Goal: Task Accomplishment & Management: Use online tool/utility

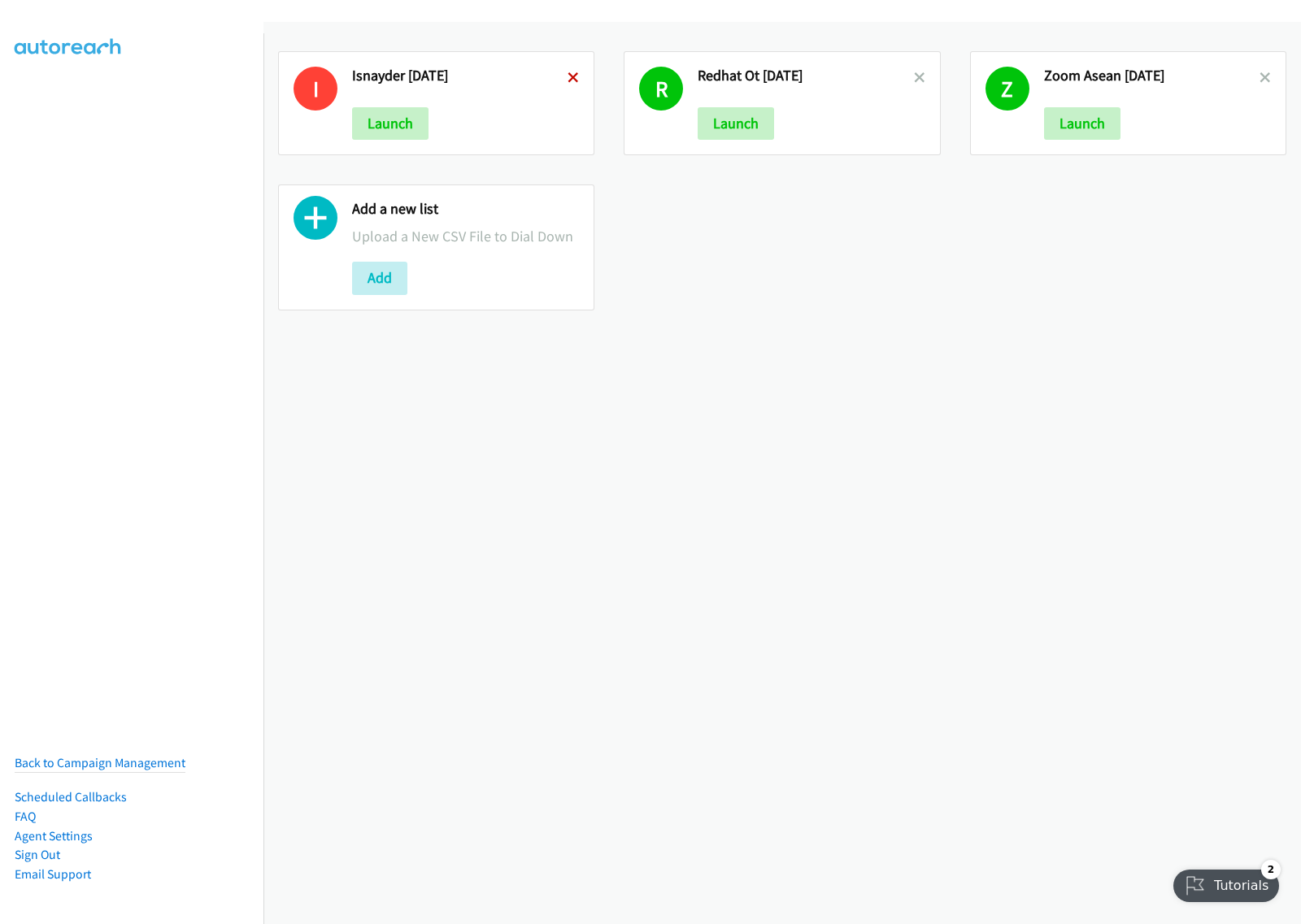
click at [571, 74] on icon at bounding box center [572, 78] width 11 height 11
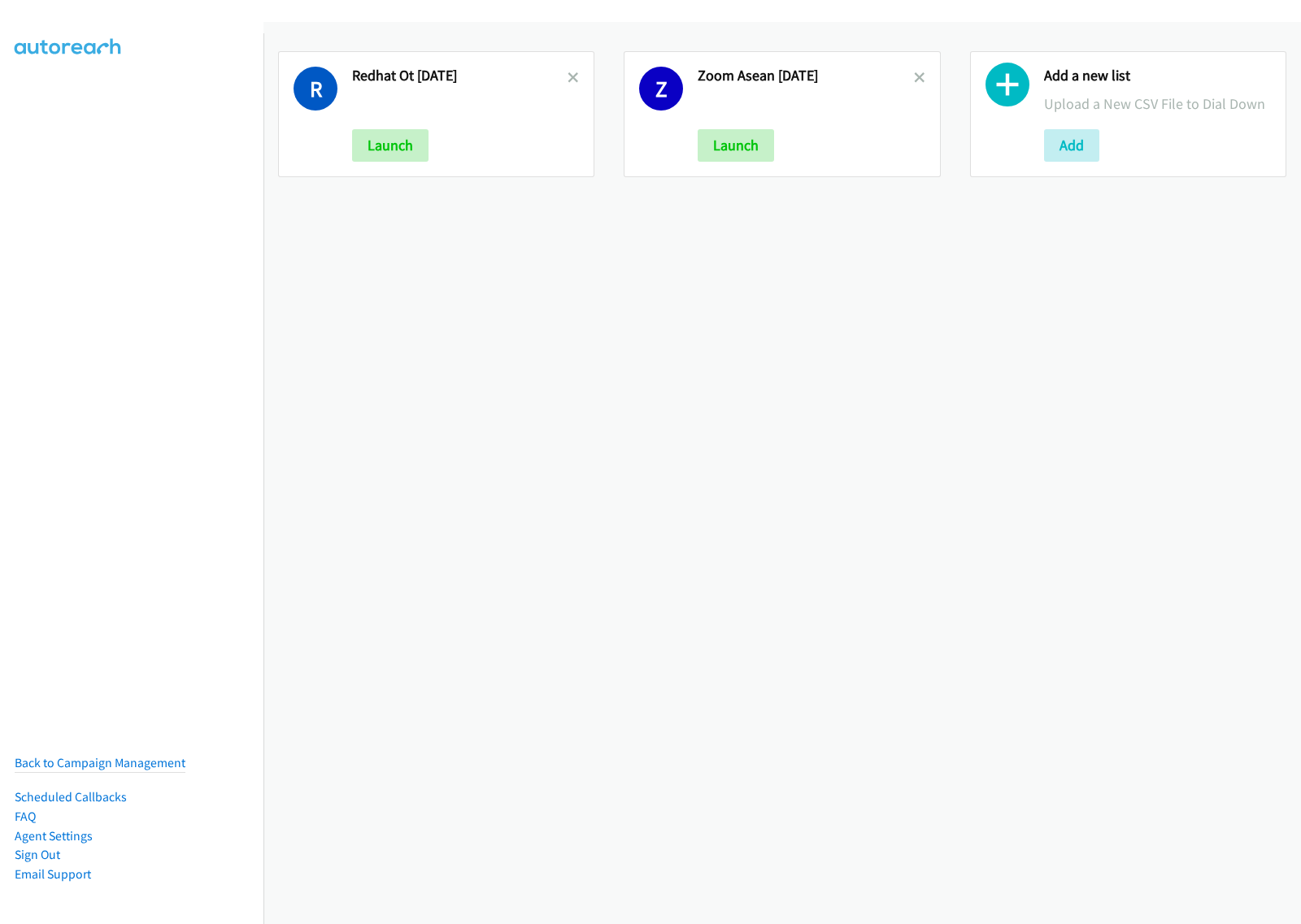
click at [571, 74] on icon at bounding box center [572, 78] width 11 height 11
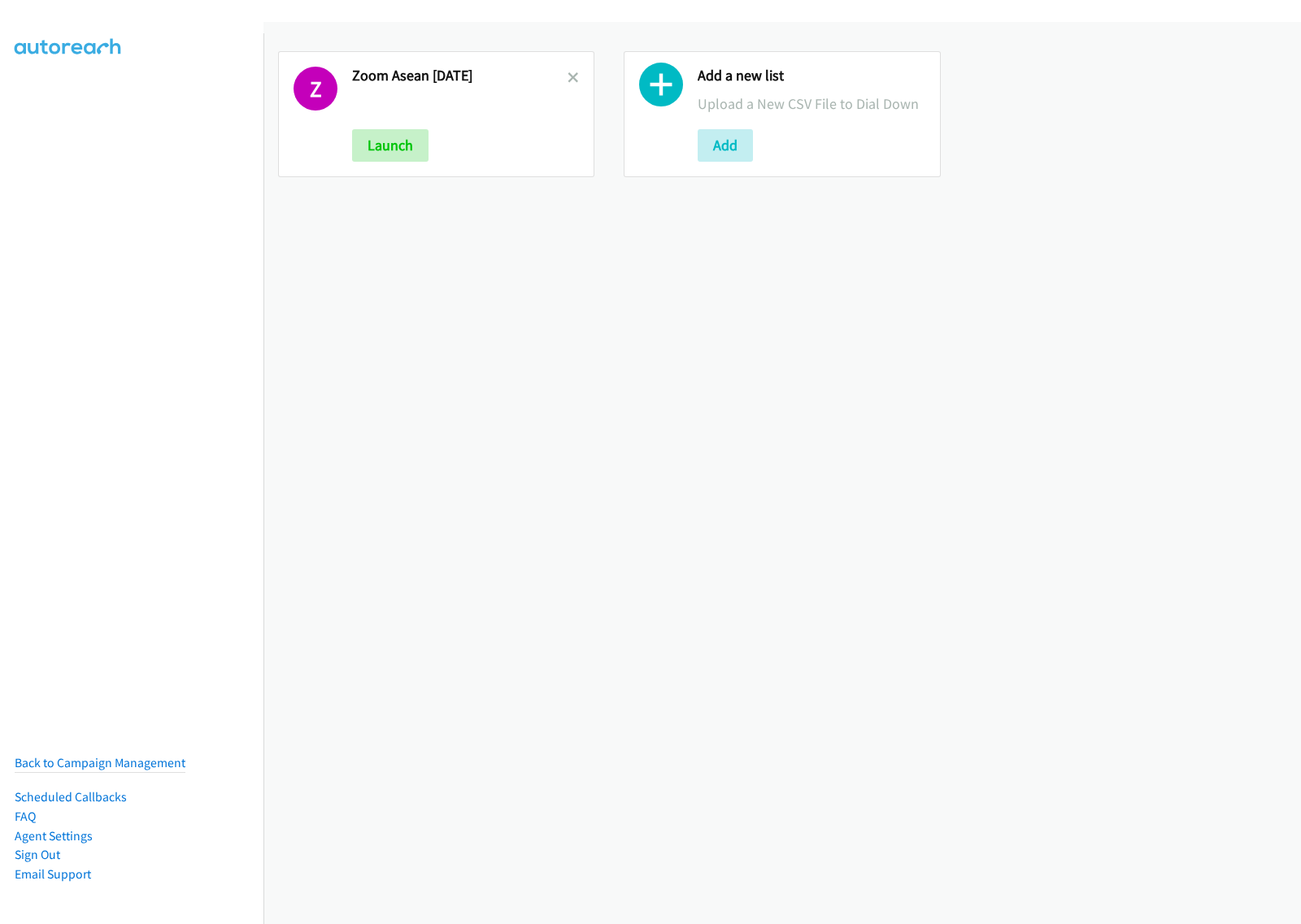
click at [571, 74] on icon at bounding box center [572, 78] width 11 height 11
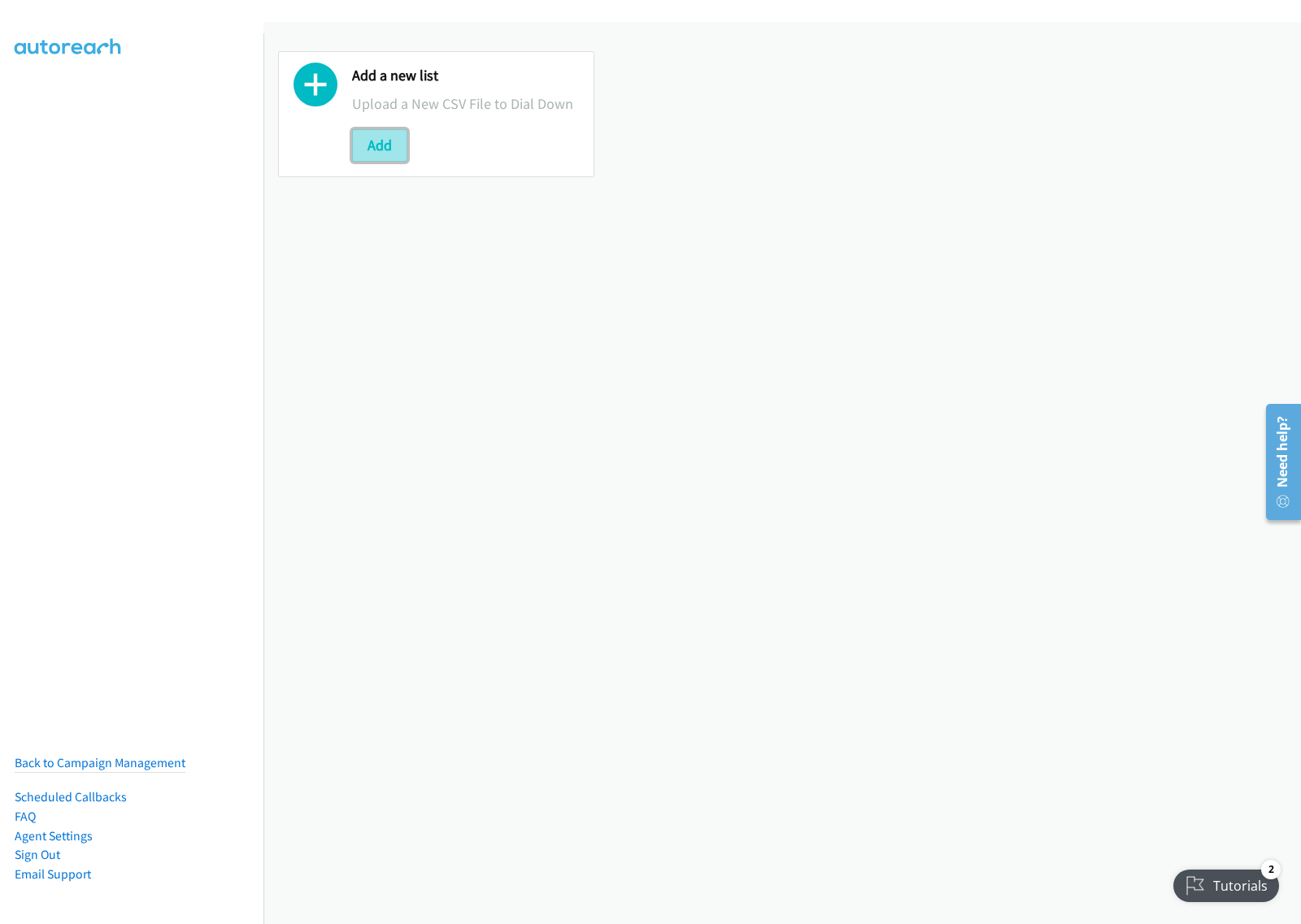
click at [399, 147] on button "Add" at bounding box center [379, 146] width 55 height 33
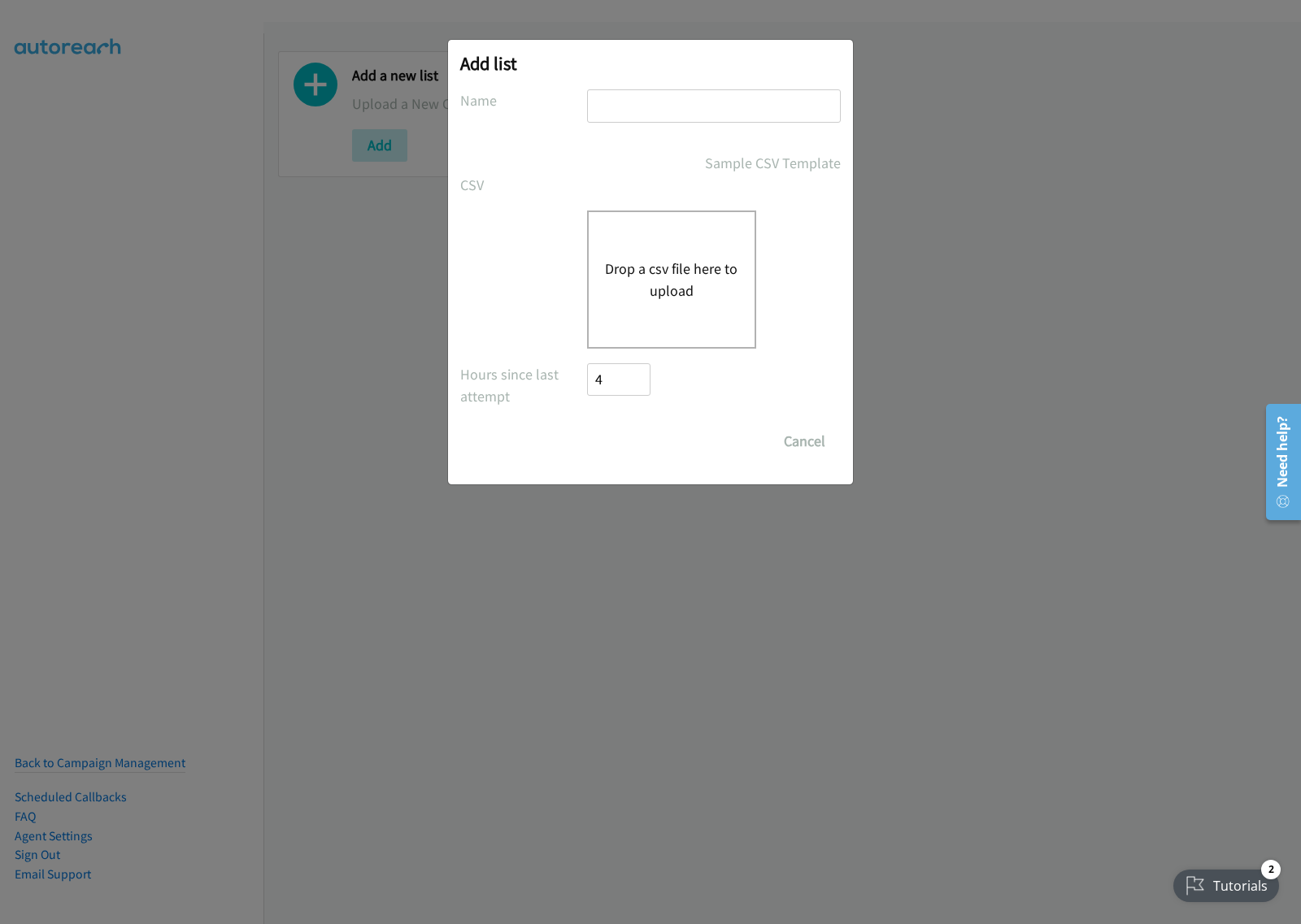
click at [714, 98] on input "text" at bounding box center [714, 106] width 254 height 33
type input "Schneider aug19"
drag, startPoint x: 606, startPoint y: 664, endPoint x: 1277, endPoint y: 539, distance: 682.5
click at [608, 664] on div "Add list No phone fields were returned for that Report or List View Please uplo…" at bounding box center [650, 469] width 1301 height 909
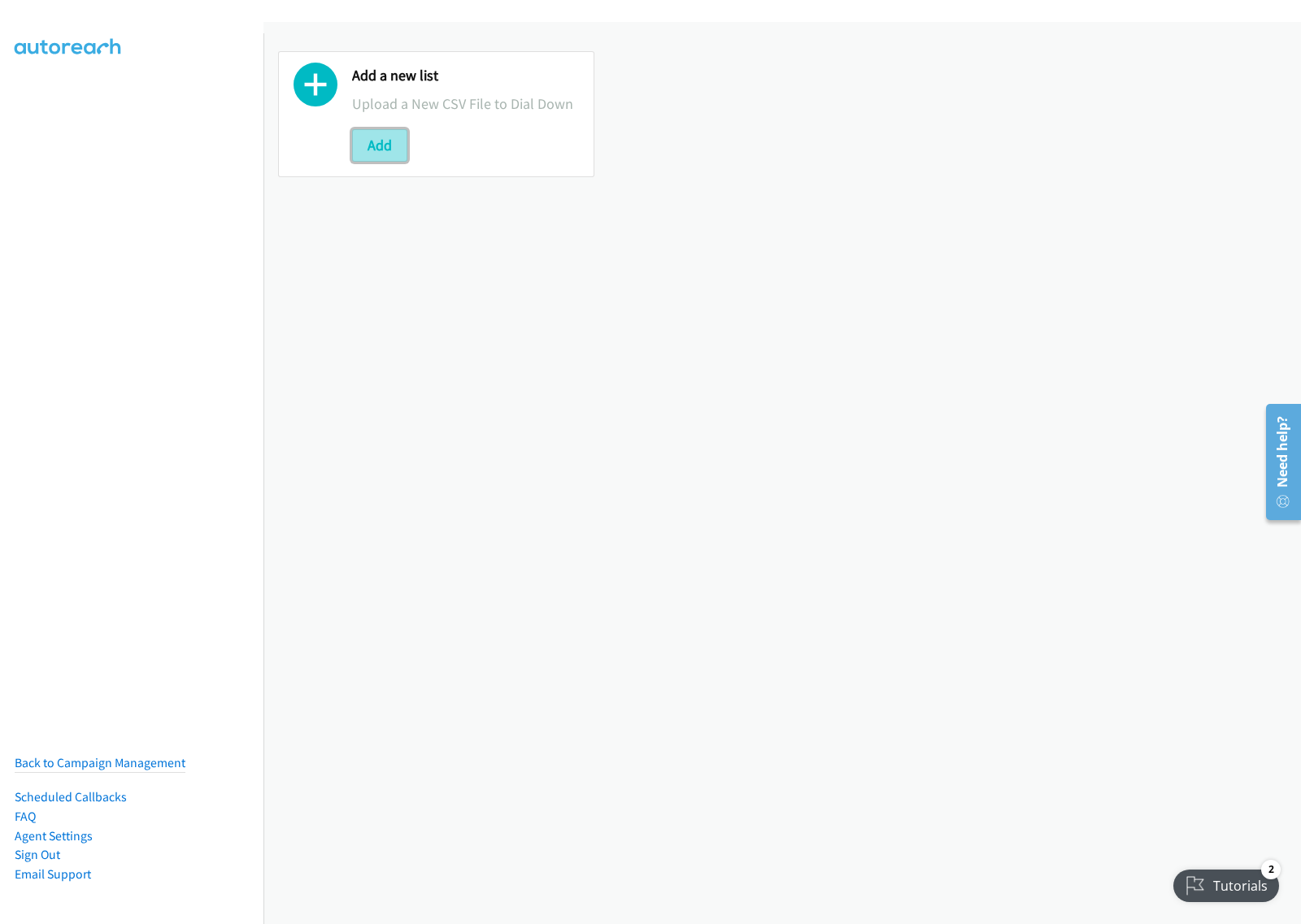
click at [378, 142] on button "Add" at bounding box center [379, 146] width 55 height 33
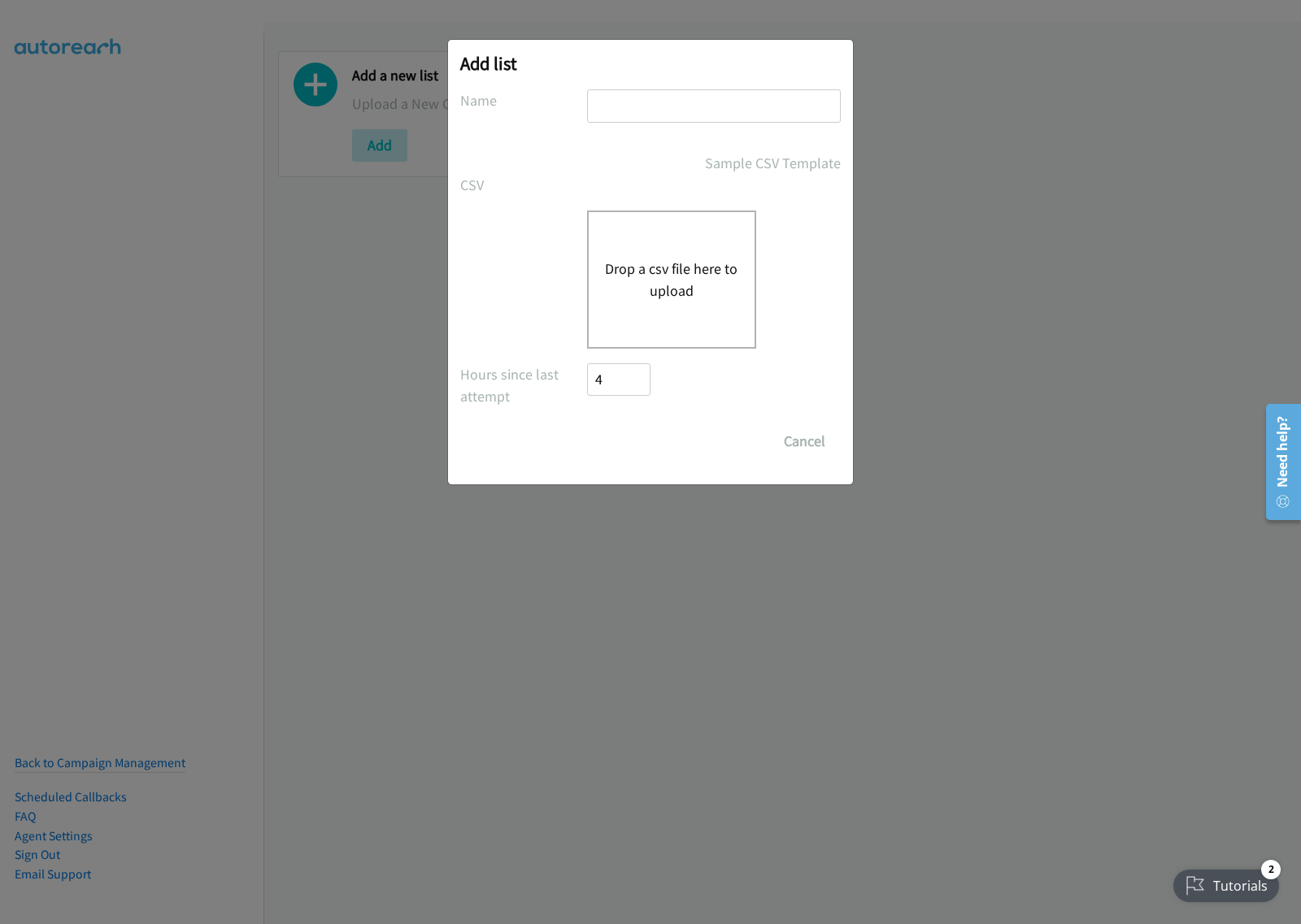
click at [691, 103] on input "text" at bounding box center [714, 106] width 254 height 33
type input "Schneider aug19"
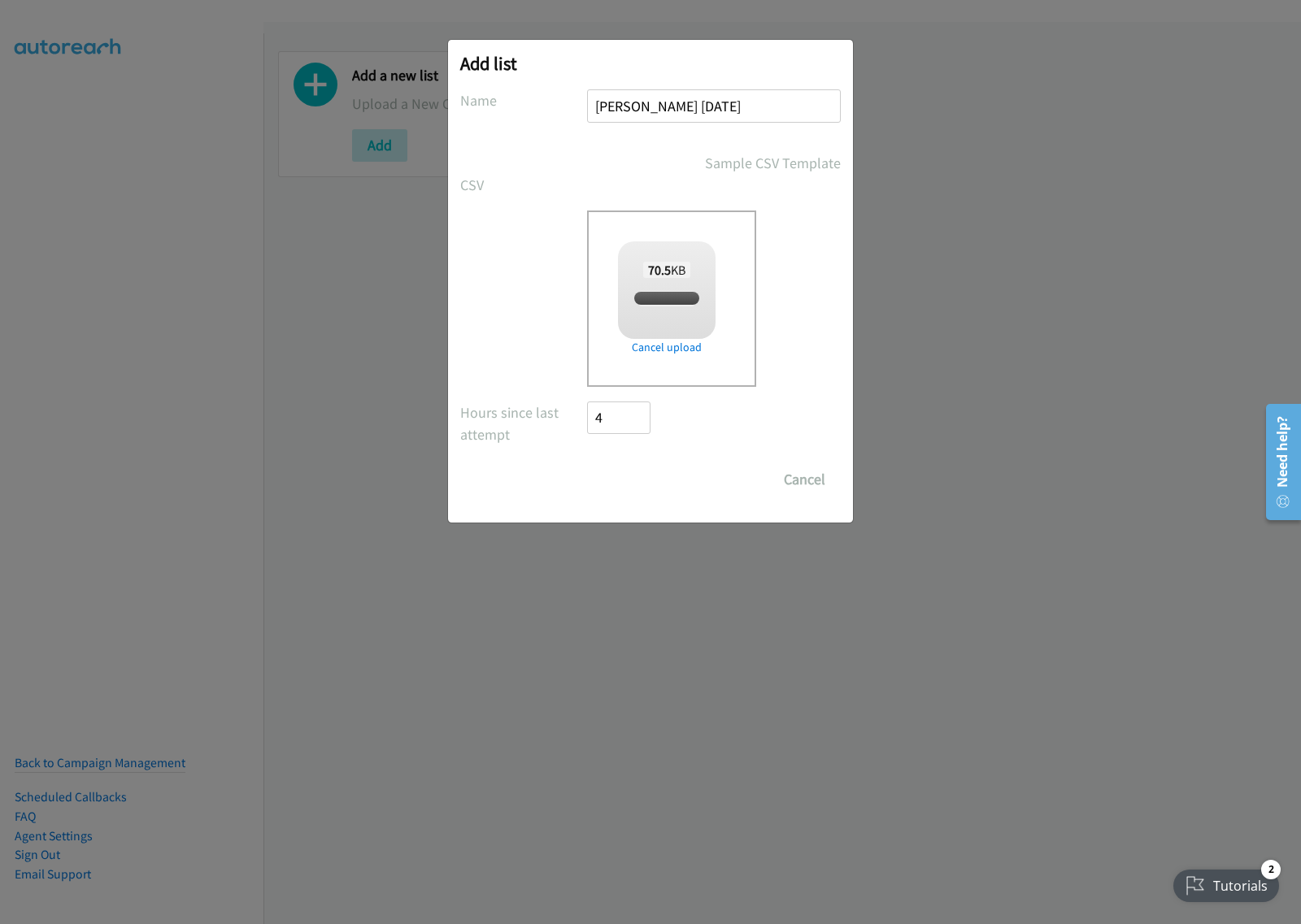
checkbox input "true"
drag, startPoint x: 592, startPoint y: 663, endPoint x: 616, endPoint y: 631, distance: 40.0
click at [592, 663] on div "Add list No phone fields were returned for that Report or List View Please uplo…" at bounding box center [650, 469] width 1301 height 909
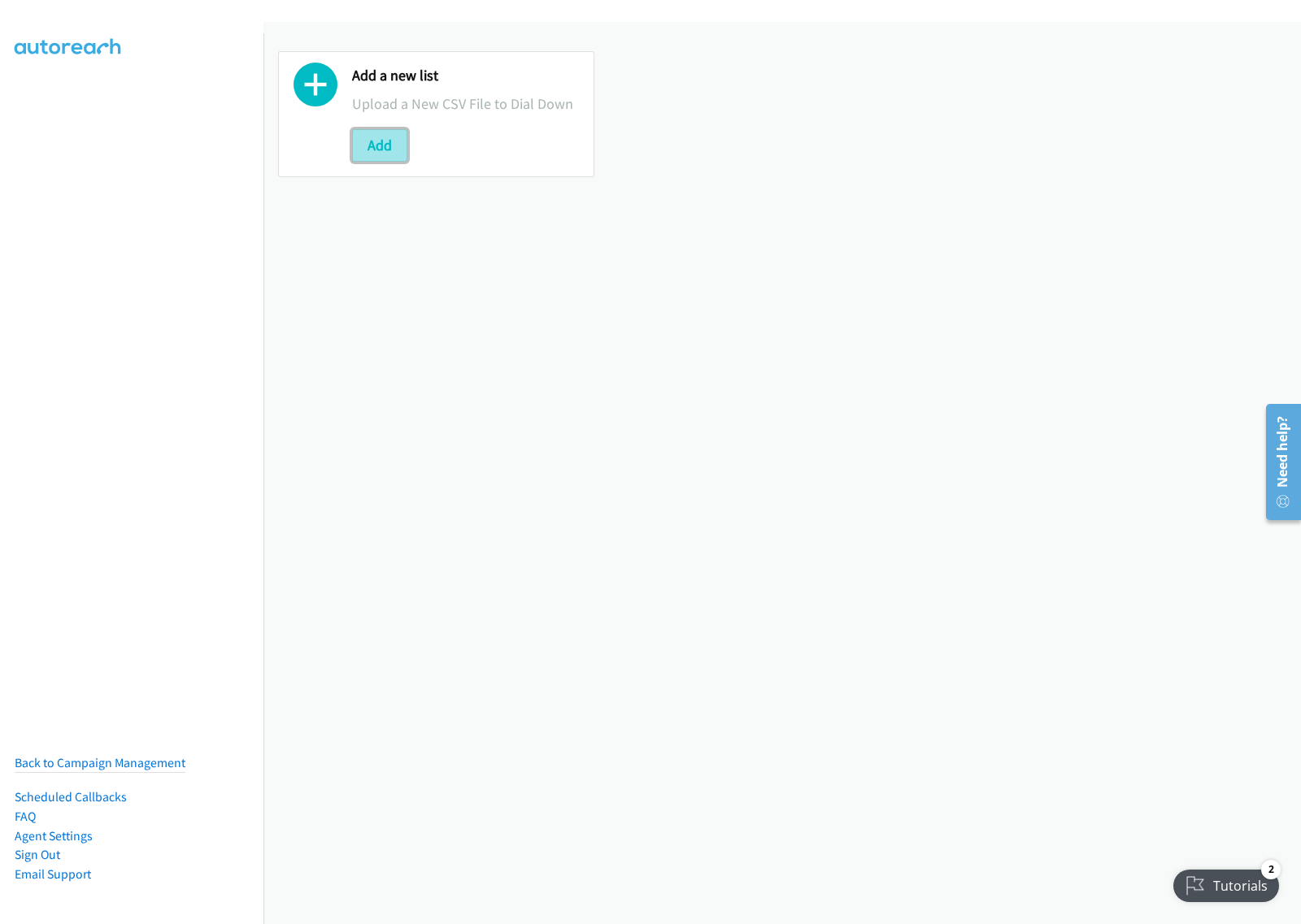
click at [387, 135] on button "Add" at bounding box center [379, 146] width 55 height 33
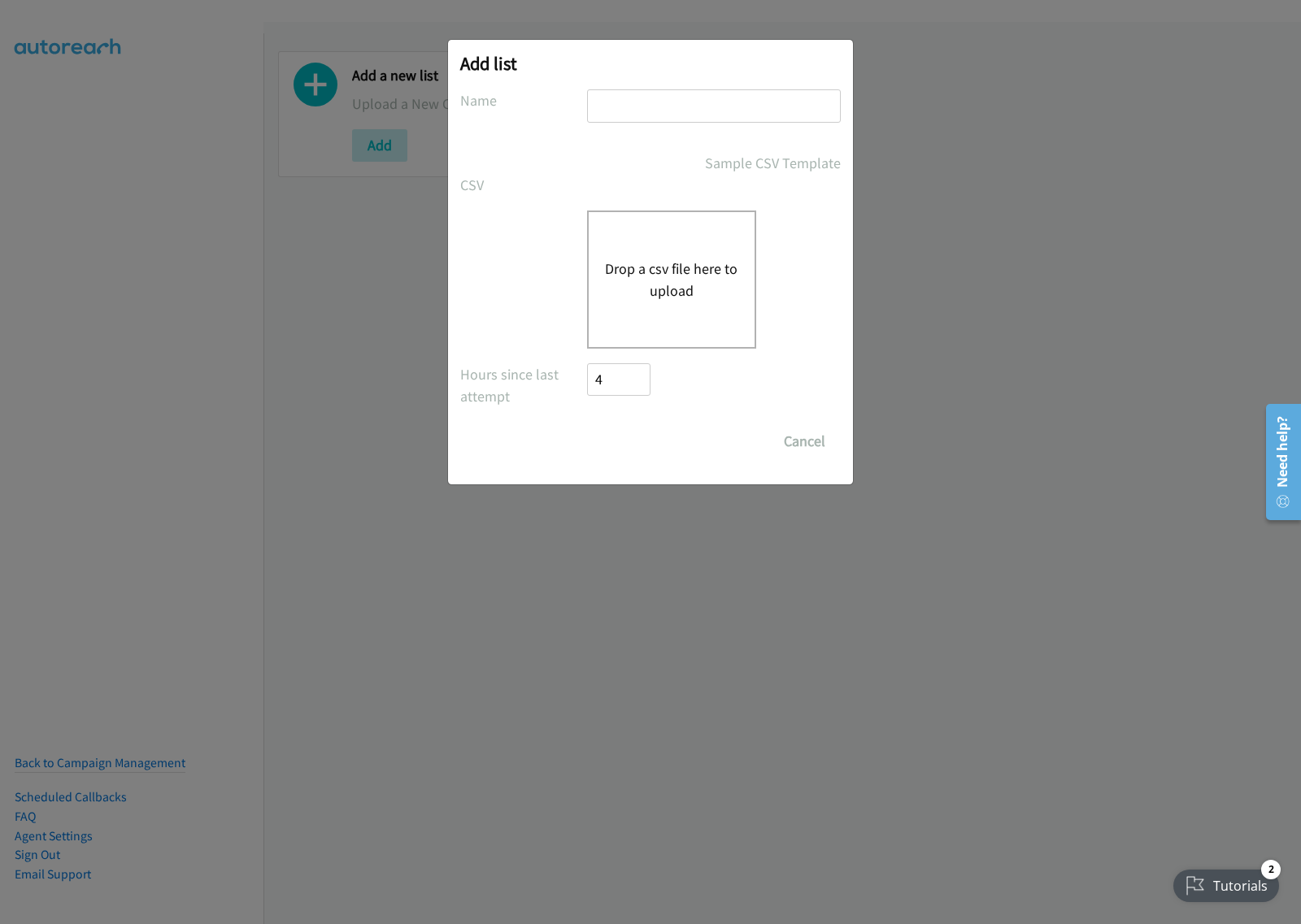
click at [642, 120] on input "text" at bounding box center [714, 106] width 254 height 33
type input "[PERSON_NAME] [DATE]"
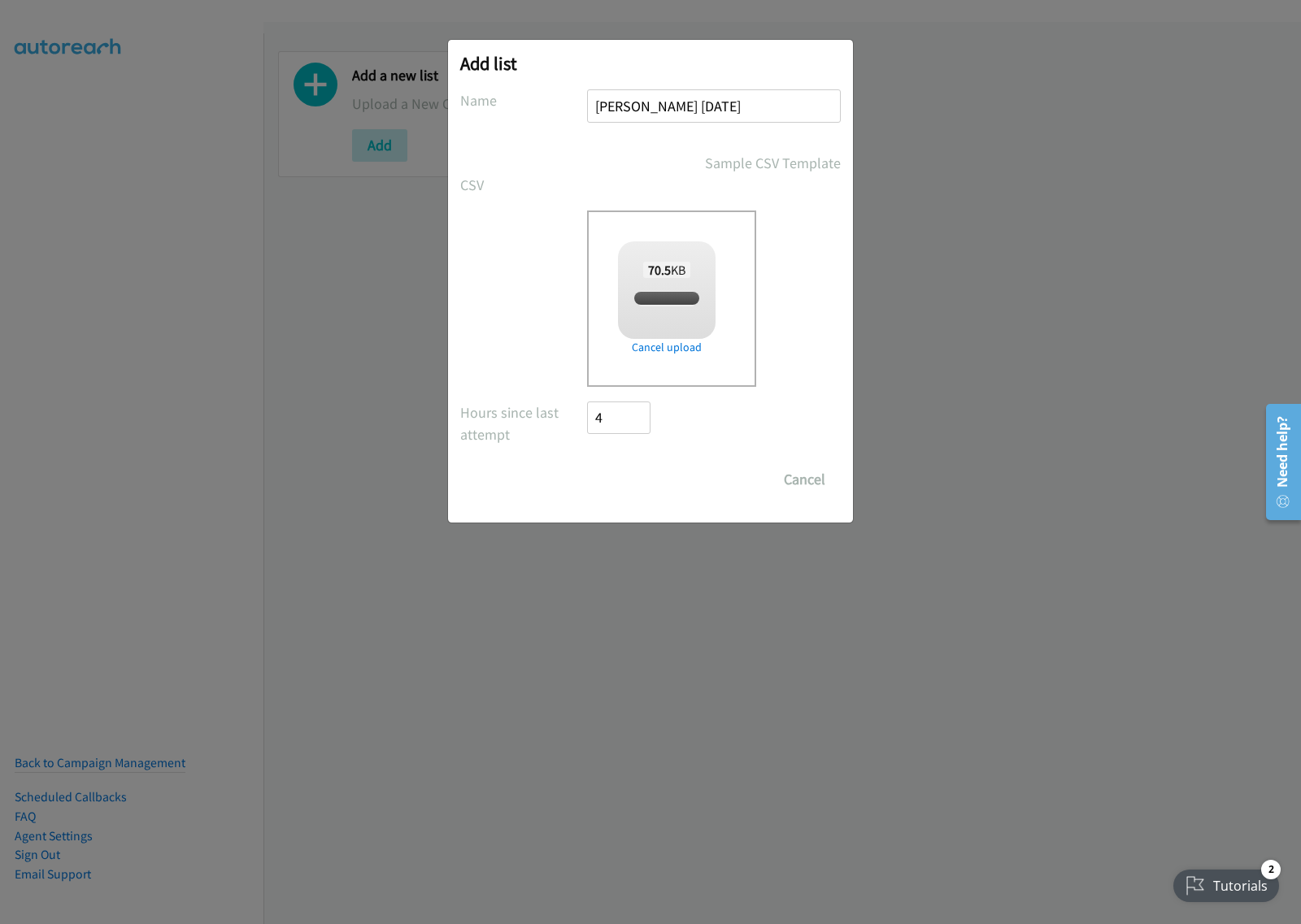
checkbox input "true"
click at [625, 472] on input "Save List" at bounding box center [629, 480] width 85 height 33
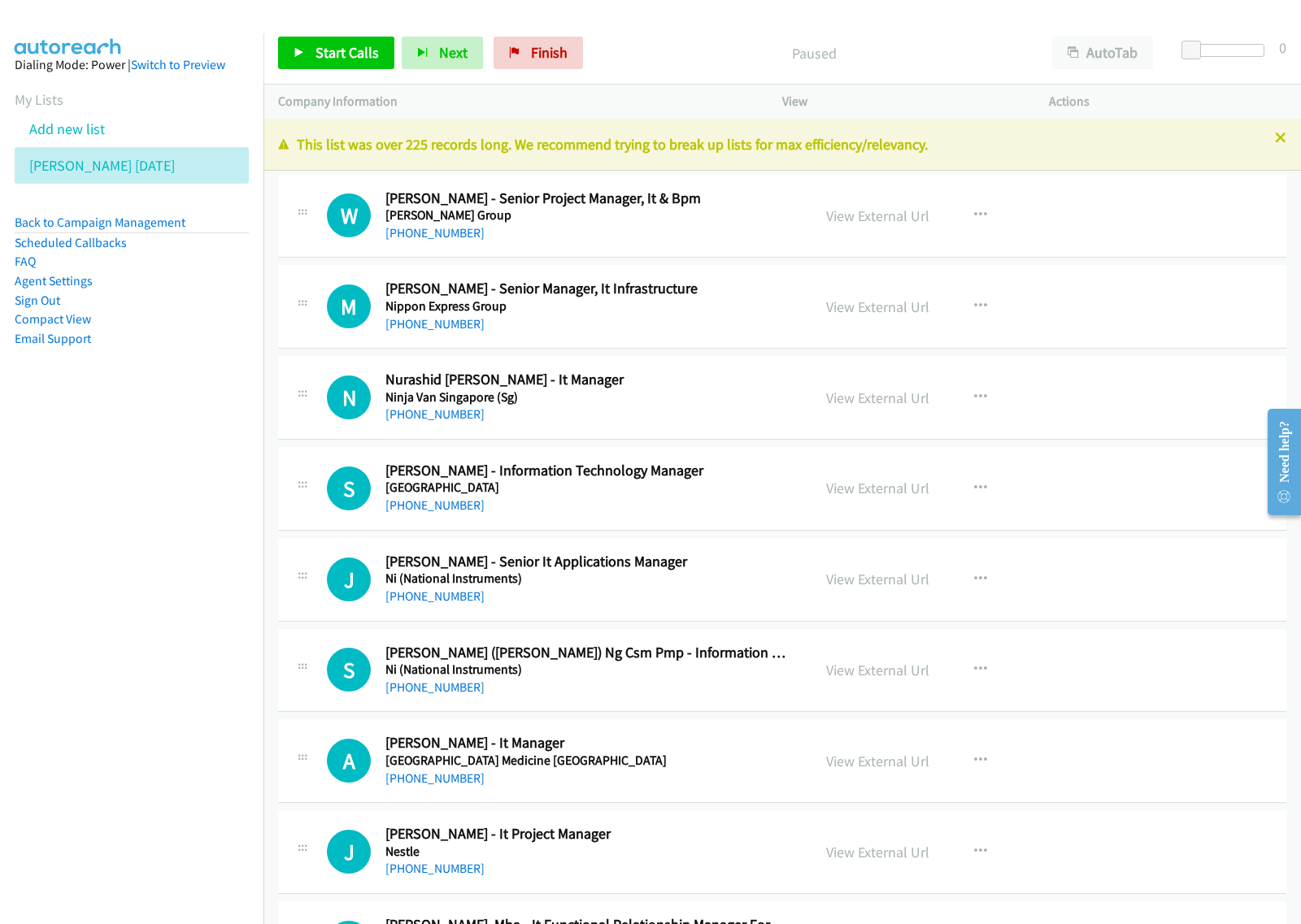
drag, startPoint x: 153, startPoint y: 594, endPoint x: 199, endPoint y: 561, distance: 56.6
click at [153, 594] on nav "Dialing Mode: Power | Switch to Preview My Lists Add new list [PERSON_NAME] [DA…" at bounding box center [132, 495] width 264 height 924
click at [1122, 46] on button "AutoTab" at bounding box center [1102, 53] width 100 height 33
click at [974, 211] on icon "button" at bounding box center [980, 214] width 13 height 13
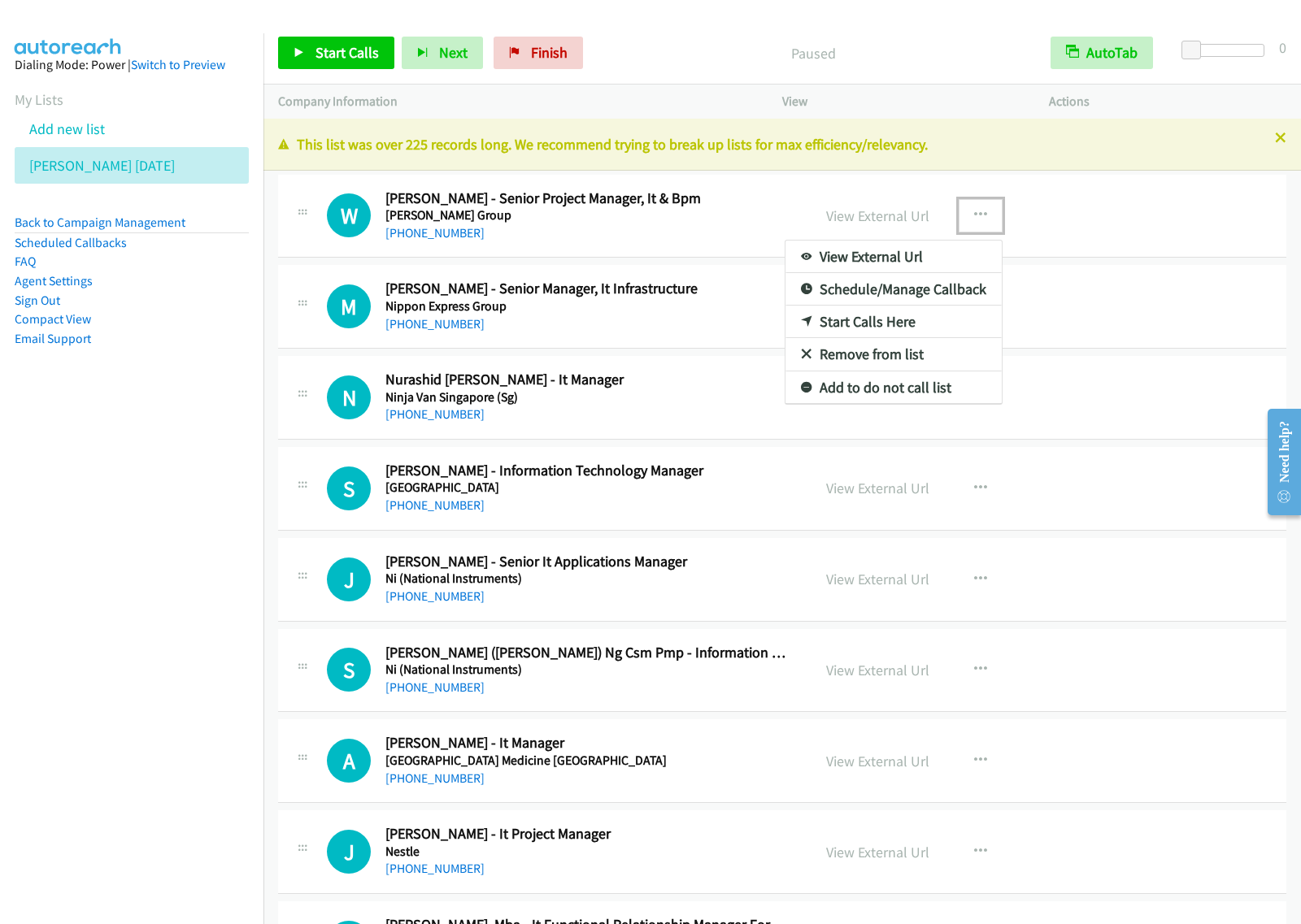
click at [923, 255] on link "View External Url" at bounding box center [893, 257] width 216 height 33
click at [982, 213] on button "button" at bounding box center [980, 215] width 44 height 33
click at [874, 317] on link "Start Calls Here" at bounding box center [893, 322] width 216 height 33
click at [965, 221] on button "button" at bounding box center [980, 215] width 44 height 33
click at [918, 321] on link "Start Calls Here" at bounding box center [893, 322] width 216 height 33
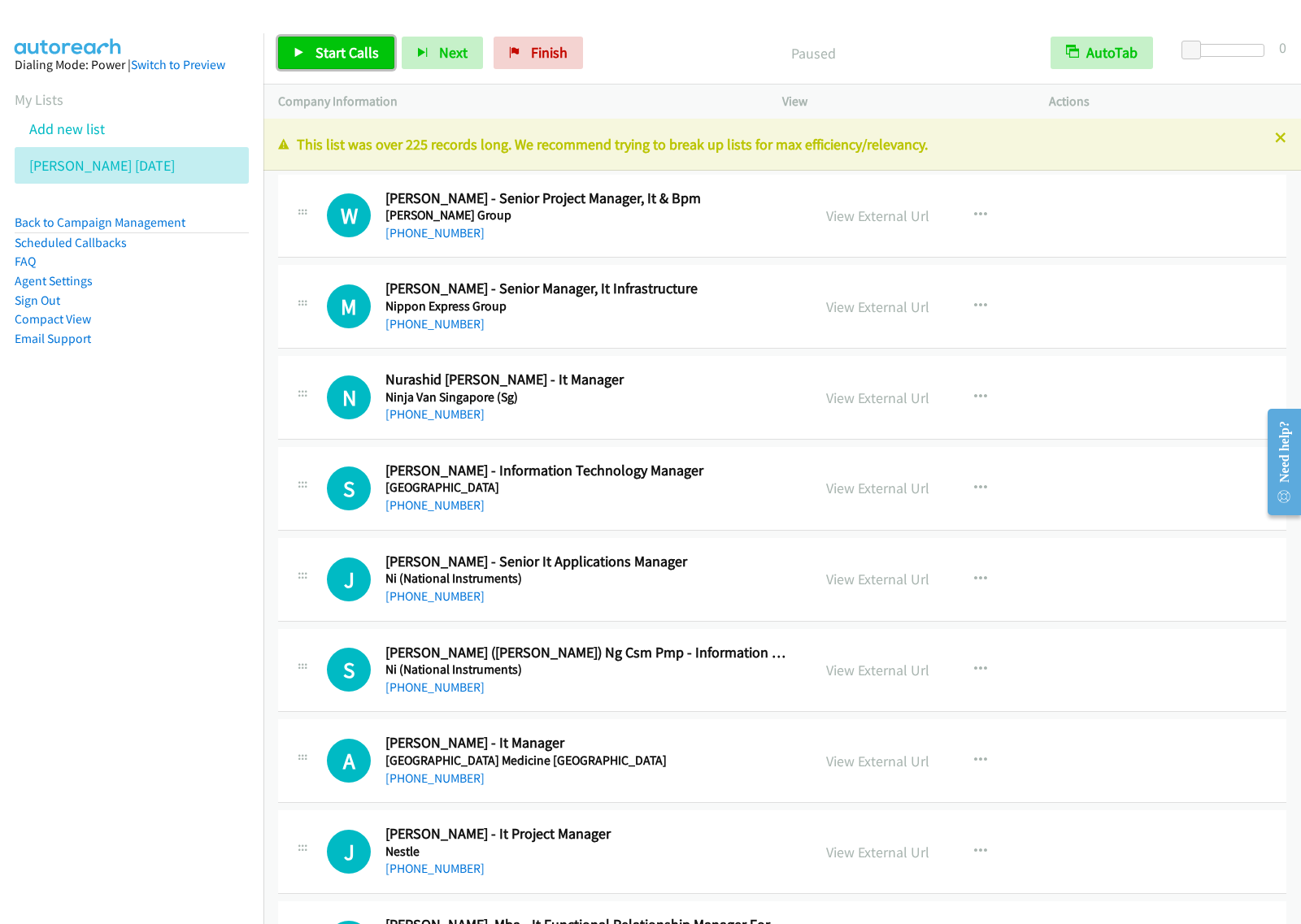
click at [342, 43] on span "Start Calls" at bounding box center [348, 52] width 64 height 19
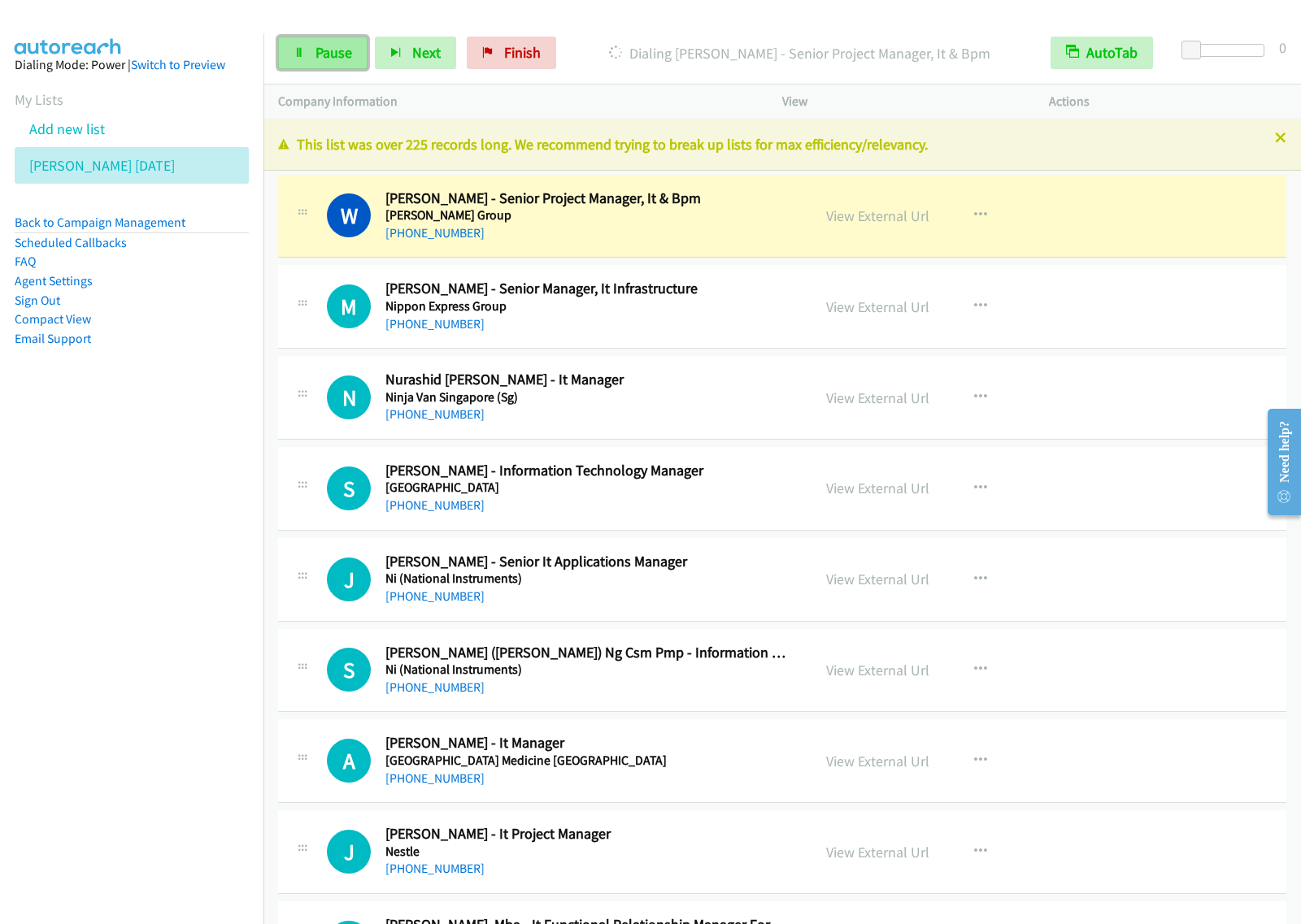
click at [343, 63] on link "Pause" at bounding box center [323, 53] width 89 height 33
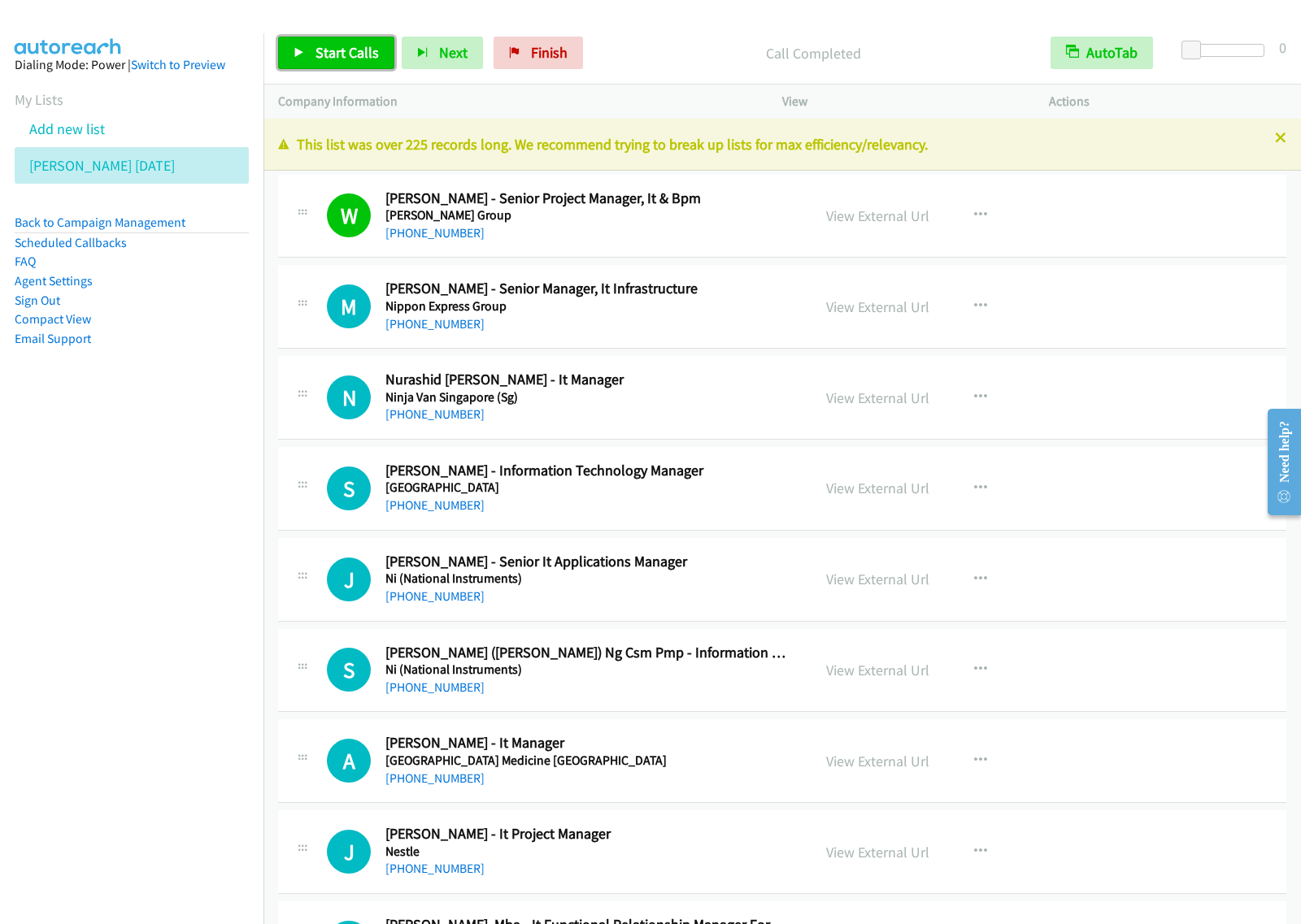
click at [348, 43] on span "Start Calls" at bounding box center [348, 52] width 64 height 19
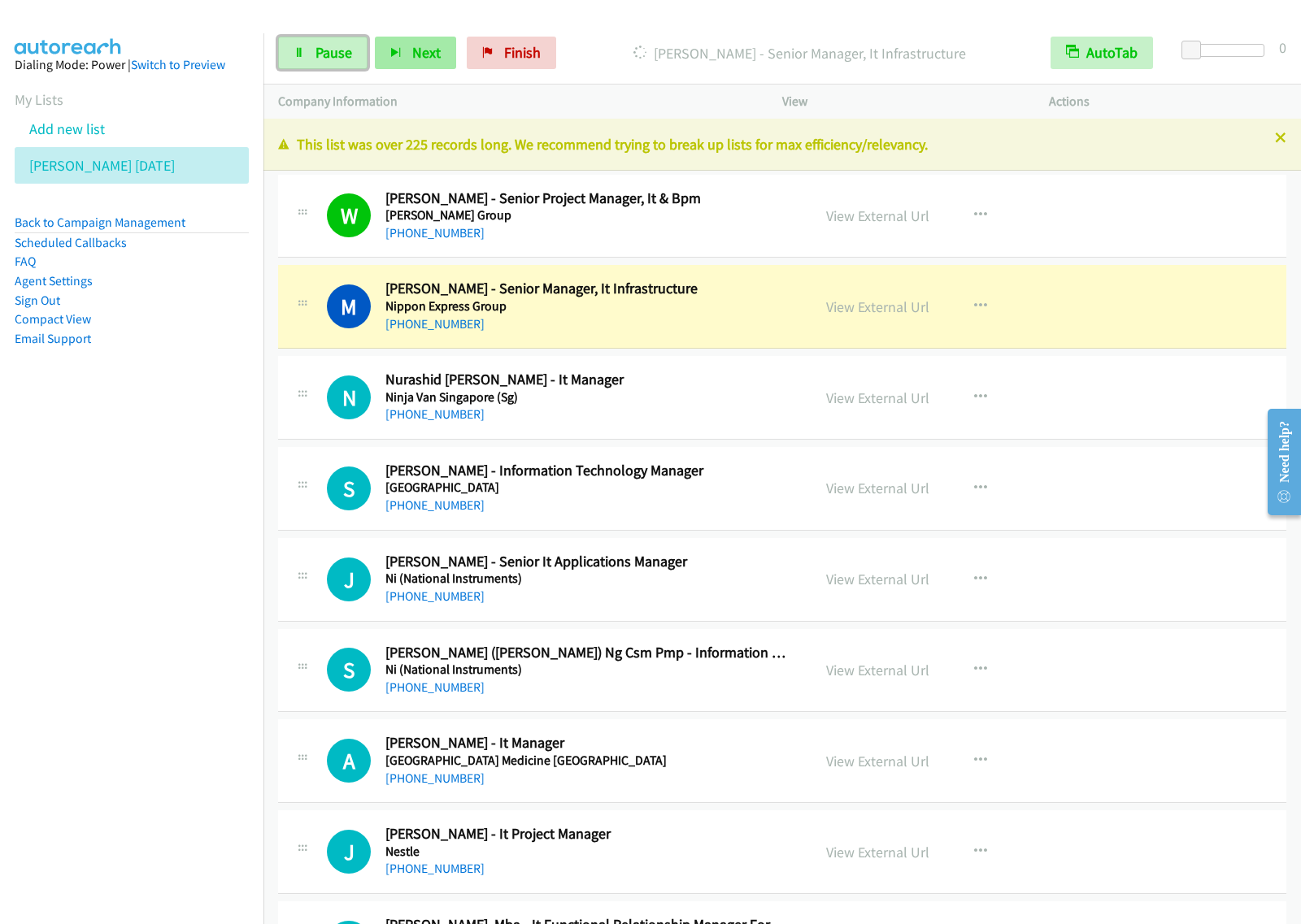
drag, startPoint x: 333, startPoint y: 57, endPoint x: 382, endPoint y: 35, distance: 53.7
click at [333, 57] on span "Pause" at bounding box center [334, 52] width 37 height 19
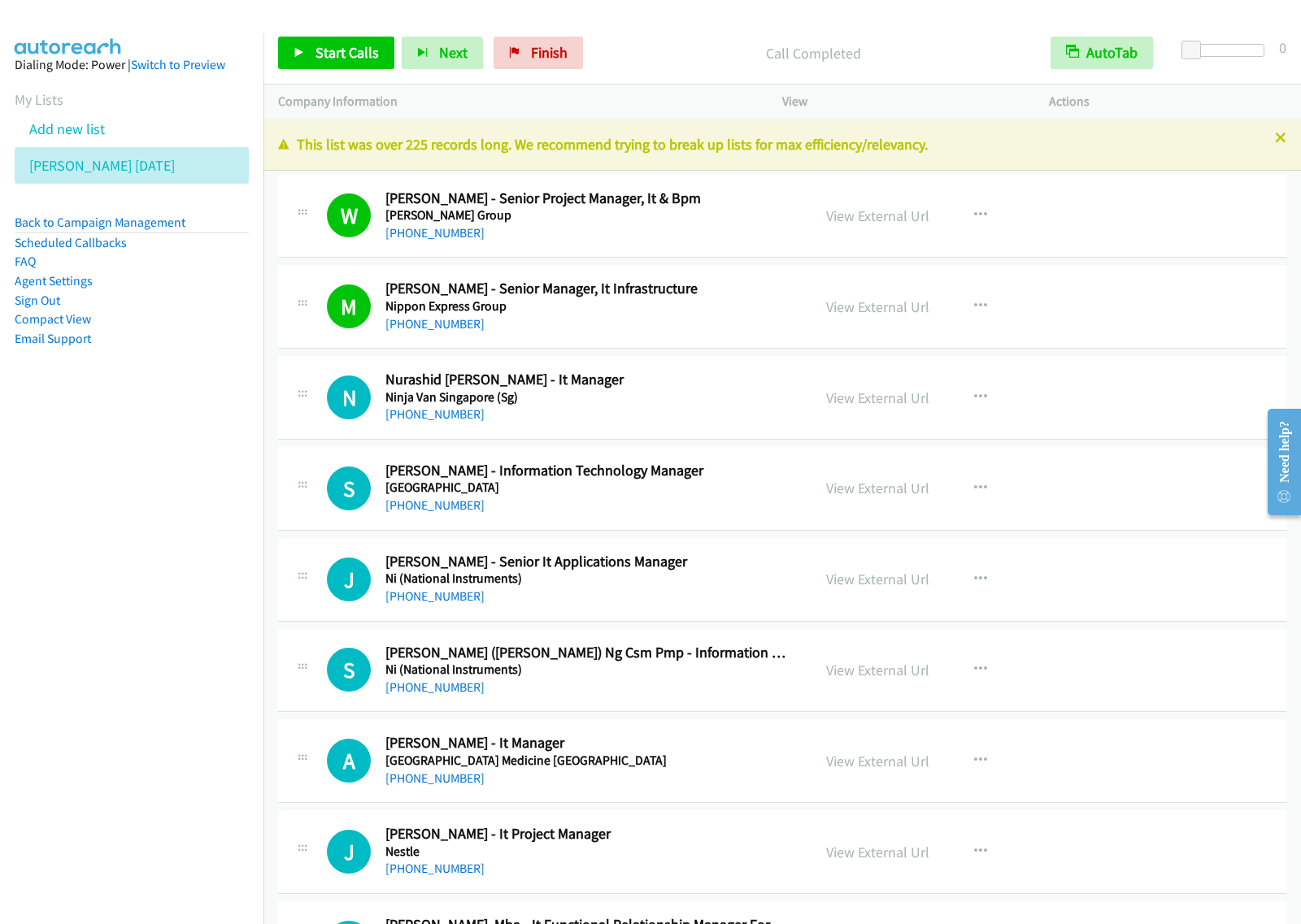
scroll to position [101, 0]
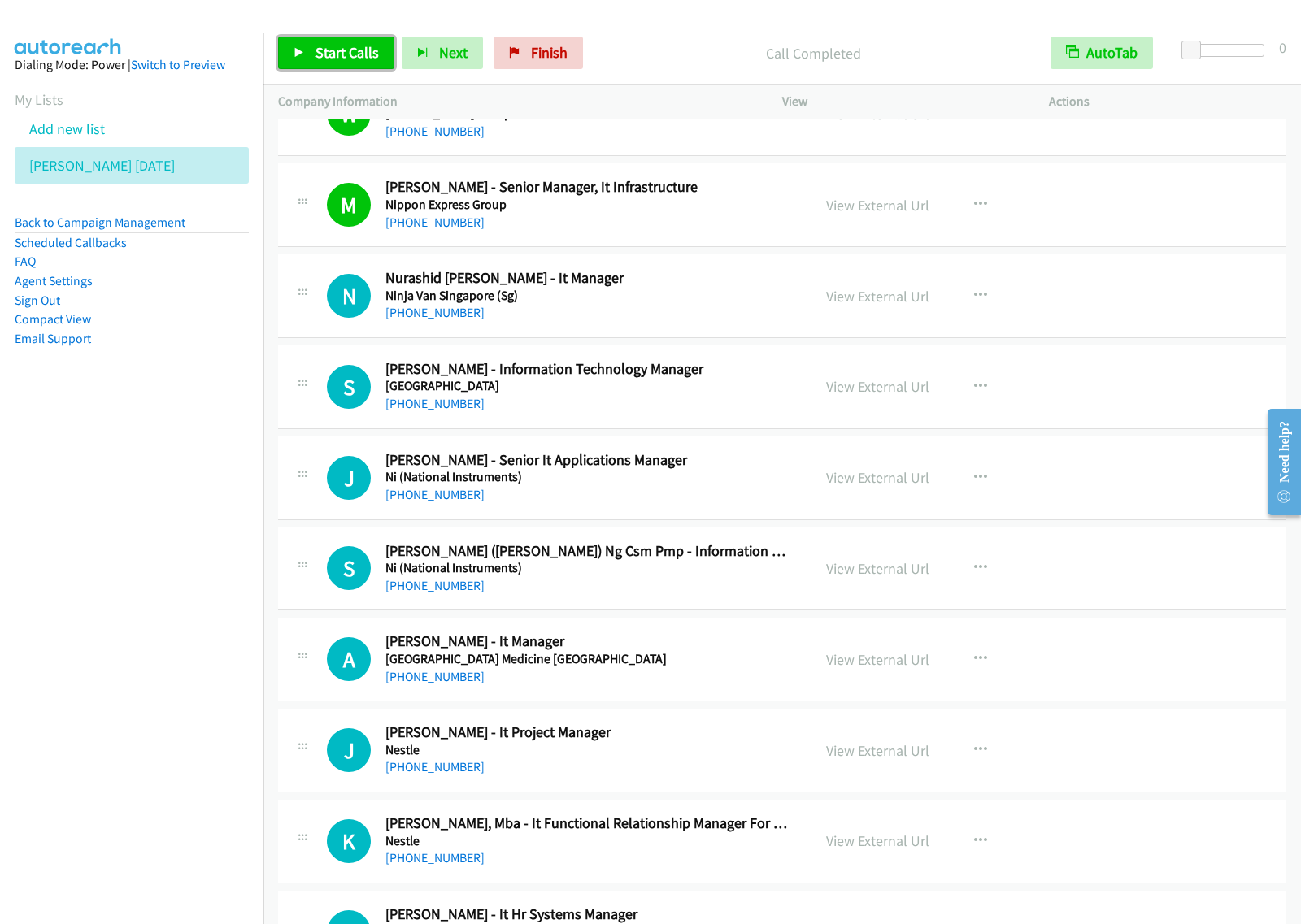
click at [363, 47] on span "Start Calls" at bounding box center [348, 52] width 64 height 19
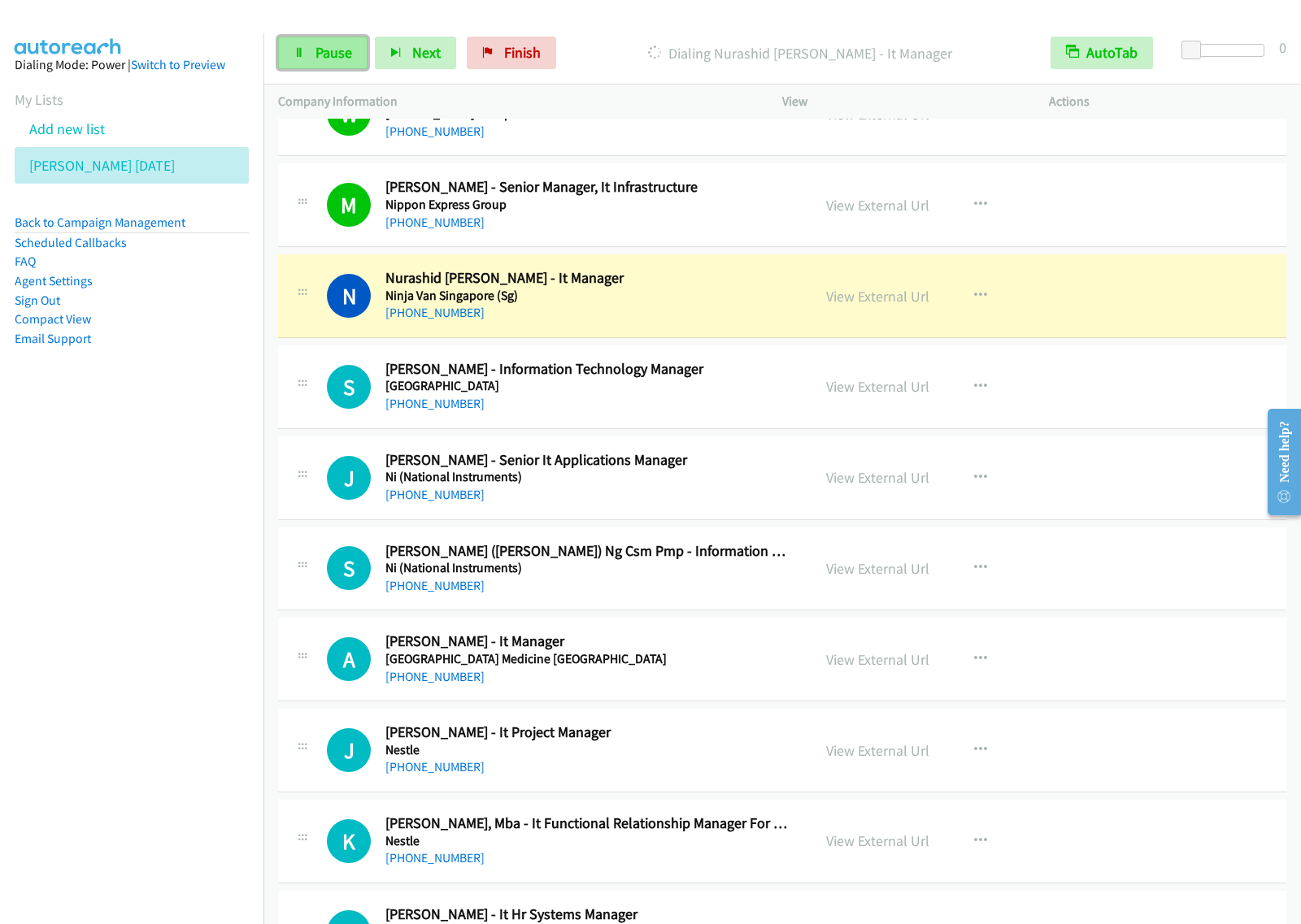
click at [355, 62] on link "Pause" at bounding box center [323, 53] width 89 height 33
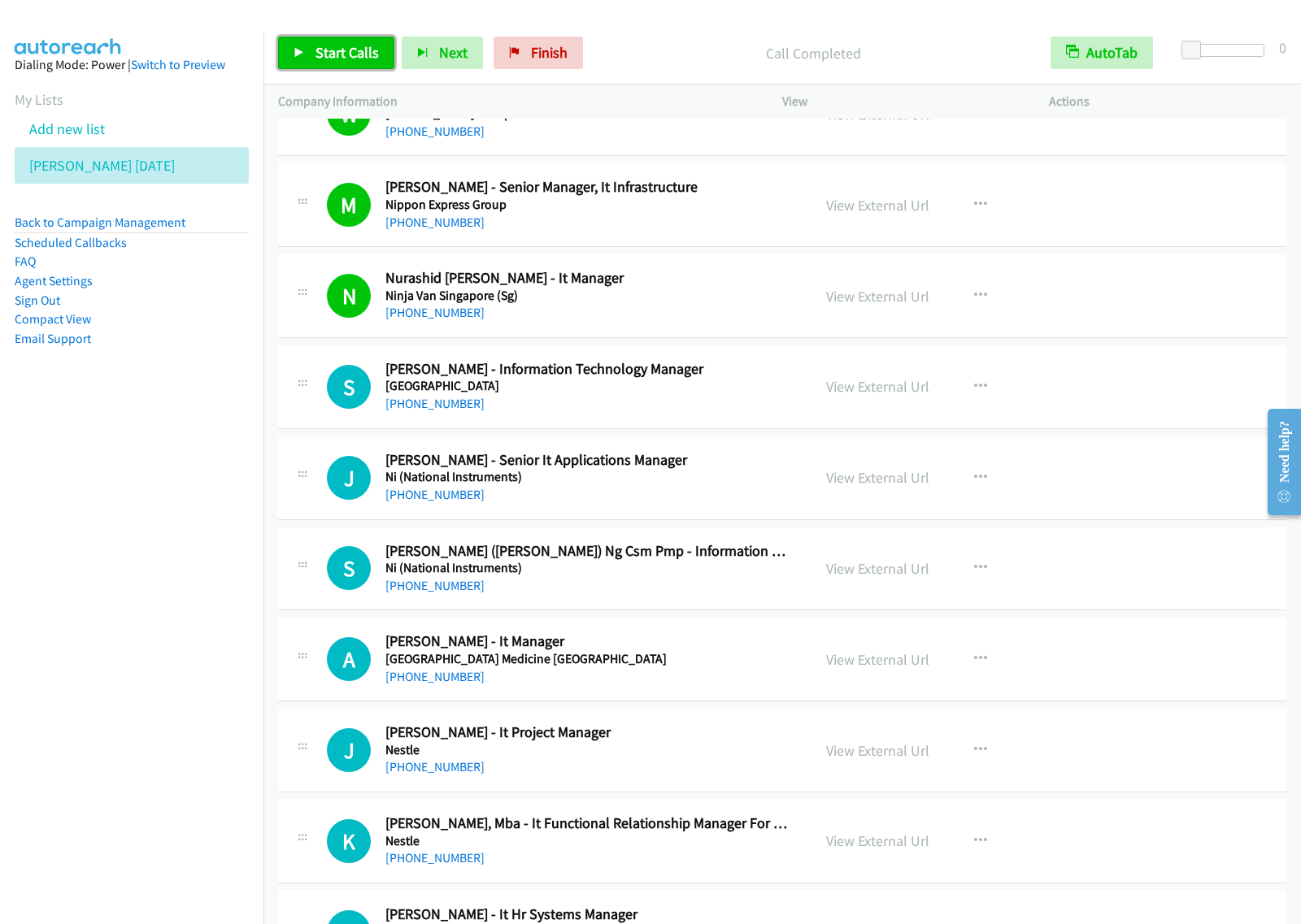
click at [324, 41] on link "Start Calls" at bounding box center [336, 53] width 116 height 33
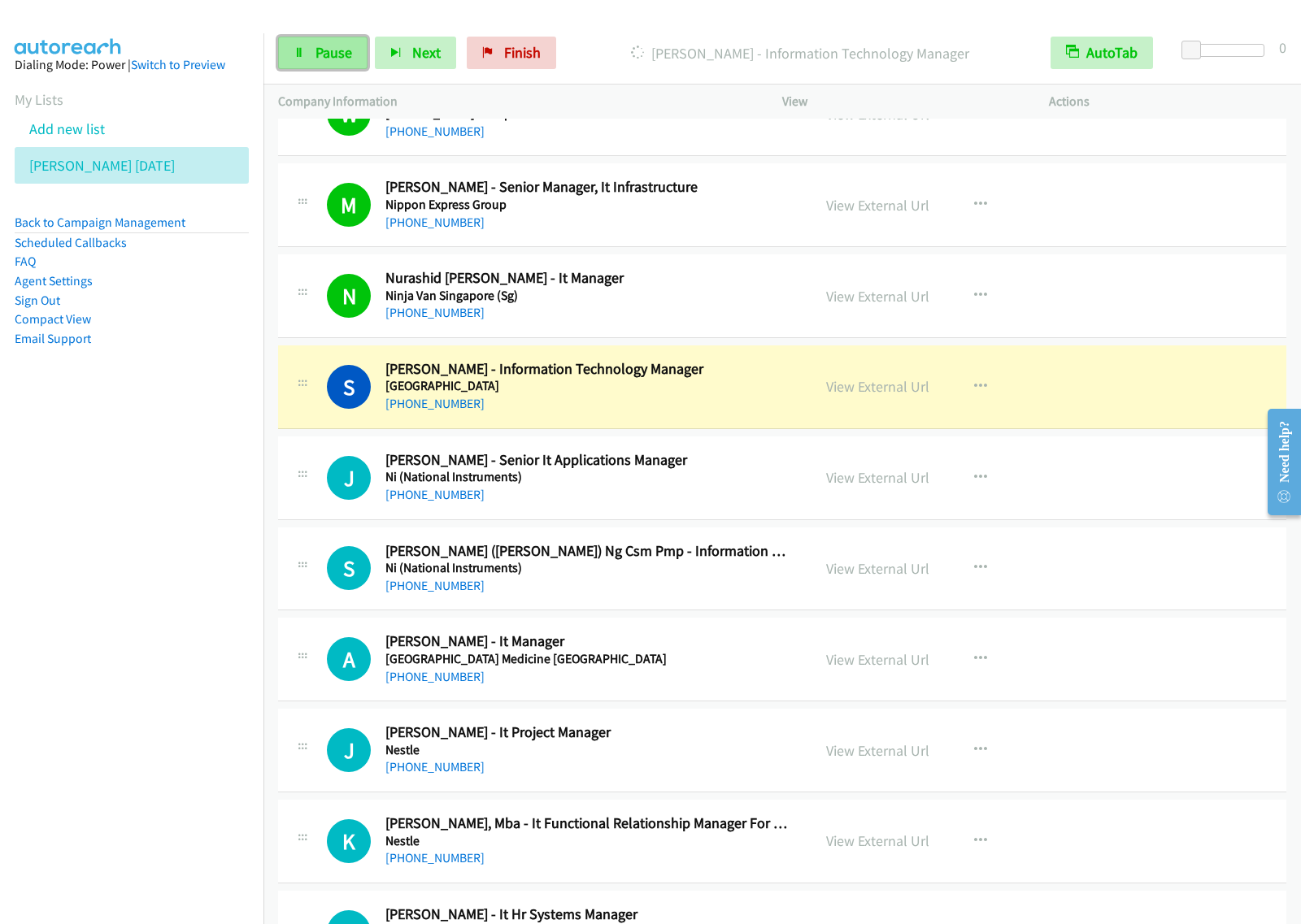
click at [352, 47] on link "Pause" at bounding box center [323, 53] width 89 height 33
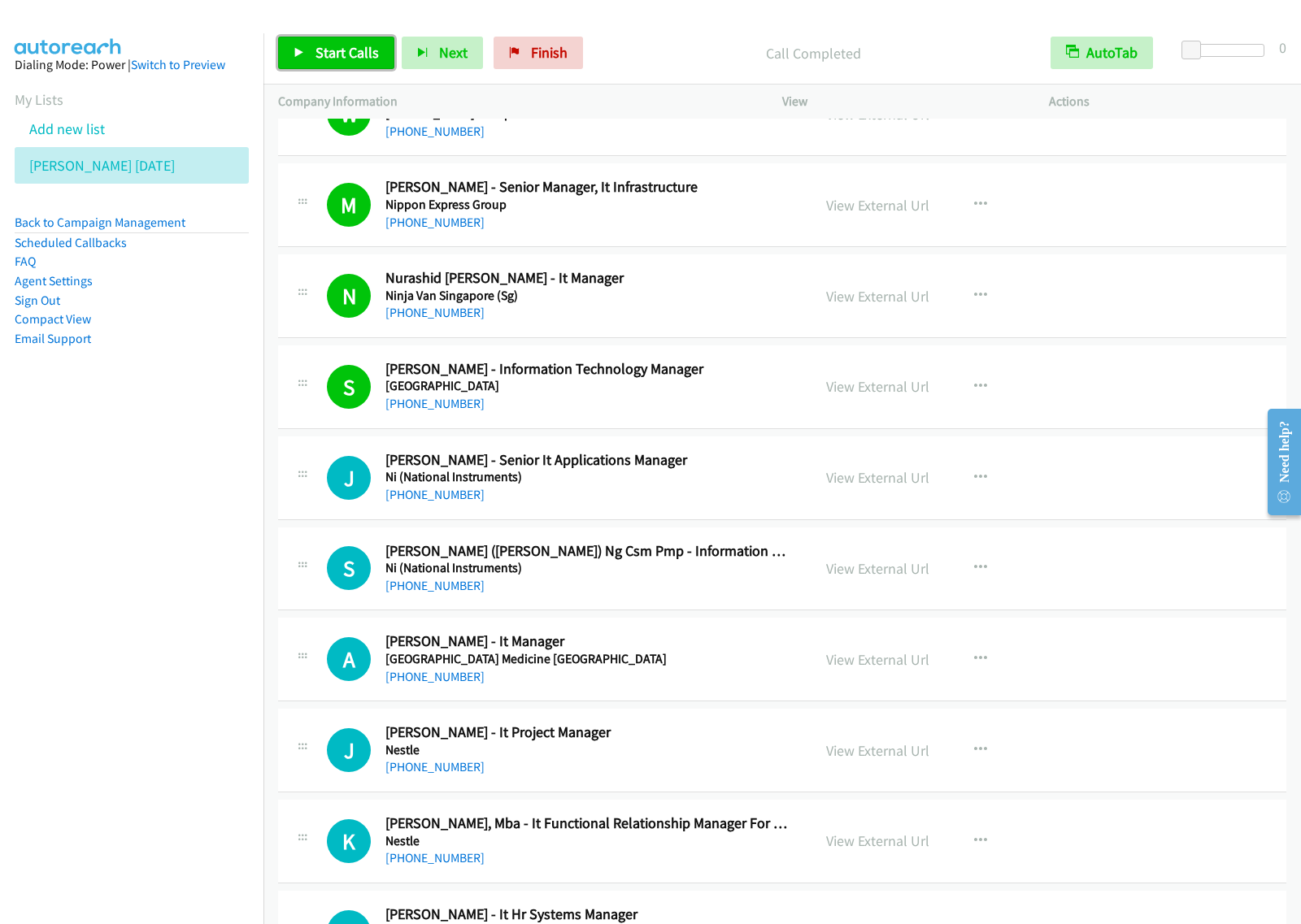
click at [328, 54] on span "Start Calls" at bounding box center [348, 52] width 64 height 19
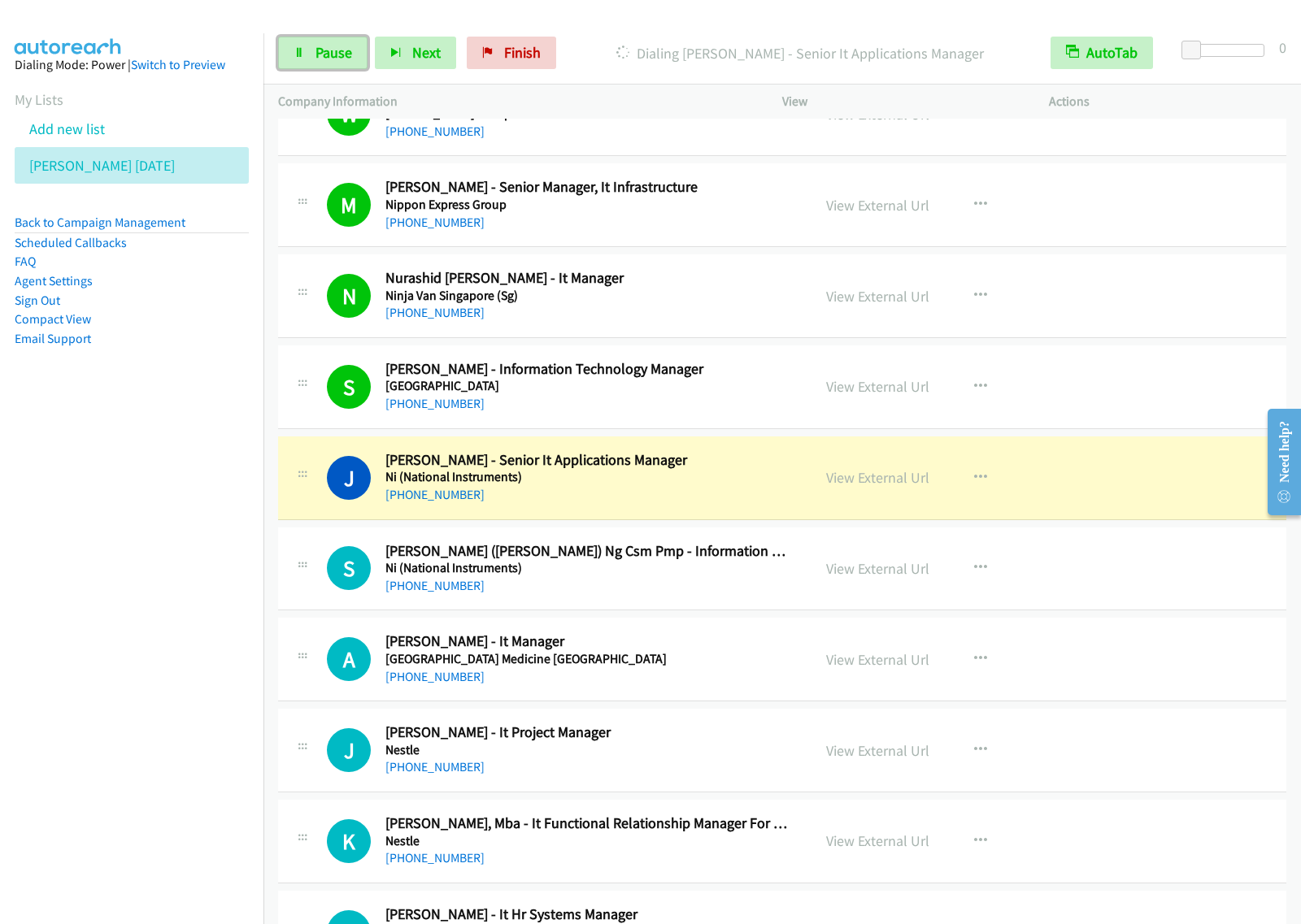
drag, startPoint x: 318, startPoint y: 50, endPoint x: 545, endPoint y: 4, distance: 231.6
click at [318, 50] on span "Pause" at bounding box center [334, 52] width 37 height 19
click at [139, 478] on nav "Dialing Mode: Power | Switch to Preview My Lists Add new list [PERSON_NAME] [DA…" at bounding box center [132, 495] width 264 height 924
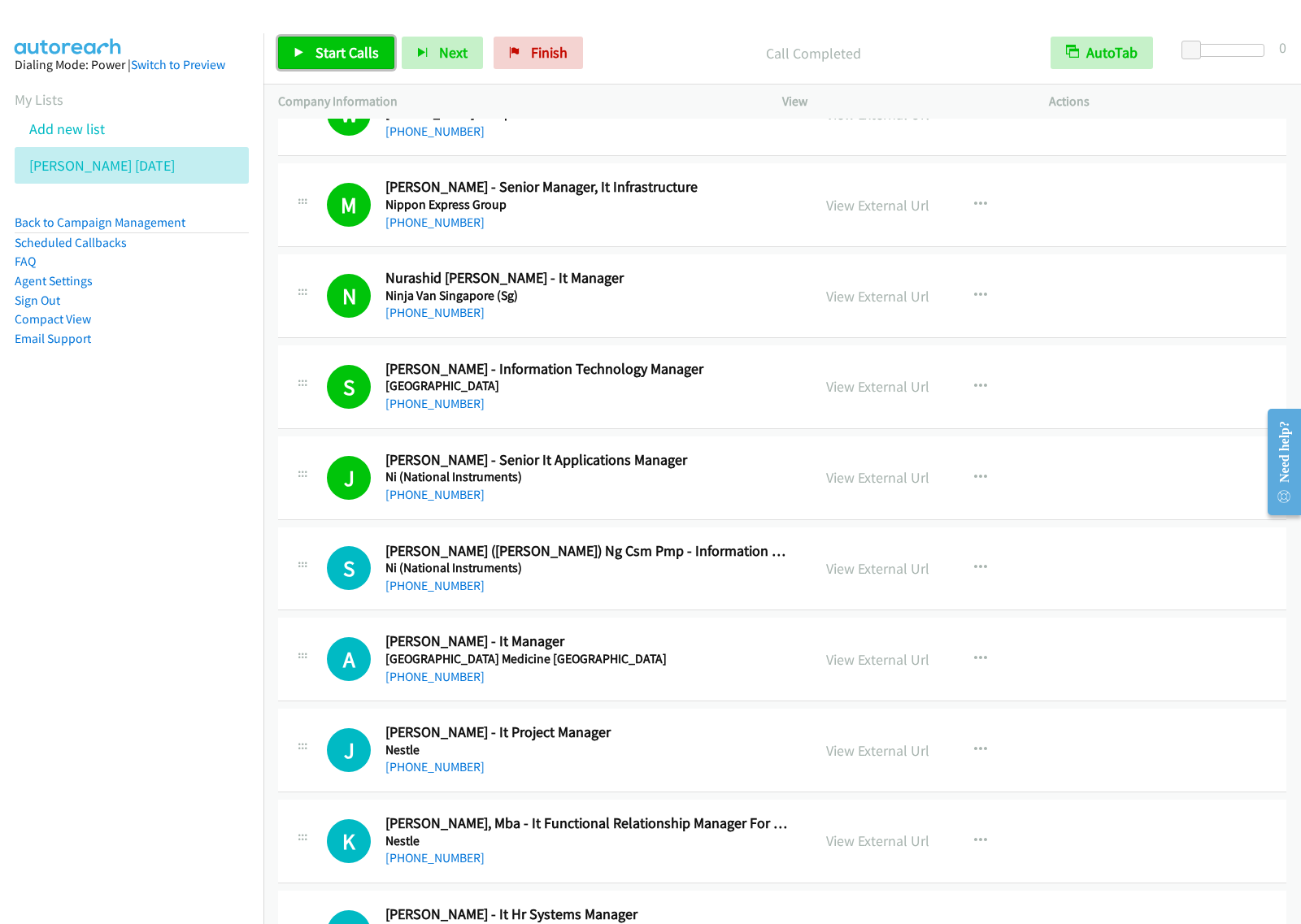
click at [342, 66] on link "Start Calls" at bounding box center [336, 53] width 116 height 33
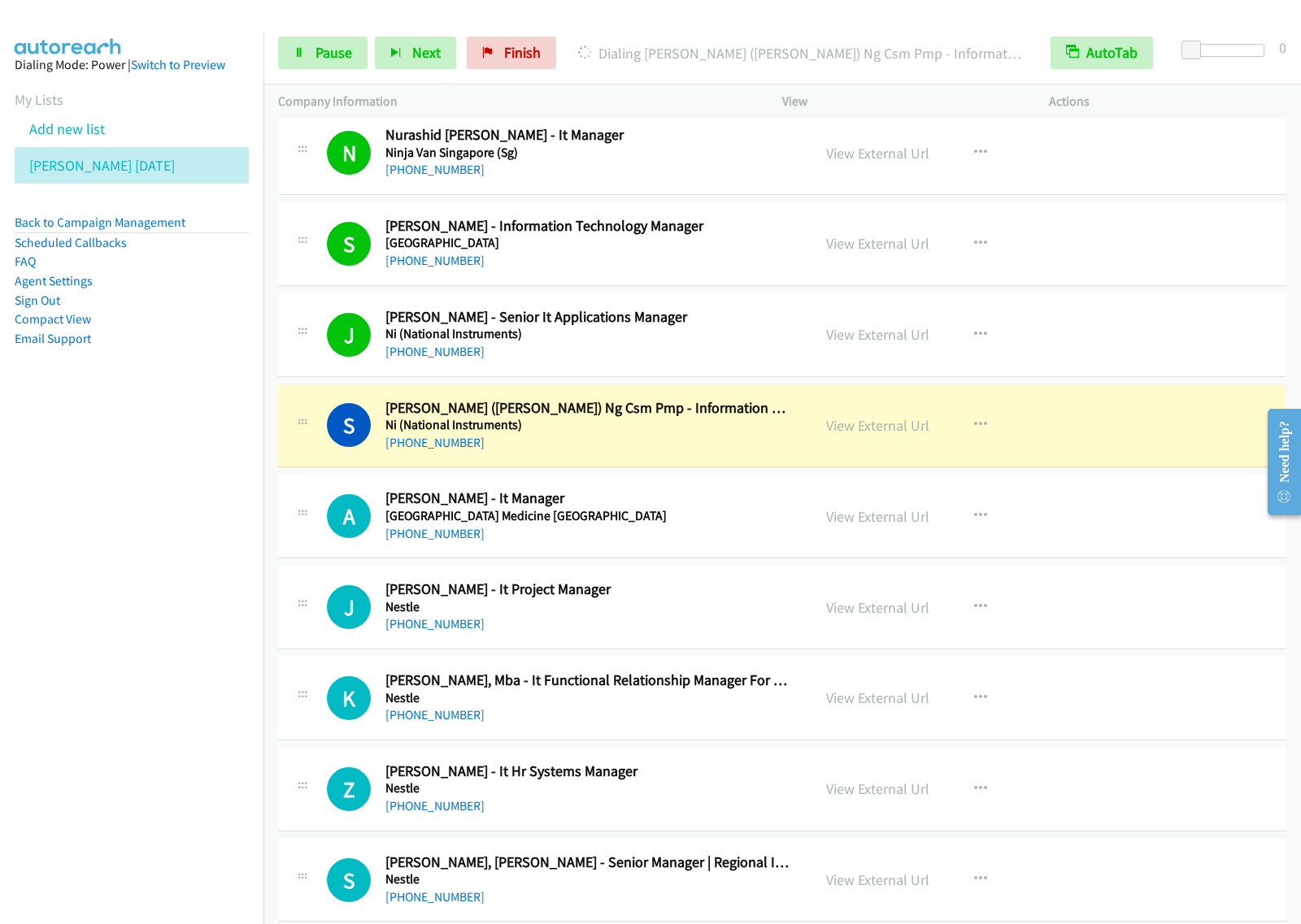
scroll to position [305, 0]
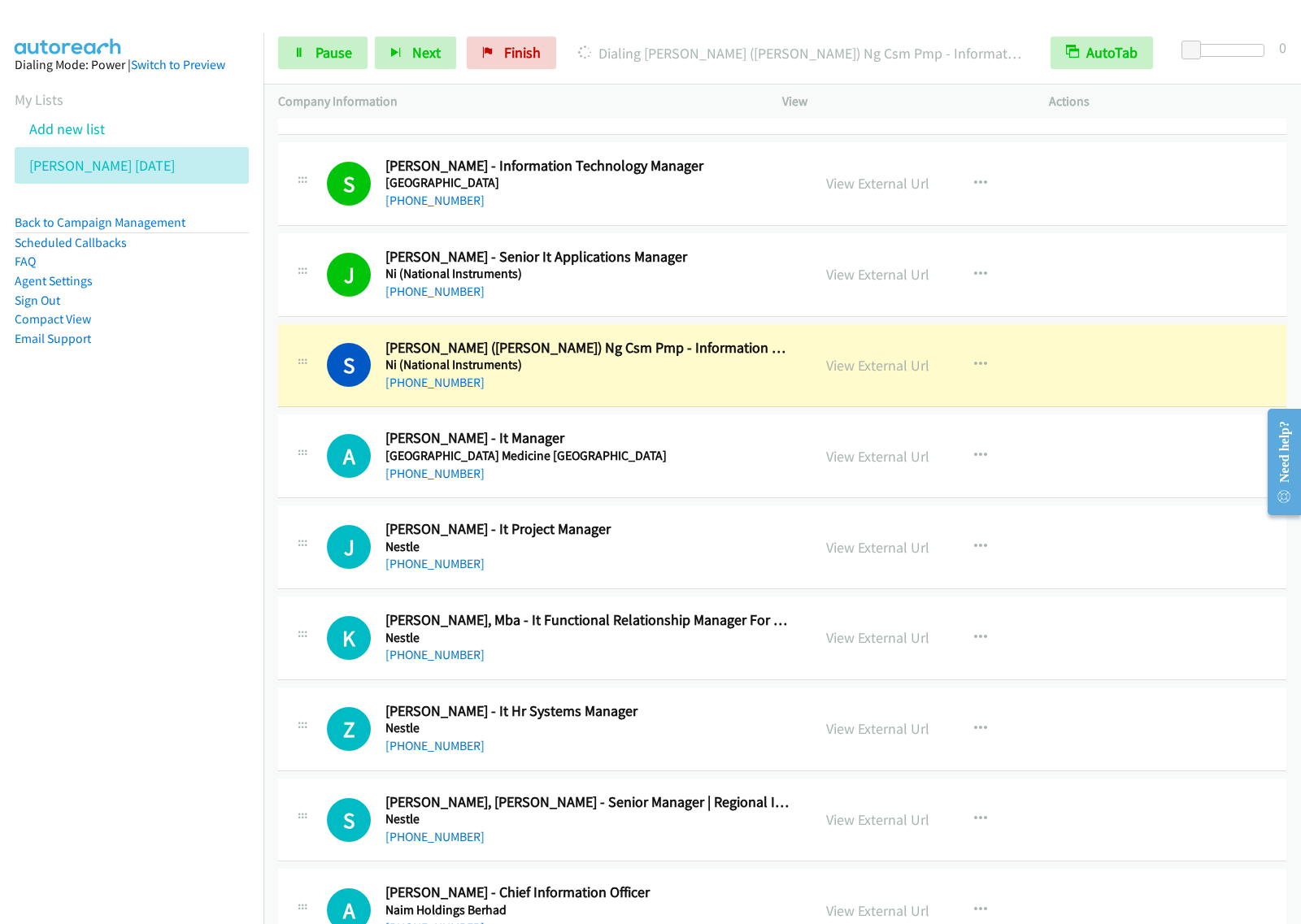
click at [225, 347] on li "Email Support" at bounding box center [131, 339] width 234 height 20
click at [348, 50] on span "Pause" at bounding box center [334, 52] width 37 height 19
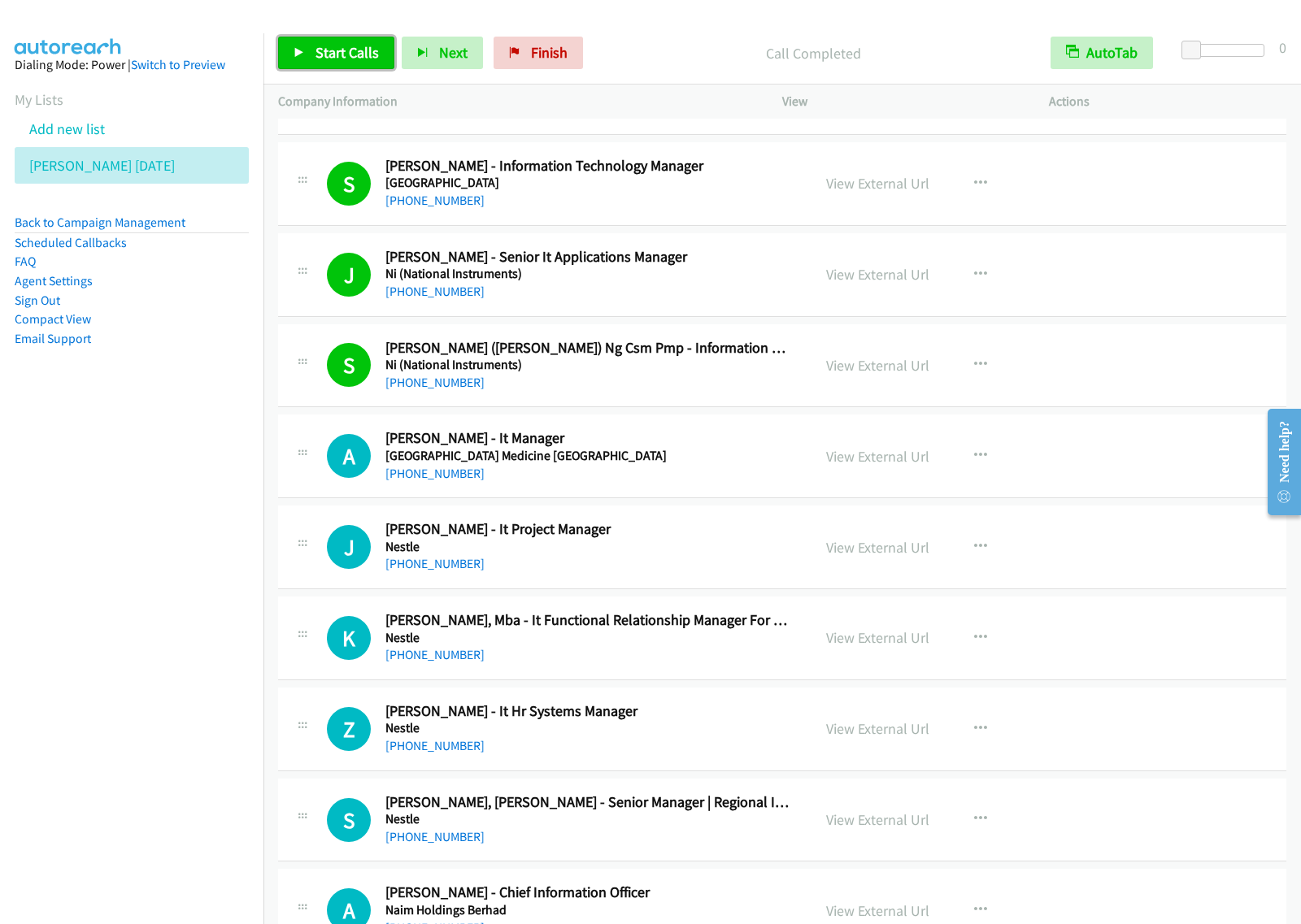
click at [309, 45] on link "Start Calls" at bounding box center [336, 53] width 116 height 33
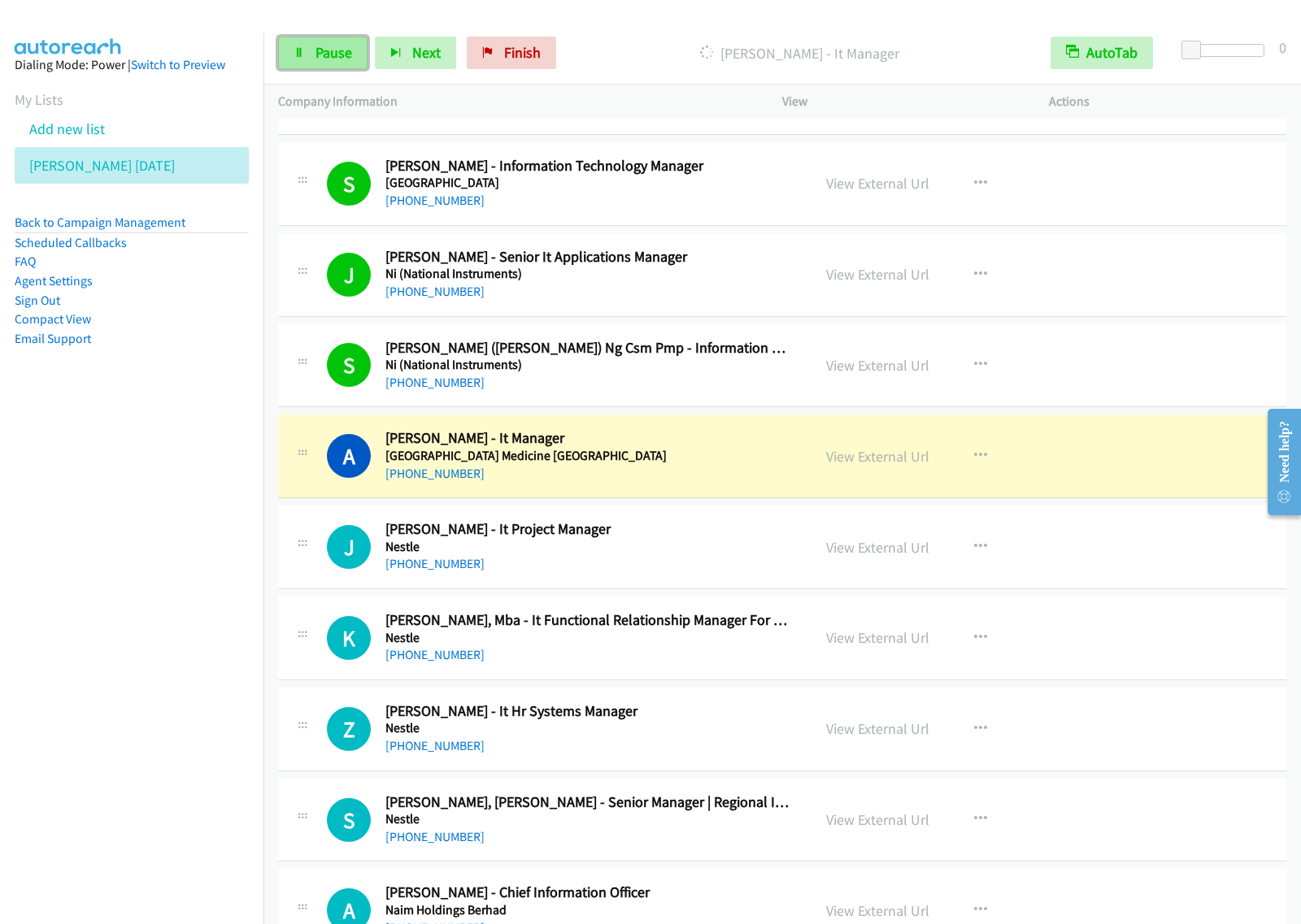
click at [318, 49] on span "Pause" at bounding box center [334, 52] width 37 height 19
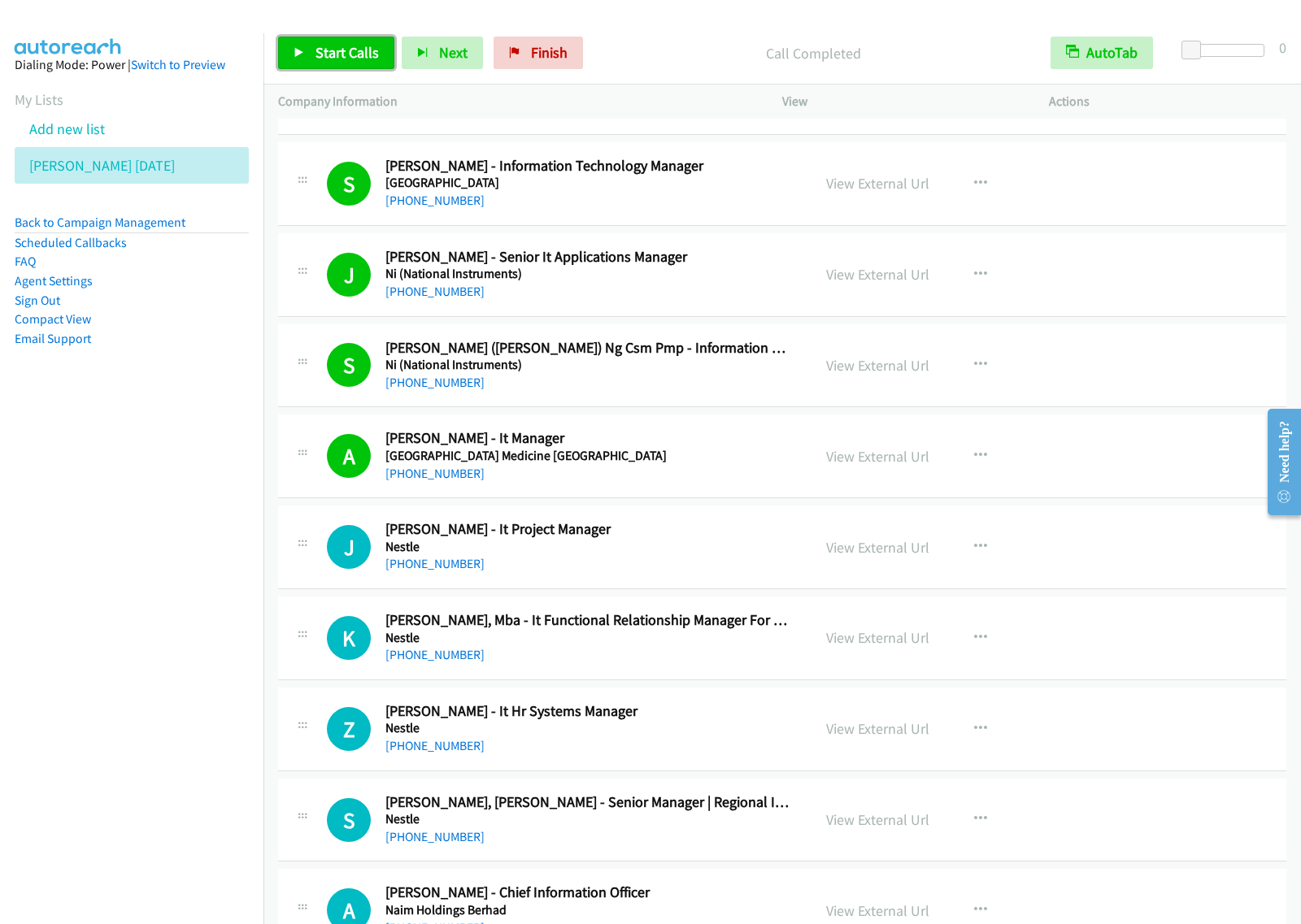
click at [326, 49] on span "Start Calls" at bounding box center [348, 52] width 64 height 19
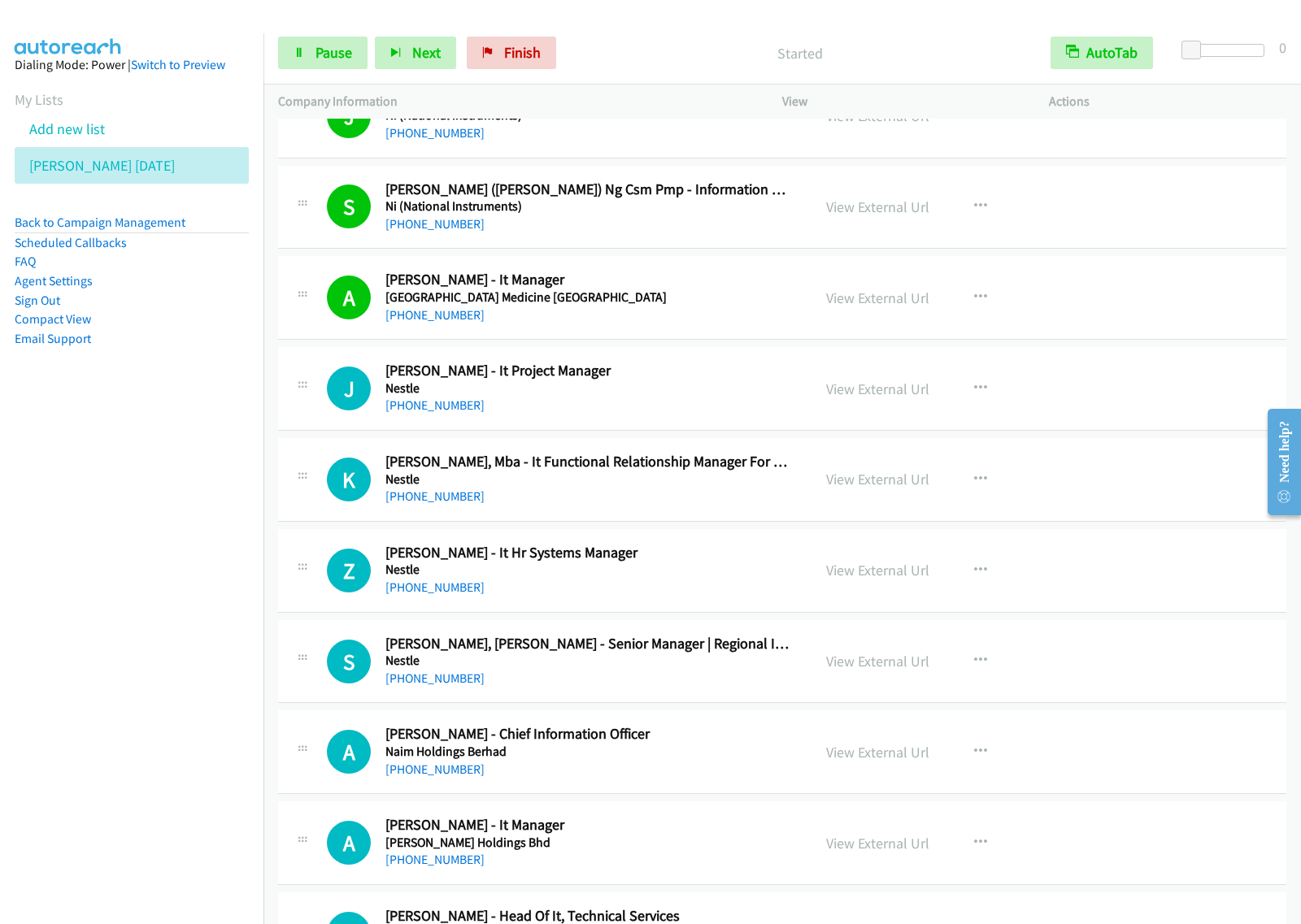
scroll to position [508, 0]
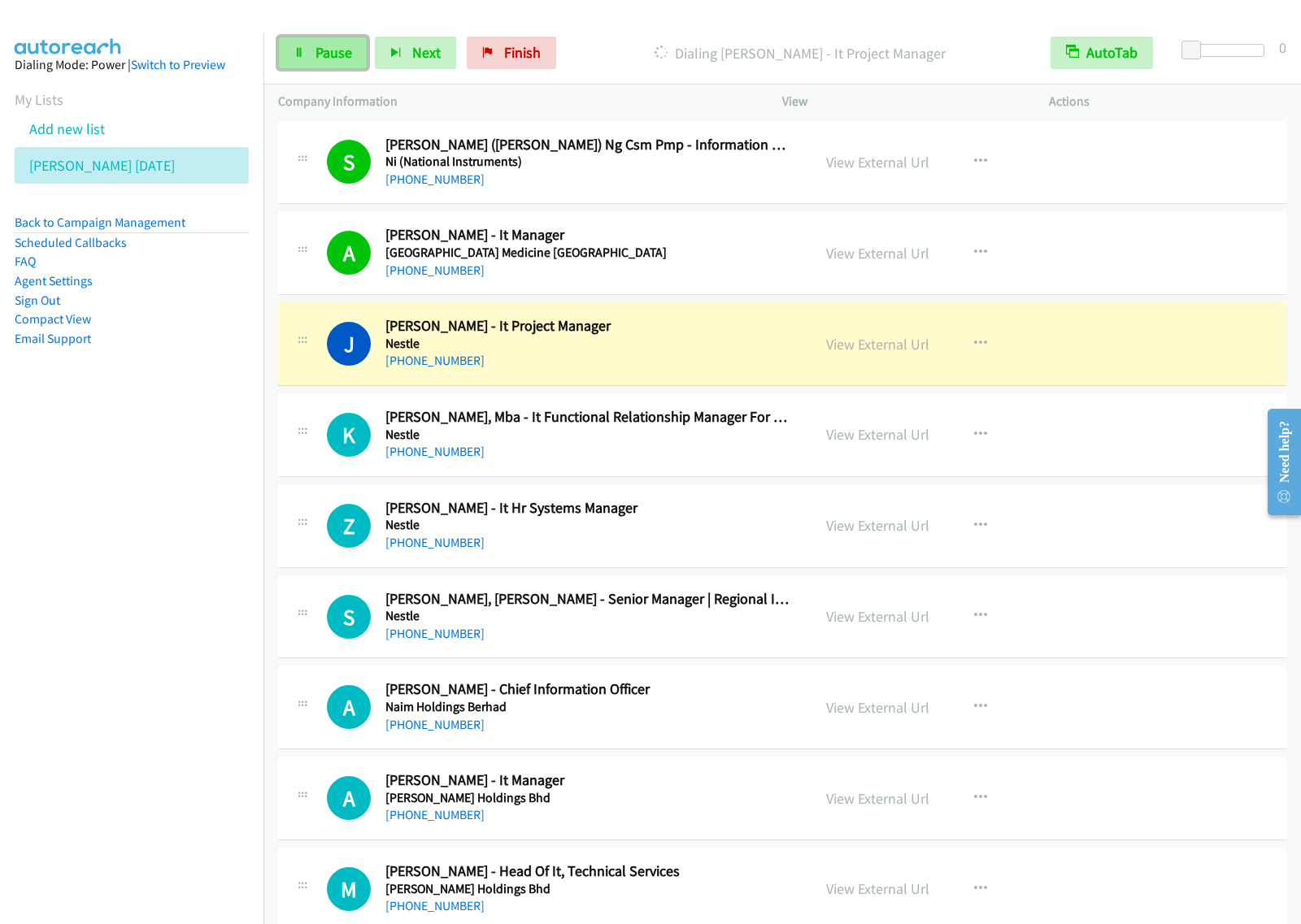
click at [360, 55] on link "Pause" at bounding box center [323, 53] width 89 height 33
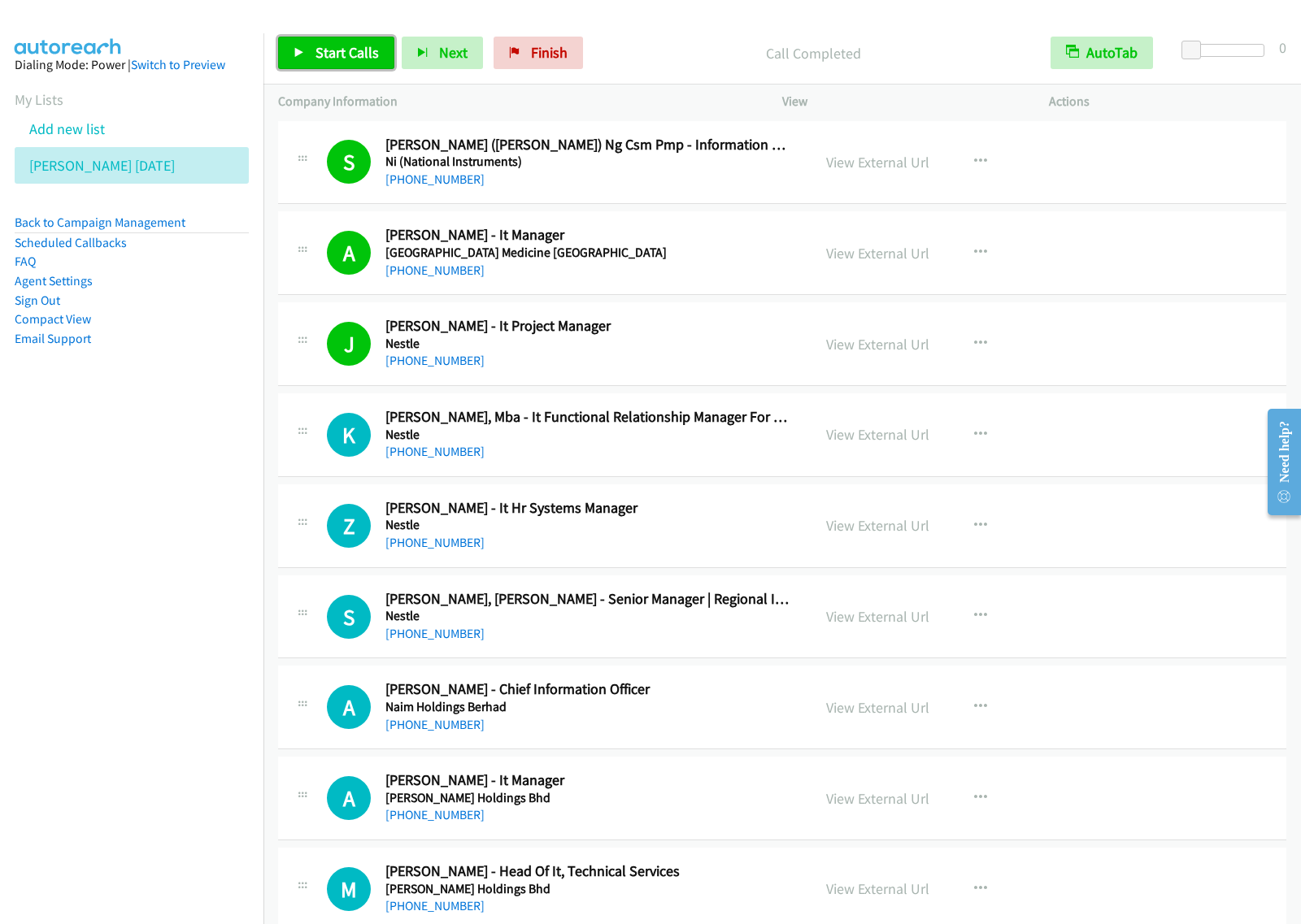
click at [364, 54] on span "Start Calls" at bounding box center [348, 52] width 64 height 19
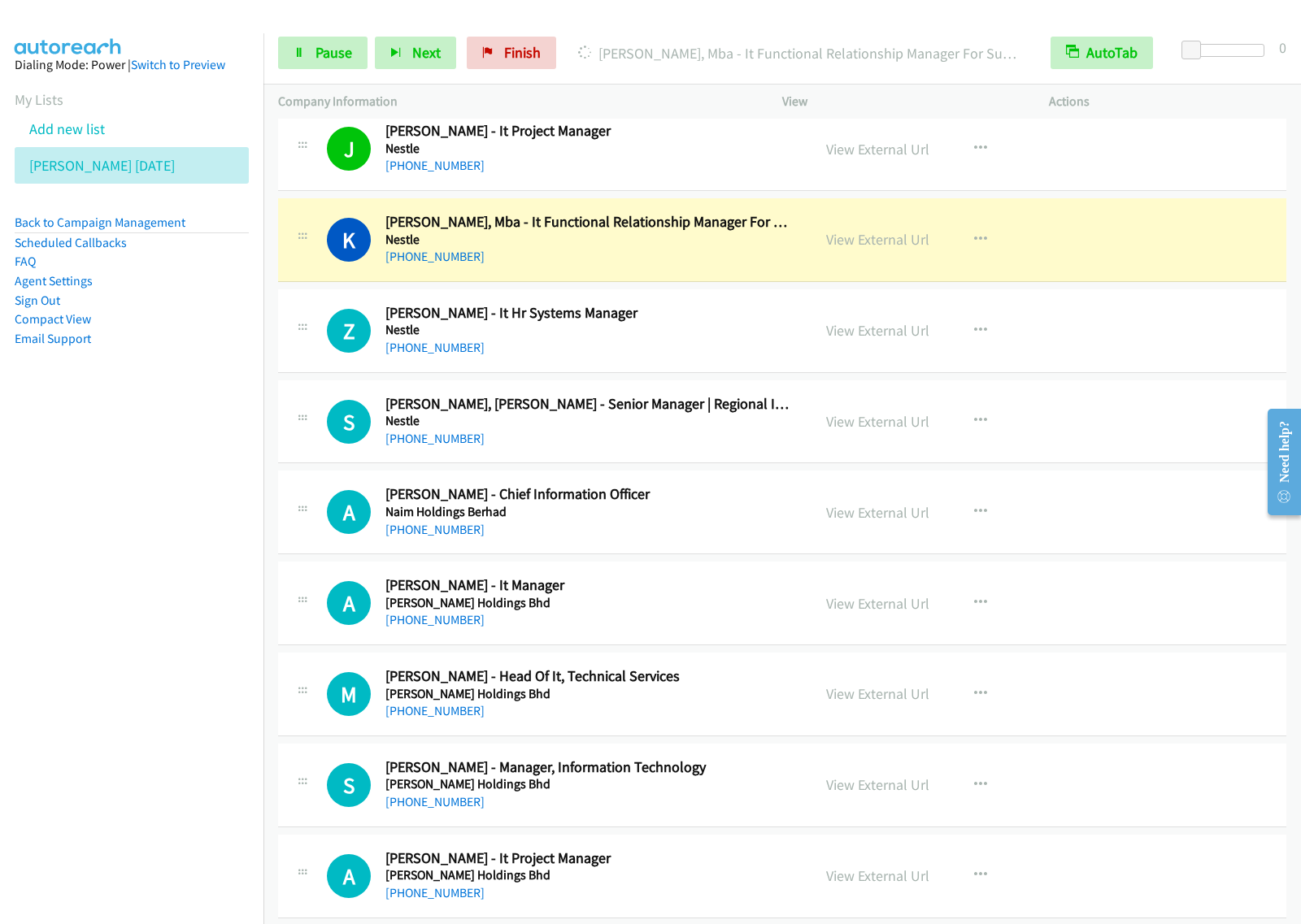
scroll to position [711, 0]
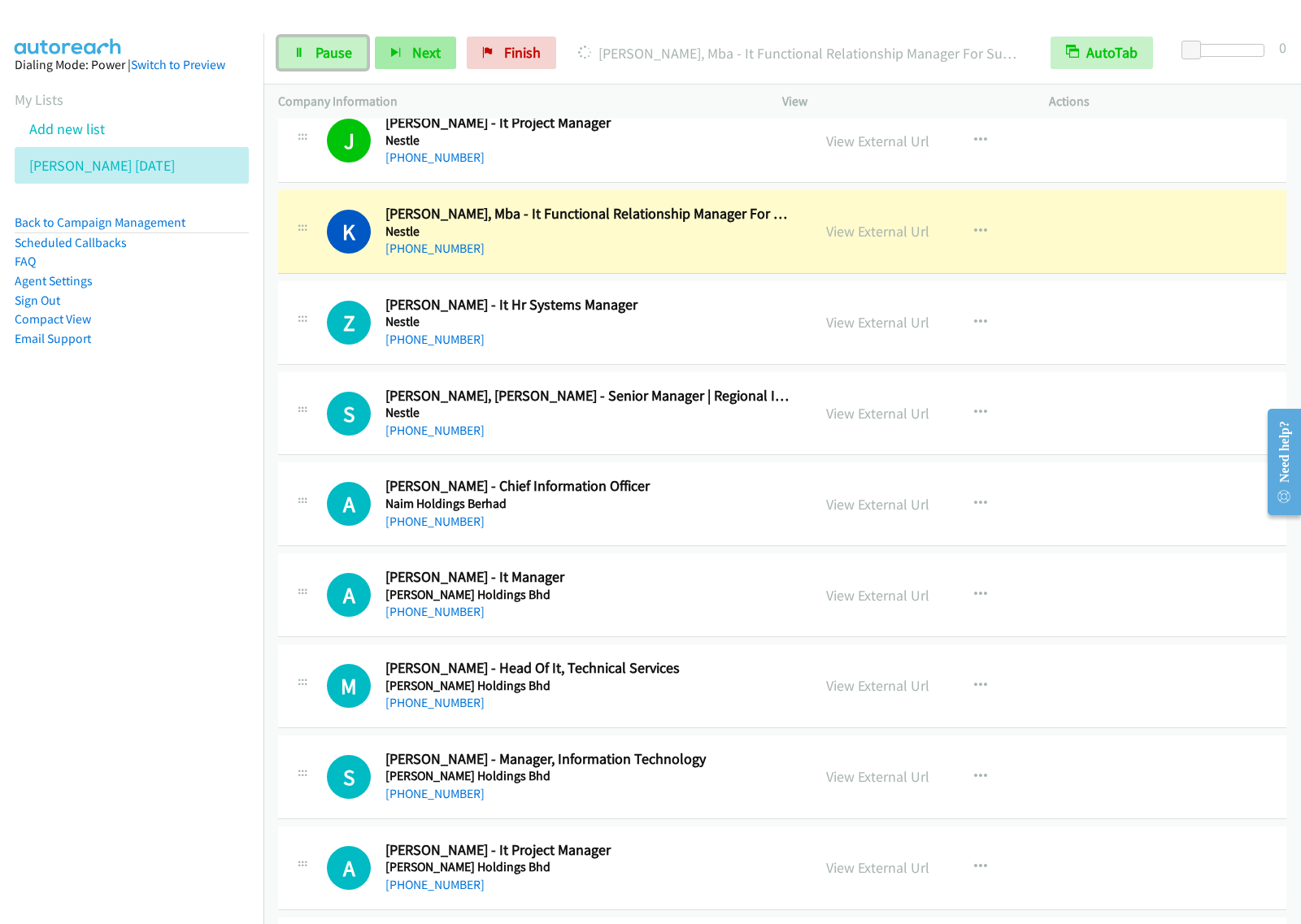
drag, startPoint x: 342, startPoint y: 49, endPoint x: 378, endPoint y: 37, distance: 37.9
click at [342, 49] on span "Pause" at bounding box center [334, 52] width 37 height 19
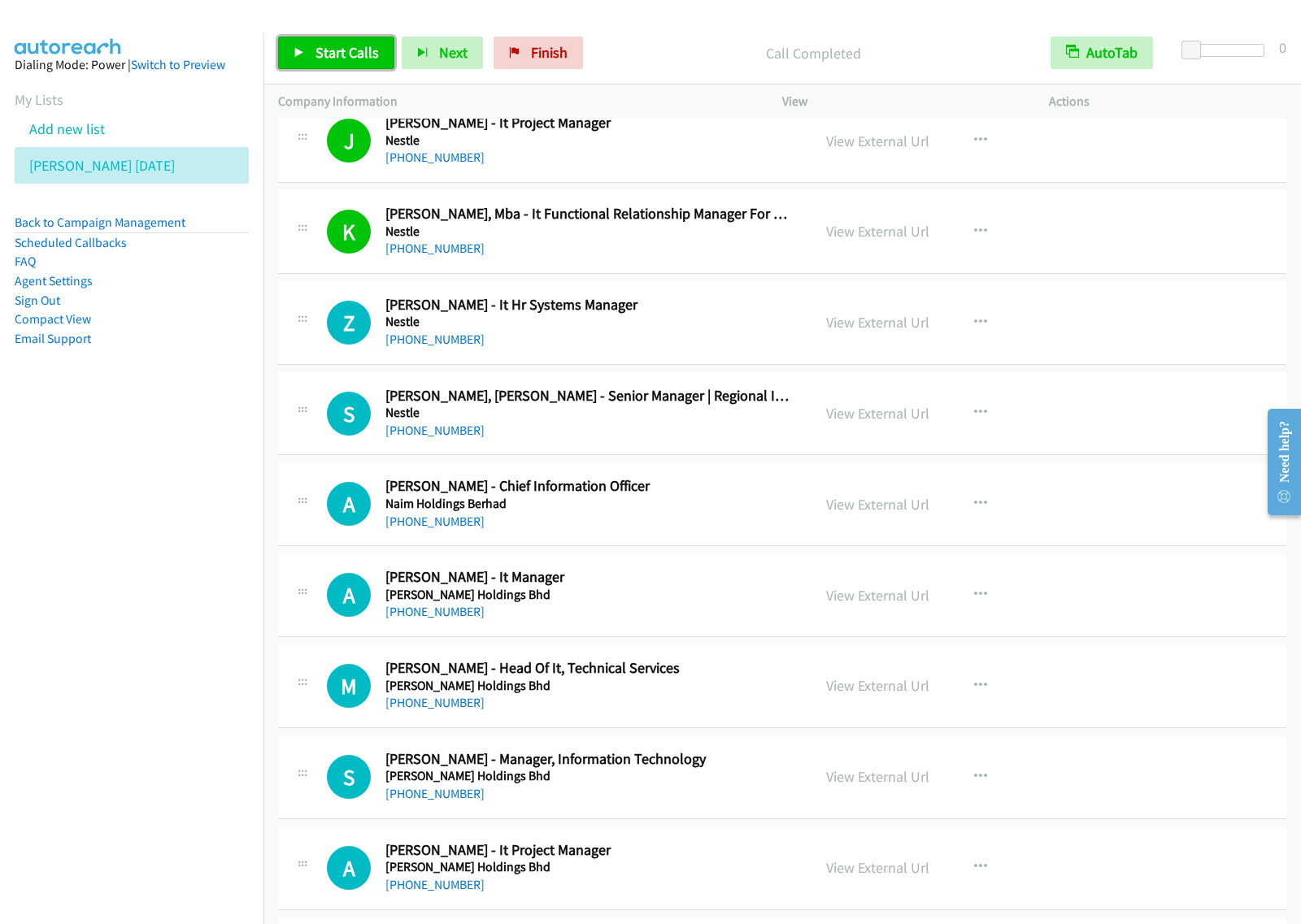
click at [354, 53] on span "Start Calls" at bounding box center [348, 52] width 64 height 19
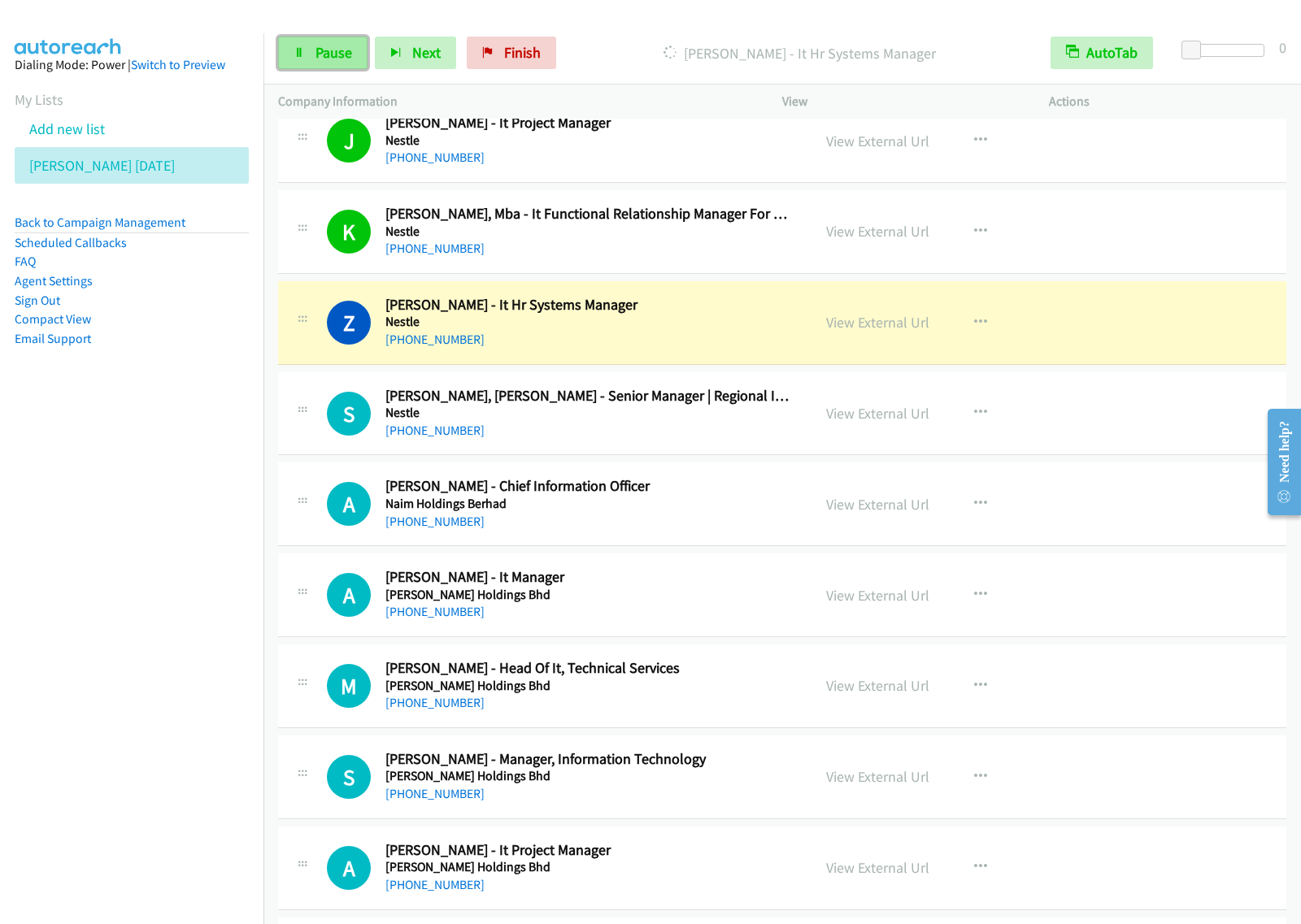
drag, startPoint x: 337, startPoint y: 59, endPoint x: 359, endPoint y: 53, distance: 22.8
click at [337, 59] on span "Pause" at bounding box center [334, 52] width 37 height 19
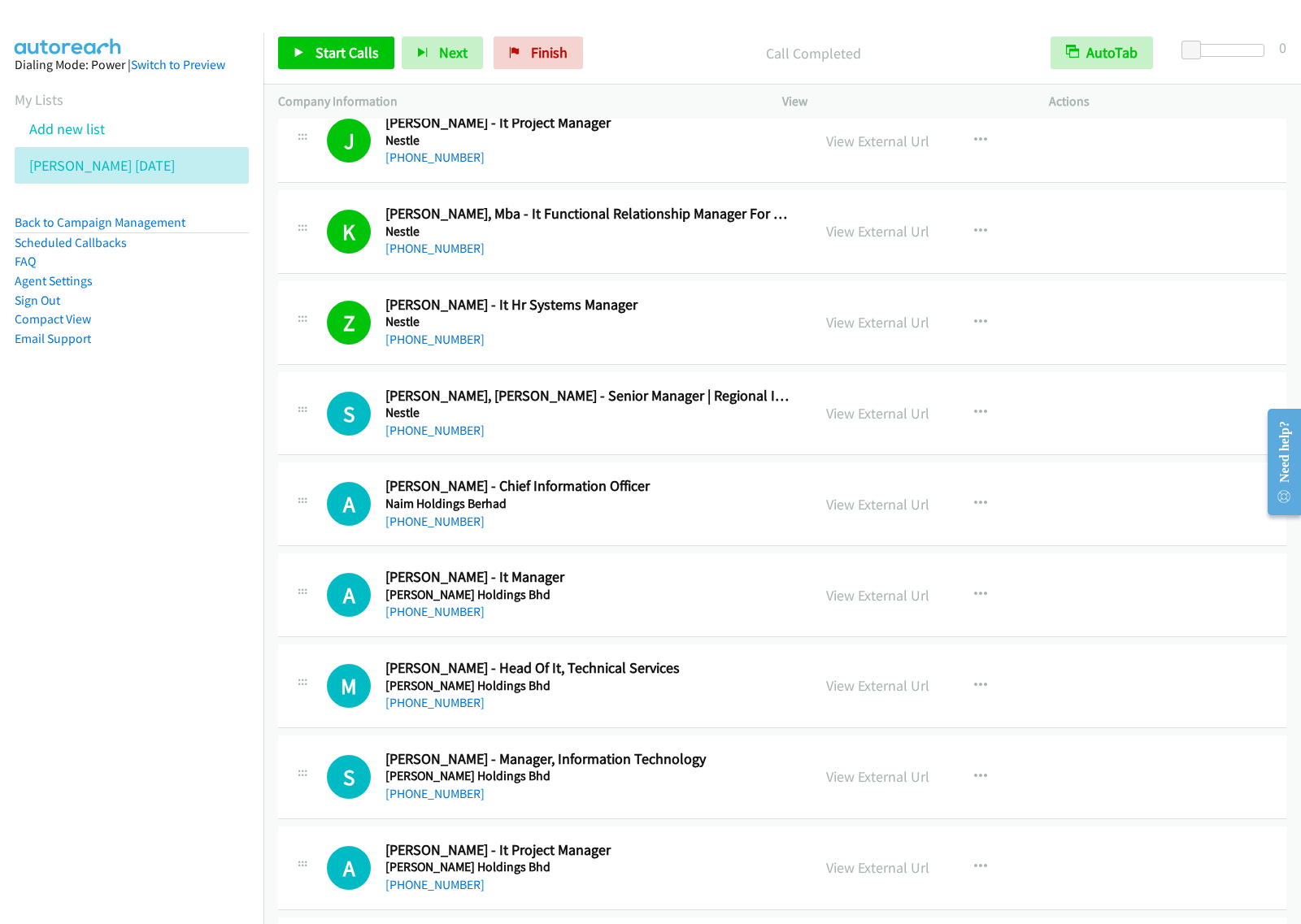
scroll to position [812, 0]
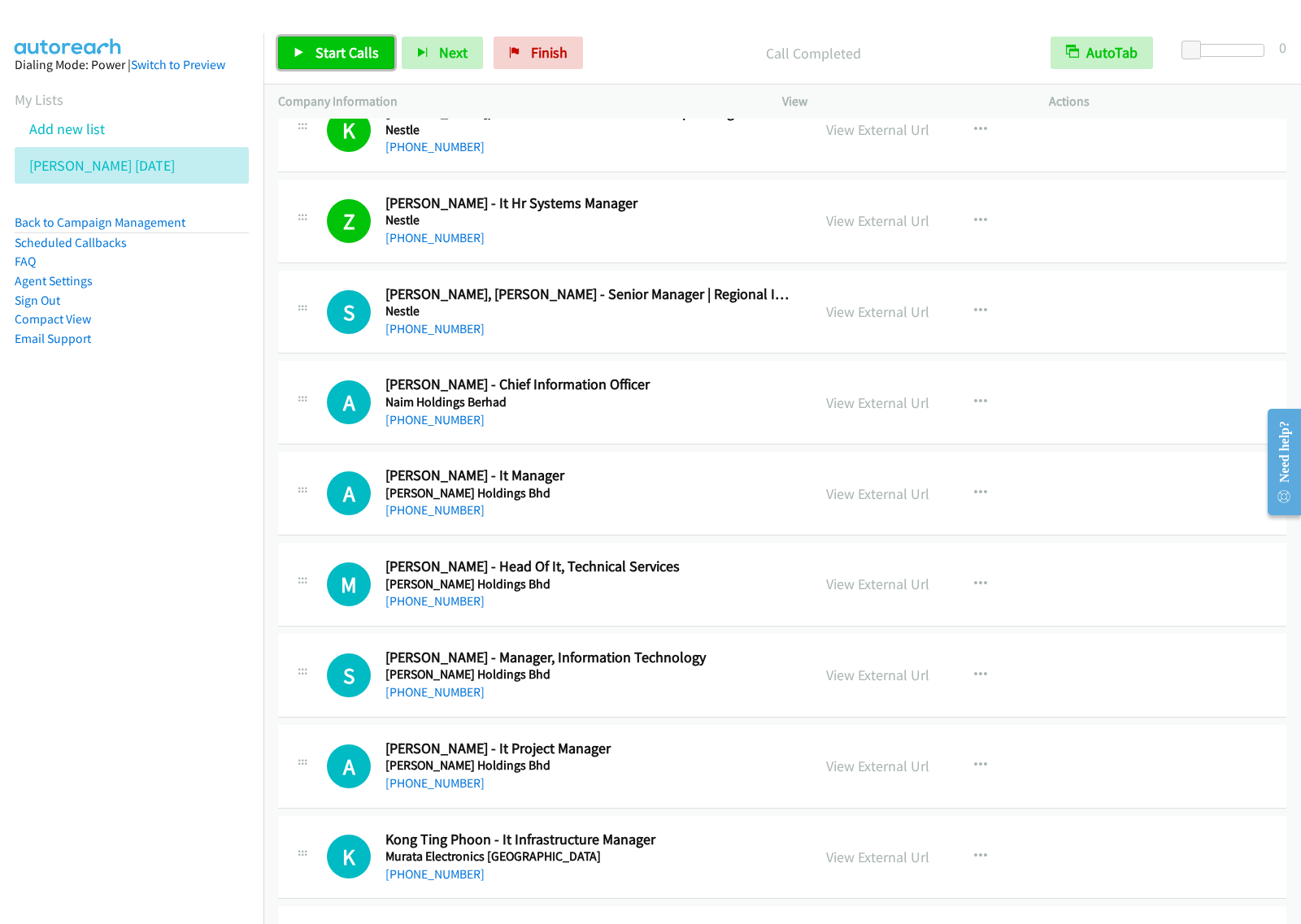
click at [330, 54] on span "Start Calls" at bounding box center [348, 52] width 64 height 19
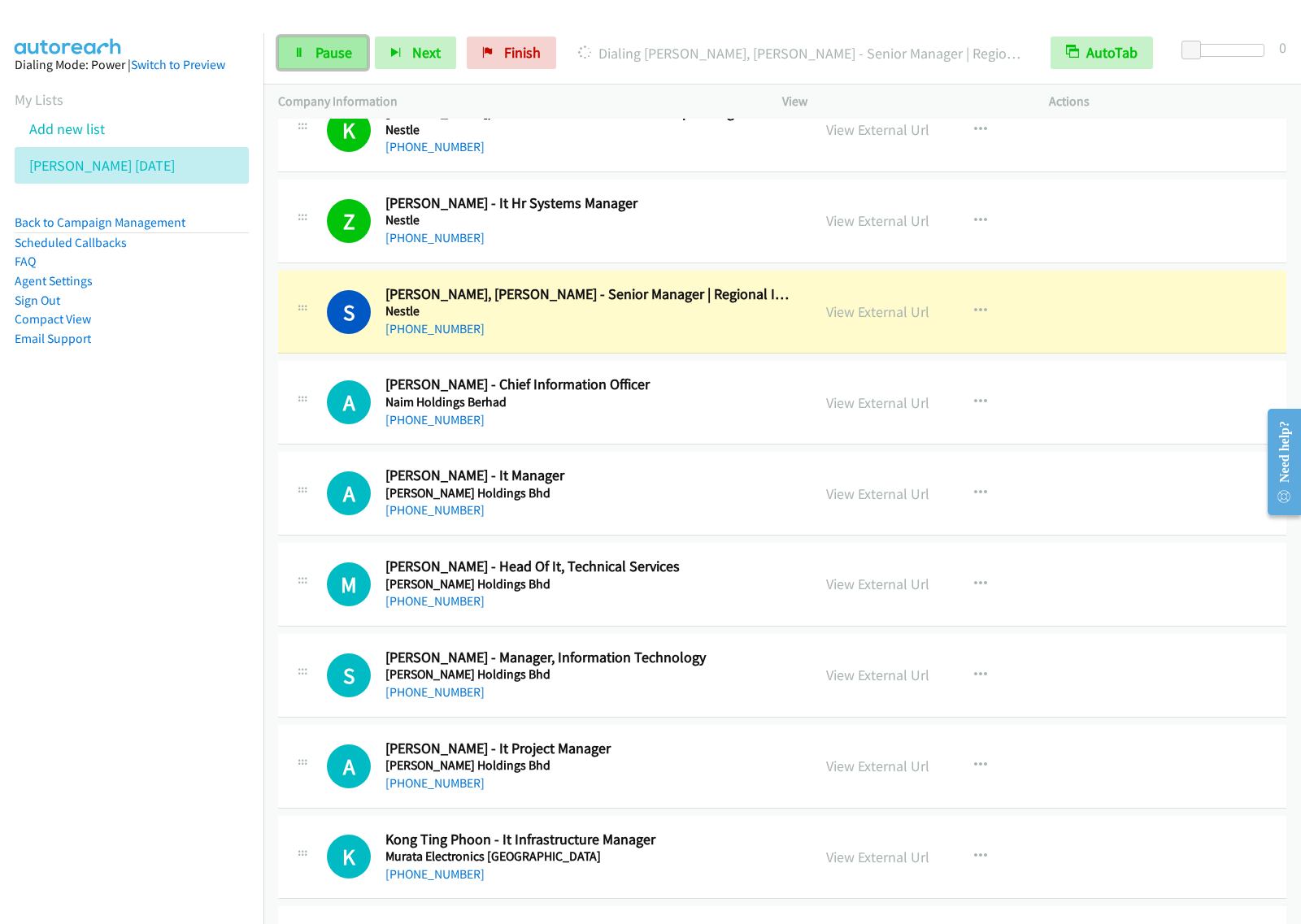
click at [321, 57] on span "Pause" at bounding box center [334, 52] width 37 height 19
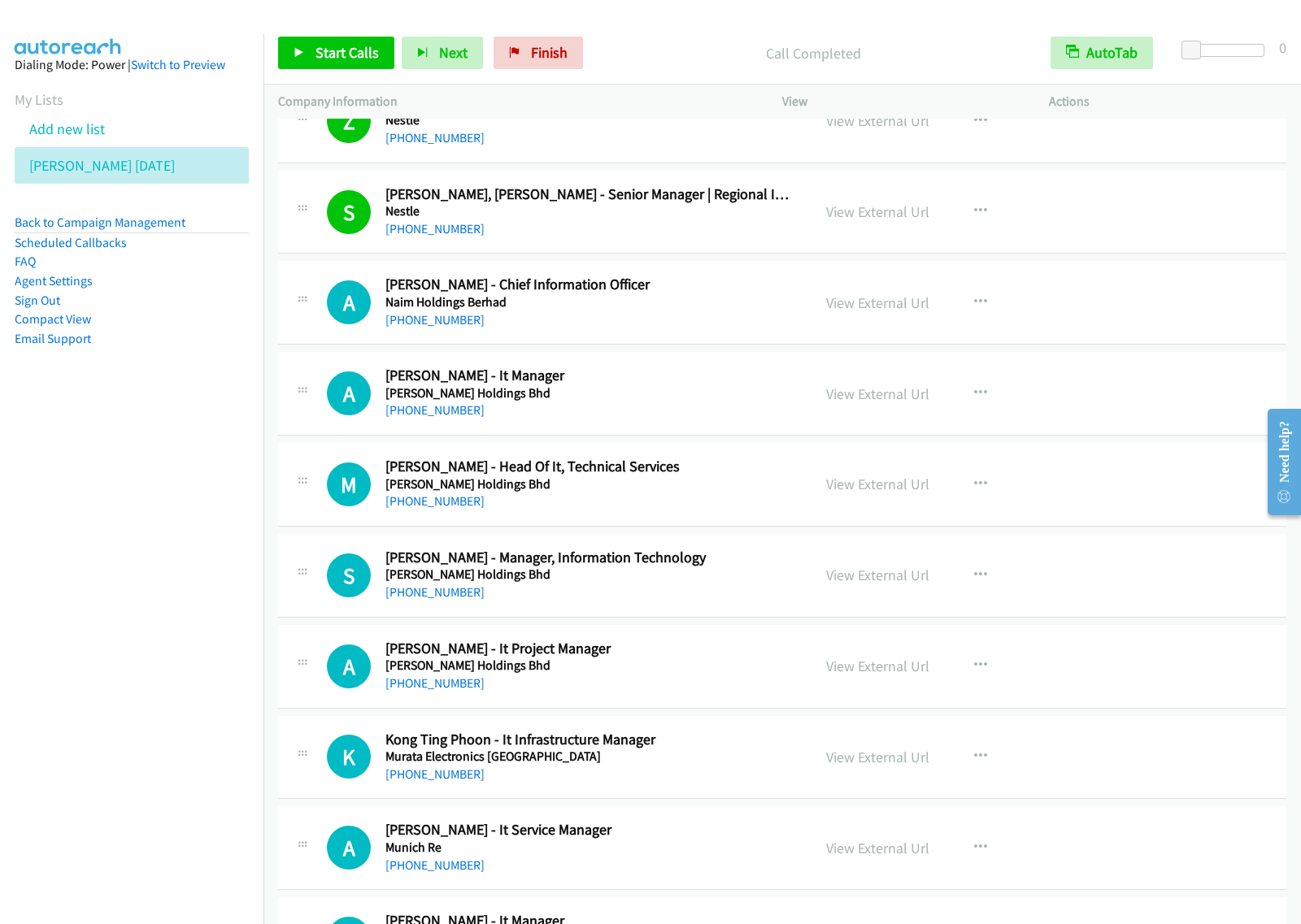
scroll to position [915, 0]
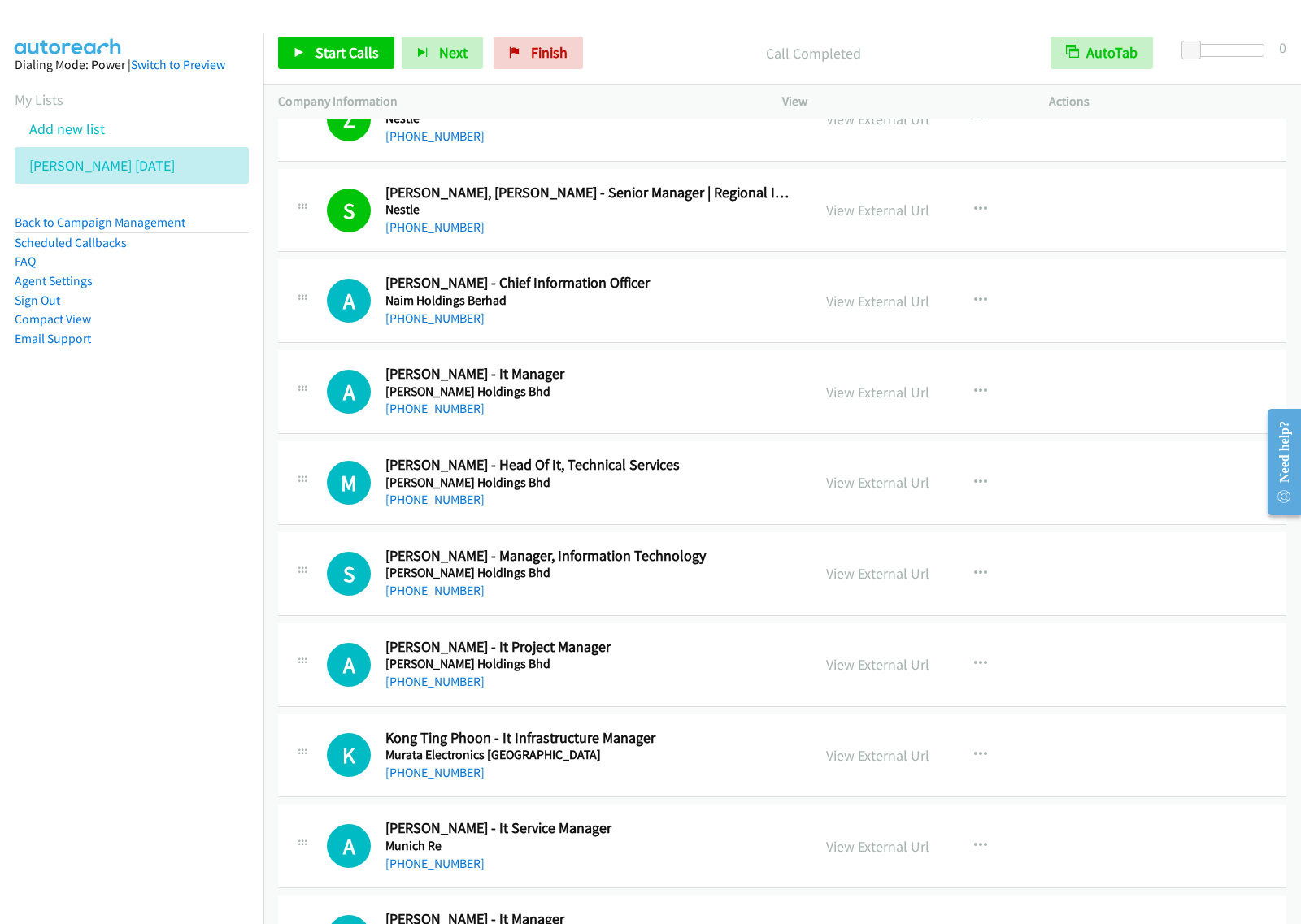
click at [168, 510] on nav "Dialing Mode: Power | Switch to Preview My Lists Add new list [PERSON_NAME] [DA…" at bounding box center [132, 495] width 264 height 924
click at [695, 419] on div "[PHONE_NUMBER]" at bounding box center [587, 408] width 404 height 20
click at [974, 391] on icon "button" at bounding box center [980, 391] width 13 height 13
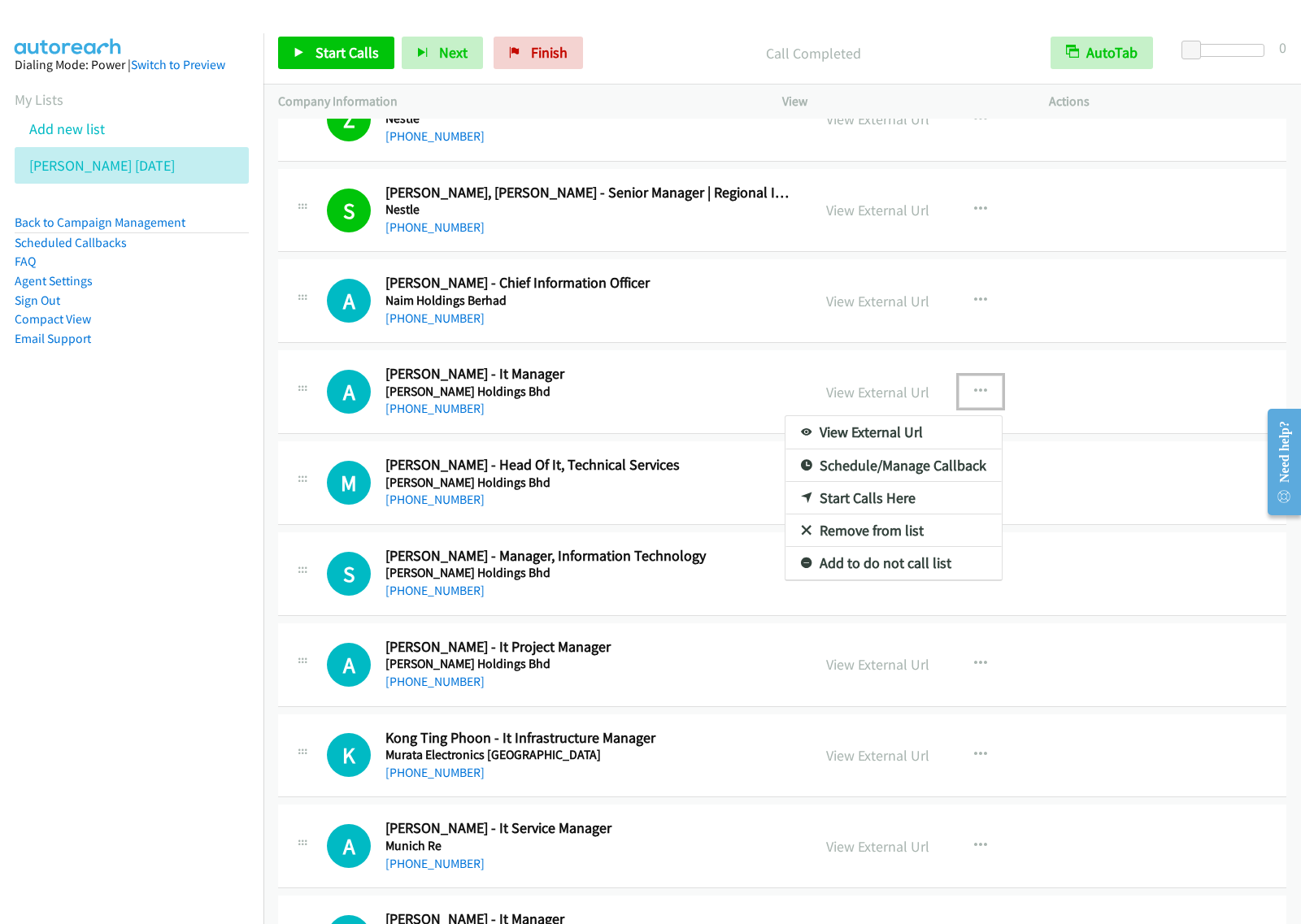
click at [906, 494] on link "Start Calls Here" at bounding box center [893, 498] width 216 height 33
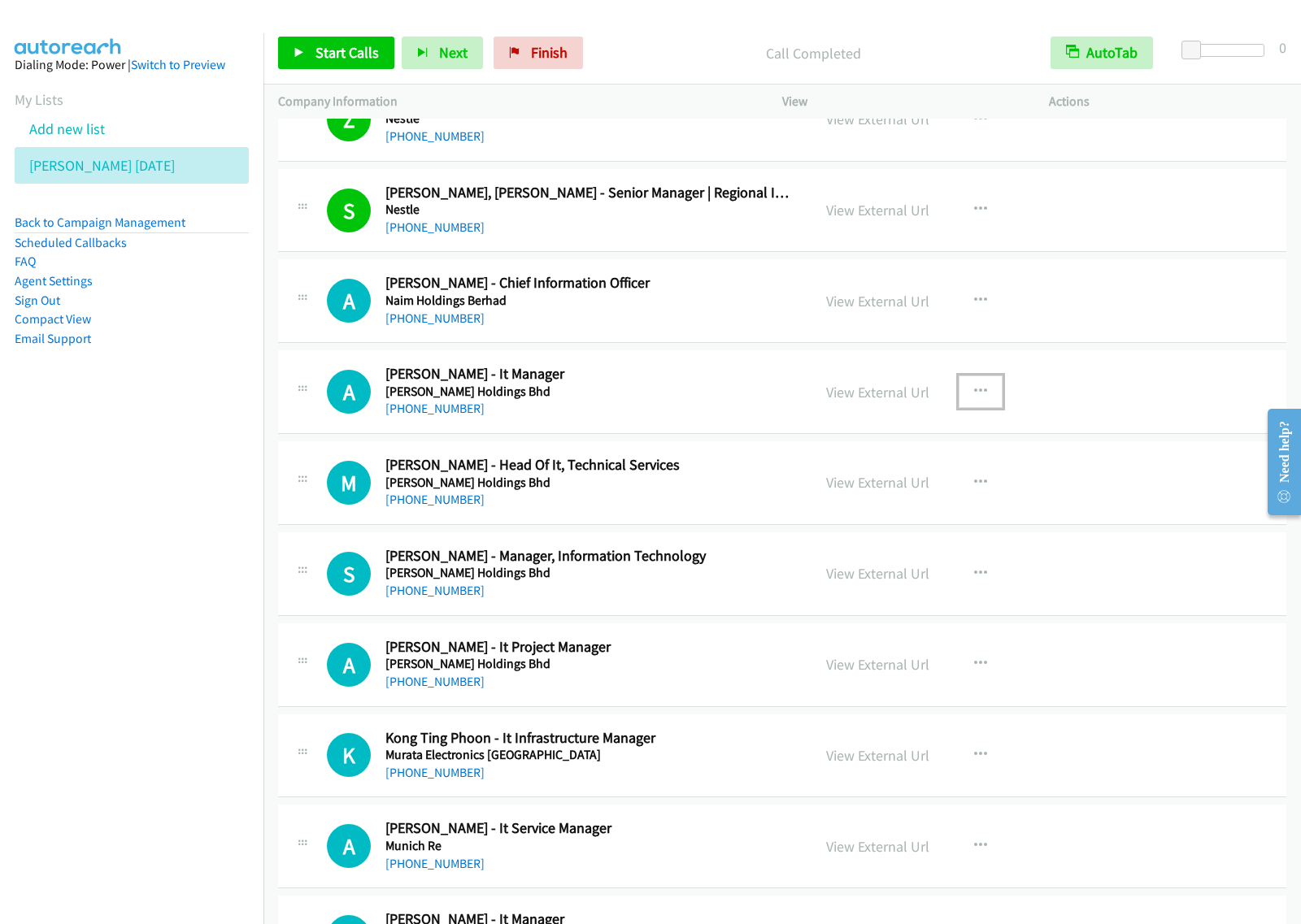
drag, startPoint x: 953, startPoint y: 403, endPoint x: 947, endPoint y: 443, distance: 40.4
click at [959, 402] on button "button" at bounding box center [980, 392] width 44 height 33
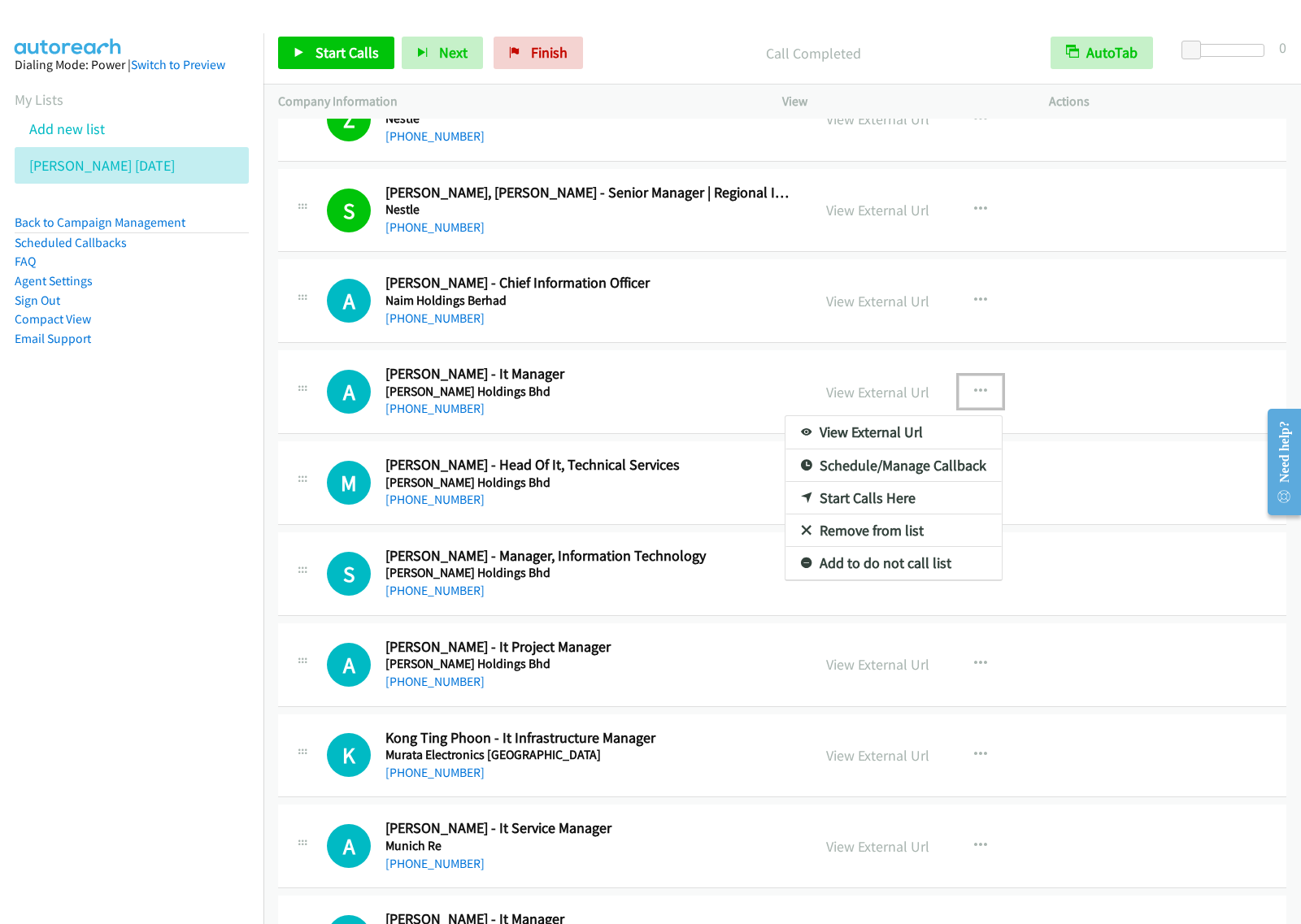
click at [913, 501] on link "Start Calls Here" at bounding box center [893, 498] width 216 height 33
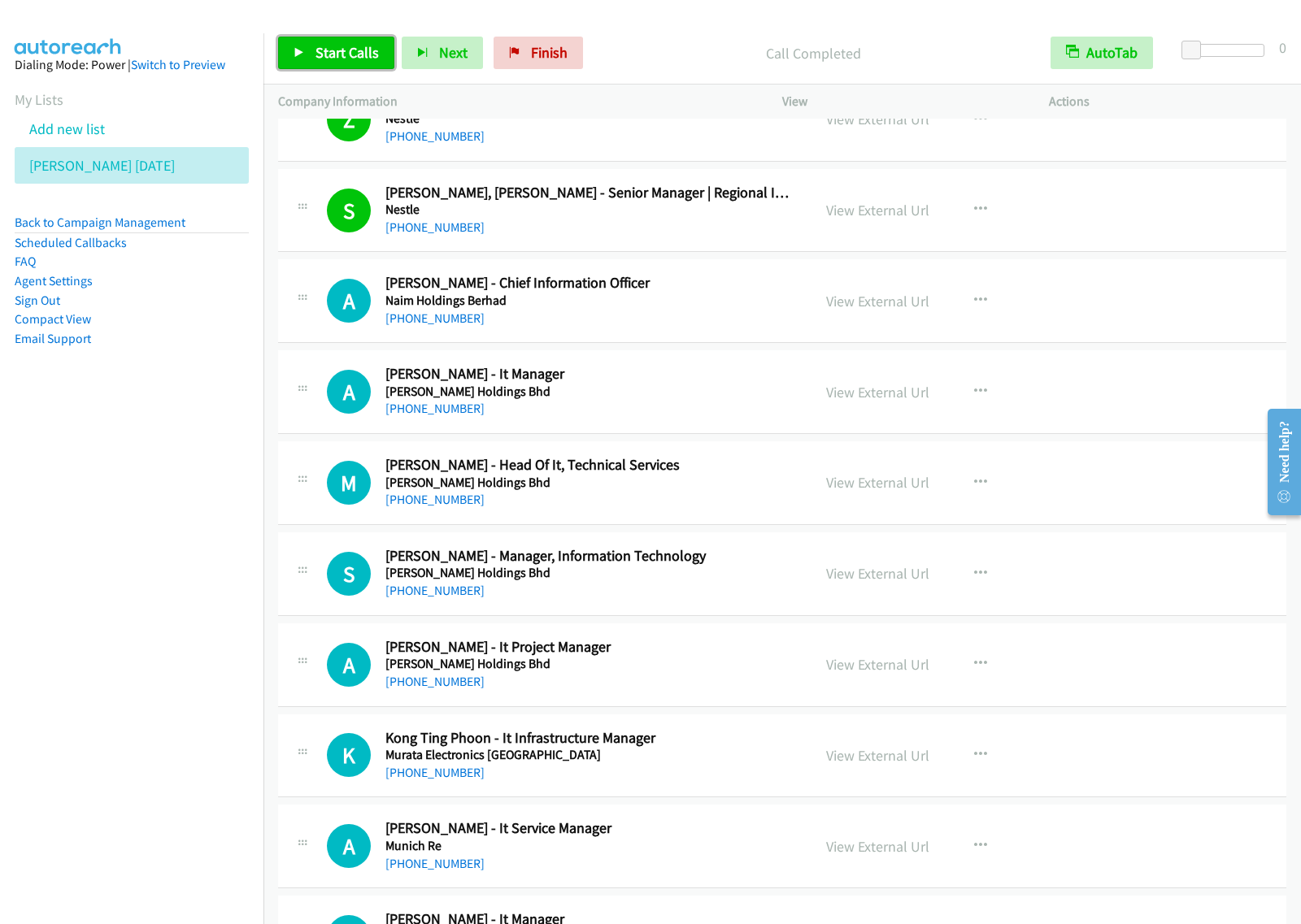
click at [351, 39] on link "Start Calls" at bounding box center [336, 53] width 116 height 33
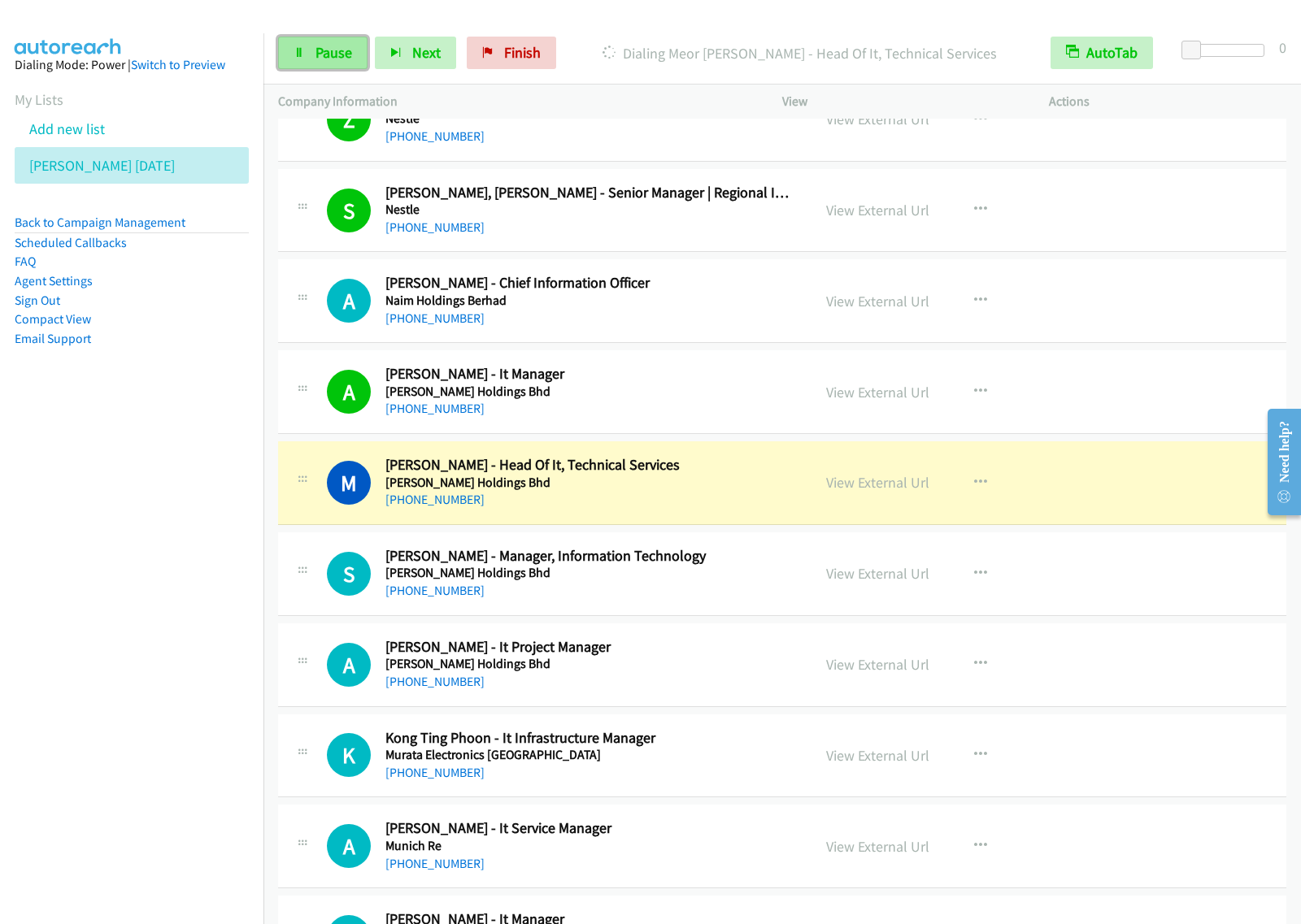
drag, startPoint x: 331, startPoint y: 58, endPoint x: 340, endPoint y: 58, distance: 9.0
click at [331, 58] on span "Pause" at bounding box center [334, 52] width 37 height 19
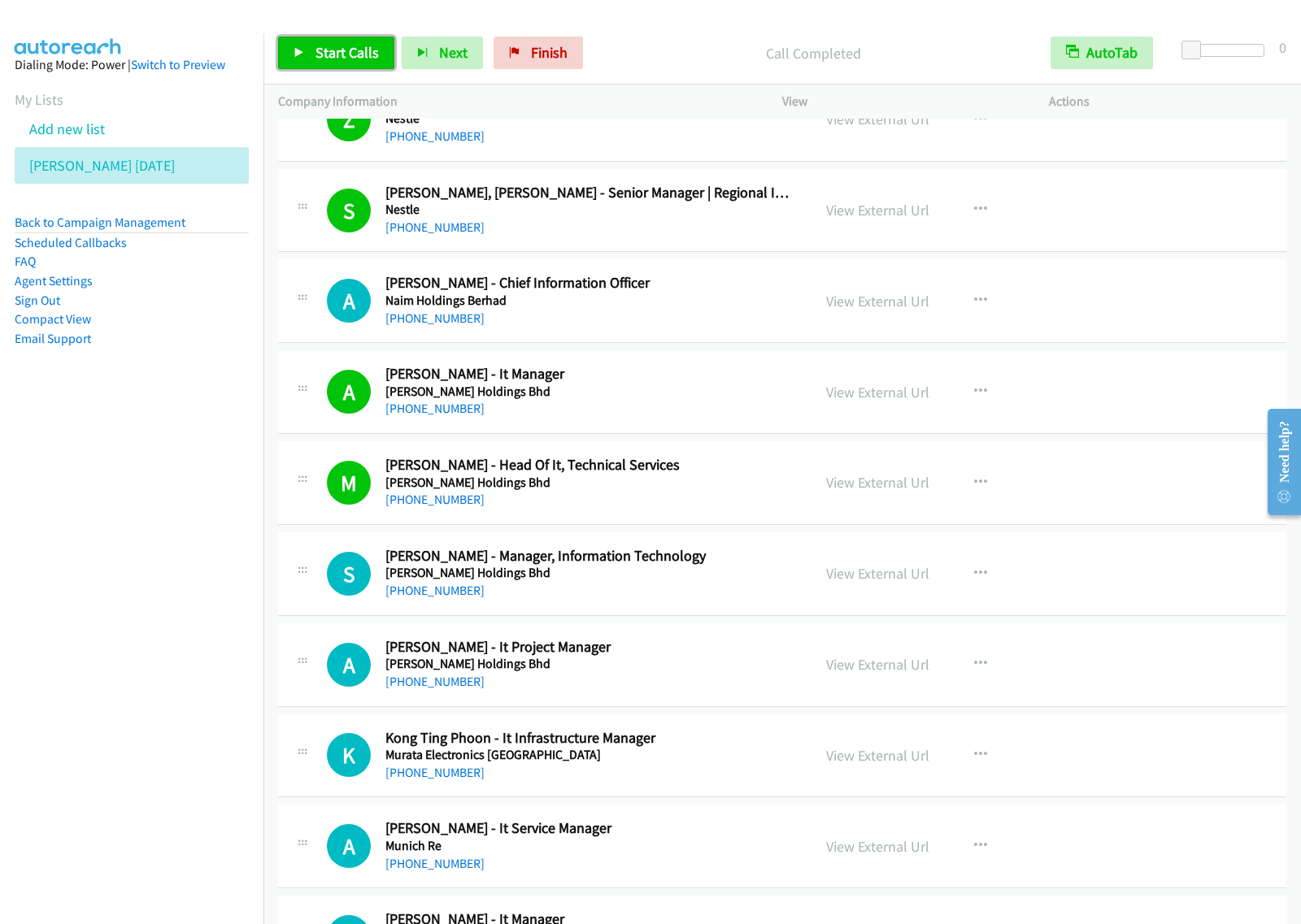
click at [350, 58] on span "Start Calls" at bounding box center [348, 52] width 64 height 19
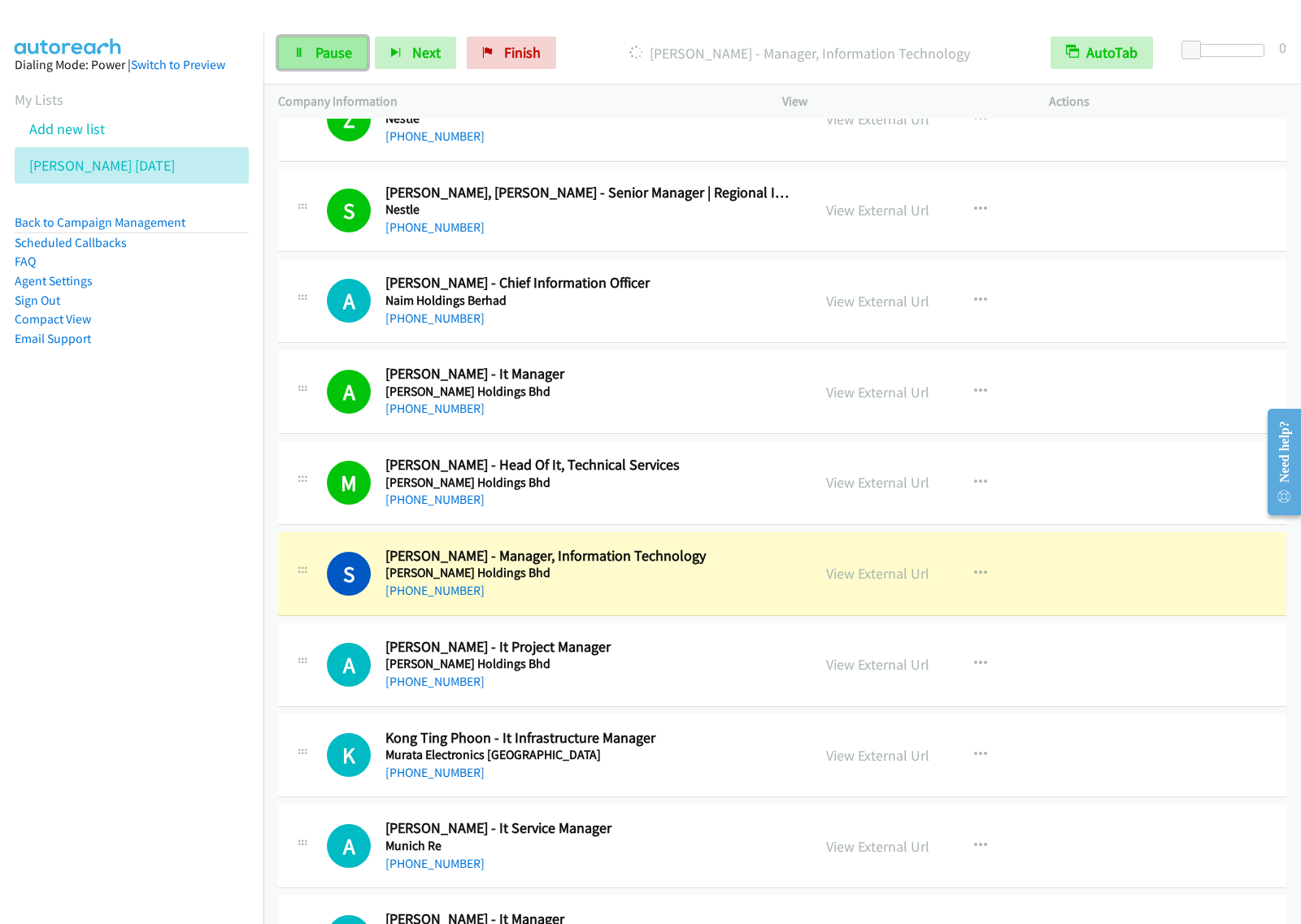
click at [309, 63] on link "Pause" at bounding box center [323, 53] width 89 height 33
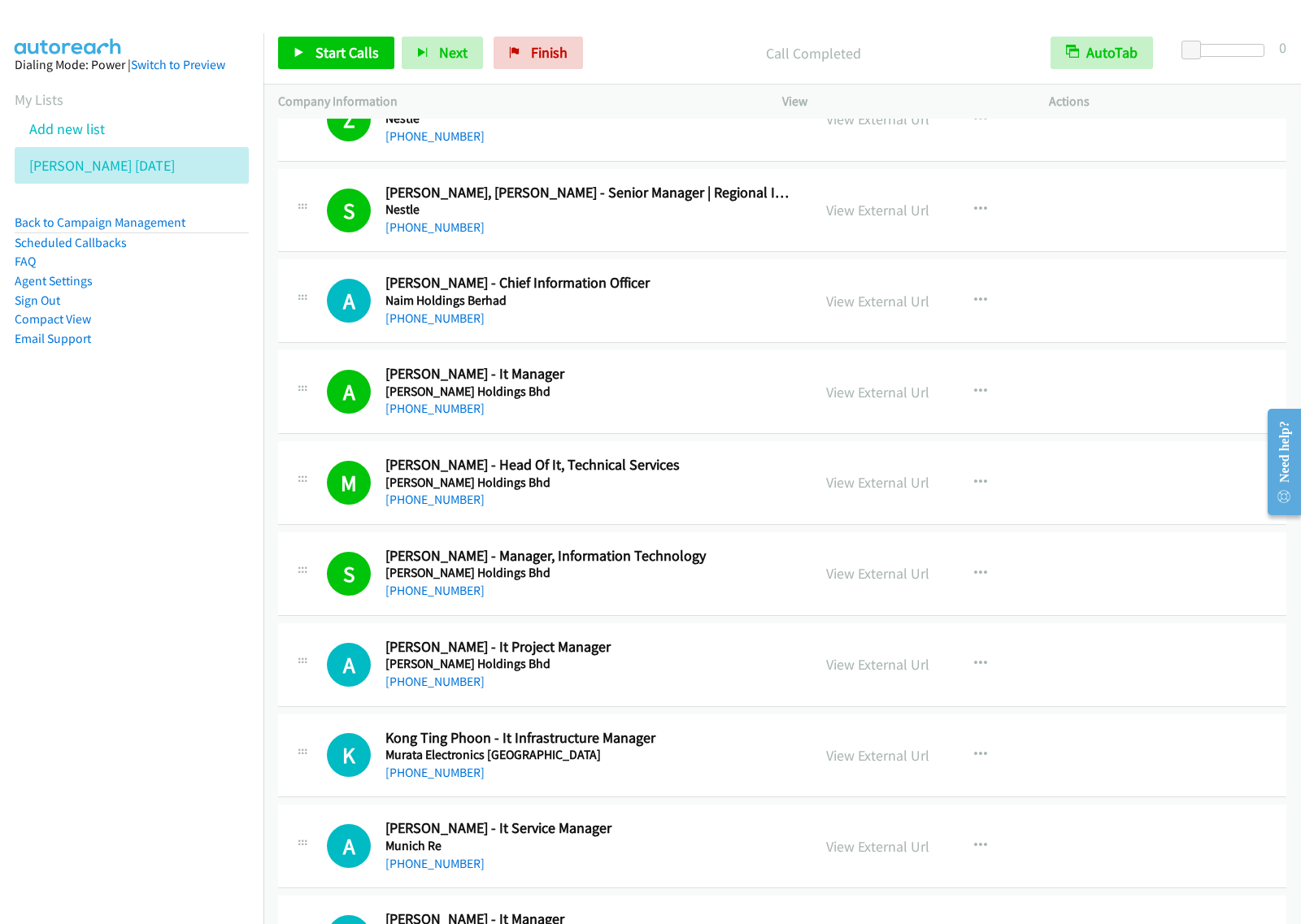
drag, startPoint x: 151, startPoint y: 493, endPoint x: 221, endPoint y: 403, distance: 114.0
click at [152, 493] on nav "Dialing Mode: Power | Switch to Preview My Lists Add new list [PERSON_NAME] [DA…" at bounding box center [132, 495] width 264 height 924
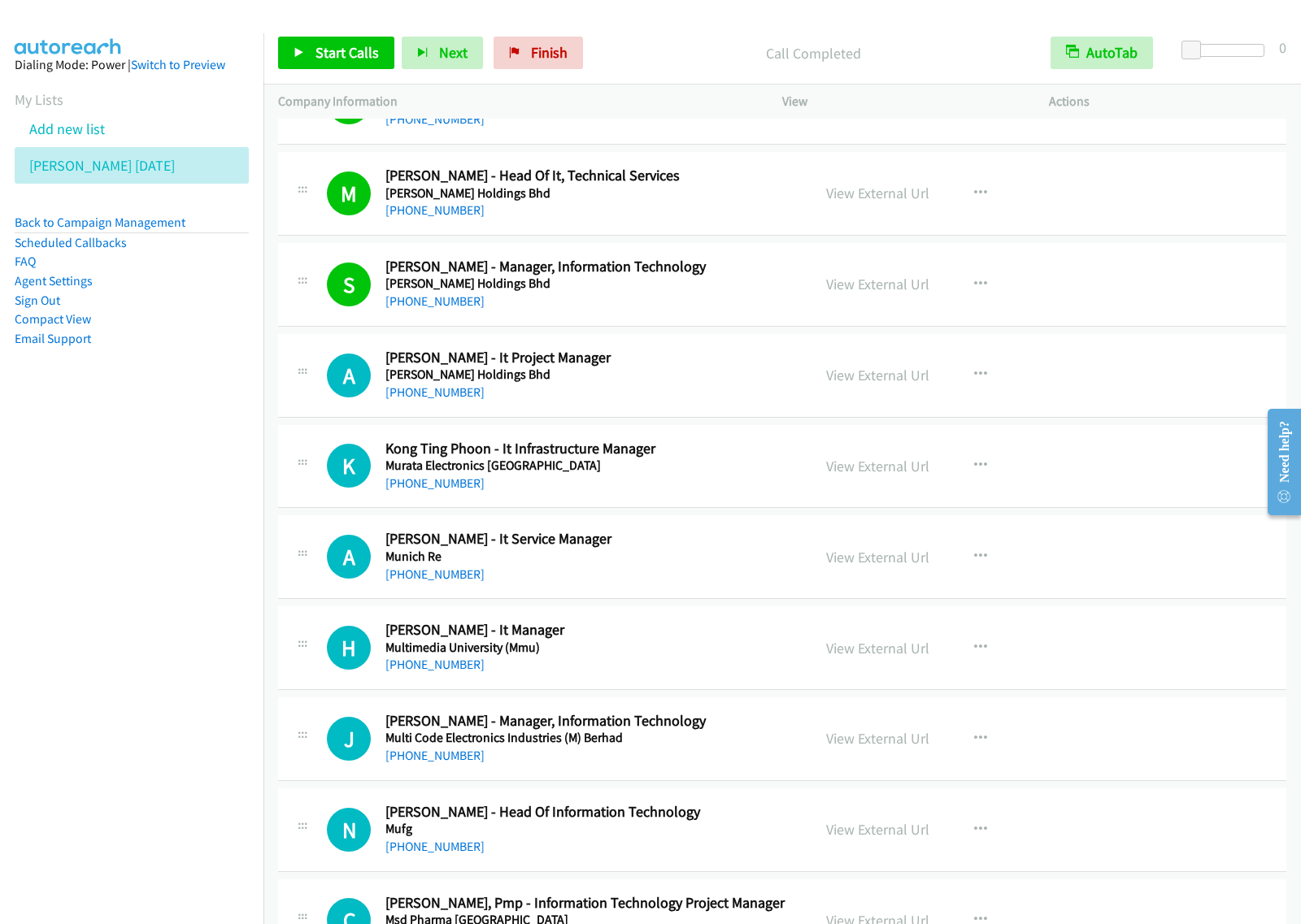
scroll to position [1219, 0]
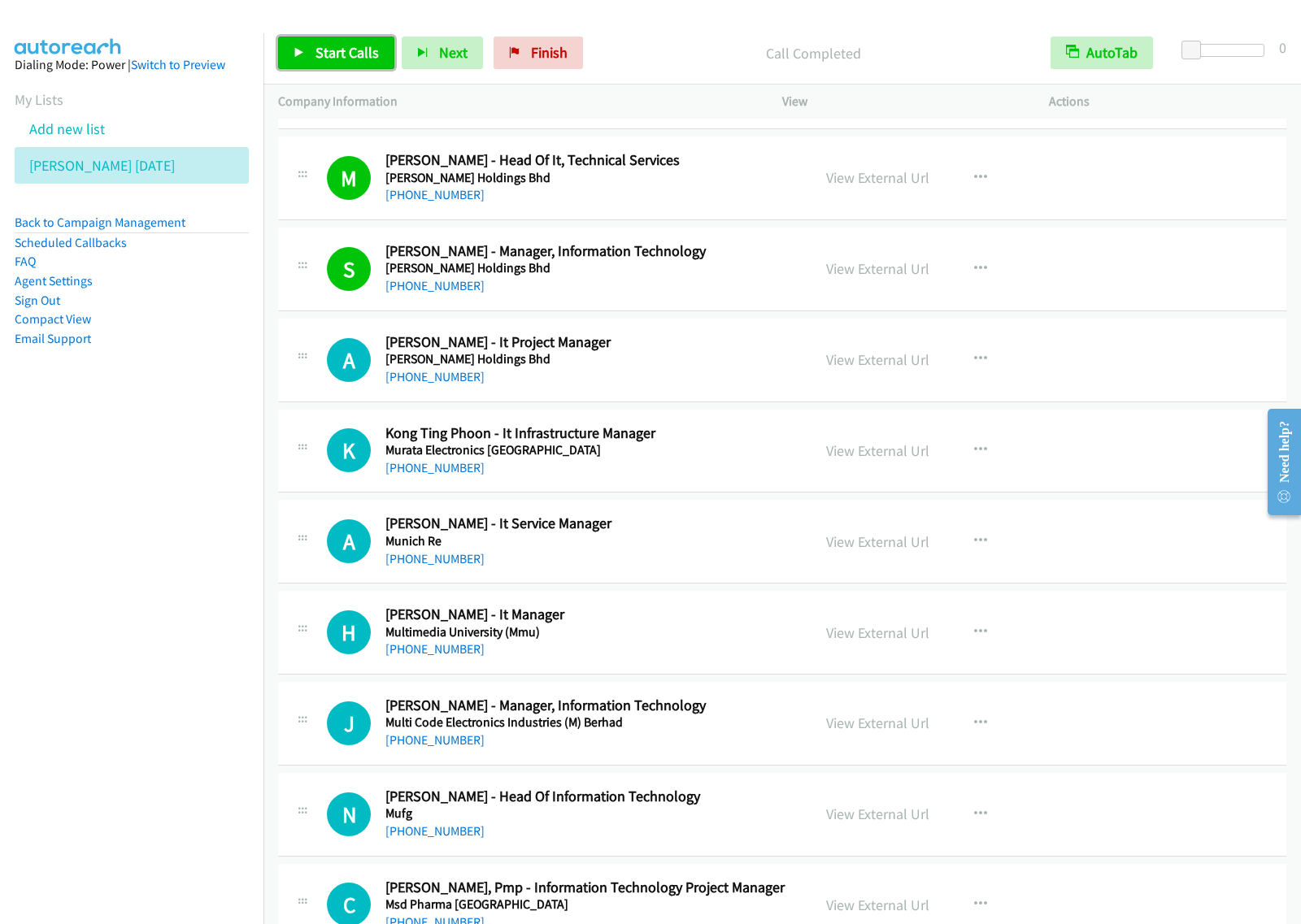
click at [352, 57] on span "Start Calls" at bounding box center [348, 52] width 64 height 19
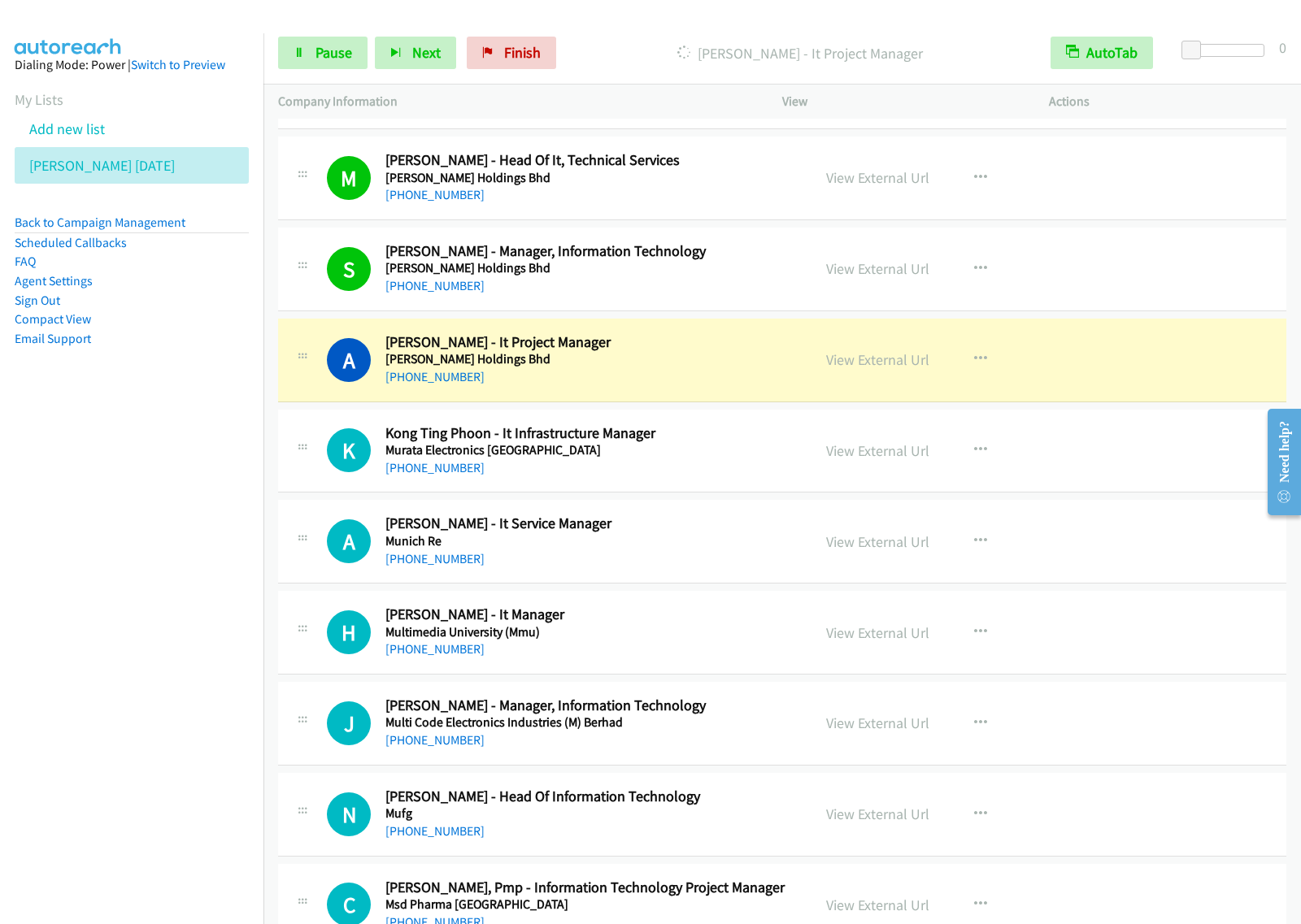
click at [342, 71] on div "Start Calls Pause Next Finish [PERSON_NAME] - It Project Manager AutoTab AutoTa…" at bounding box center [782, 53] width 1038 height 63
click at [344, 62] on span "Pause" at bounding box center [334, 52] width 37 height 19
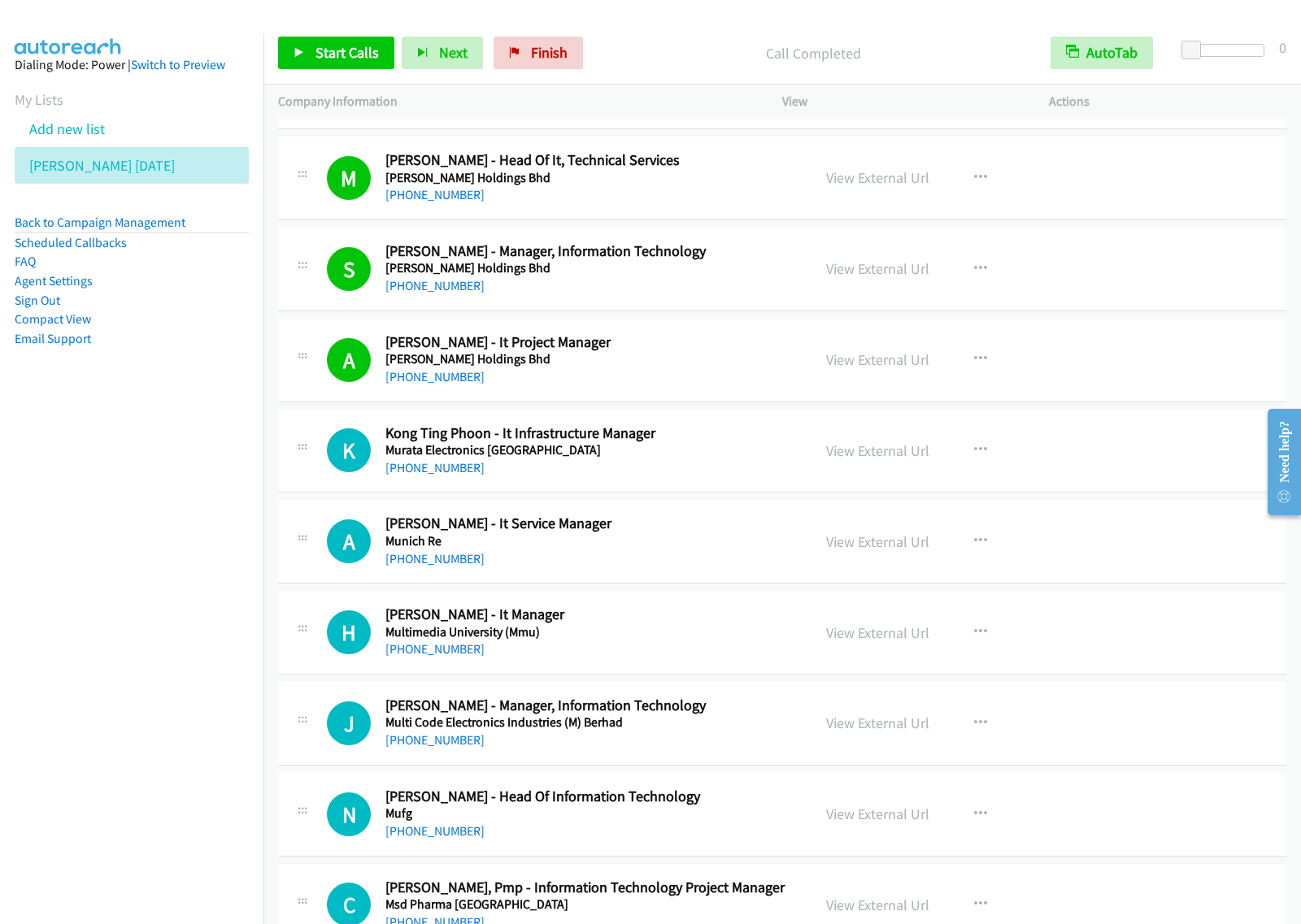
scroll to position [1320, 0]
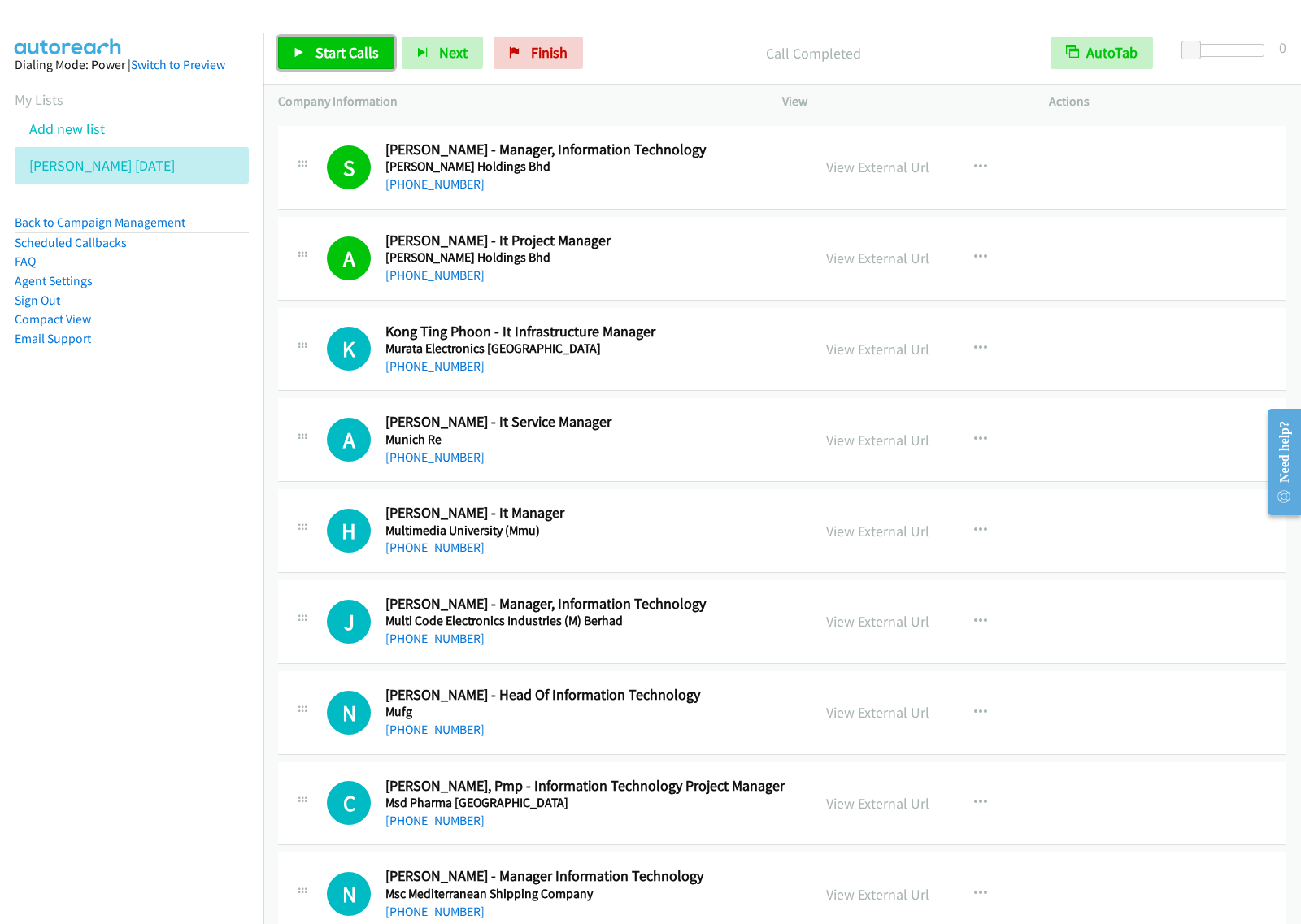
click at [372, 63] on link "Start Calls" at bounding box center [336, 53] width 116 height 33
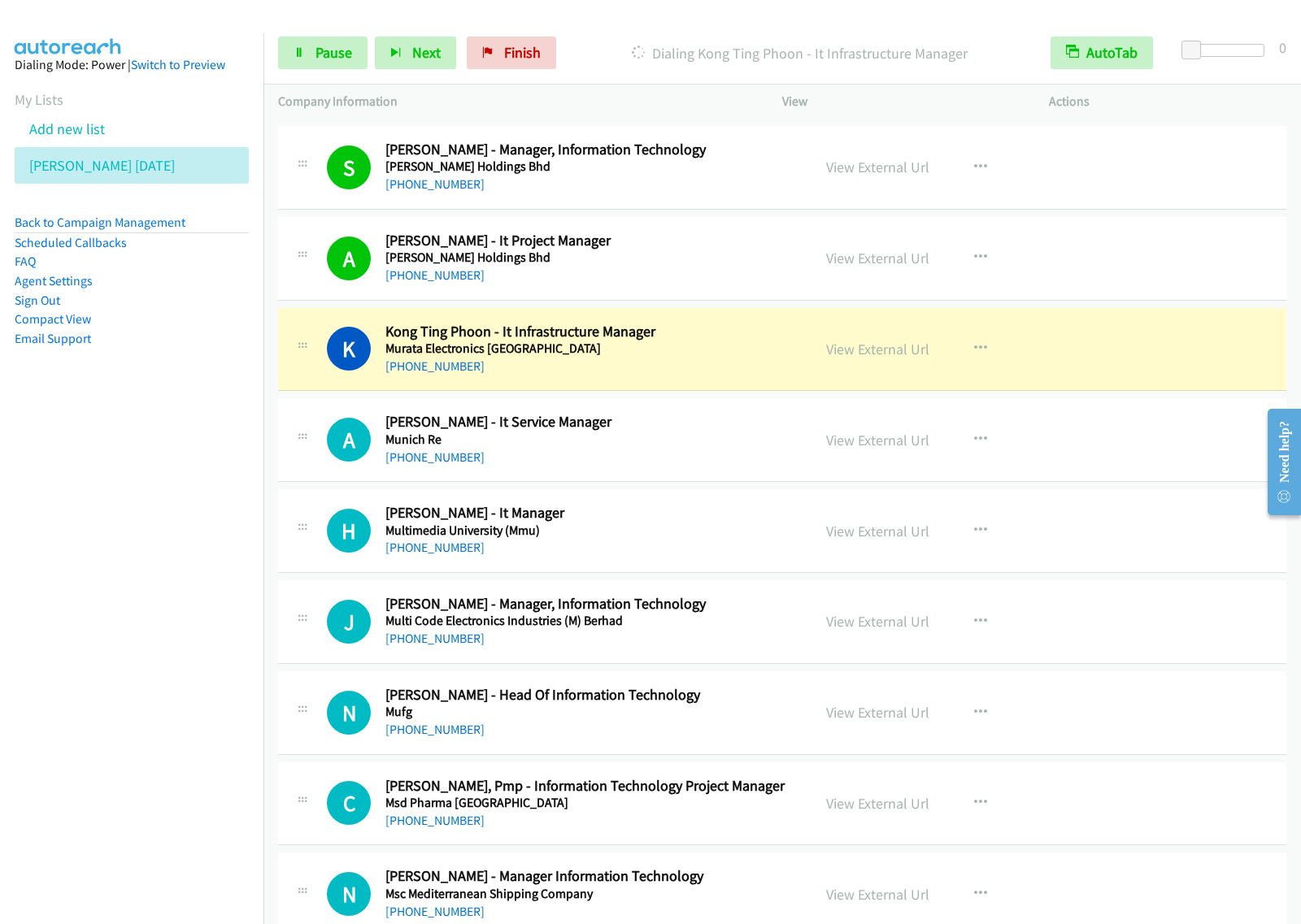
drag, startPoint x: 127, startPoint y: 474, endPoint x: 169, endPoint y: 460, distance: 44.3
click at [127, 475] on nav "Dialing Mode: Power | Switch to Preview My Lists Add new list [PERSON_NAME] [DA…" at bounding box center [132, 495] width 264 height 924
click at [325, 58] on span "Pause" at bounding box center [334, 52] width 37 height 19
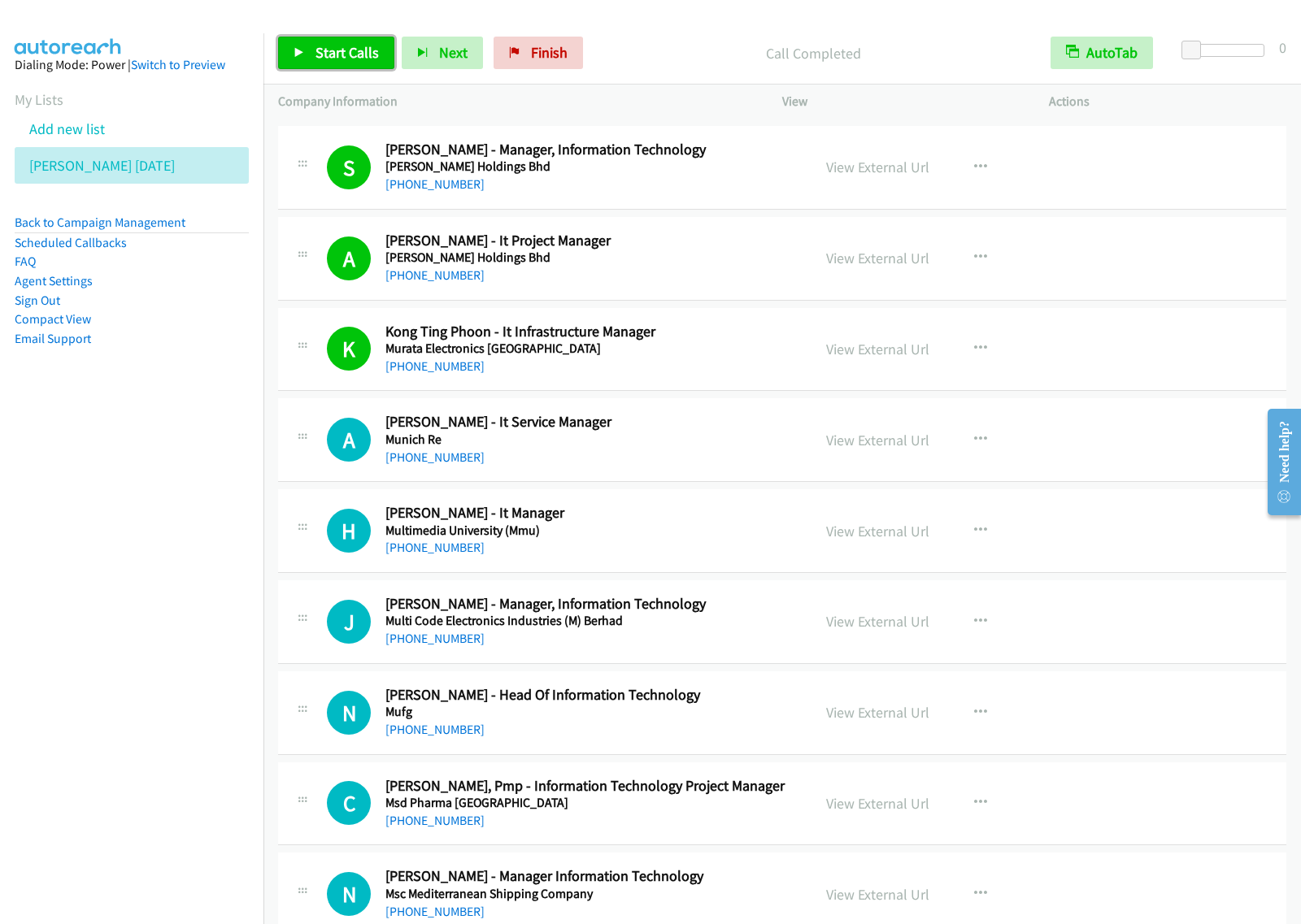
click at [344, 57] on span "Start Calls" at bounding box center [348, 52] width 64 height 19
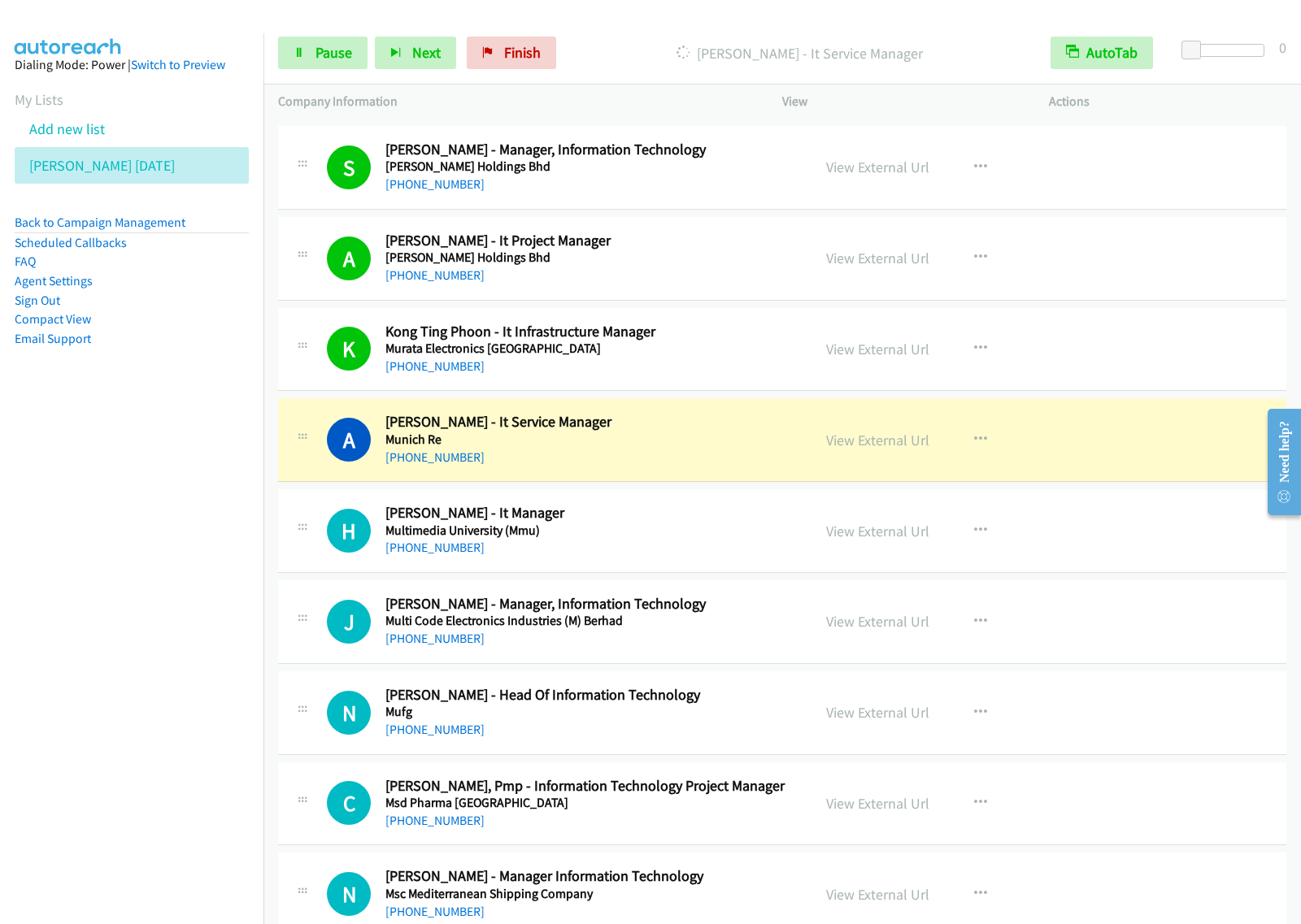
click at [126, 579] on nav "Dialing Mode: Power | Switch to Preview My Lists Add new list [PERSON_NAME] [DA…" at bounding box center [132, 495] width 264 height 924
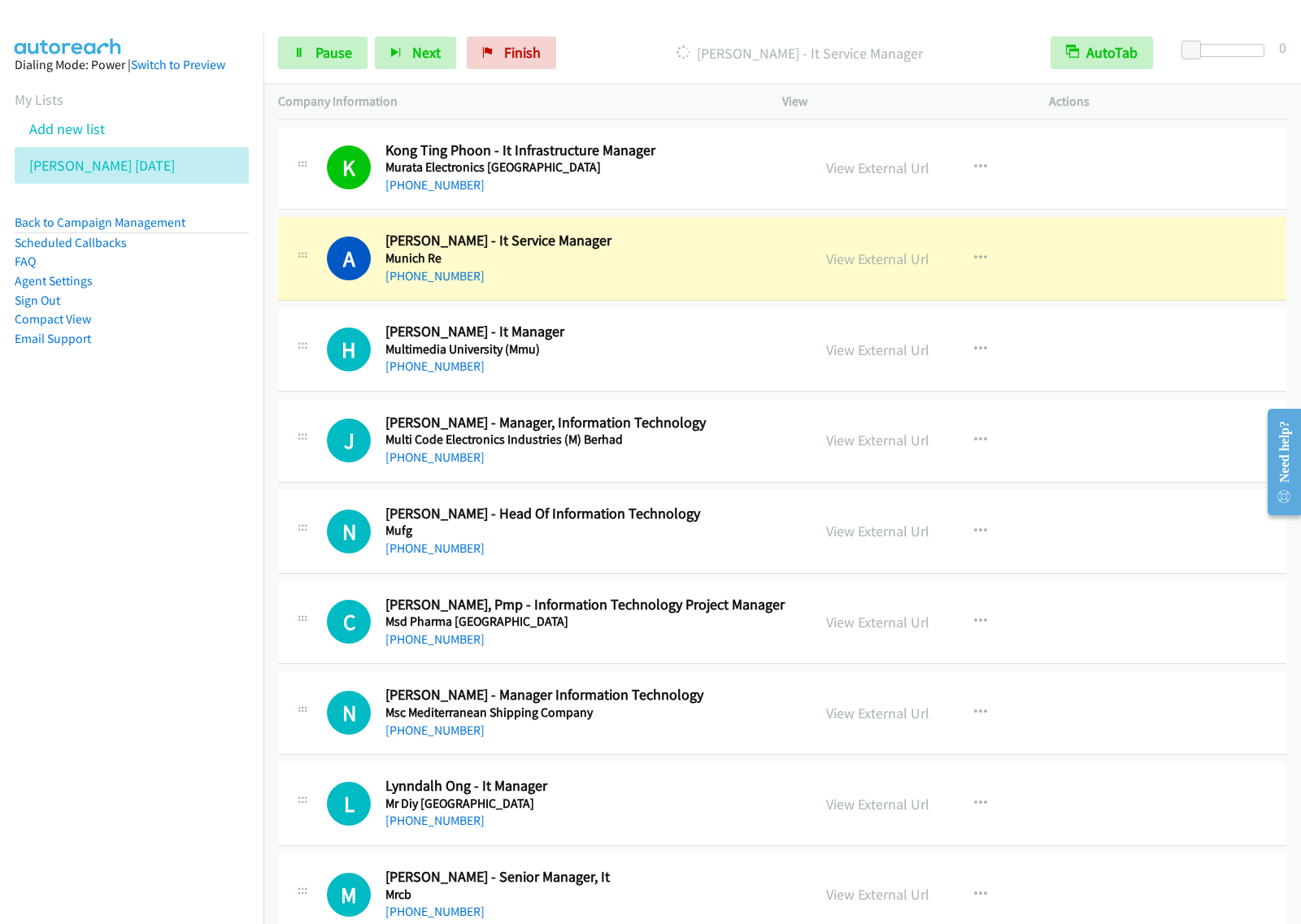
scroll to position [1524, 0]
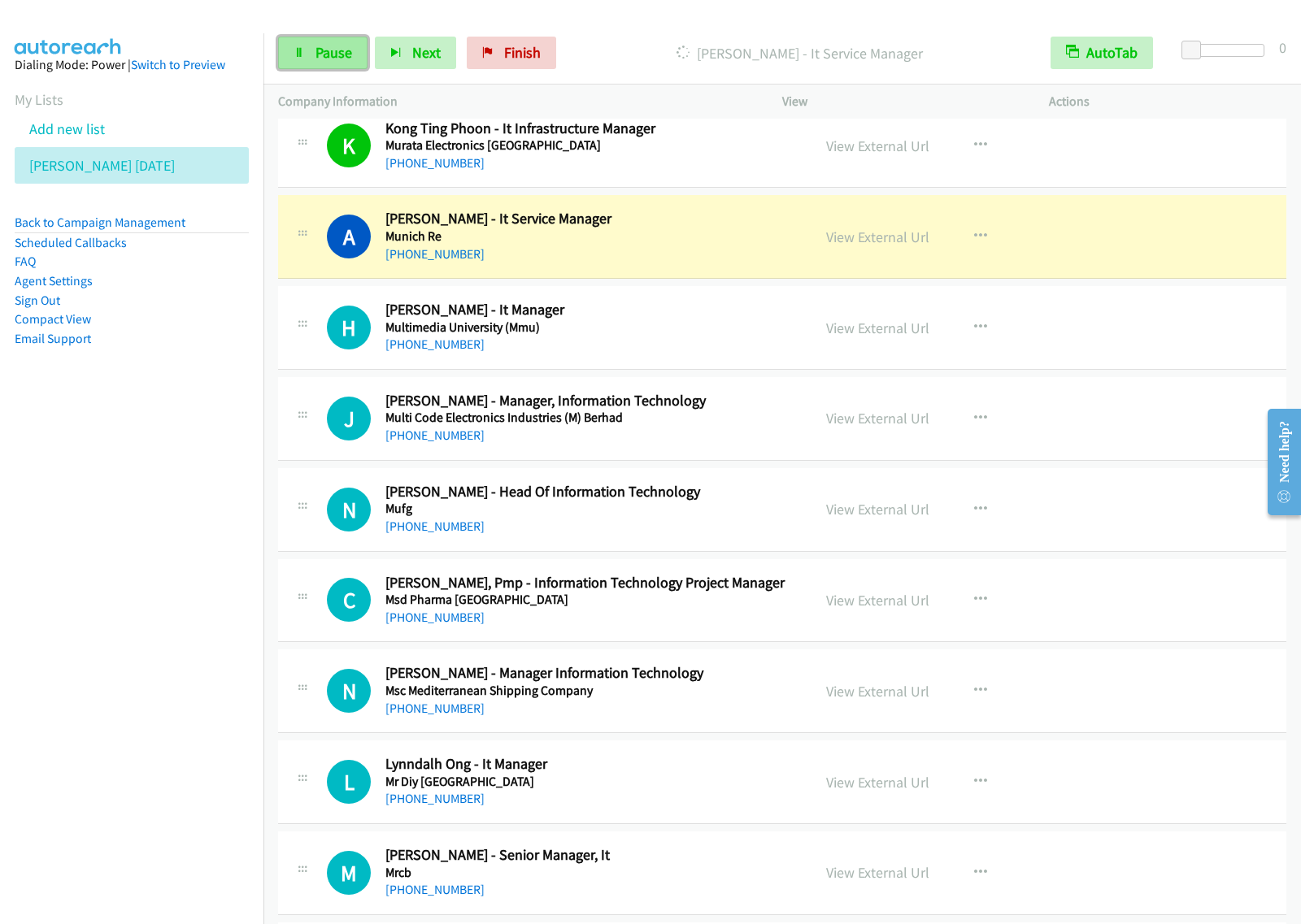
click at [340, 57] on span "Pause" at bounding box center [334, 52] width 37 height 19
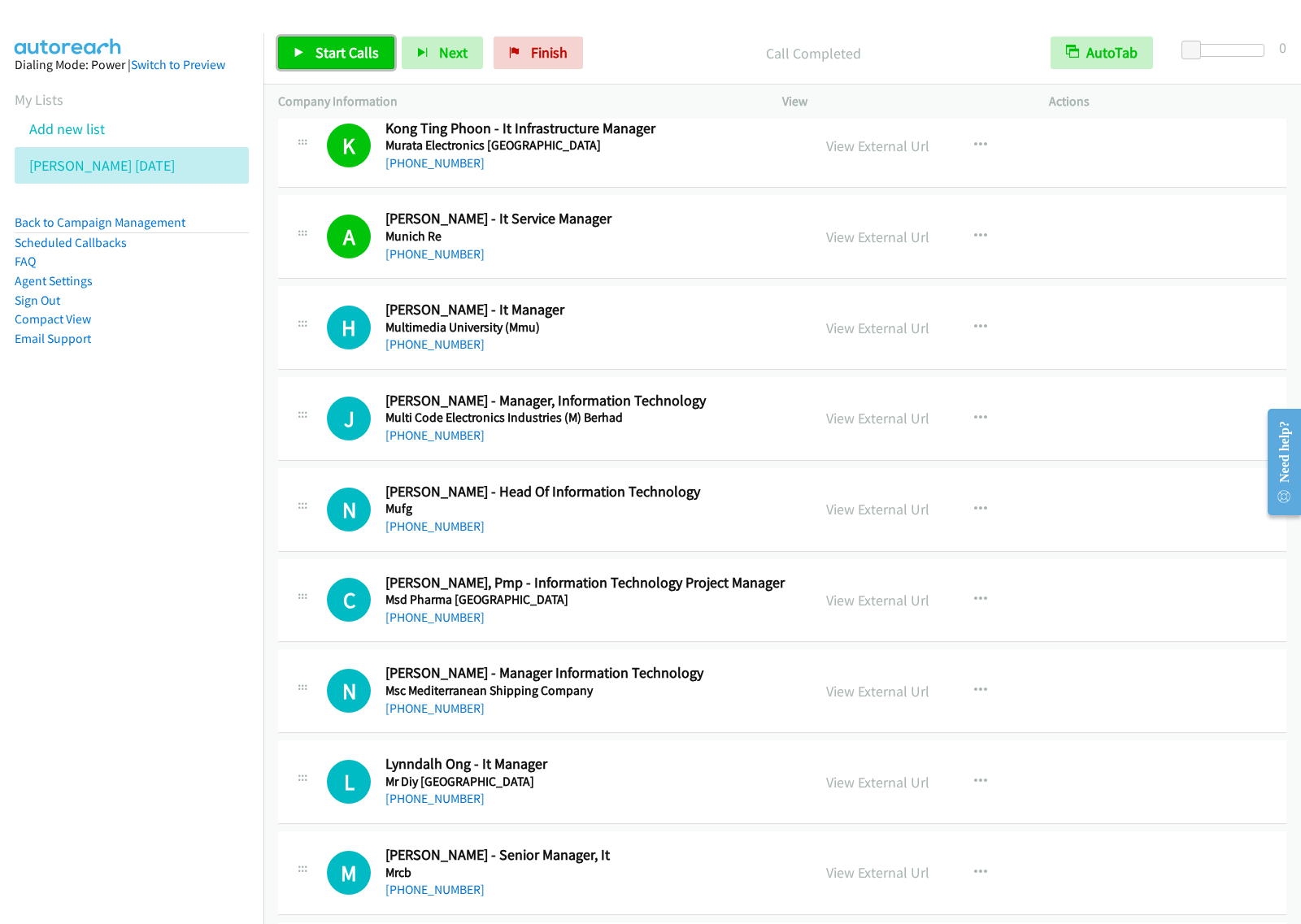
click at [352, 57] on span "Start Calls" at bounding box center [348, 52] width 64 height 19
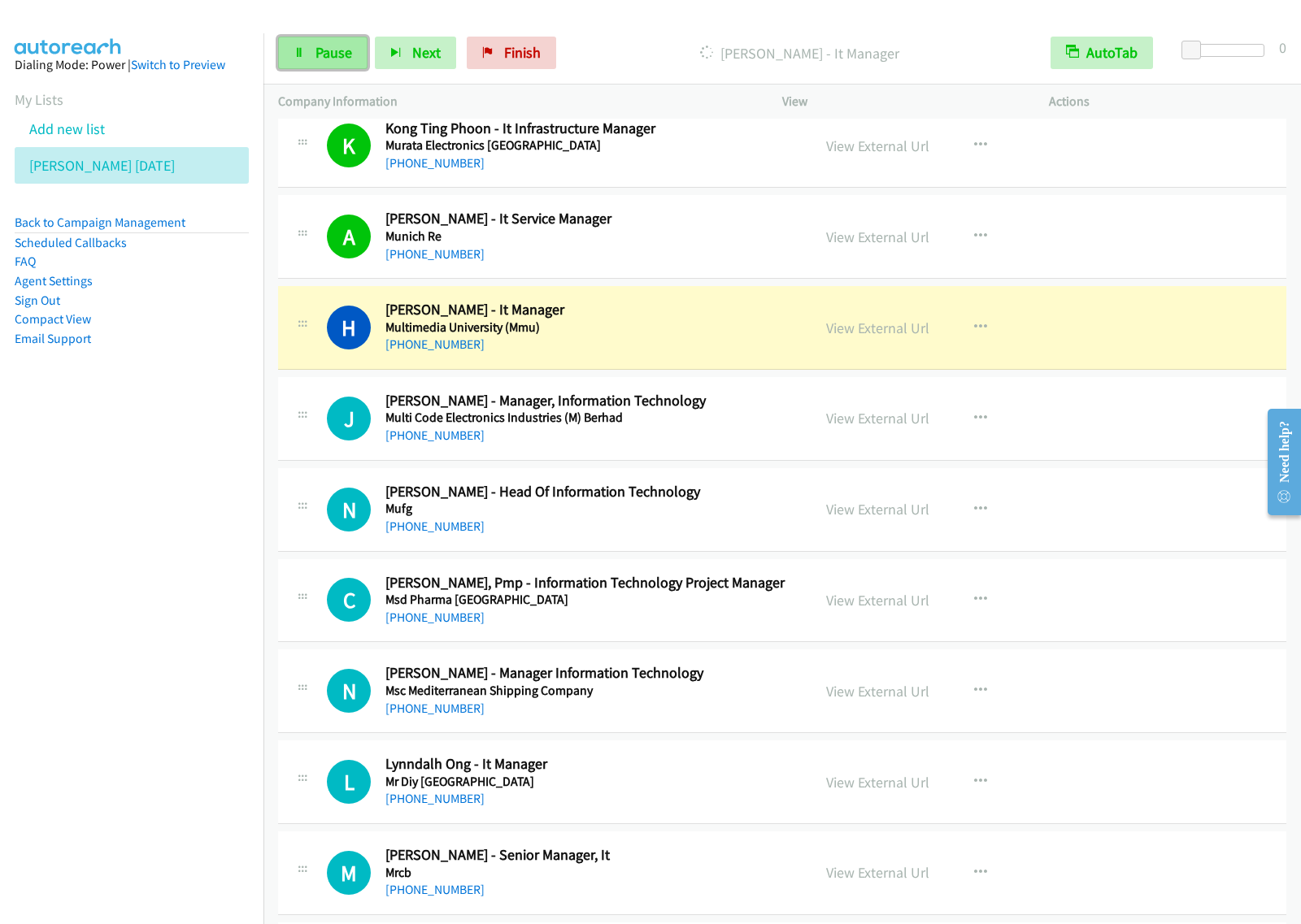
click at [318, 53] on span "Pause" at bounding box center [334, 52] width 37 height 19
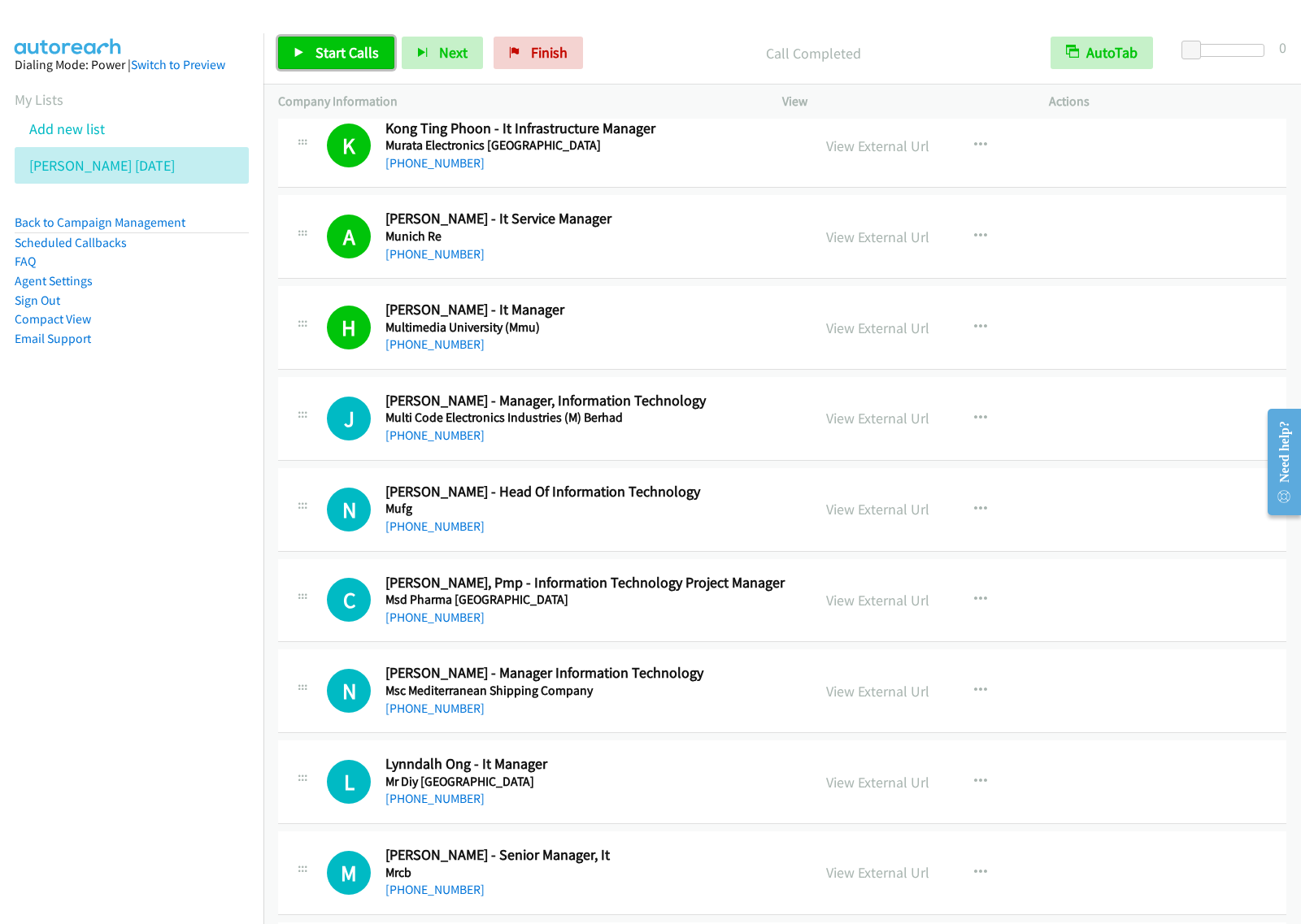
click at [368, 53] on span "Start Calls" at bounding box center [348, 52] width 64 height 19
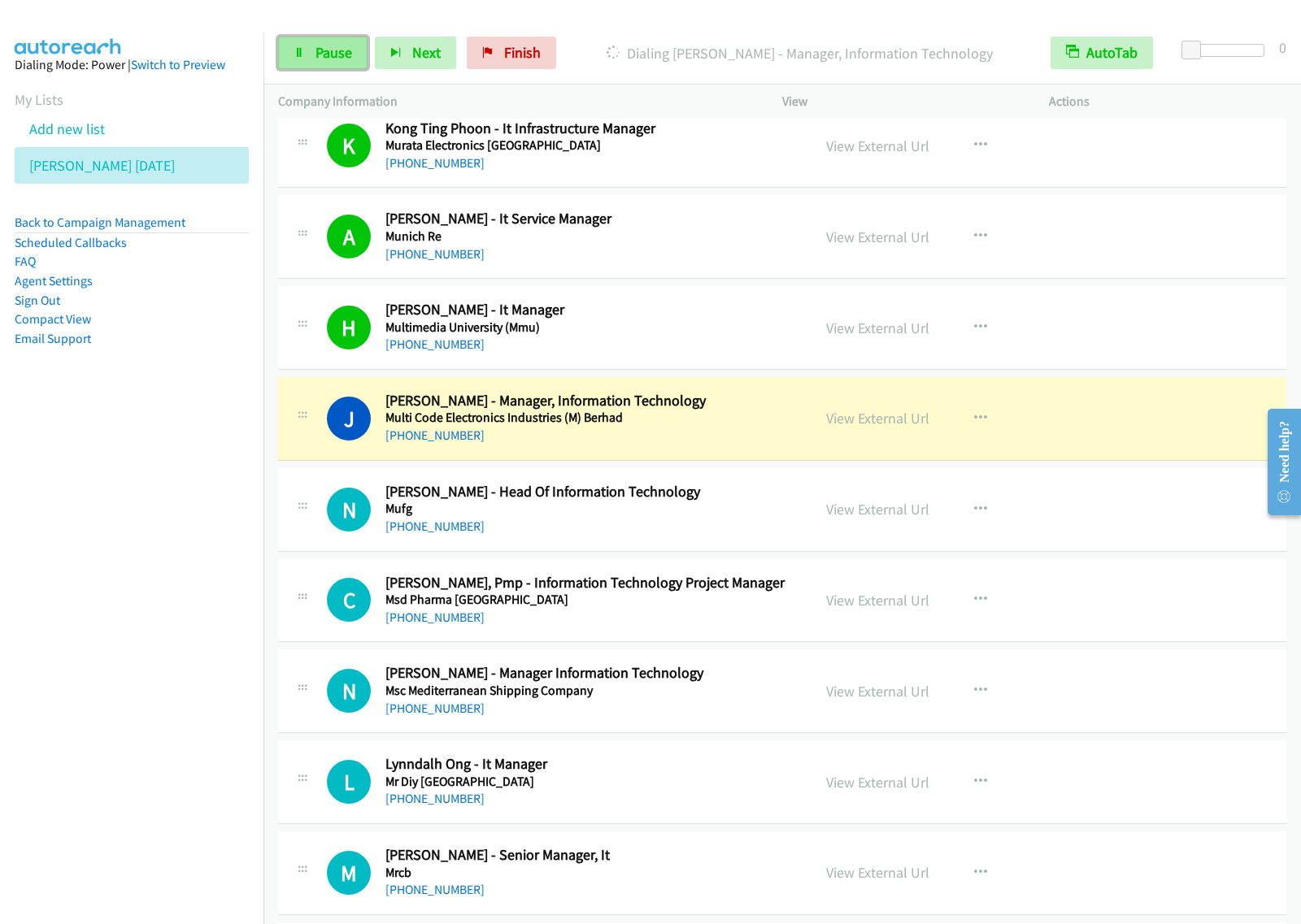
click at [332, 53] on span "Pause" at bounding box center [334, 52] width 37 height 19
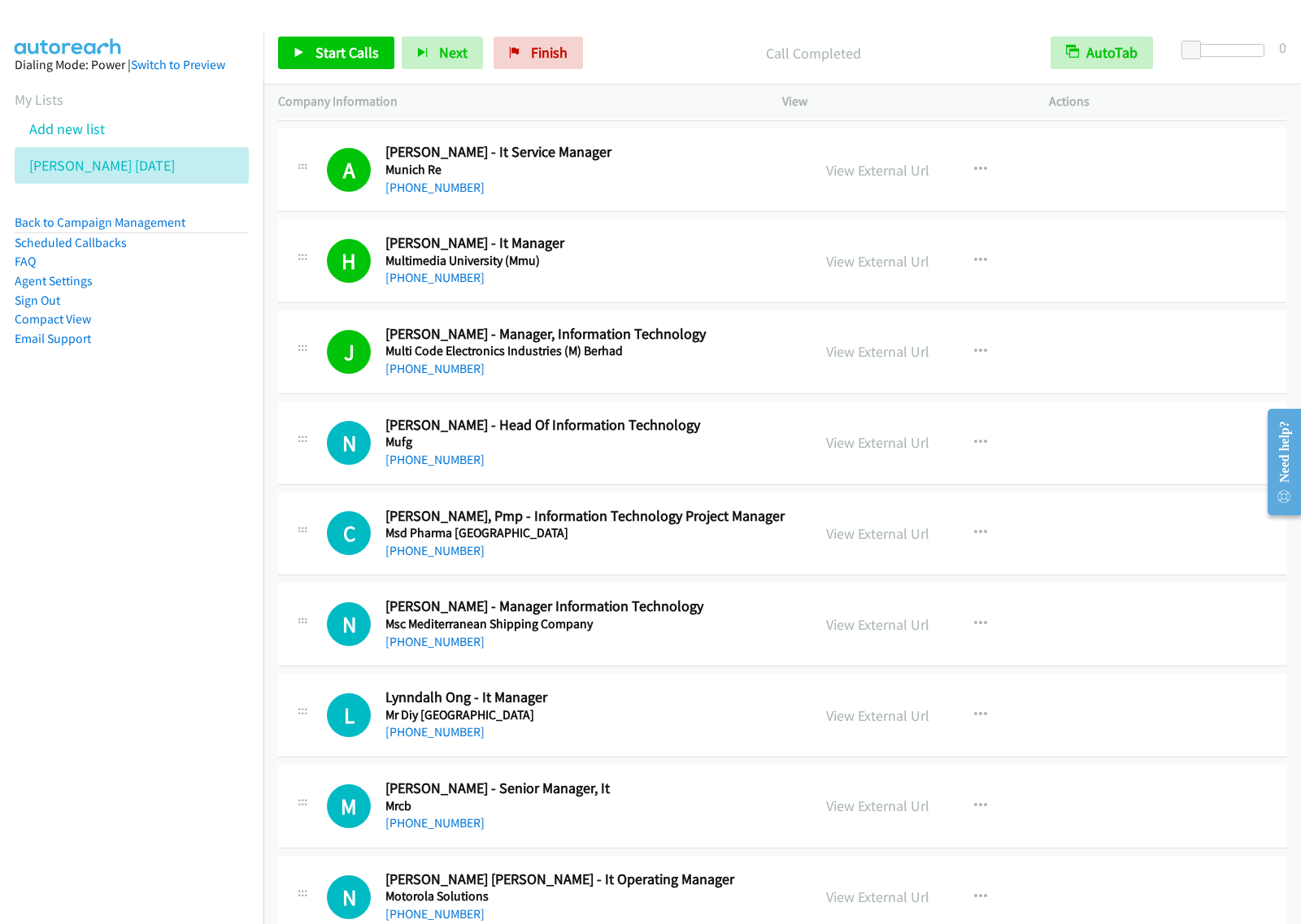
scroll to position [1626, 0]
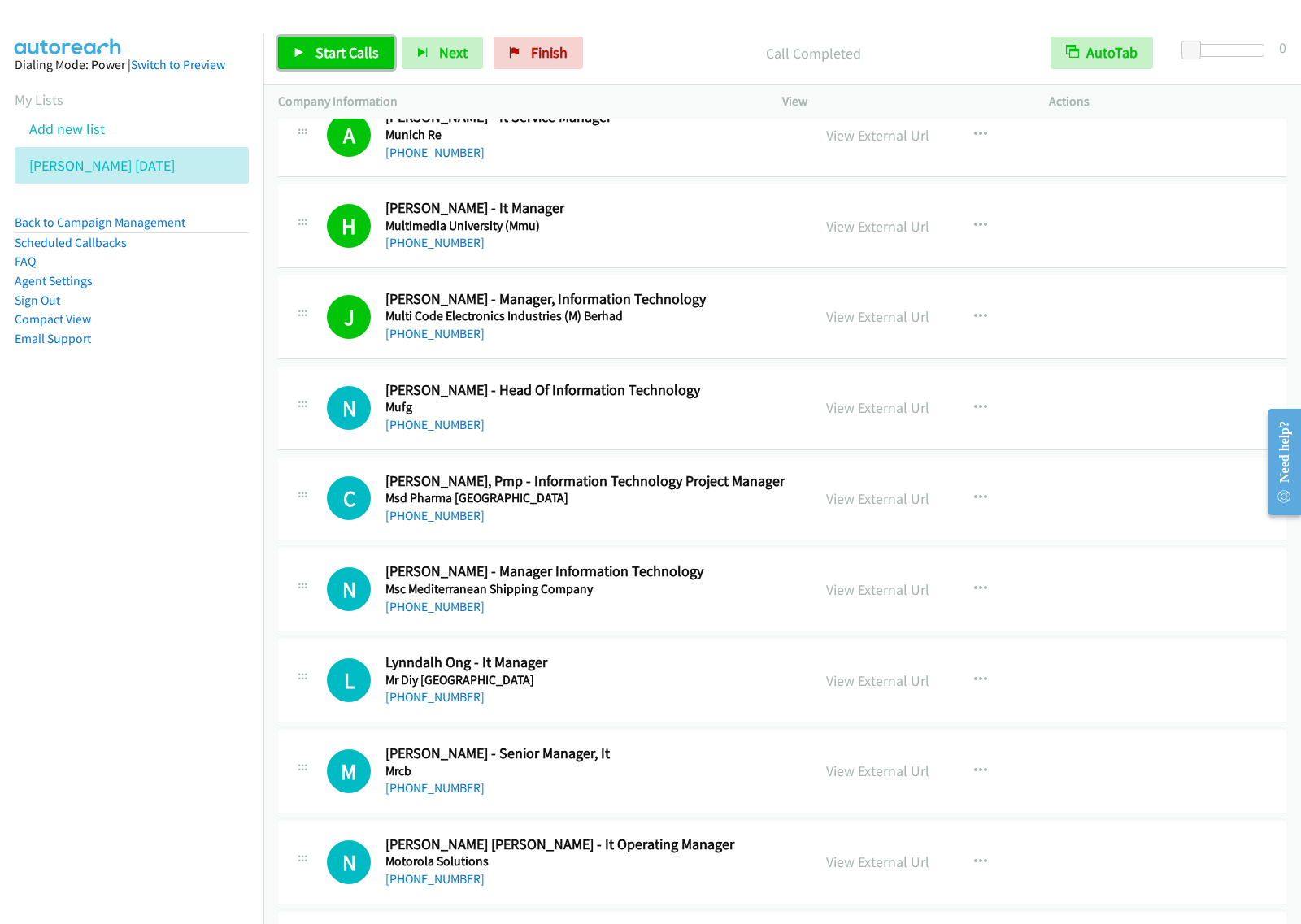
click at [323, 45] on span "Start Calls" at bounding box center [348, 52] width 64 height 19
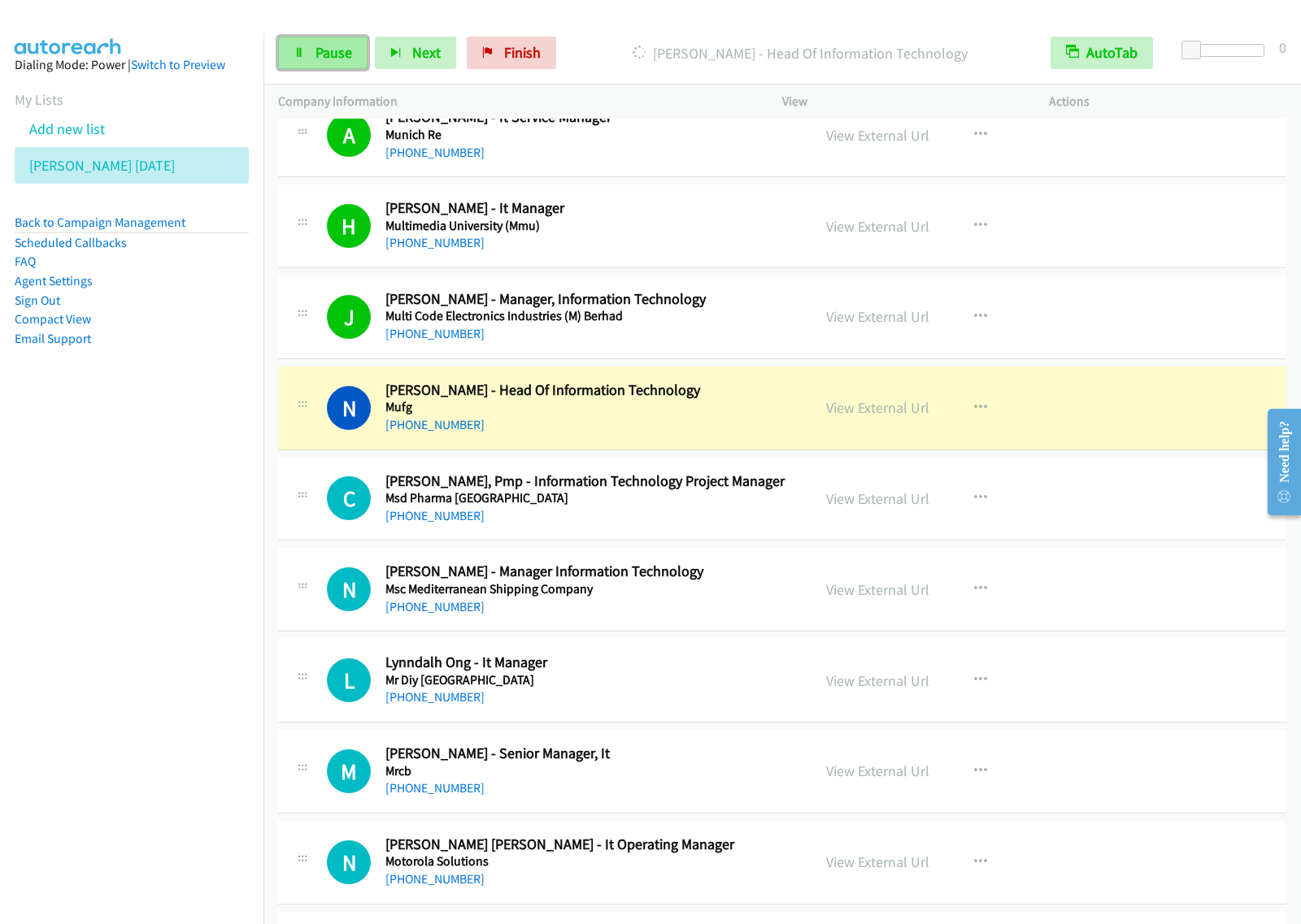
click at [317, 50] on span "Pause" at bounding box center [334, 52] width 37 height 19
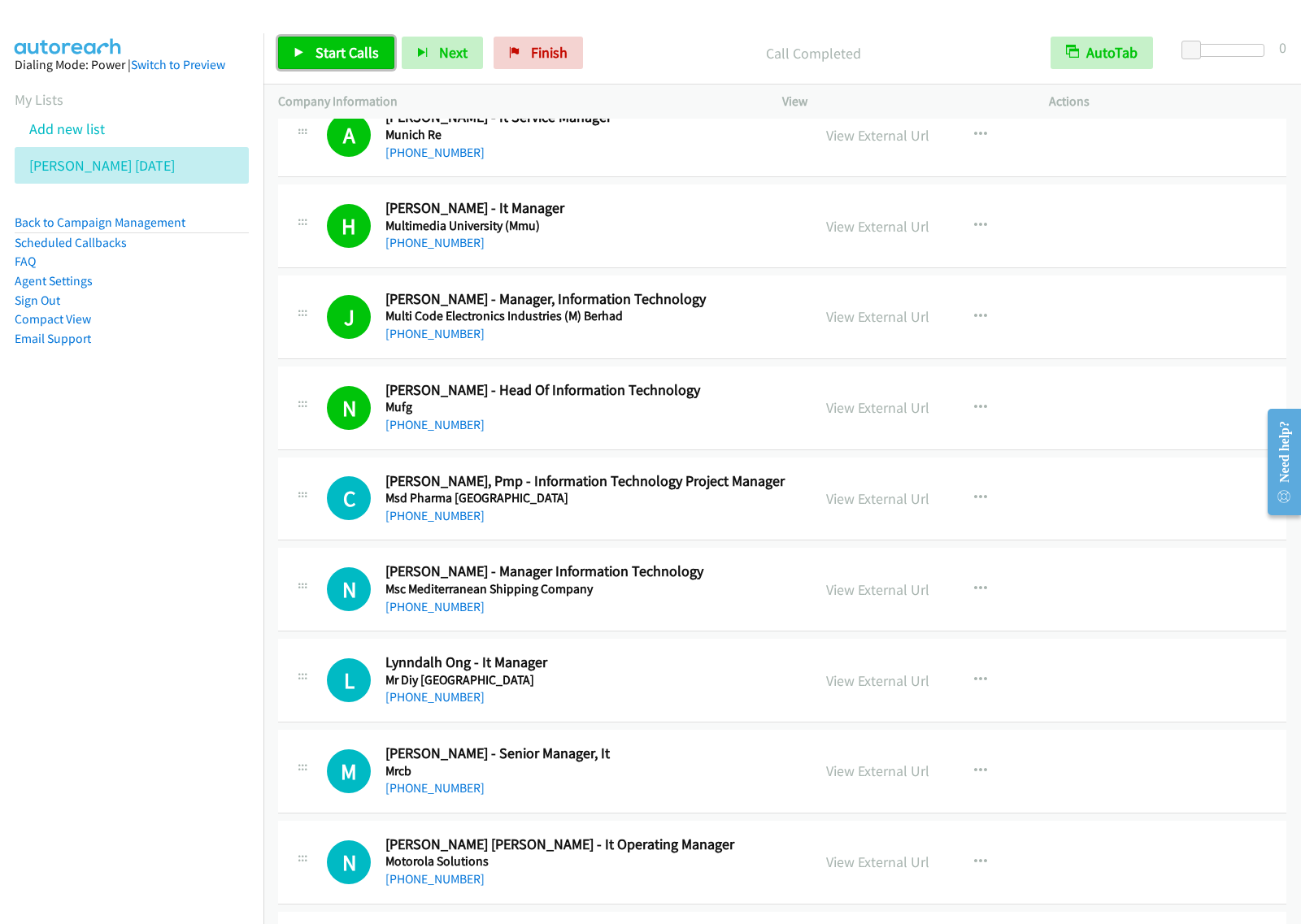
click at [347, 43] on link "Start Calls" at bounding box center [336, 53] width 116 height 33
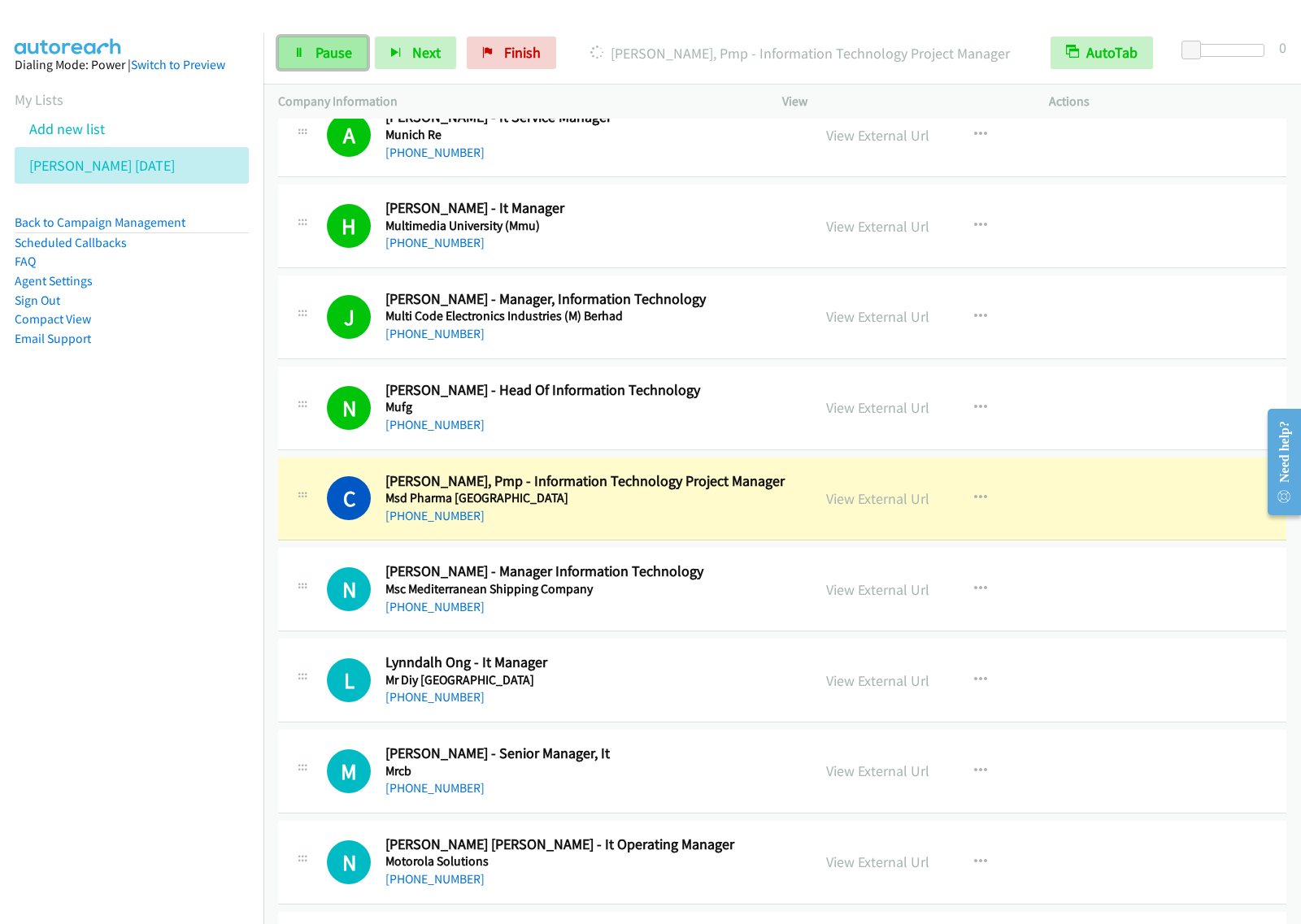
drag, startPoint x: 331, startPoint y: 57, endPoint x: 350, endPoint y: 55, distance: 19.1
click at [331, 57] on span "Pause" at bounding box center [334, 52] width 37 height 19
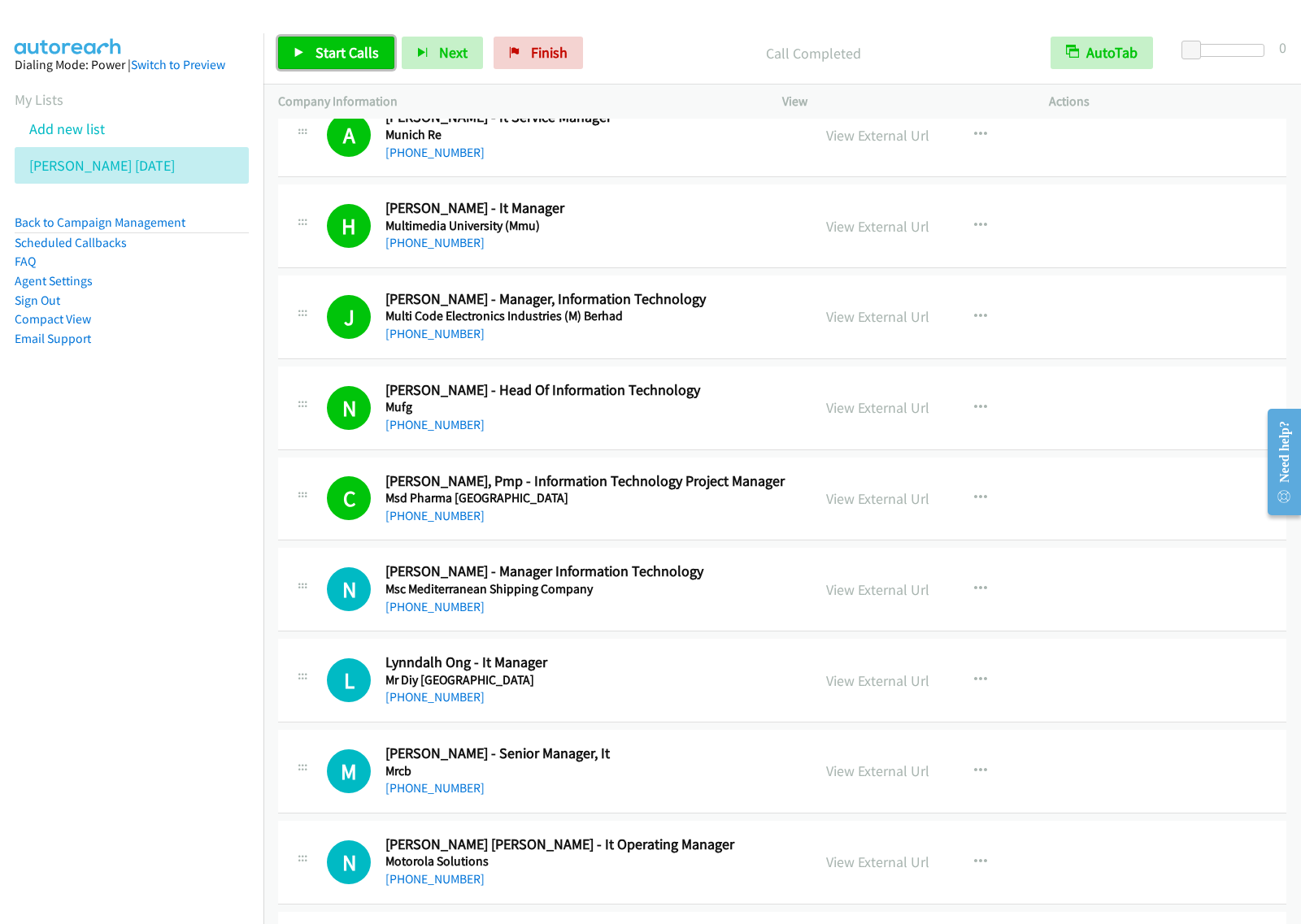
click at [344, 50] on span "Start Calls" at bounding box center [348, 52] width 64 height 19
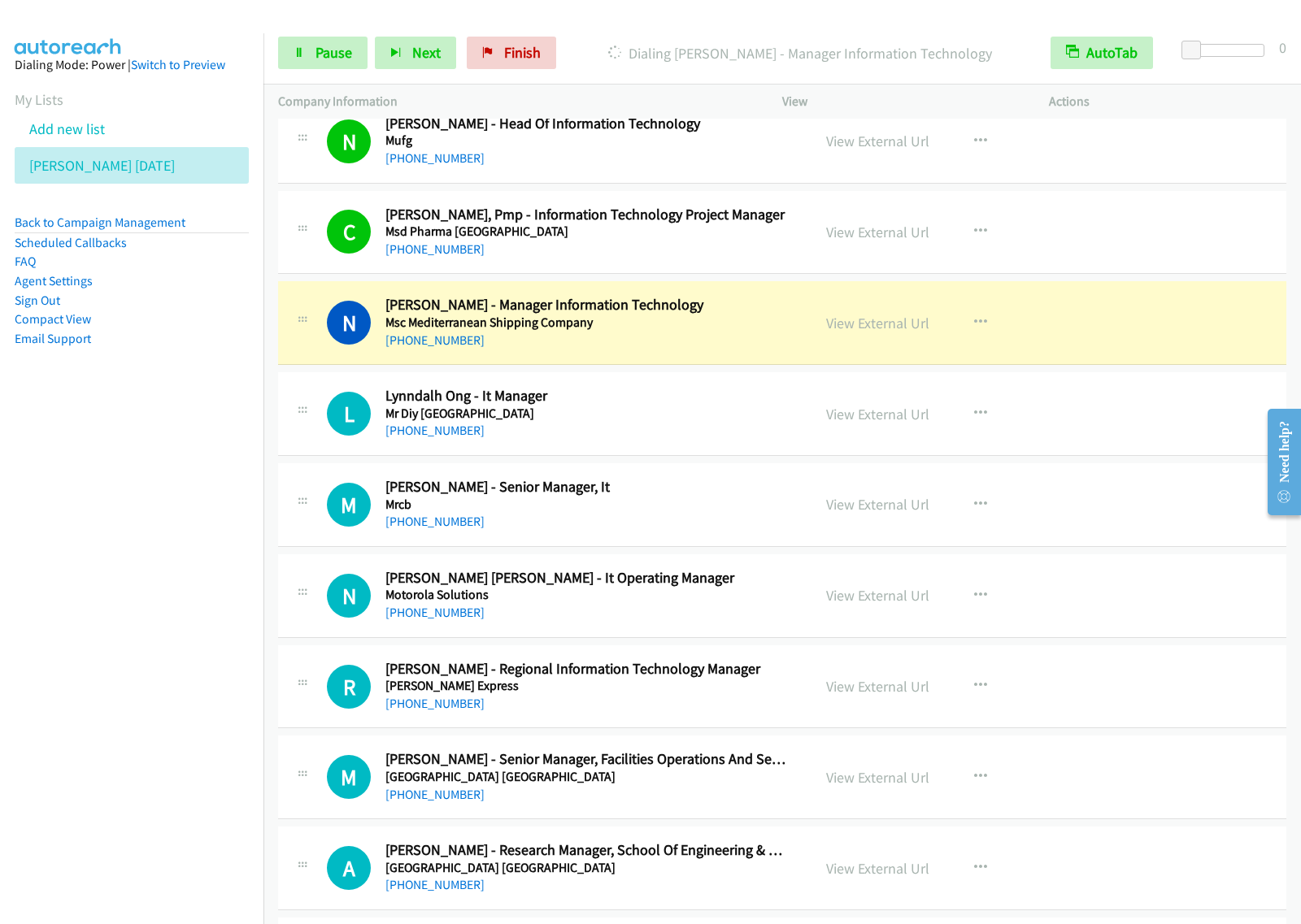
scroll to position [1930, 0]
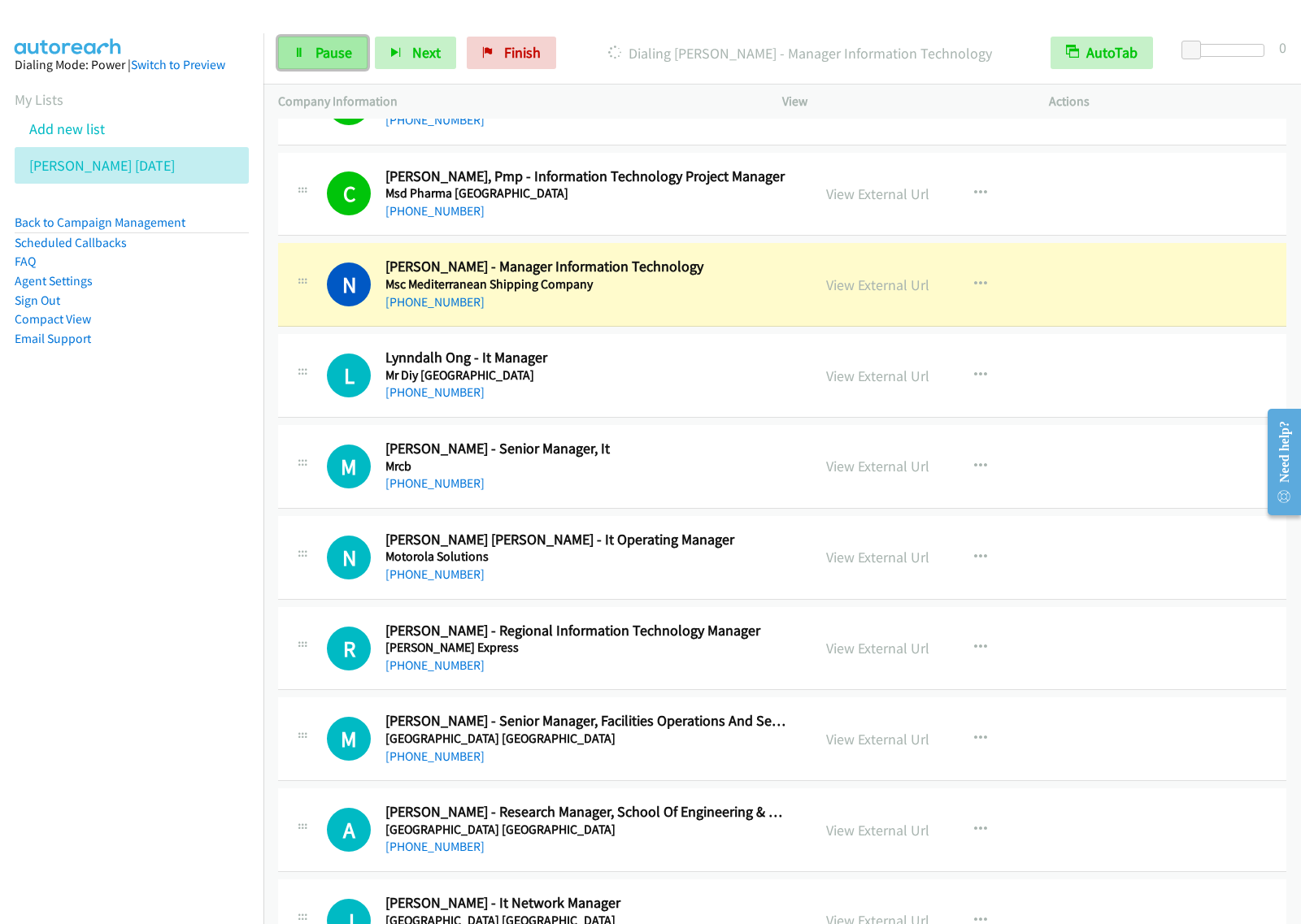
click at [303, 58] on link "Pause" at bounding box center [323, 53] width 89 height 33
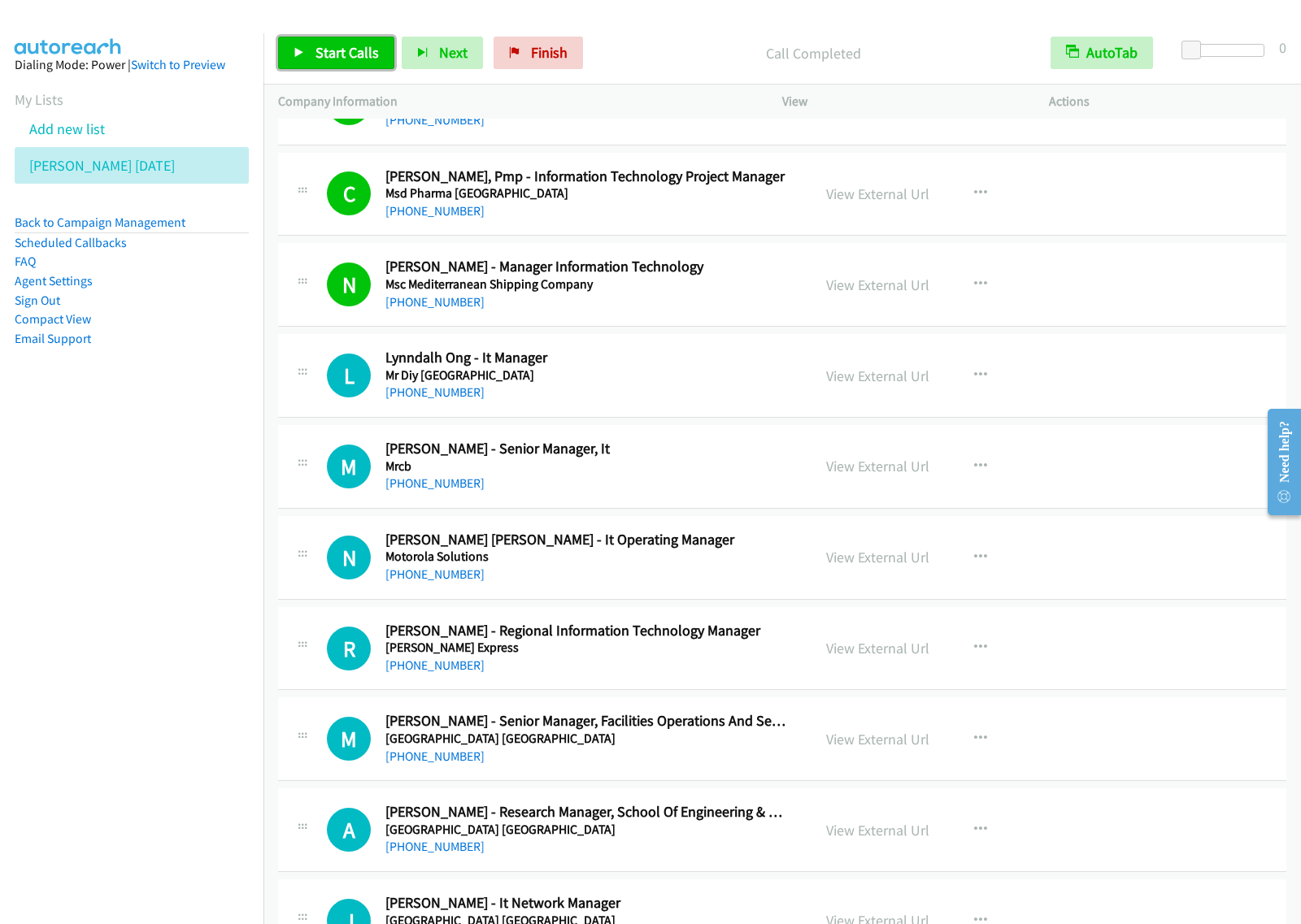
click at [349, 58] on span "Start Calls" at bounding box center [348, 52] width 64 height 19
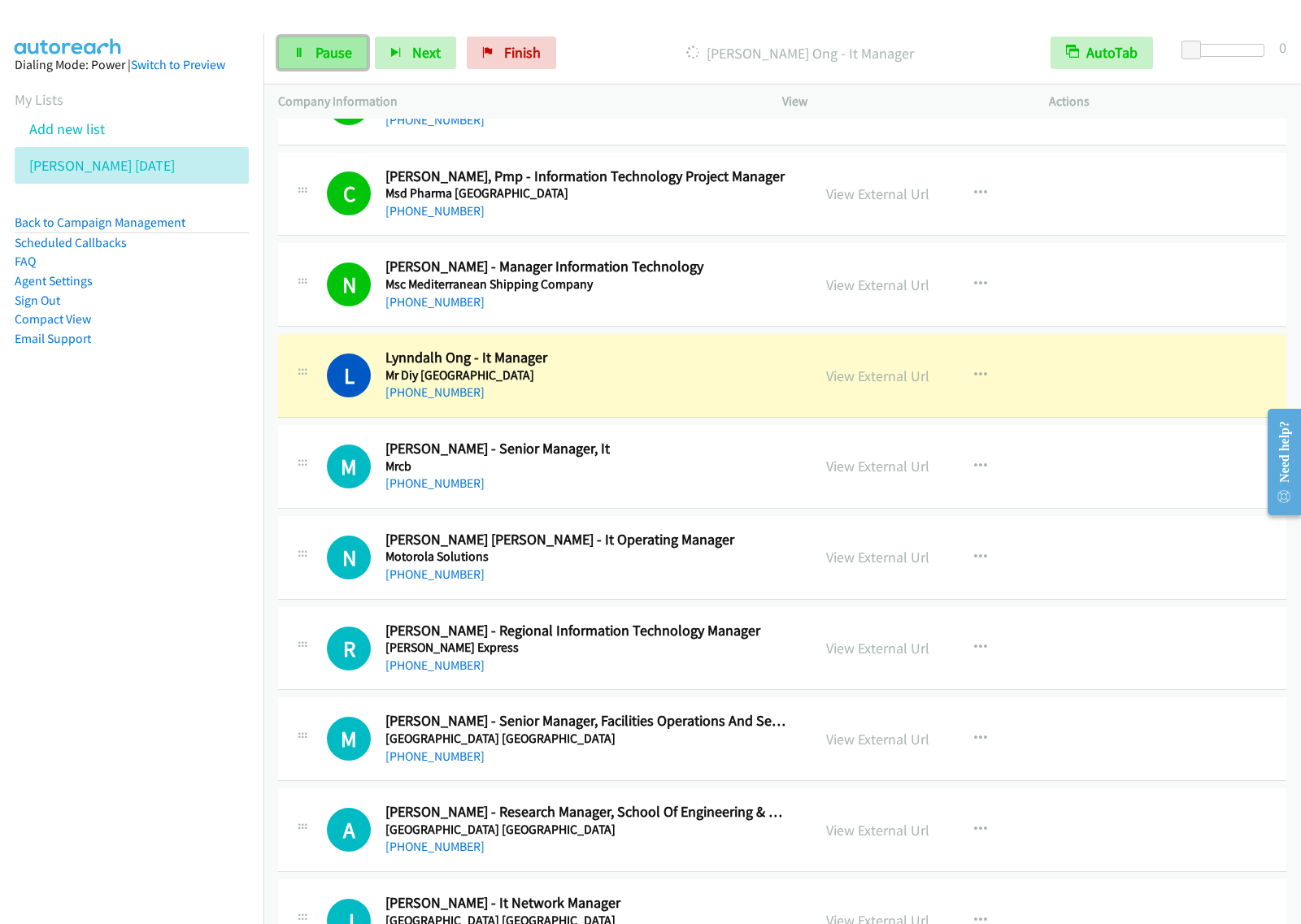
click at [322, 59] on span "Pause" at bounding box center [334, 52] width 37 height 19
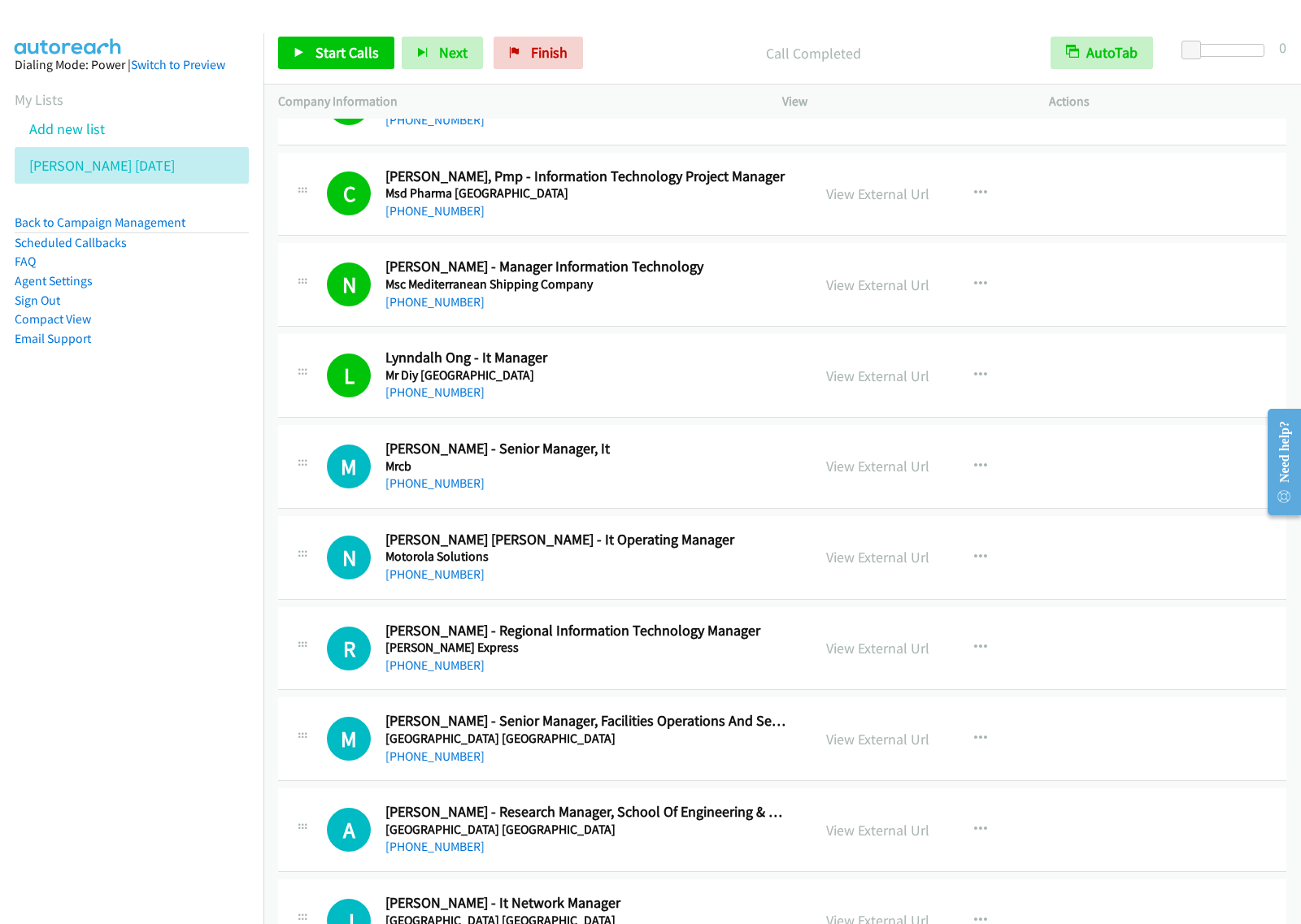
scroll to position [2032, 0]
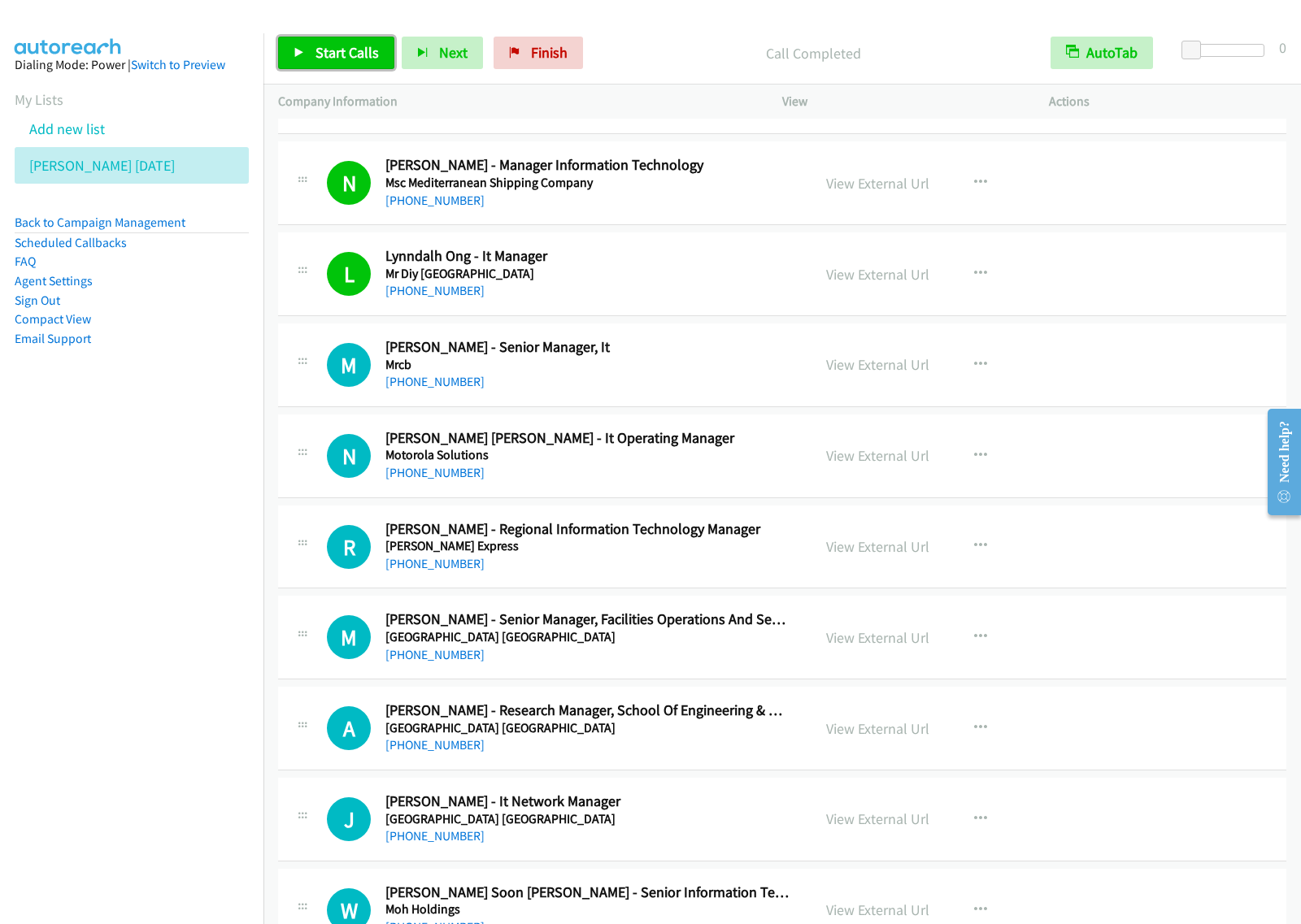
click at [344, 51] on span "Start Calls" at bounding box center [348, 52] width 64 height 19
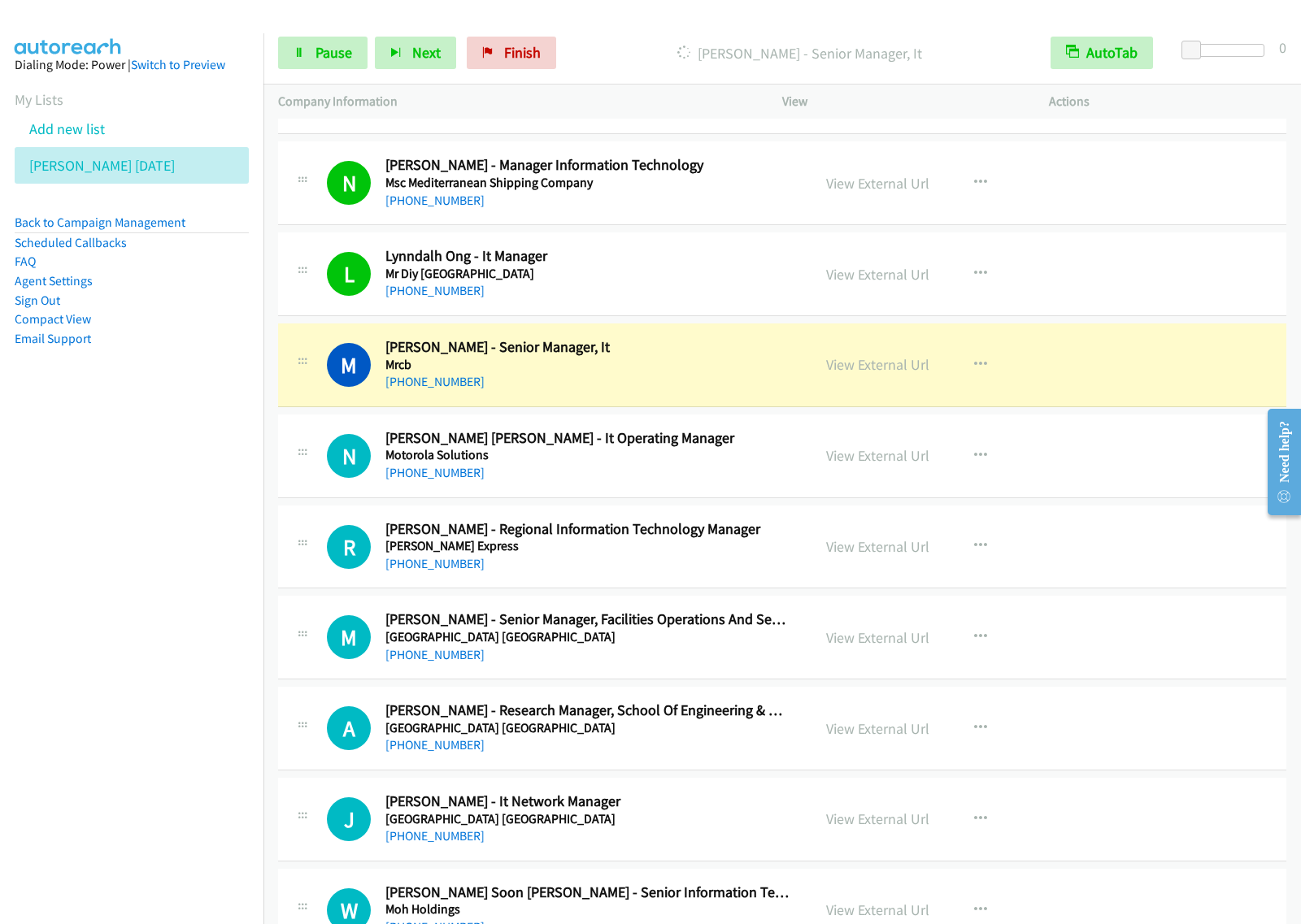
click at [297, 74] on div "Start Calls Pause Next Finish [PERSON_NAME] - Senior Manager, It AutoTab AutoTa…" at bounding box center [782, 53] width 1038 height 63
click at [322, 54] on span "Pause" at bounding box center [334, 52] width 37 height 19
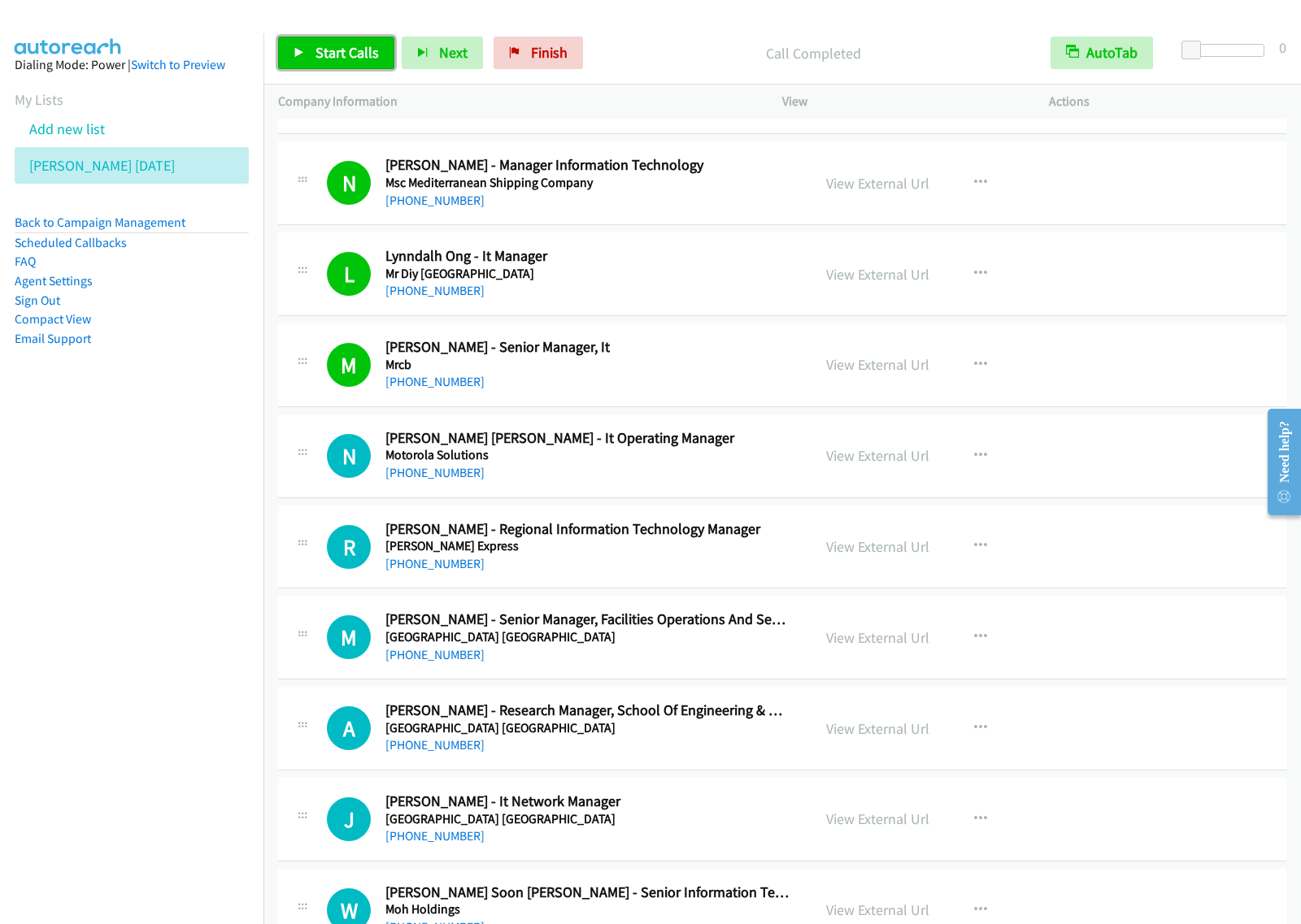
click at [360, 45] on span "Start Calls" at bounding box center [348, 52] width 64 height 19
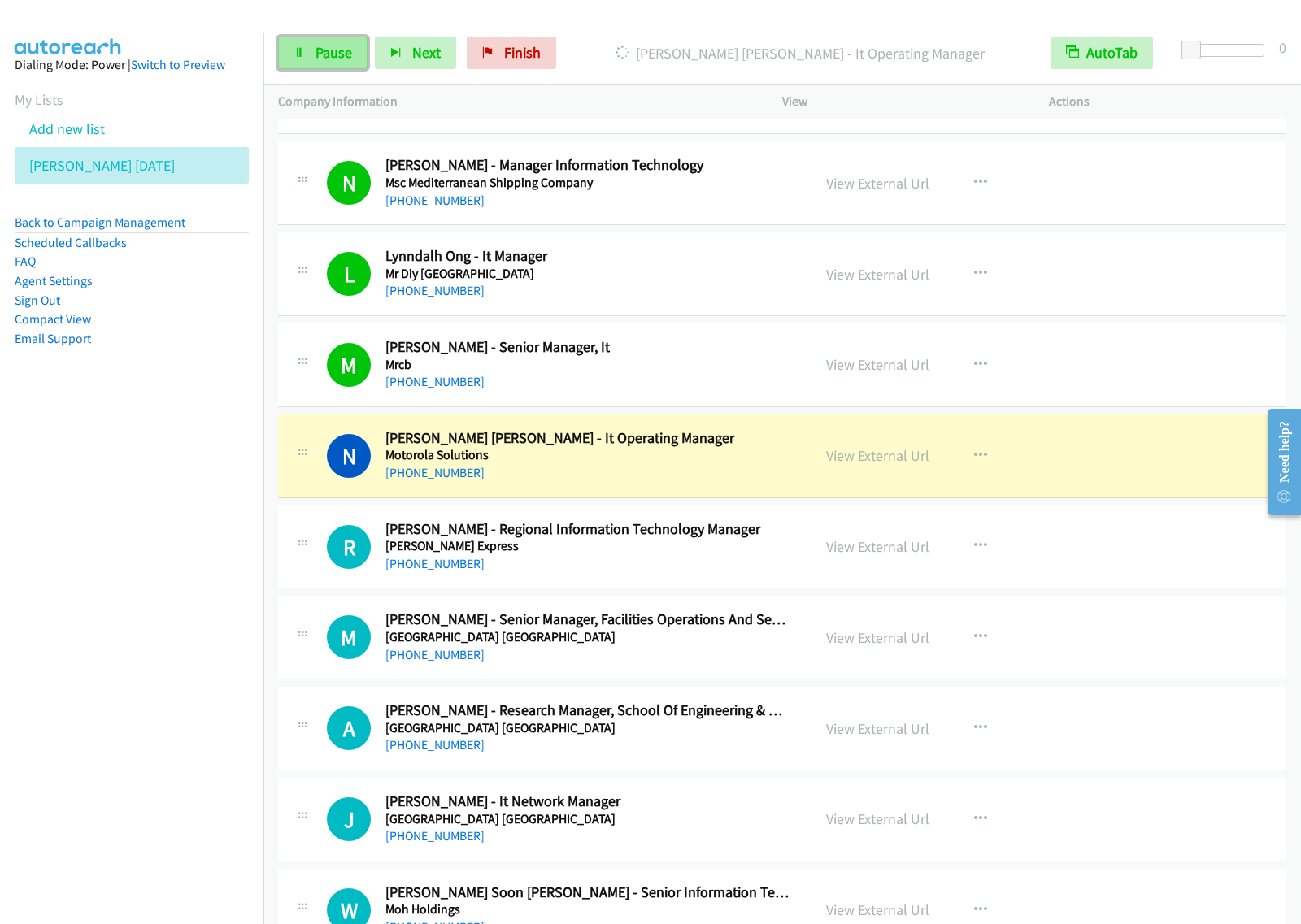
click at [325, 53] on span "Pause" at bounding box center [334, 52] width 37 height 19
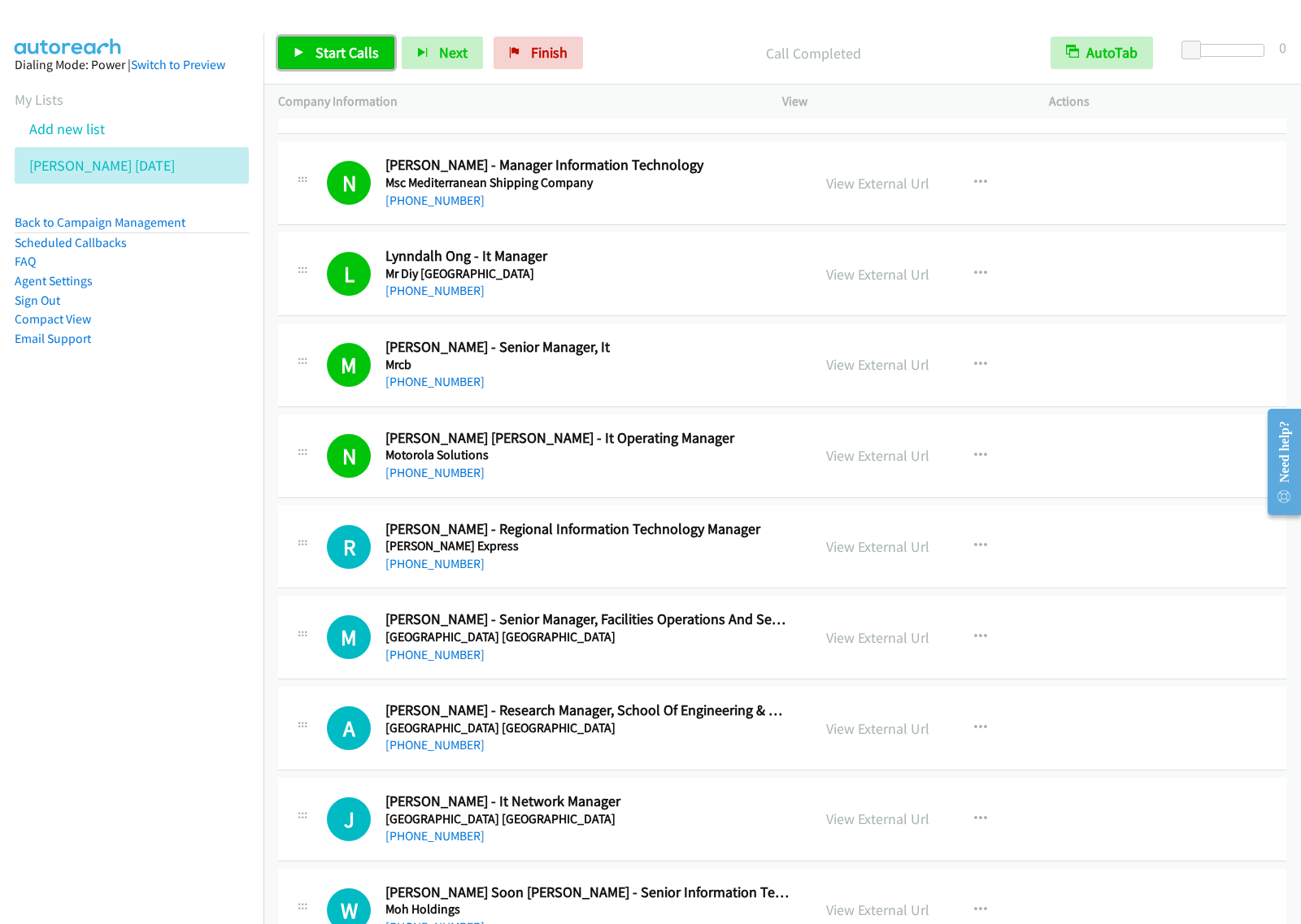
click at [354, 50] on span "Start Calls" at bounding box center [348, 52] width 64 height 19
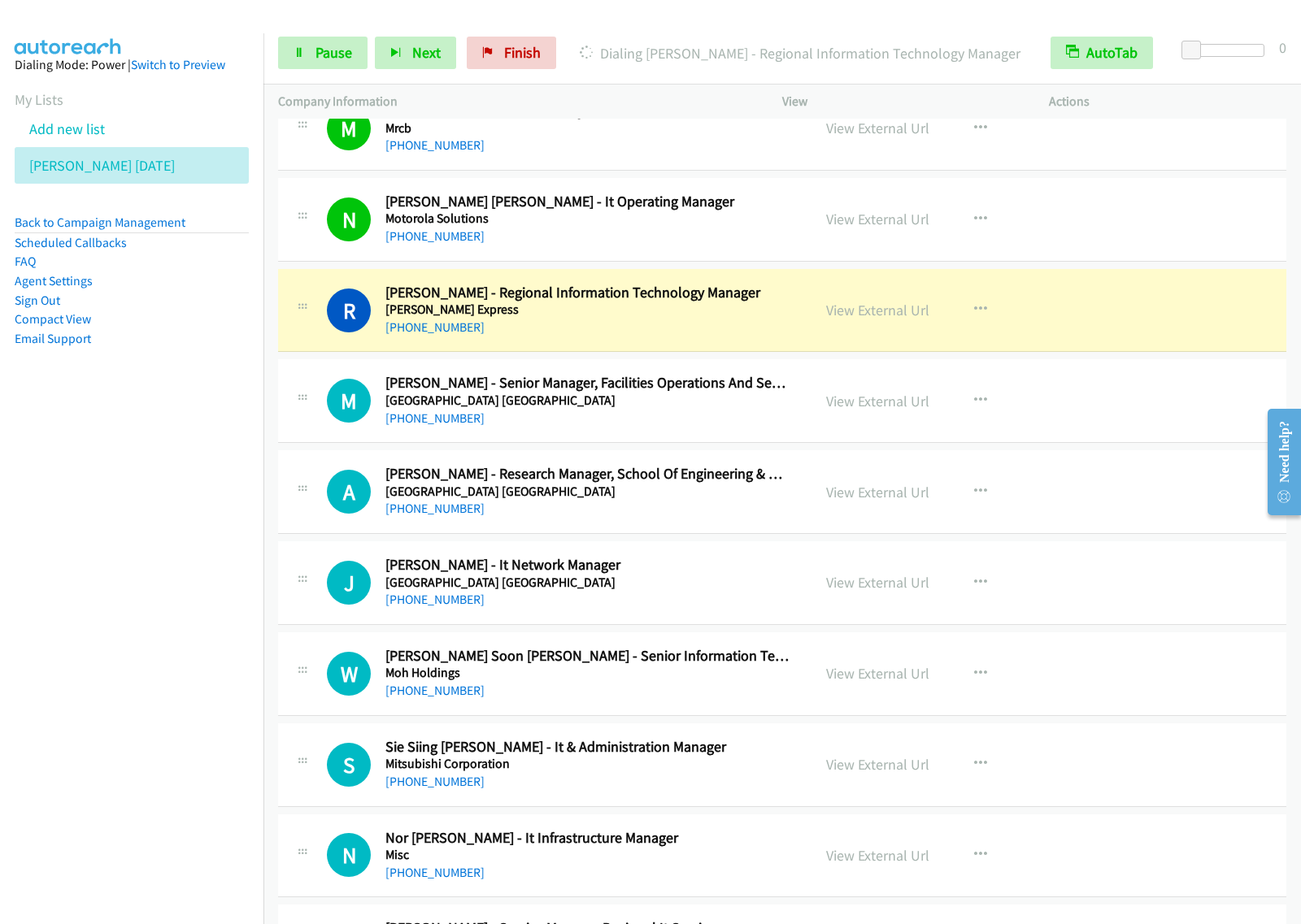
scroll to position [2337, 0]
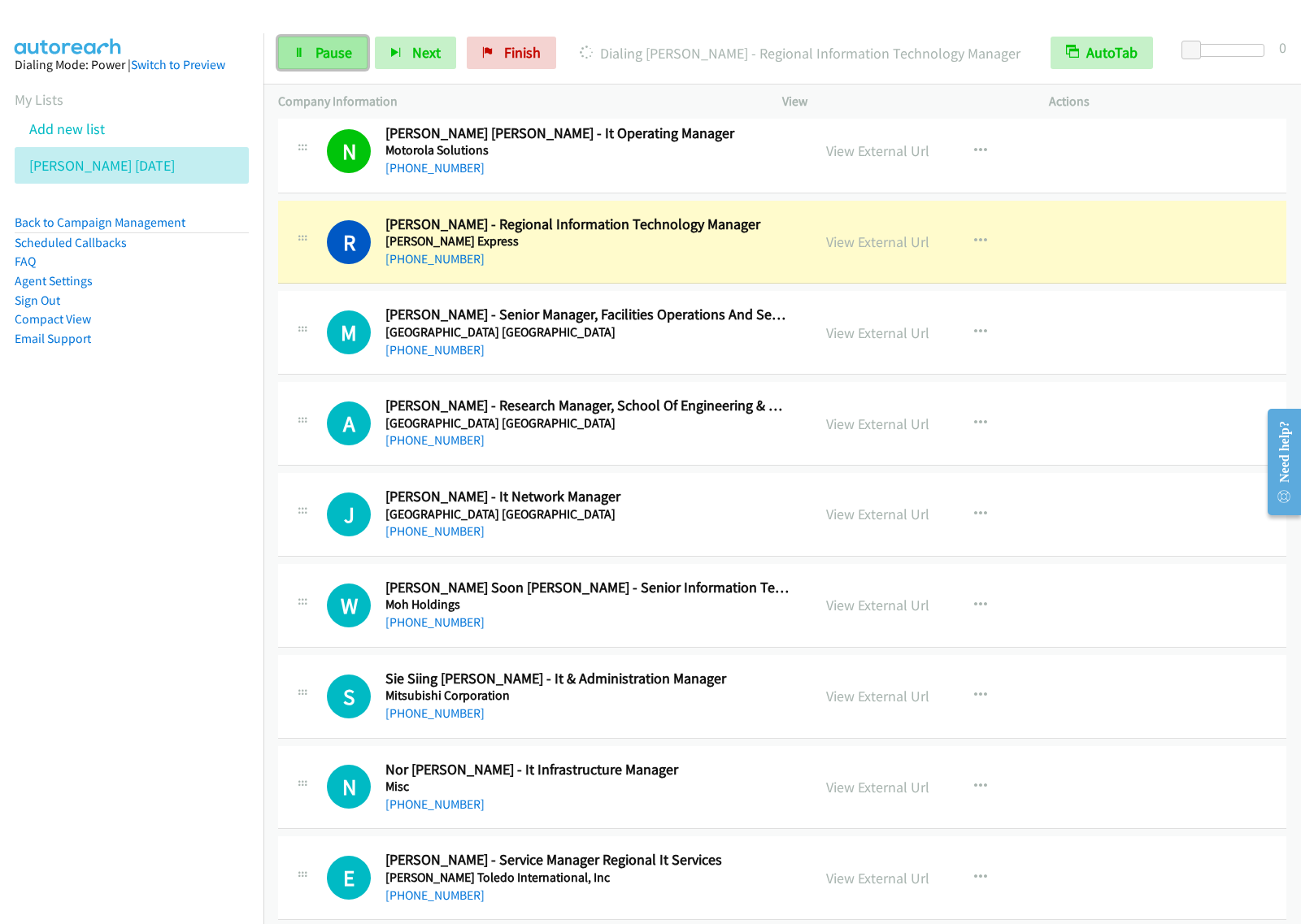
click at [336, 55] on span "Pause" at bounding box center [334, 52] width 37 height 19
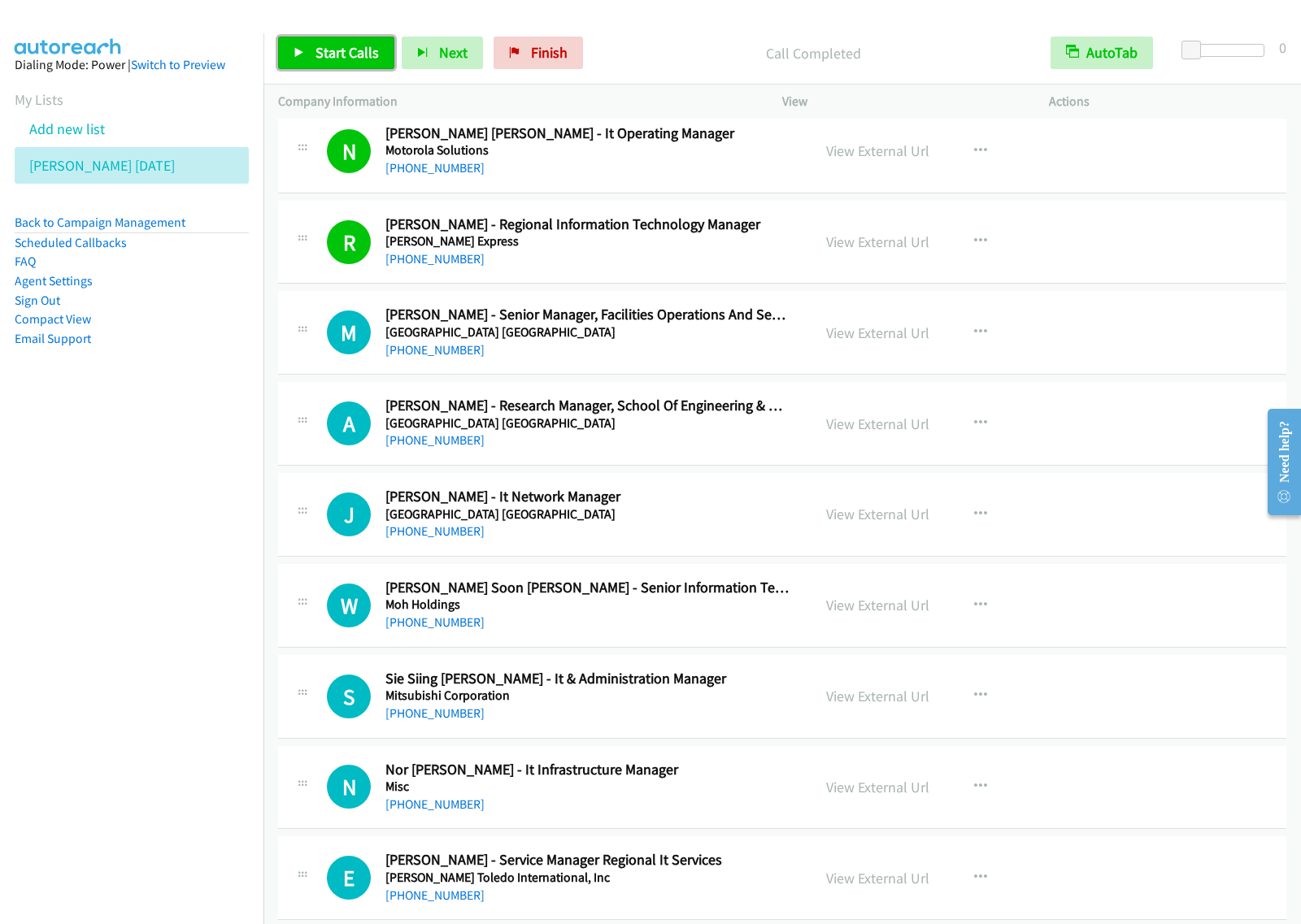
click at [371, 51] on span "Start Calls" at bounding box center [348, 52] width 64 height 19
click at [98, 515] on nav "Dialing Mode: Power | Switch to Preview My Lists Add new list [PERSON_NAME] [DA…" at bounding box center [132, 495] width 264 height 924
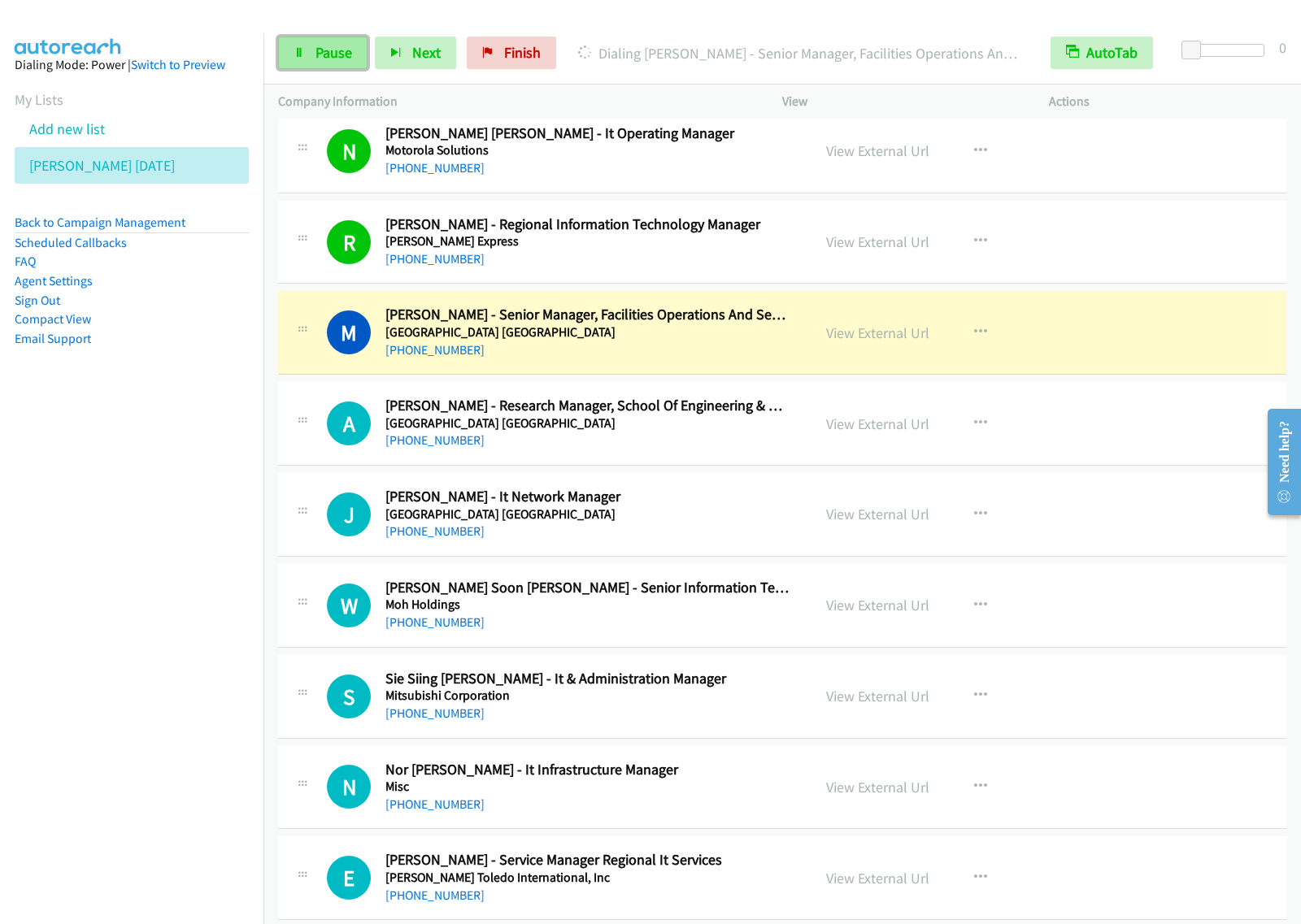
click at [331, 47] on span "Pause" at bounding box center [334, 52] width 37 height 19
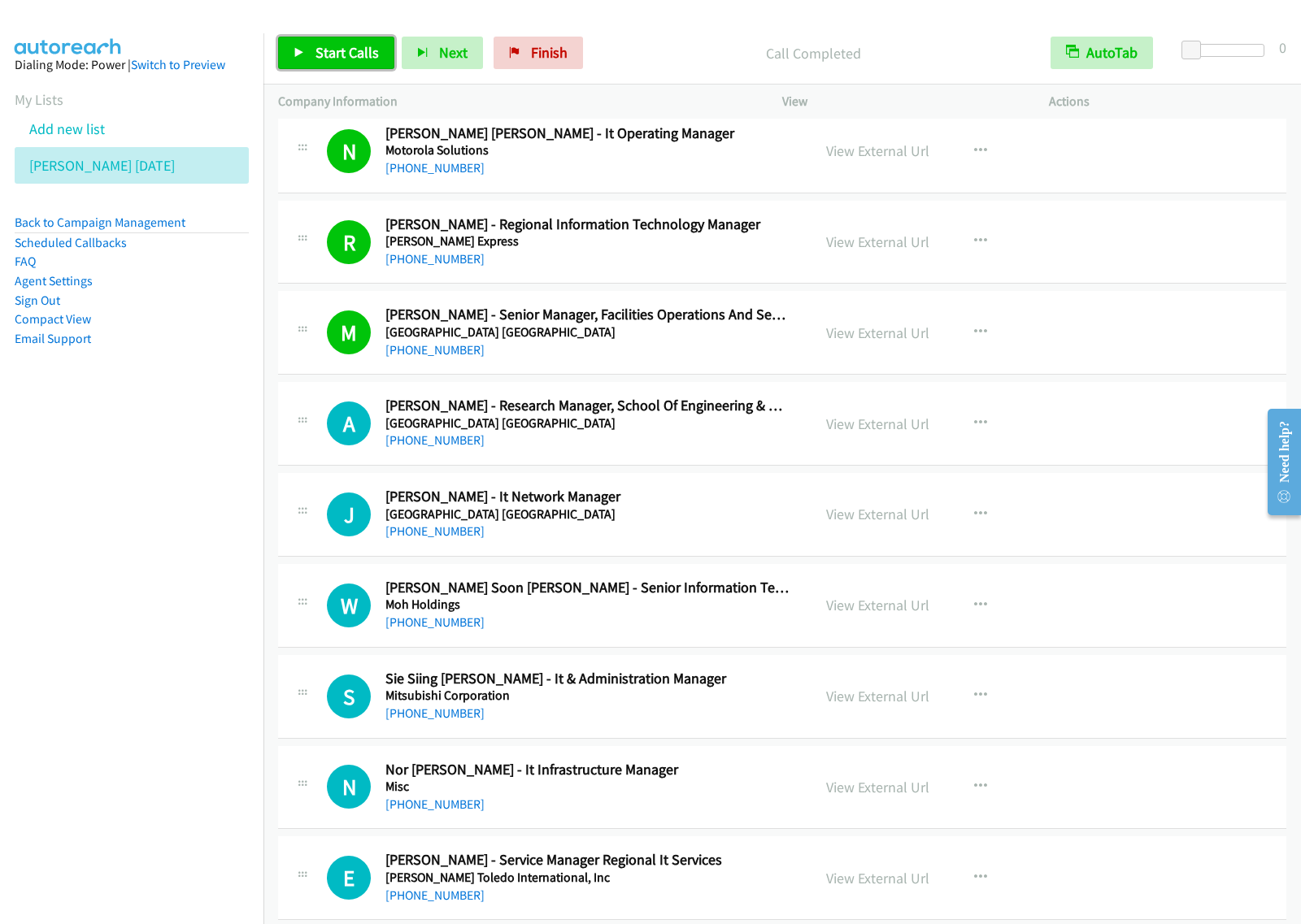
click at [322, 53] on span "Start Calls" at bounding box center [348, 52] width 64 height 19
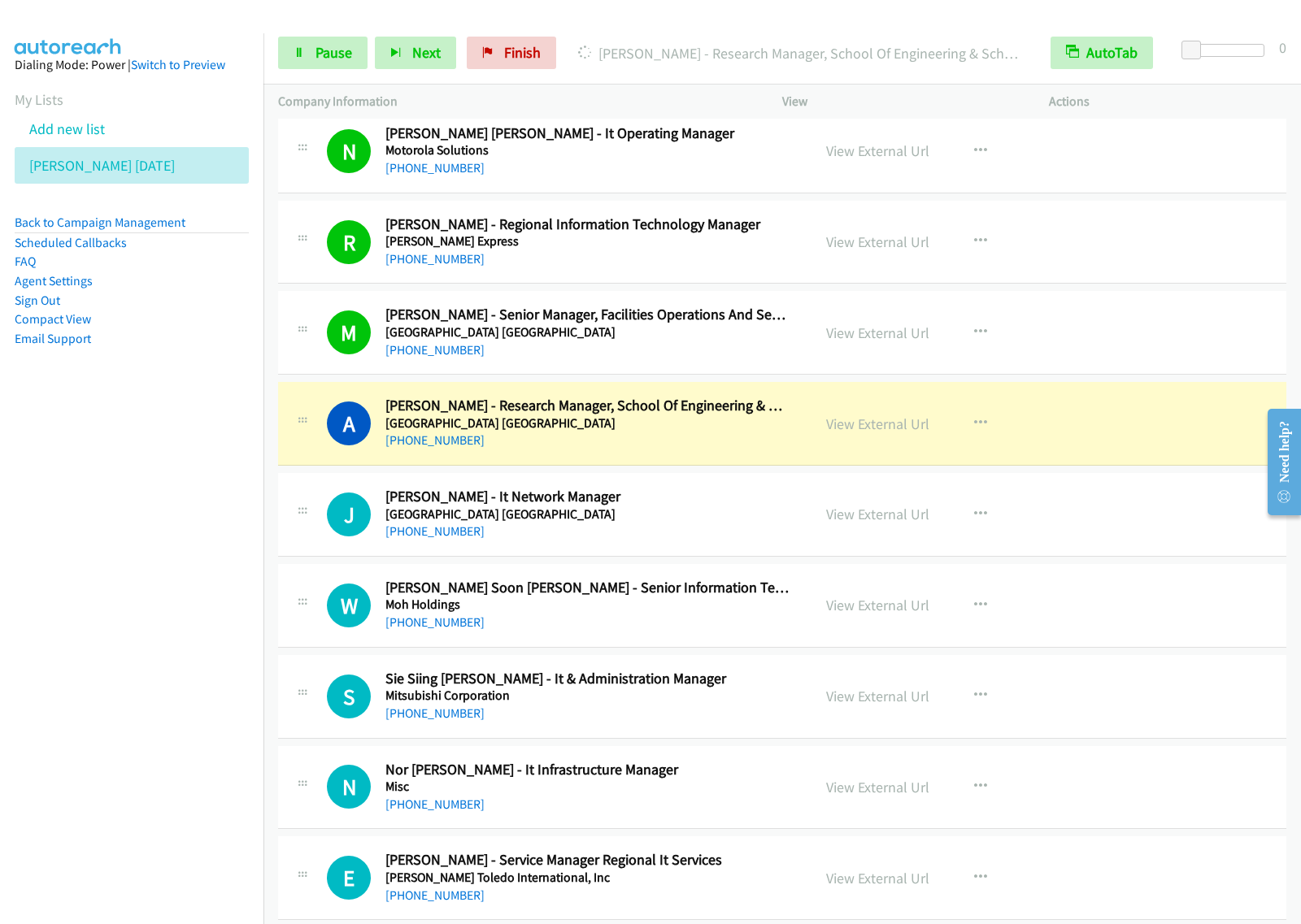
click at [190, 563] on nav "Dialing Mode: Power | Switch to Preview My Lists Add new list [PERSON_NAME] [DA…" at bounding box center [132, 495] width 264 height 924
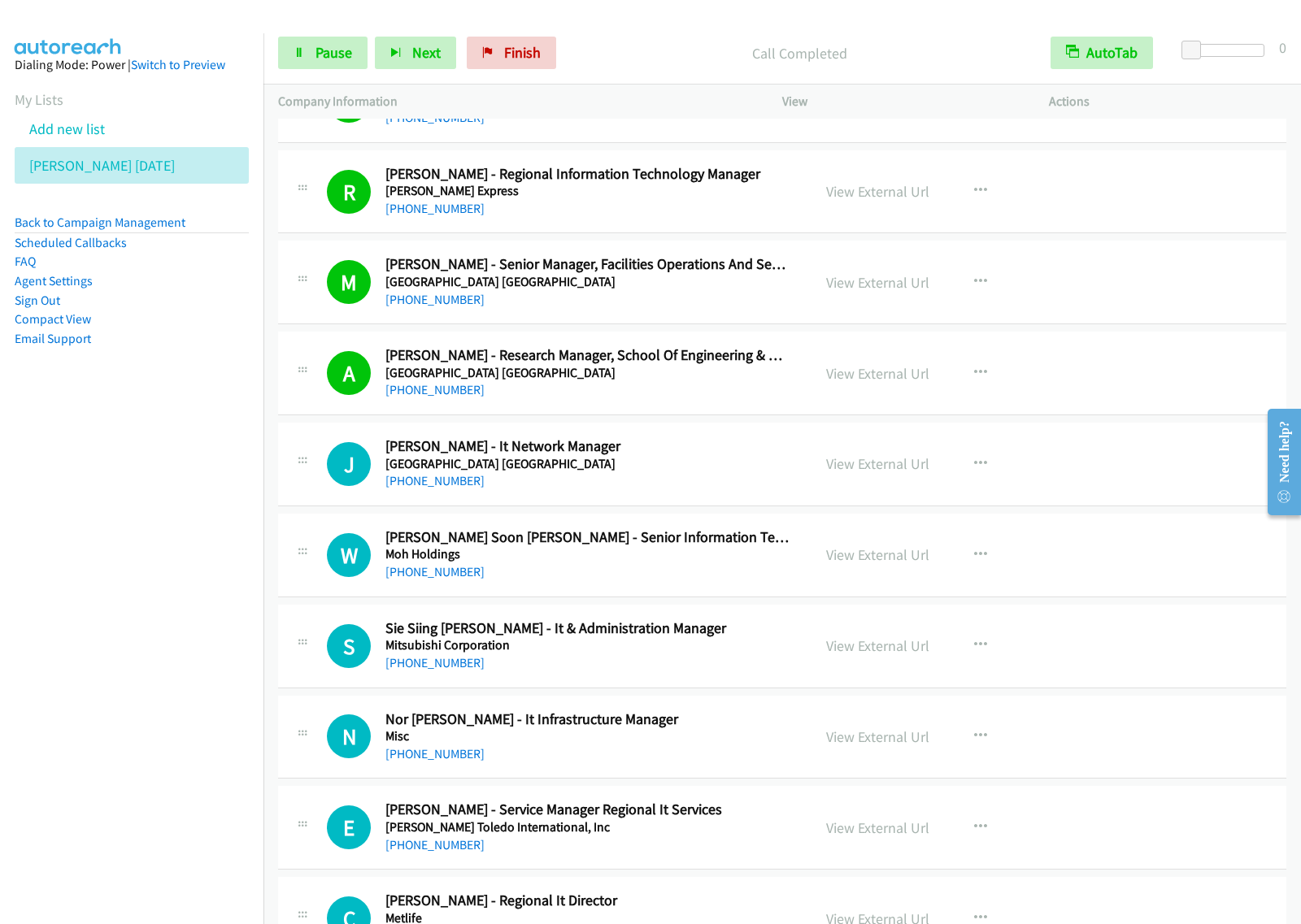
scroll to position [2539, 0]
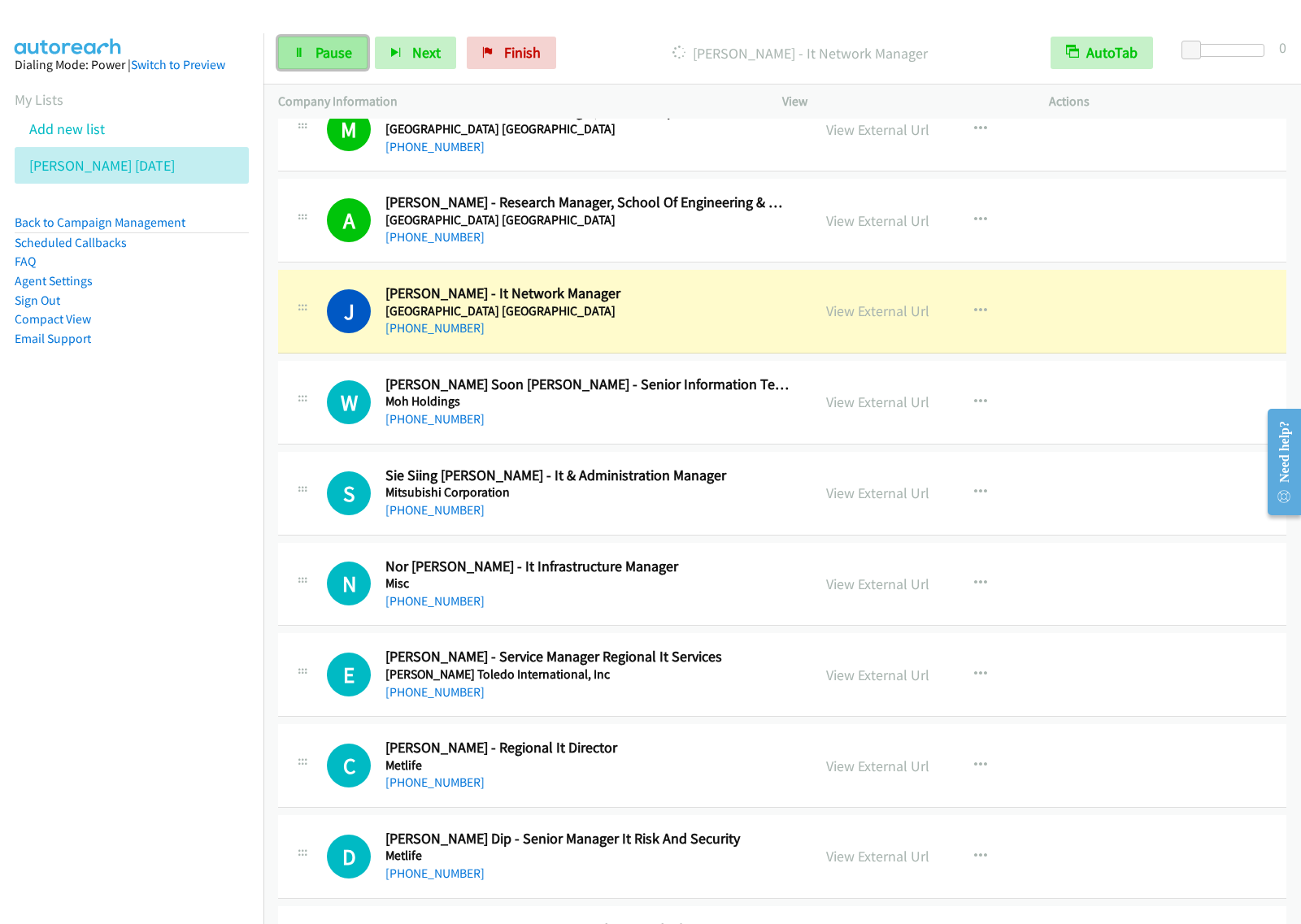
click at [325, 61] on span "Pause" at bounding box center [334, 52] width 37 height 19
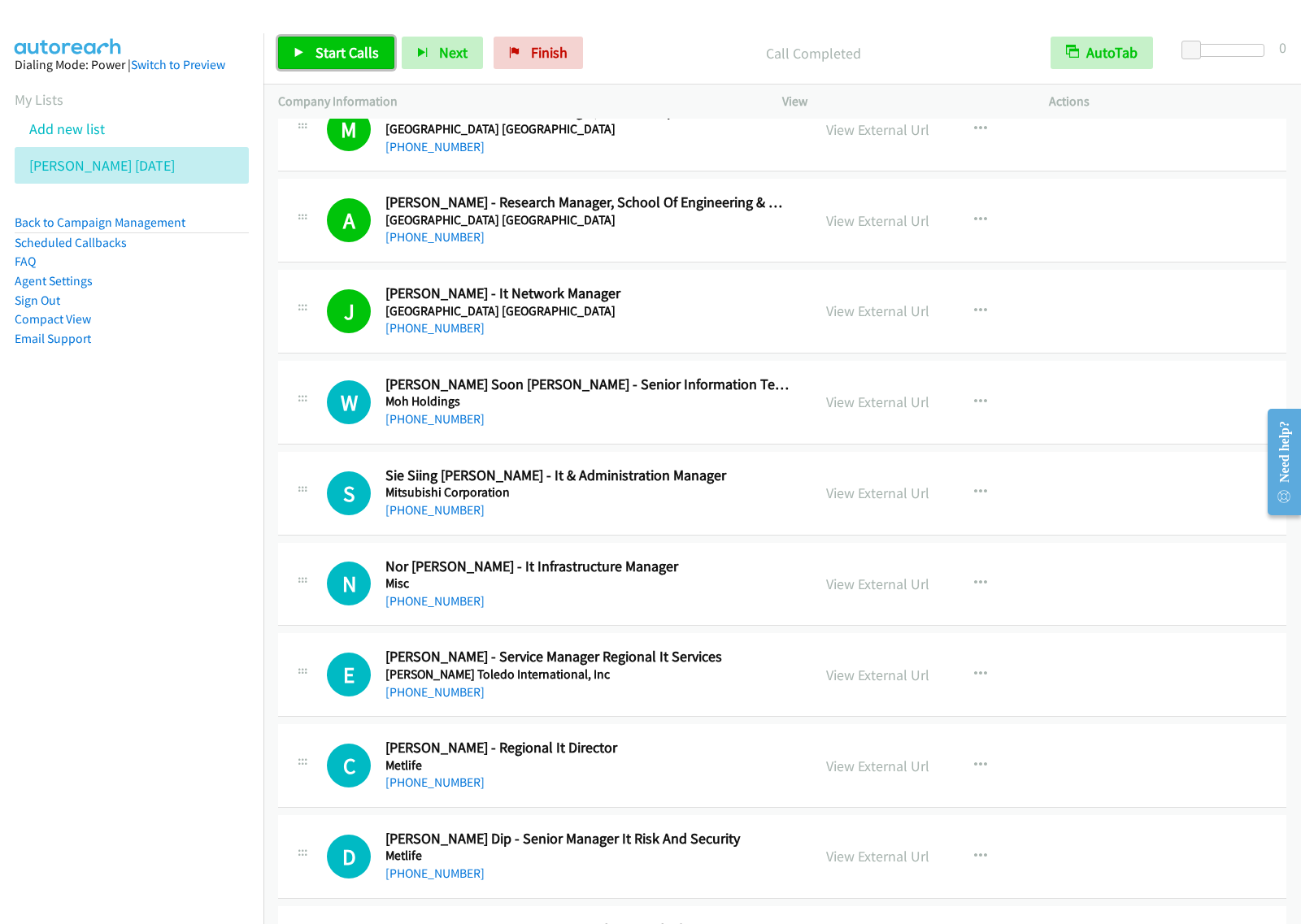
click at [350, 42] on link "Start Calls" at bounding box center [336, 53] width 116 height 33
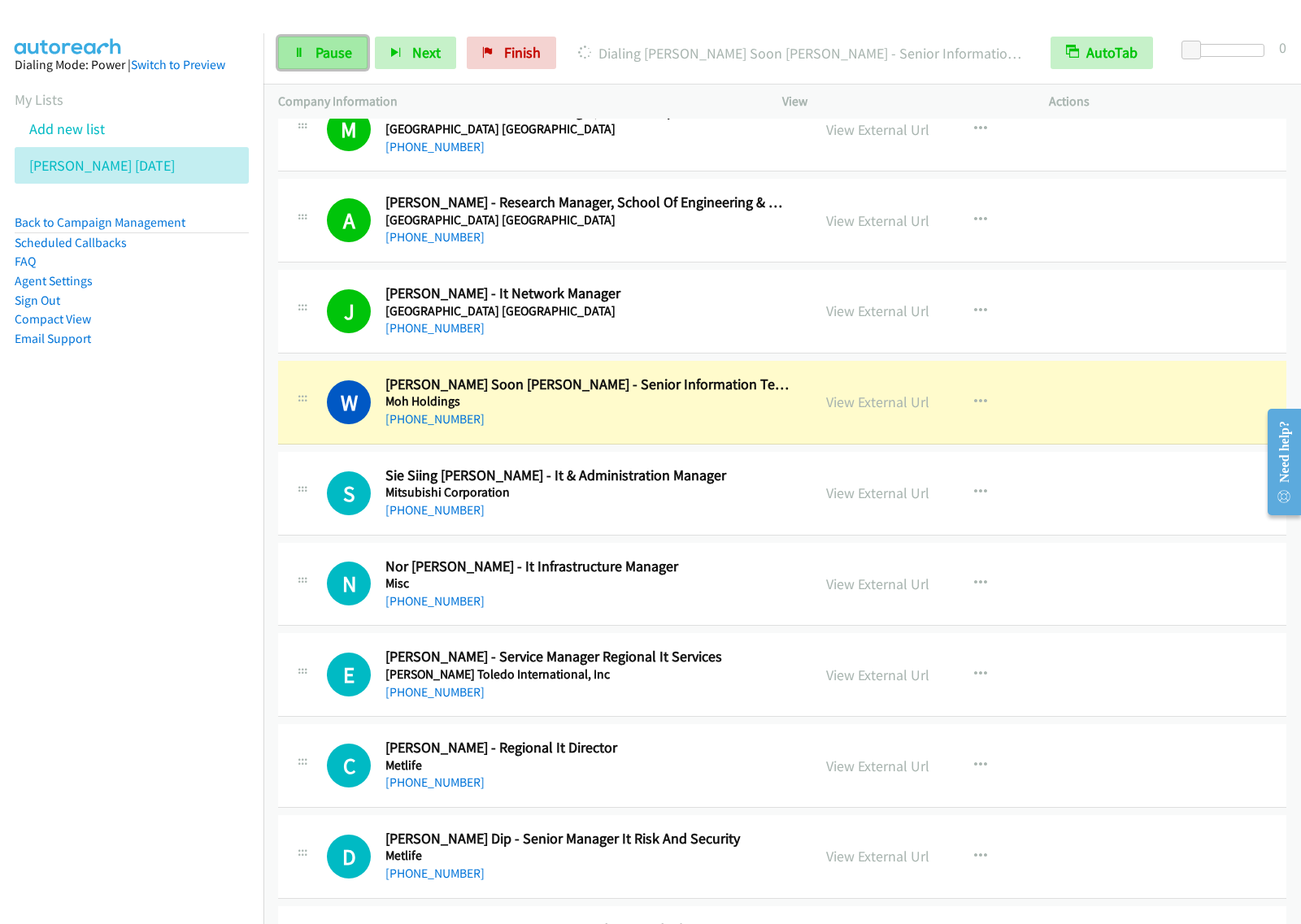
click at [340, 53] on span "Pause" at bounding box center [334, 52] width 37 height 19
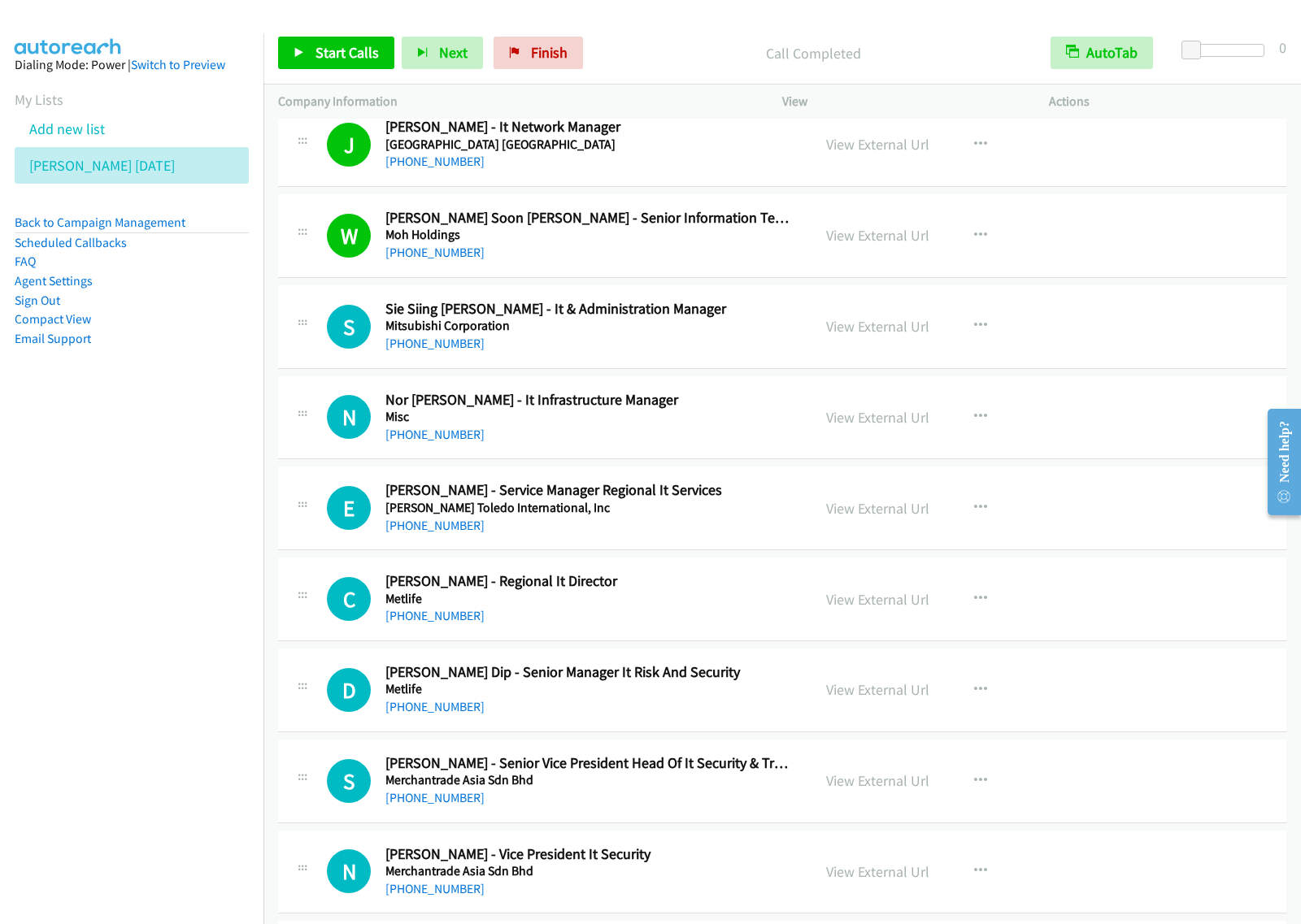
scroll to position [2743, 0]
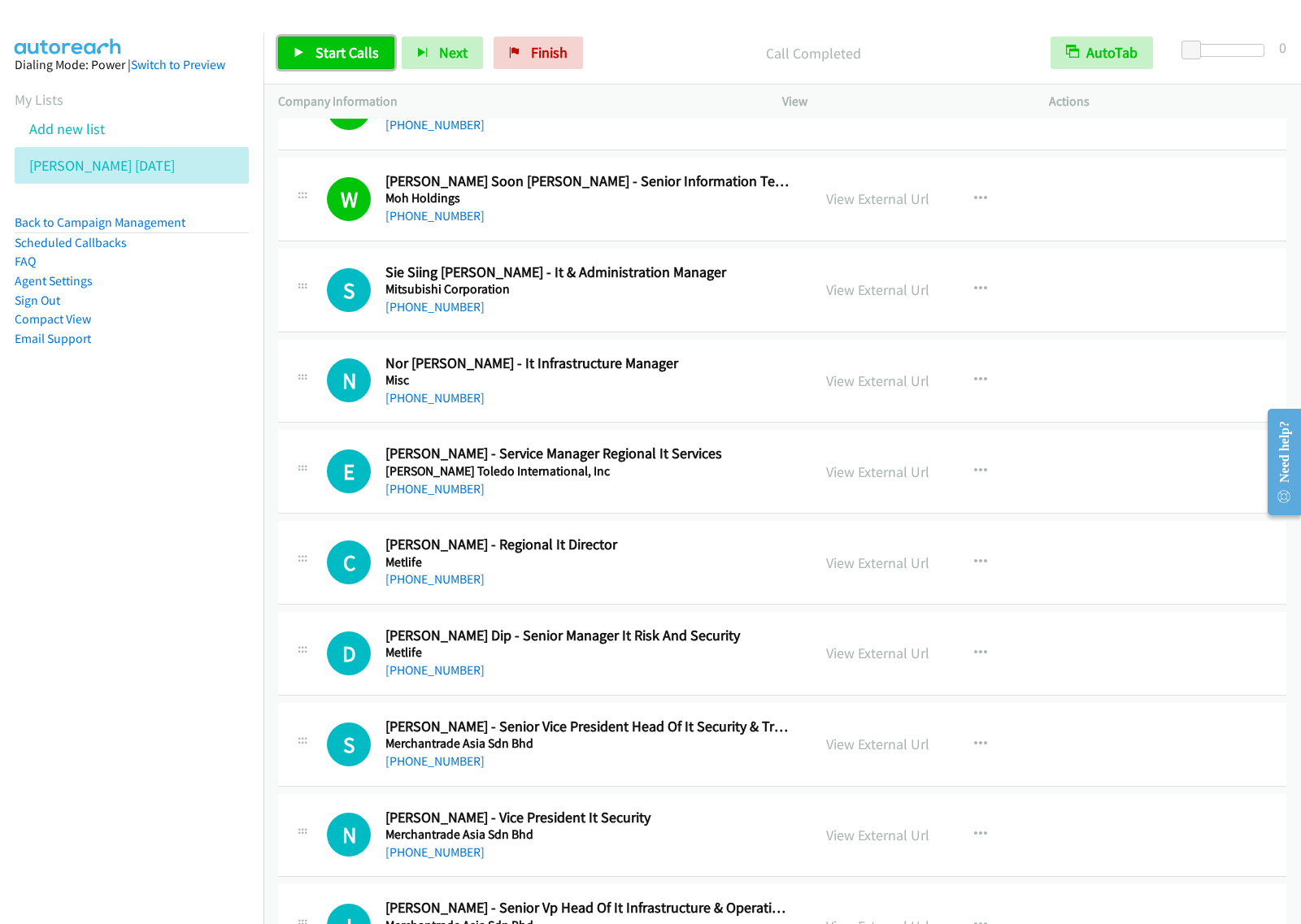
click at [362, 59] on span "Start Calls" at bounding box center [348, 52] width 64 height 19
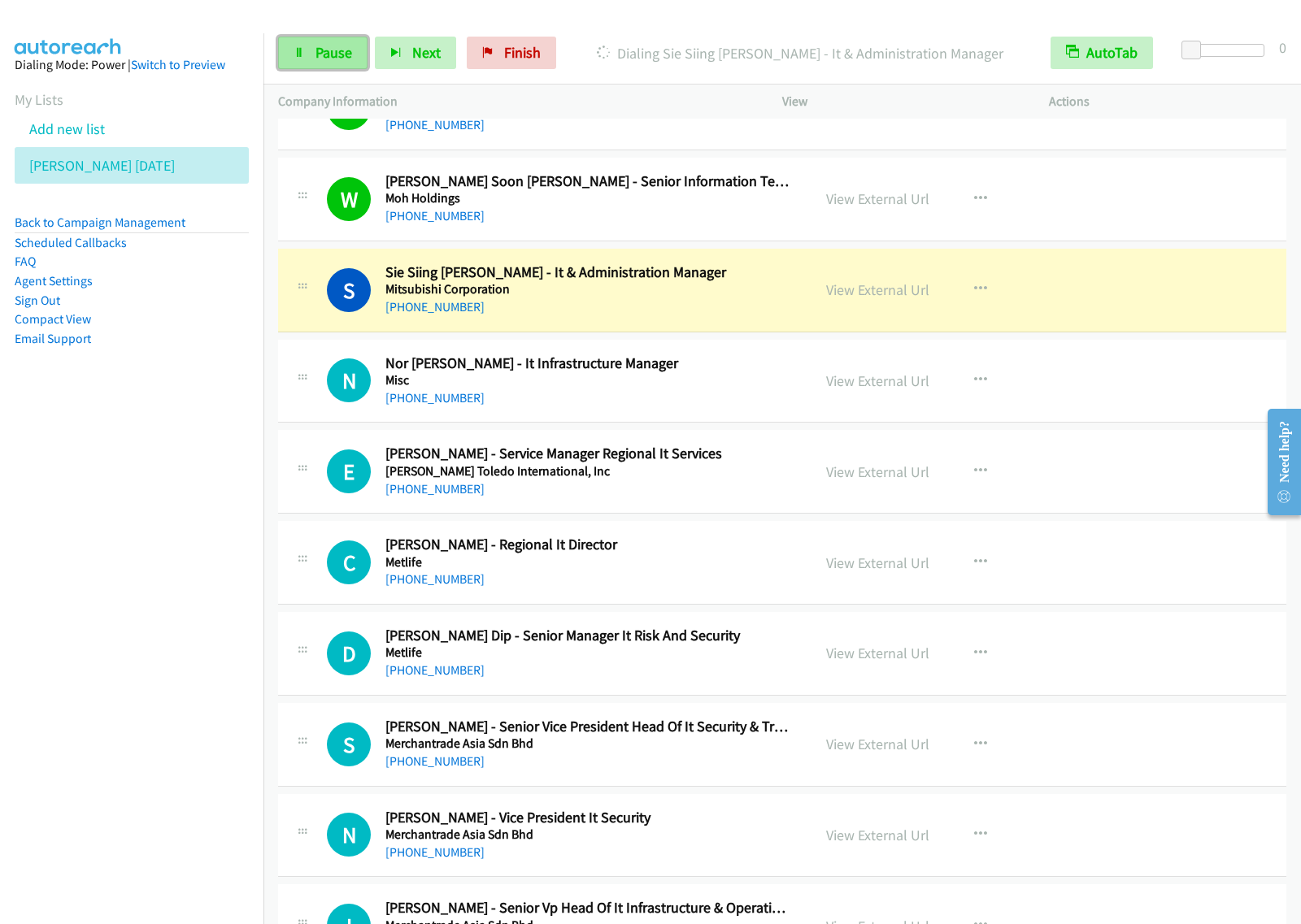
click at [347, 51] on span "Pause" at bounding box center [334, 52] width 37 height 19
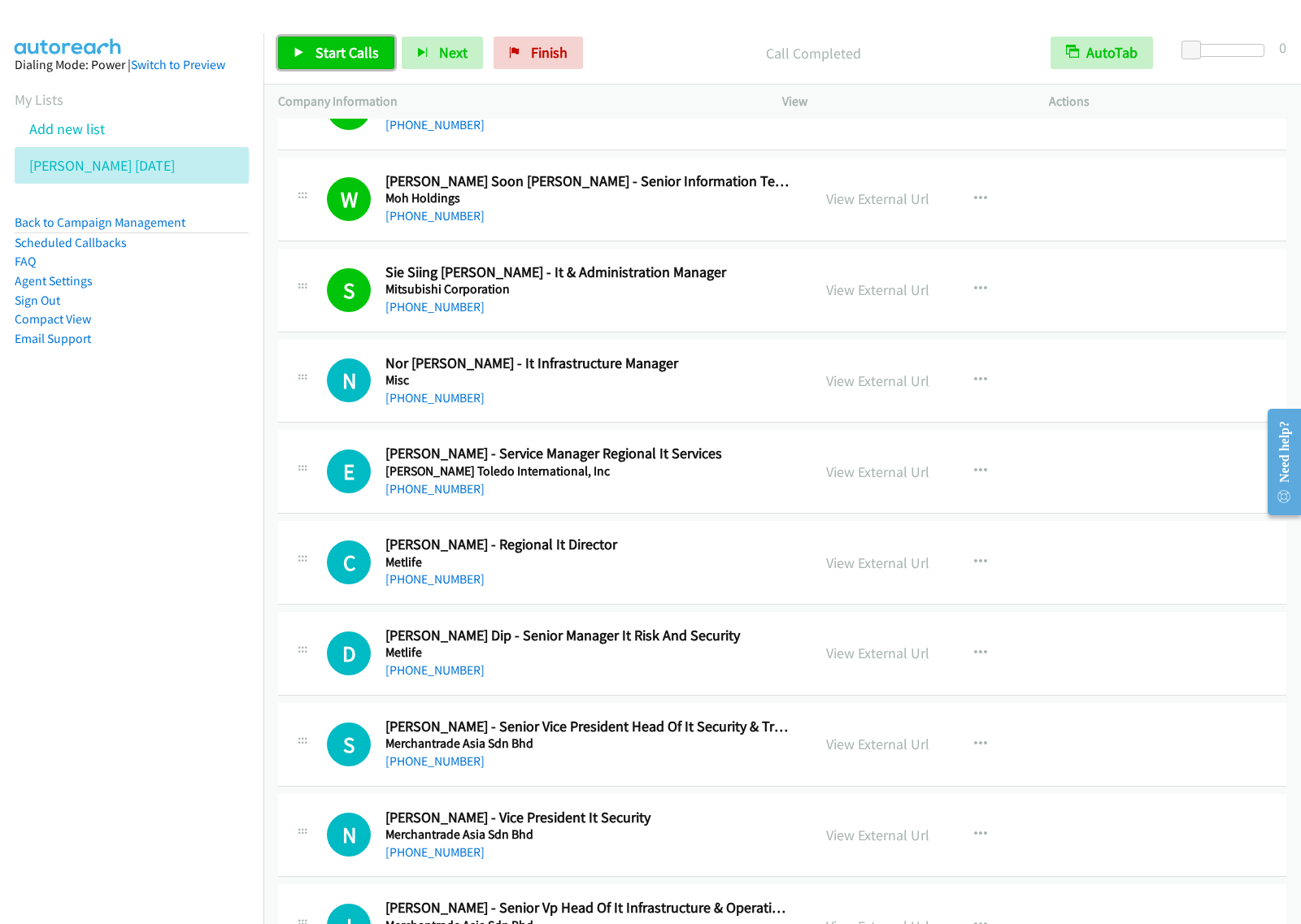
click at [348, 40] on link "Start Calls" at bounding box center [336, 53] width 116 height 33
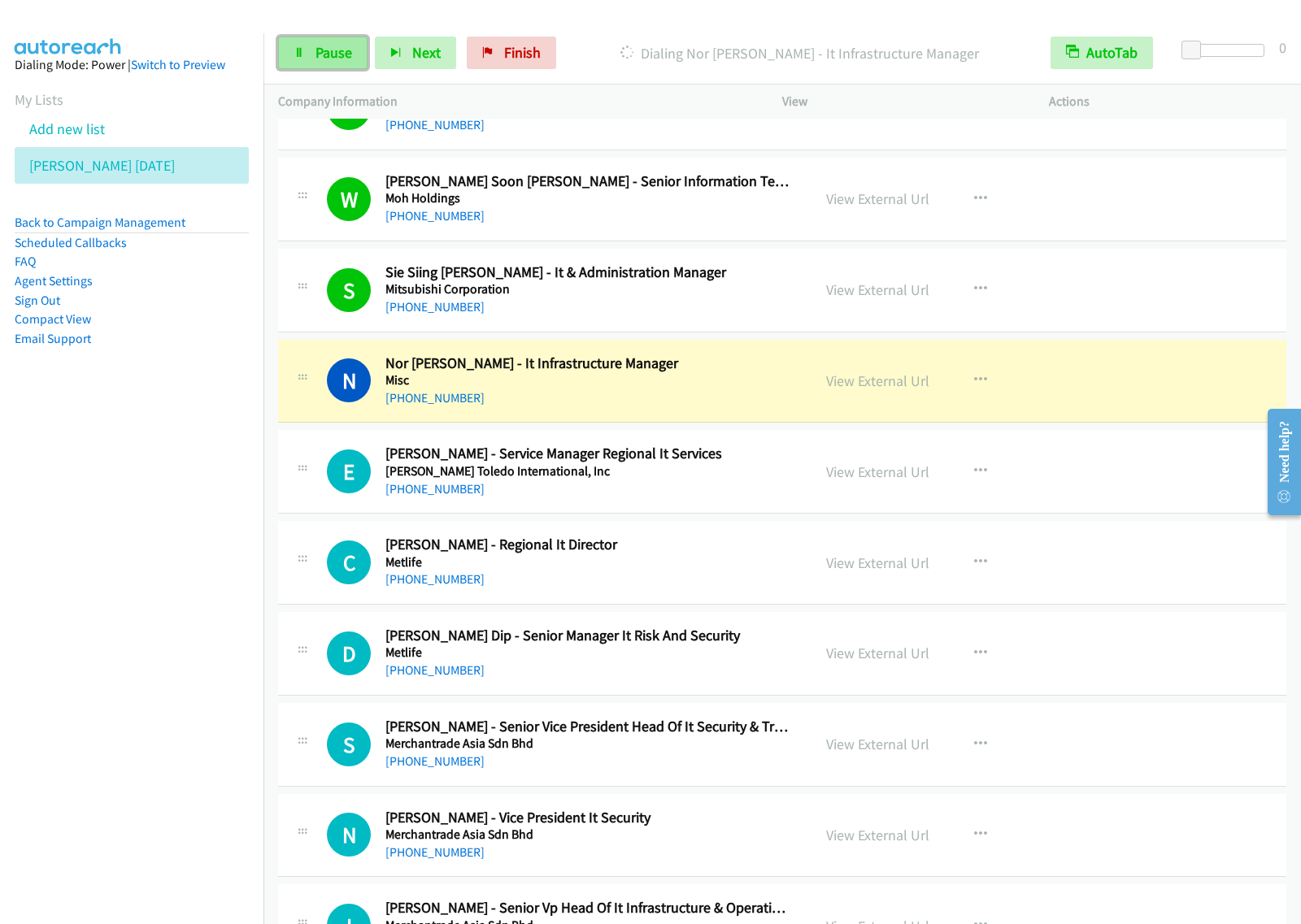
click at [303, 63] on link "Pause" at bounding box center [323, 53] width 89 height 33
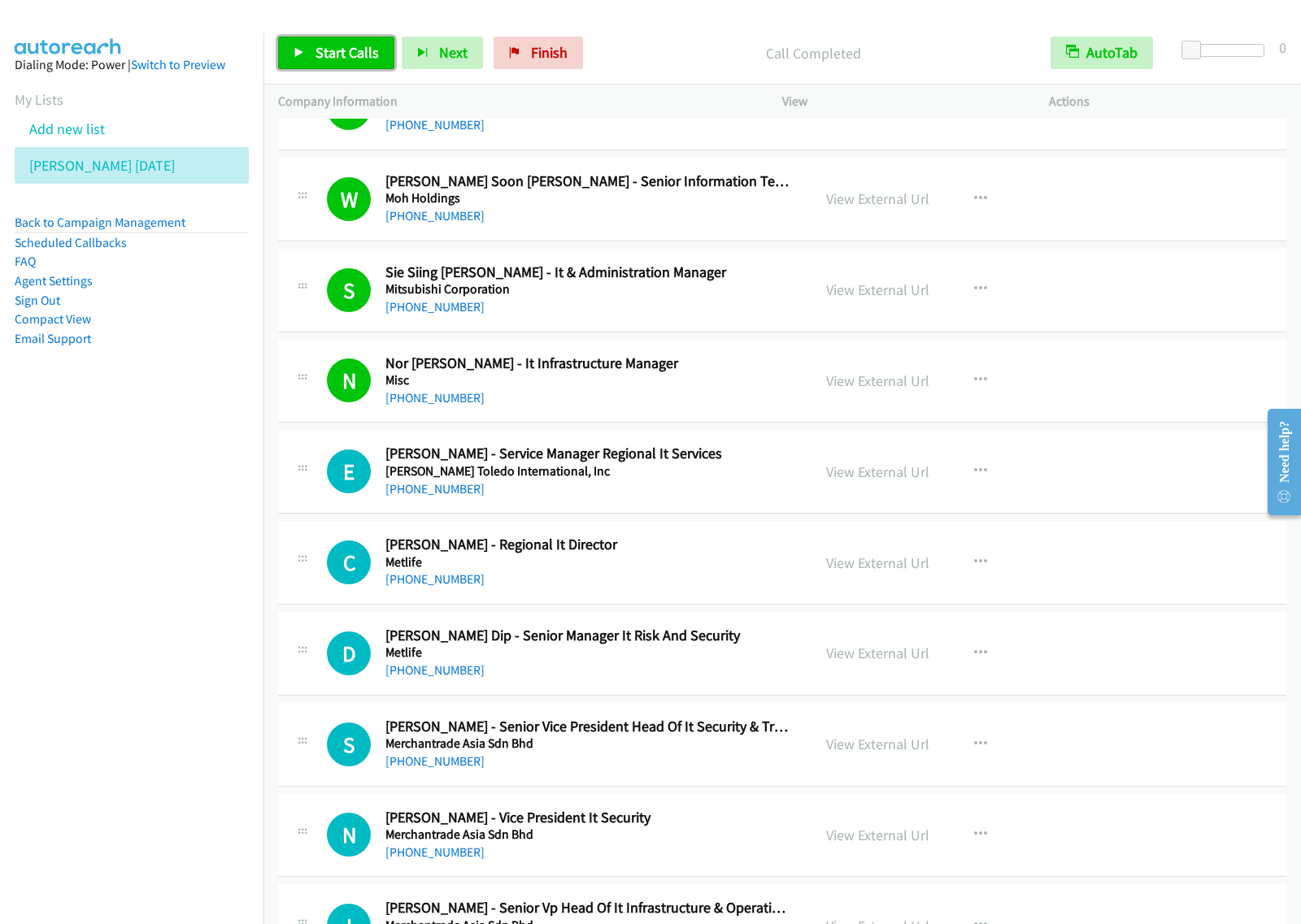
click at [336, 67] on link "Start Calls" at bounding box center [336, 53] width 116 height 33
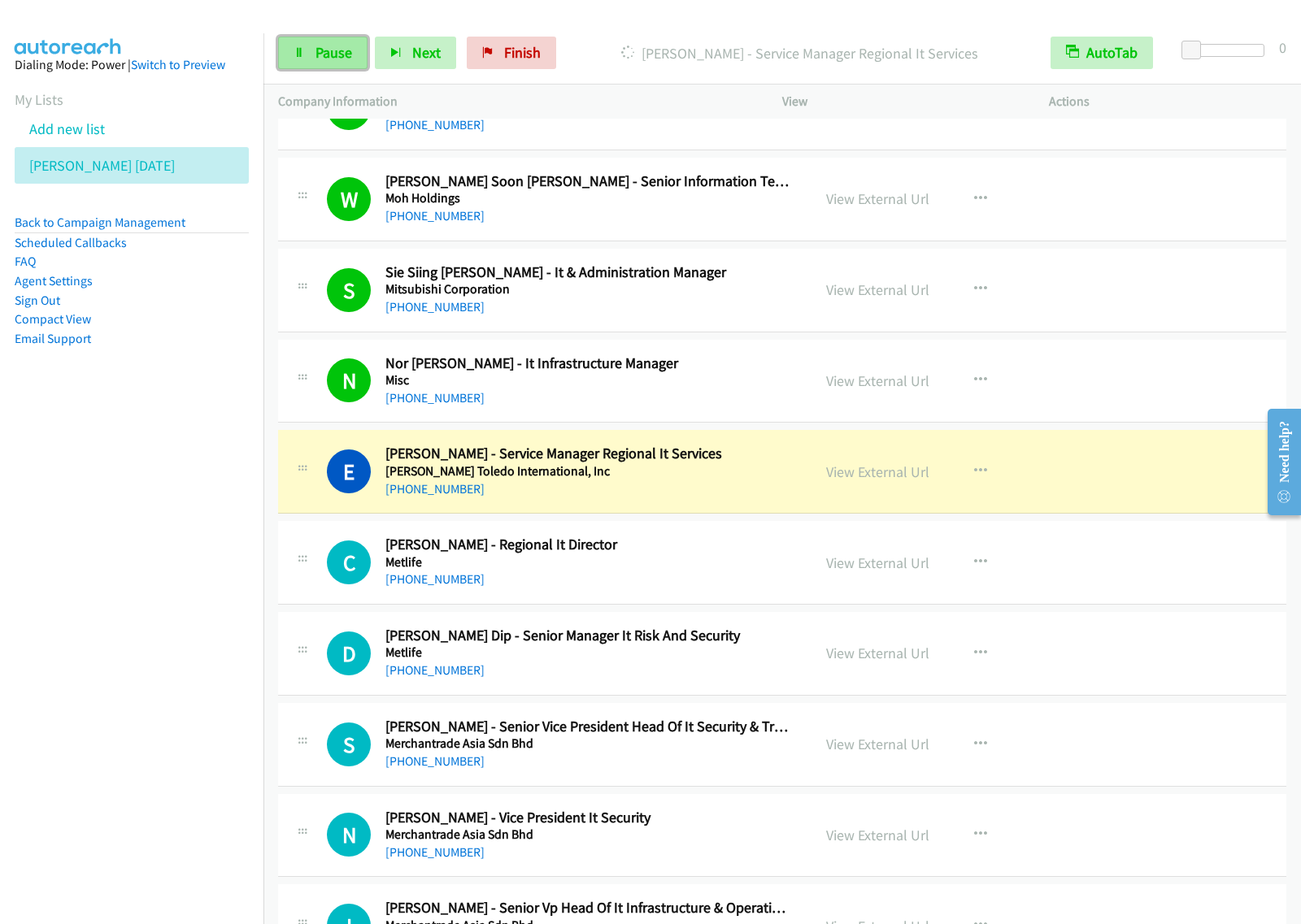
click at [311, 57] on link "Pause" at bounding box center [323, 53] width 89 height 33
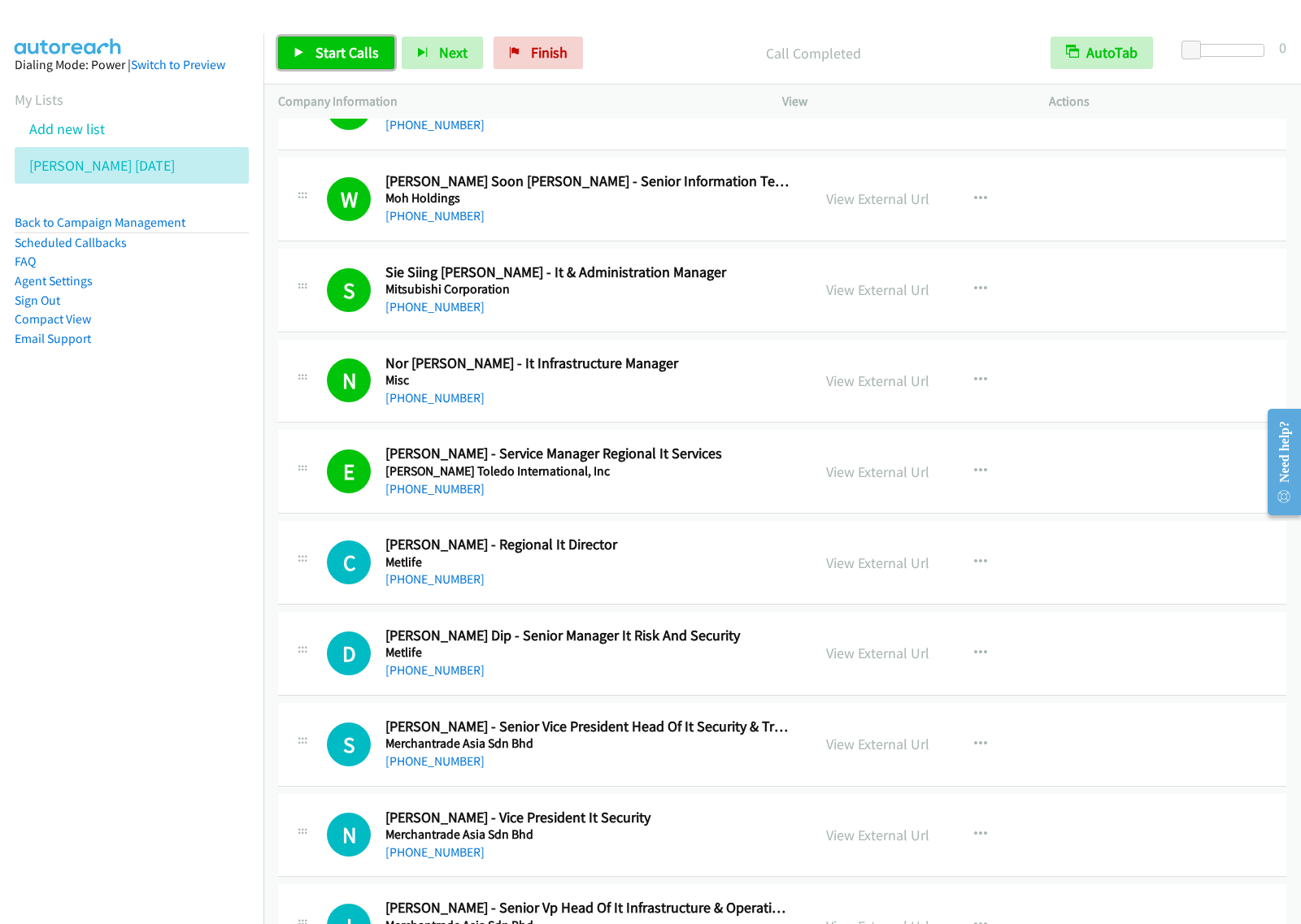
click at [317, 37] on link "Start Calls" at bounding box center [336, 53] width 116 height 33
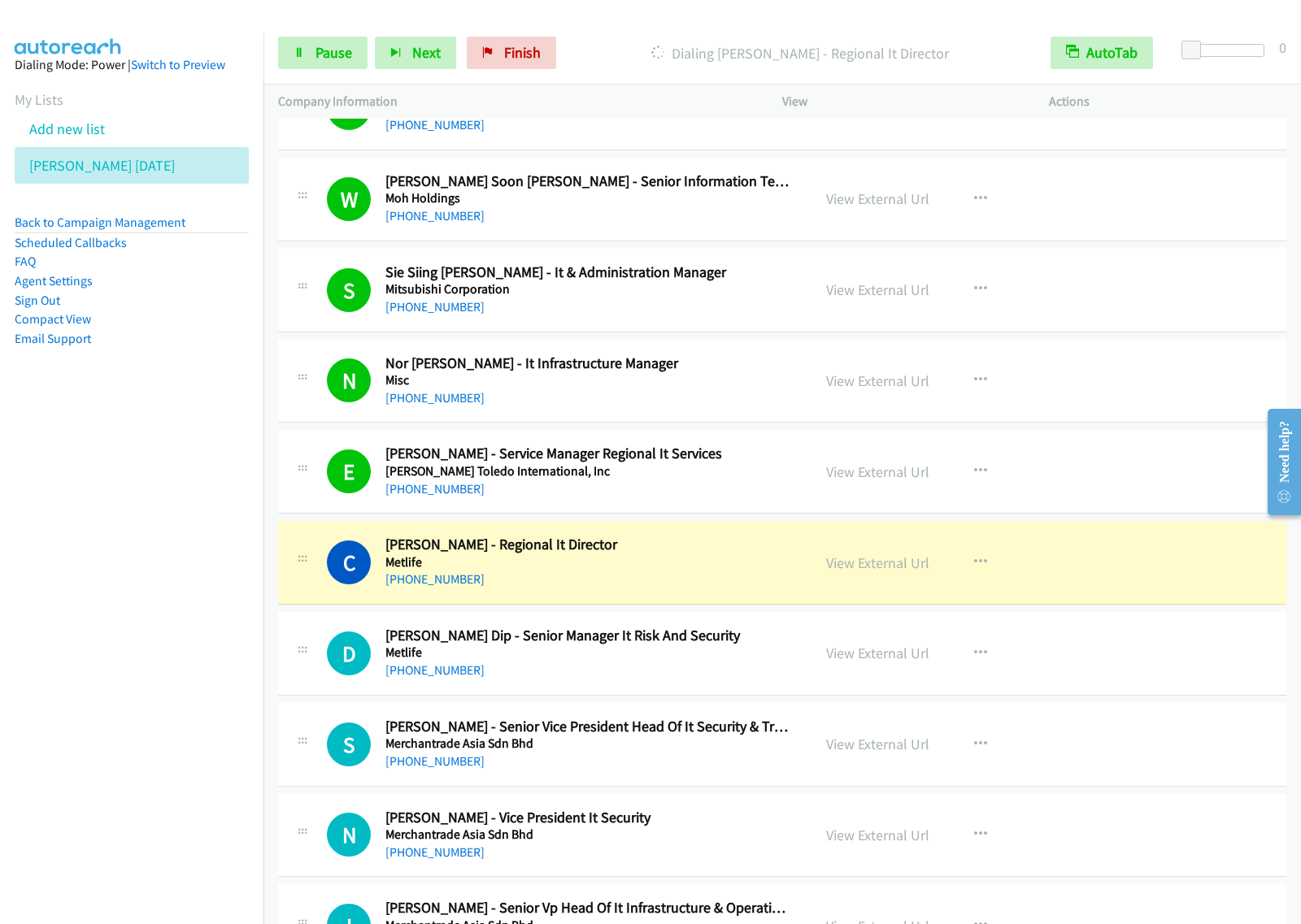
drag, startPoint x: 197, startPoint y: 565, endPoint x: 206, endPoint y: 555, distance: 13.5
click at [197, 565] on nav "Dialing Mode: Power | Switch to Preview My Lists Add new list [PERSON_NAME] [DA…" at bounding box center [132, 495] width 264 height 924
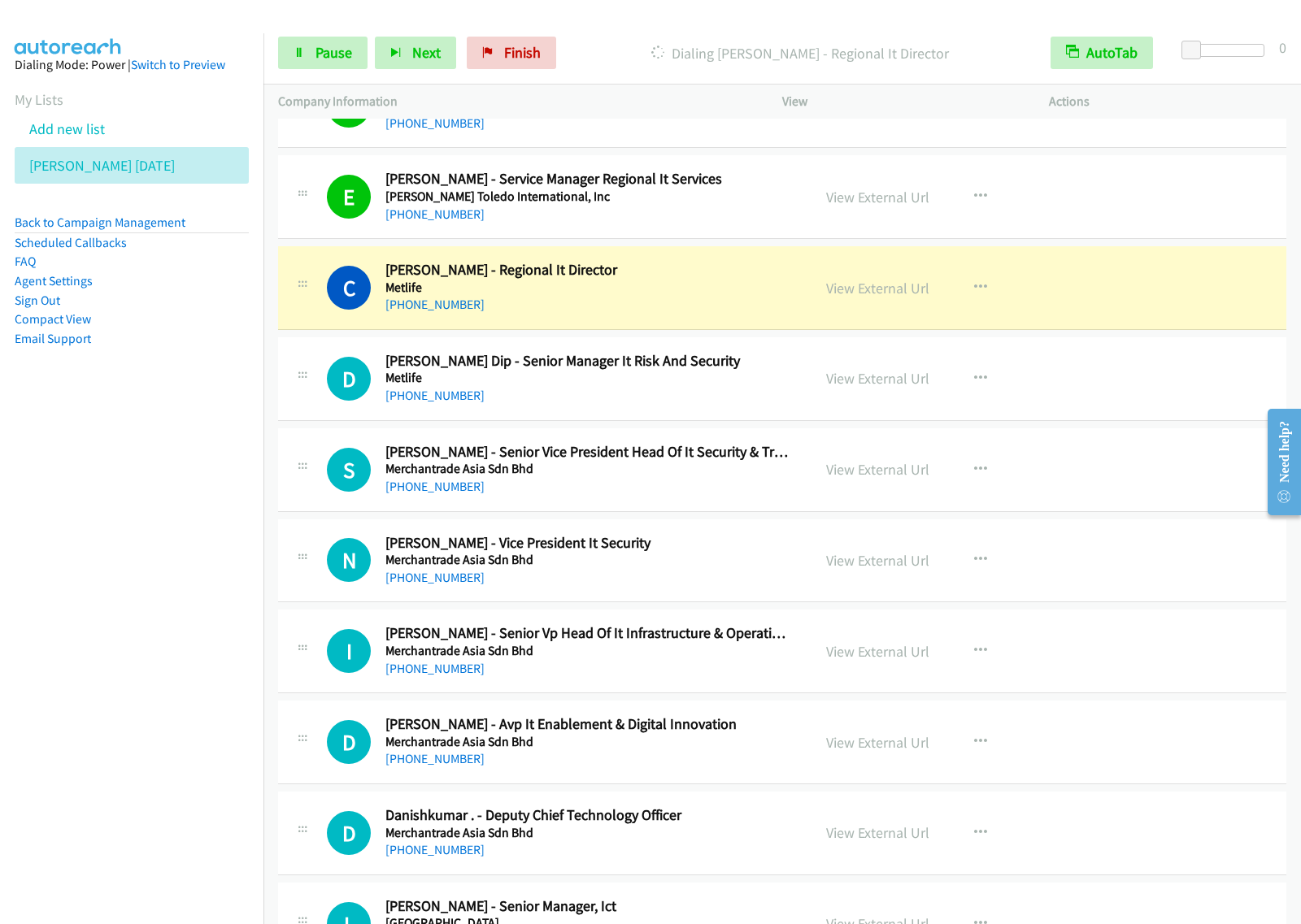
scroll to position [3047, 0]
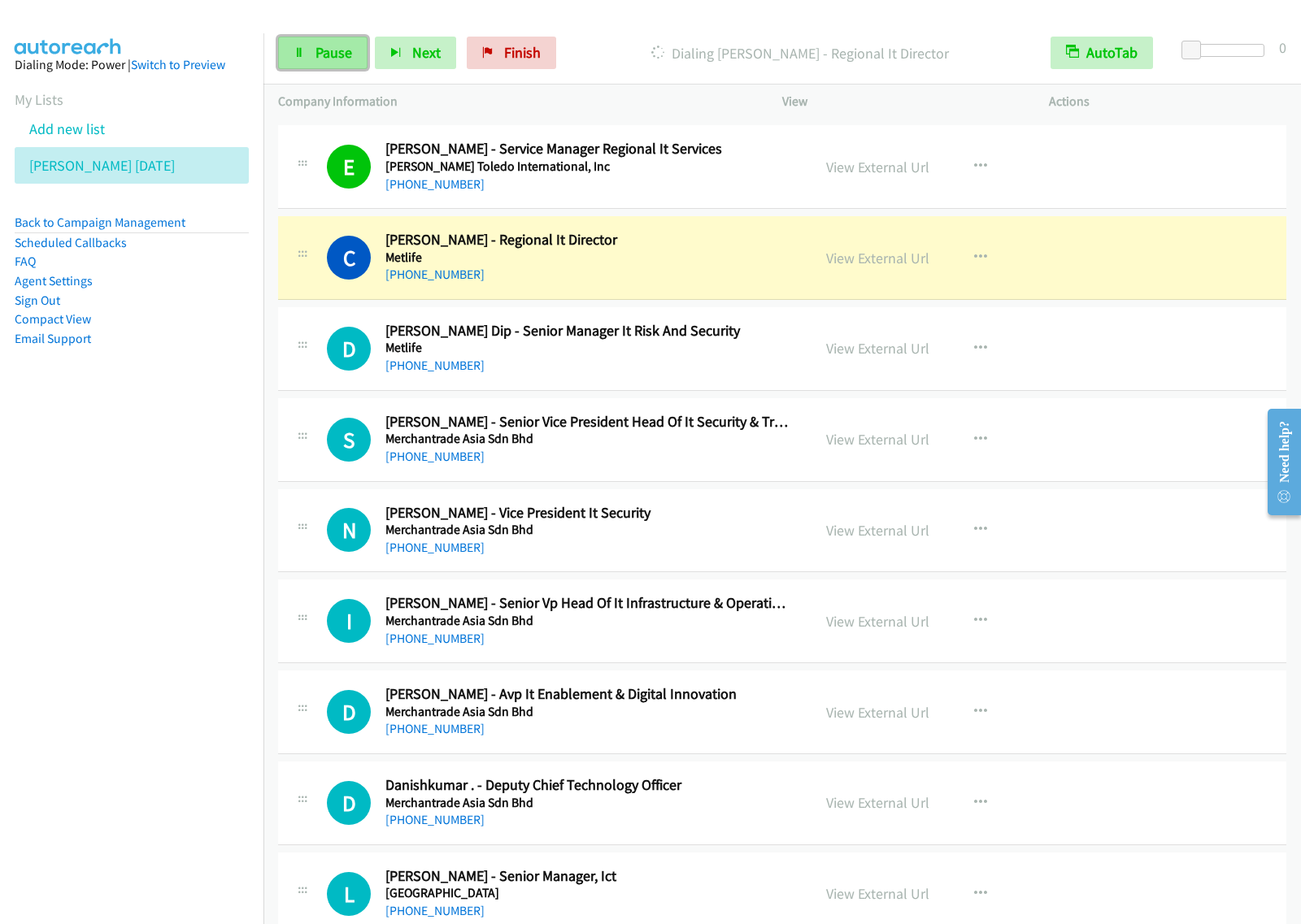
click at [318, 41] on link "Pause" at bounding box center [323, 53] width 89 height 33
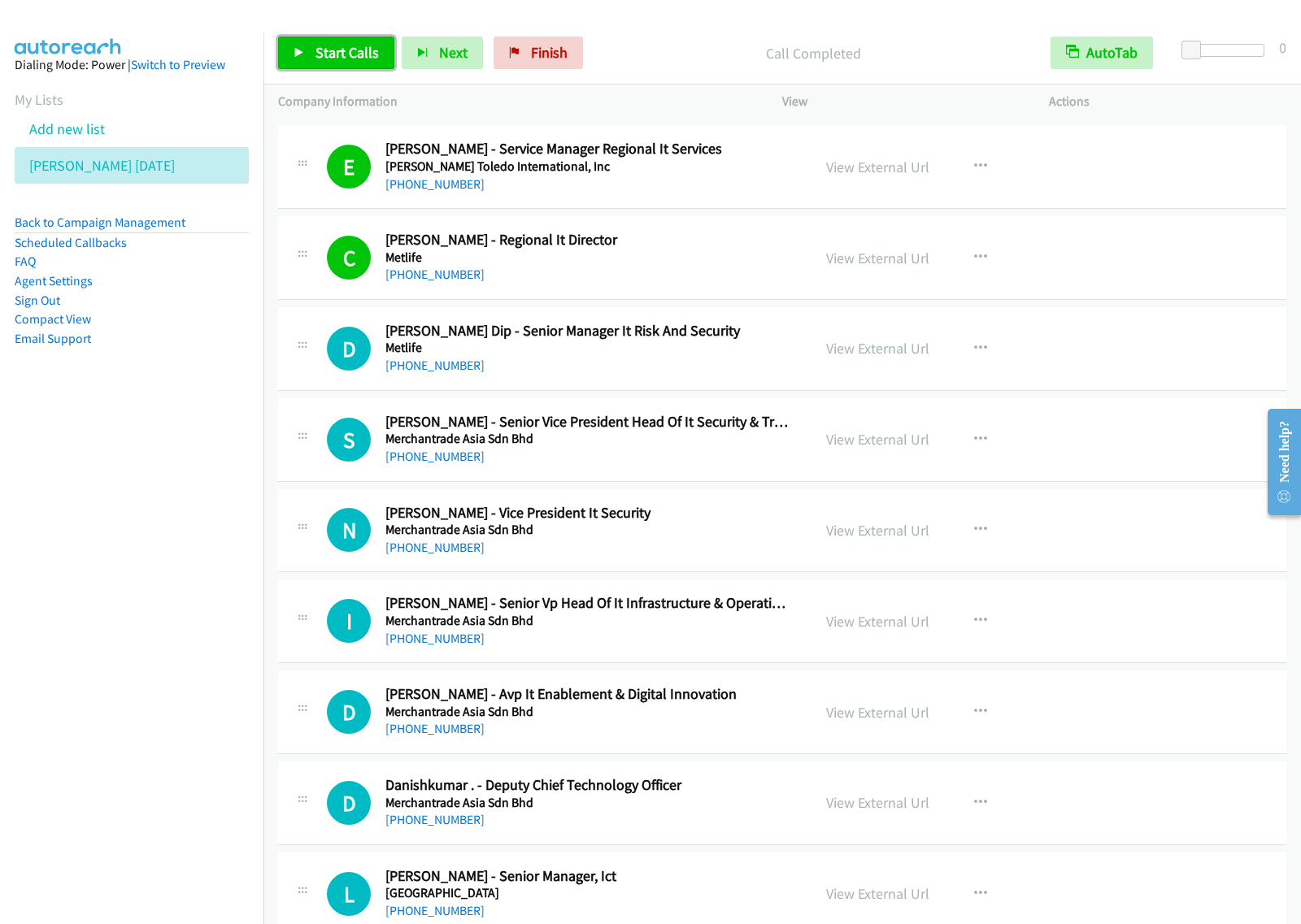
click at [354, 59] on span "Start Calls" at bounding box center [348, 52] width 64 height 19
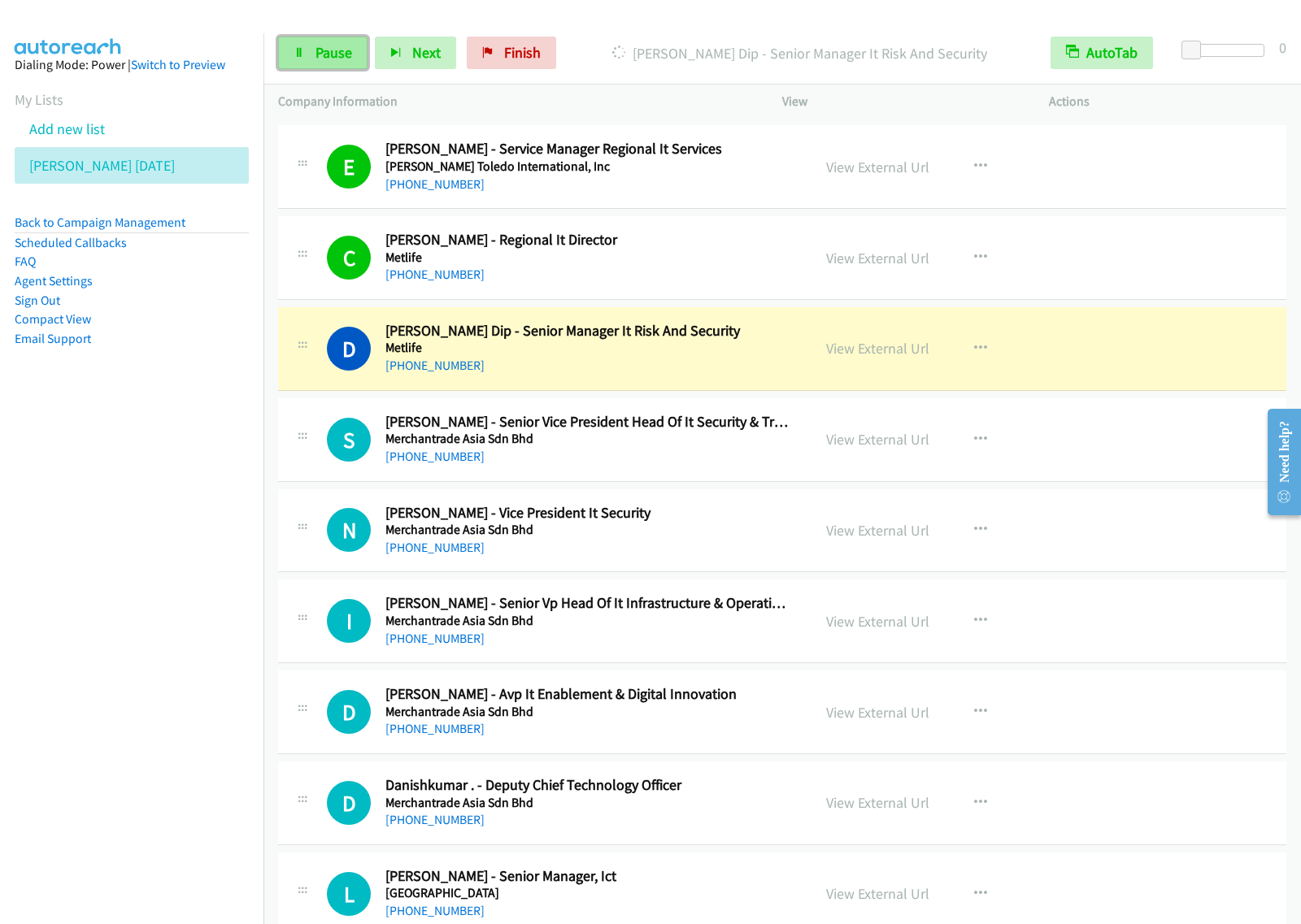
click at [351, 51] on link "Pause" at bounding box center [323, 53] width 89 height 33
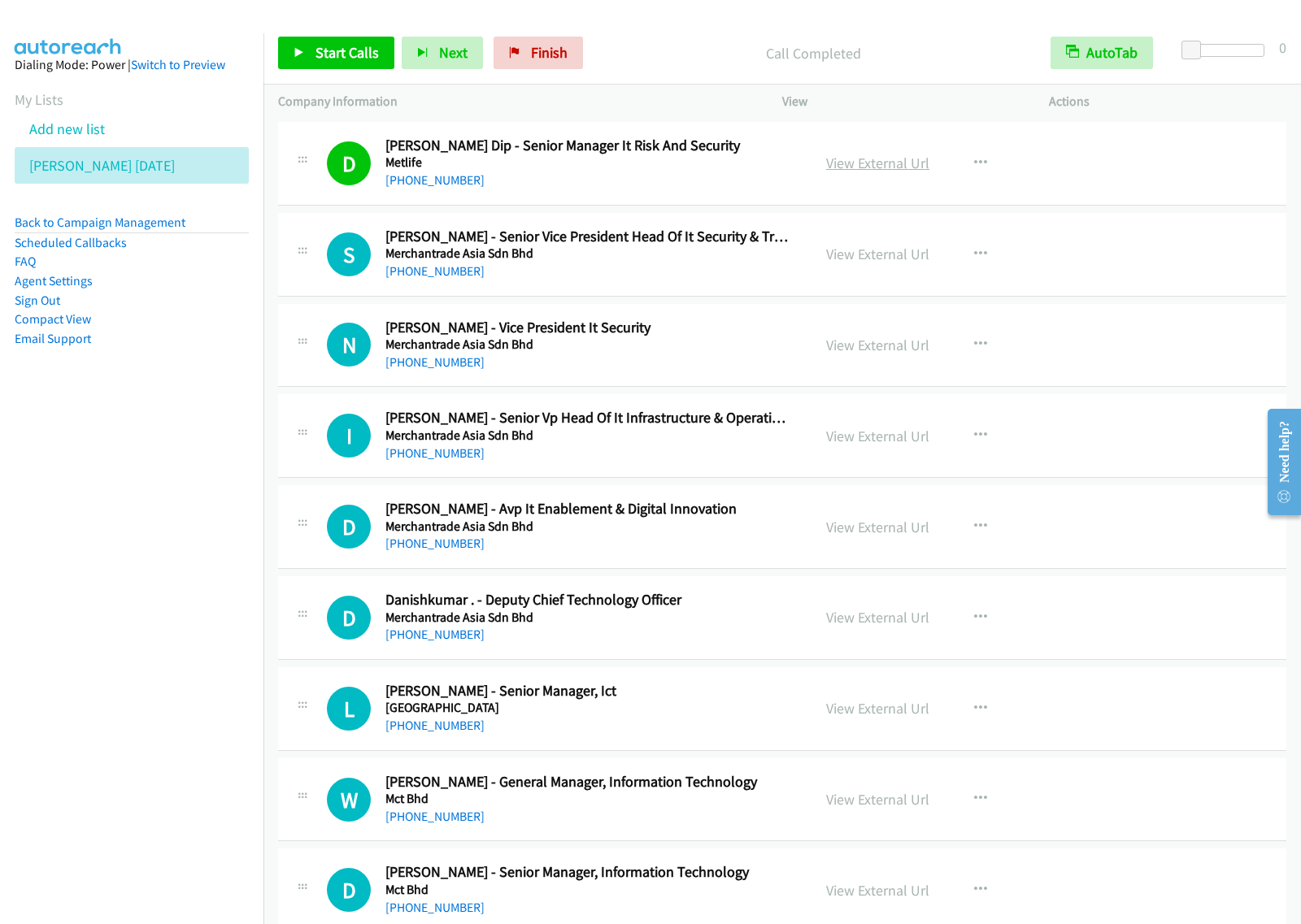
scroll to position [3251, 0]
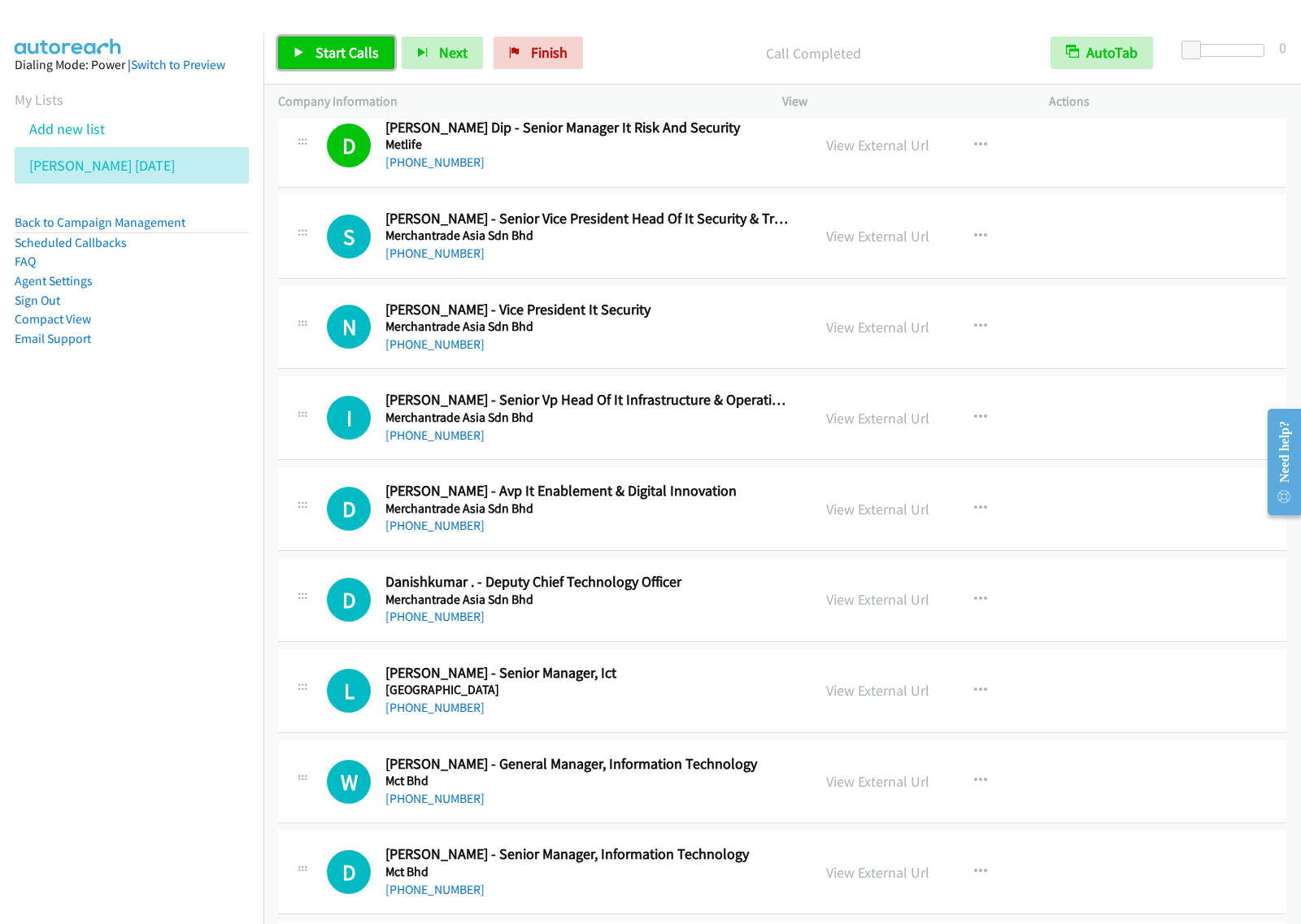
click at [323, 51] on span "Start Calls" at bounding box center [348, 52] width 64 height 19
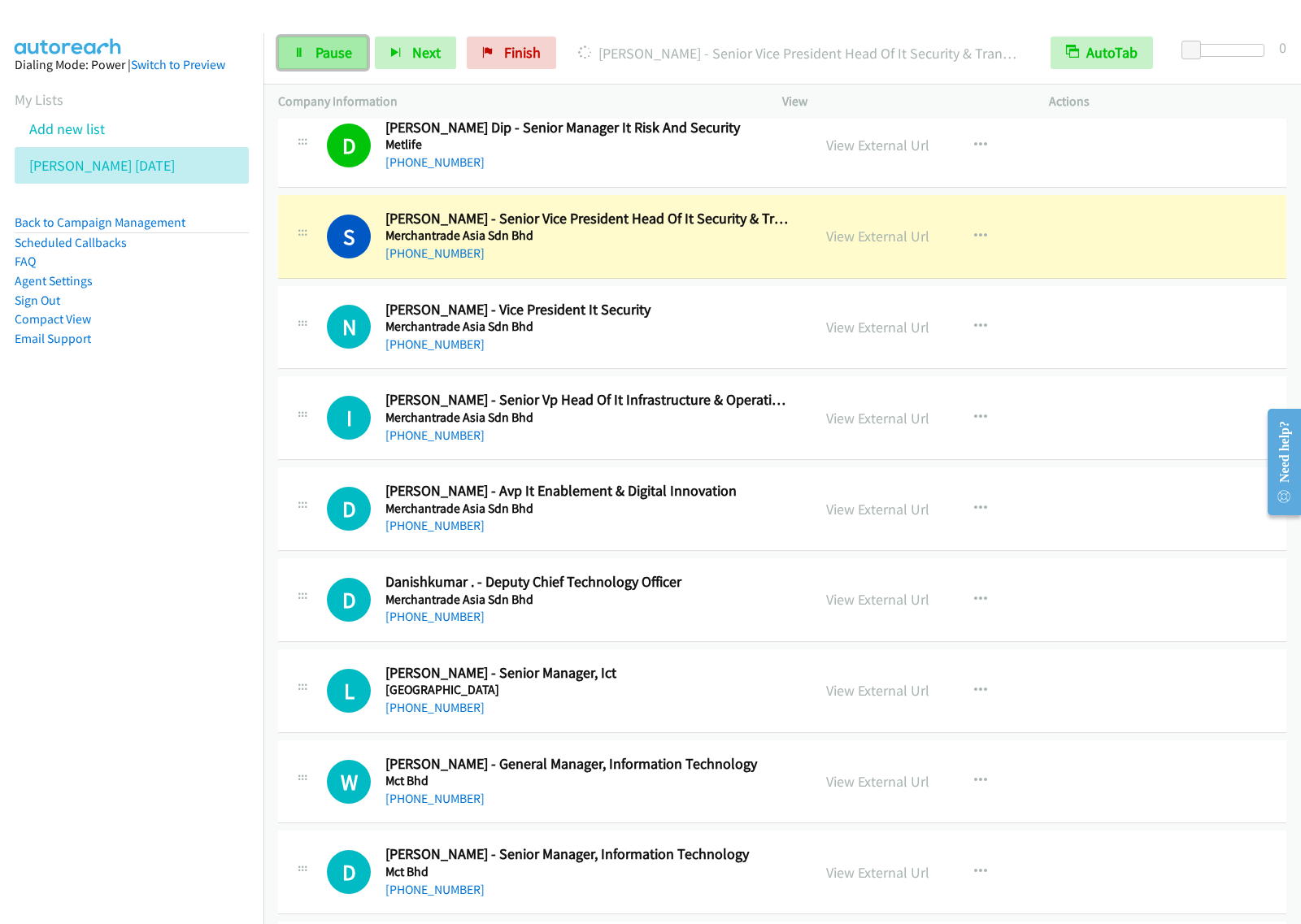
click at [336, 57] on span "Pause" at bounding box center [334, 52] width 37 height 19
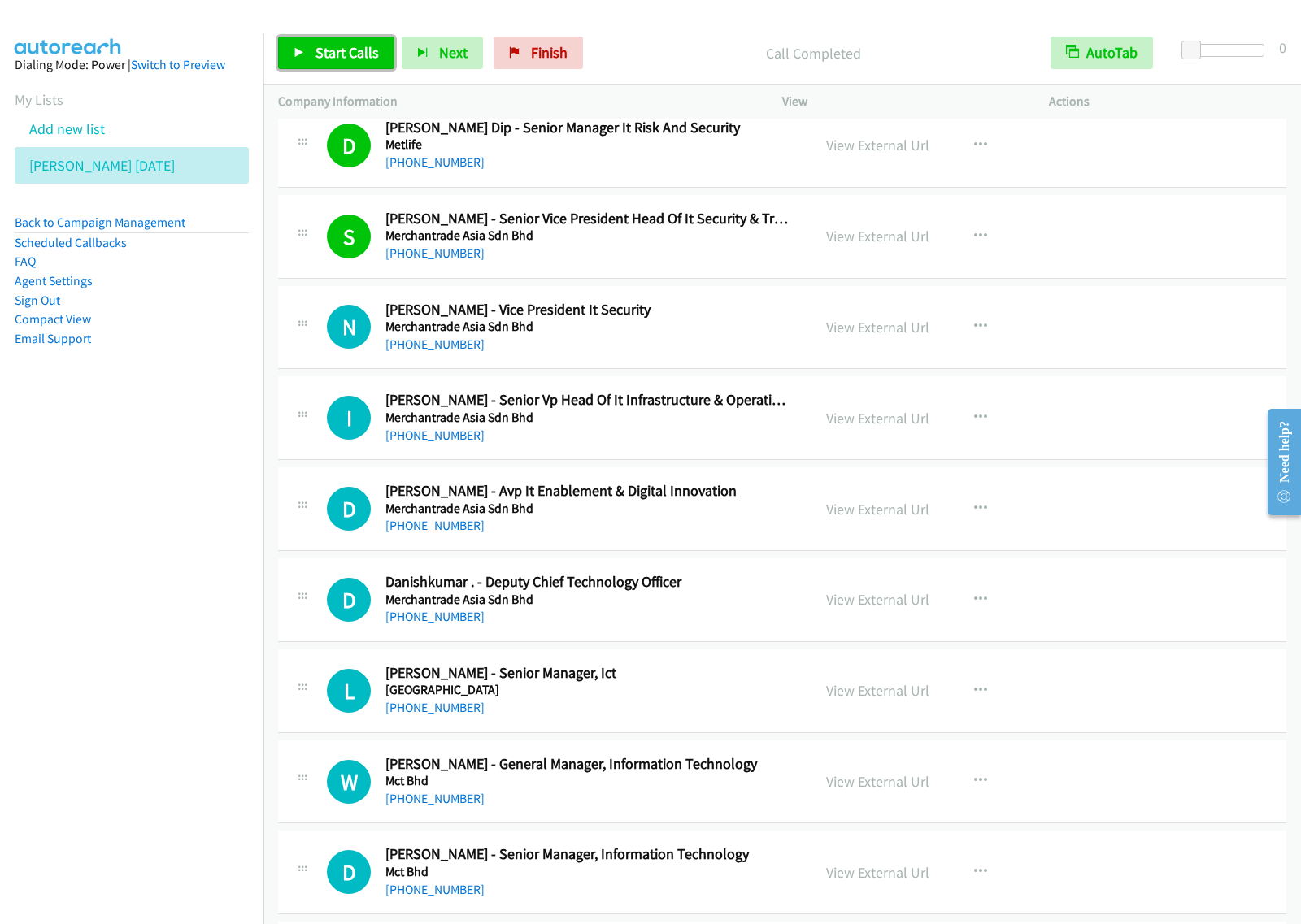
click at [364, 63] on link "Start Calls" at bounding box center [336, 53] width 116 height 33
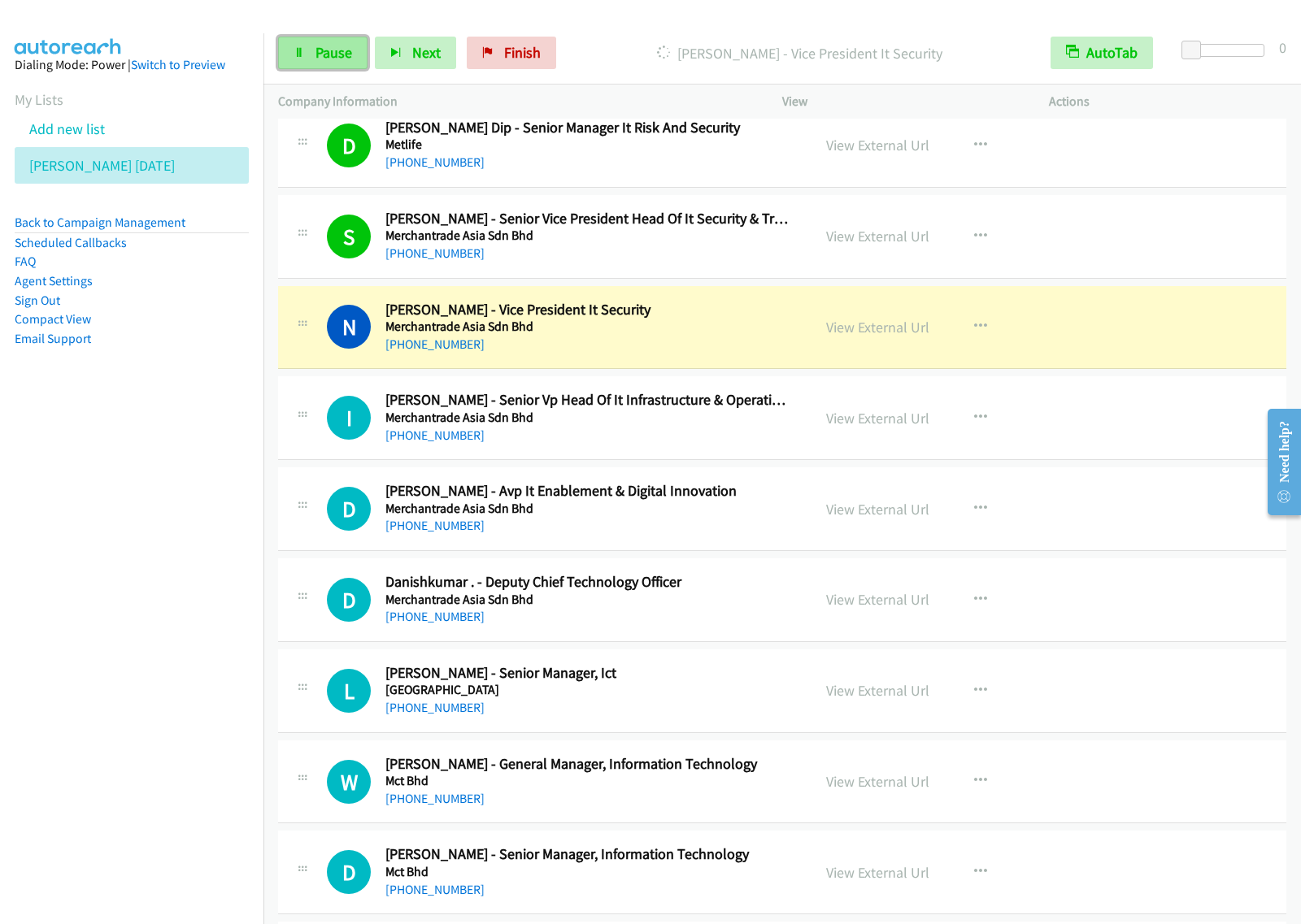
click at [344, 45] on span "Pause" at bounding box center [334, 52] width 37 height 19
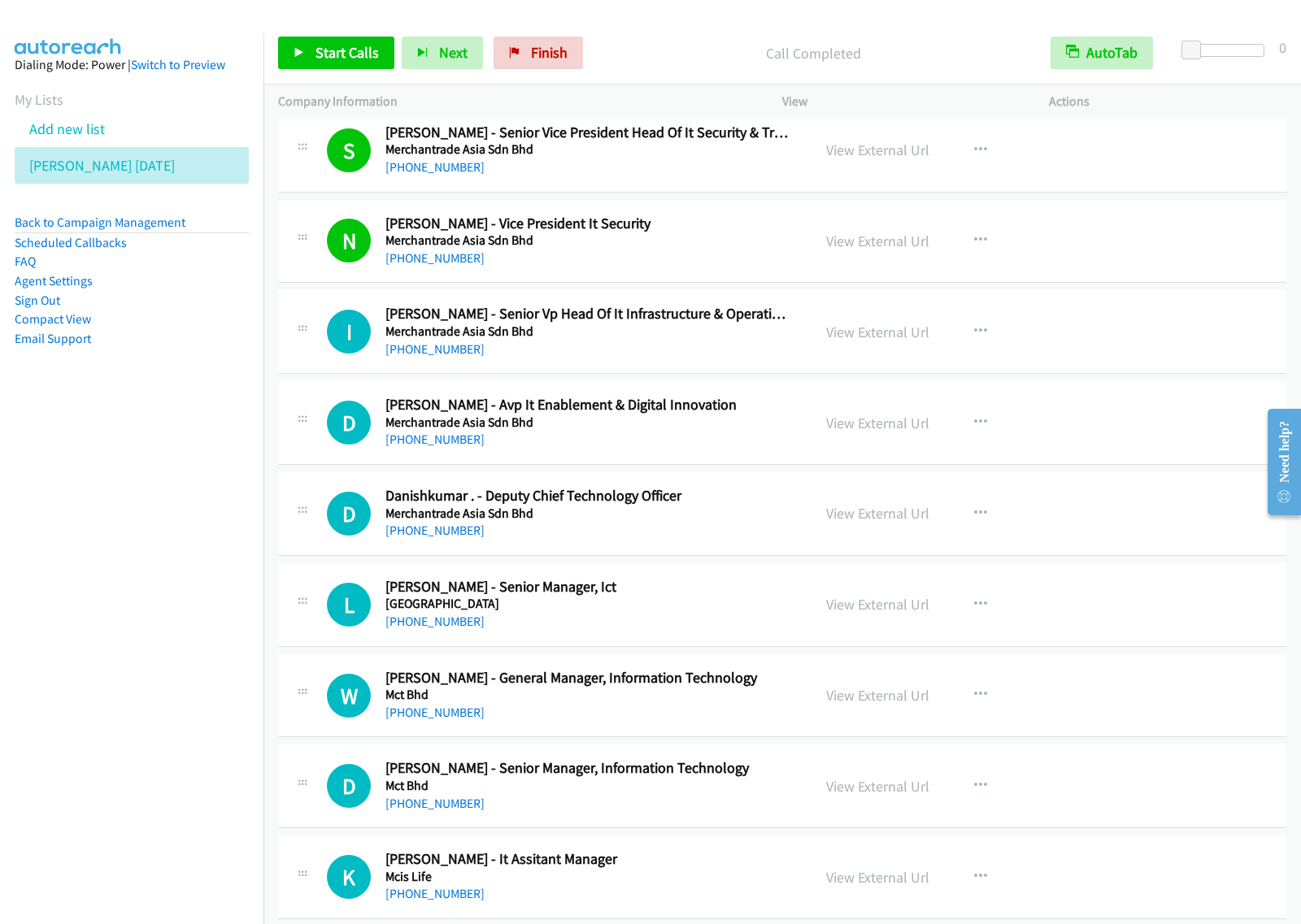
scroll to position [3454, 0]
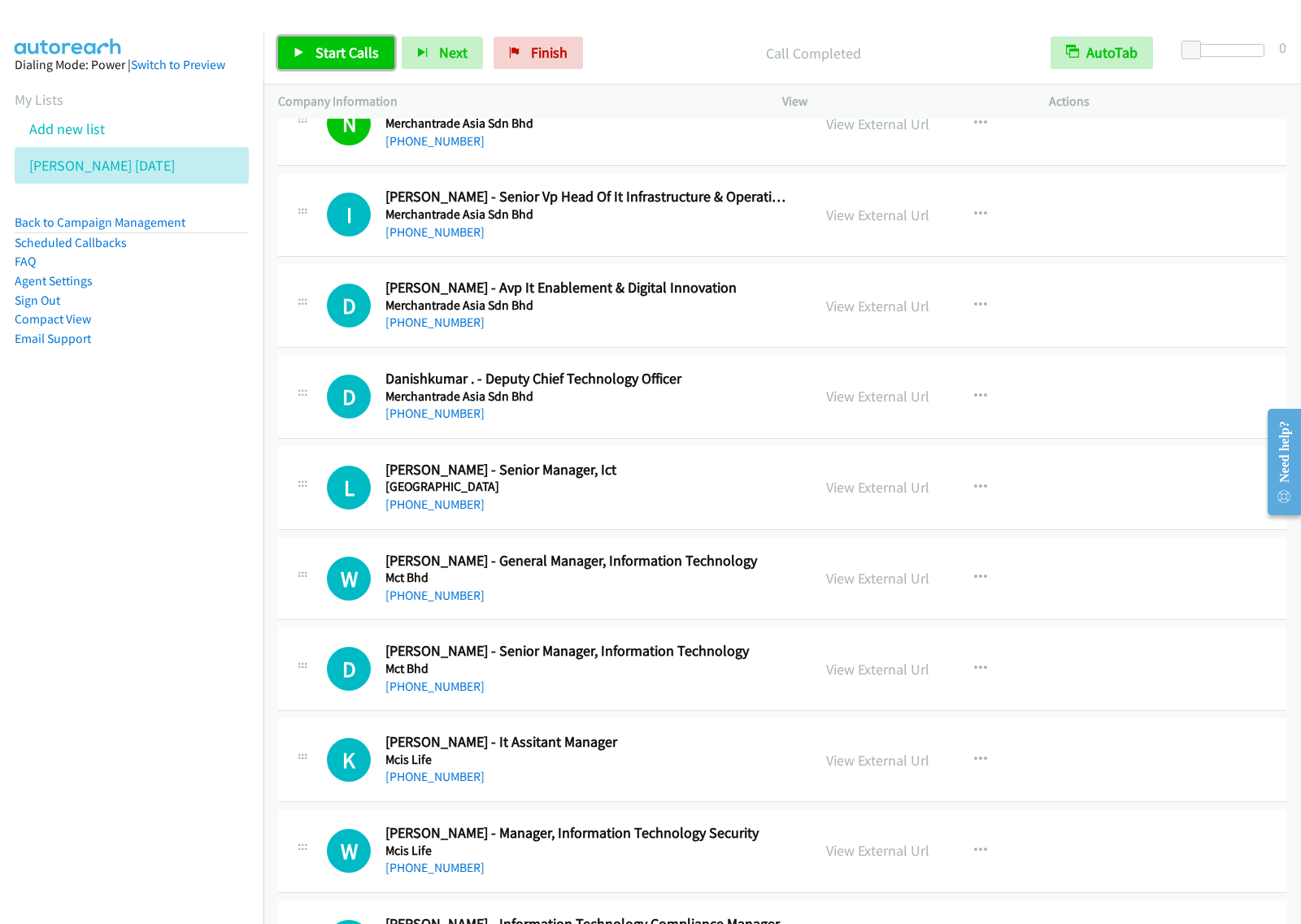
click at [366, 41] on link "Start Calls" at bounding box center [336, 53] width 116 height 33
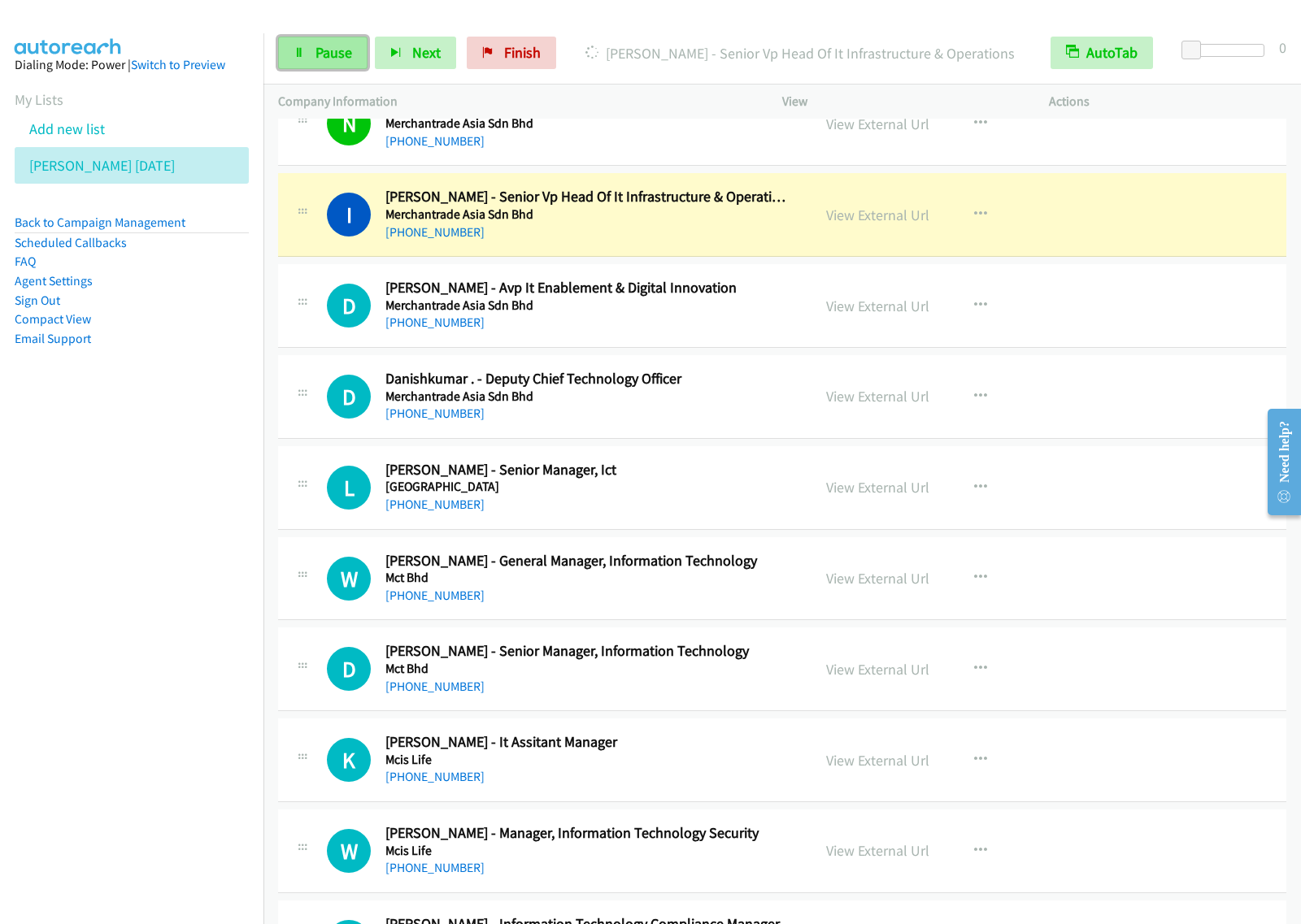
click at [311, 53] on link "Pause" at bounding box center [323, 53] width 89 height 33
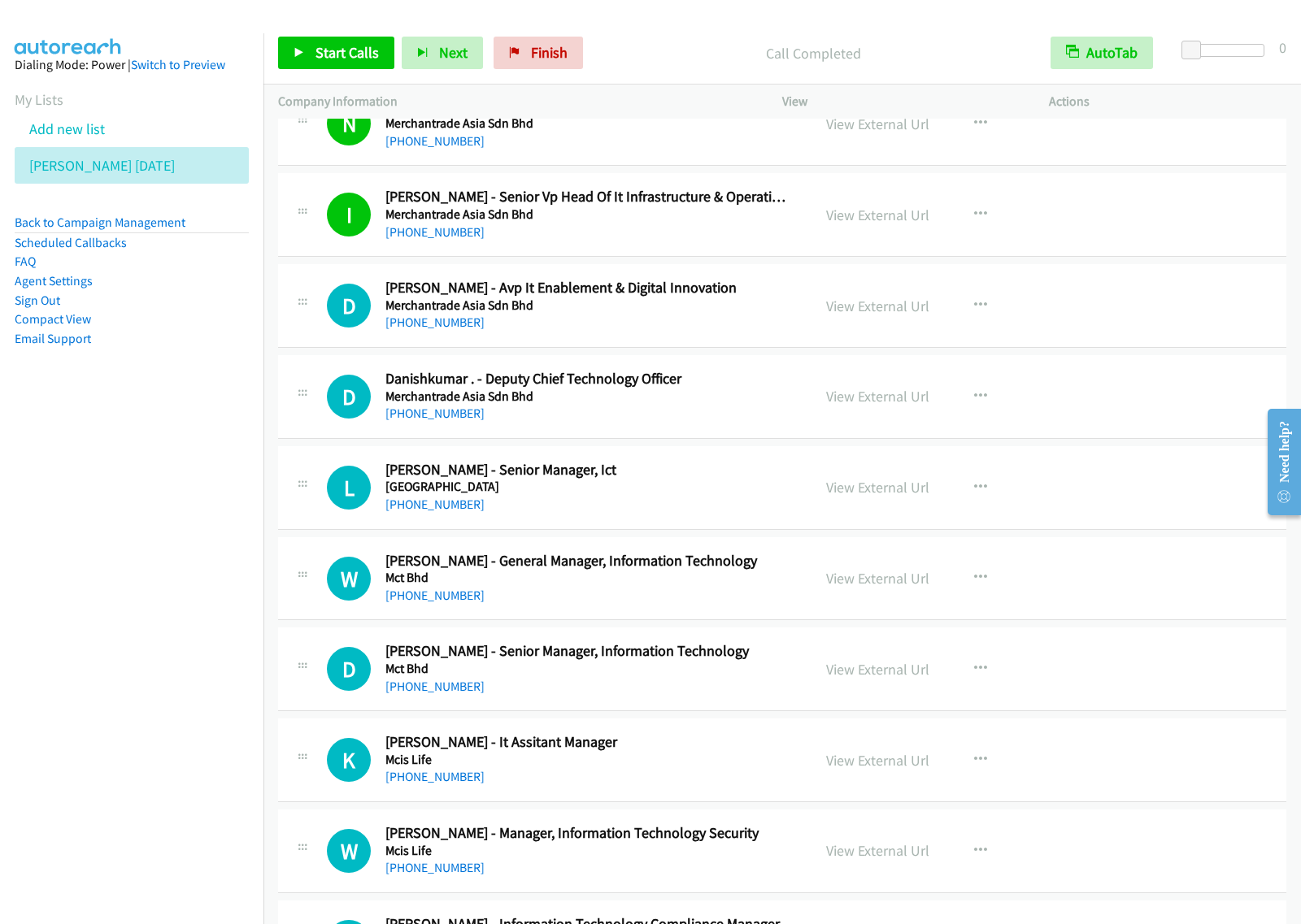
click at [740, 400] on h5 "Merchantrade Asia Sdn Bhd" at bounding box center [587, 396] width 404 height 16
click at [348, 47] on span "Start Calls" at bounding box center [348, 52] width 64 height 19
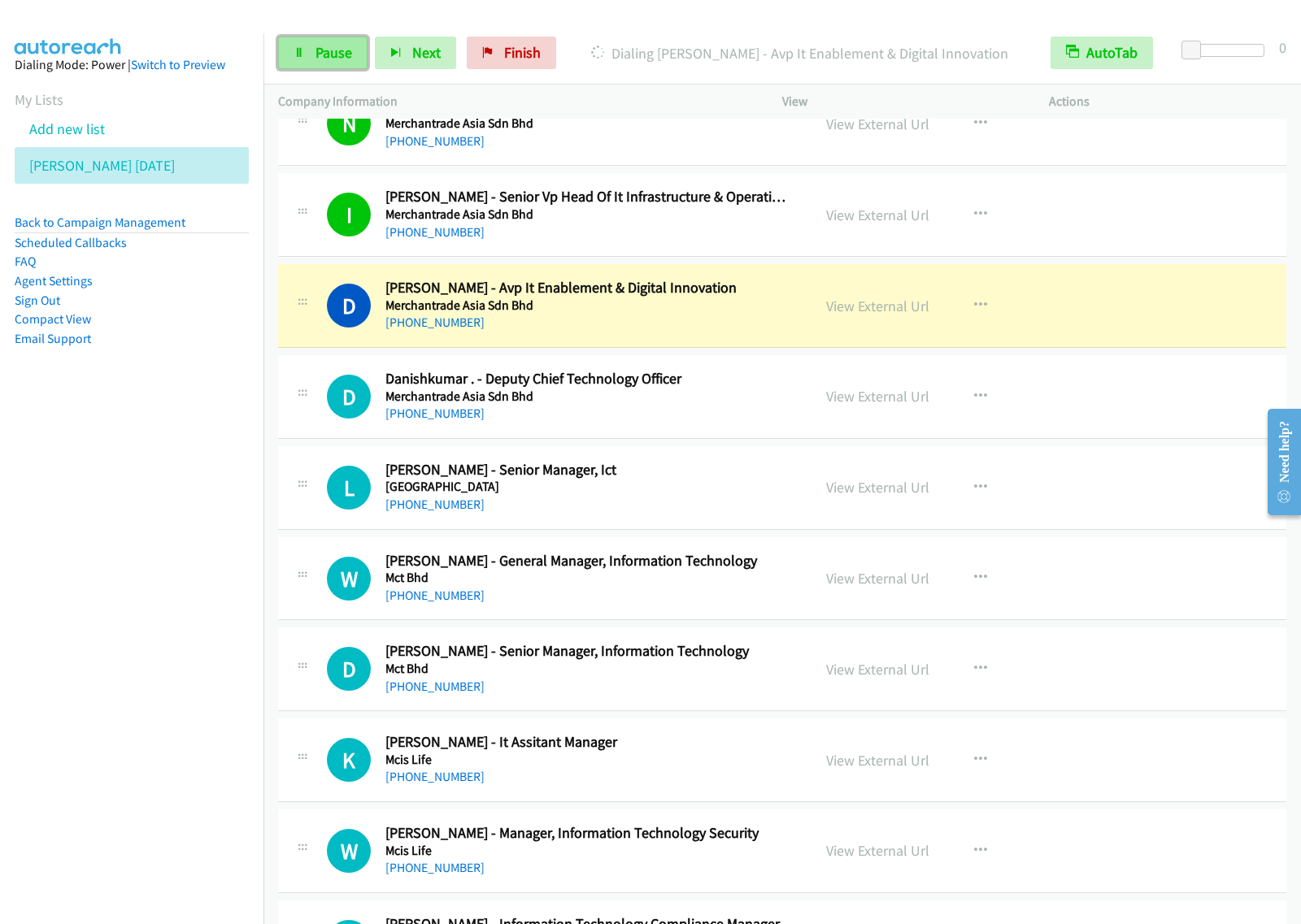
click at [322, 54] on span "Pause" at bounding box center [334, 52] width 37 height 19
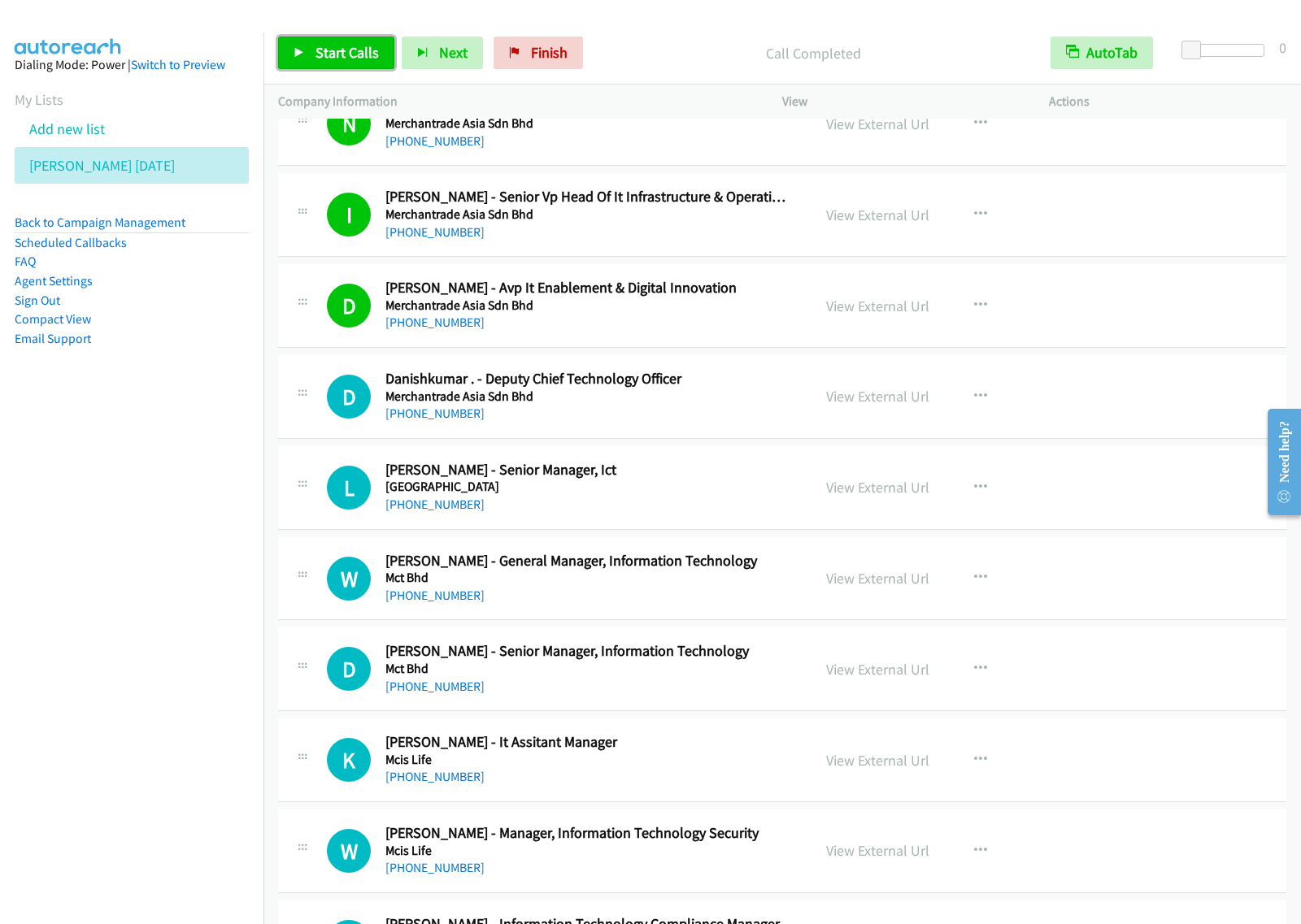
click at [356, 57] on span "Start Calls" at bounding box center [348, 52] width 64 height 19
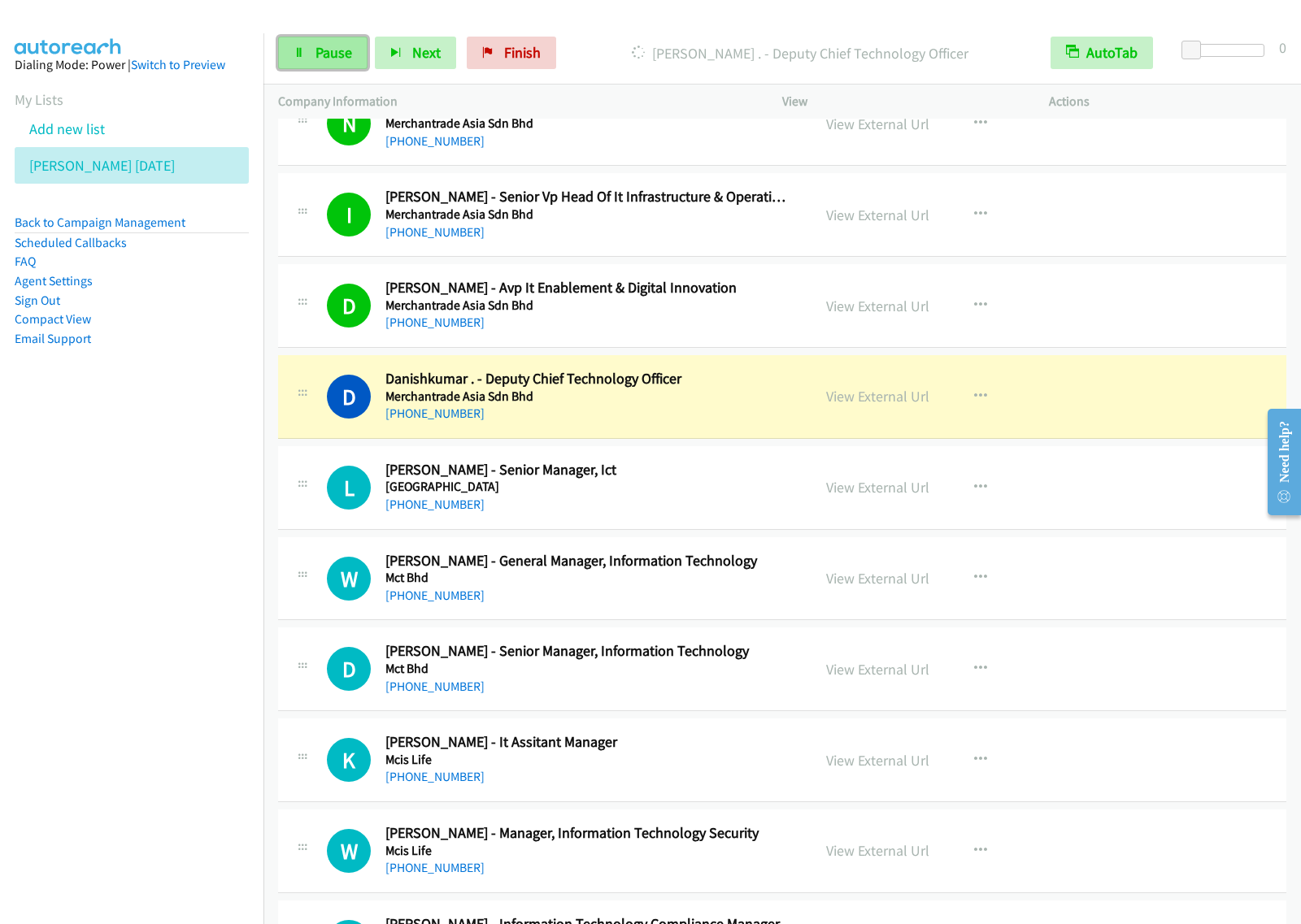
click at [335, 51] on span "Pause" at bounding box center [334, 52] width 37 height 19
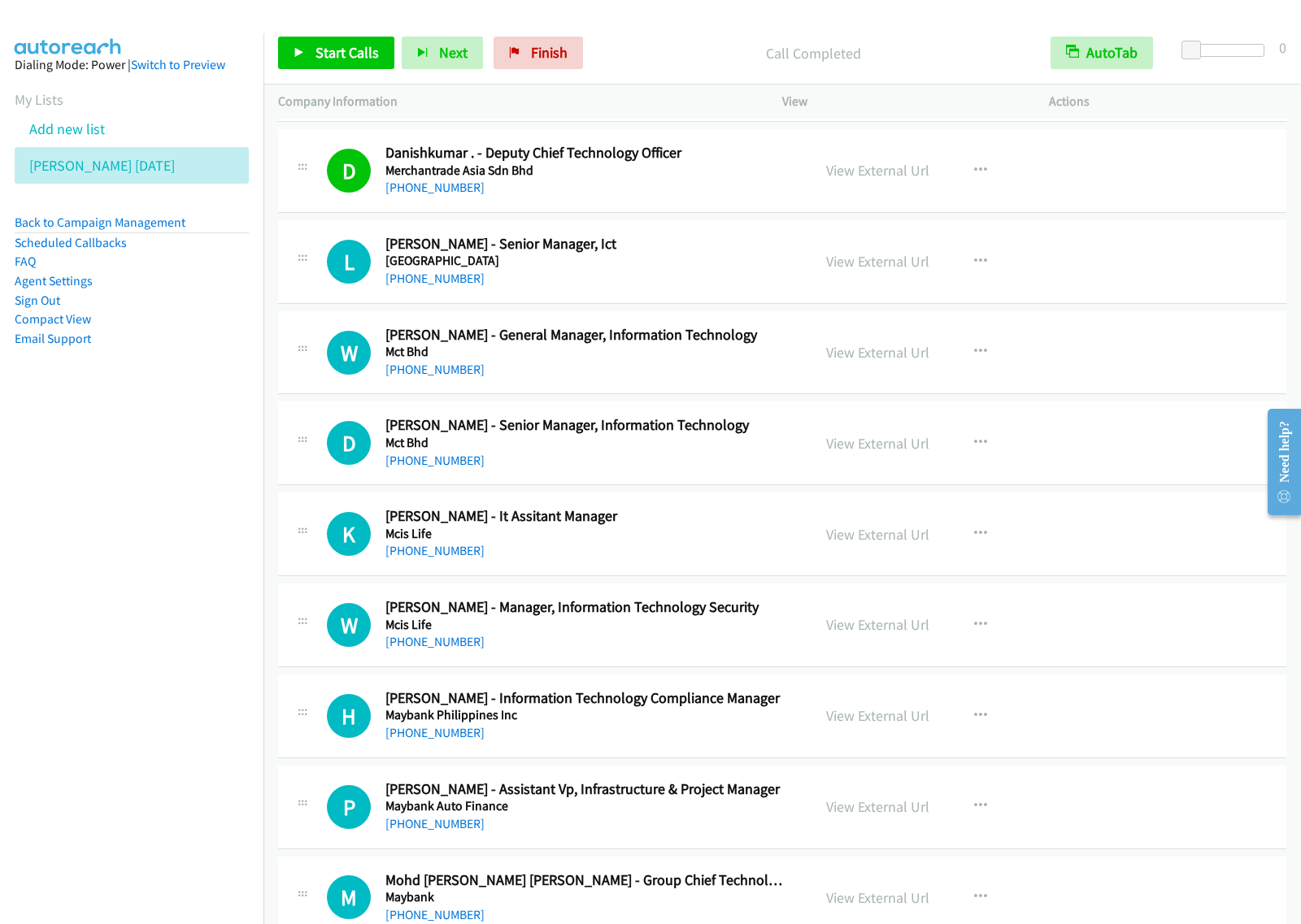
scroll to position [3759, 0]
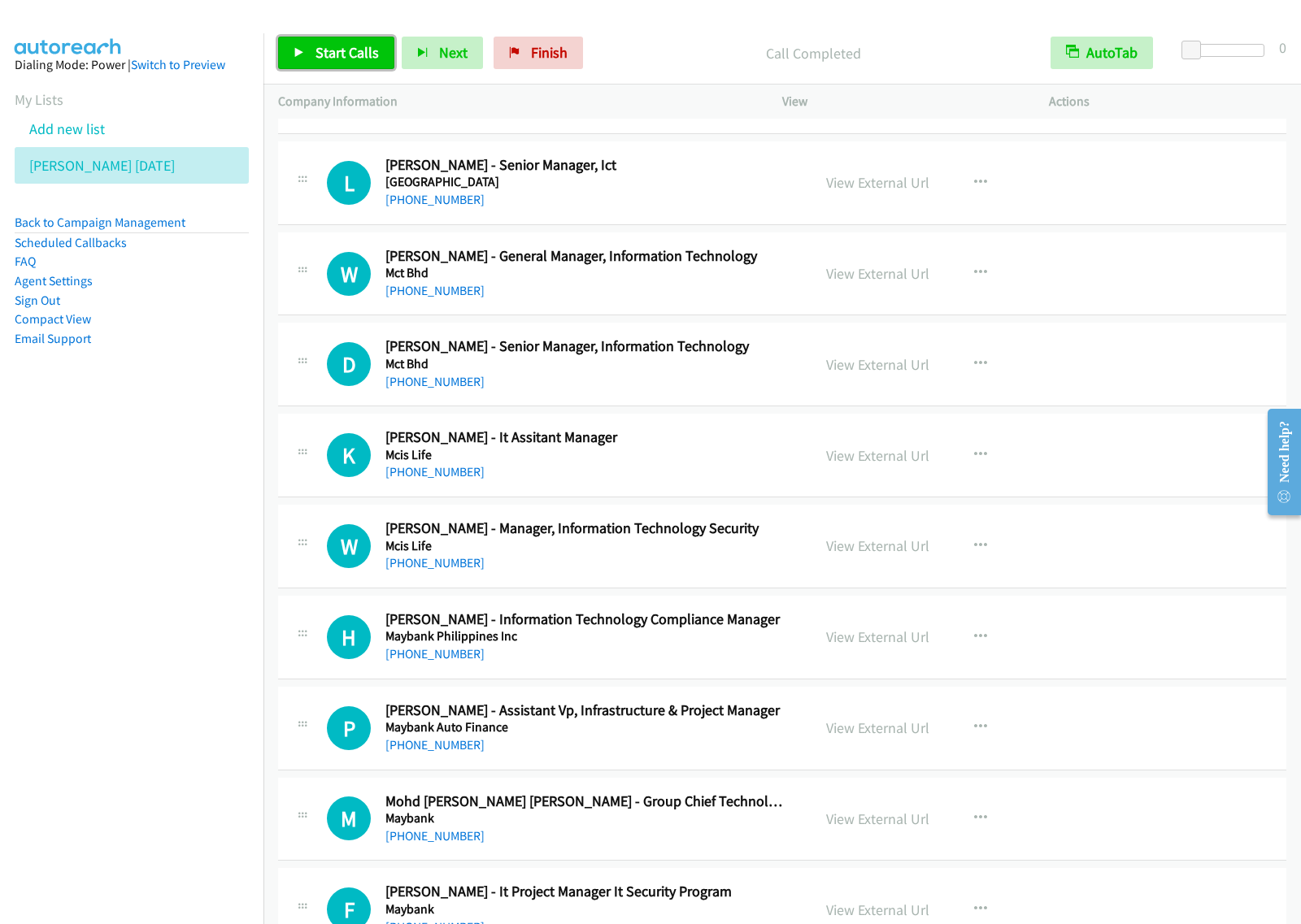
click at [344, 43] on span "Start Calls" at bounding box center [348, 52] width 64 height 19
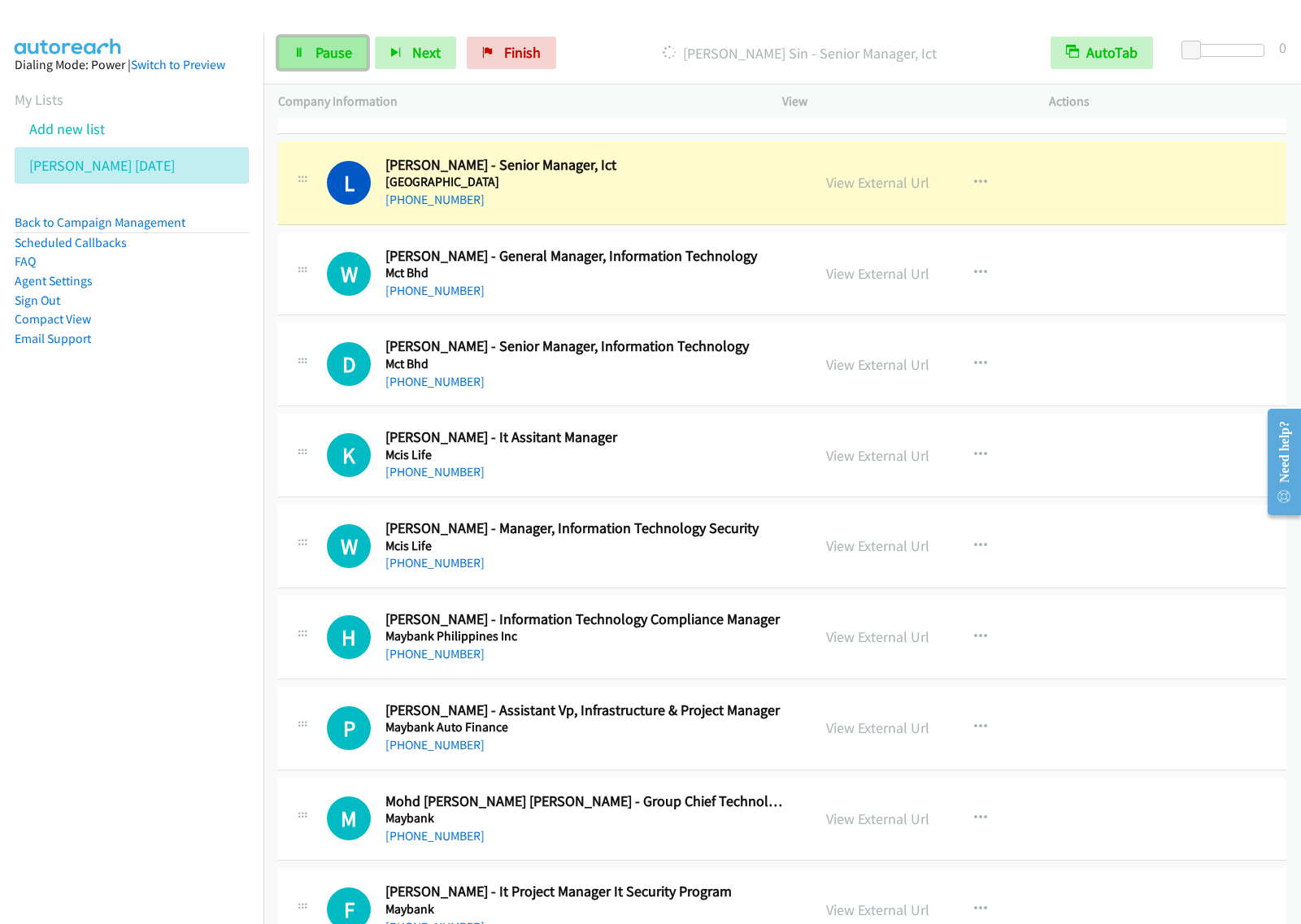
click at [342, 57] on span "Pause" at bounding box center [334, 52] width 37 height 19
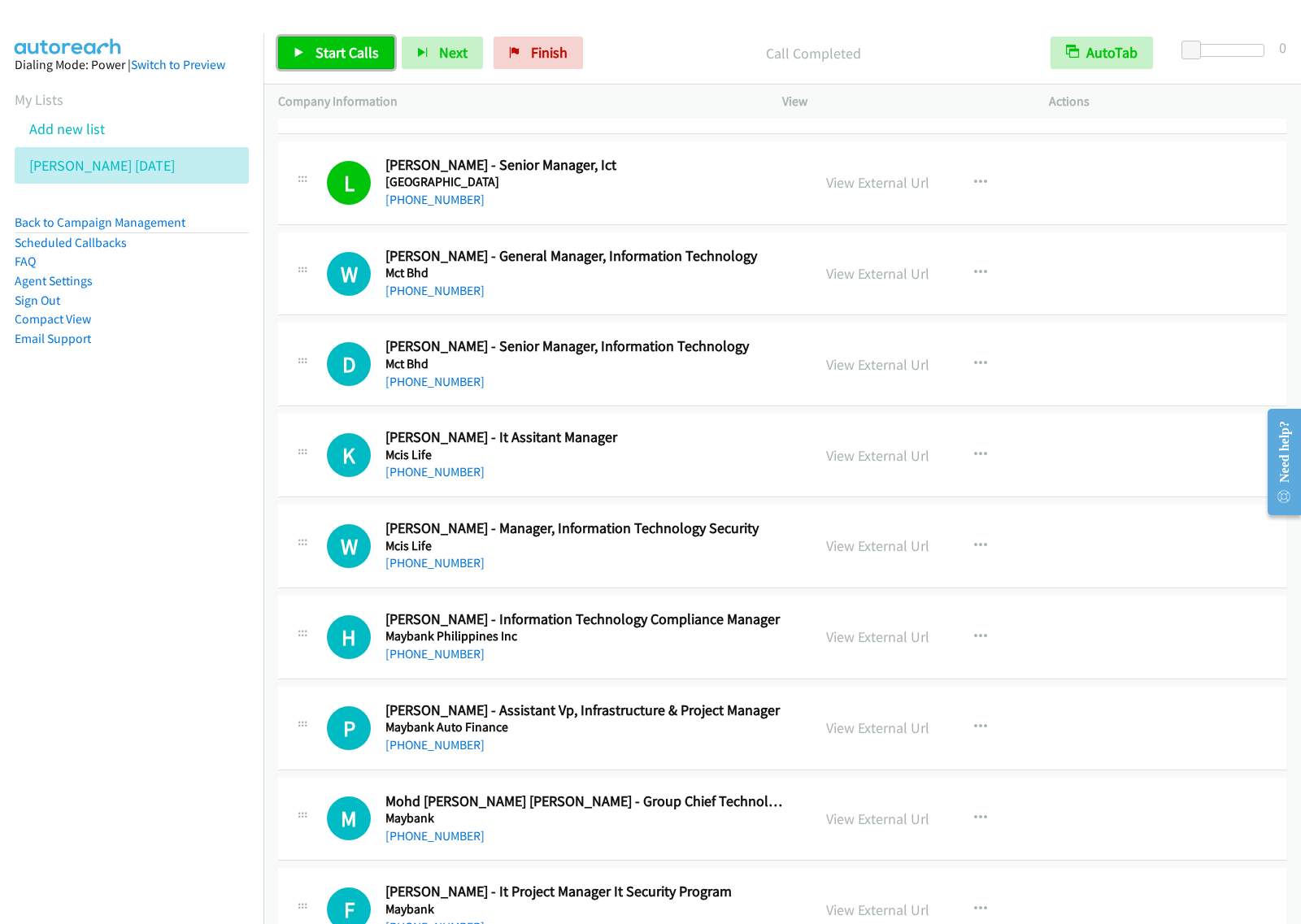
drag, startPoint x: 370, startPoint y: 59, endPoint x: 374, endPoint y: 67, distance: 8.9
click at [368, 58] on span "Start Calls" at bounding box center [348, 52] width 64 height 19
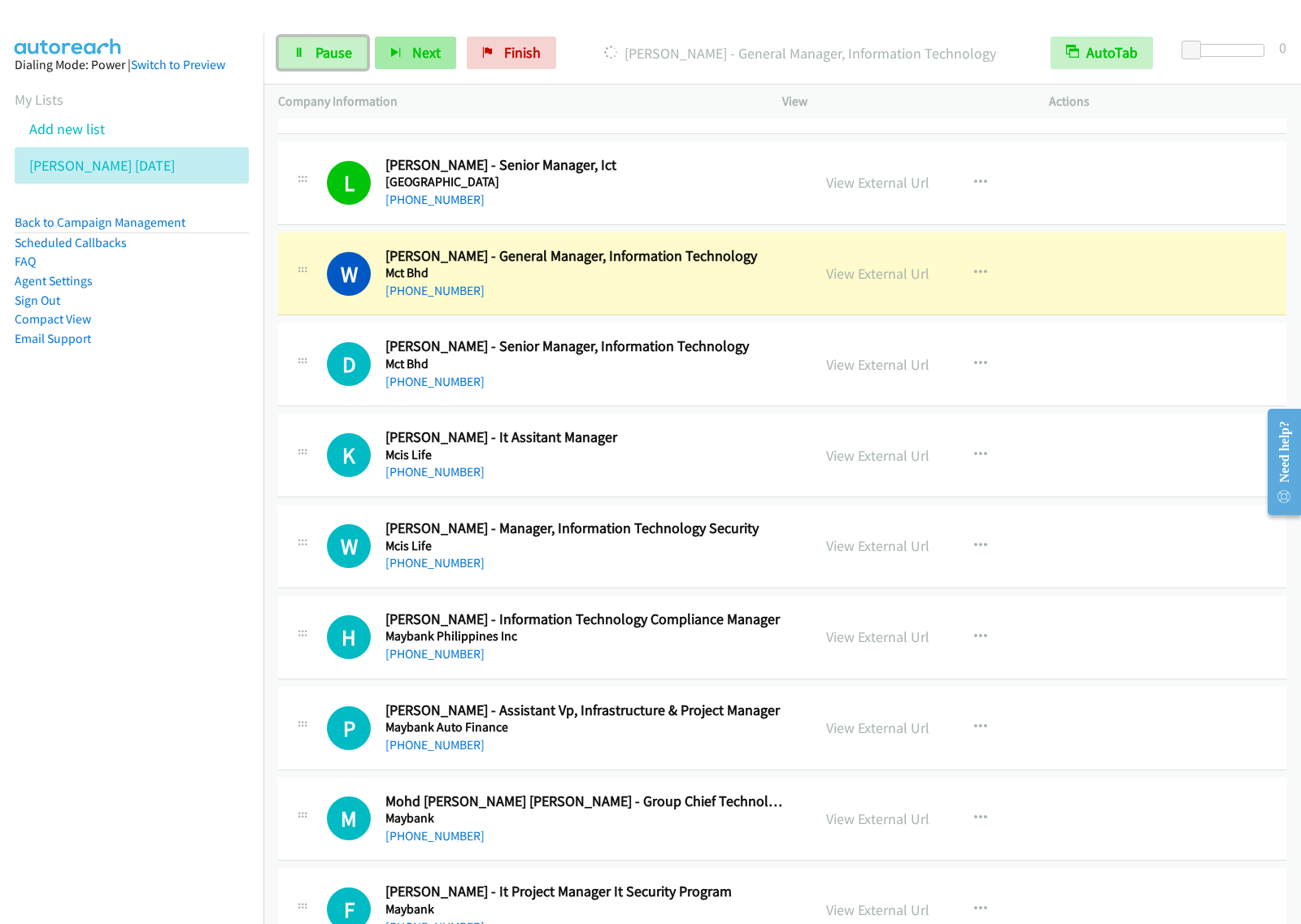
drag, startPoint x: 318, startPoint y: 50, endPoint x: 384, endPoint y: 37, distance: 67.3
click at [318, 50] on span "Pause" at bounding box center [334, 52] width 37 height 19
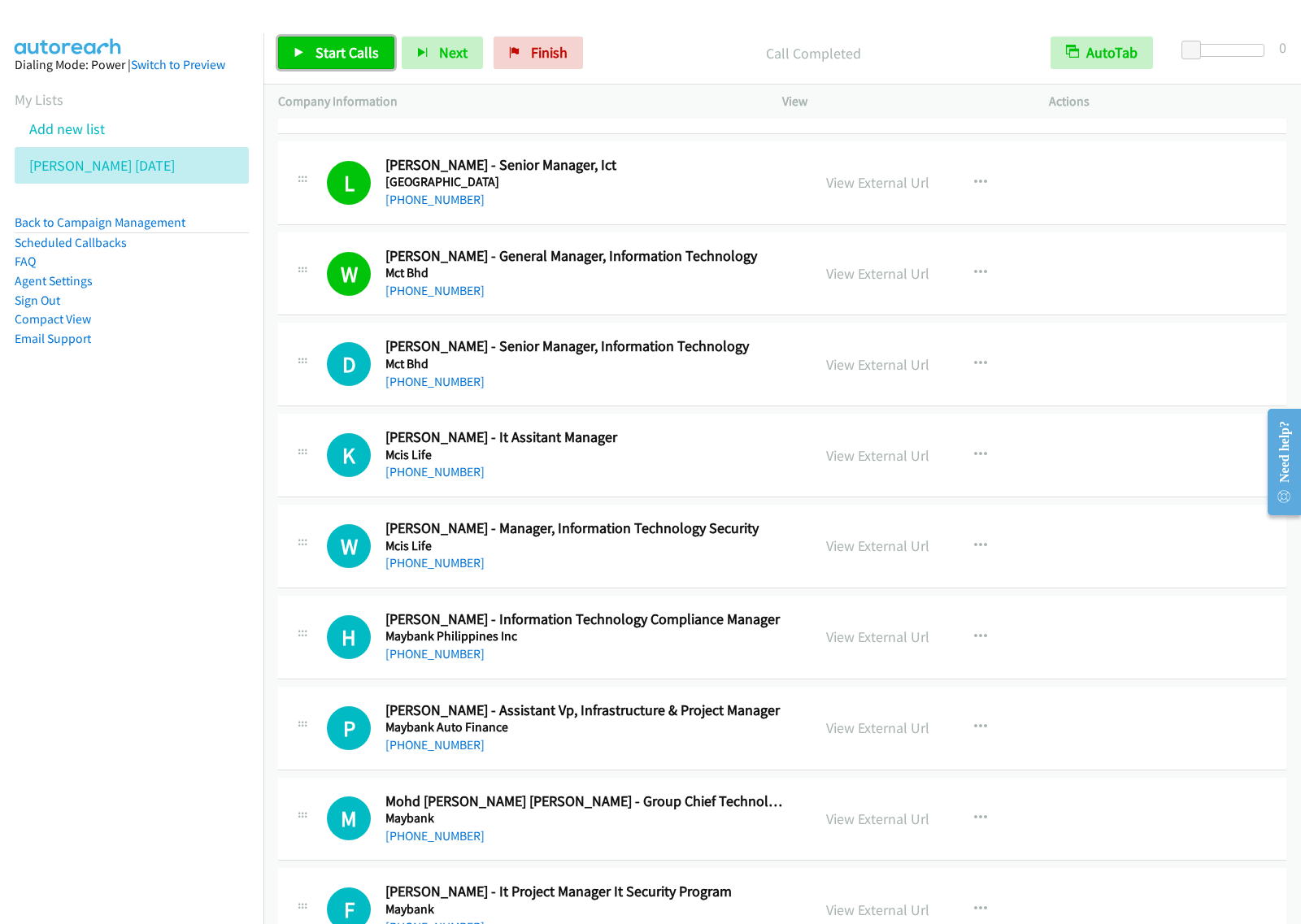
click at [307, 45] on link "Start Calls" at bounding box center [336, 53] width 116 height 33
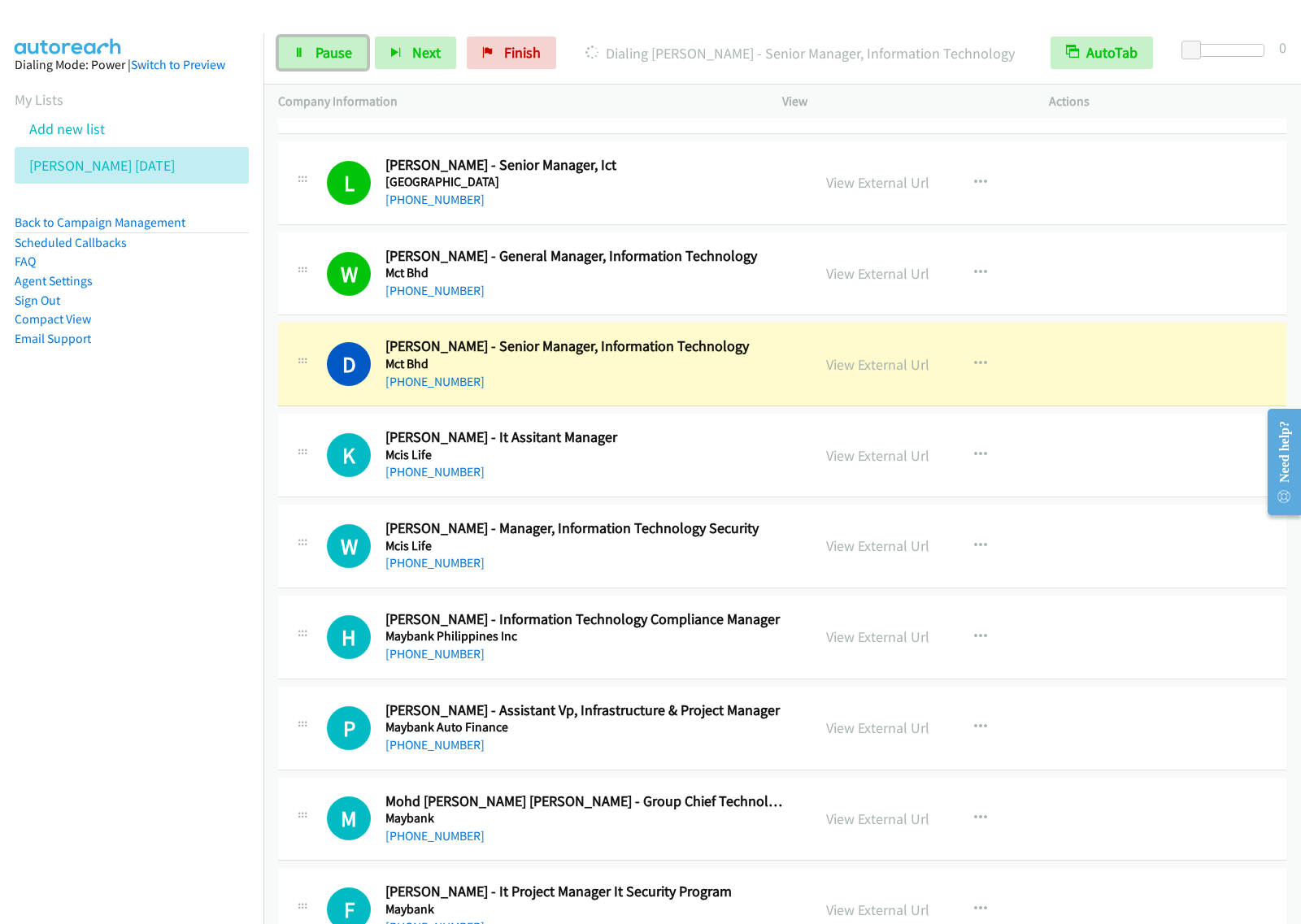
drag, startPoint x: 335, startPoint y: 55, endPoint x: 400, endPoint y: 33, distance: 68.6
click at [335, 57] on span "Pause" at bounding box center [334, 52] width 37 height 19
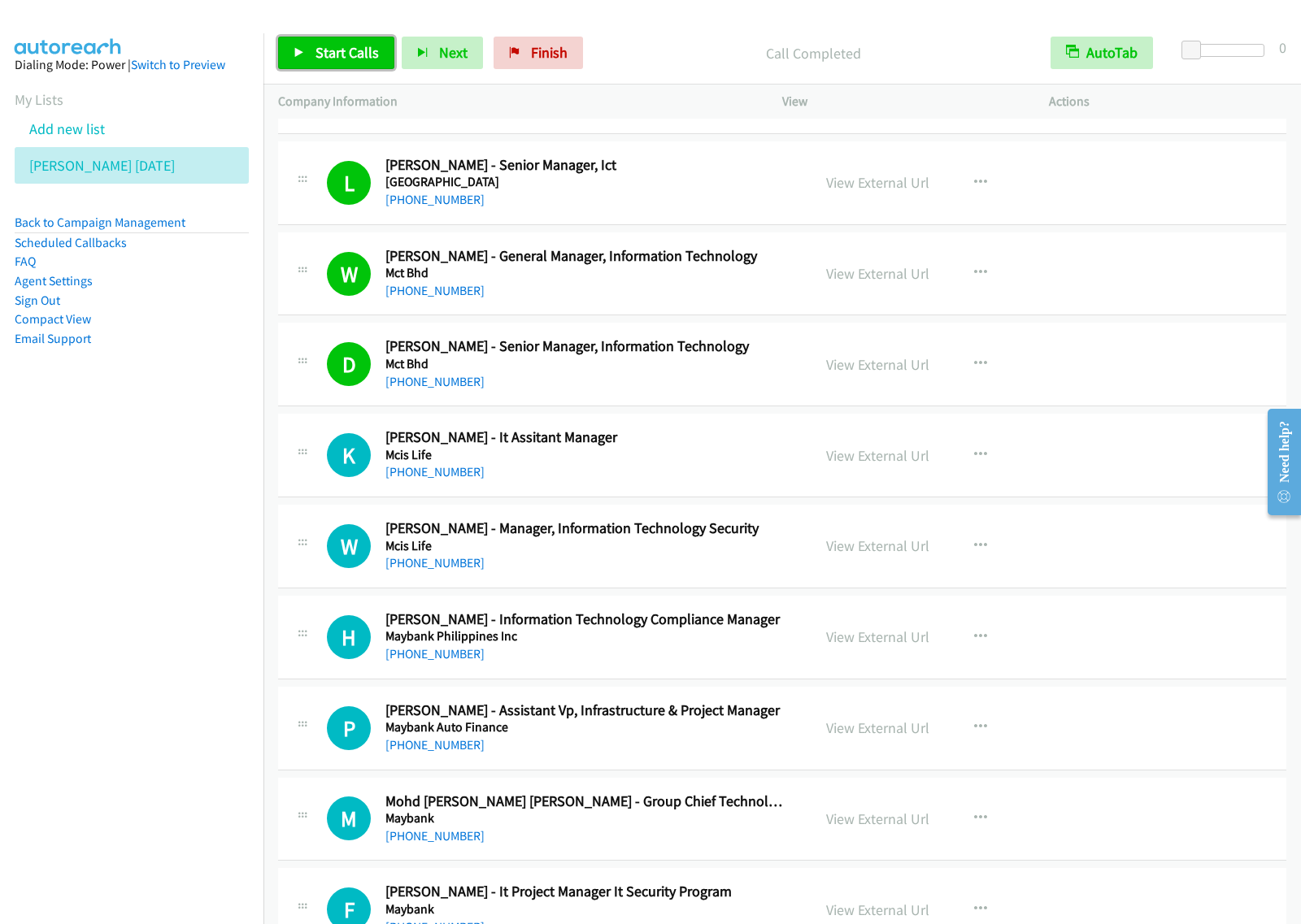
click at [342, 50] on span "Start Calls" at bounding box center [348, 52] width 64 height 19
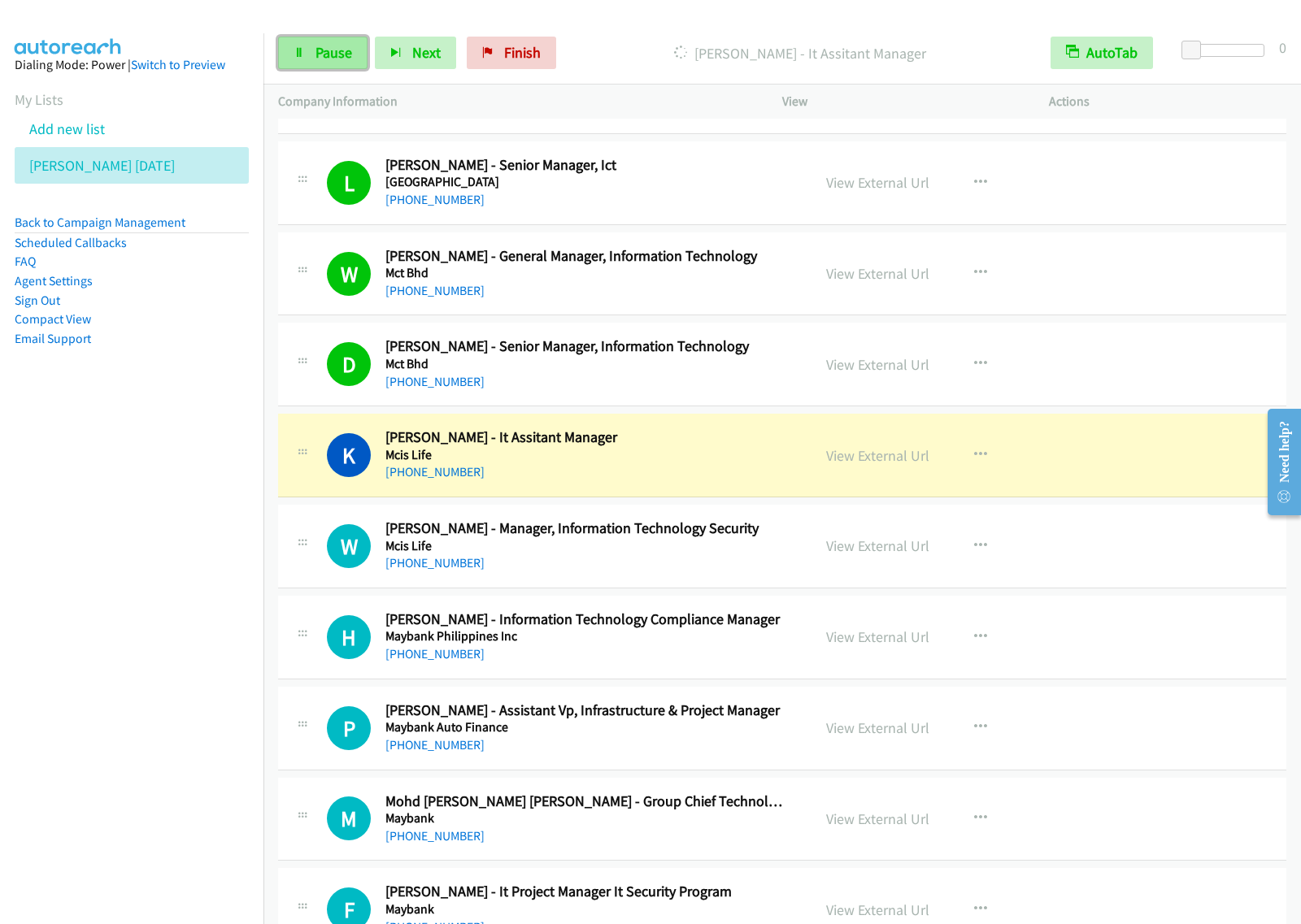
click at [337, 54] on span "Pause" at bounding box center [334, 52] width 37 height 19
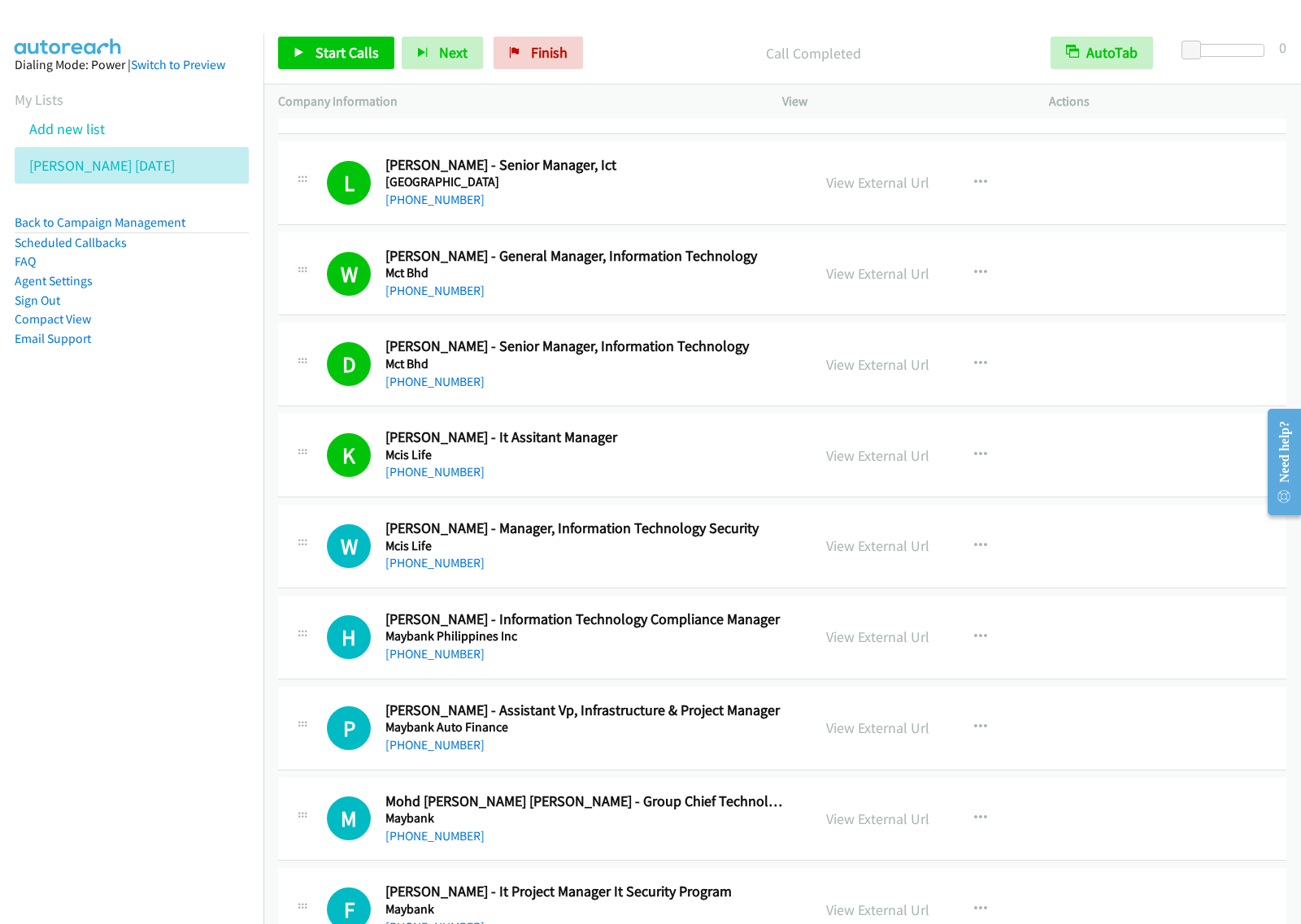
scroll to position [3850, 0]
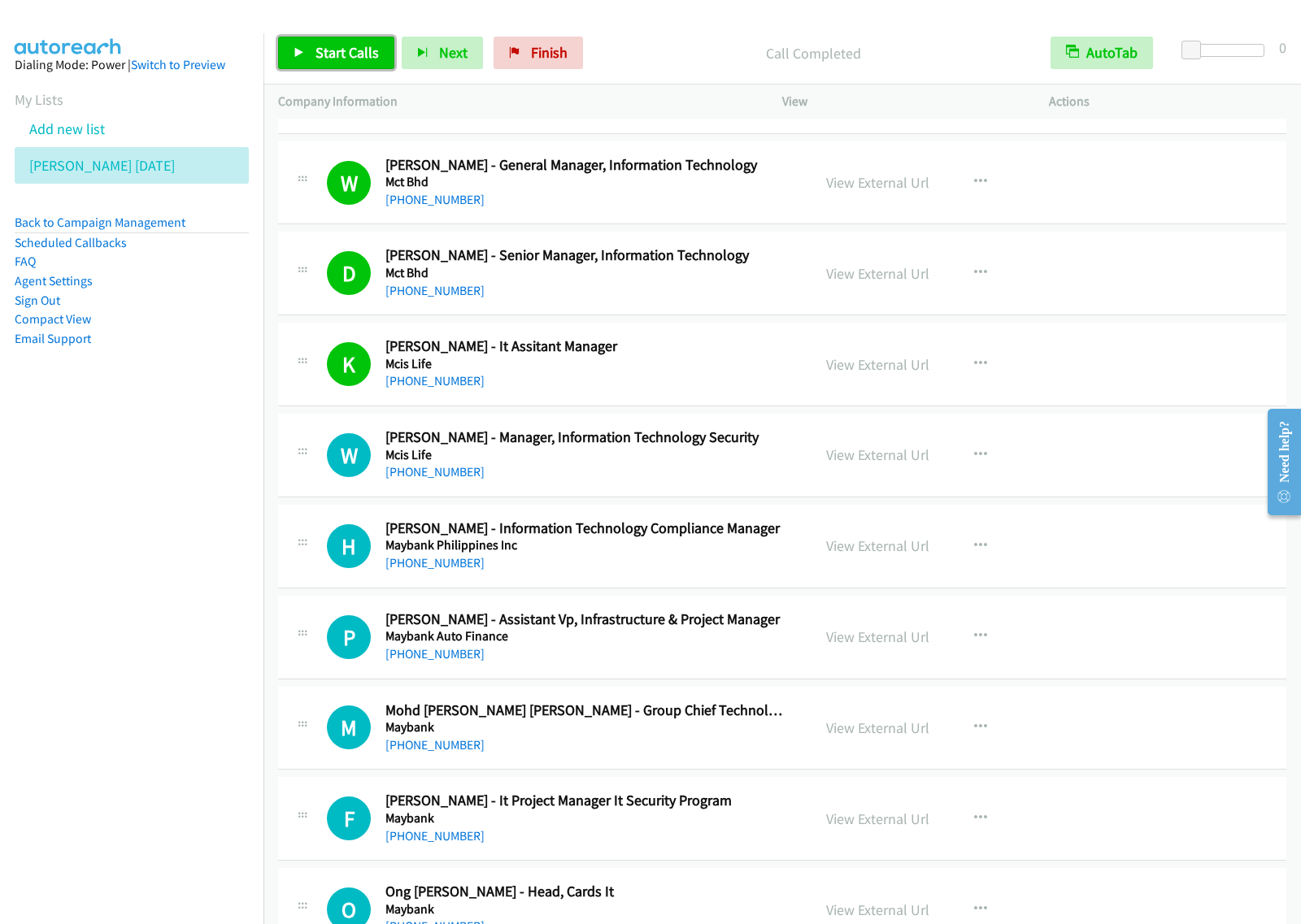
click at [358, 41] on link "Start Calls" at bounding box center [336, 53] width 116 height 33
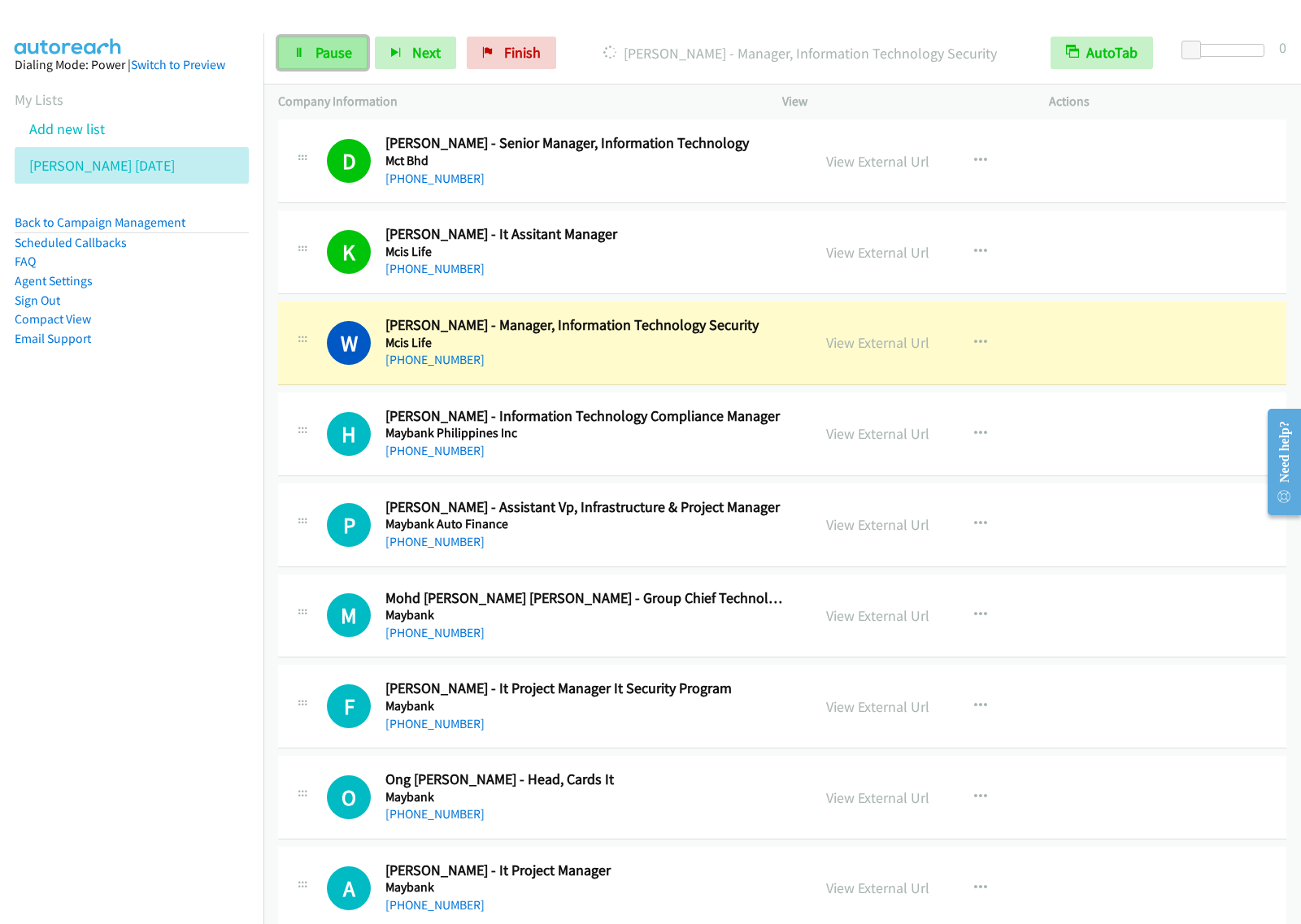
click at [336, 49] on span "Pause" at bounding box center [334, 52] width 37 height 19
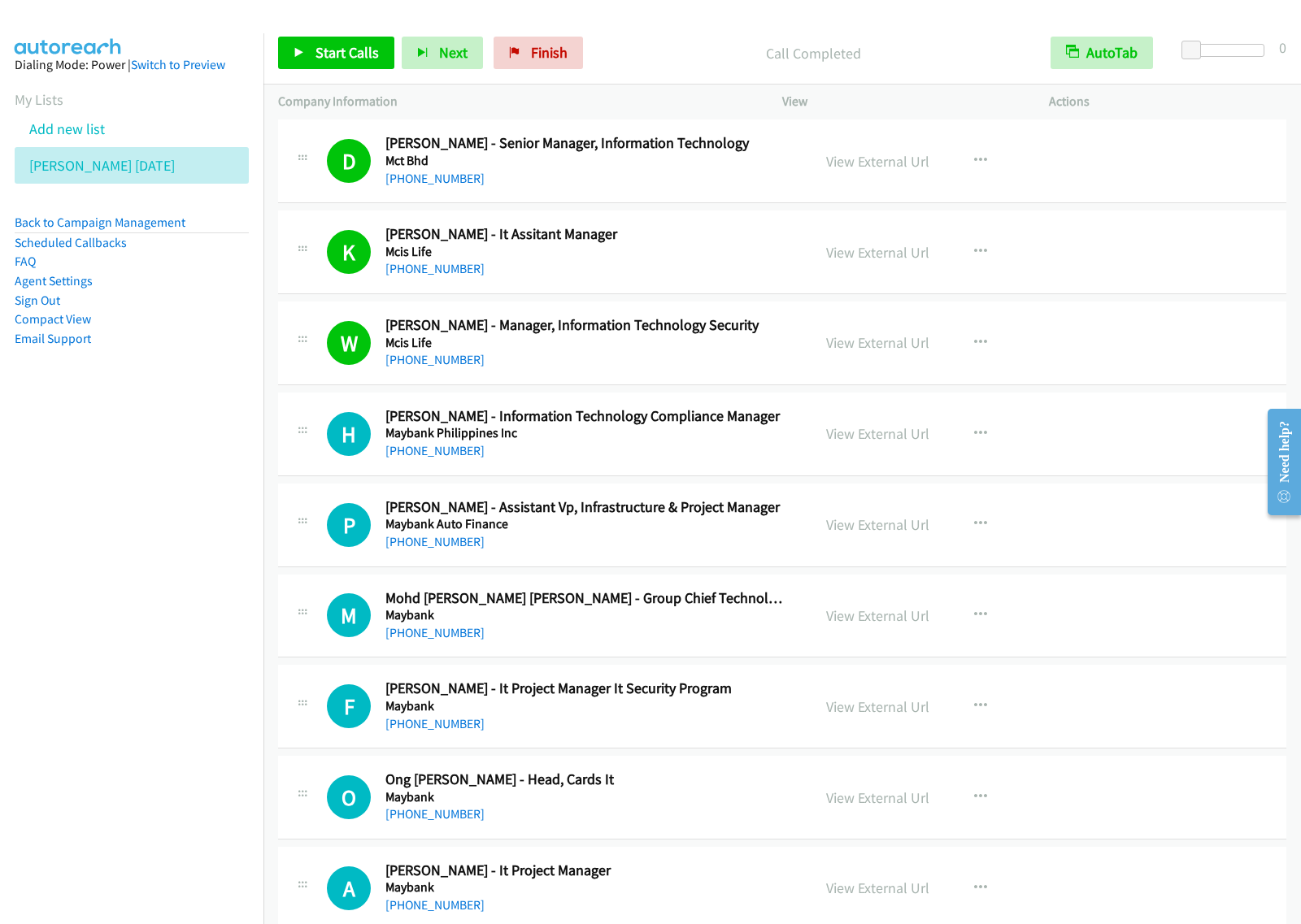
click at [350, 22] on div "Start Calls Pause Next Finish Call Completed AutoTab AutoTab 0" at bounding box center [782, 53] width 1038 height 63
click at [343, 41] on link "Start Calls" at bounding box center [336, 53] width 116 height 33
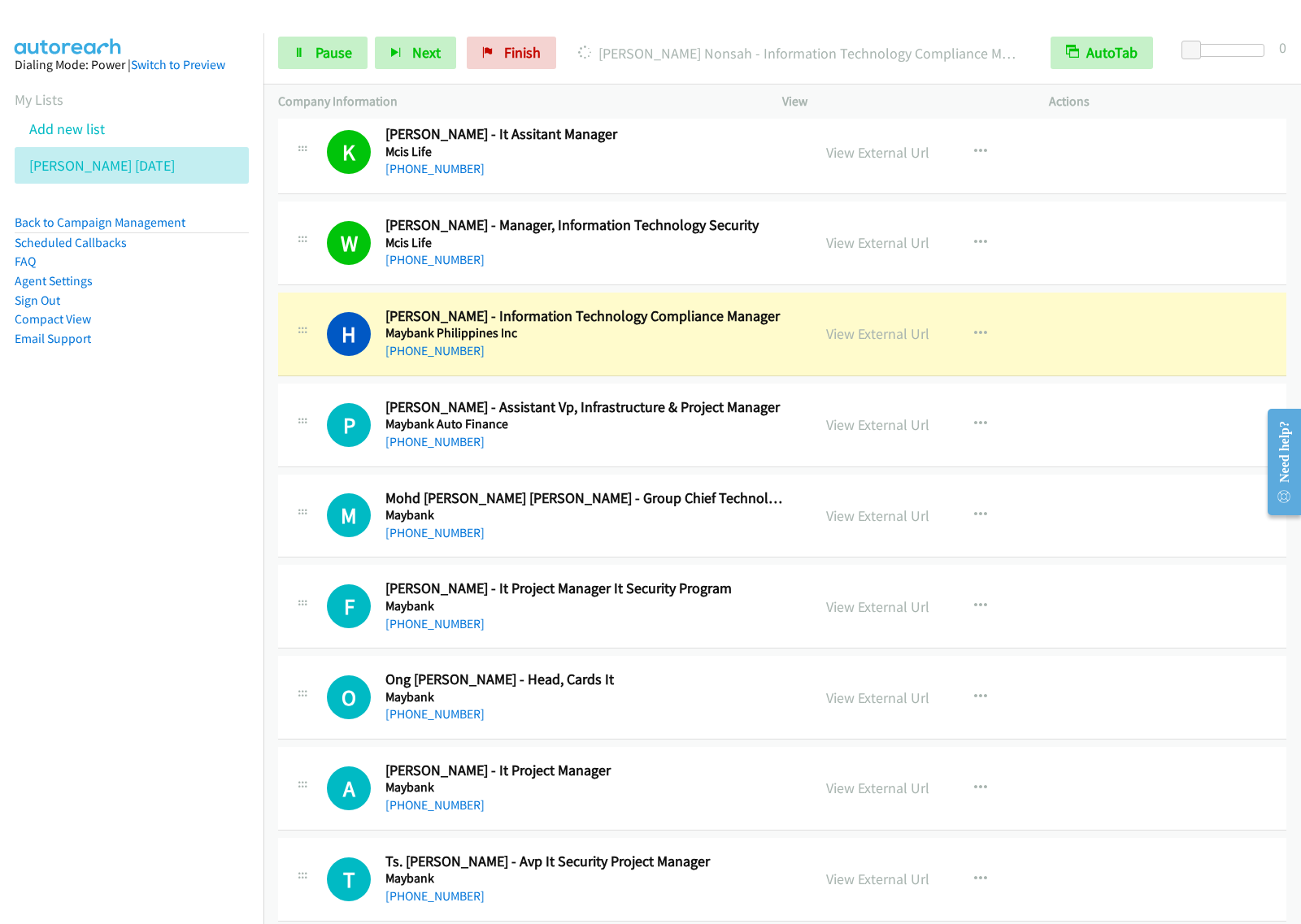
scroll to position [4064, 0]
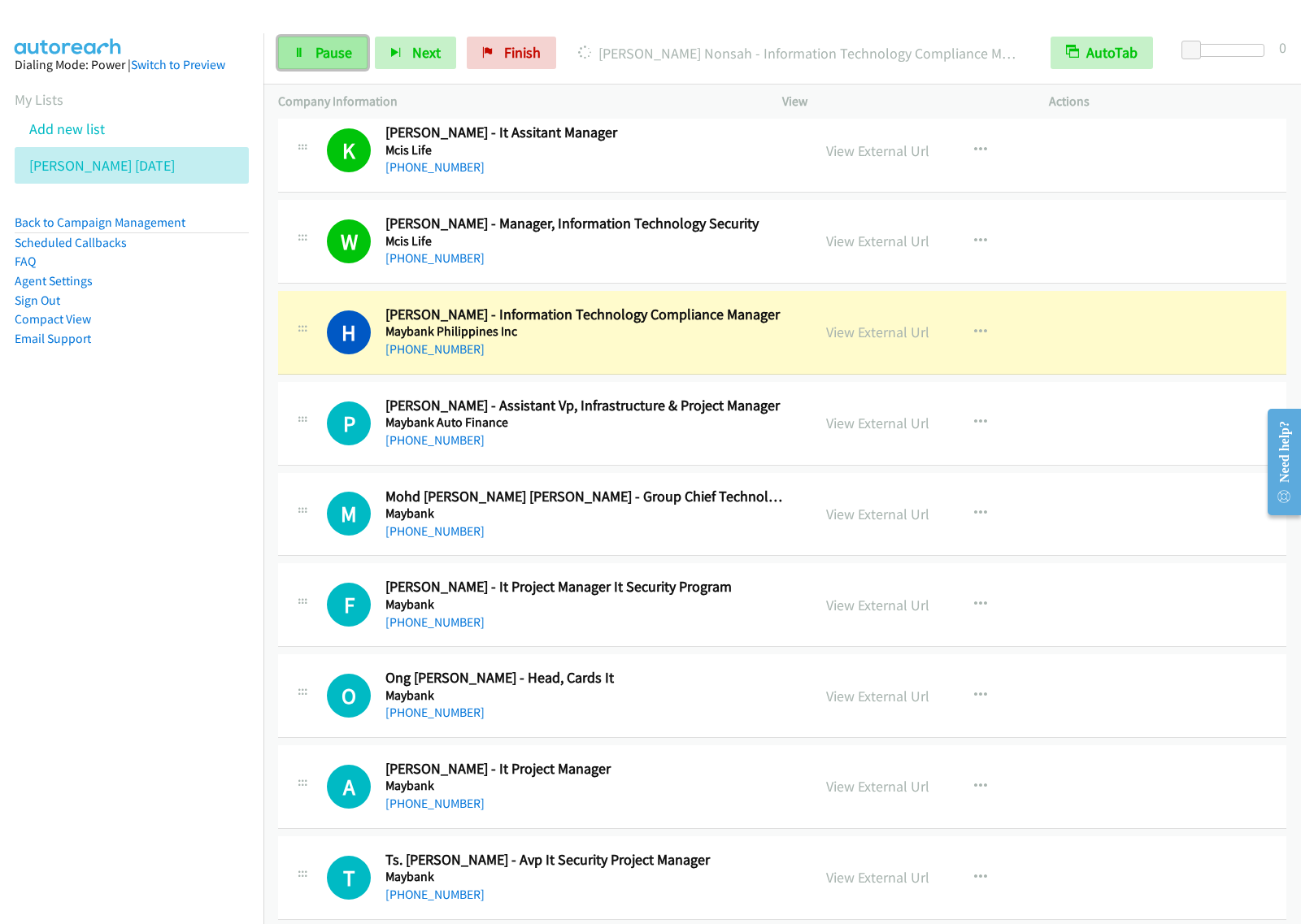
click at [330, 41] on link "Pause" at bounding box center [323, 53] width 89 height 33
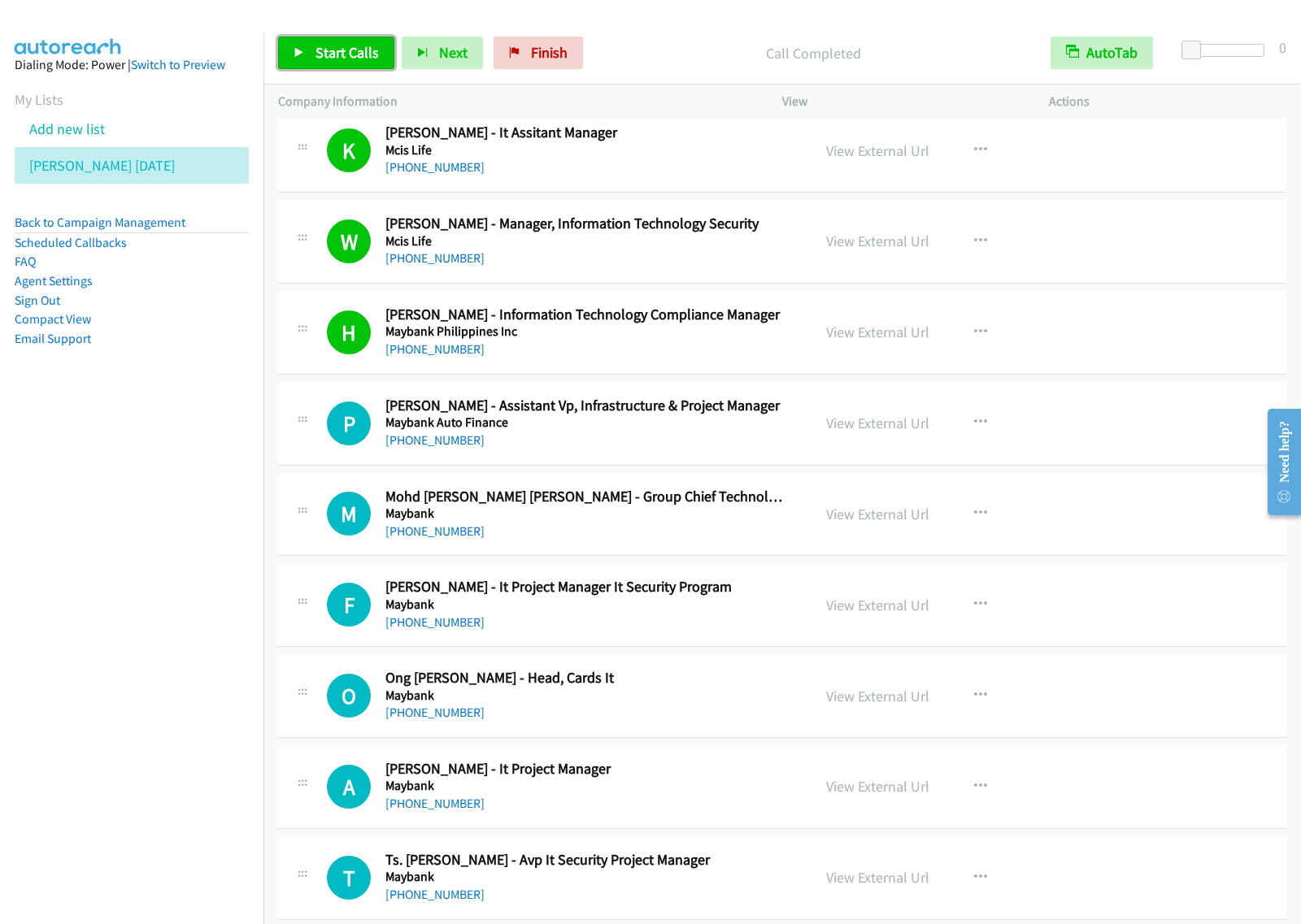
click at [321, 50] on span "Start Calls" at bounding box center [348, 52] width 64 height 19
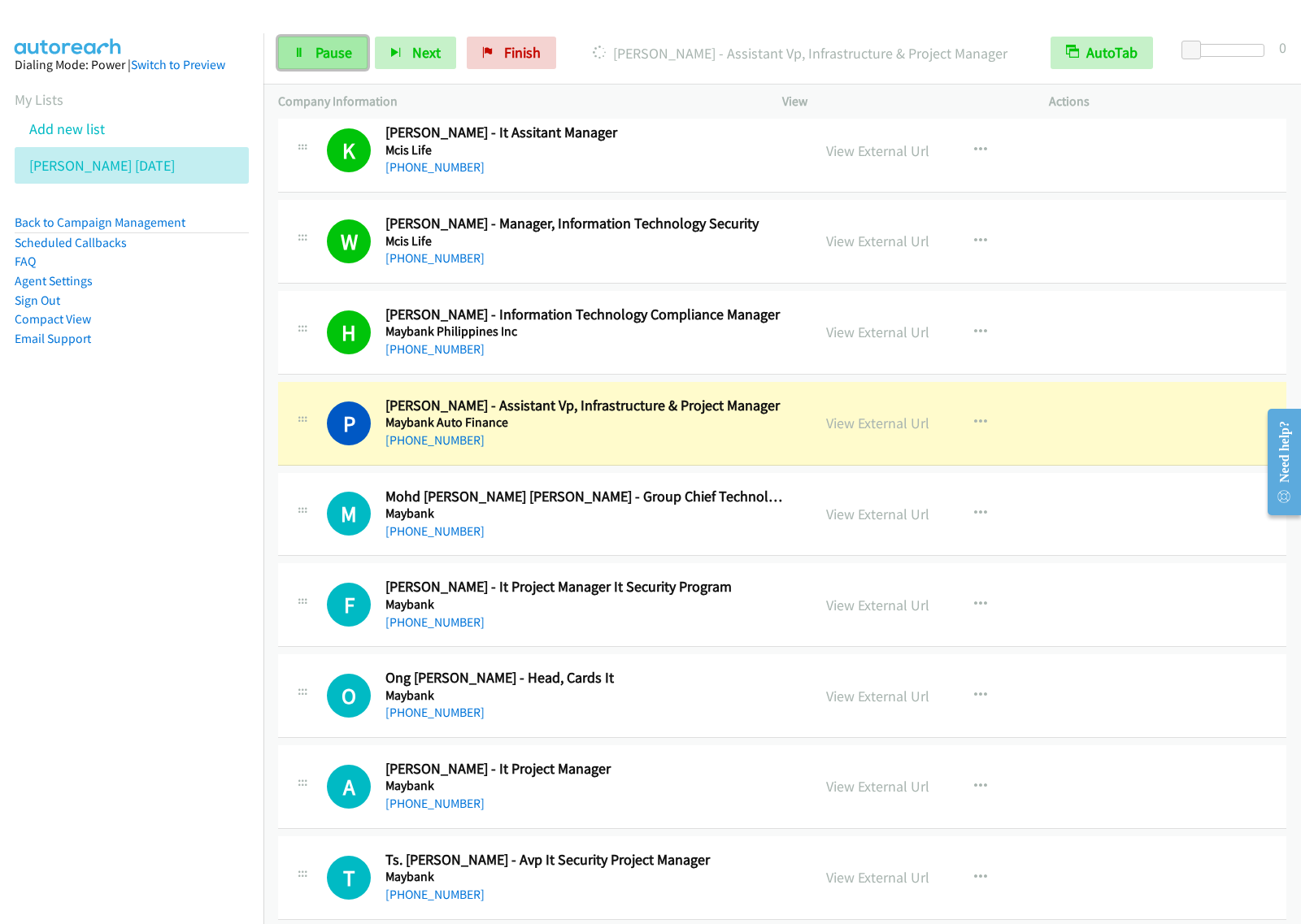
drag, startPoint x: 334, startPoint y: 45, endPoint x: 362, endPoint y: 40, distance: 28.4
click at [336, 45] on span "Pause" at bounding box center [334, 52] width 37 height 19
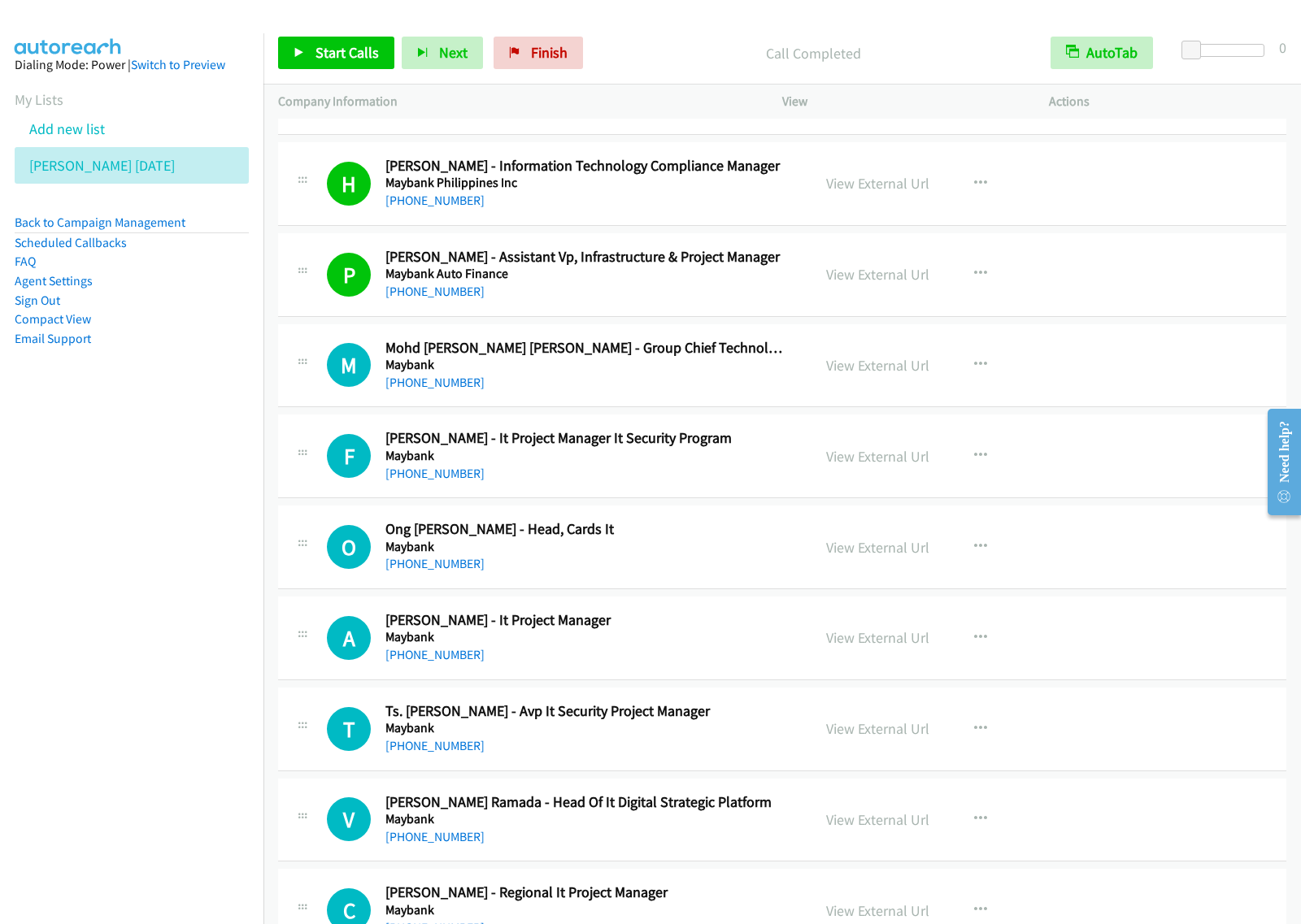
scroll to position [4267, 0]
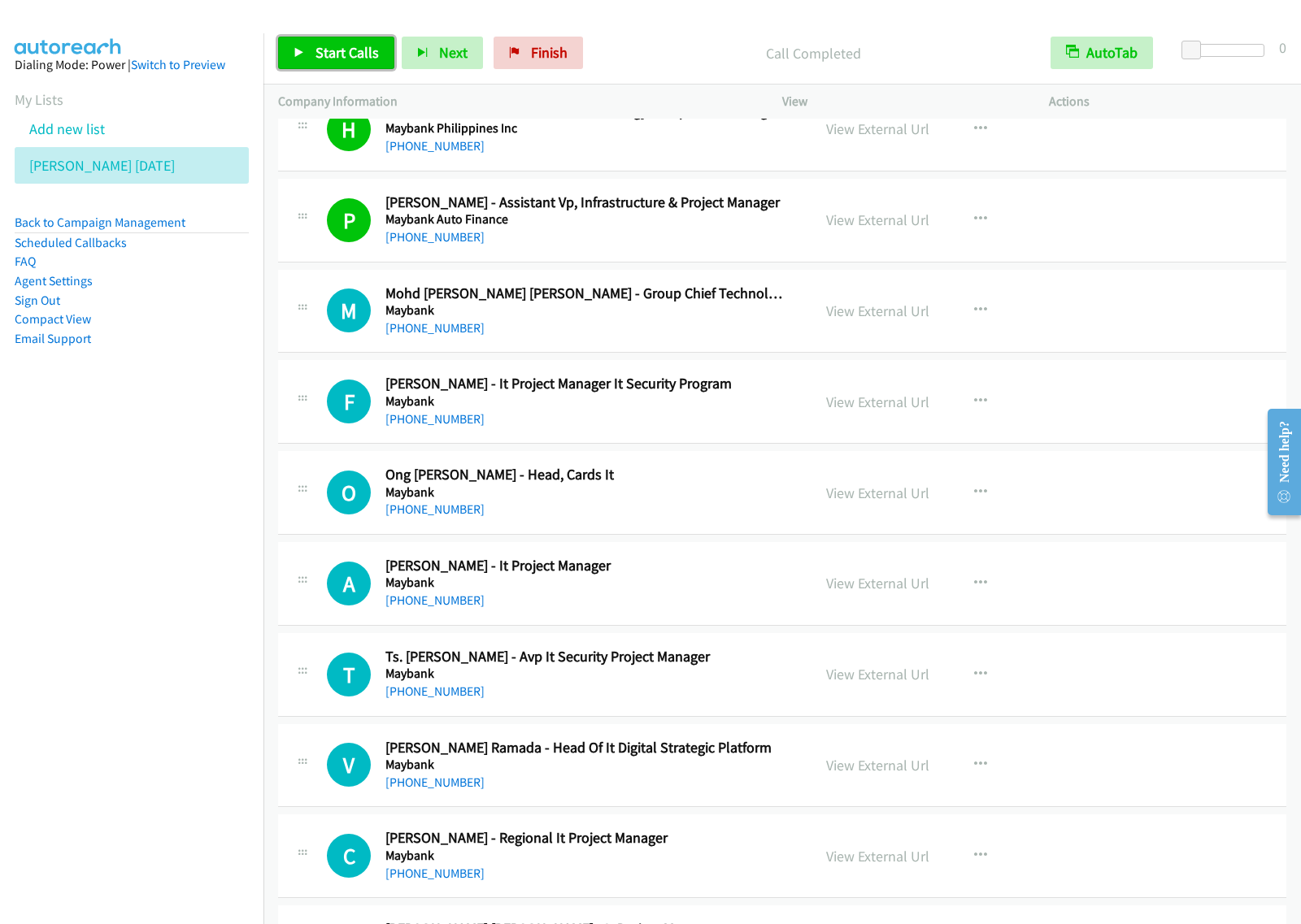
drag, startPoint x: 301, startPoint y: 57, endPoint x: 781, endPoint y: 208, distance: 503.2
click at [302, 58] on link "Start Calls" at bounding box center [336, 53] width 116 height 33
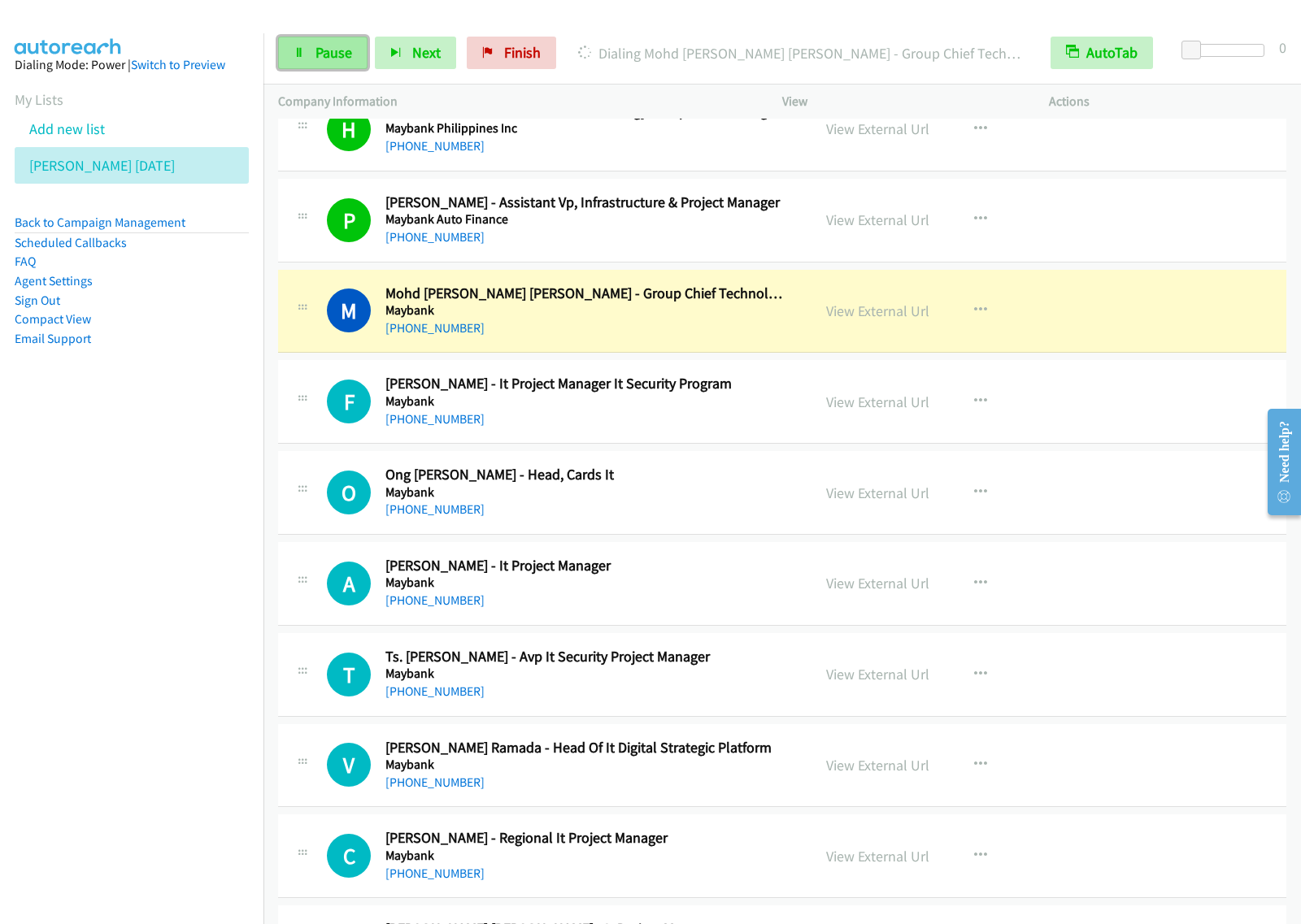
click at [343, 45] on span "Pause" at bounding box center [334, 52] width 37 height 19
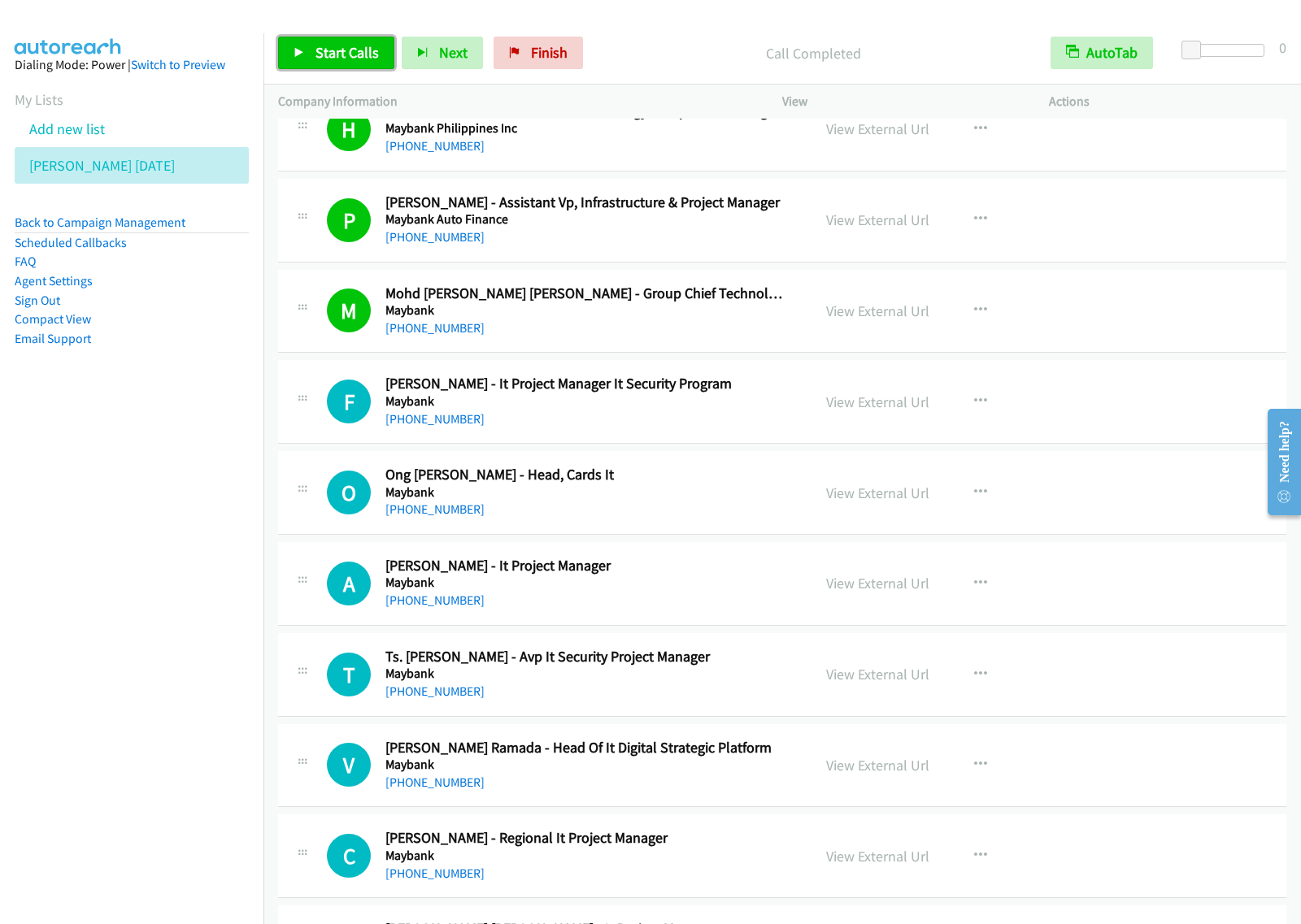
click at [339, 47] on span "Start Calls" at bounding box center [348, 52] width 64 height 19
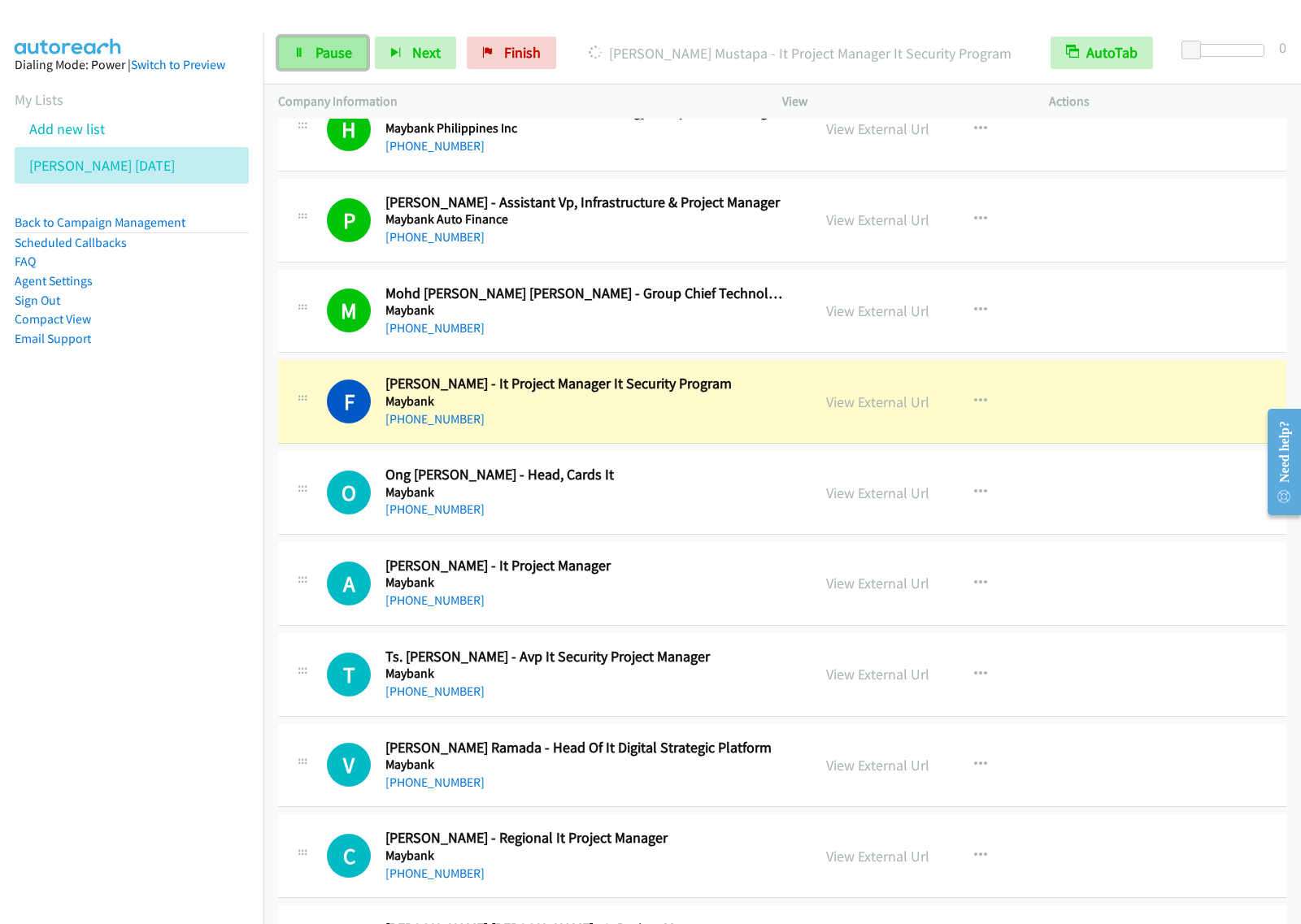
click at [338, 57] on span "Pause" at bounding box center [334, 52] width 37 height 19
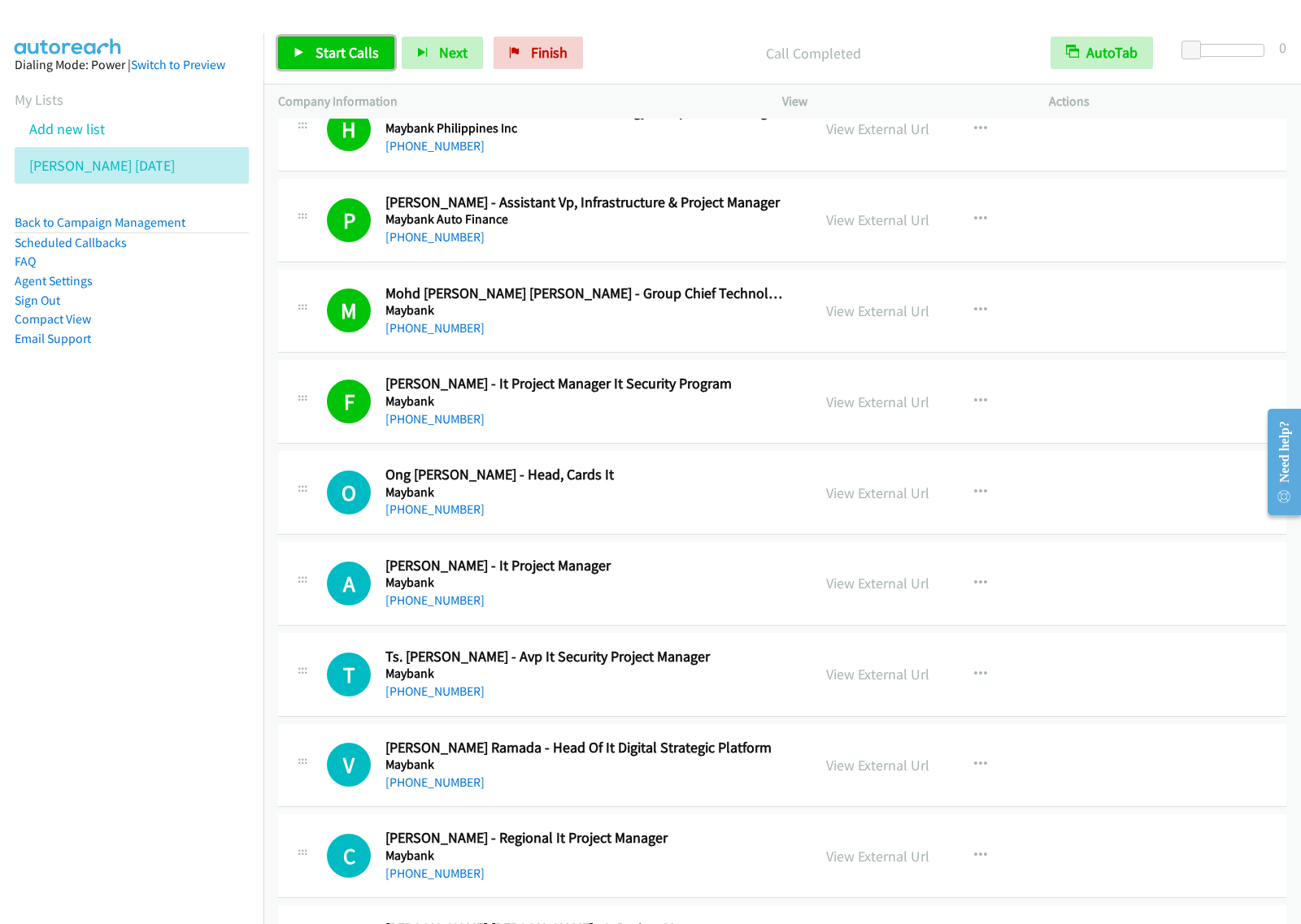
click at [350, 45] on span "Start Calls" at bounding box center [348, 52] width 64 height 19
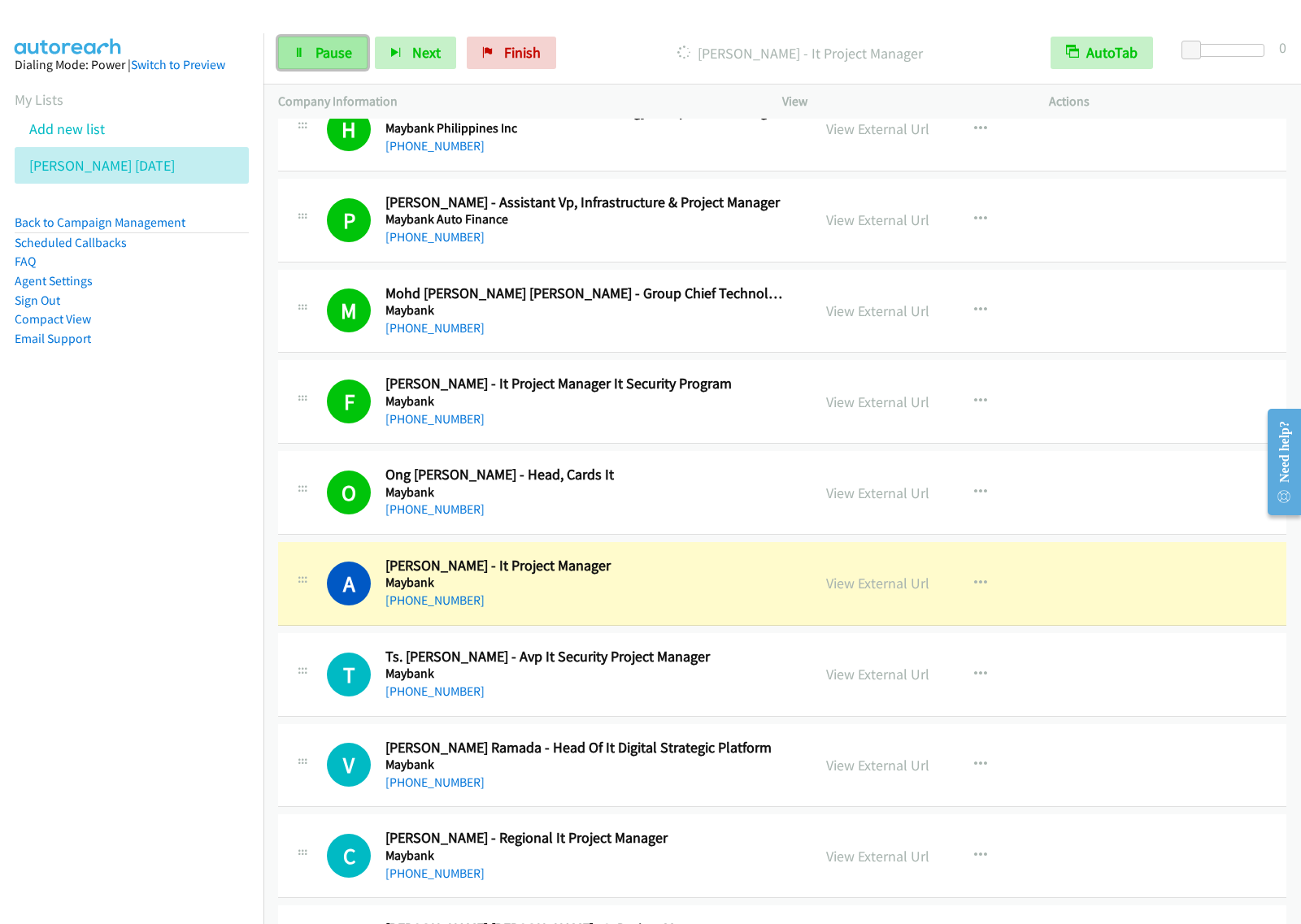
click at [310, 46] on link "Pause" at bounding box center [323, 53] width 89 height 33
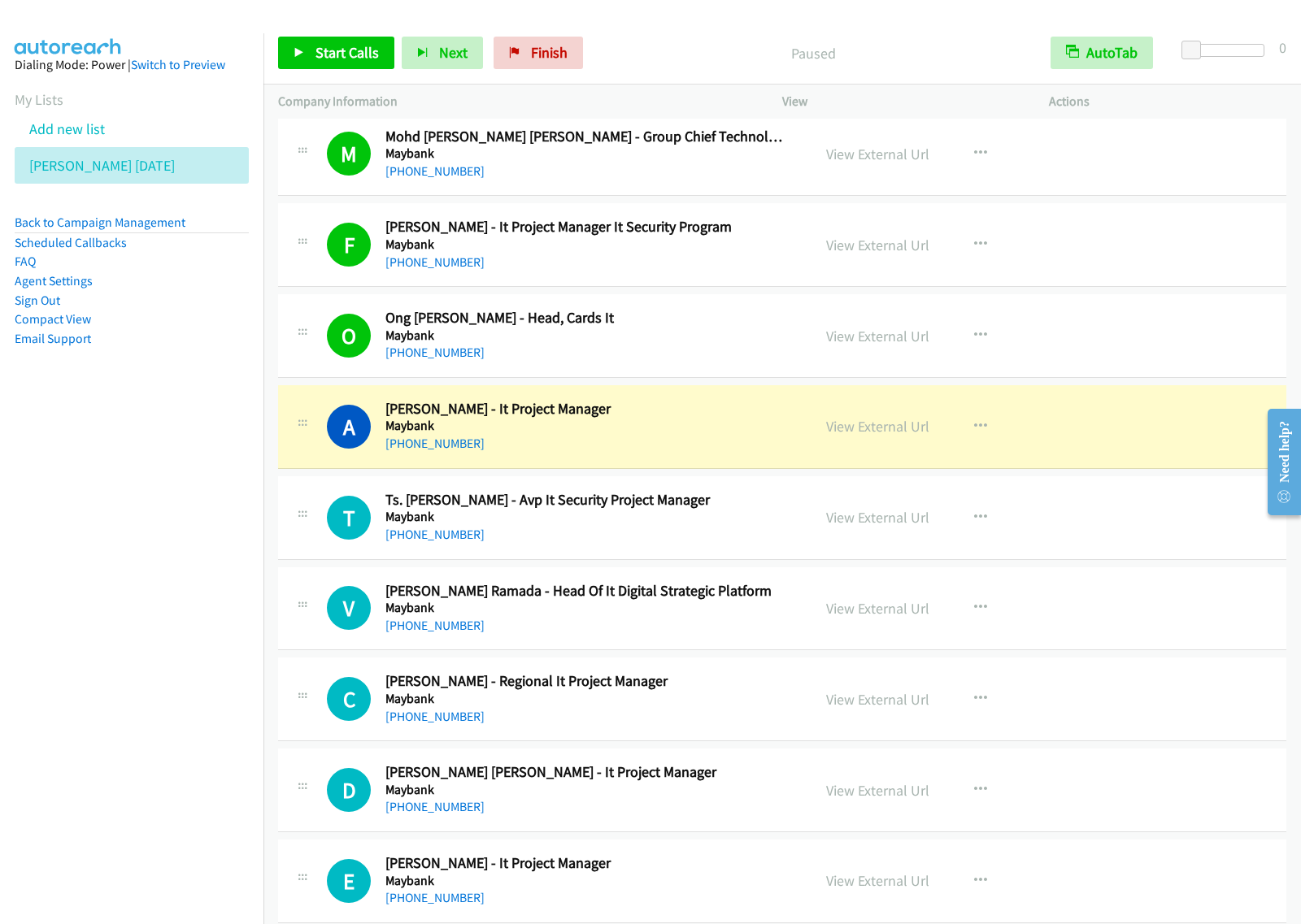
scroll to position [4470, 0]
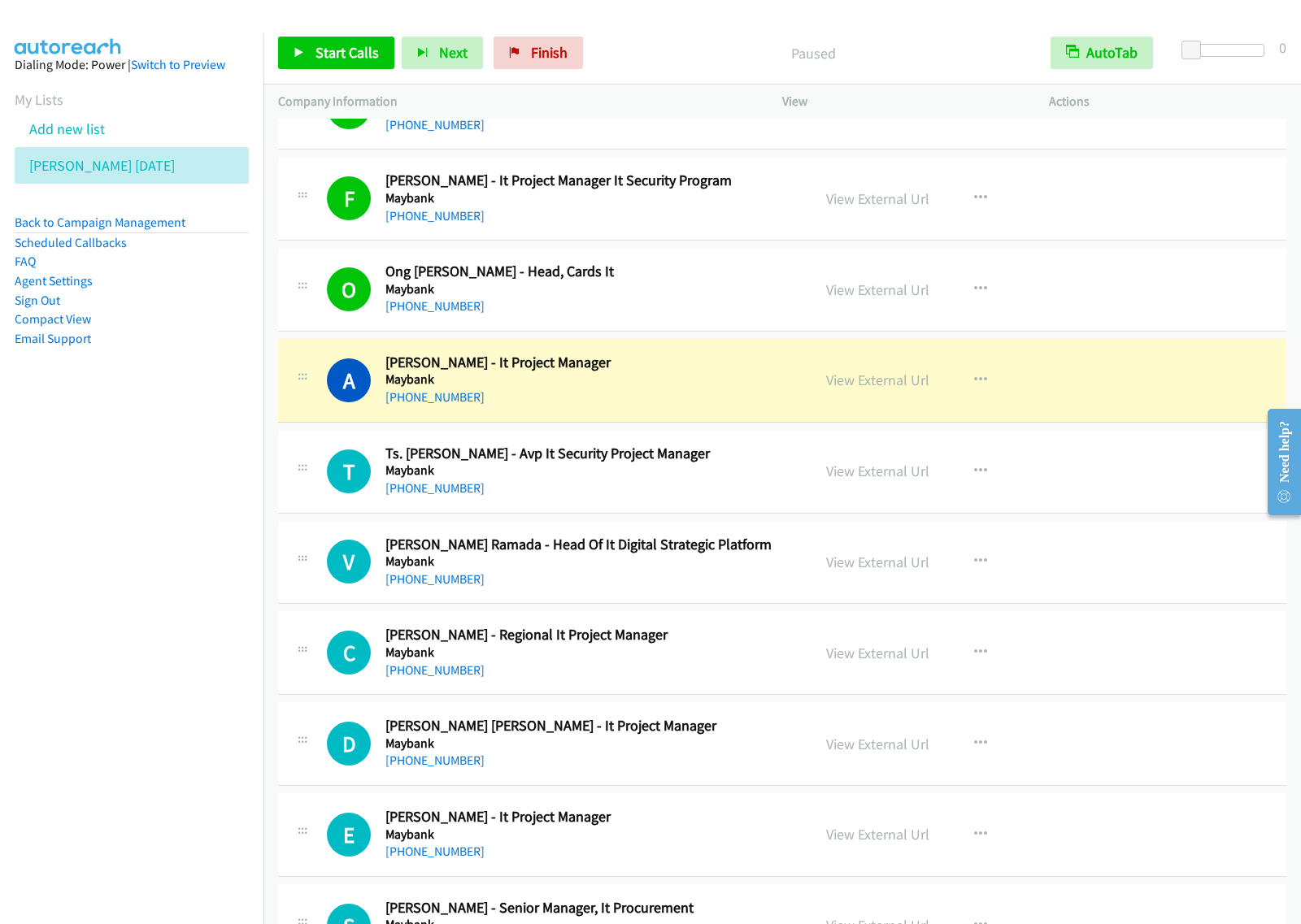
click at [100, 413] on aside "Dialing Mode: Power | Switch to Preview My Lists Add new list [PERSON_NAME] [DA…" at bounding box center [131, 227] width 263 height 389
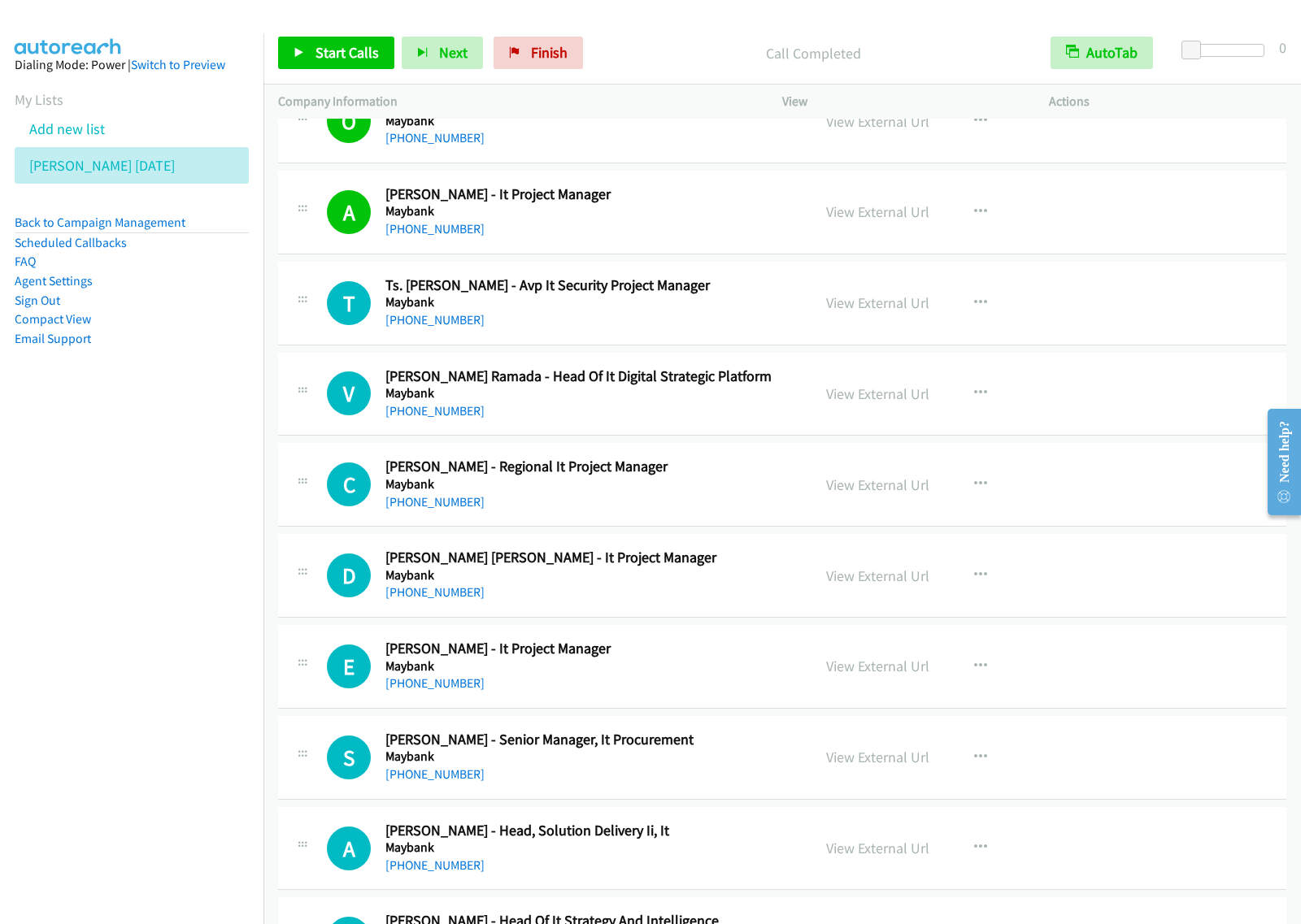
scroll to position [4673, 0]
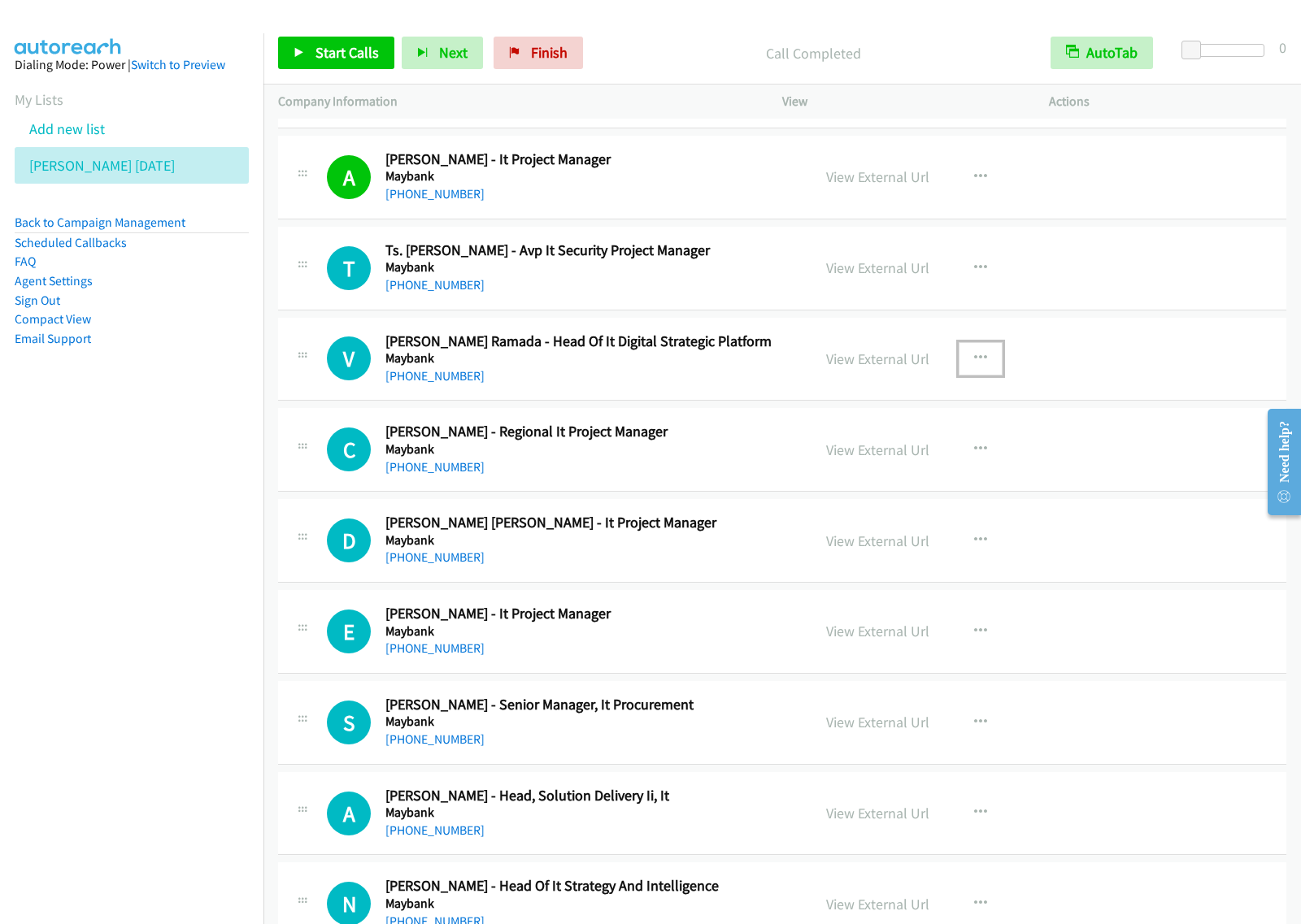
click at [983, 370] on button "button" at bounding box center [980, 359] width 44 height 33
click at [882, 465] on link "Start Calls Here" at bounding box center [893, 465] width 216 height 33
click at [974, 359] on icon "button" at bounding box center [980, 358] width 13 height 13
click at [915, 478] on link "Start Calls Here" at bounding box center [893, 465] width 216 height 33
click at [368, 69] on link "Start Calls" at bounding box center [336, 53] width 116 height 33
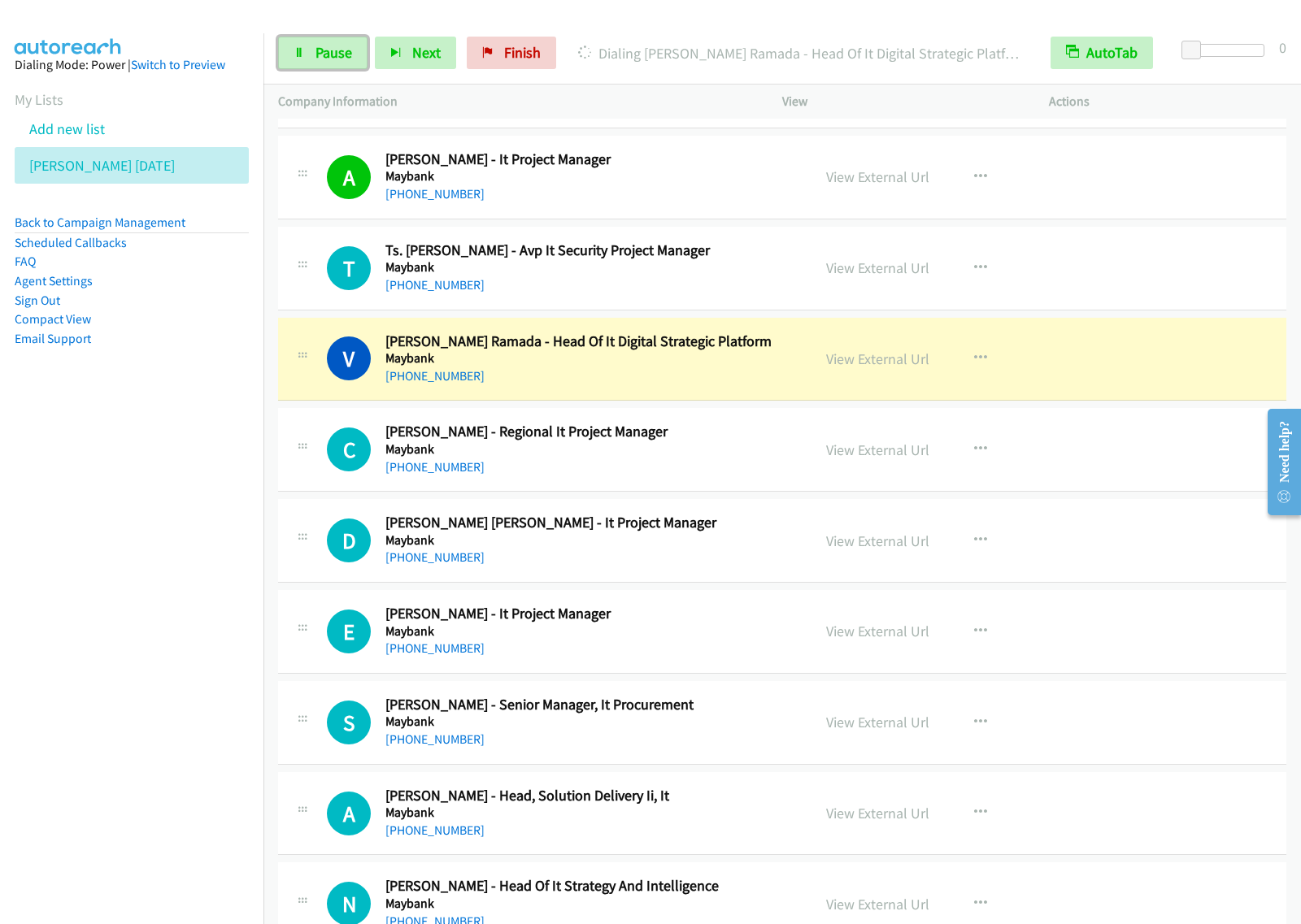
click at [318, 63] on link "Pause" at bounding box center [323, 53] width 89 height 33
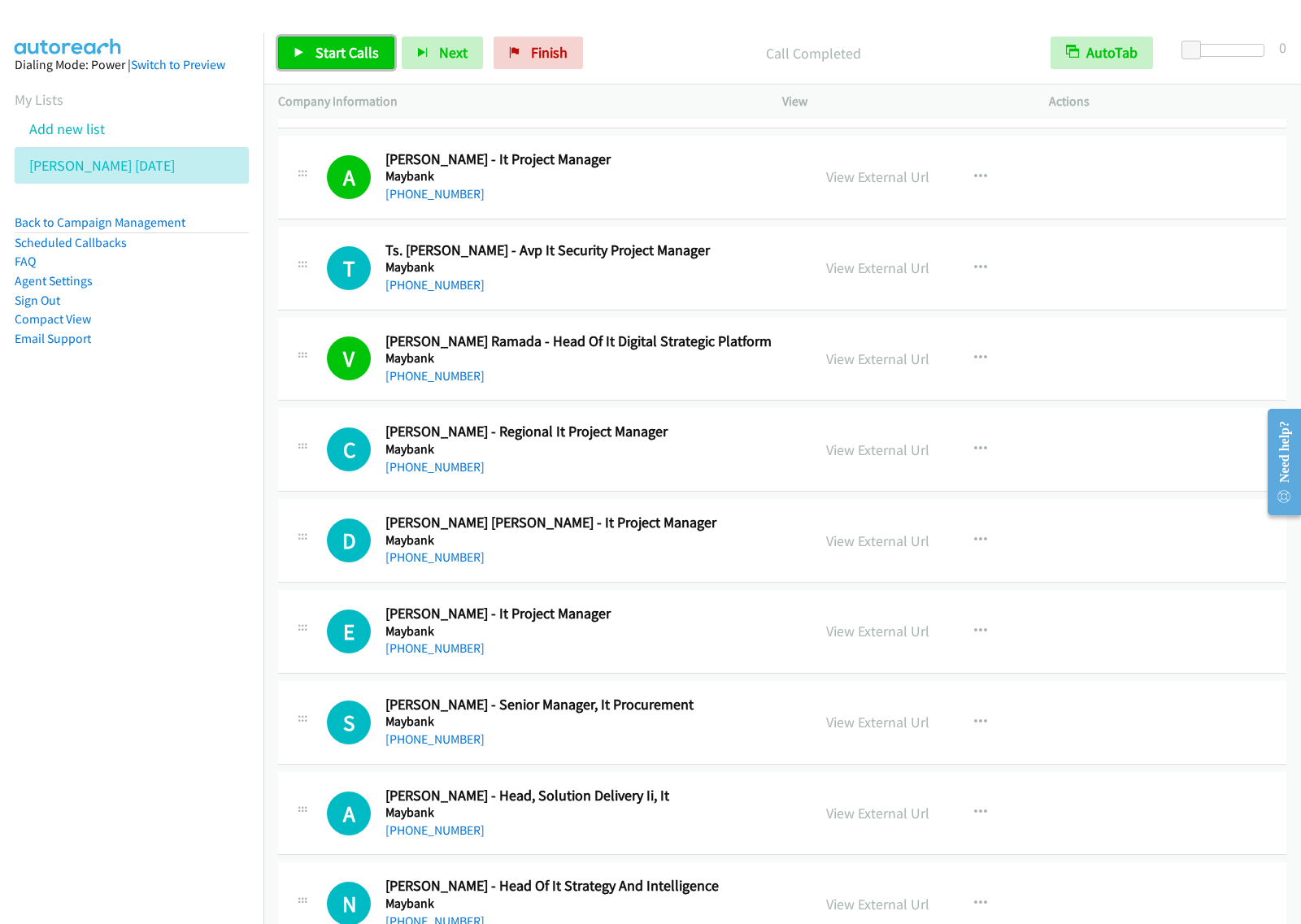
click at [358, 61] on span "Start Calls" at bounding box center [348, 52] width 64 height 19
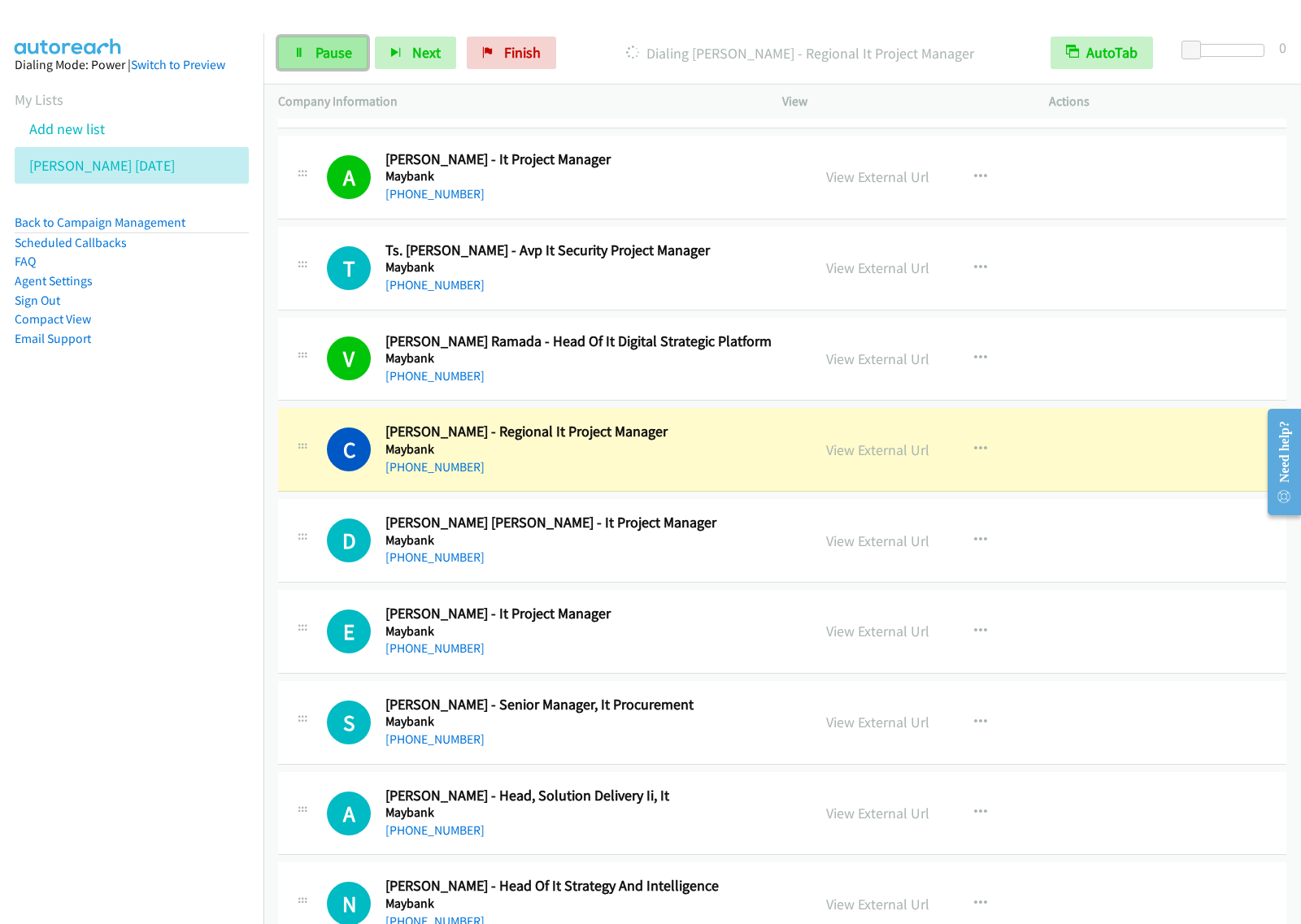
click at [319, 55] on span "Pause" at bounding box center [334, 52] width 37 height 19
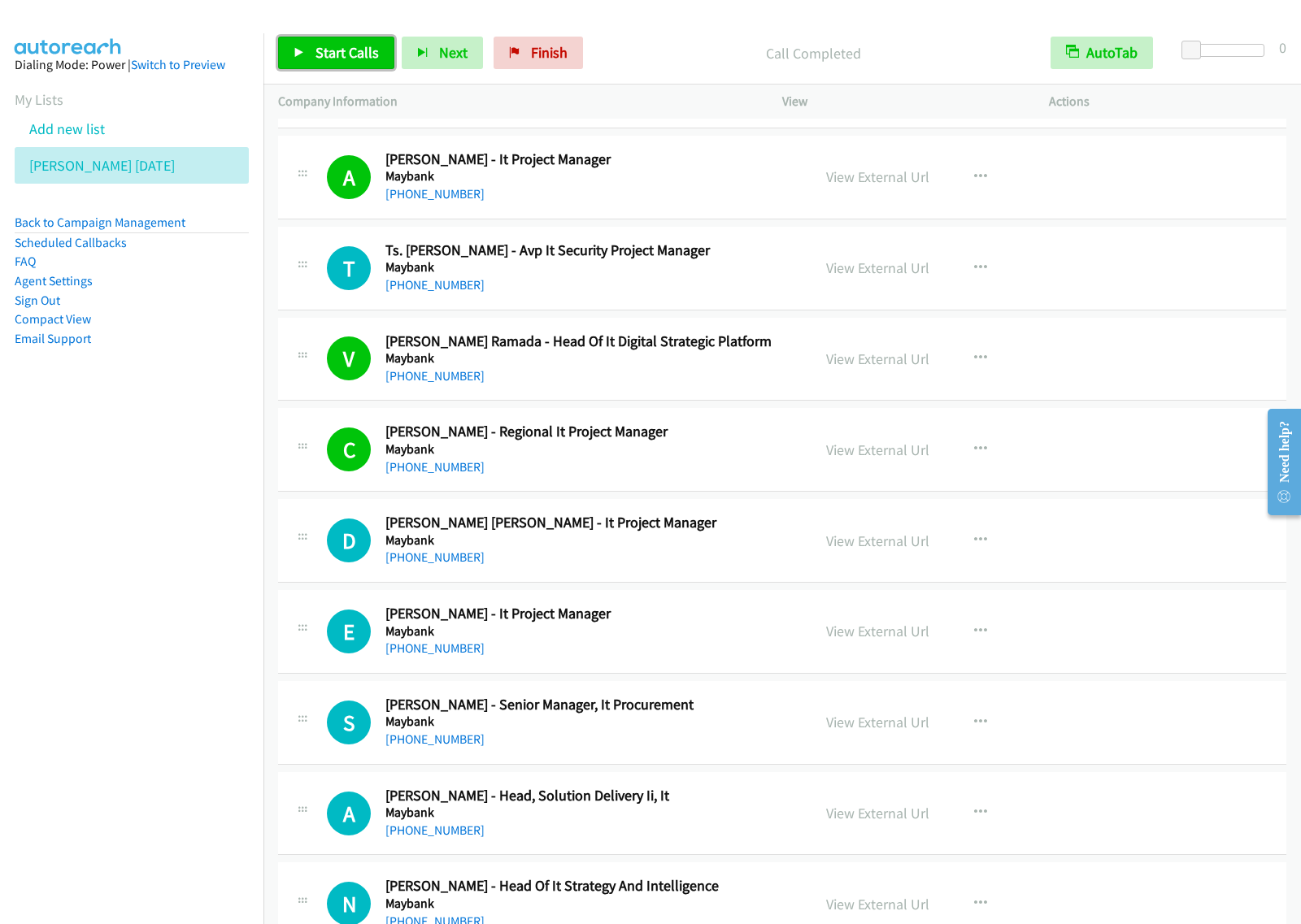
click at [343, 57] on span "Start Calls" at bounding box center [348, 52] width 64 height 19
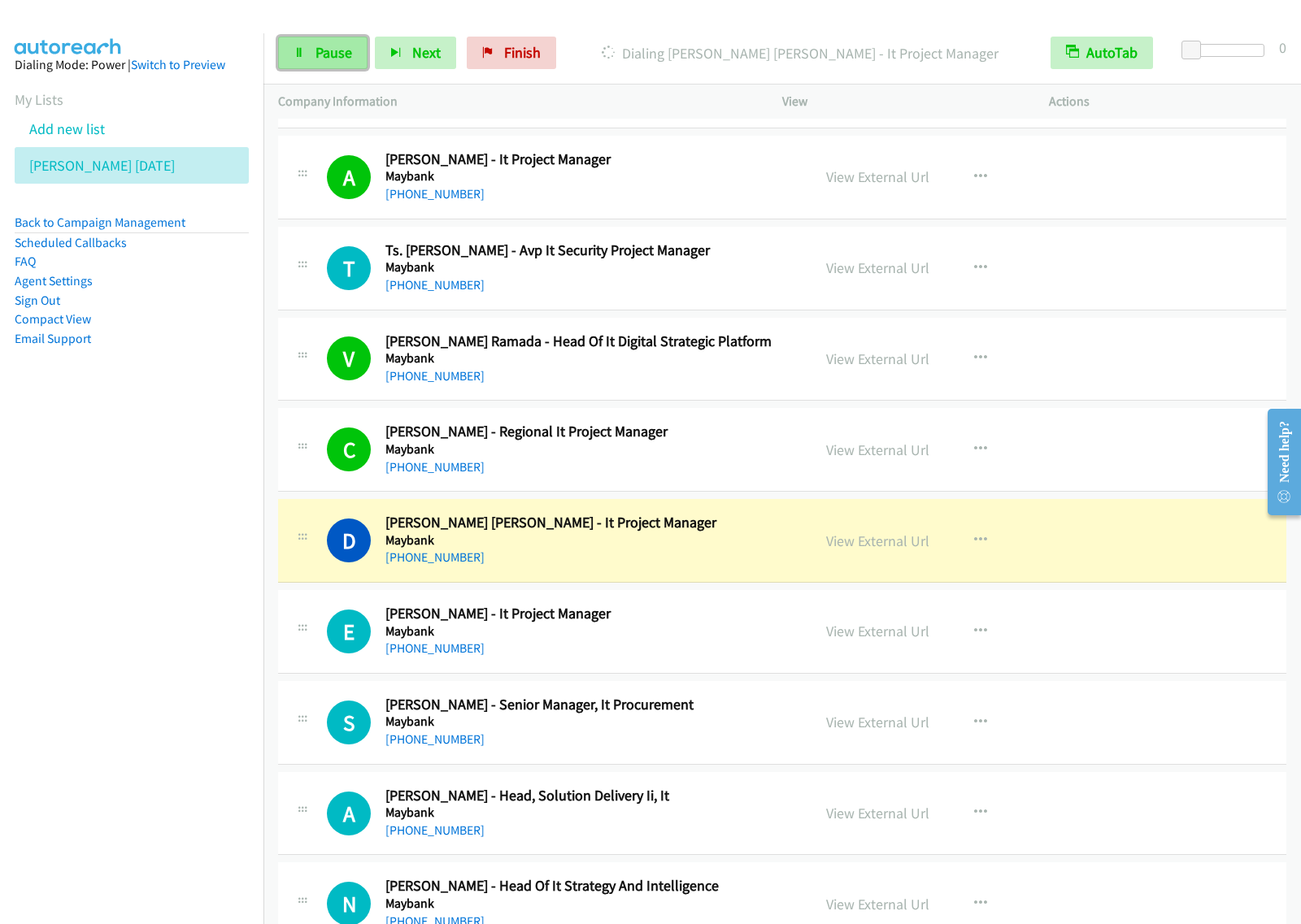
click at [342, 65] on link "Pause" at bounding box center [323, 53] width 89 height 33
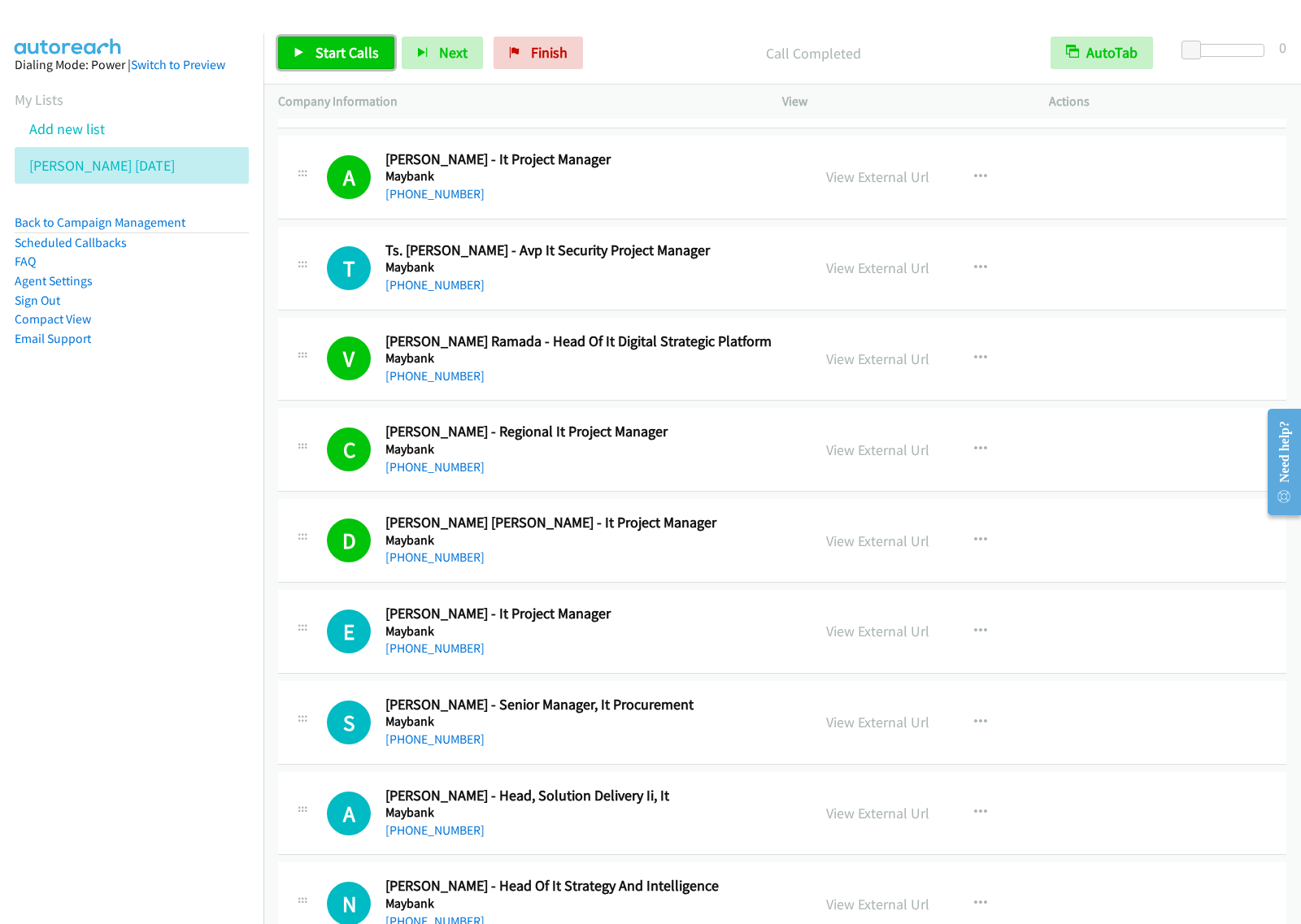
click at [331, 47] on span "Start Calls" at bounding box center [348, 52] width 64 height 19
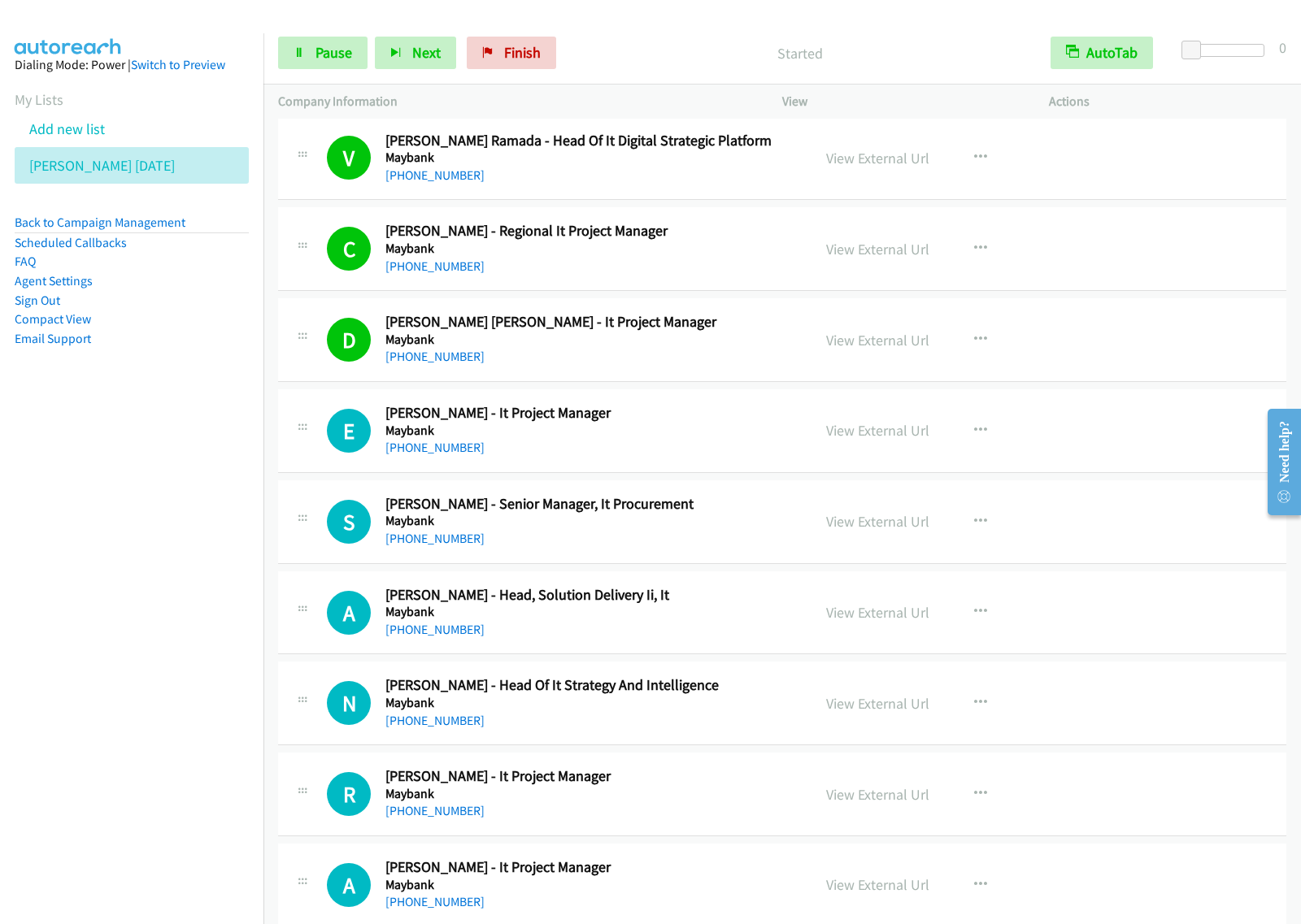
scroll to position [4877, 0]
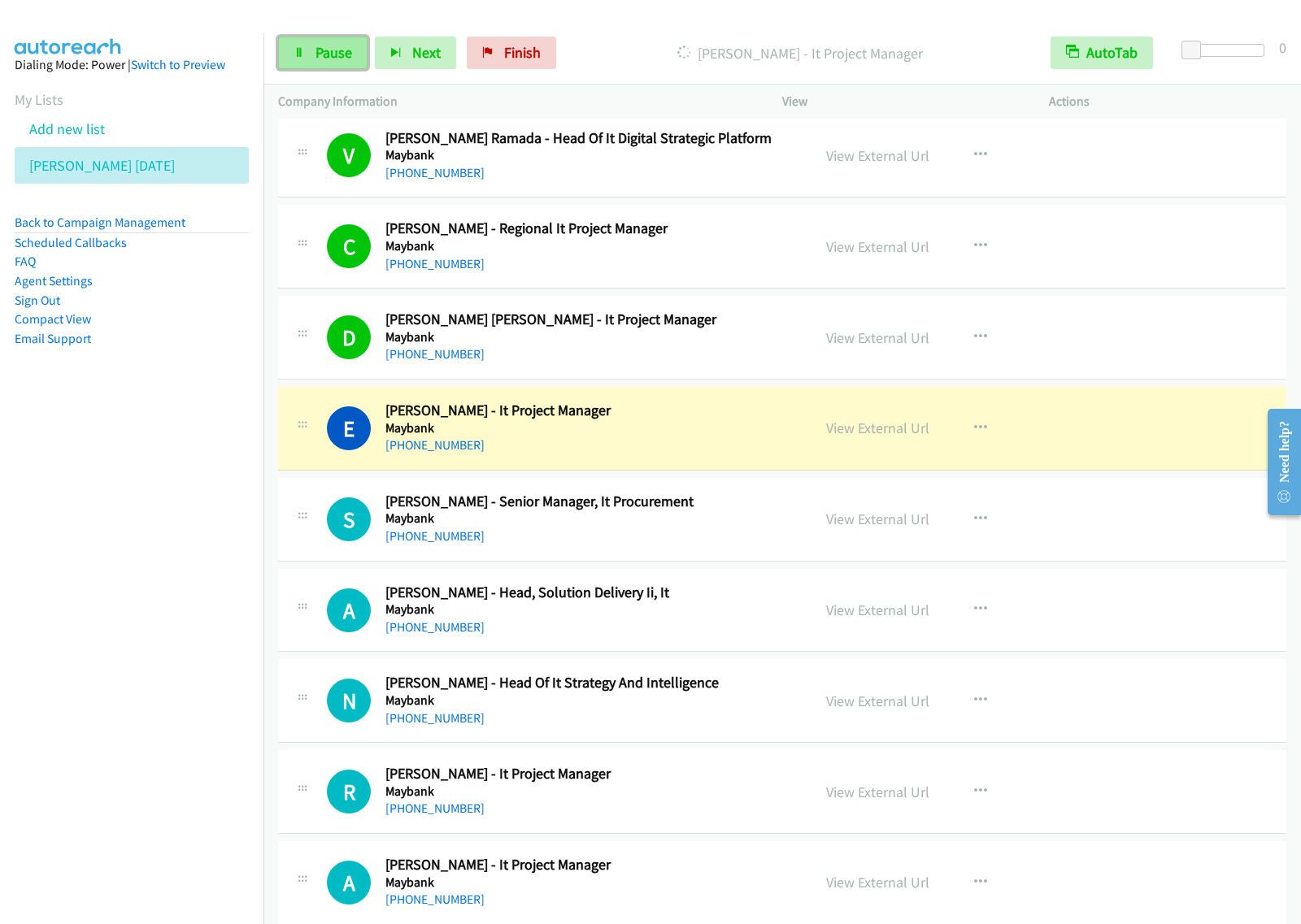
click at [337, 55] on span "Pause" at bounding box center [334, 52] width 37 height 19
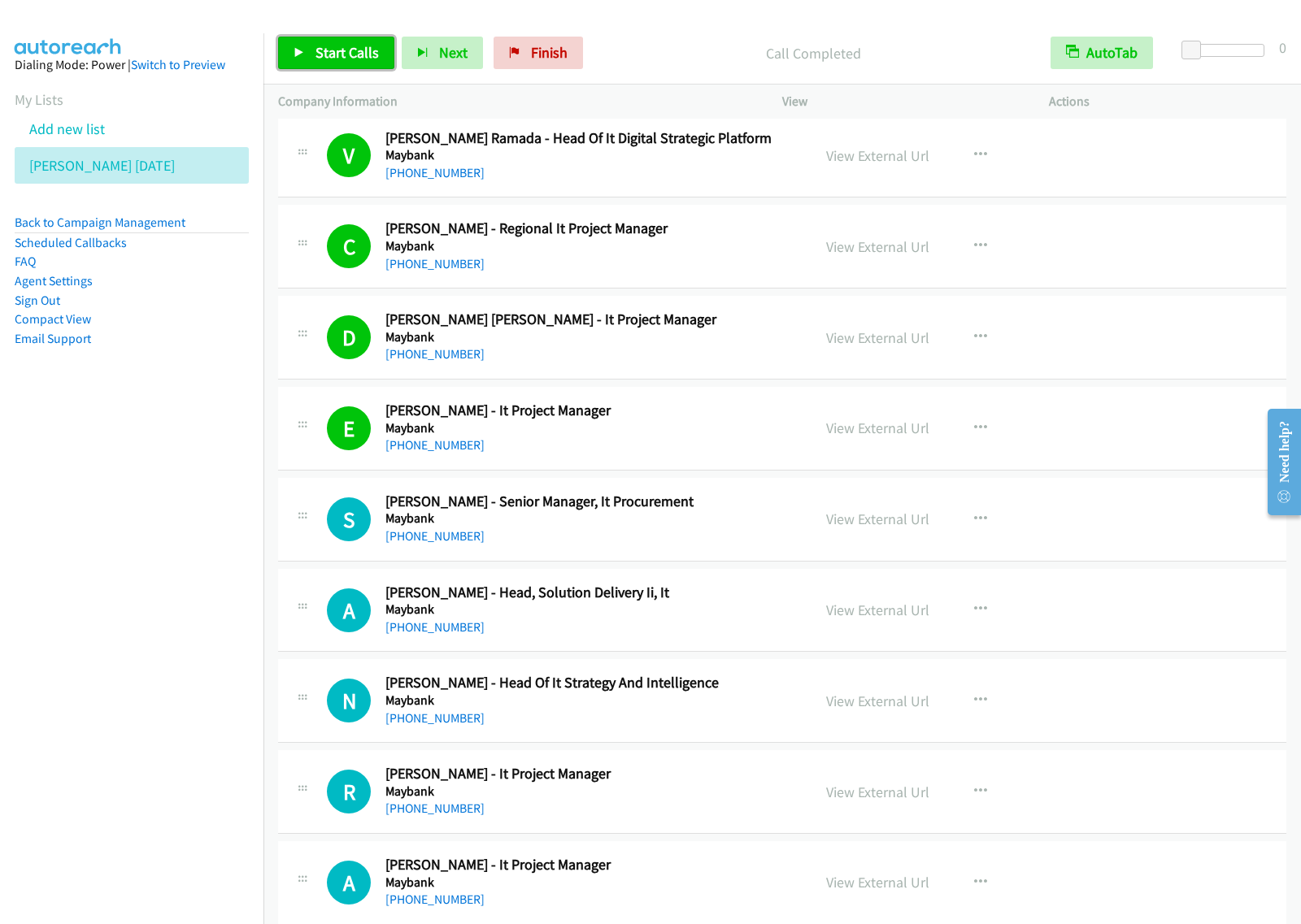
click at [340, 55] on span "Start Calls" at bounding box center [348, 52] width 64 height 19
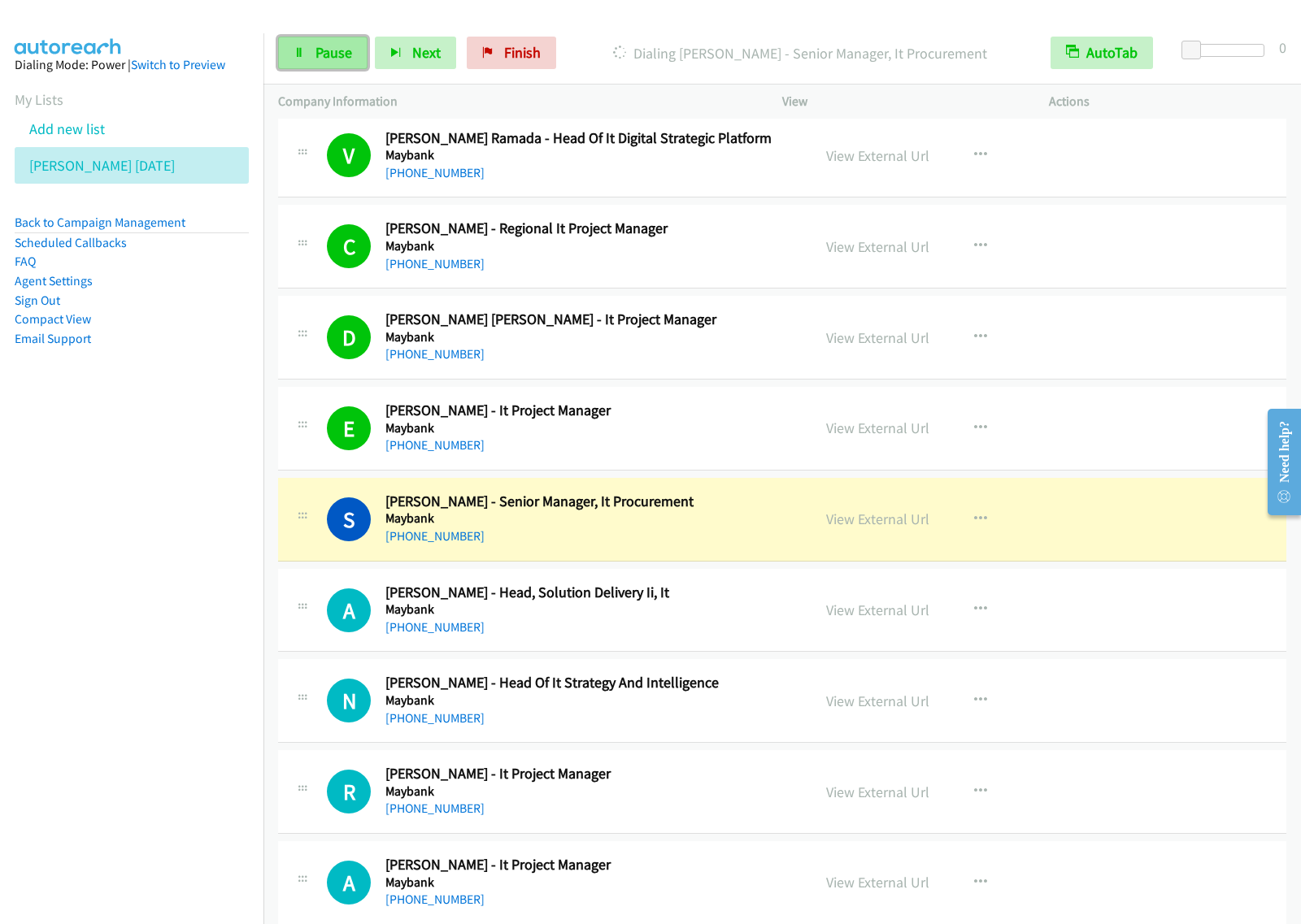
click at [342, 63] on link "Pause" at bounding box center [323, 53] width 89 height 33
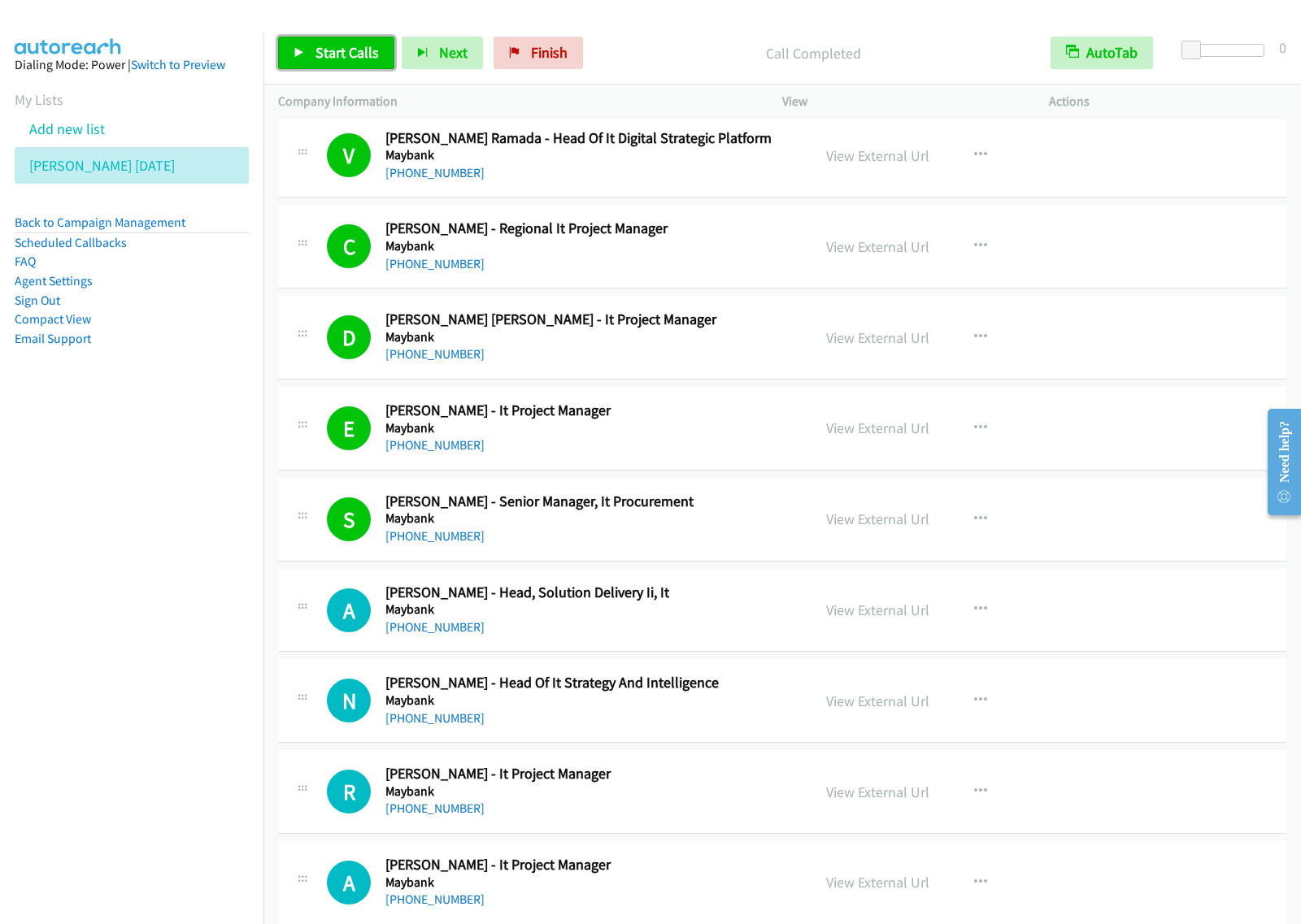
click at [355, 55] on span "Start Calls" at bounding box center [348, 52] width 64 height 19
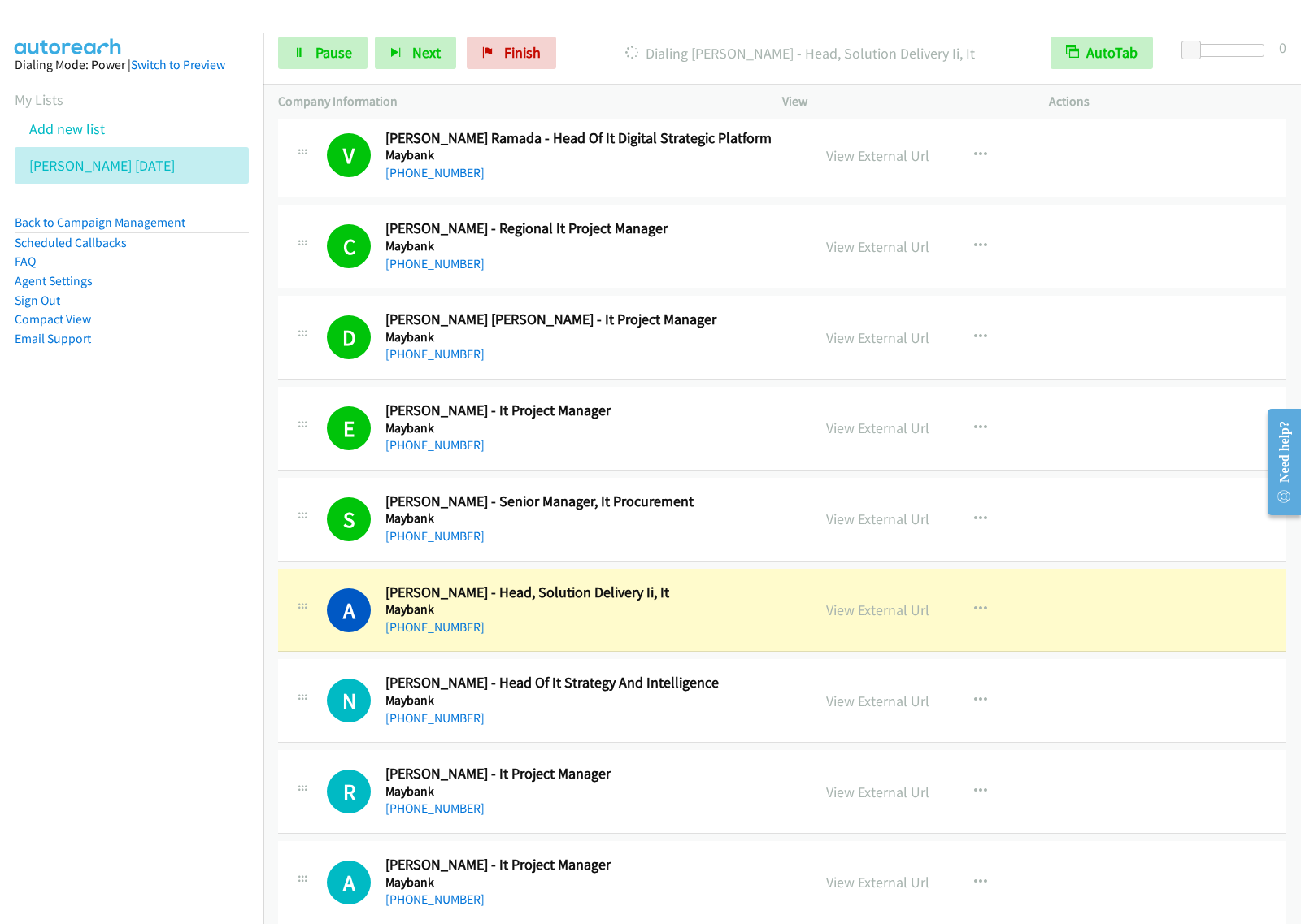
click at [317, 70] on div "Start Calls Pause Next Finish Dialing [PERSON_NAME] Tee - Head, Solution Delive…" at bounding box center [782, 53] width 1038 height 63
click at [349, 61] on span "Pause" at bounding box center [334, 52] width 37 height 19
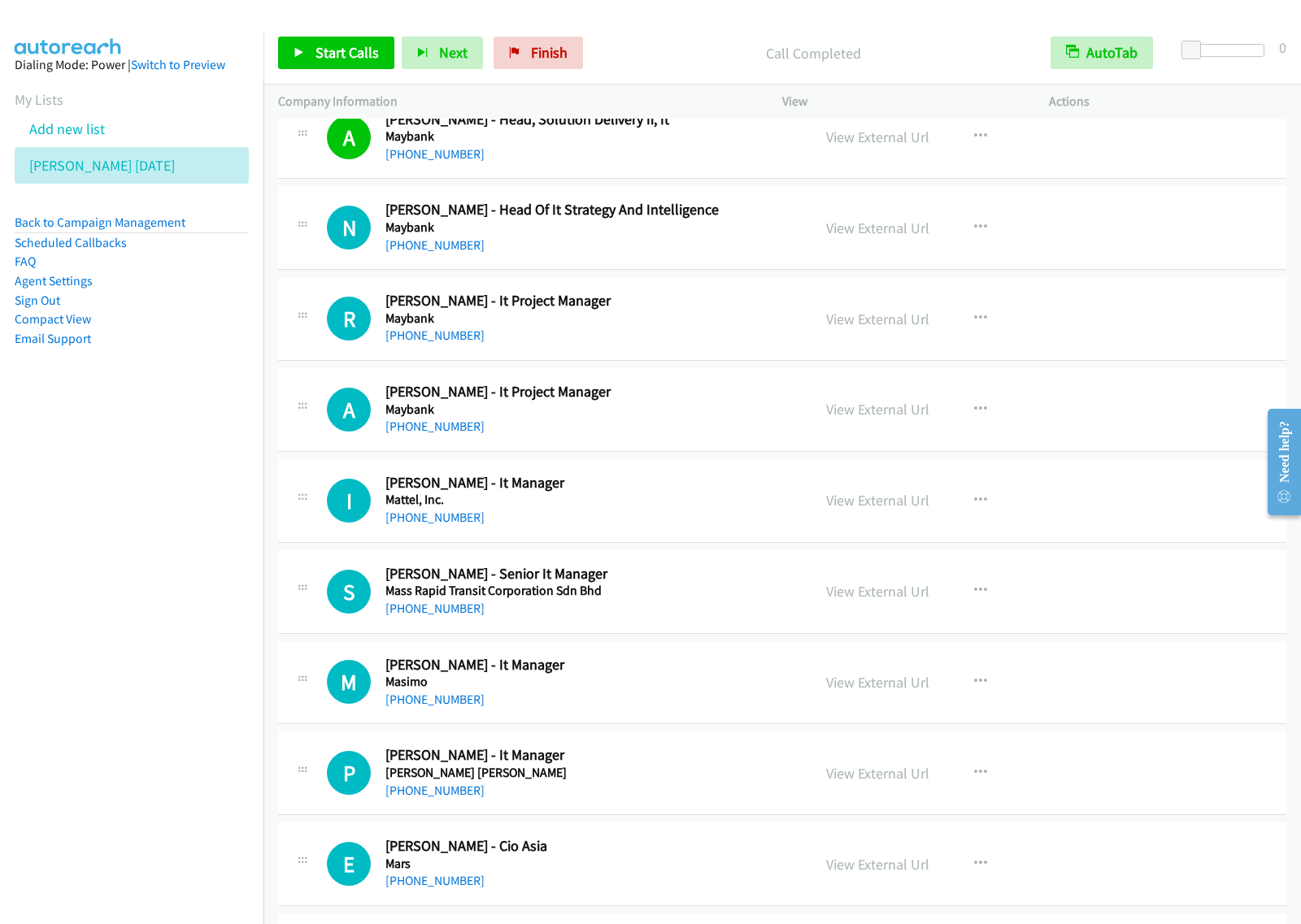
scroll to position [5384, 0]
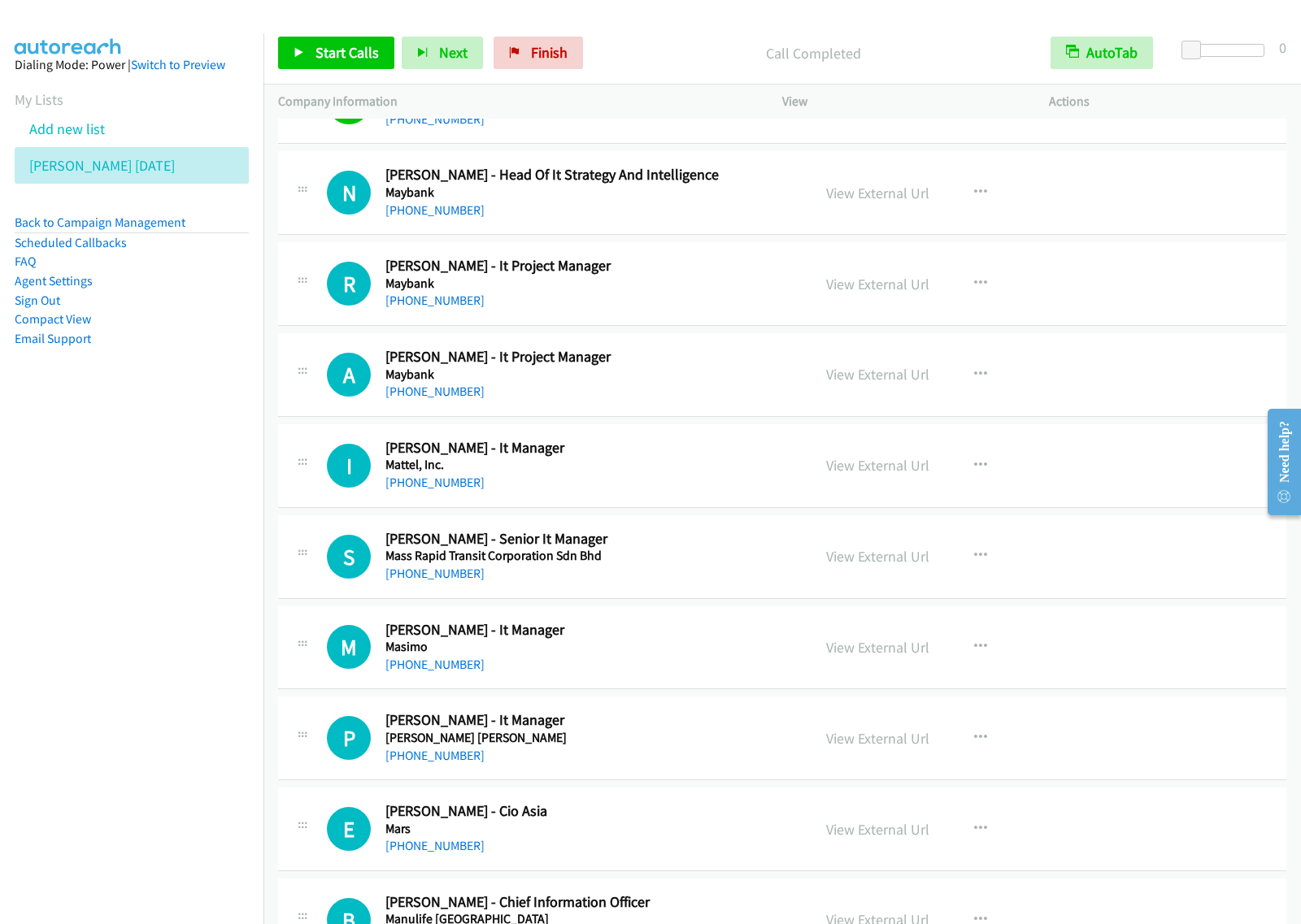
click at [679, 275] on h2 "[PERSON_NAME] - It Project Manager" at bounding box center [587, 266] width 404 height 19
click at [974, 286] on icon "button" at bounding box center [980, 283] width 13 height 13
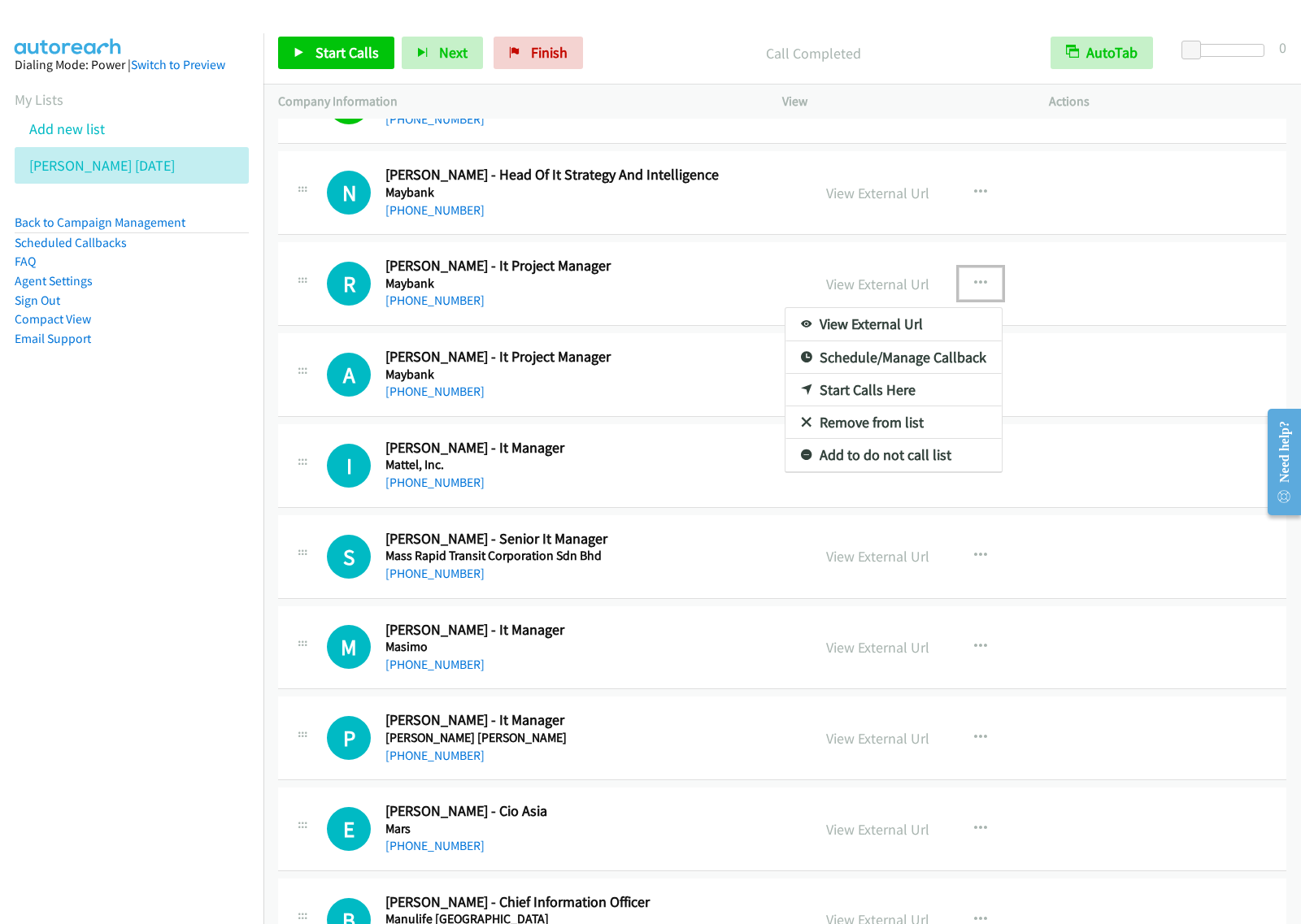
click at [919, 396] on link "Start Calls Here" at bounding box center [893, 390] width 216 height 33
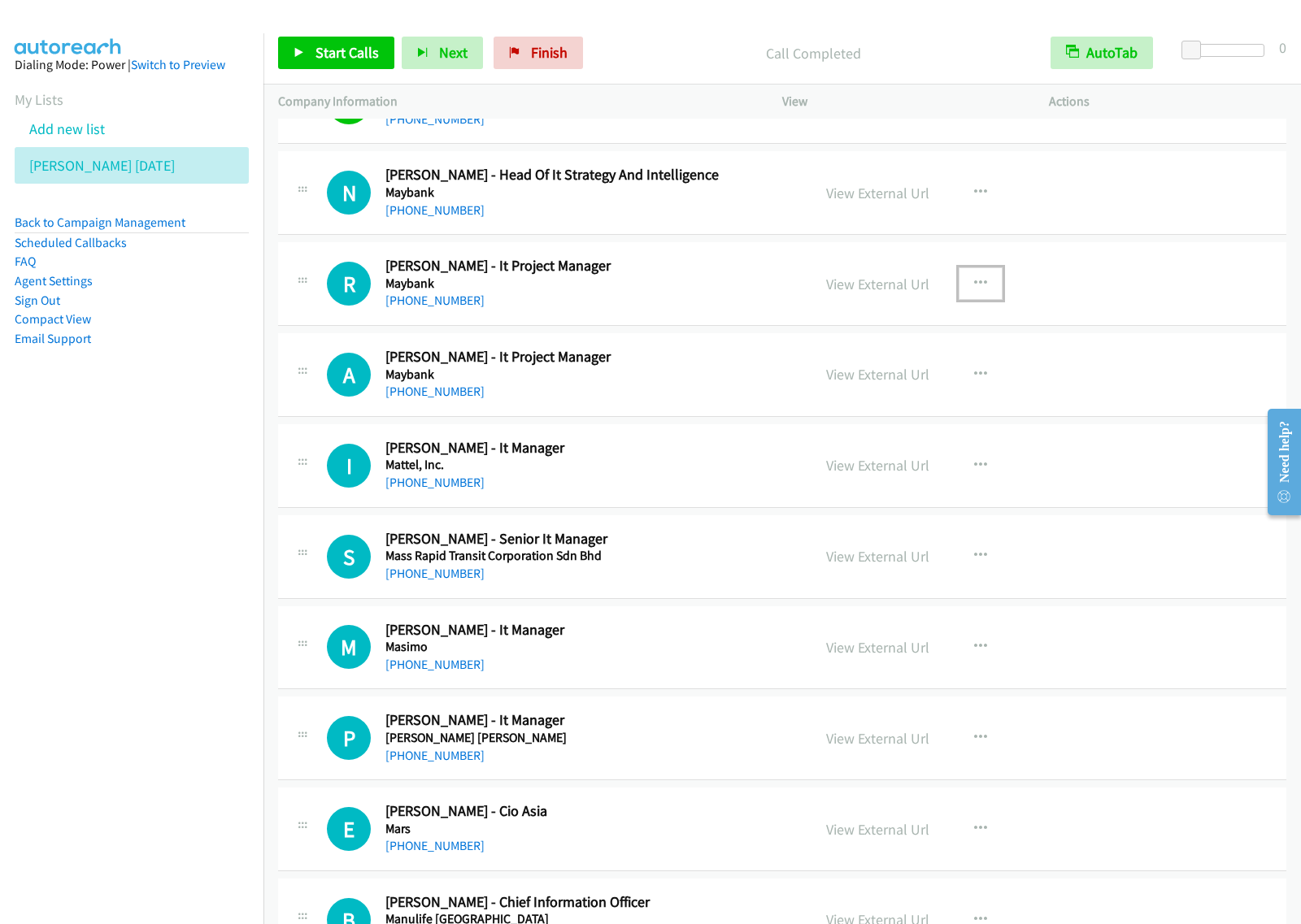
click at [974, 289] on icon "button" at bounding box center [980, 283] width 13 height 13
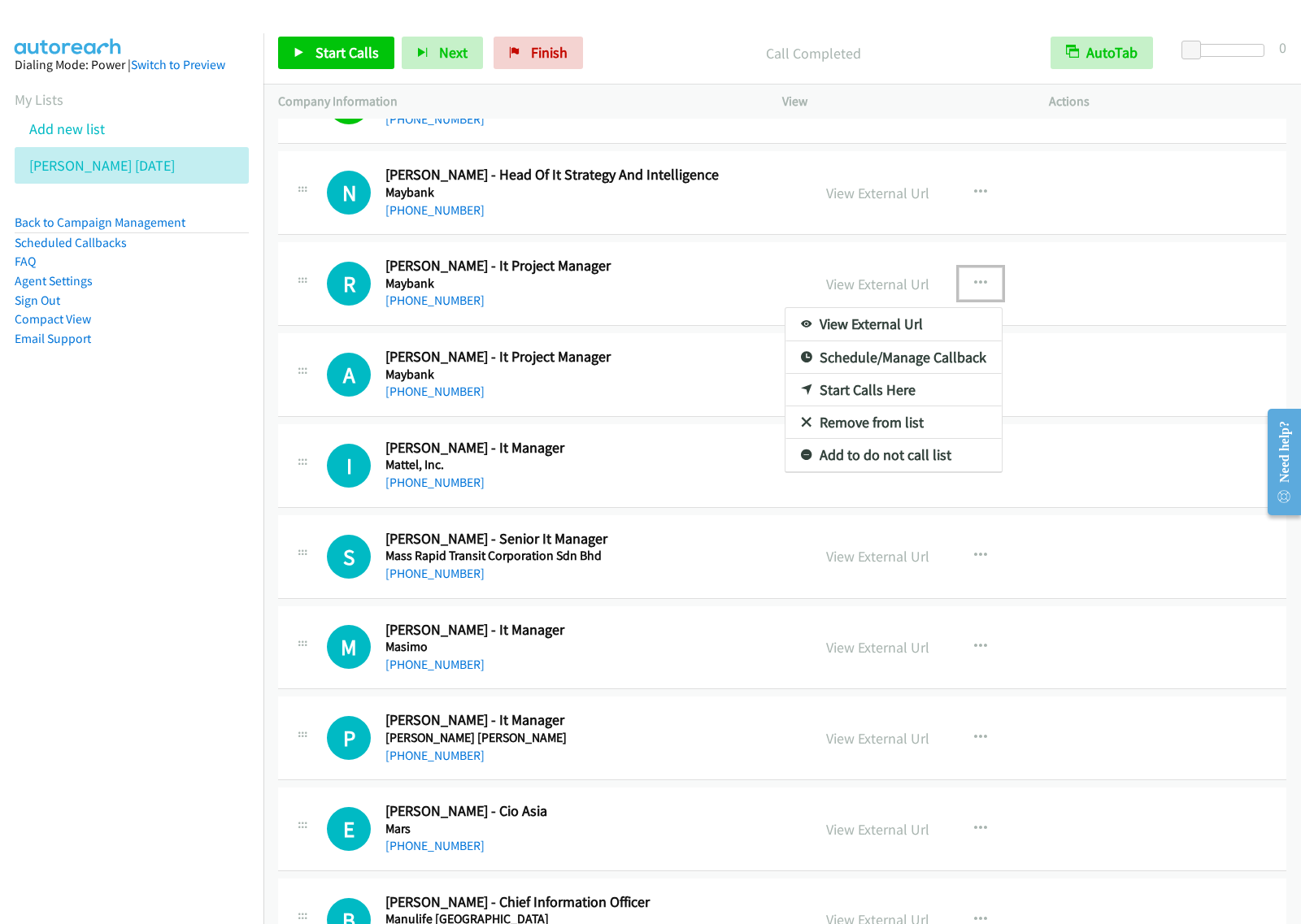
click at [908, 404] on link "Start Calls Here" at bounding box center [893, 390] width 216 height 33
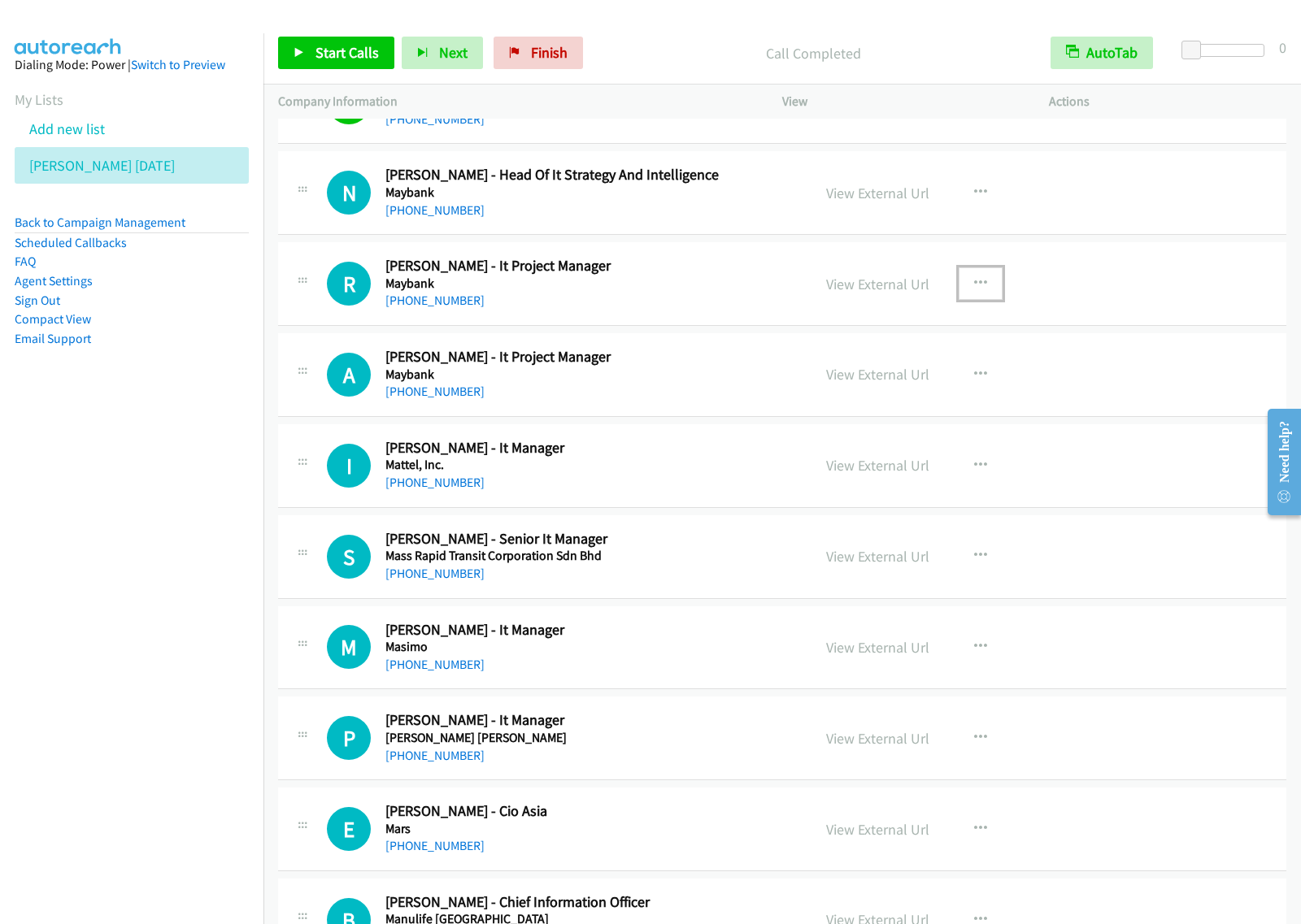
click at [974, 290] on icon "button" at bounding box center [980, 283] width 13 height 13
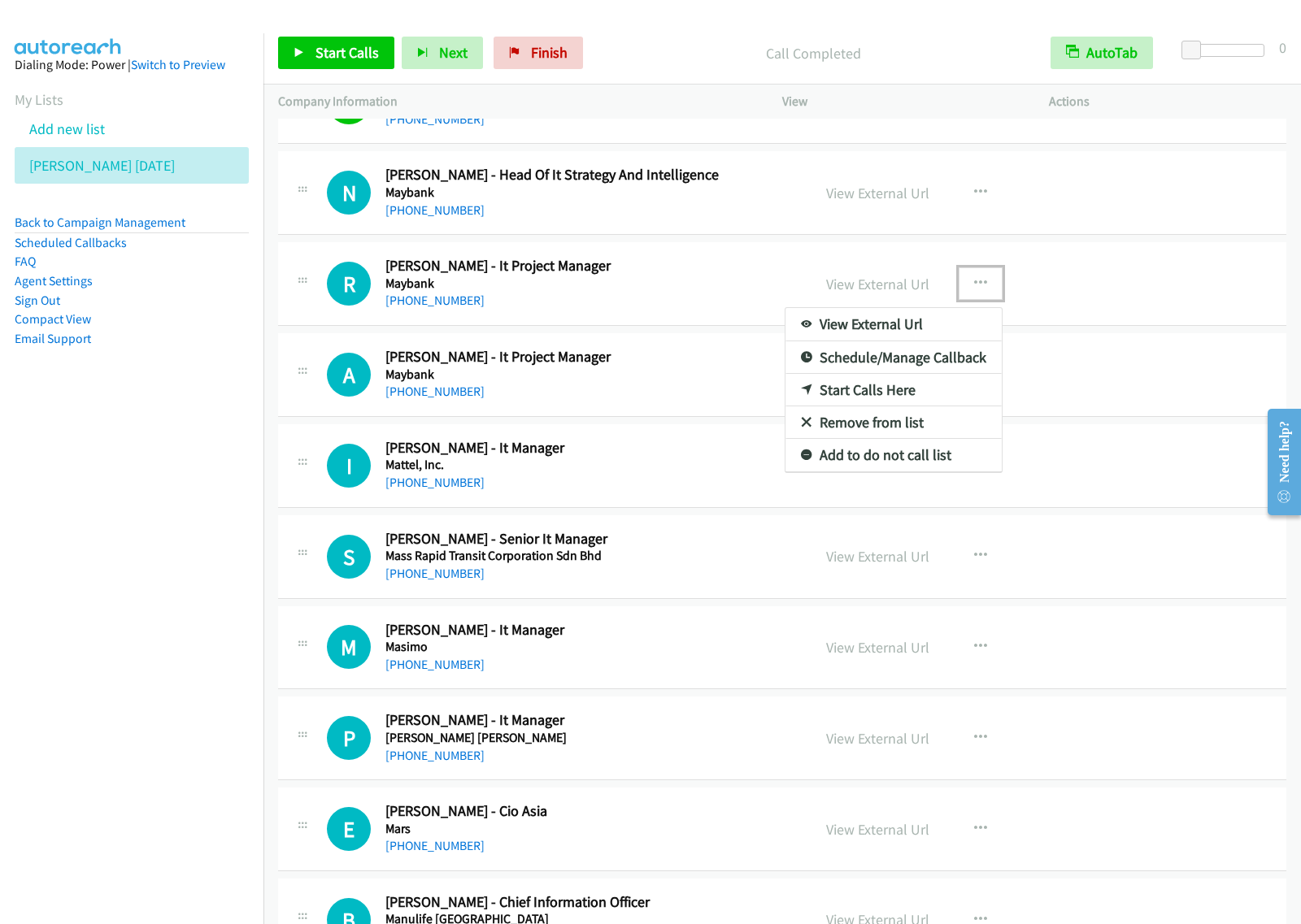
click at [949, 390] on link "Start Calls Here" at bounding box center [893, 390] width 216 height 33
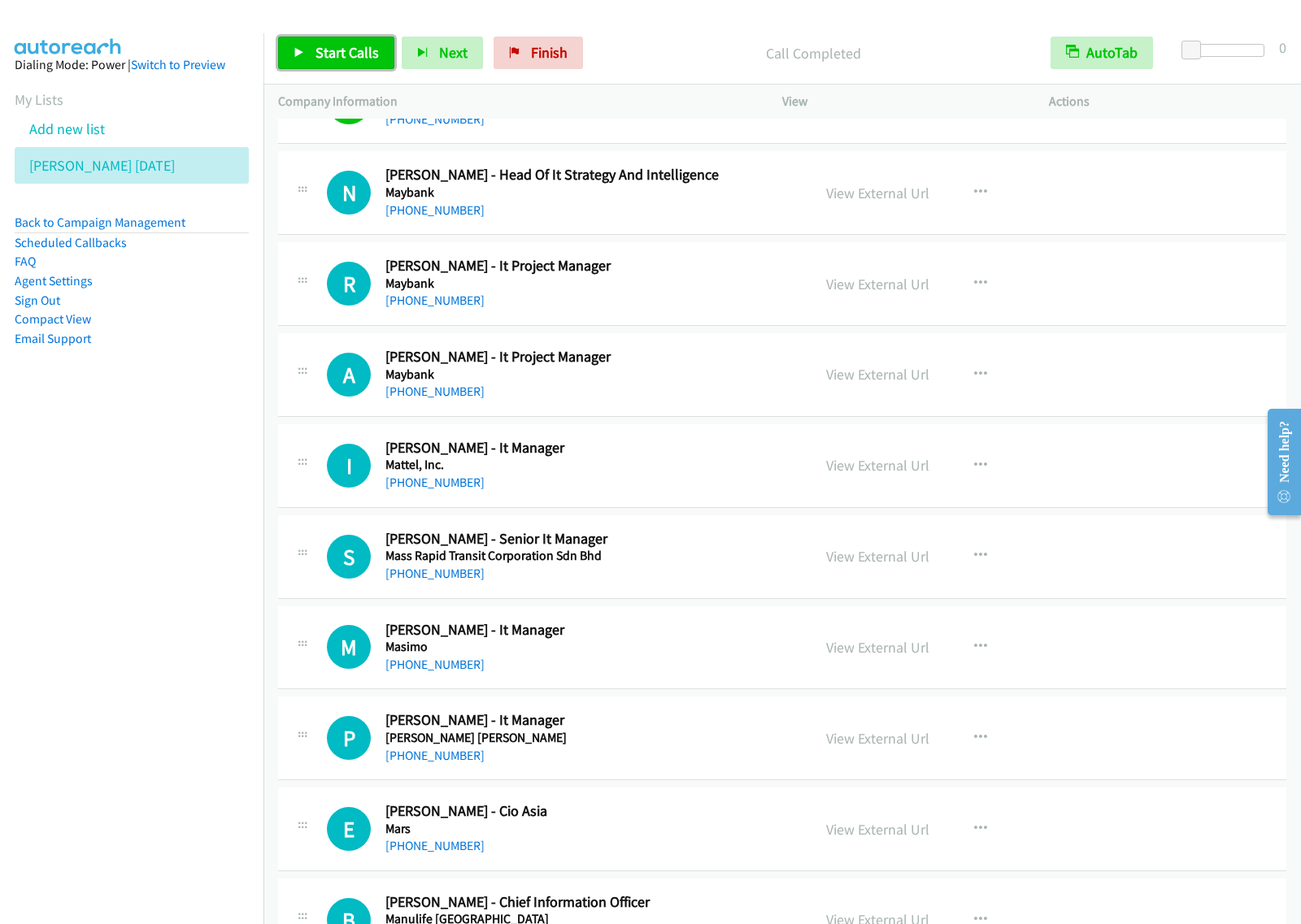
click at [372, 43] on link "Start Calls" at bounding box center [336, 53] width 116 height 33
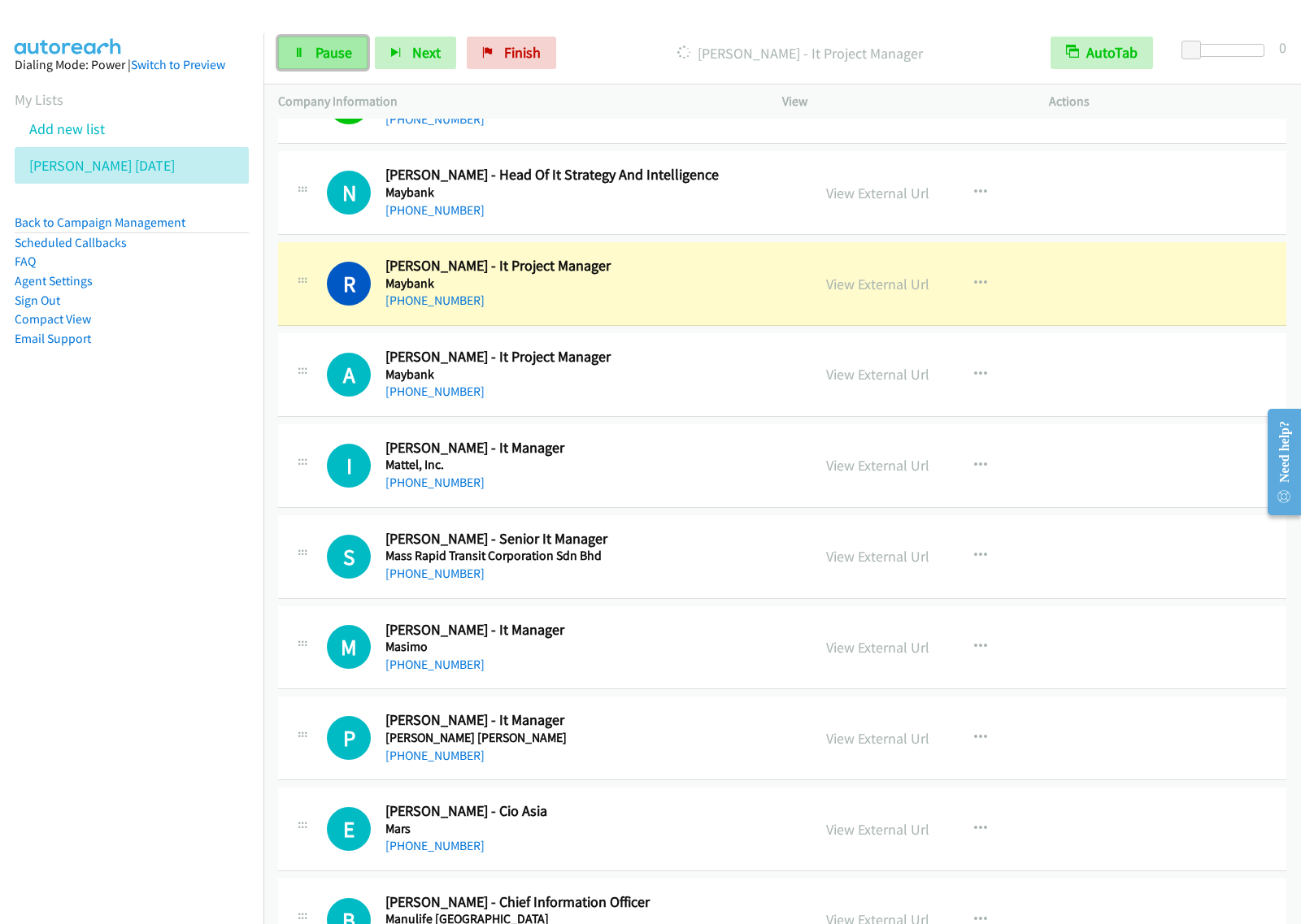
click at [340, 50] on span "Pause" at bounding box center [334, 52] width 37 height 19
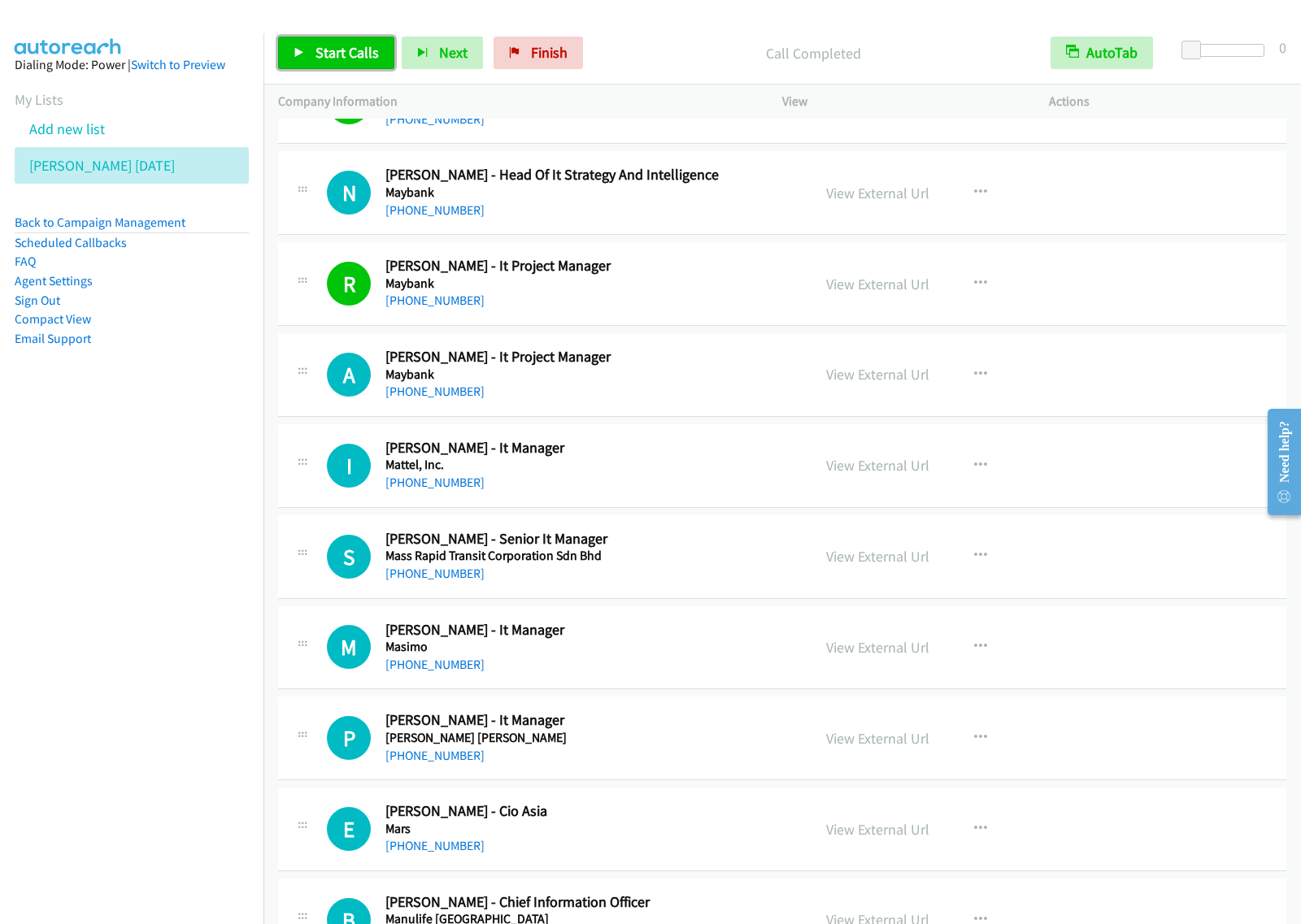
click at [332, 43] on span "Start Calls" at bounding box center [348, 52] width 64 height 19
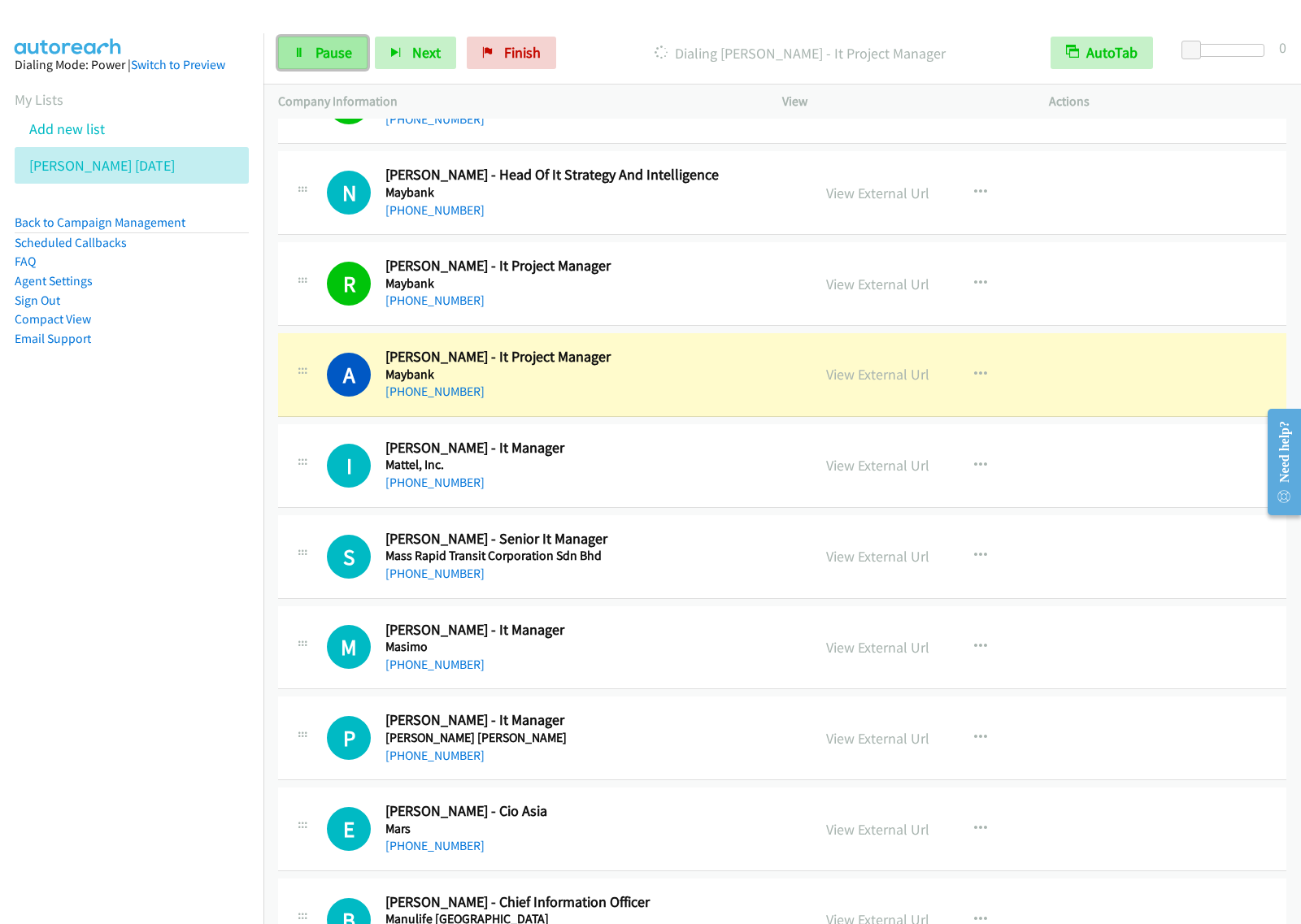
click at [346, 43] on span "Pause" at bounding box center [334, 52] width 37 height 19
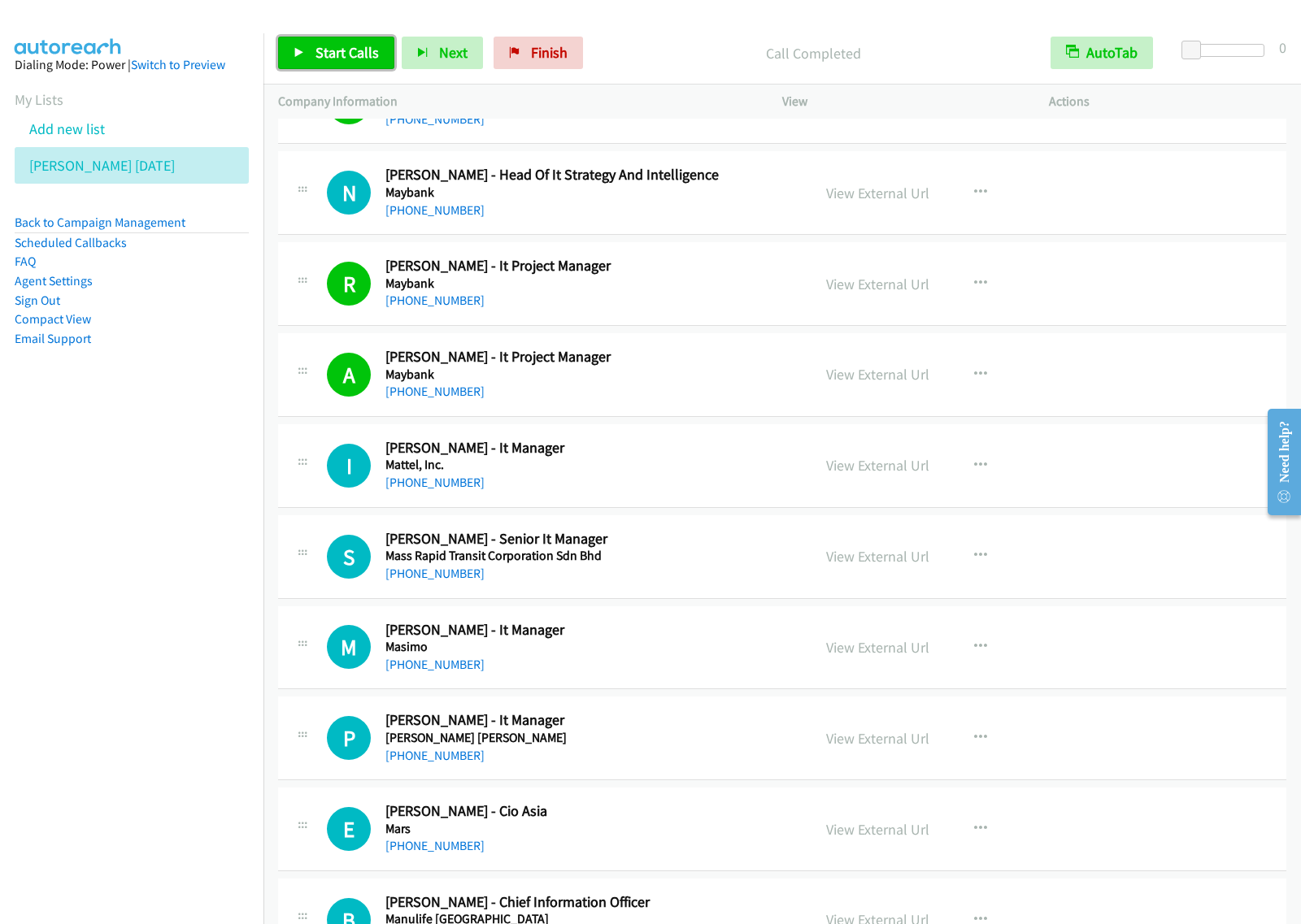
click at [354, 54] on span "Start Calls" at bounding box center [348, 52] width 64 height 19
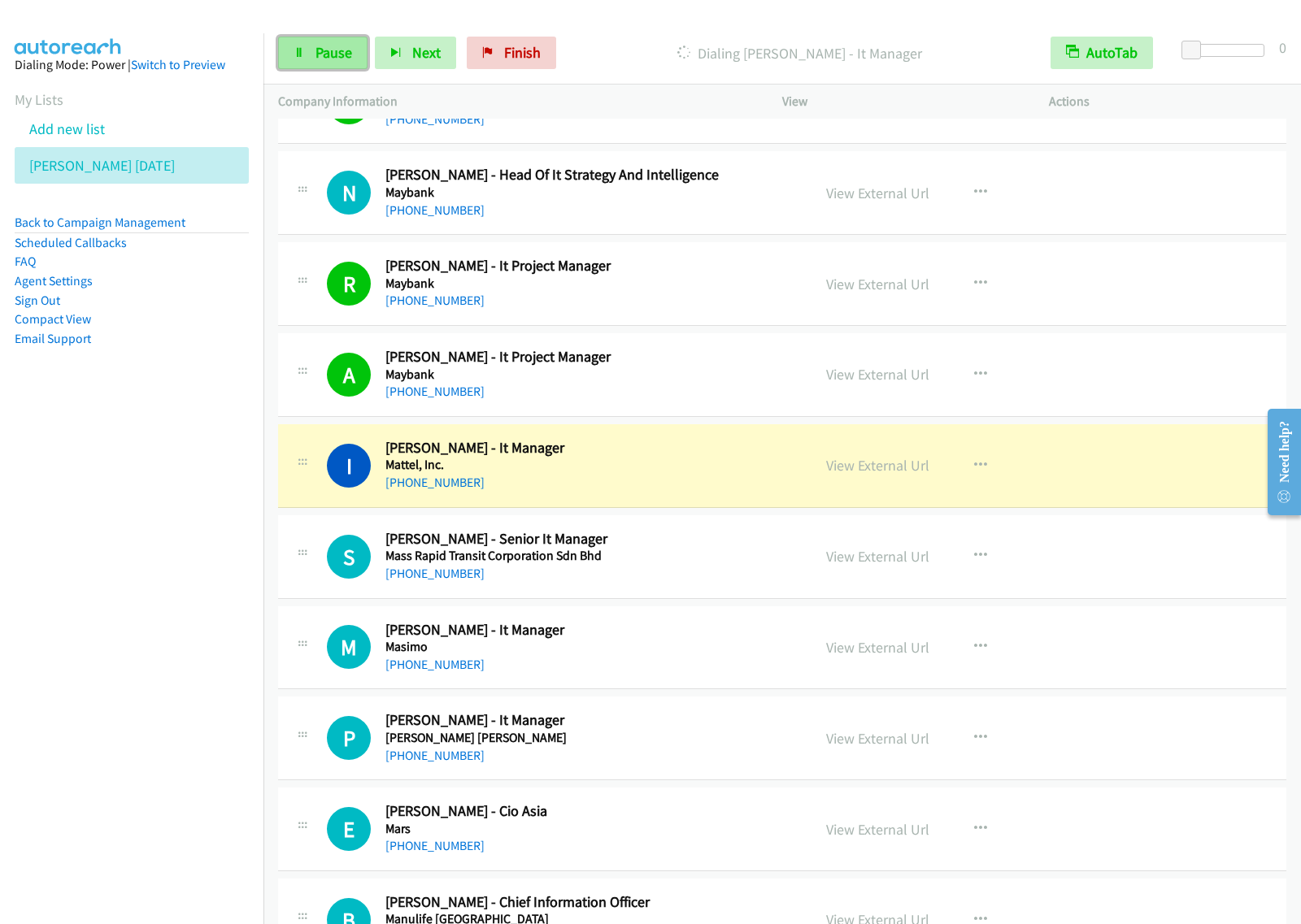
click at [305, 45] on link "Pause" at bounding box center [323, 53] width 89 height 33
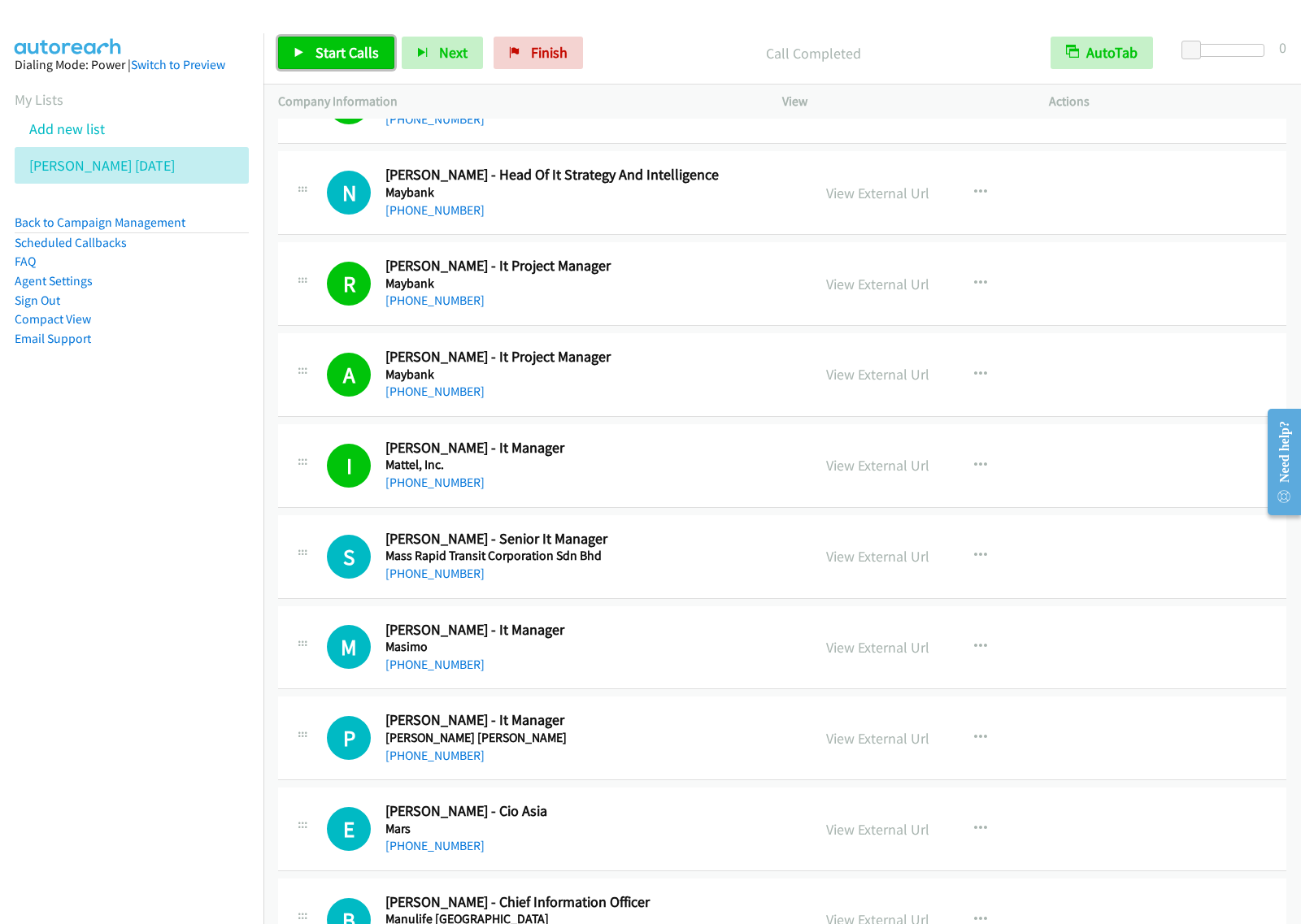
click at [349, 45] on span "Start Calls" at bounding box center [348, 52] width 64 height 19
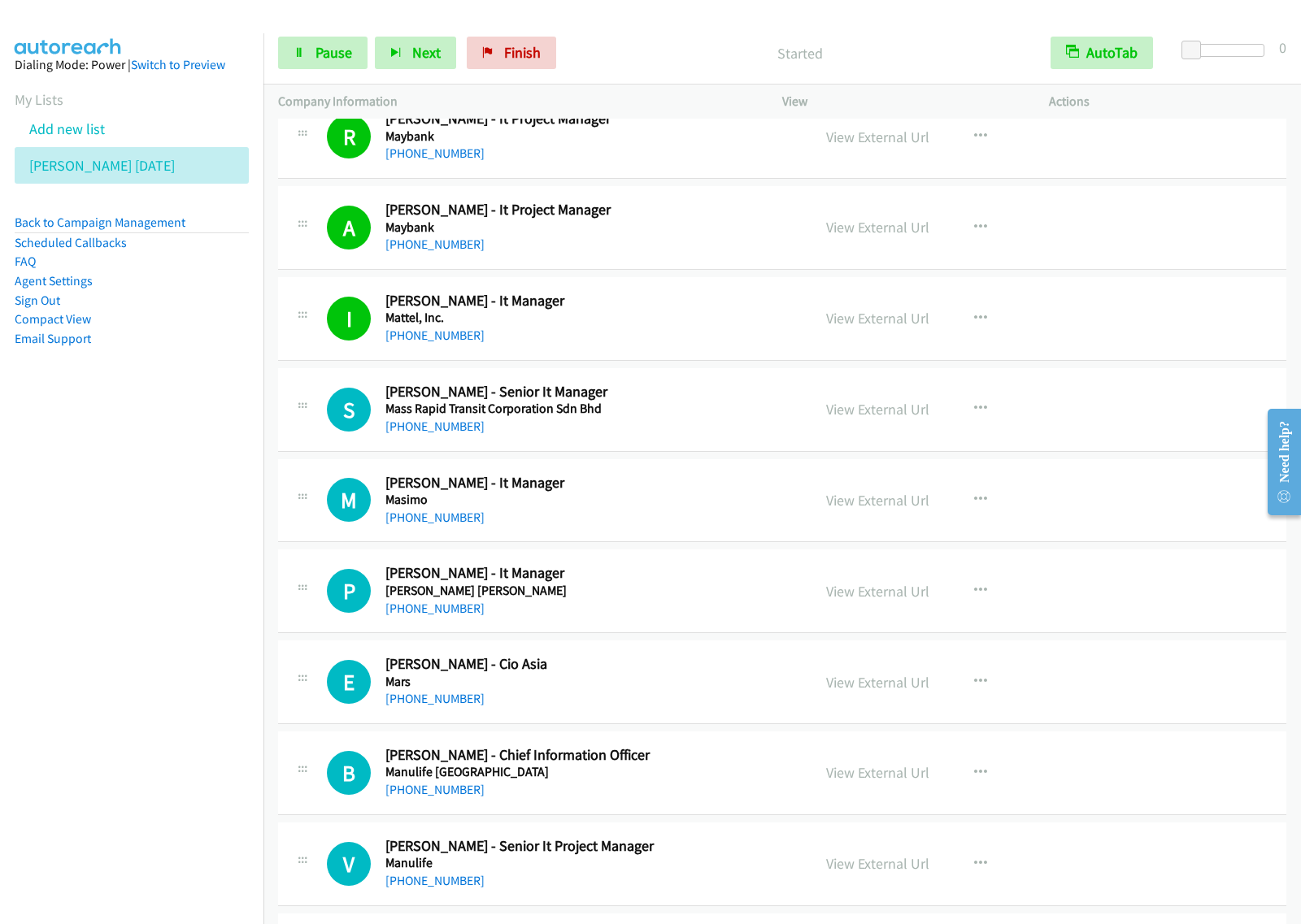
scroll to position [5588, 0]
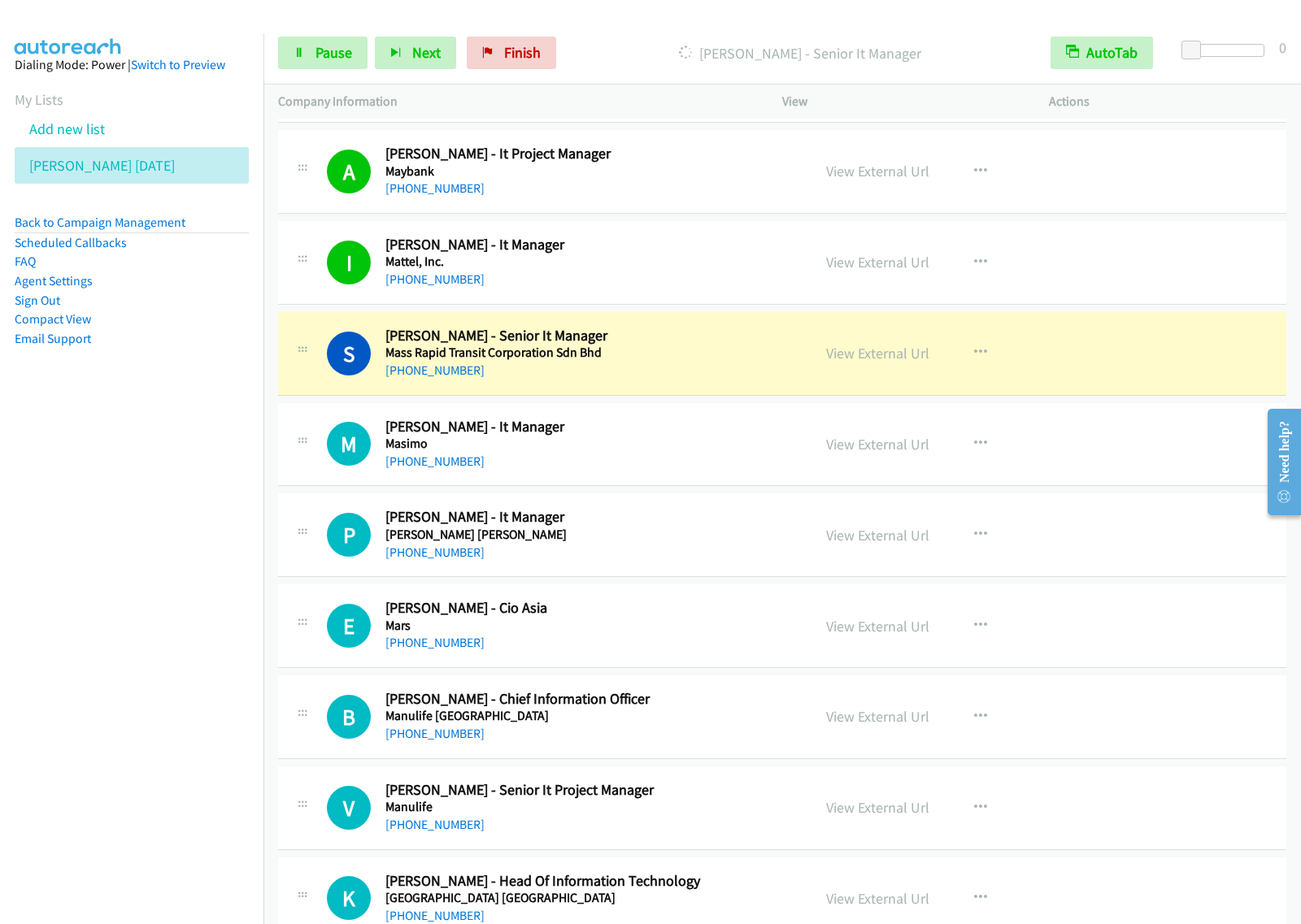
drag, startPoint x: 141, startPoint y: 492, endPoint x: 240, endPoint y: 421, distance: 121.8
click at [142, 492] on nav "Dialing Mode: Power | Switch to Preview My Lists Add new list [PERSON_NAME] [DA…" at bounding box center [132, 495] width 264 height 924
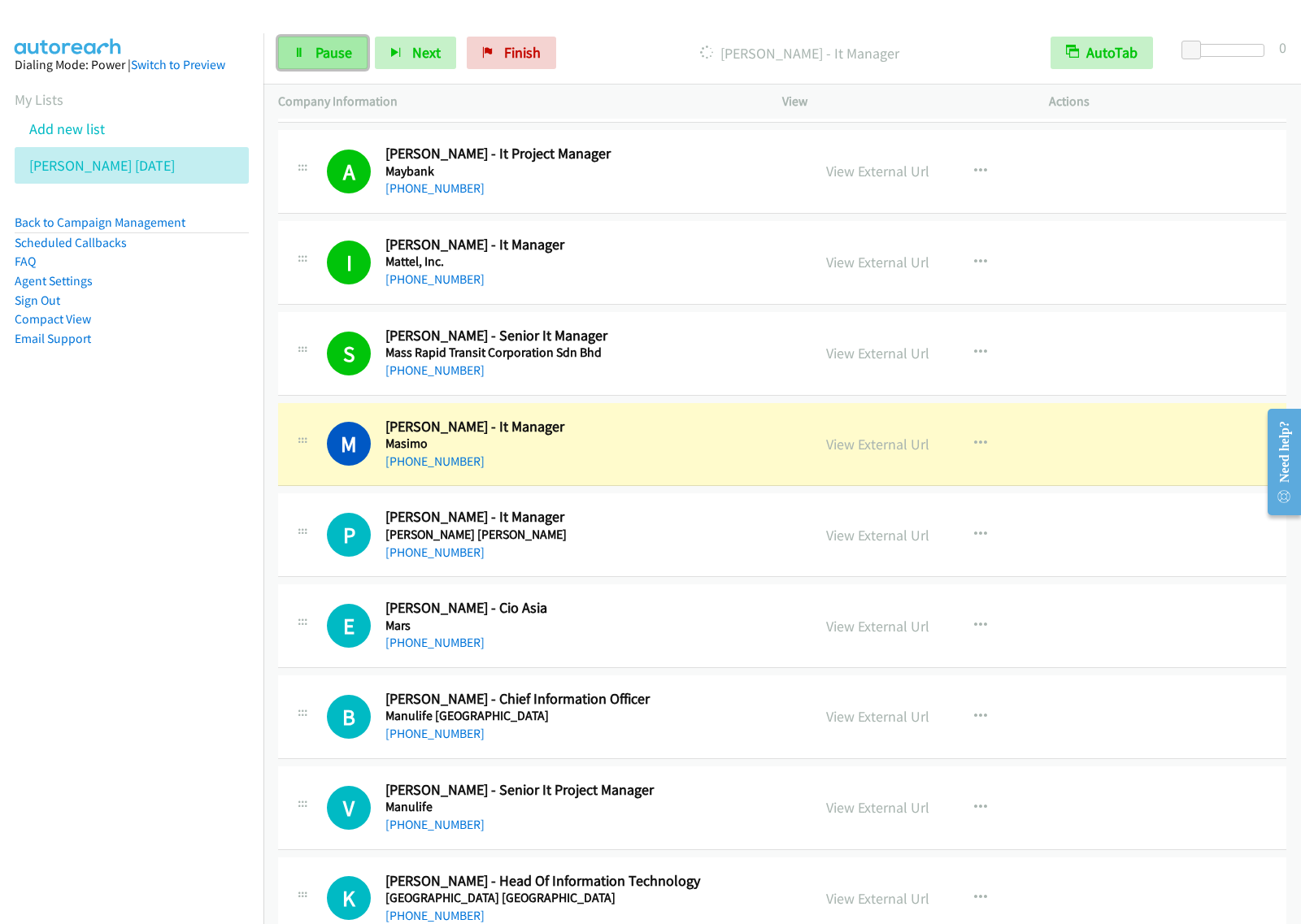
click at [326, 54] on span "Pause" at bounding box center [334, 52] width 37 height 19
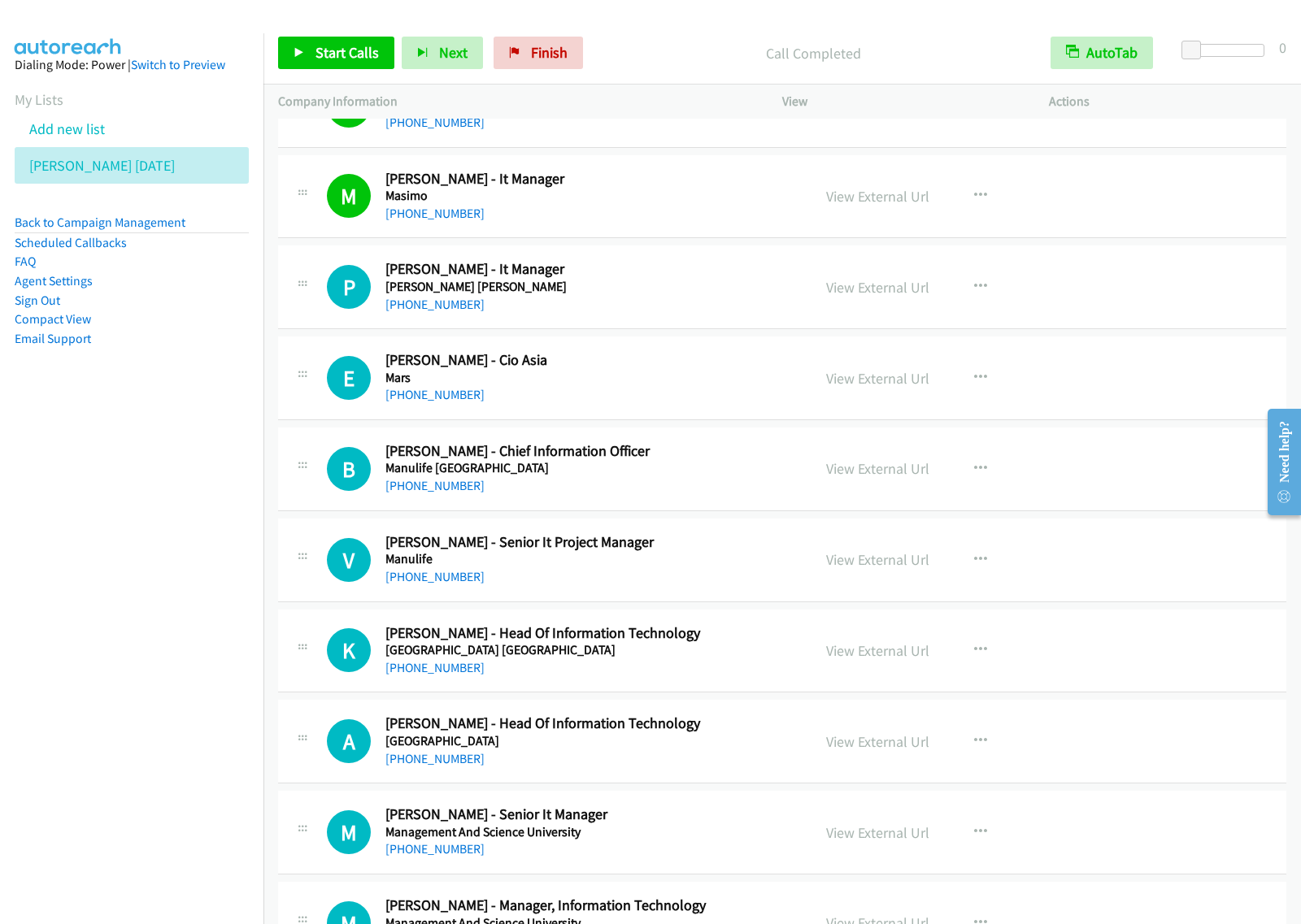
scroll to position [5892, 0]
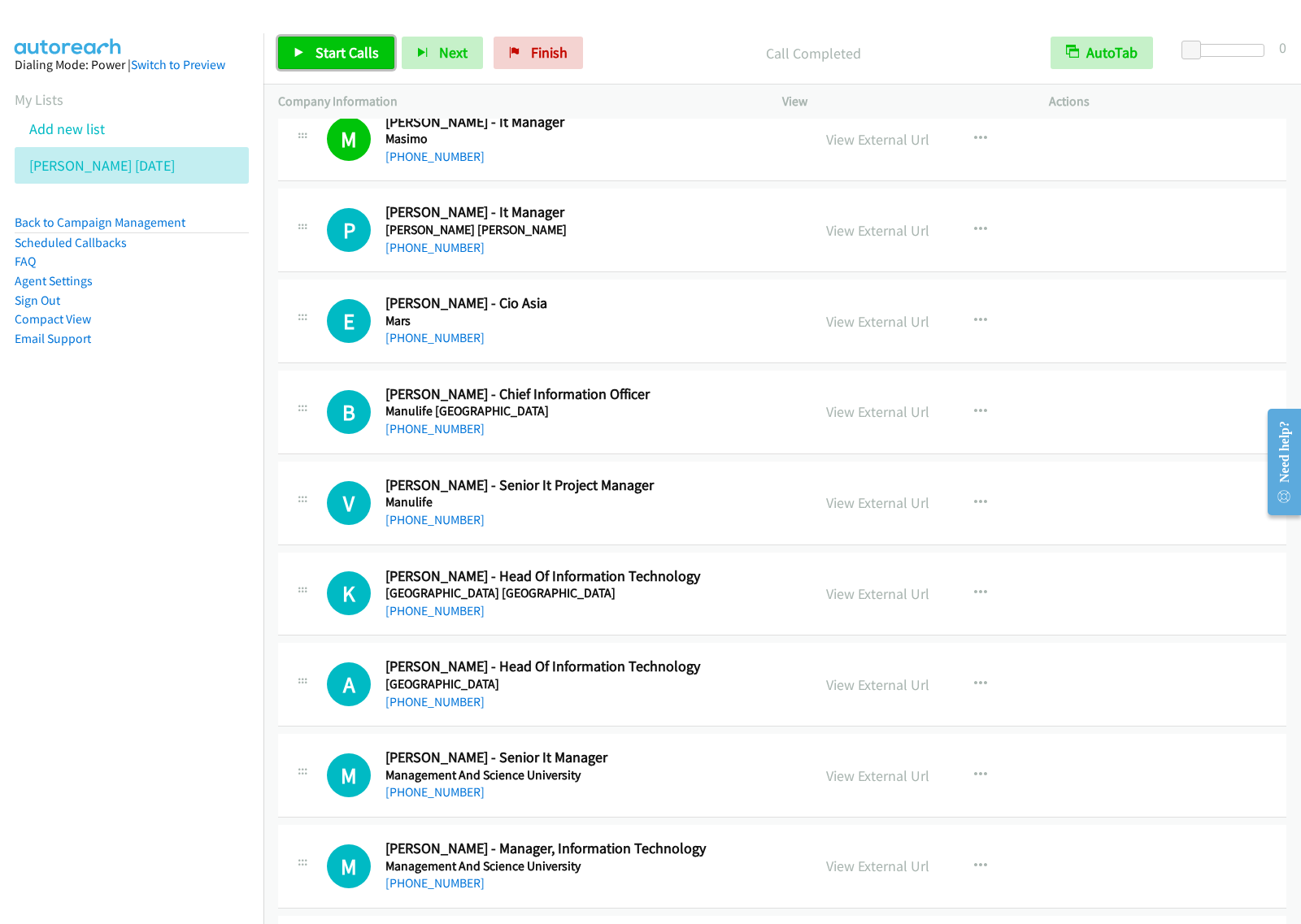
click at [332, 58] on span "Start Calls" at bounding box center [348, 52] width 64 height 19
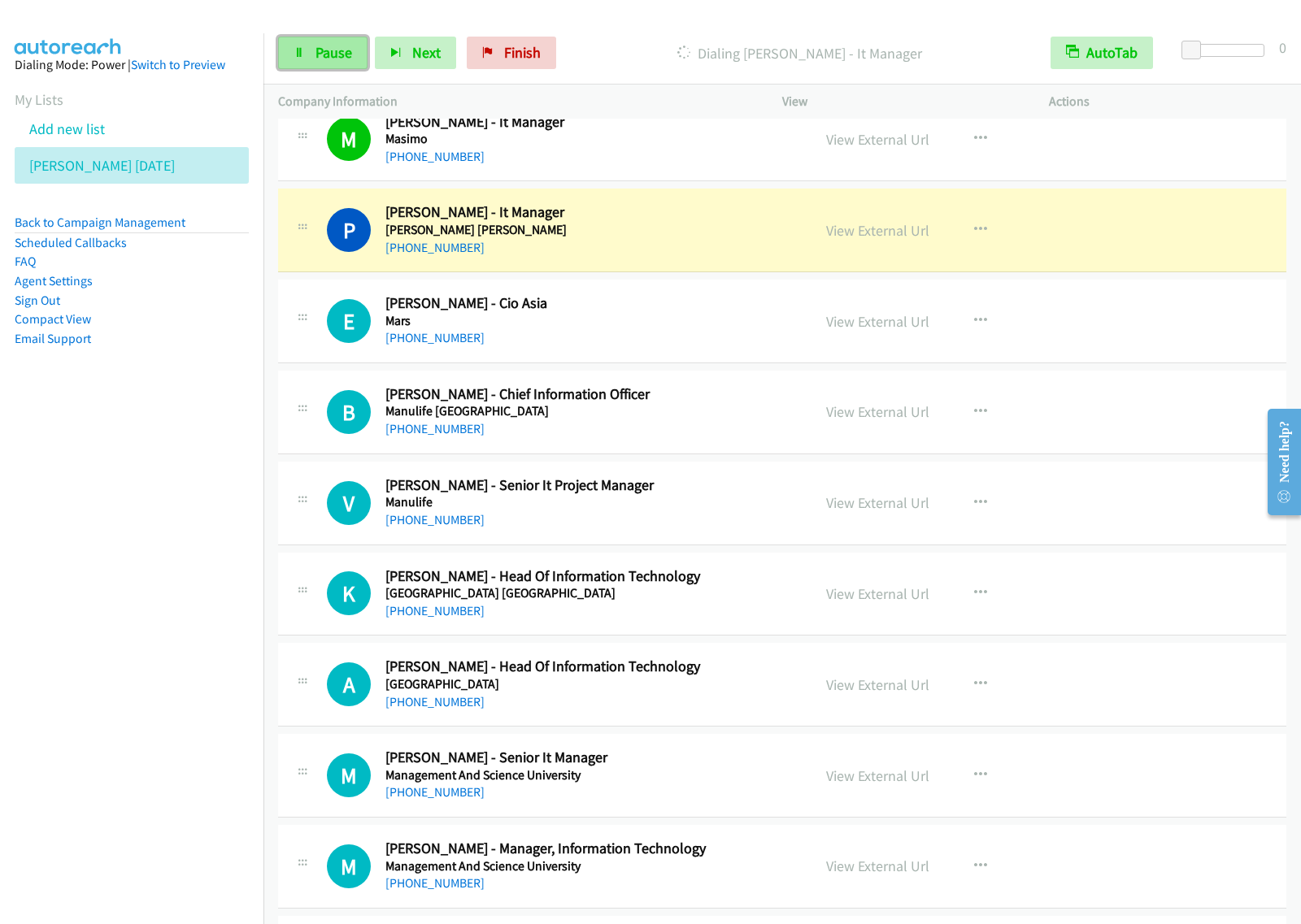
click at [325, 63] on link "Pause" at bounding box center [323, 53] width 89 height 33
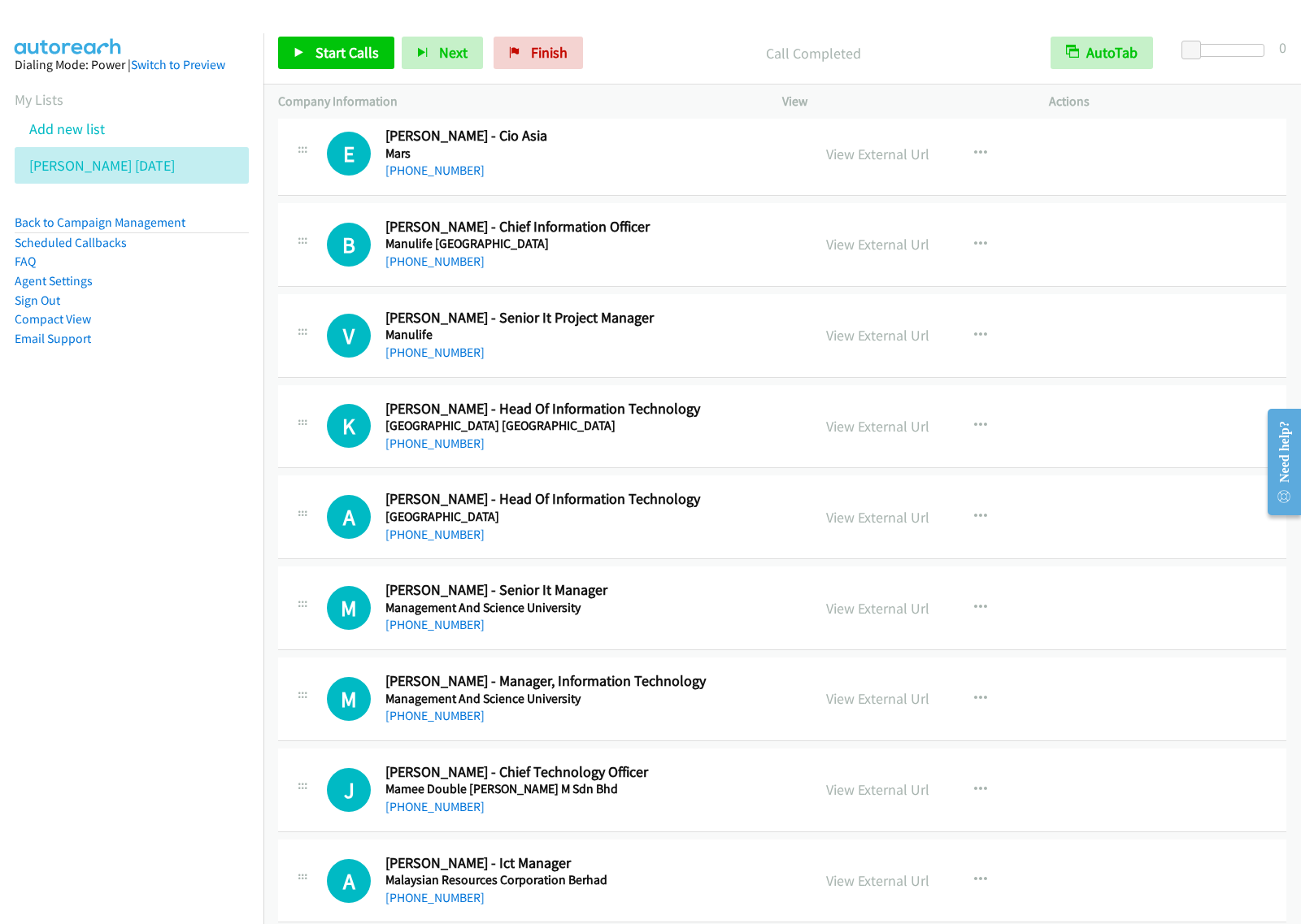
scroll to position [6096, 0]
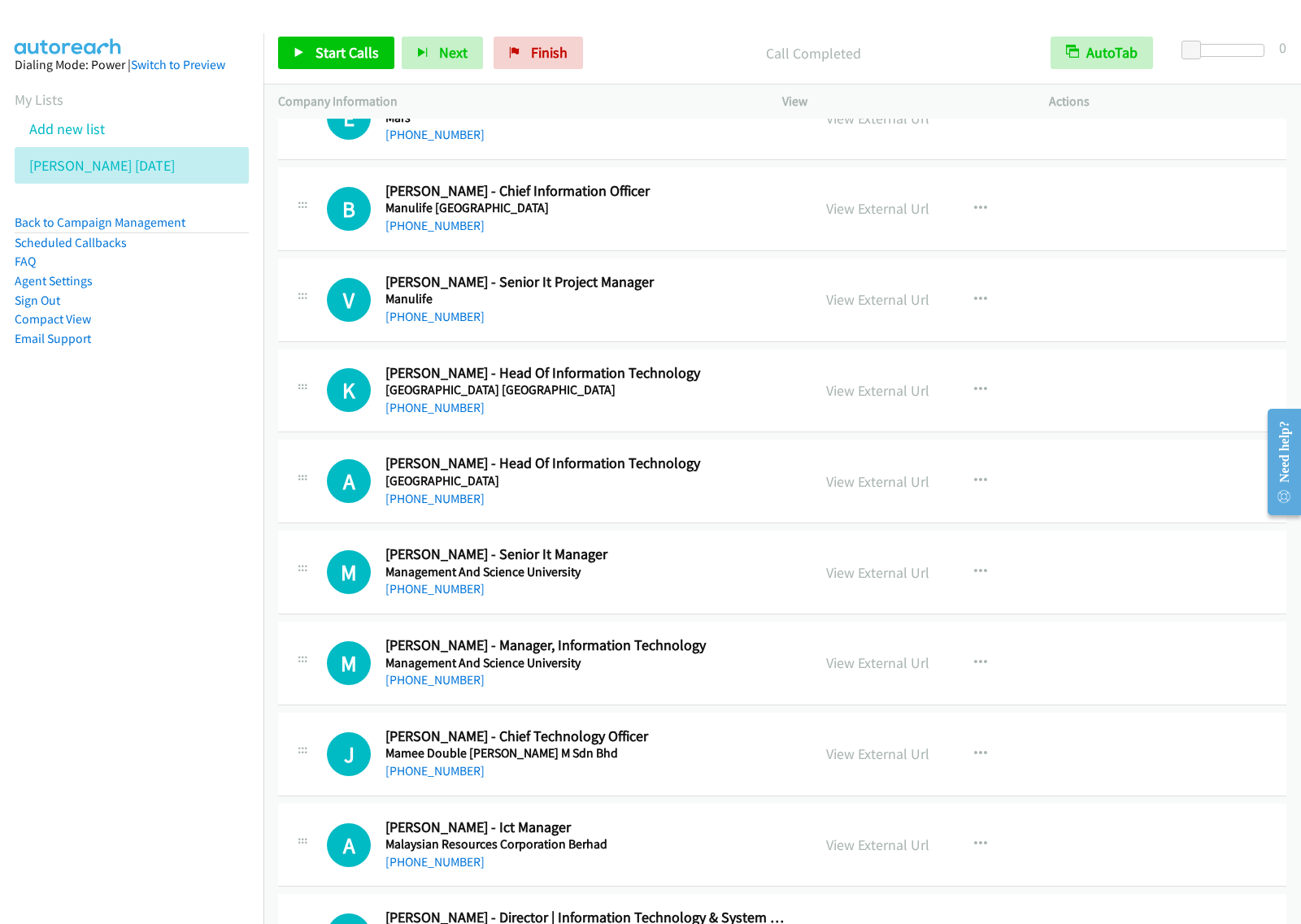
click at [721, 307] on h5 "Manulife" at bounding box center [587, 299] width 404 height 16
click at [974, 306] on icon "button" at bounding box center [980, 299] width 13 height 13
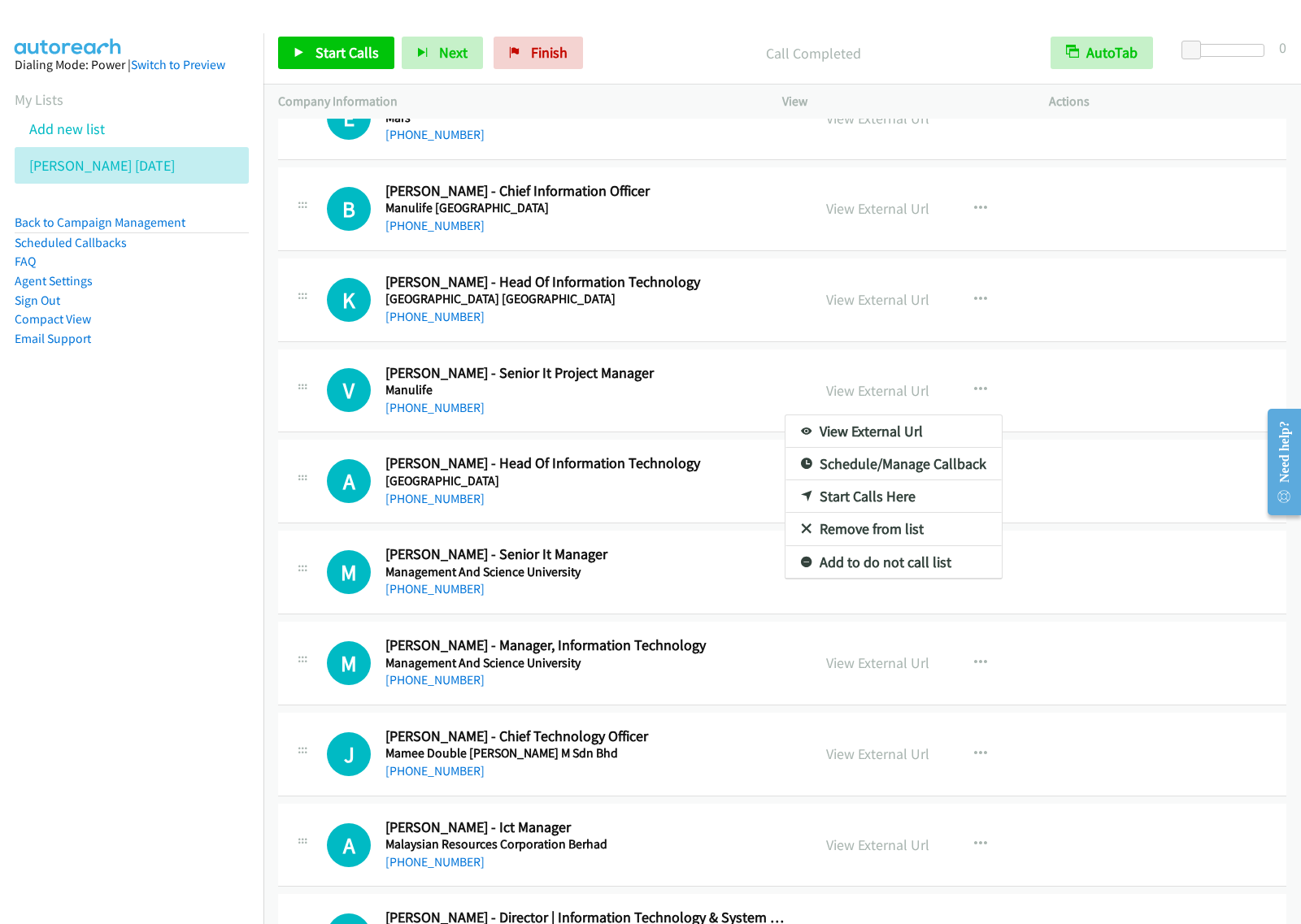
click at [699, 388] on div at bounding box center [650, 462] width 1301 height 924
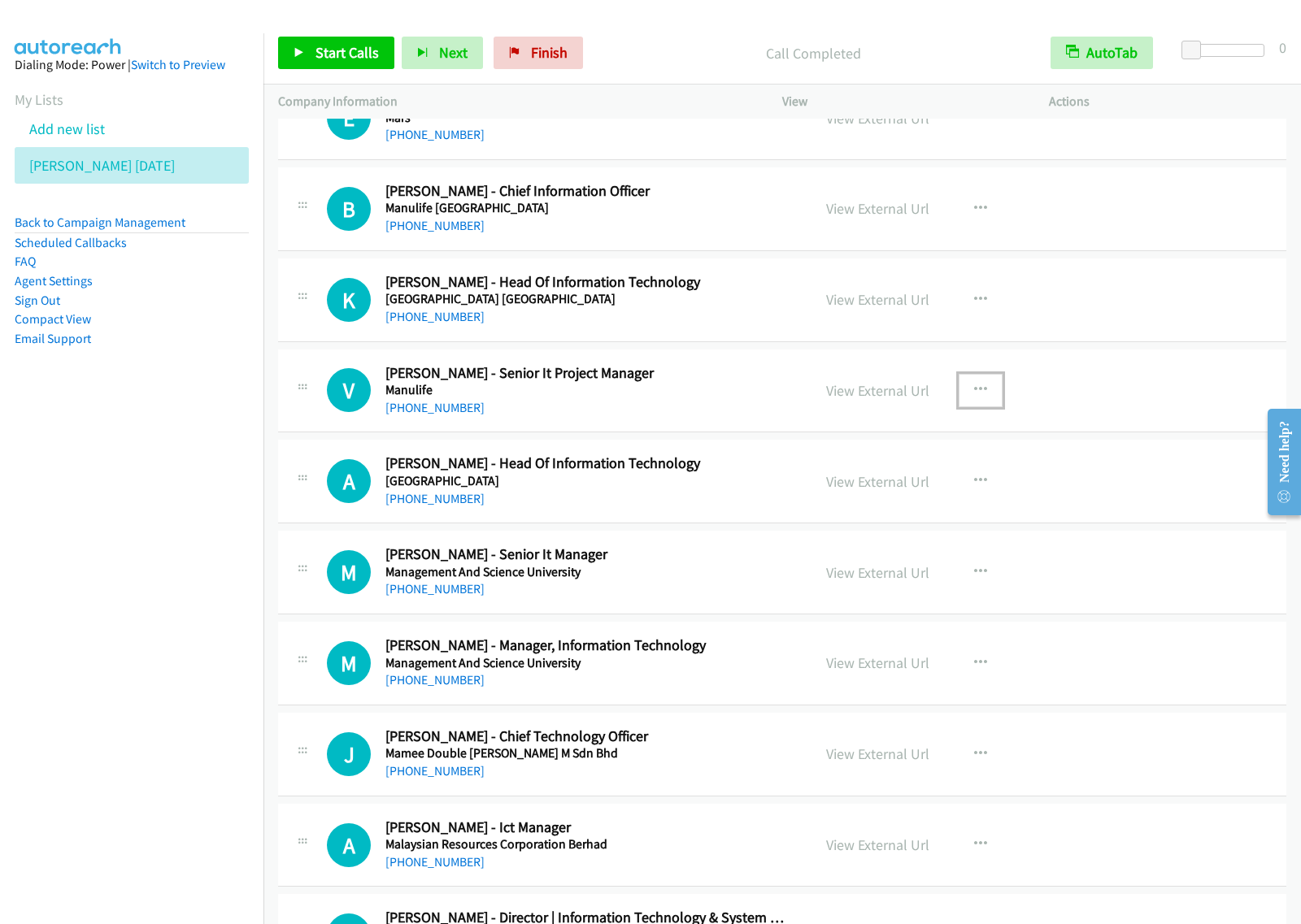
click at [974, 396] on icon "button" at bounding box center [980, 390] width 13 height 13
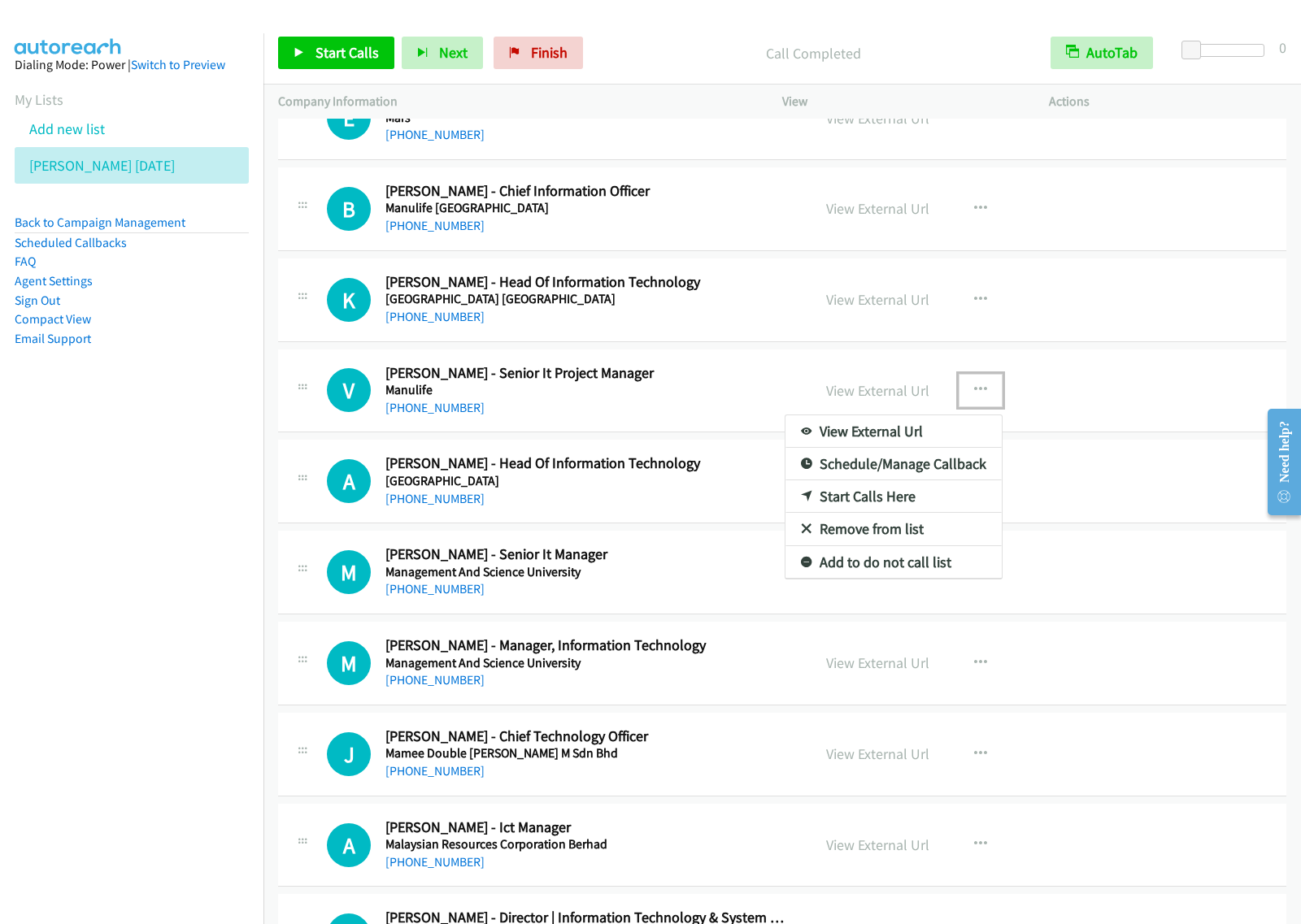
click at [850, 508] on link "Start Calls Here" at bounding box center [893, 497] width 216 height 33
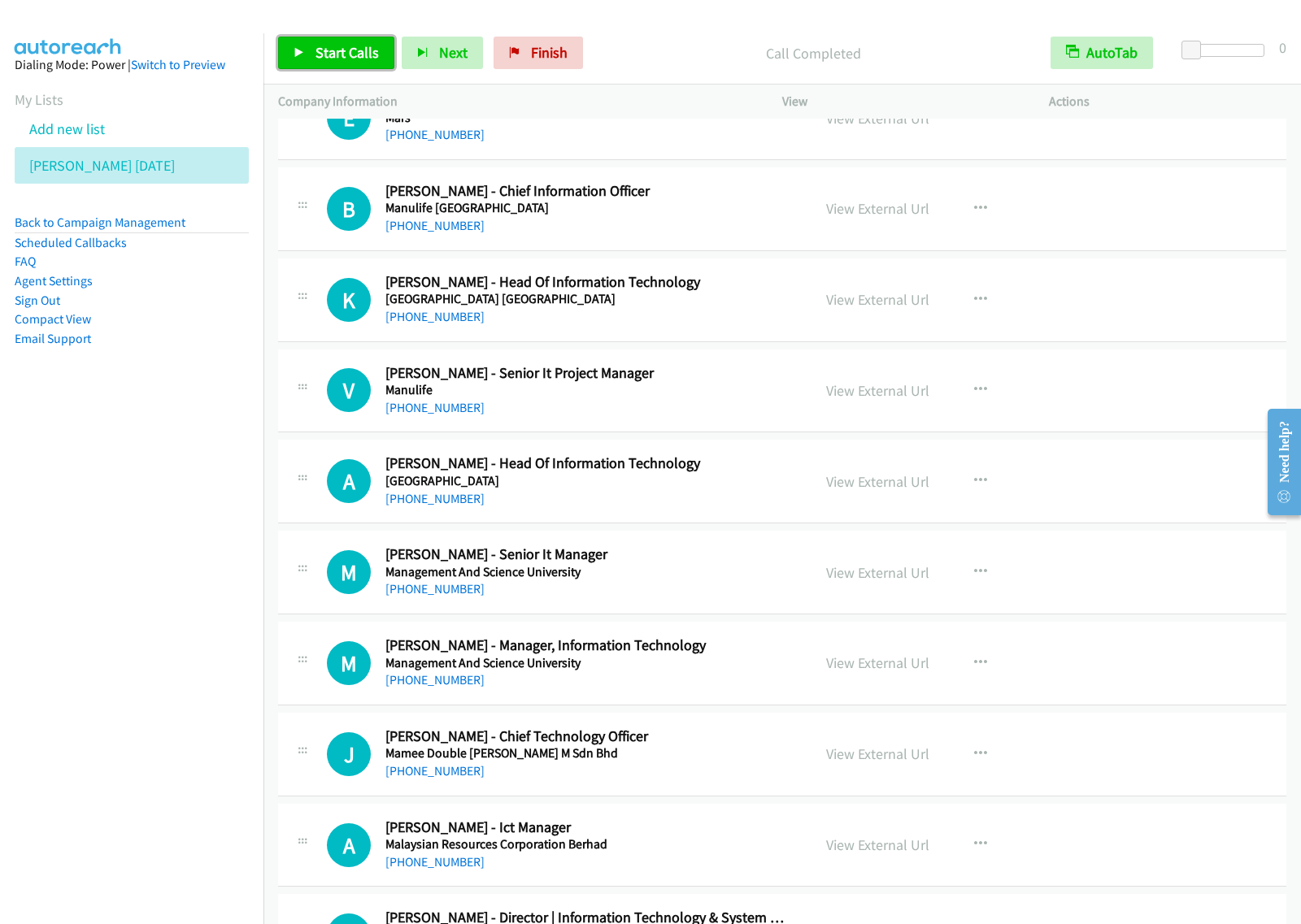
click at [348, 67] on link "Start Calls" at bounding box center [336, 53] width 116 height 33
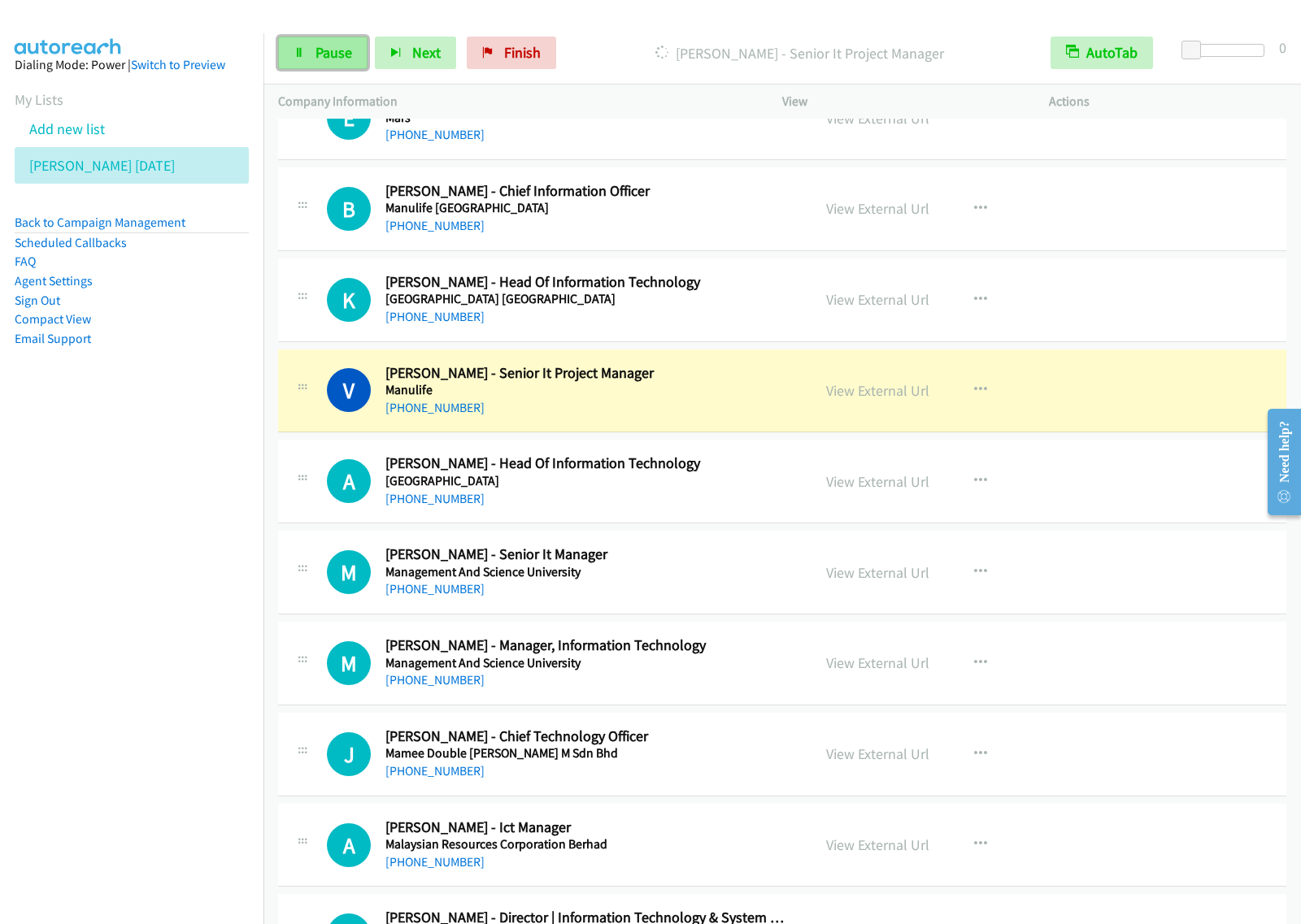
click at [338, 42] on link "Pause" at bounding box center [323, 53] width 89 height 33
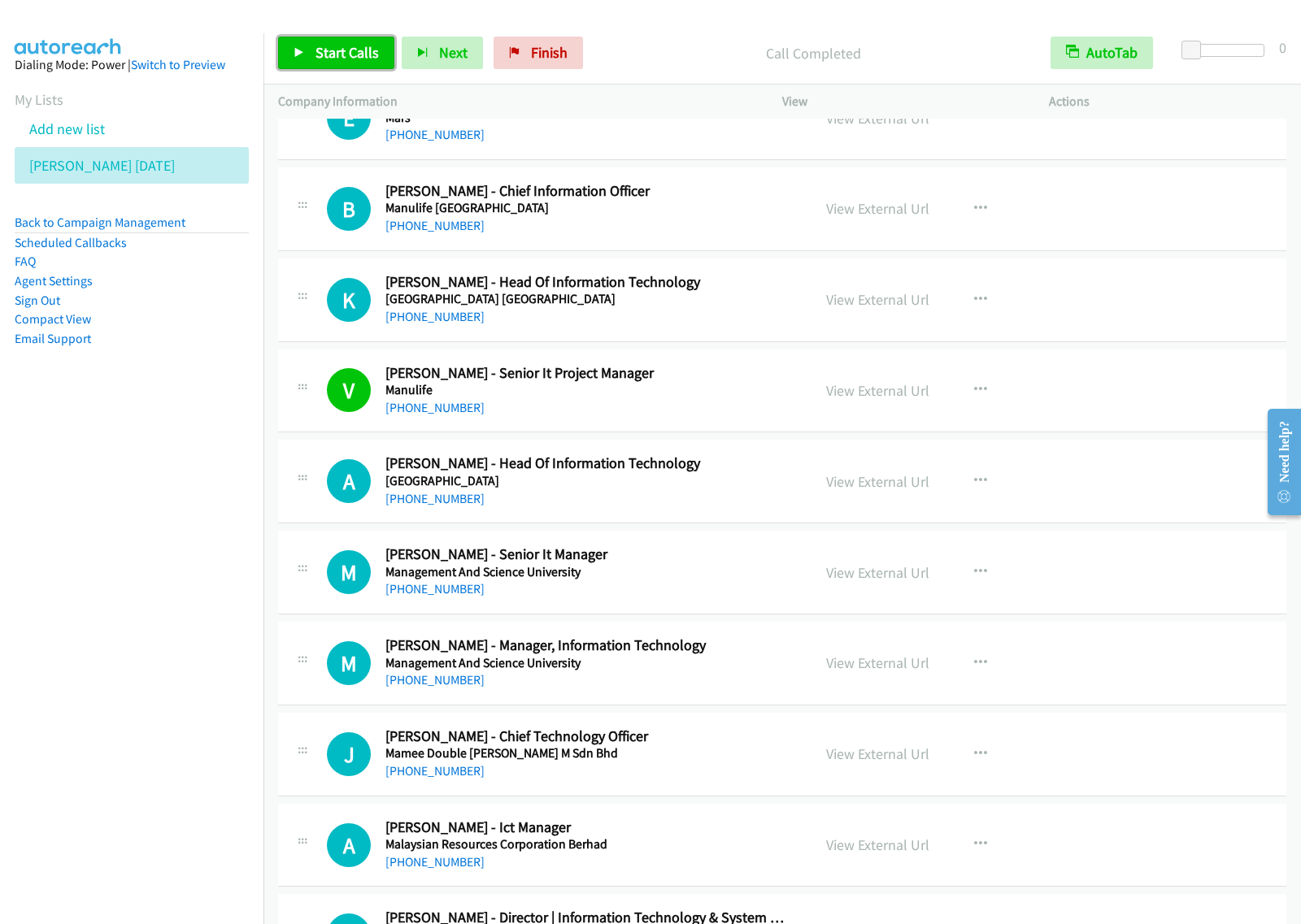
click at [368, 43] on span "Start Calls" at bounding box center [348, 52] width 64 height 19
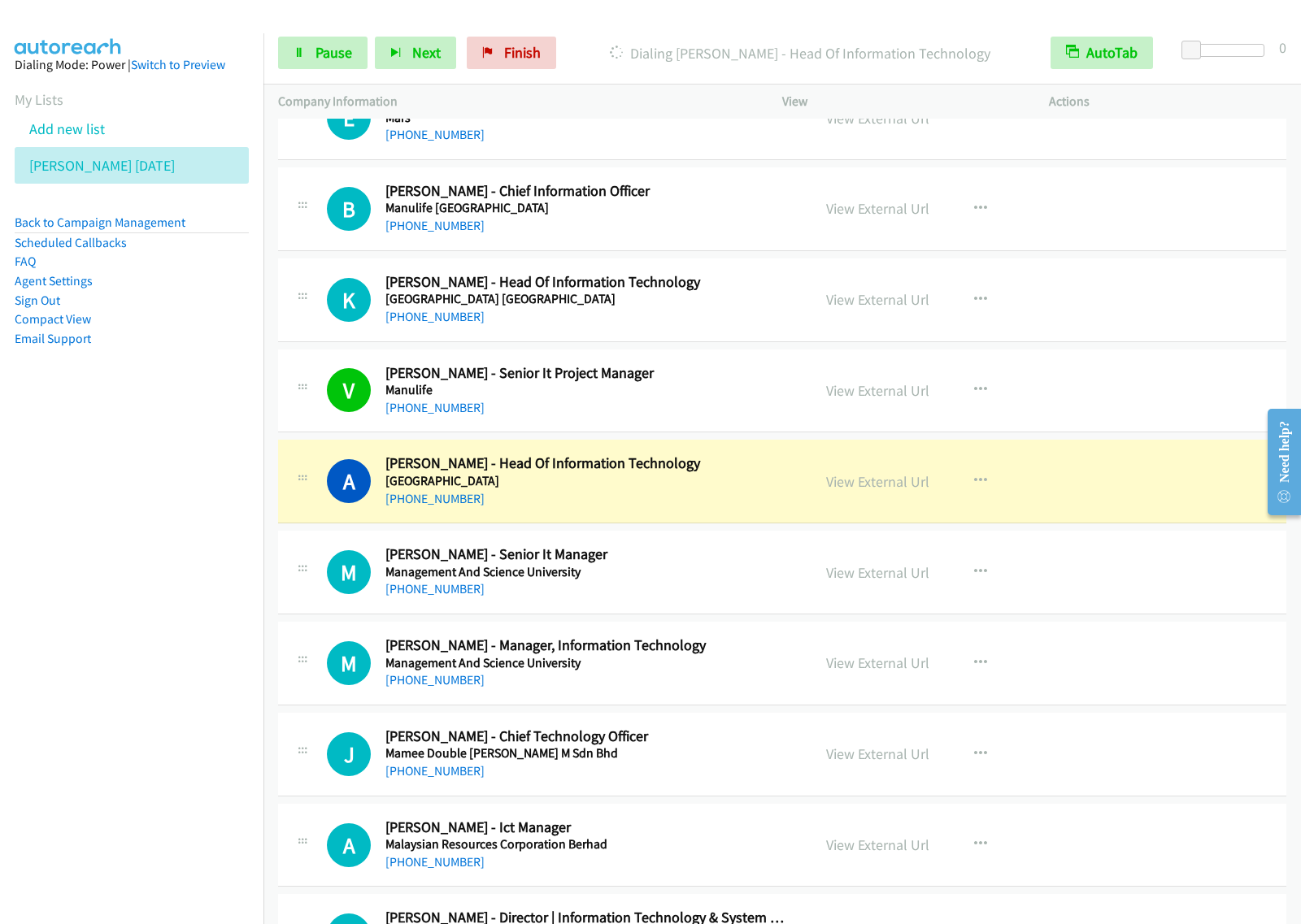
click at [316, 69] on div "Start Calls Pause Next Finish Dialing [PERSON_NAME] - Head Of Information Techn…" at bounding box center [782, 53] width 1038 height 63
click at [327, 53] on span "Pause" at bounding box center [334, 52] width 37 height 19
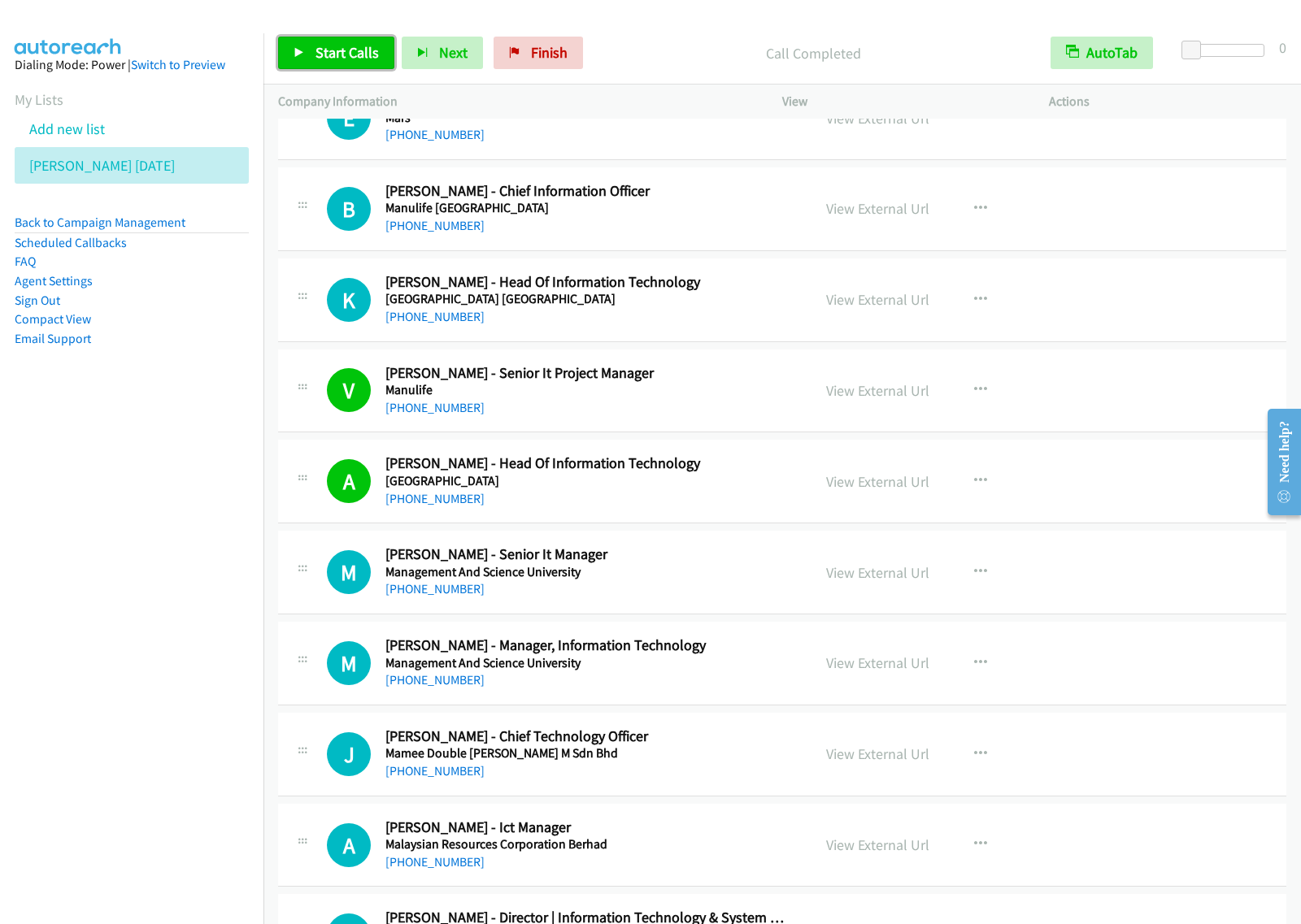
click at [356, 51] on span "Start Calls" at bounding box center [348, 52] width 64 height 19
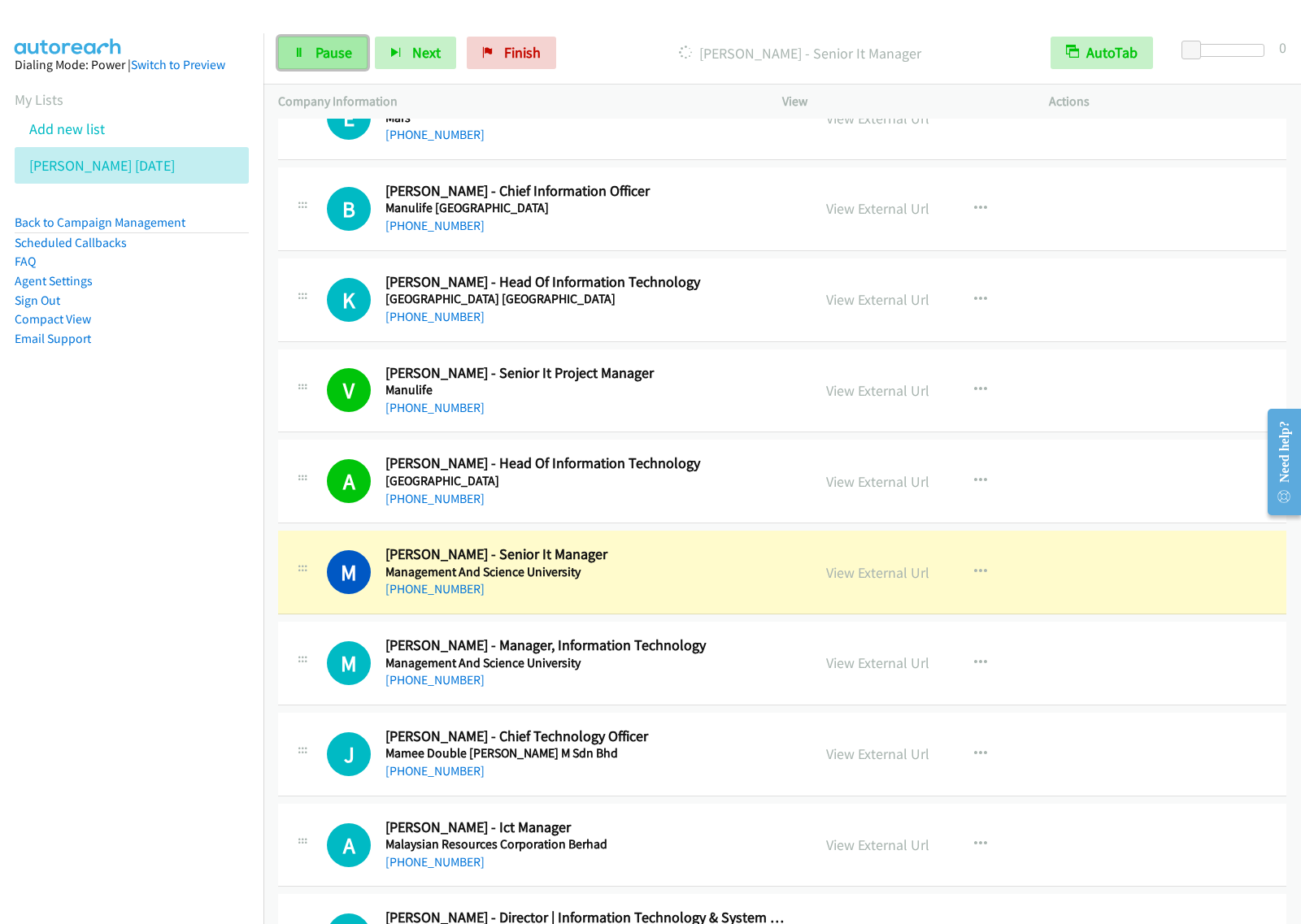
click at [344, 68] on link "Pause" at bounding box center [323, 53] width 89 height 33
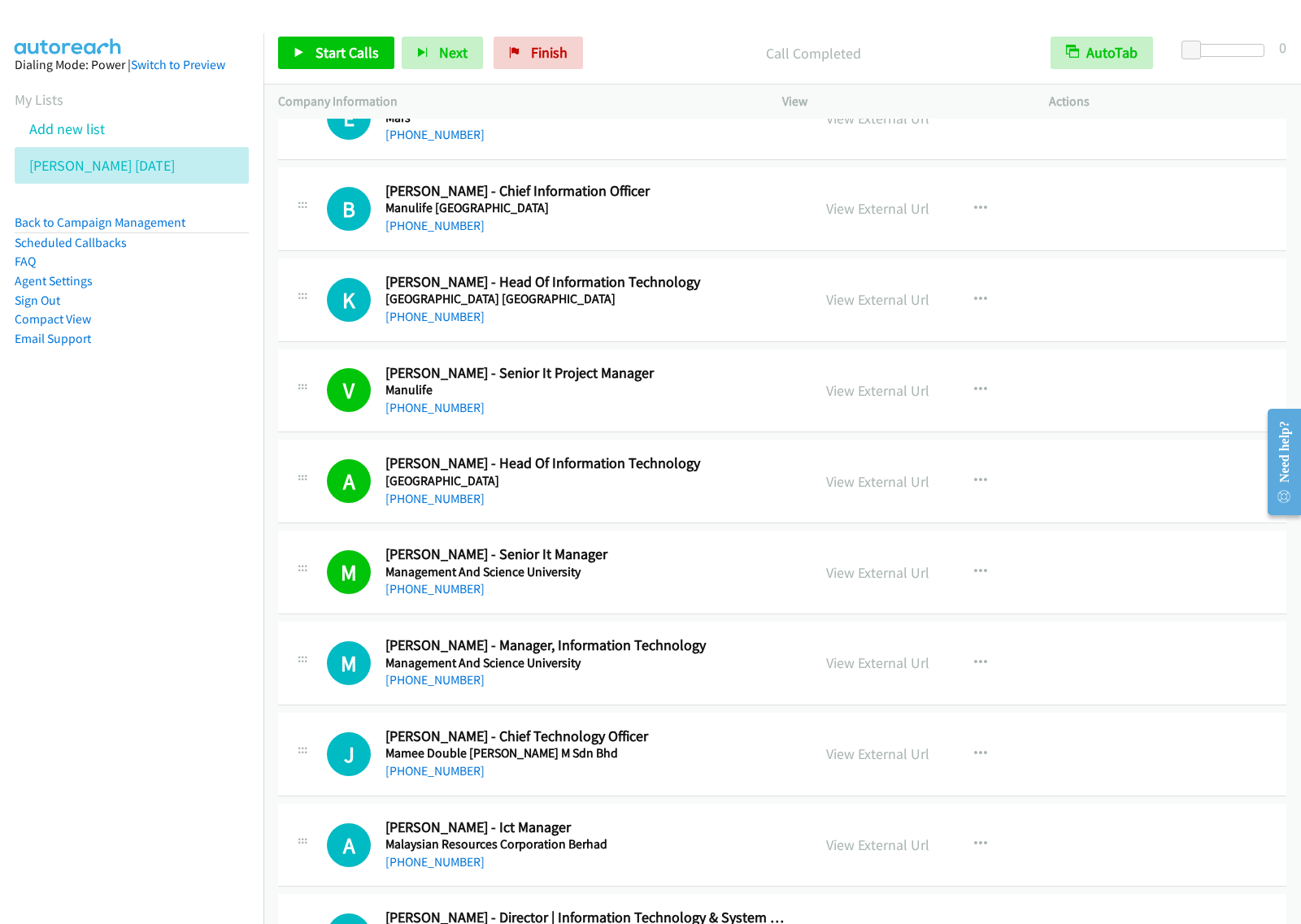
scroll to position [6299, 0]
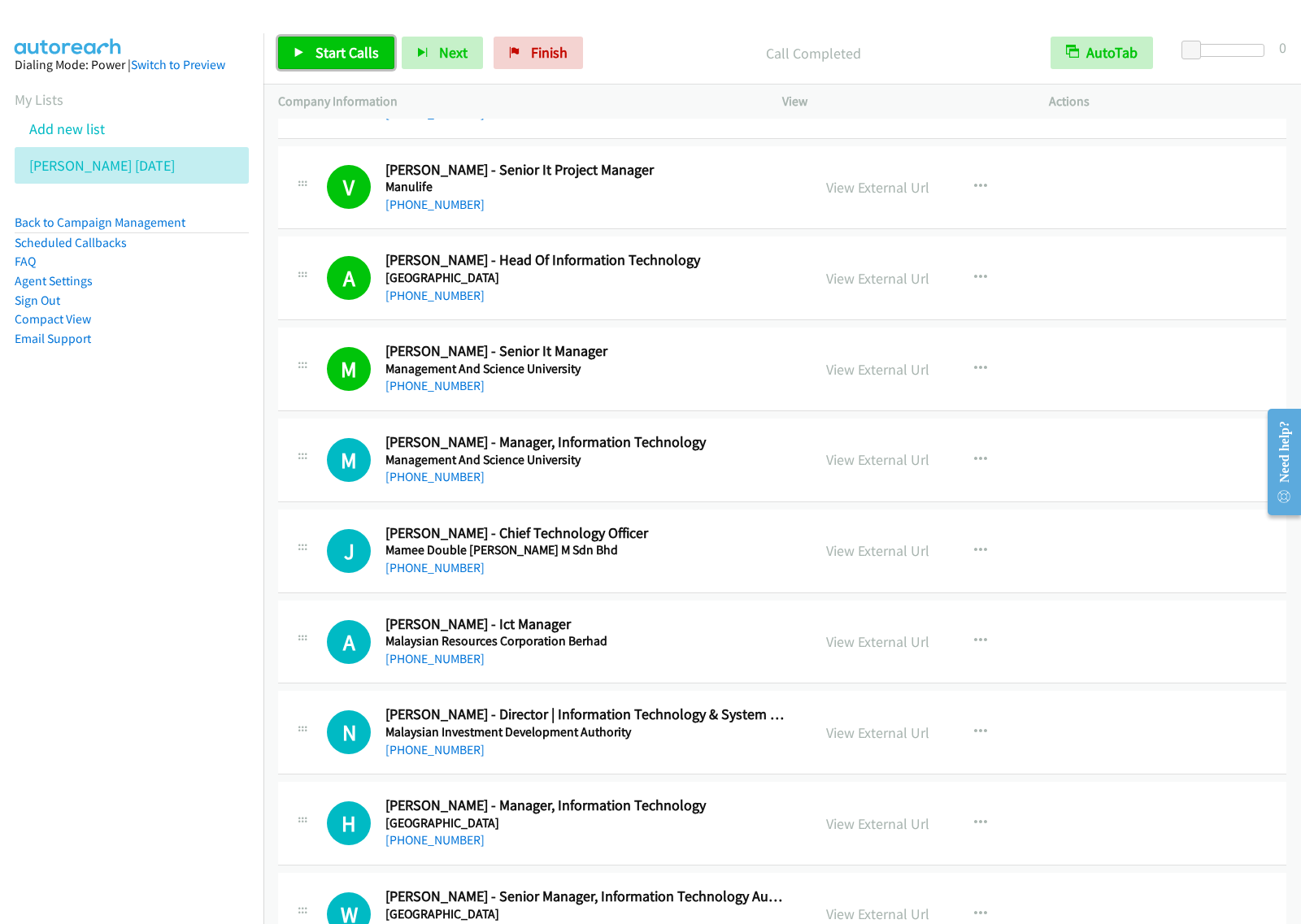
click at [337, 51] on span "Start Calls" at bounding box center [348, 52] width 64 height 19
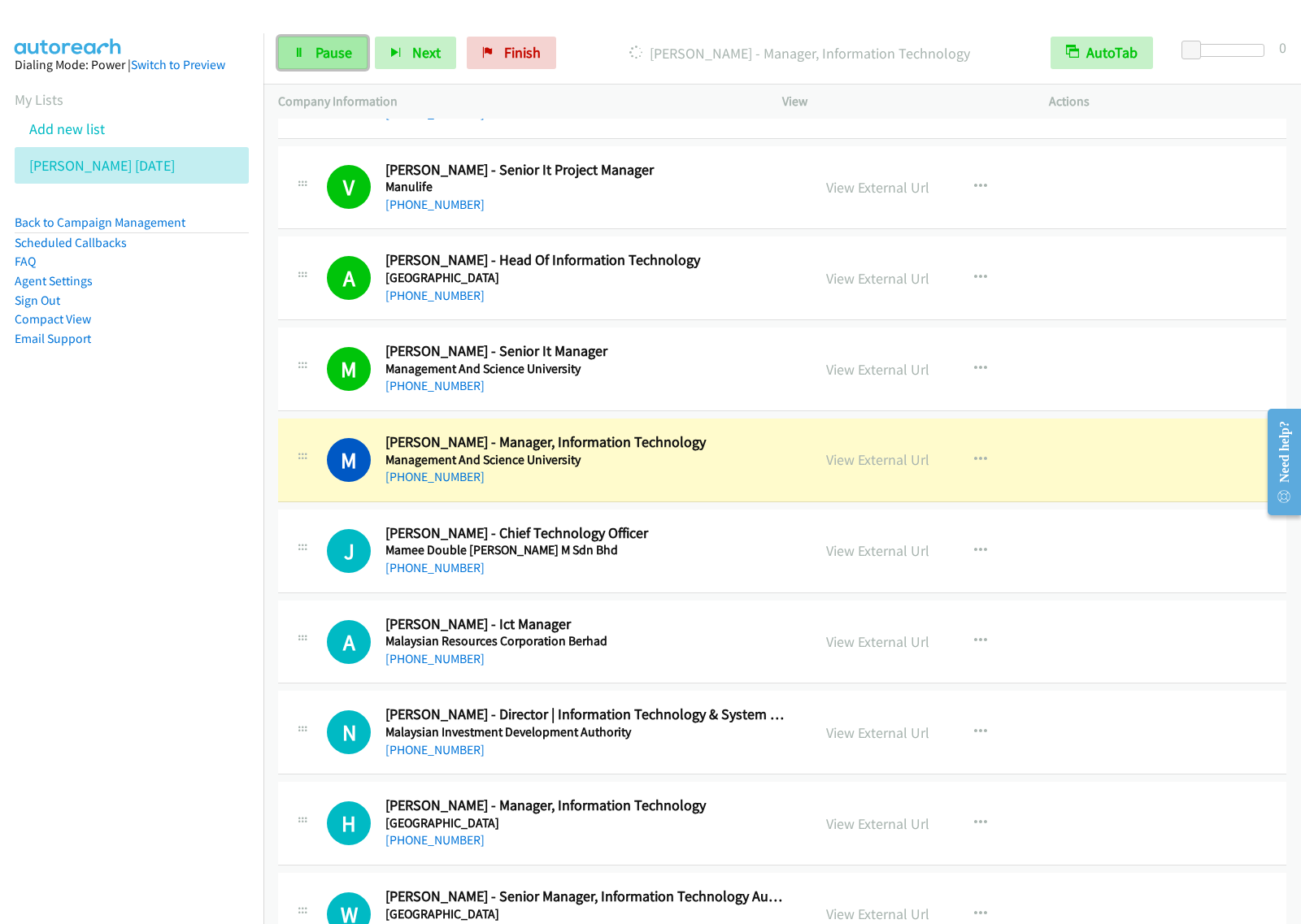
click at [332, 54] on span "Pause" at bounding box center [334, 52] width 37 height 19
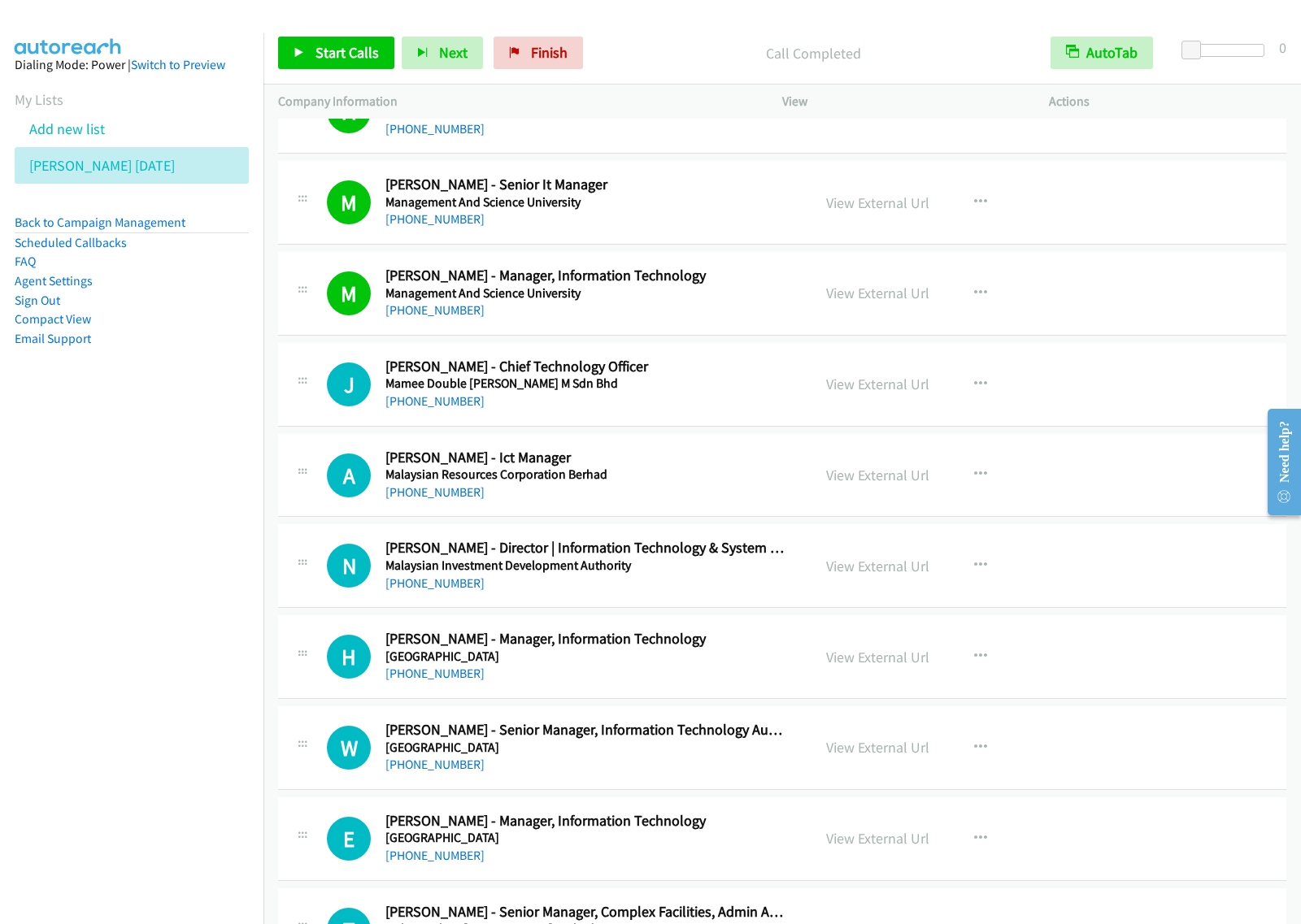
scroll to position [6502, 0]
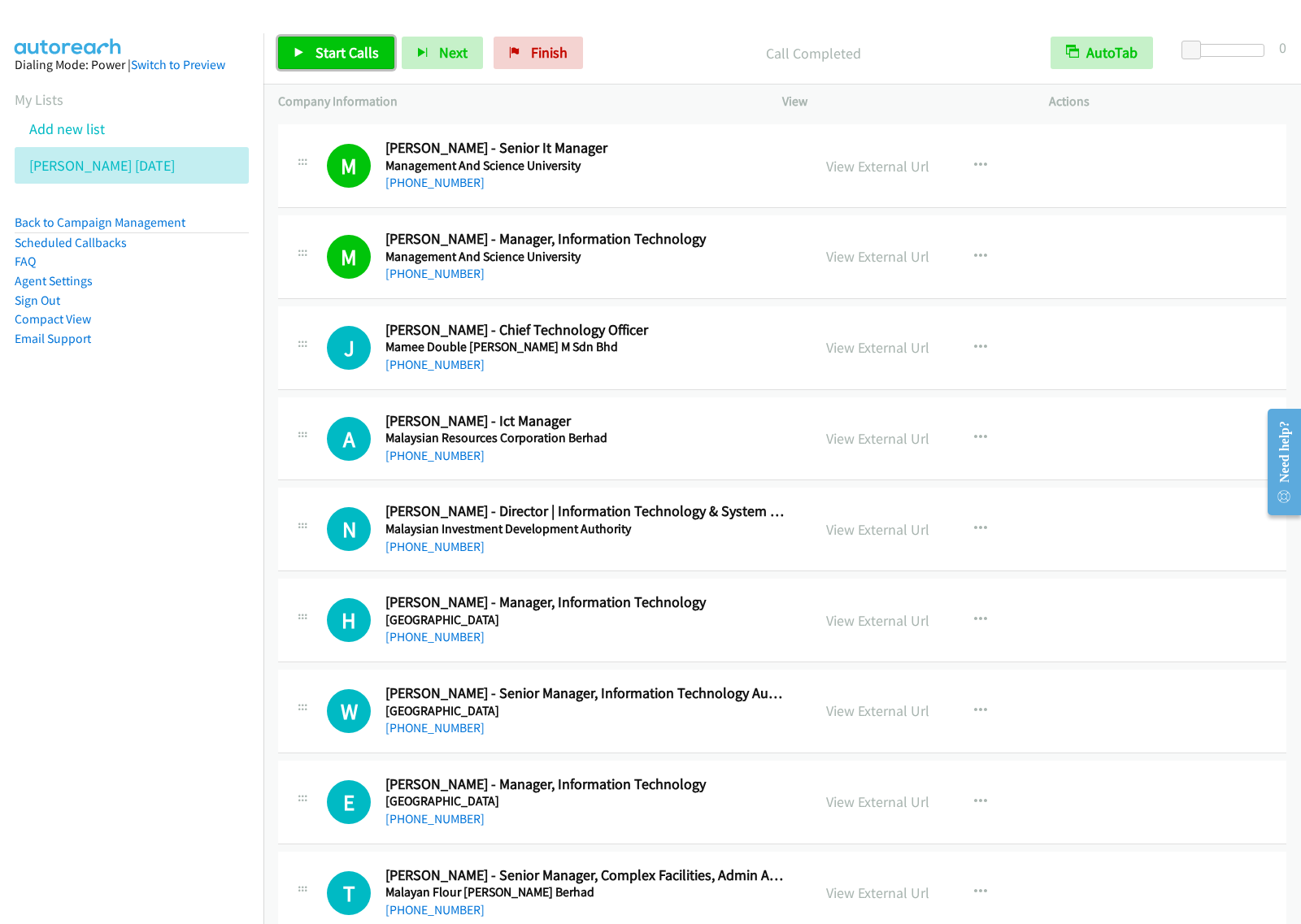
click at [324, 53] on span "Start Calls" at bounding box center [348, 52] width 64 height 19
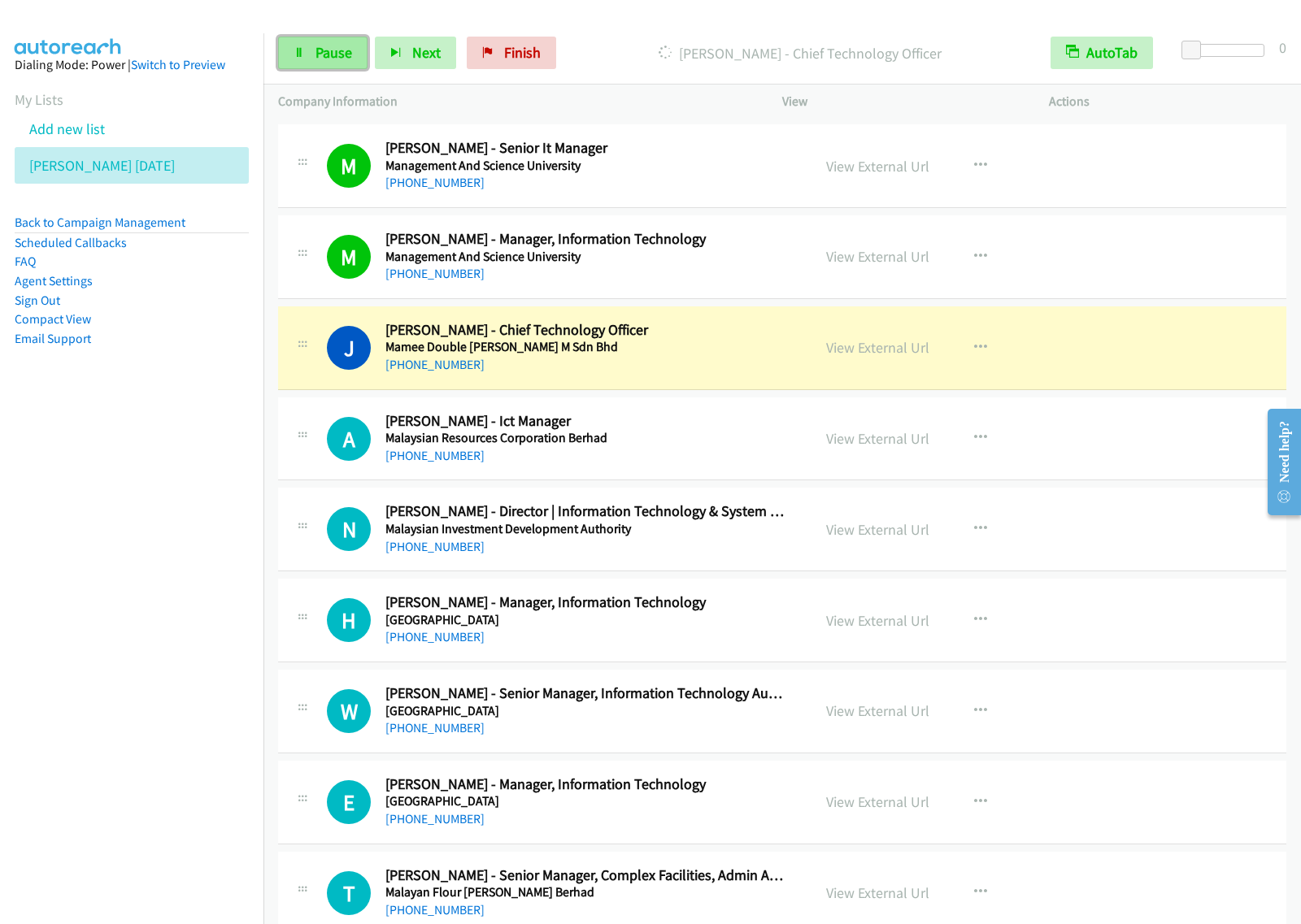
drag, startPoint x: 318, startPoint y: 54, endPoint x: 362, endPoint y: 47, distance: 44.6
click at [318, 54] on span "Pause" at bounding box center [334, 52] width 37 height 19
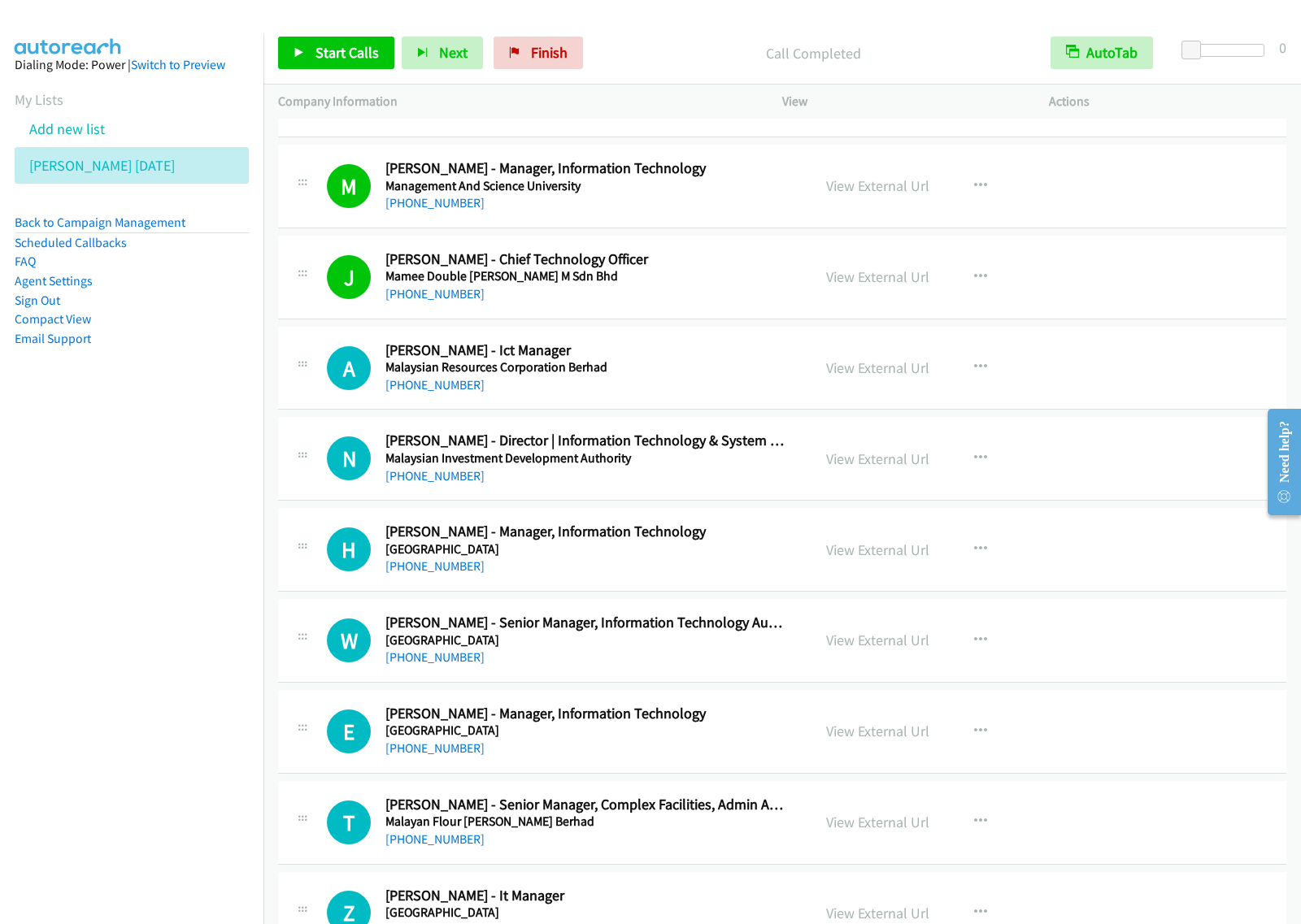
scroll to position [6604, 0]
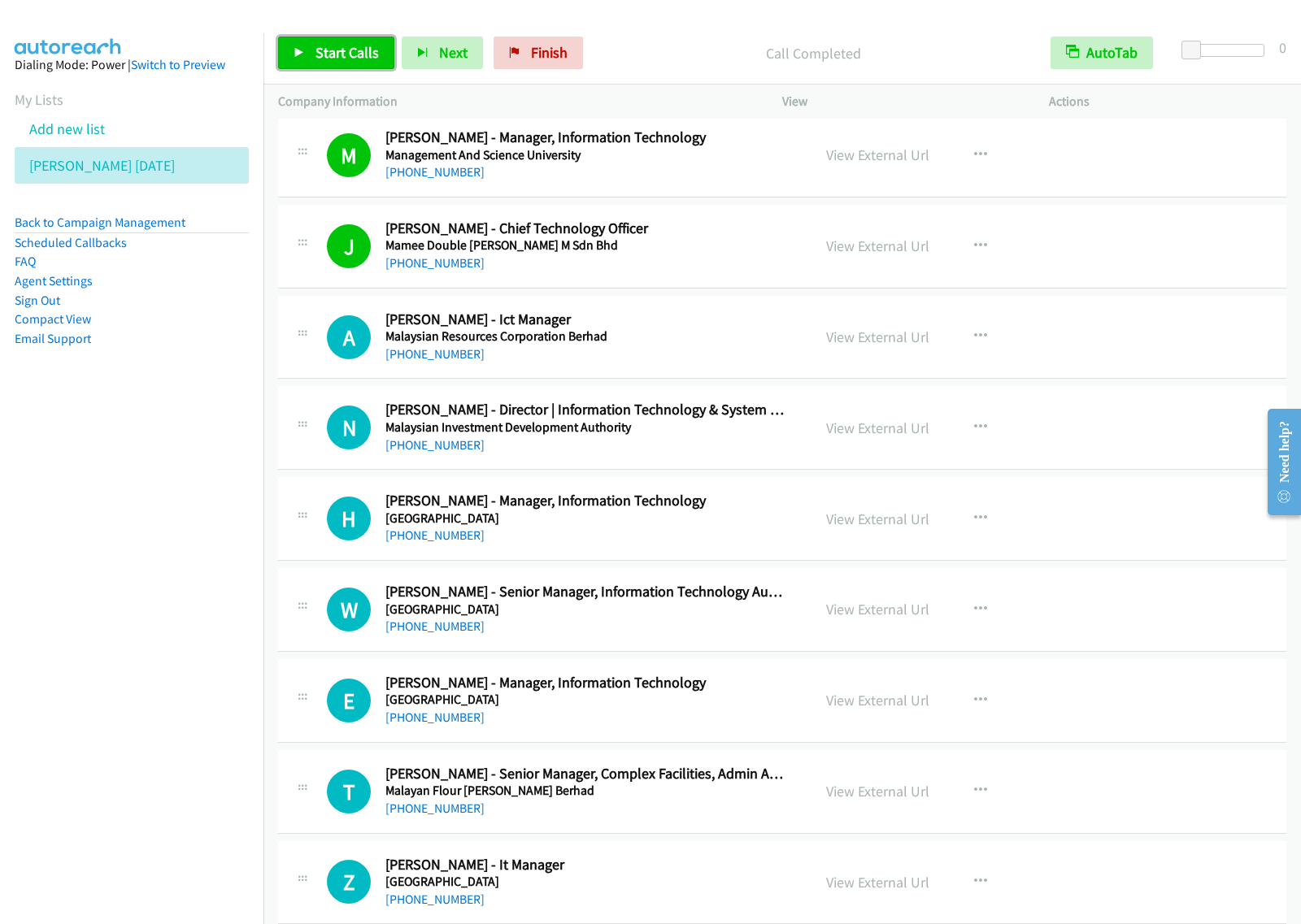
click at [333, 57] on span "Start Calls" at bounding box center [348, 52] width 64 height 19
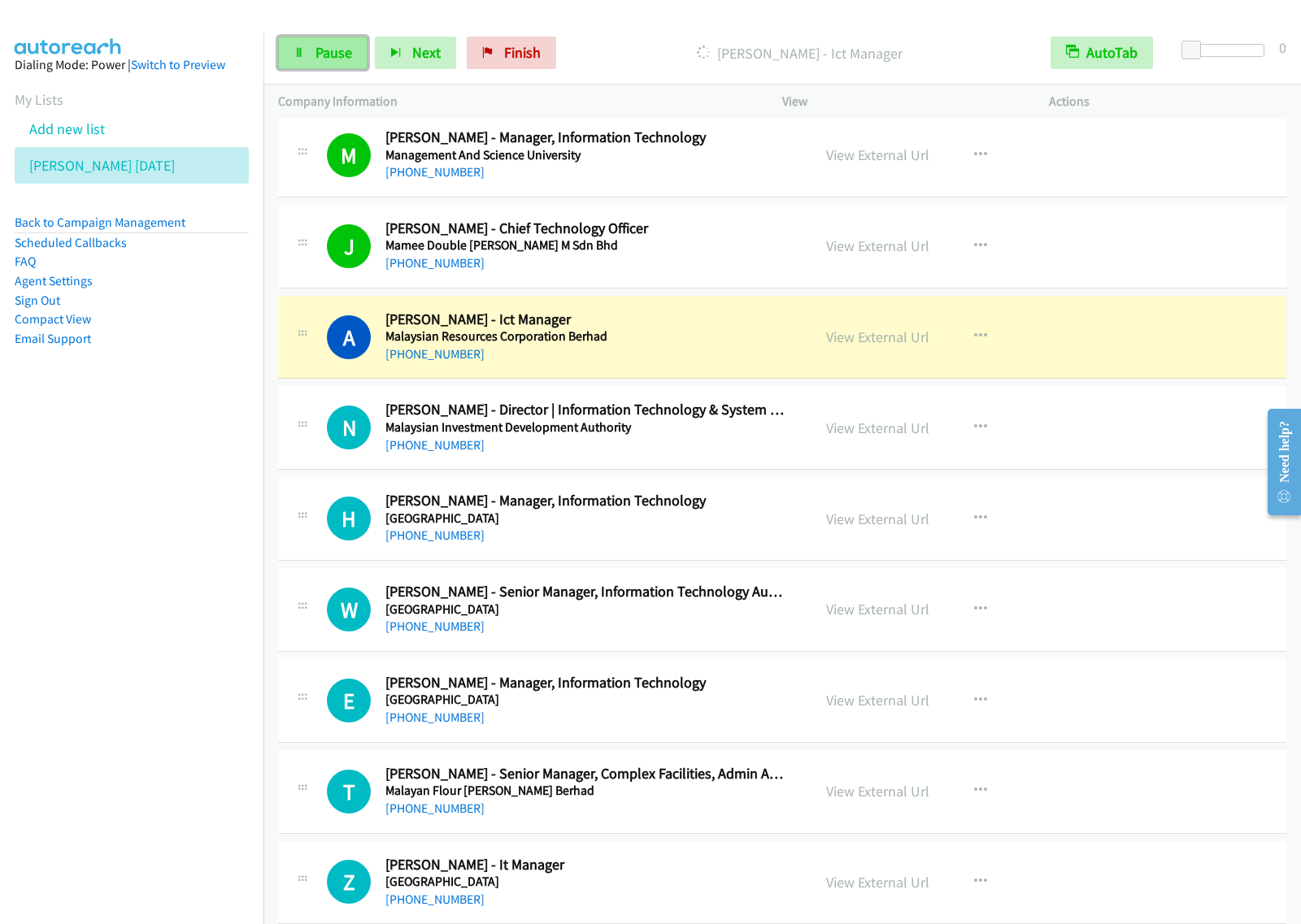
click at [336, 63] on link "Pause" at bounding box center [323, 53] width 89 height 33
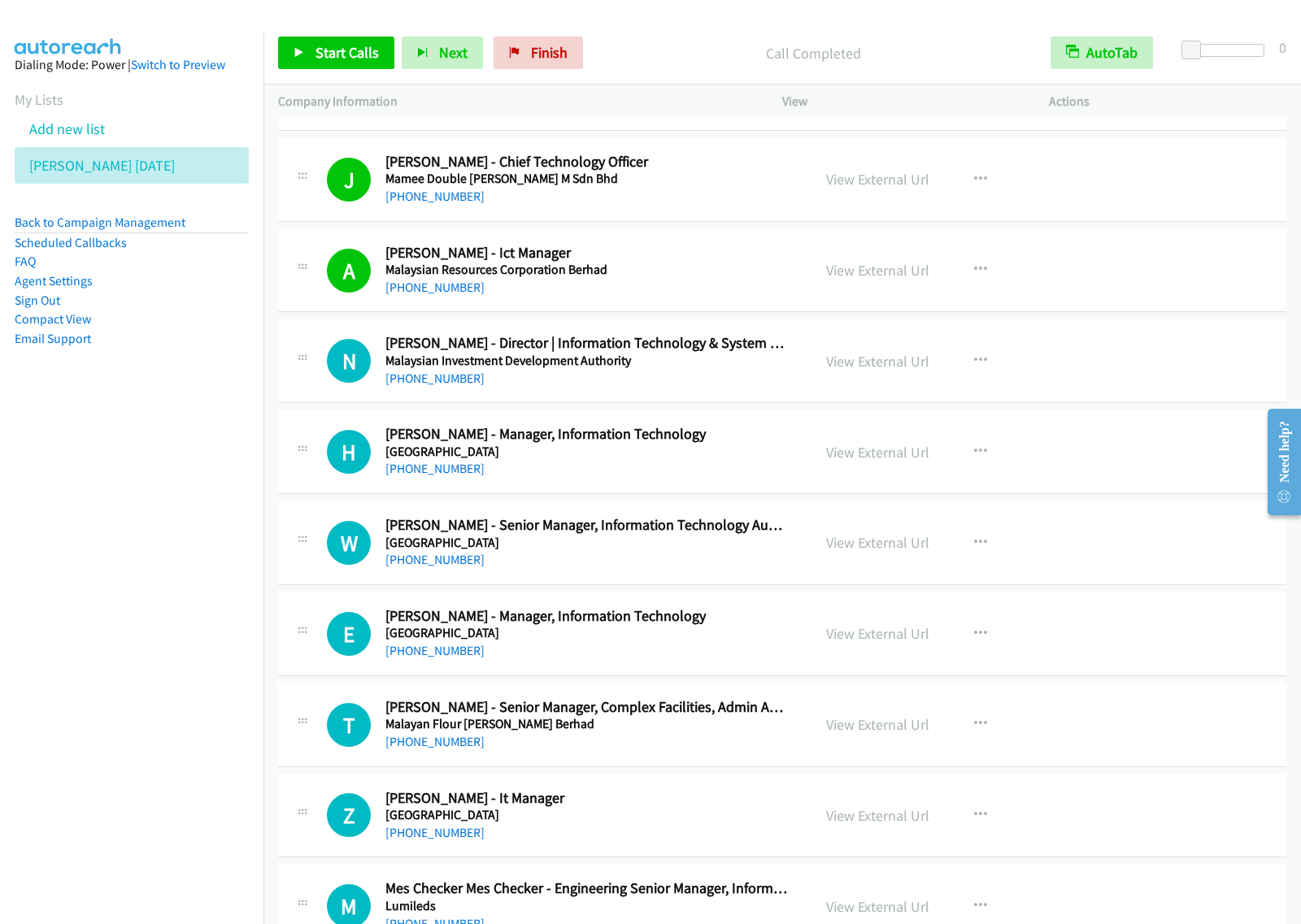
scroll to position [6807, 0]
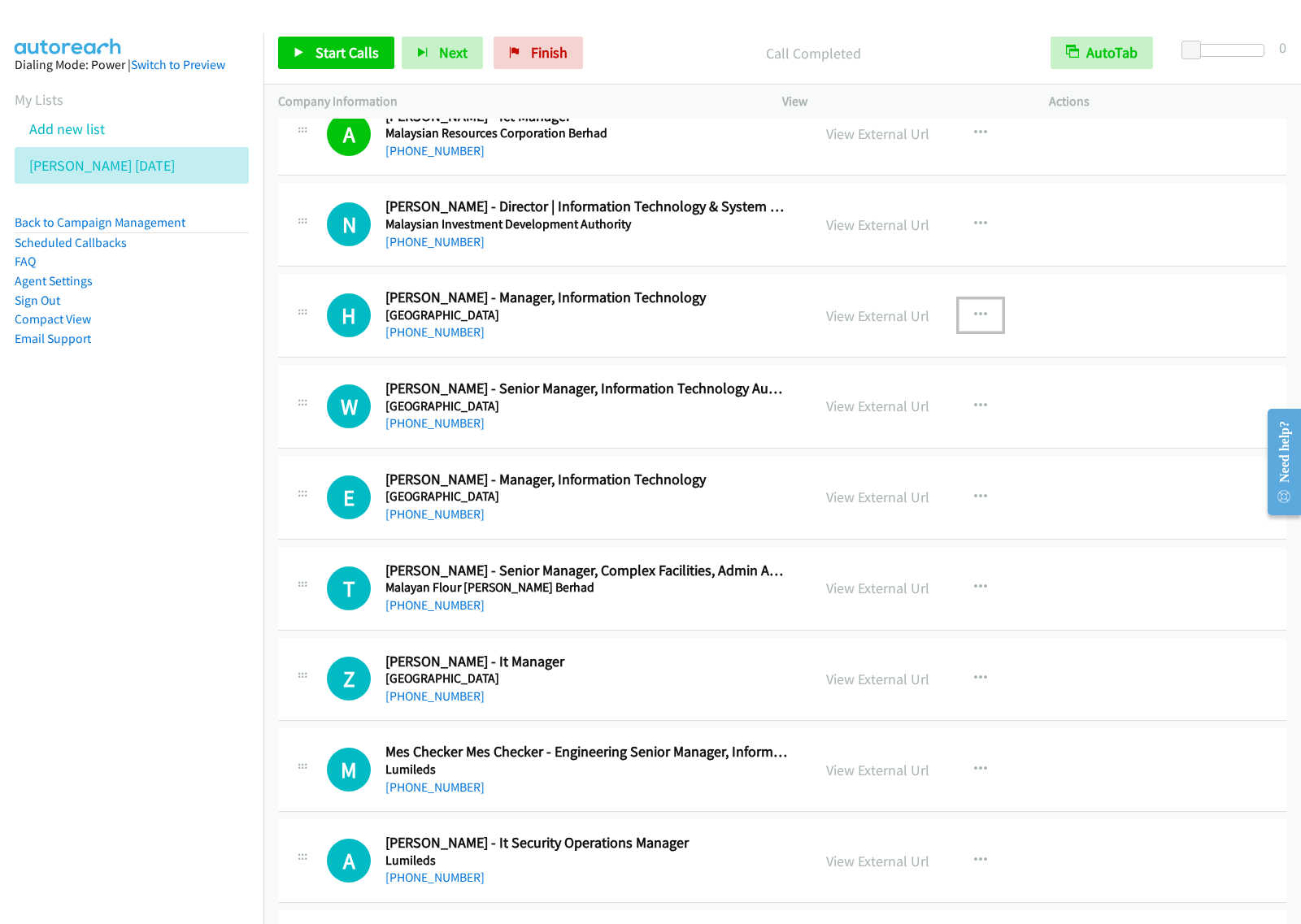
click at [961, 332] on button "button" at bounding box center [980, 316] width 44 height 33
click at [928, 371] on link "View External Url" at bounding box center [893, 356] width 216 height 33
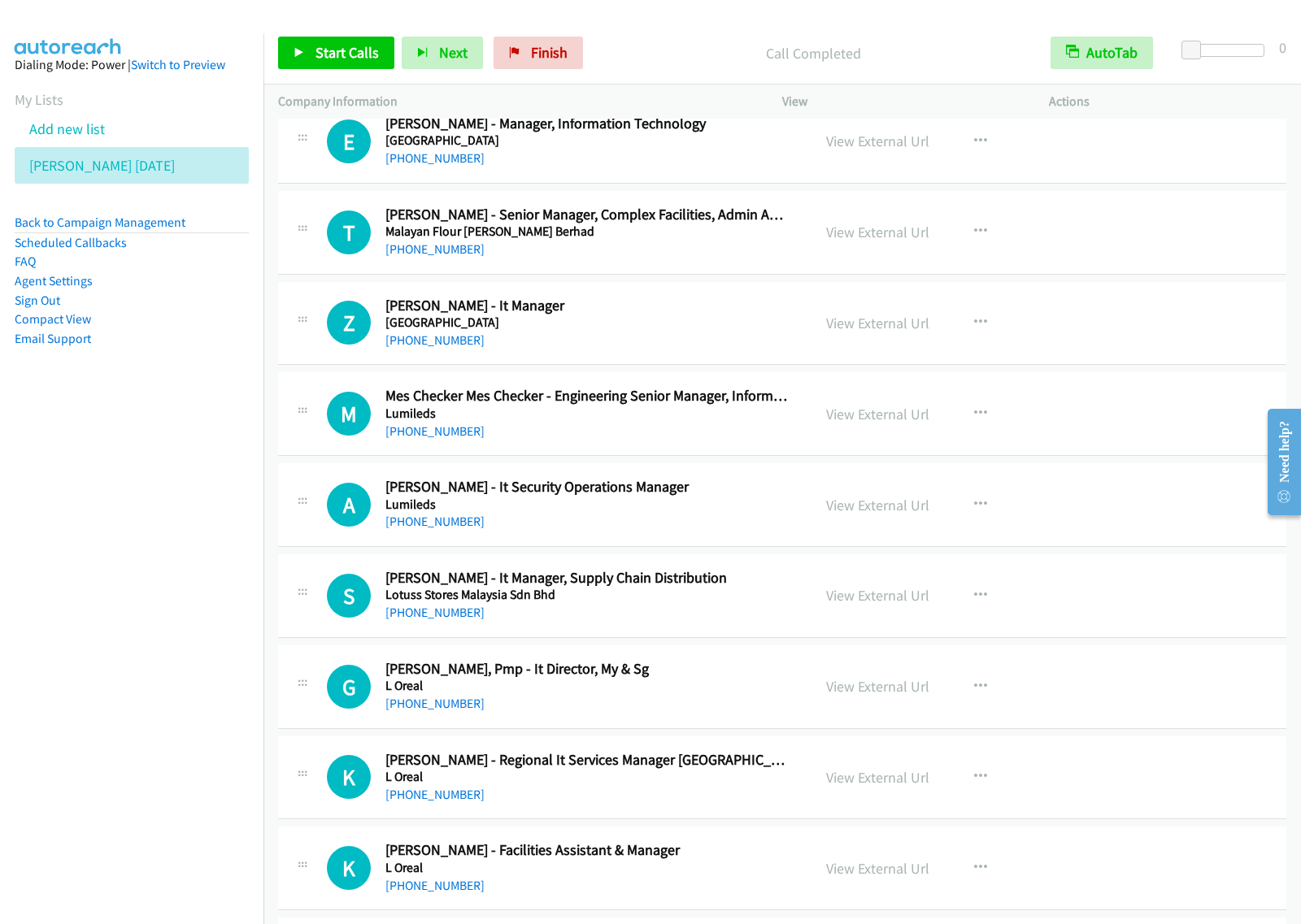
scroll to position [7213, 0]
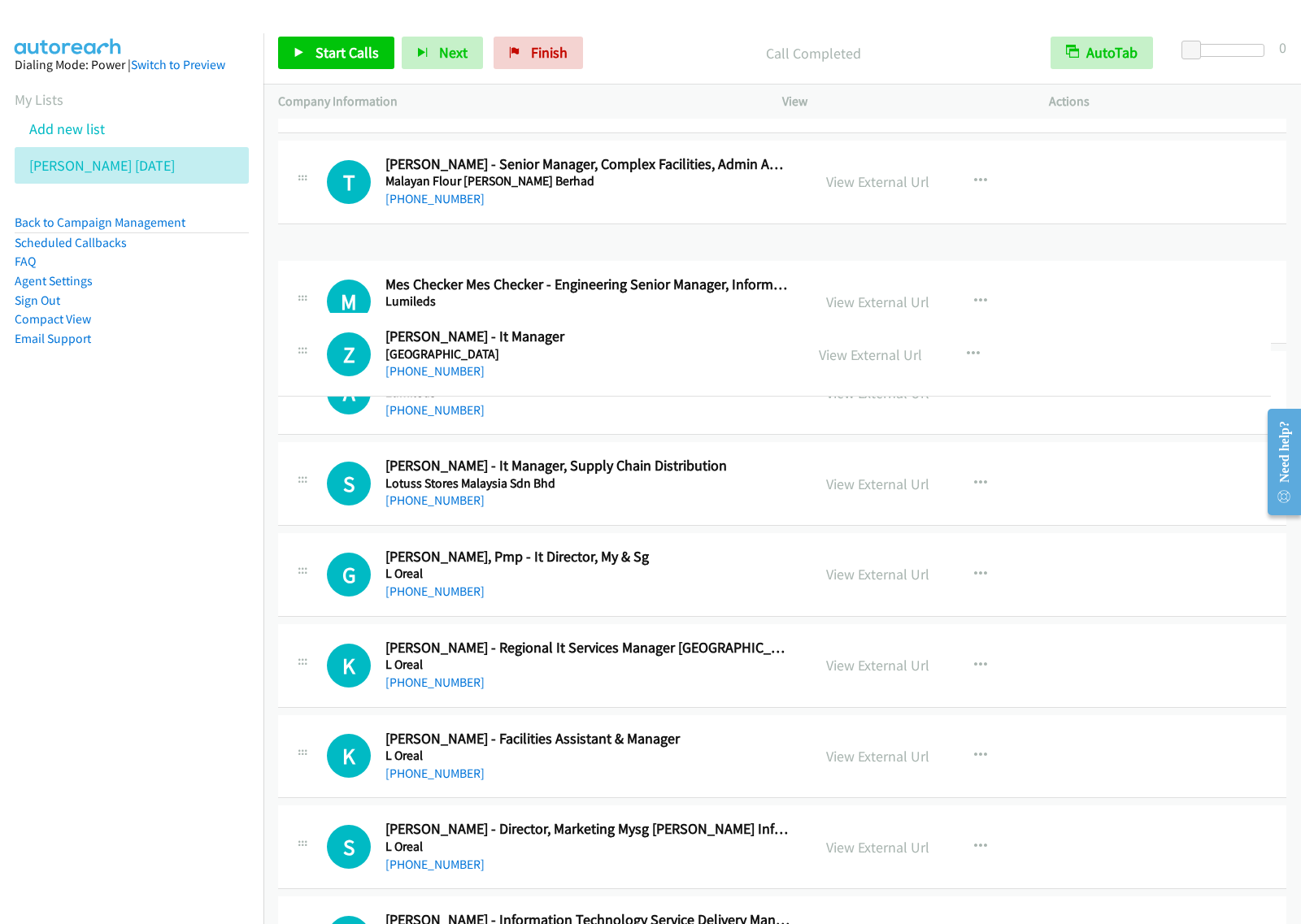
drag, startPoint x: 625, startPoint y: 278, endPoint x: 624, endPoint y: 347, distance: 69.0
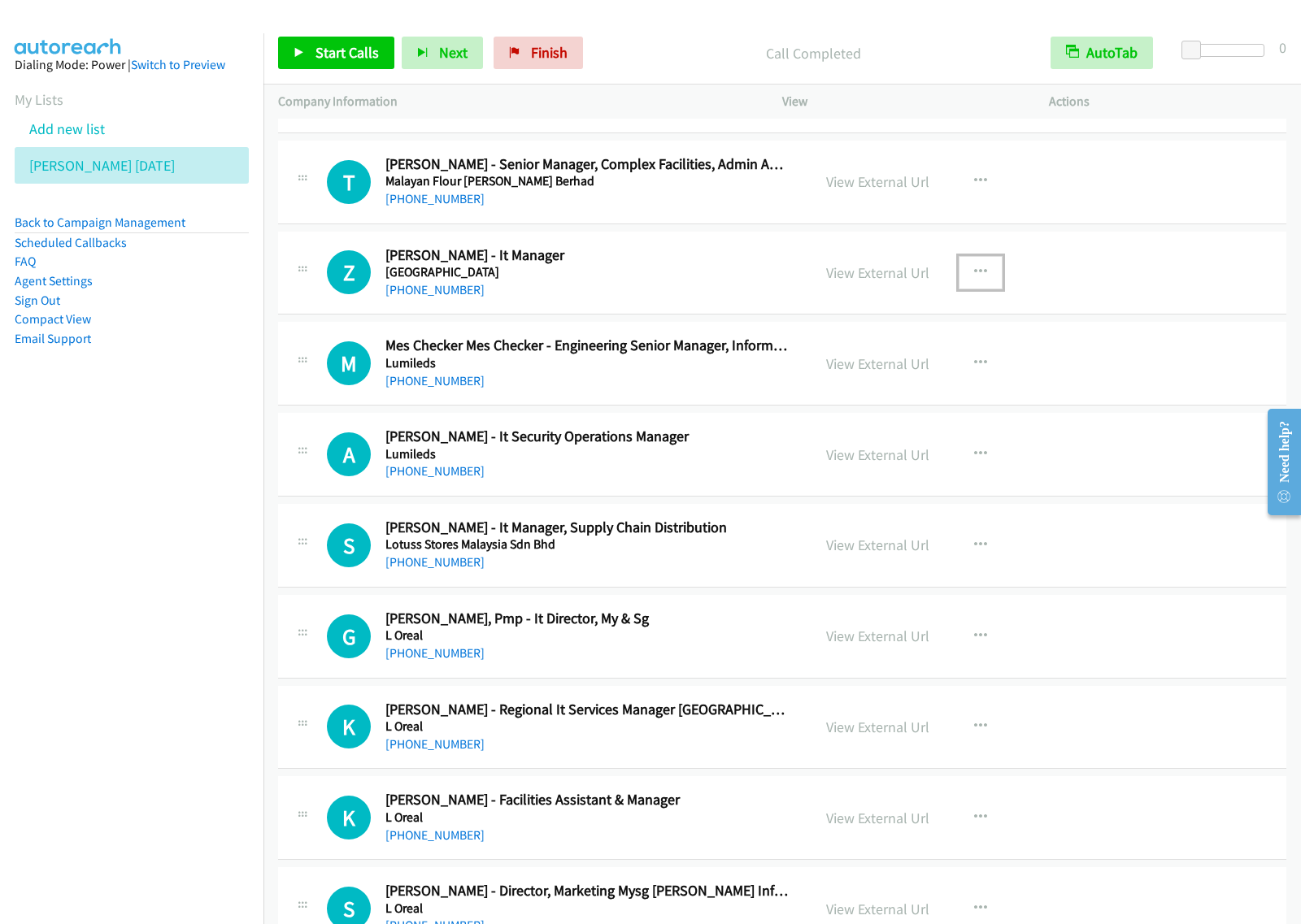
click at [981, 288] on button "button" at bounding box center [980, 272] width 44 height 33
click at [876, 395] on link "Start Calls Here" at bounding box center [893, 379] width 216 height 33
click at [974, 288] on button "button" at bounding box center [980, 272] width 44 height 33
click at [923, 395] on link "Start Calls Here" at bounding box center [893, 379] width 216 height 33
click at [339, 51] on span "Start Calls" at bounding box center [348, 52] width 64 height 19
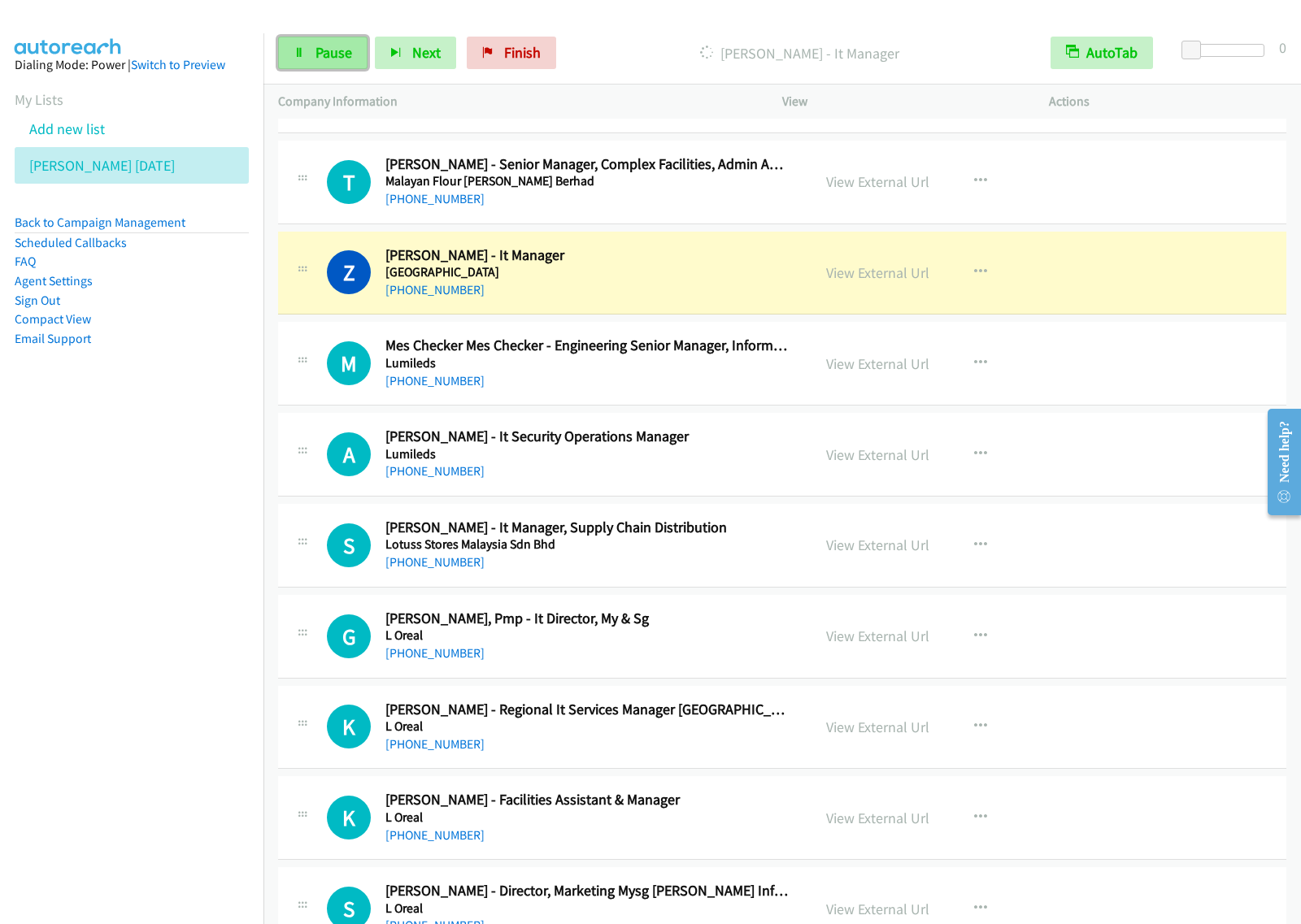
click at [332, 65] on link "Pause" at bounding box center [323, 53] width 89 height 33
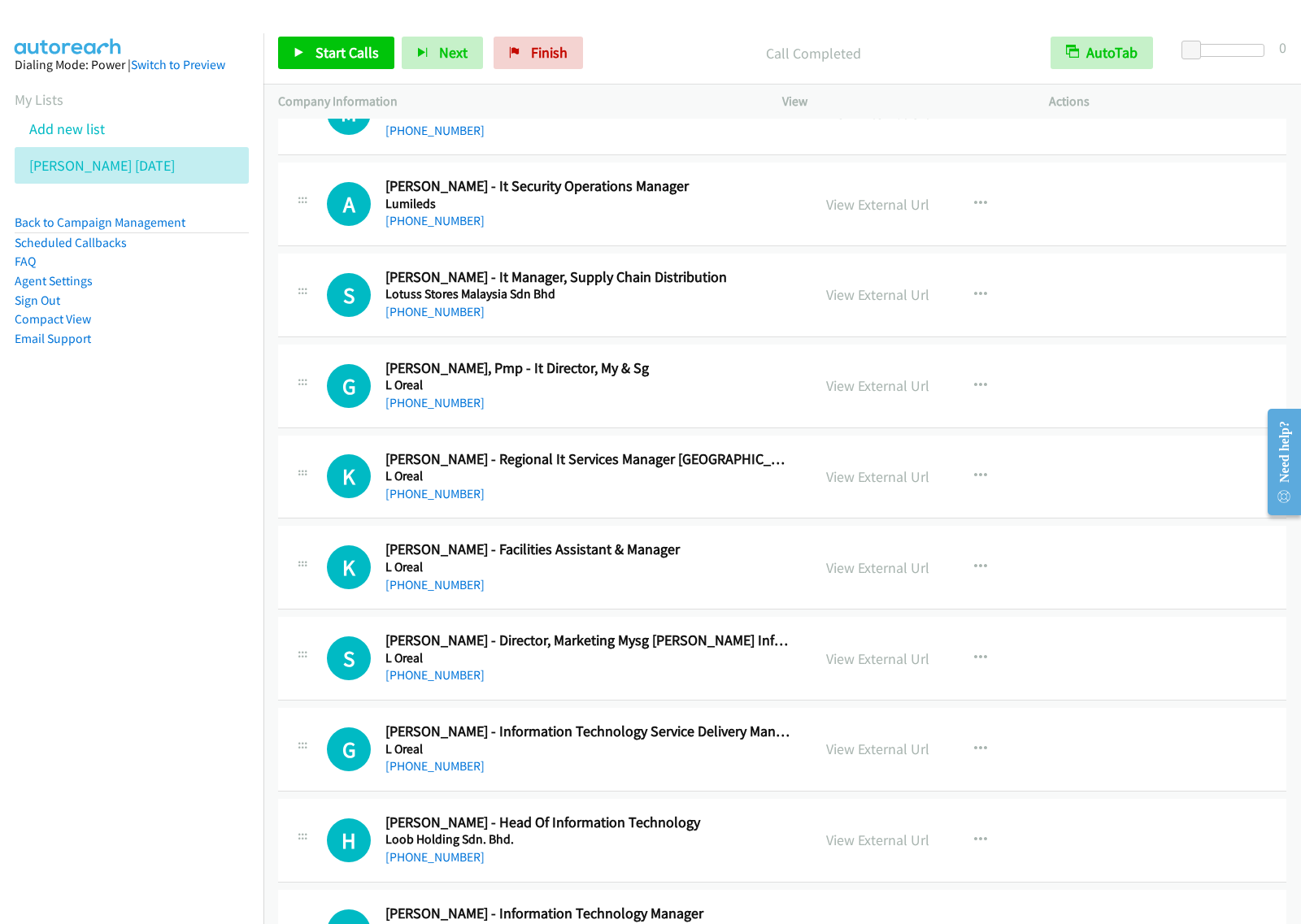
scroll to position [7518, 0]
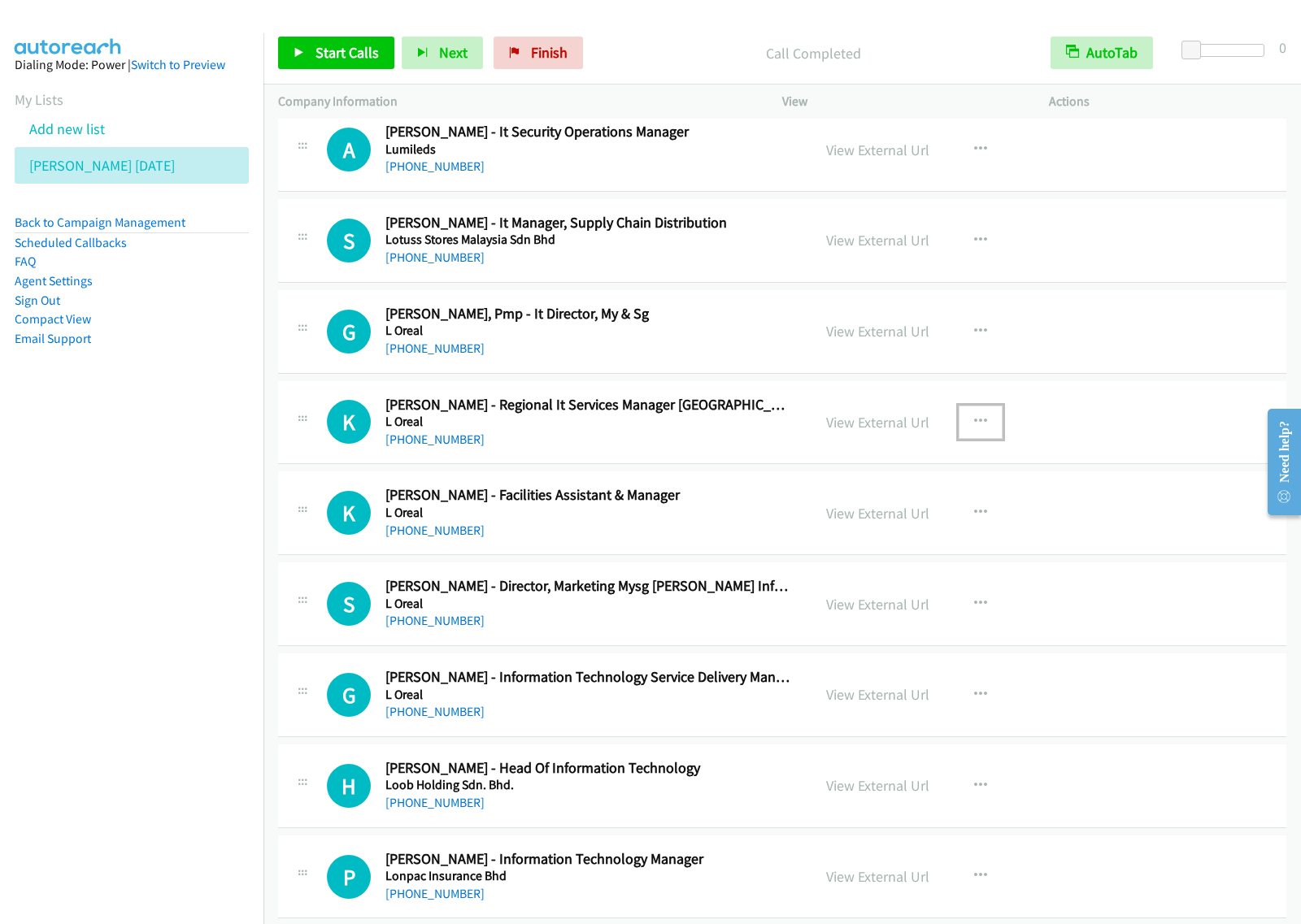
click at [985, 427] on button "button" at bounding box center [980, 422] width 44 height 33
click at [860, 545] on link "Start Calls Here" at bounding box center [893, 528] width 216 height 33
click at [962, 438] on button "button" at bounding box center [980, 422] width 44 height 33
click at [897, 545] on link "Start Calls Here" at bounding box center [893, 528] width 216 height 33
click at [363, 57] on span "Start Calls" at bounding box center [348, 52] width 64 height 19
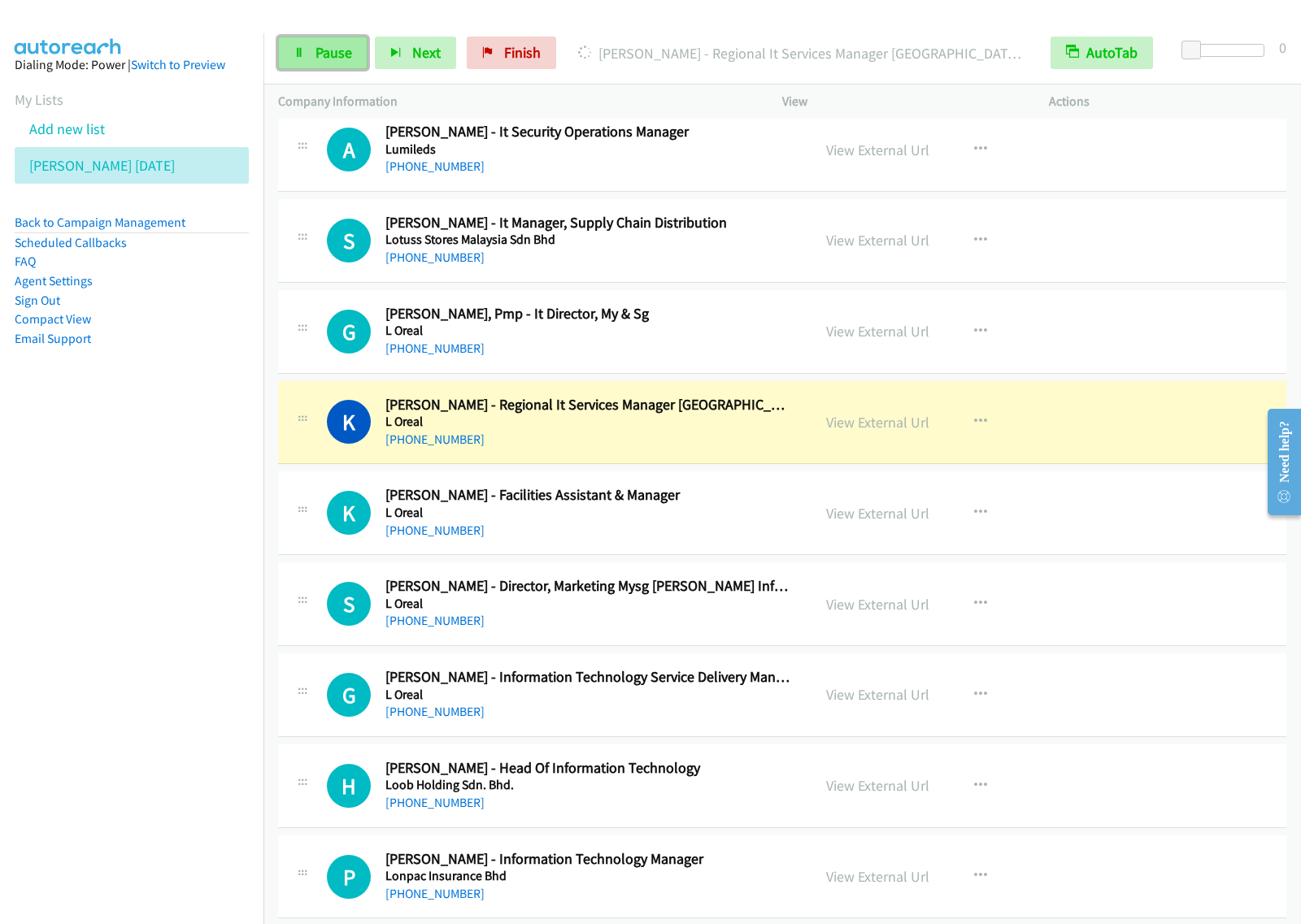
click at [330, 59] on span "Pause" at bounding box center [334, 52] width 37 height 19
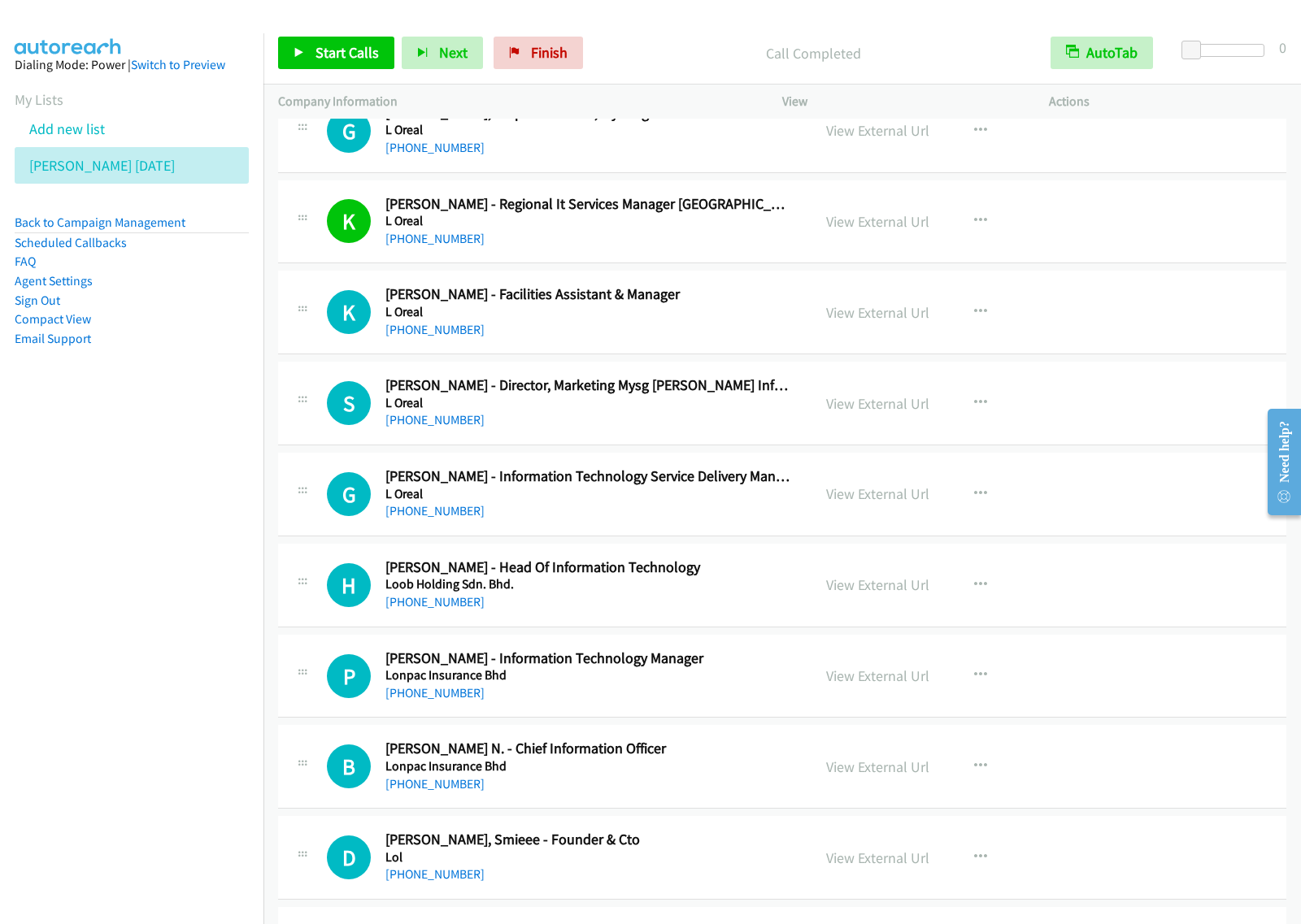
scroll to position [7721, 0]
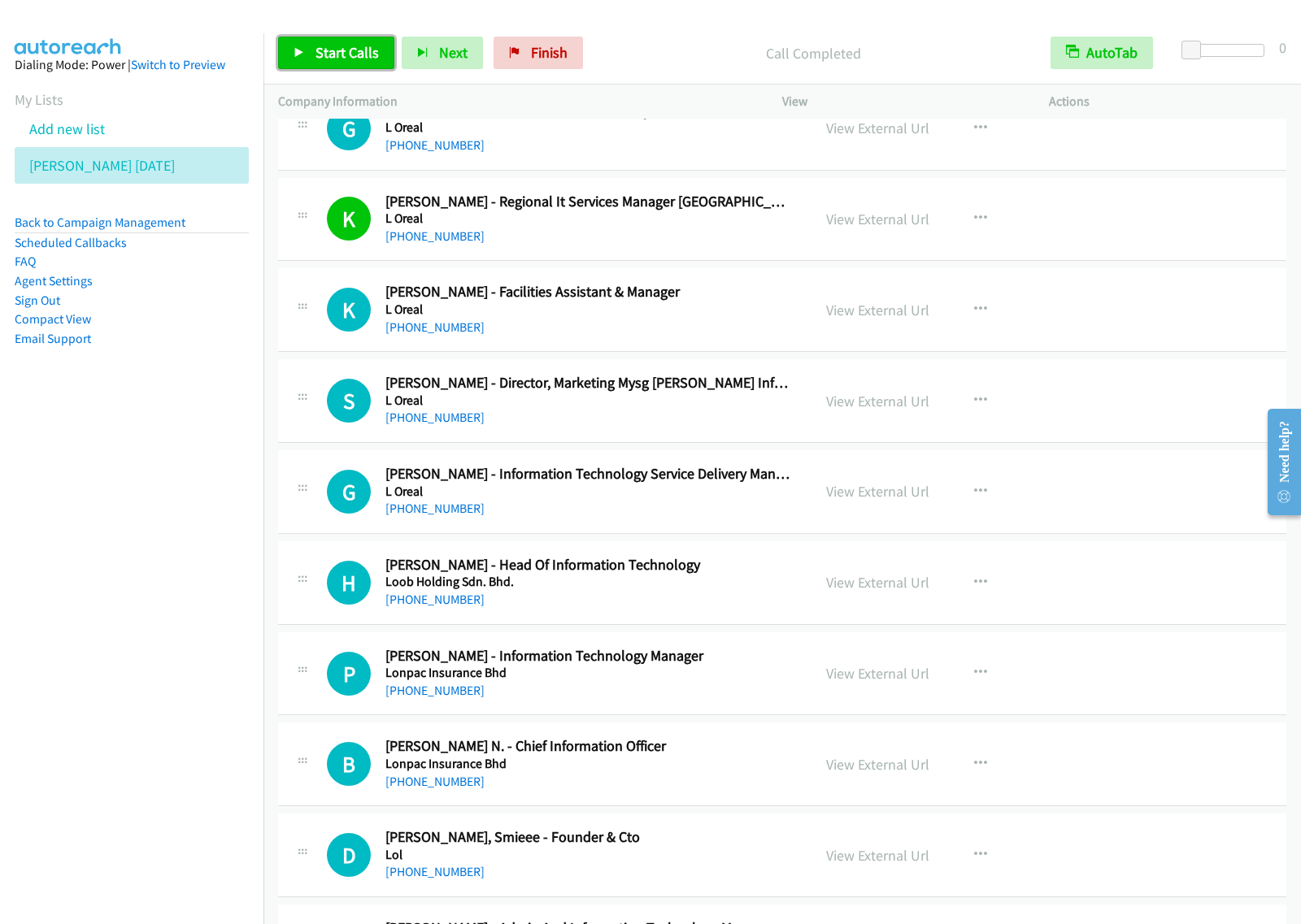
click at [363, 68] on link "Start Calls" at bounding box center [336, 53] width 116 height 33
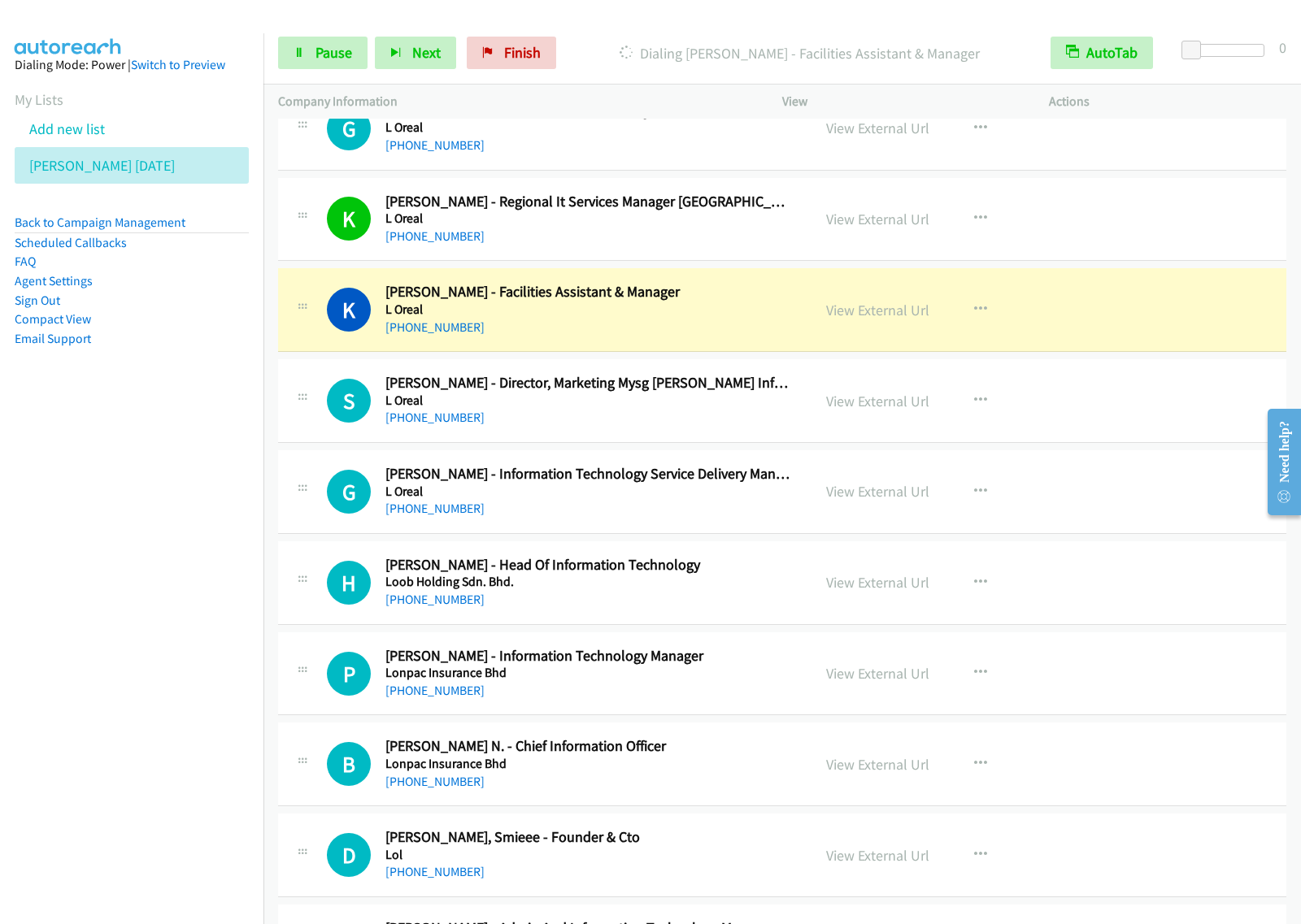
click at [325, 69] on div "Start Calls Pause Next Finish Dialing [PERSON_NAME] - Facilities Assistant & Ma…" at bounding box center [782, 53] width 1038 height 63
click at [337, 62] on span "Pause" at bounding box center [334, 52] width 37 height 19
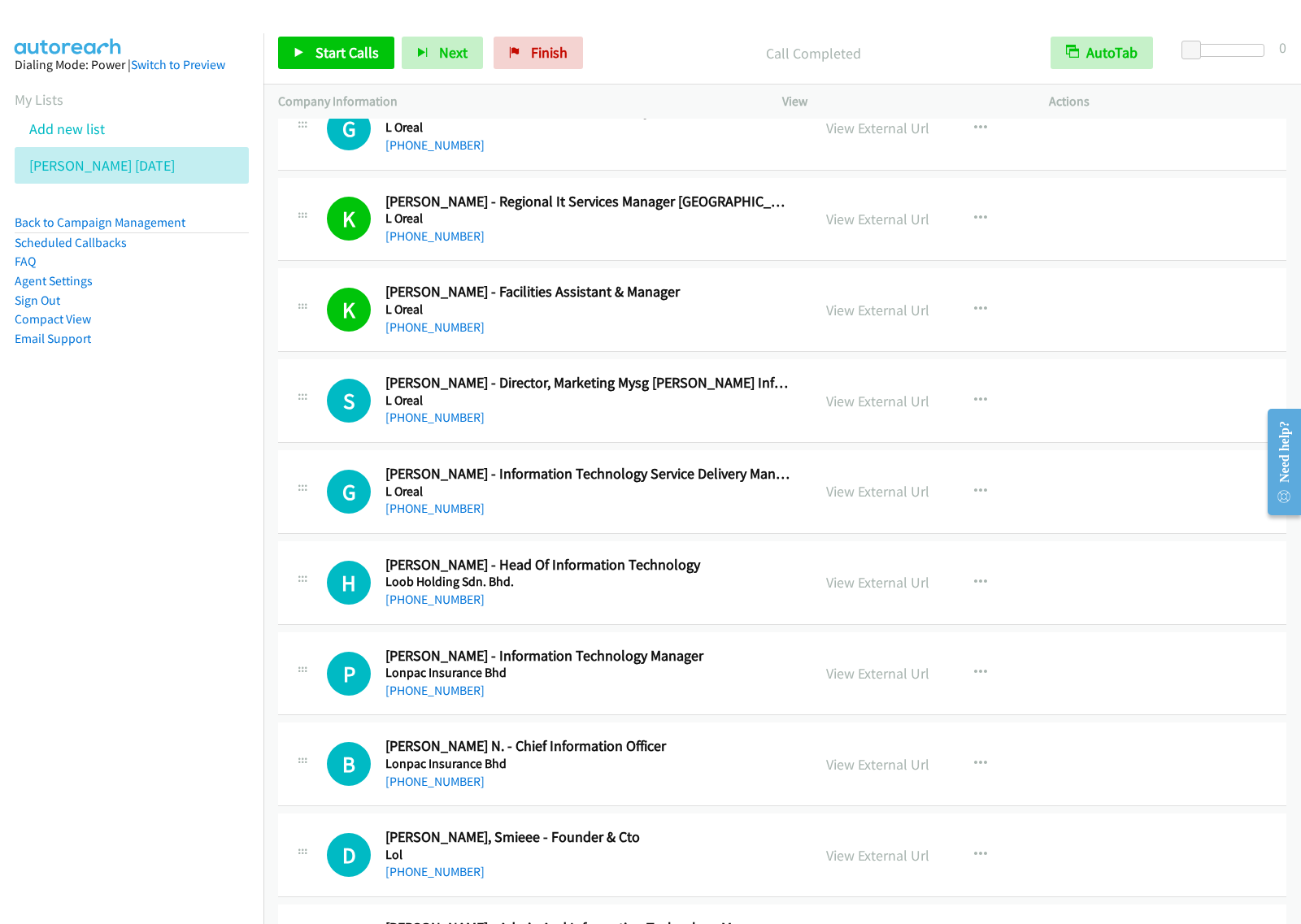
scroll to position [7823, 0]
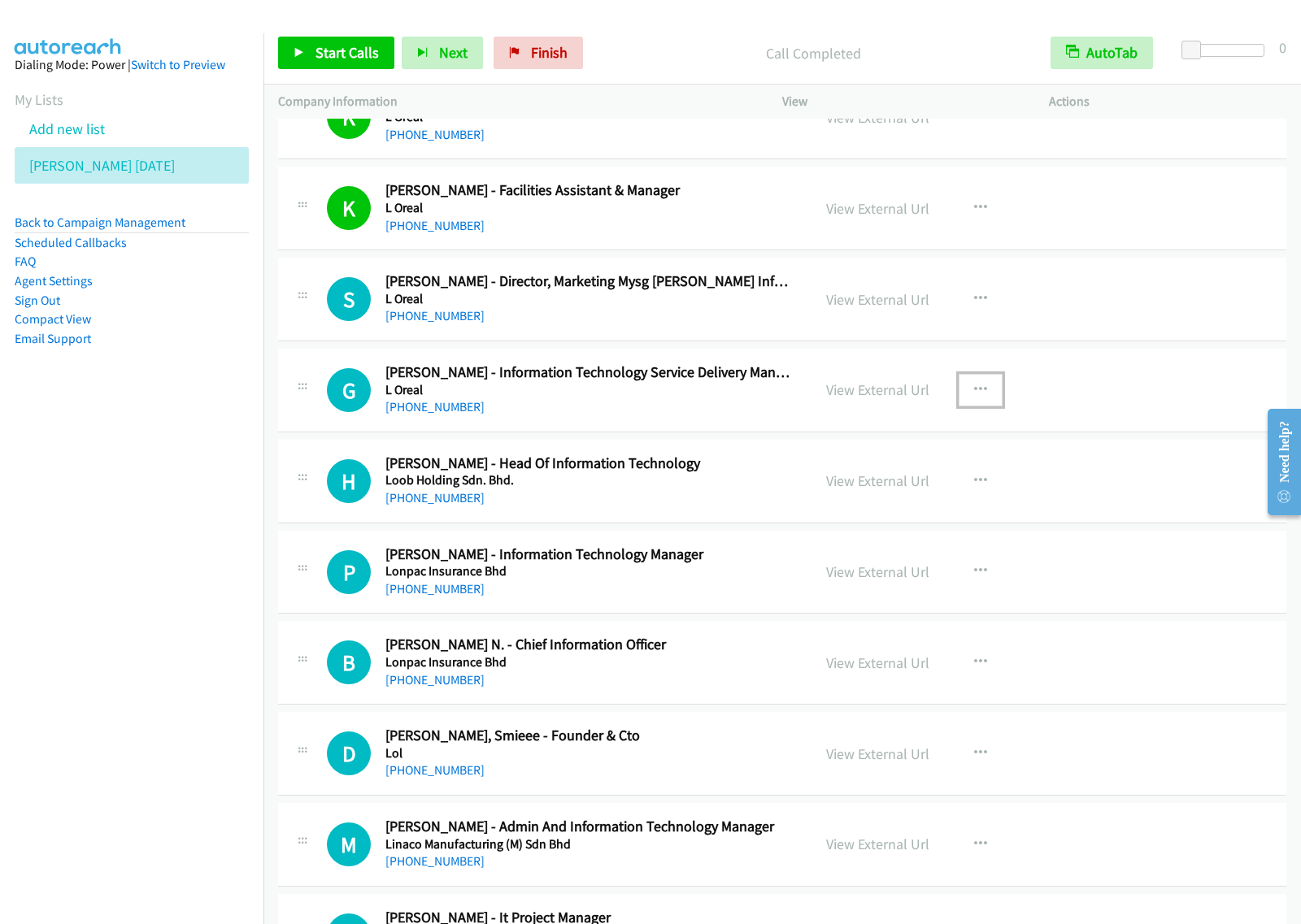
click at [974, 396] on icon "button" at bounding box center [980, 390] width 13 height 13
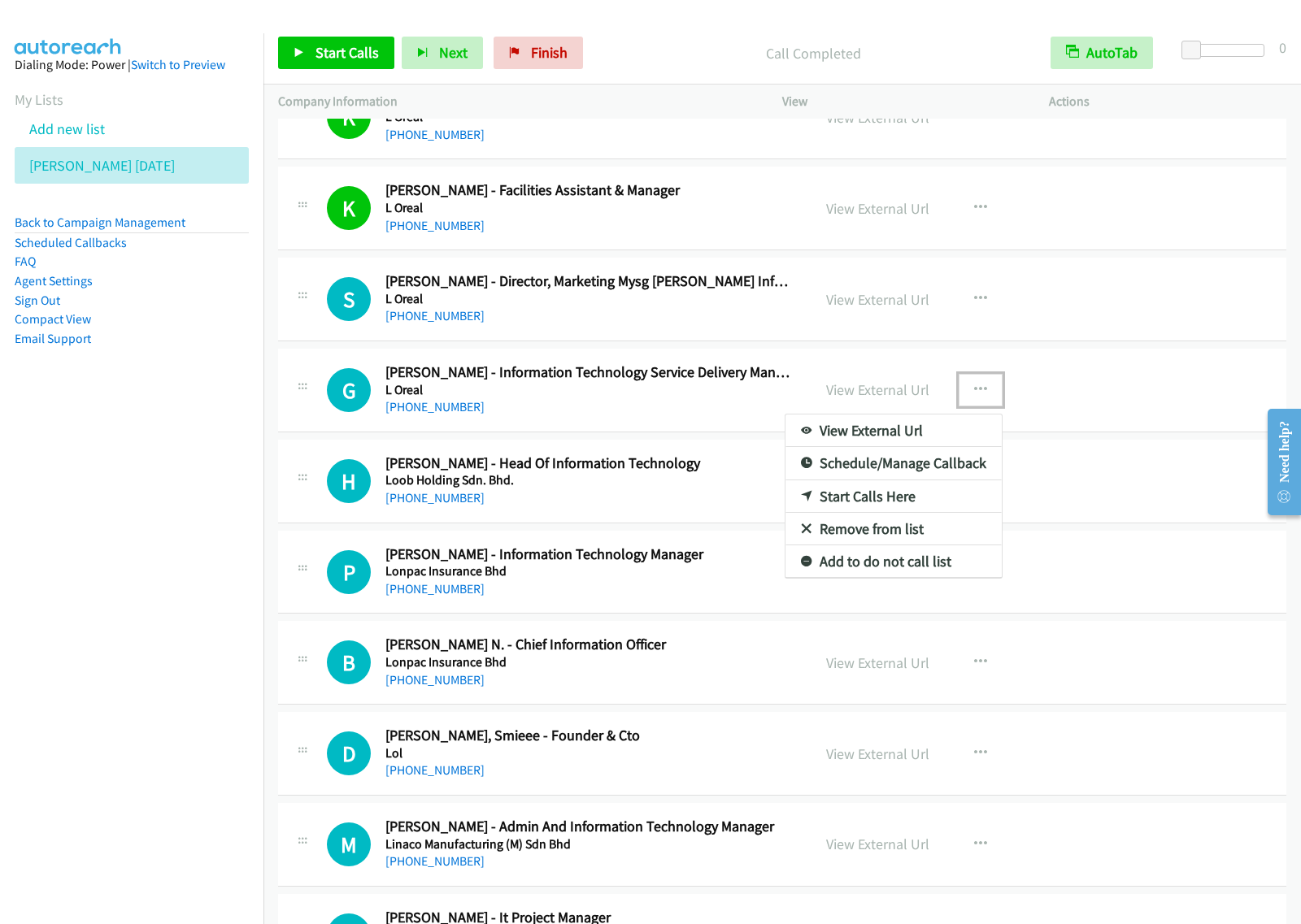
click at [874, 505] on link "Start Calls Here" at bounding box center [893, 497] width 216 height 33
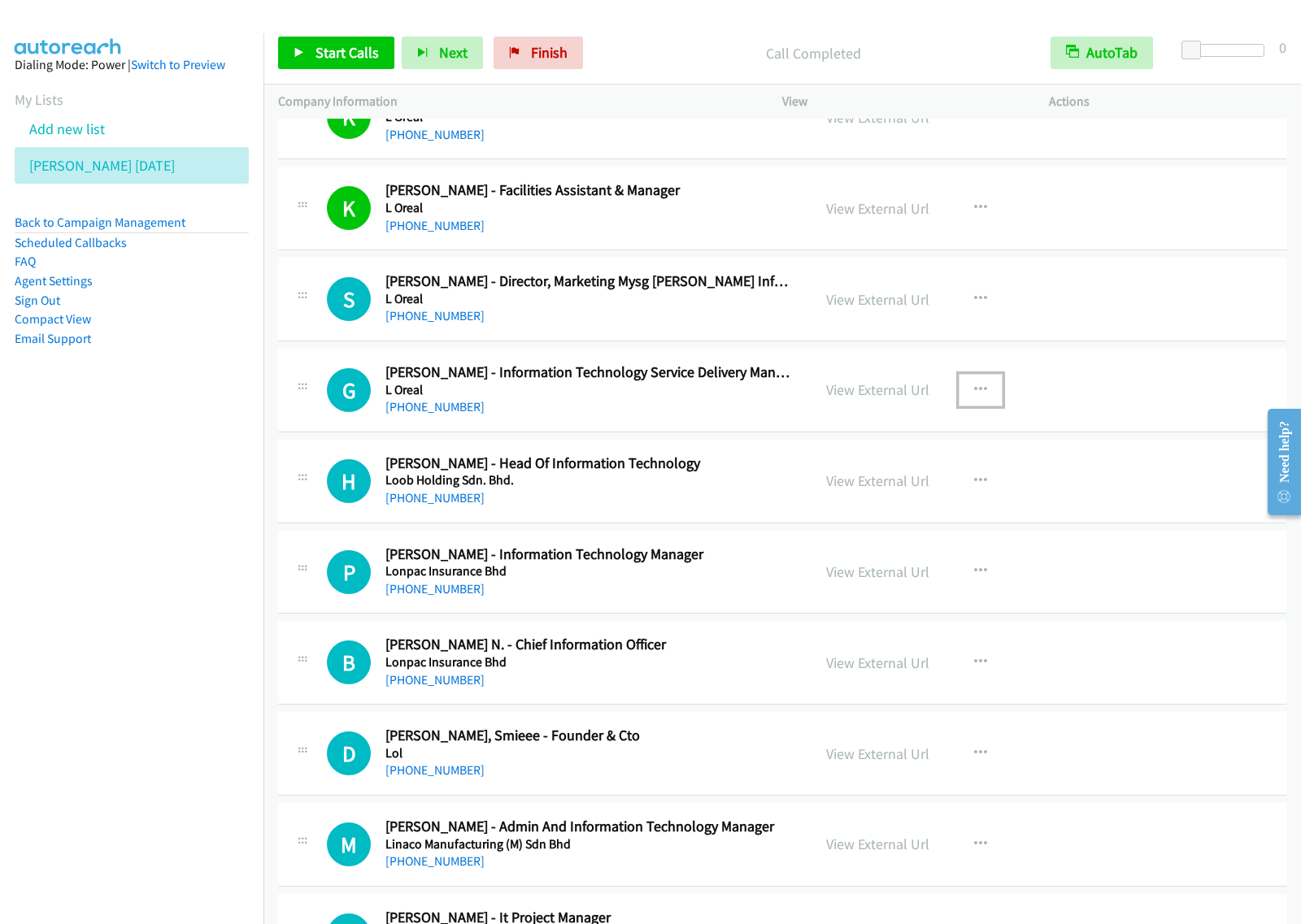
click at [974, 396] on icon "button" at bounding box center [980, 390] width 13 height 13
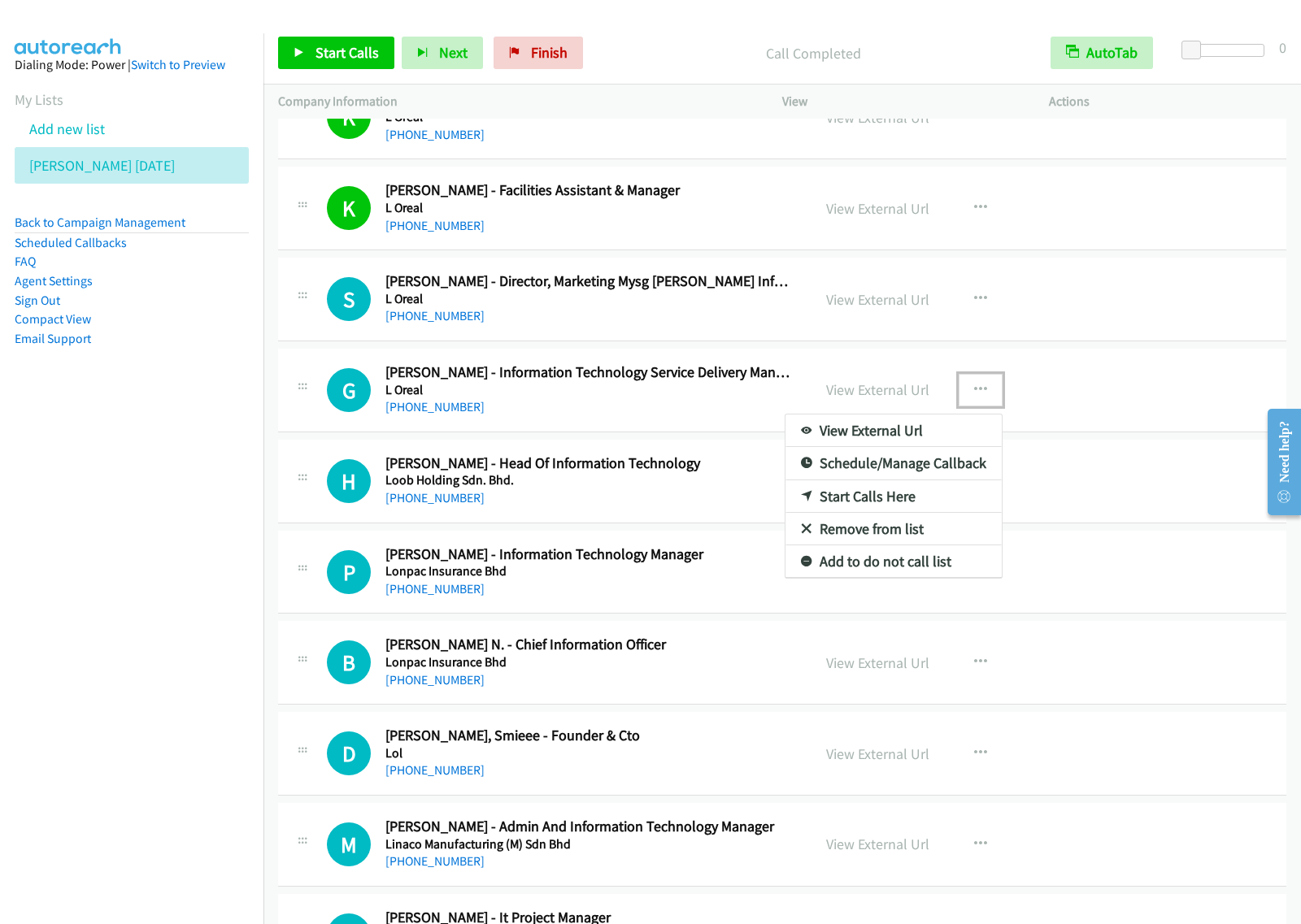
click at [909, 509] on link "Start Calls Here" at bounding box center [893, 497] width 216 height 33
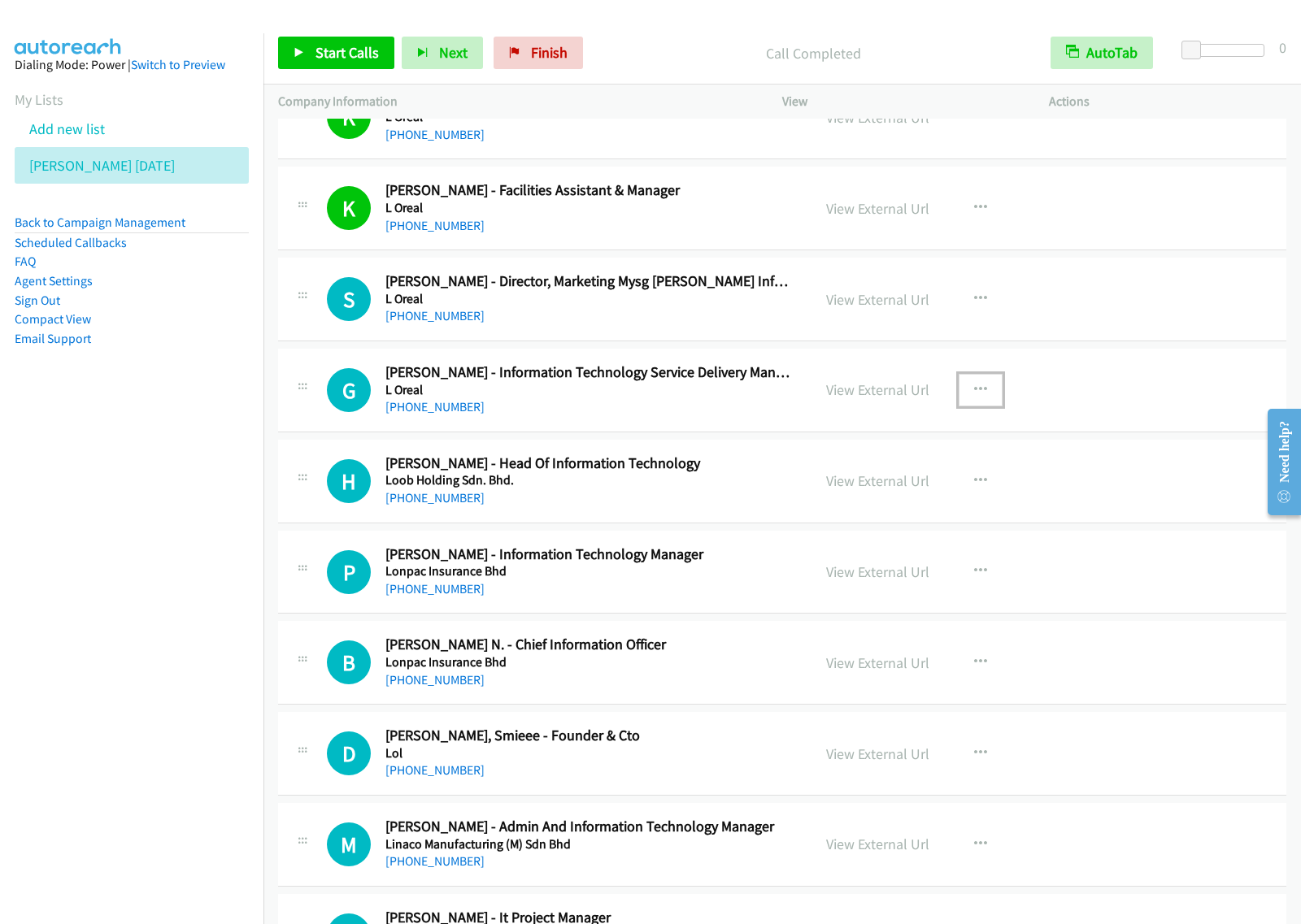
click at [989, 391] on button "button" at bounding box center [980, 390] width 44 height 33
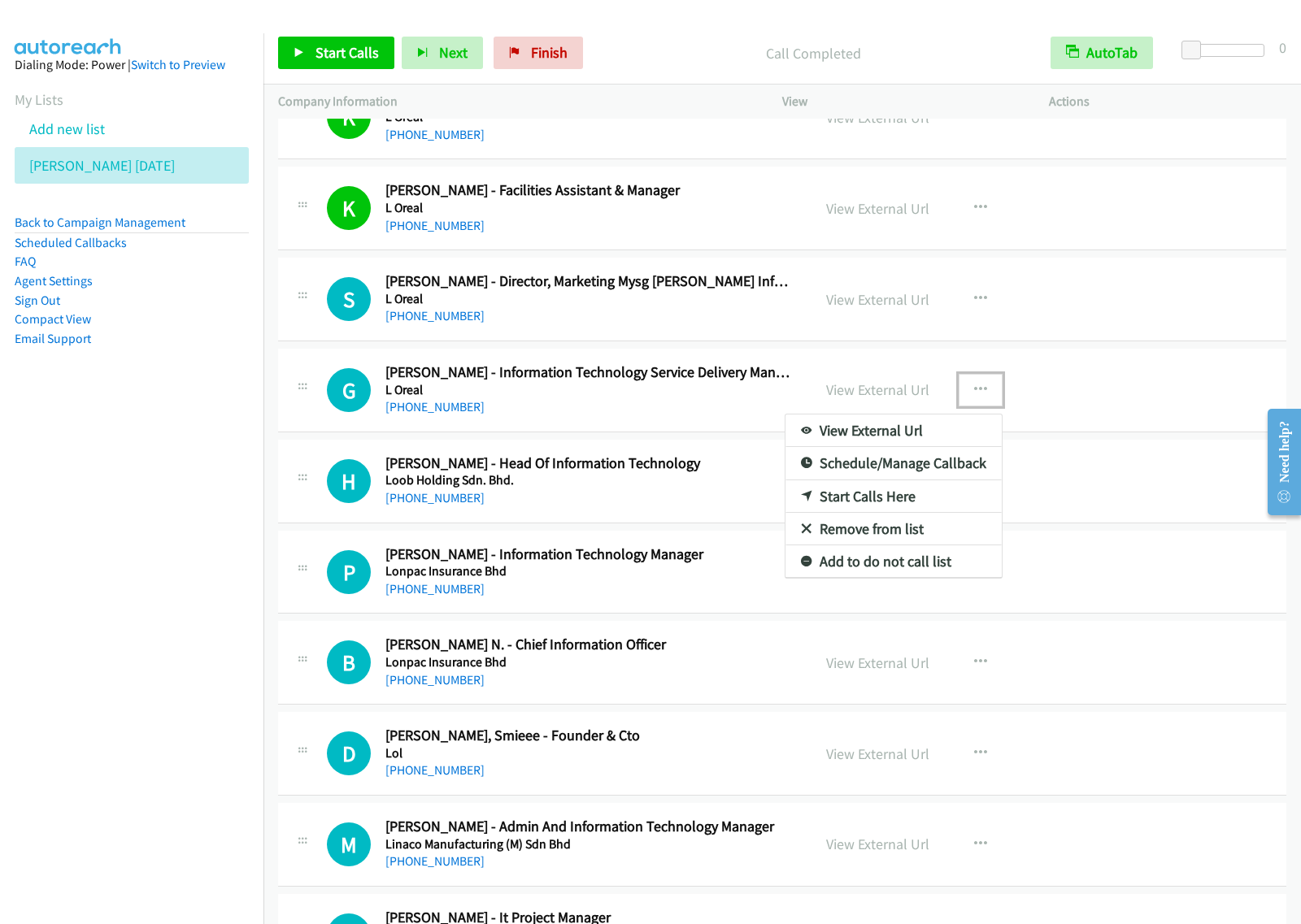
click at [935, 513] on link "Start Calls Here" at bounding box center [893, 497] width 216 height 33
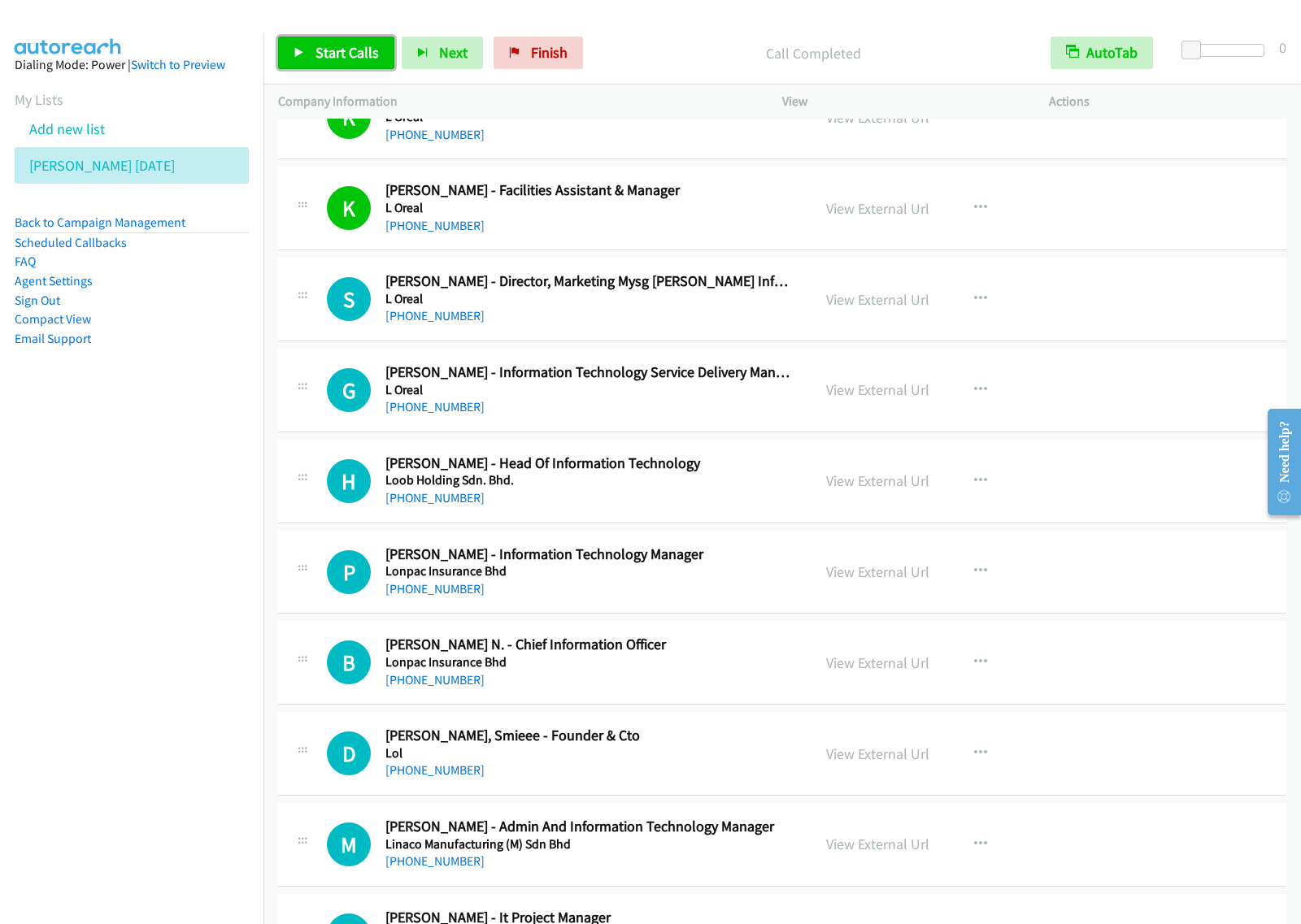
click at [354, 40] on link "Start Calls" at bounding box center [336, 53] width 116 height 33
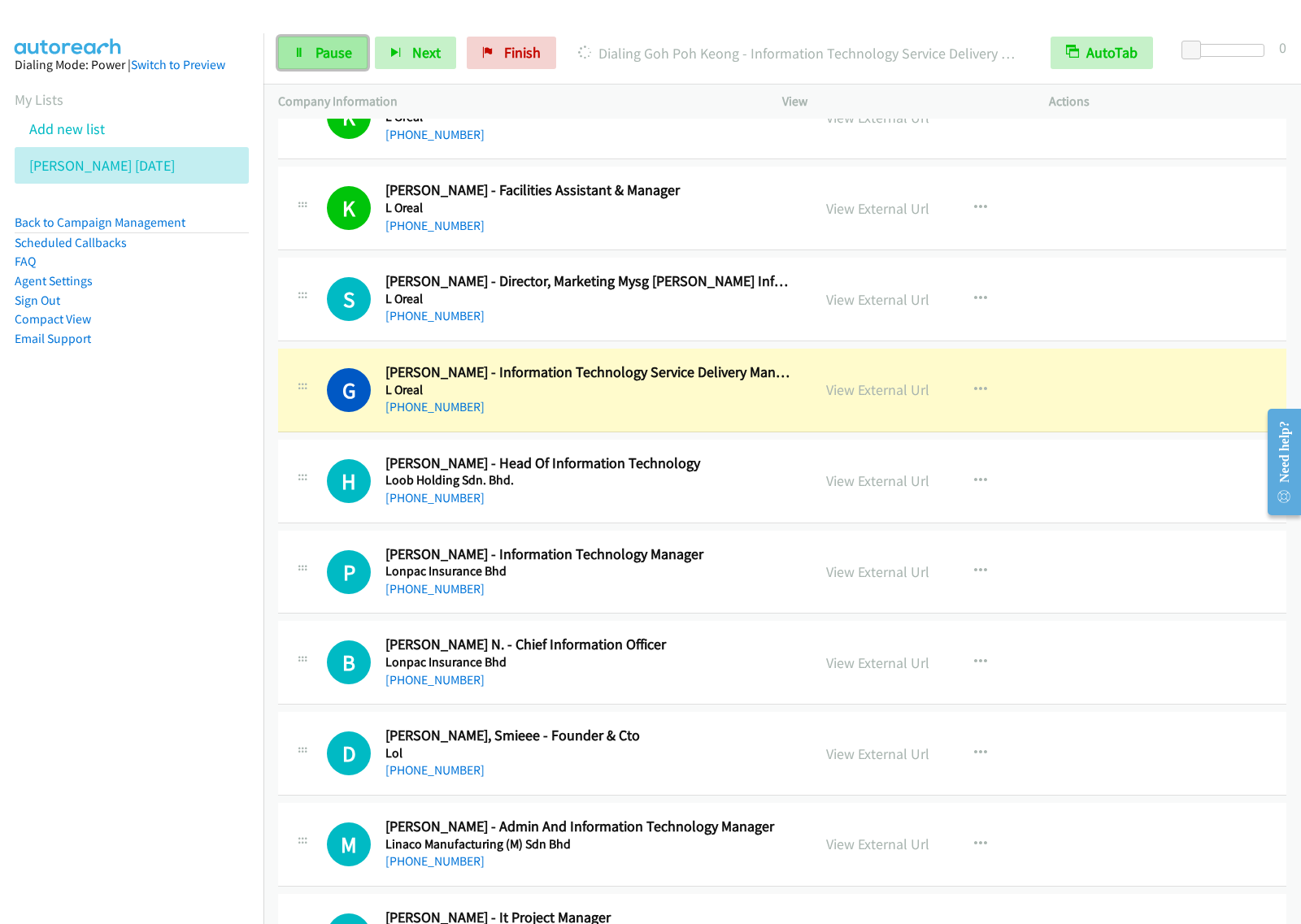
click at [327, 61] on span "Pause" at bounding box center [334, 52] width 37 height 19
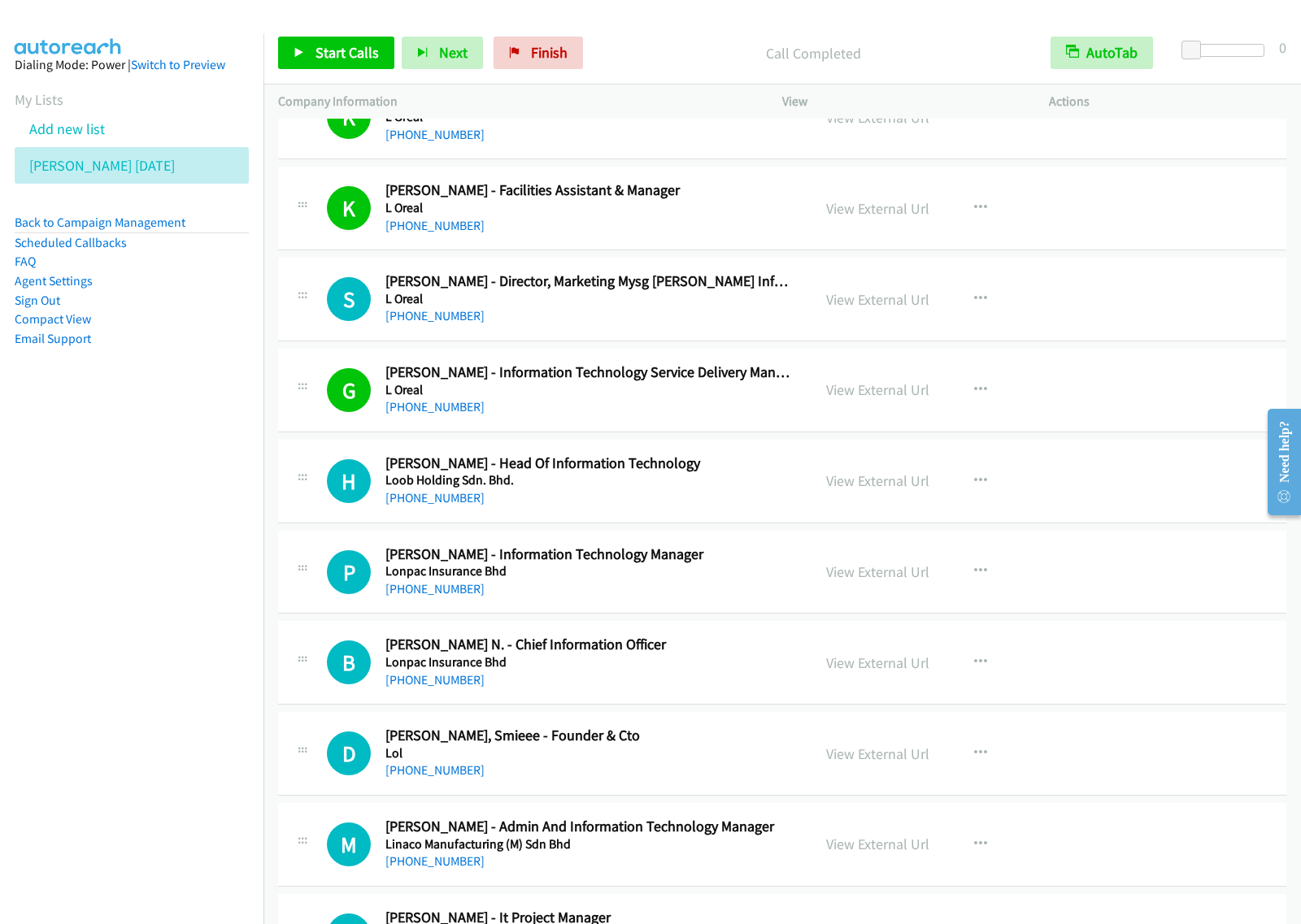
click at [70, 549] on nav "Dialing Mode: Power | Switch to Preview My Lists Add new list [PERSON_NAME] [DA…" at bounding box center [132, 495] width 264 height 924
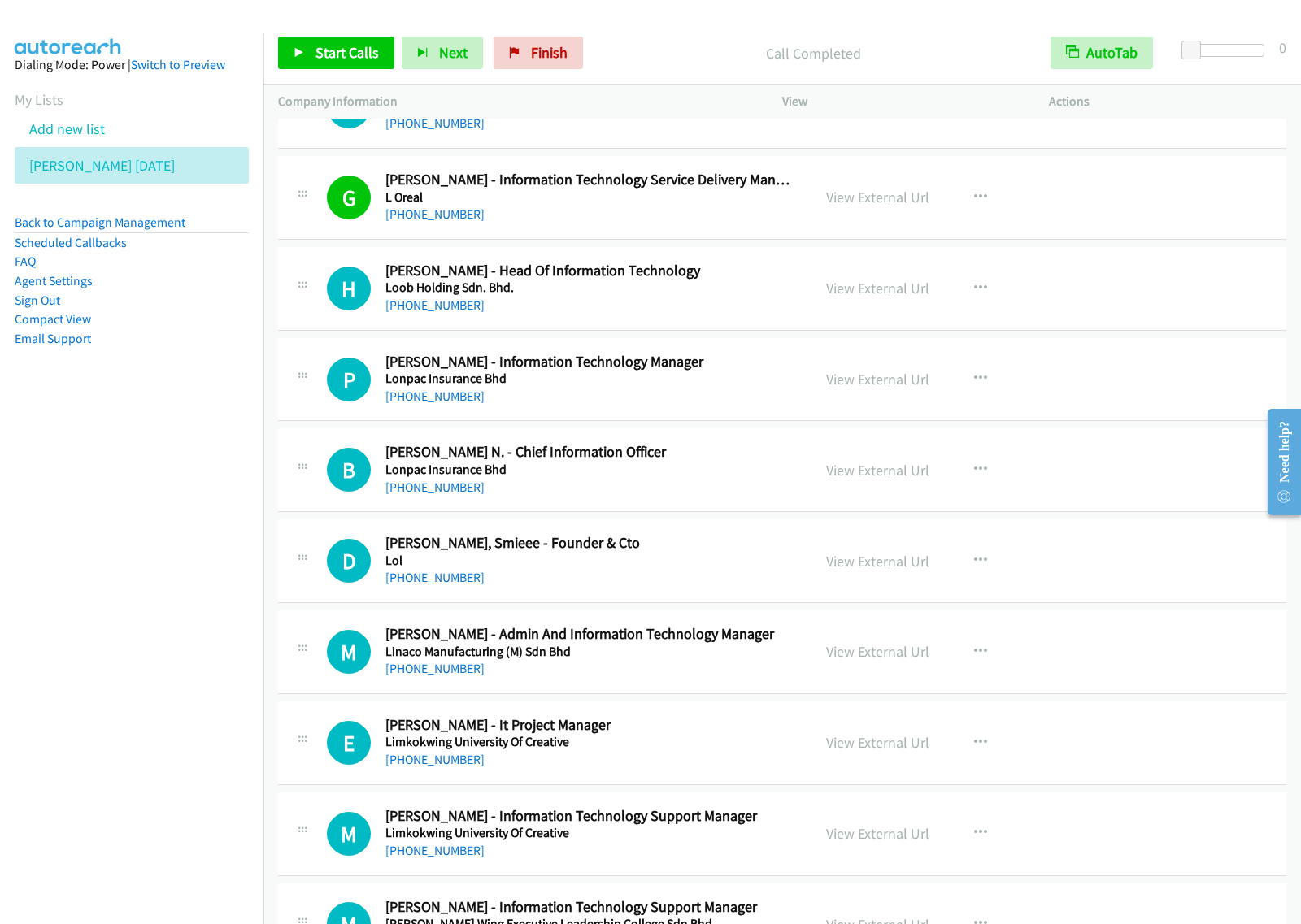
scroll to position [8026, 0]
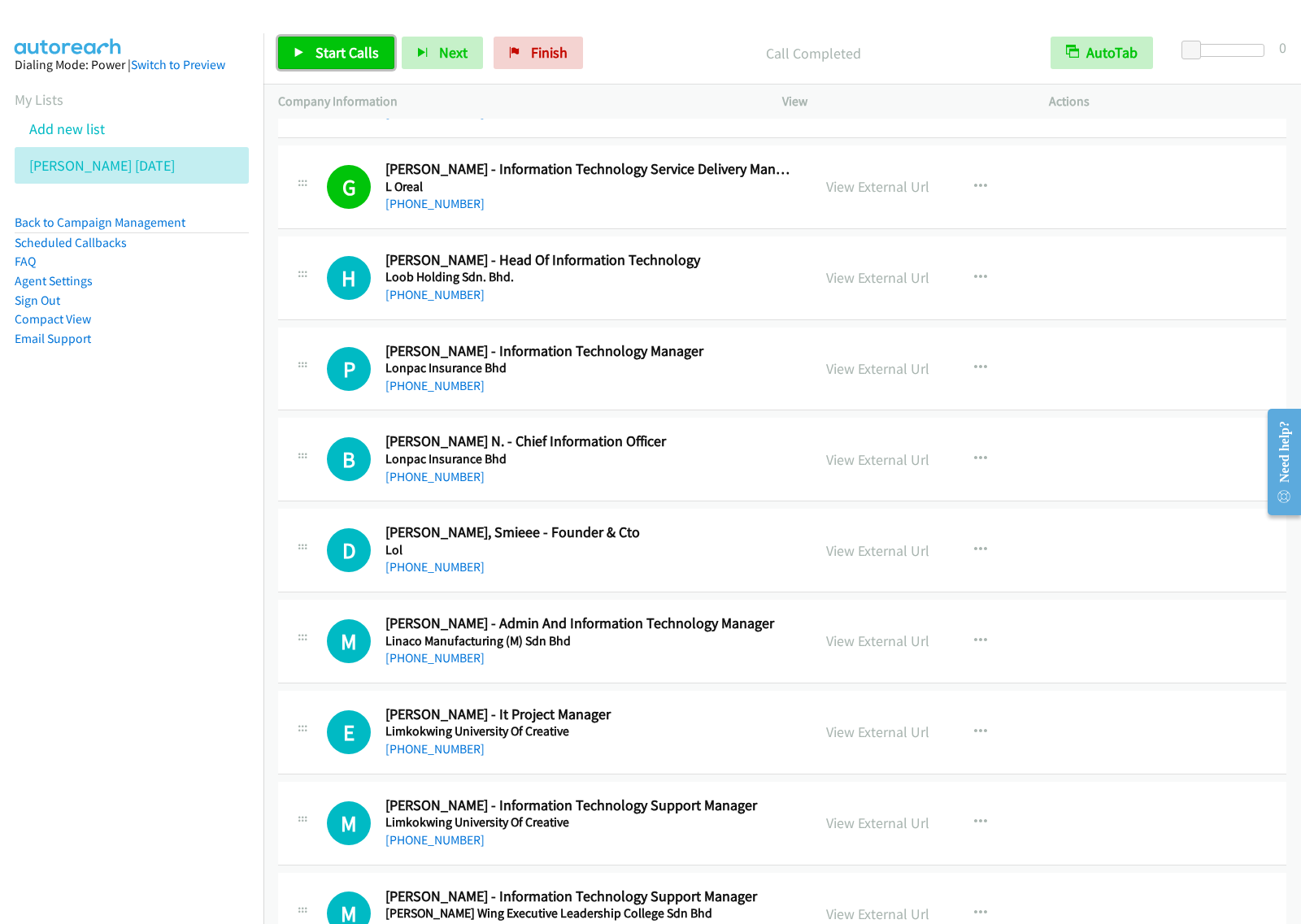
click at [354, 61] on span "Start Calls" at bounding box center [348, 52] width 64 height 19
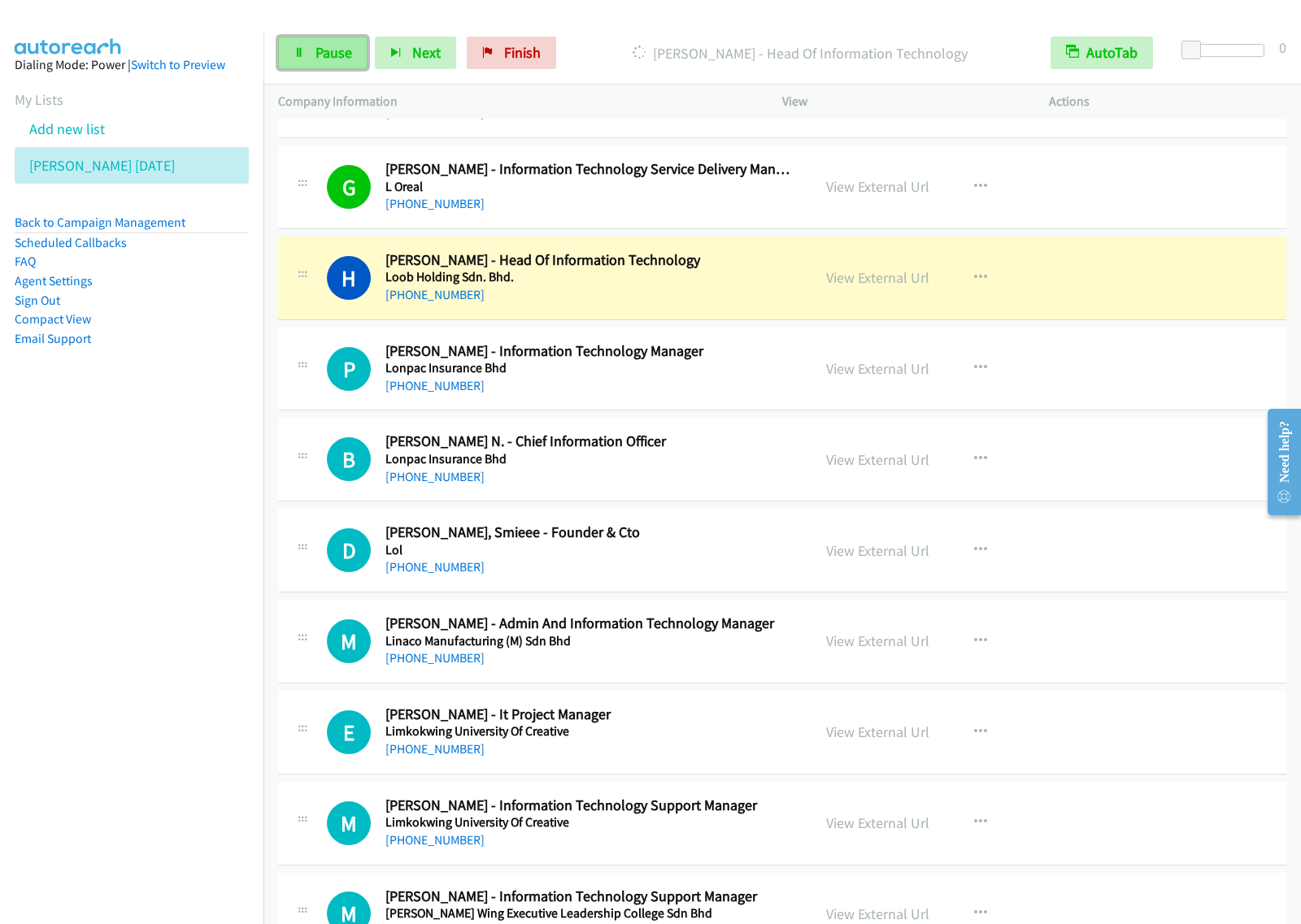
click at [321, 54] on span "Pause" at bounding box center [334, 52] width 37 height 19
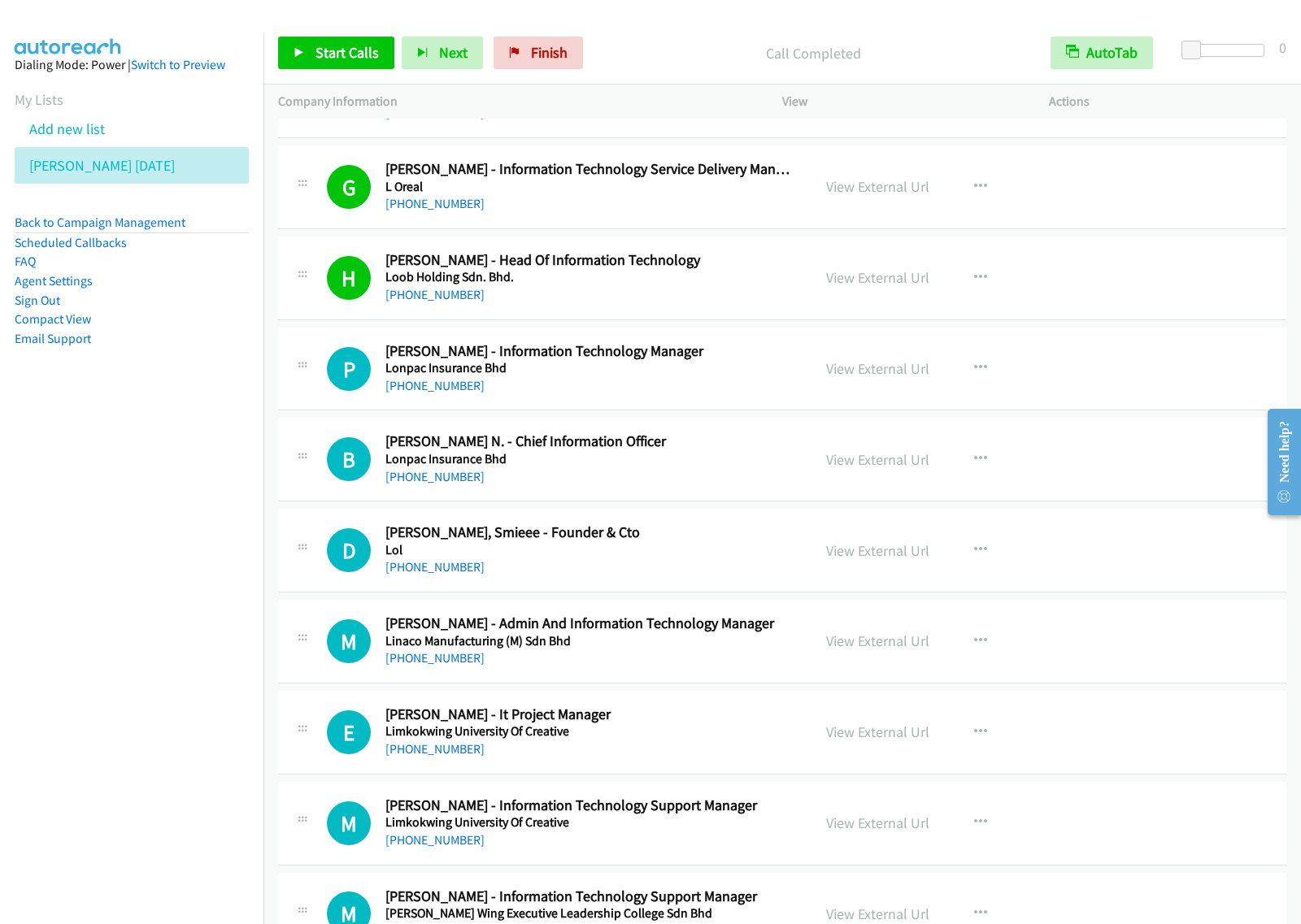
drag, startPoint x: 166, startPoint y: 484, endPoint x: 372, endPoint y: 520, distance: 209.1
click at [166, 485] on nav "Dialing Mode: Power | Switch to Preview My Lists Add new list [PERSON_NAME] [DA…" at bounding box center [132, 495] width 264 height 924
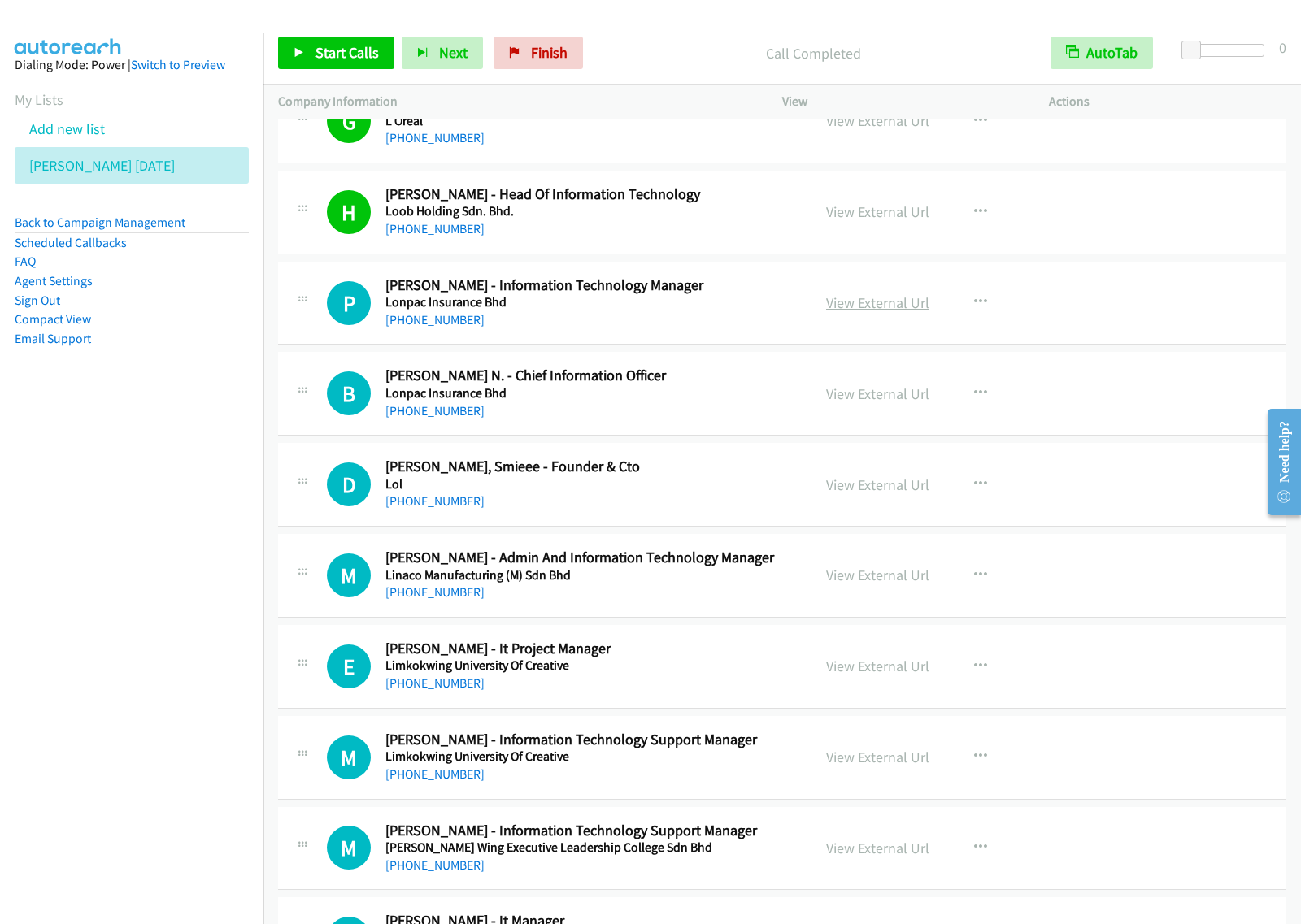
scroll to position [8127, 0]
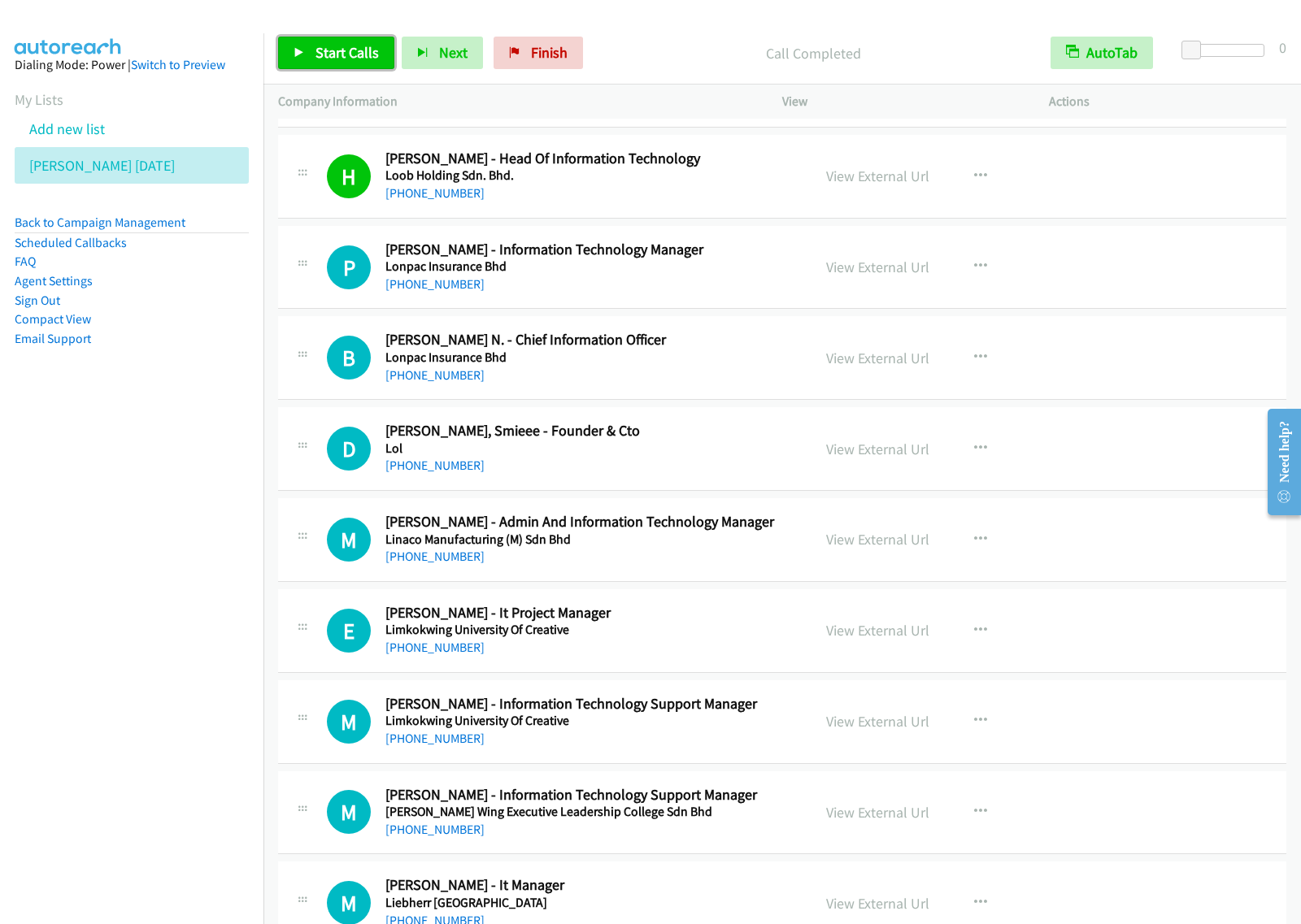
click at [299, 54] on icon at bounding box center [299, 53] width 11 height 11
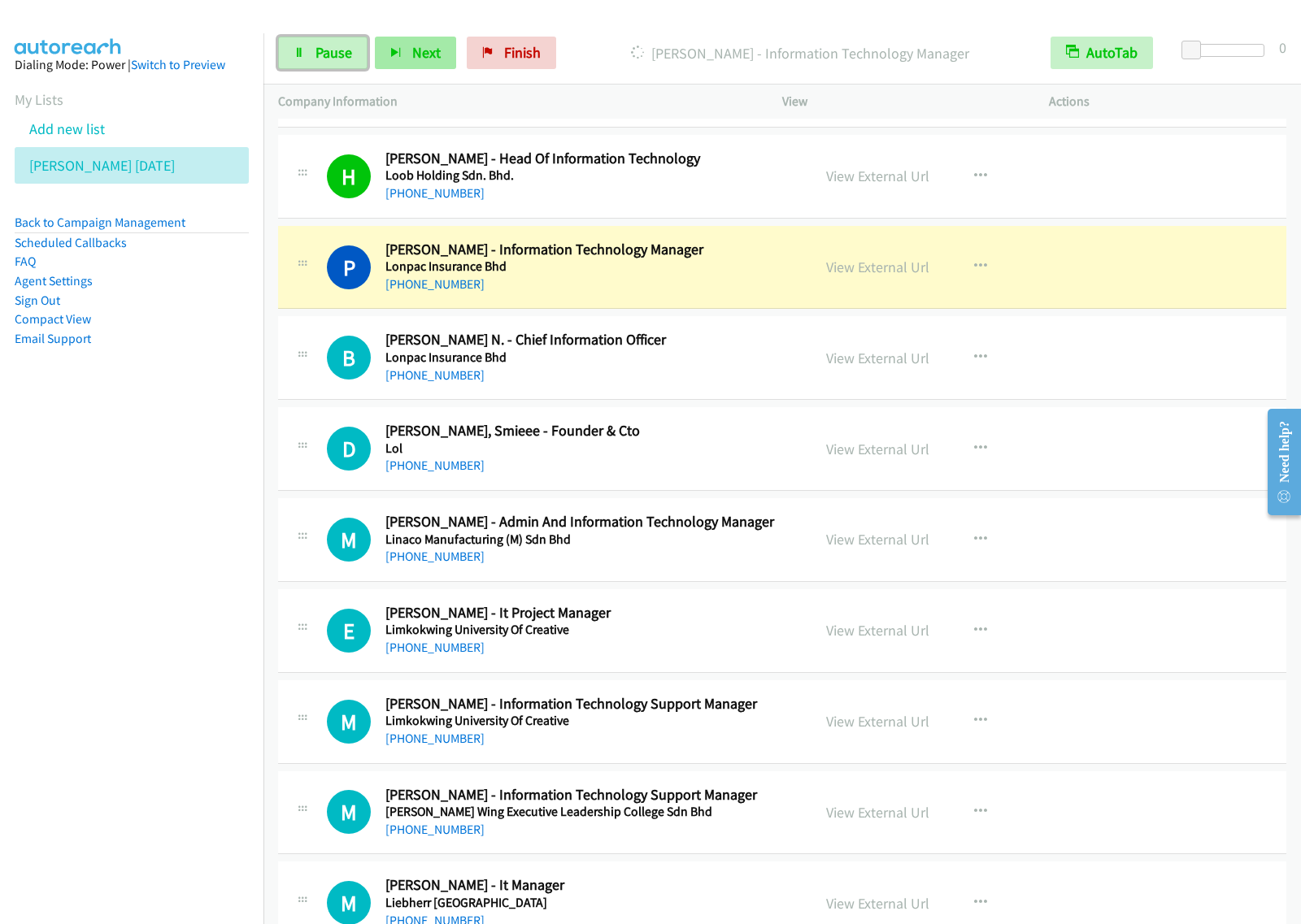
drag, startPoint x: 340, startPoint y: 54, endPoint x: 450, endPoint y: 35, distance: 111.6
click at [339, 54] on span "Pause" at bounding box center [334, 52] width 37 height 19
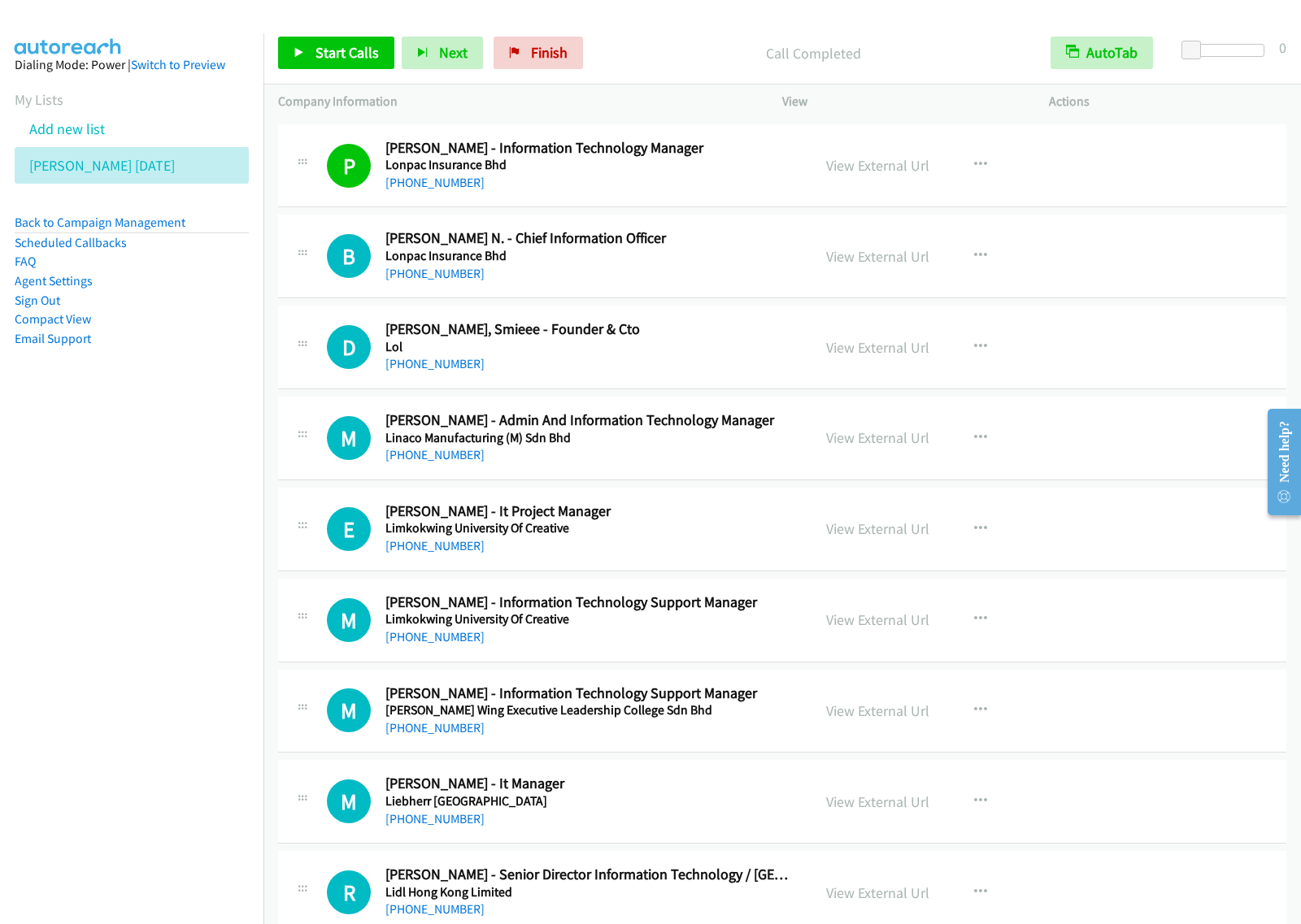
scroll to position [8331, 0]
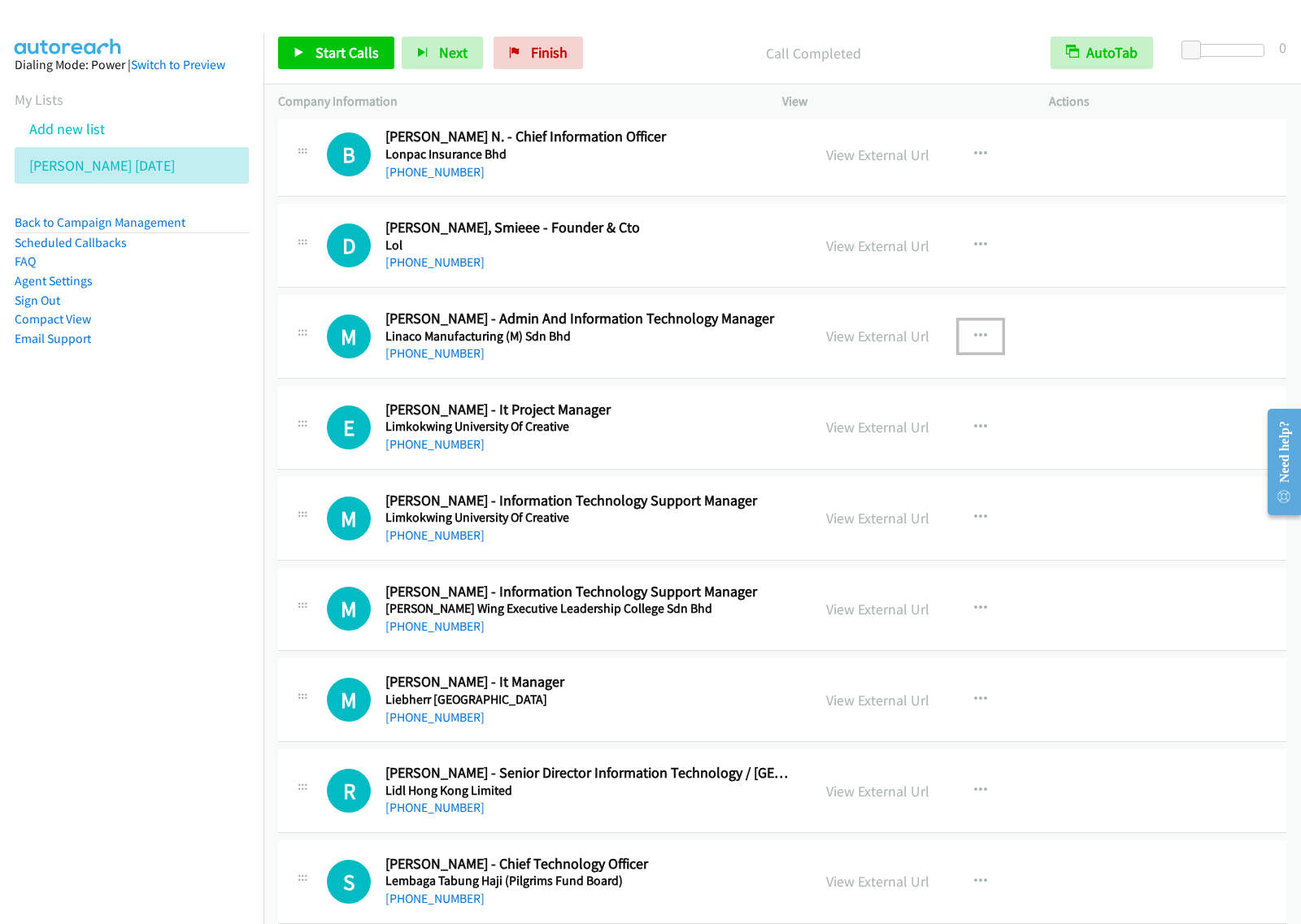
click at [977, 343] on icon "button" at bounding box center [980, 336] width 13 height 13
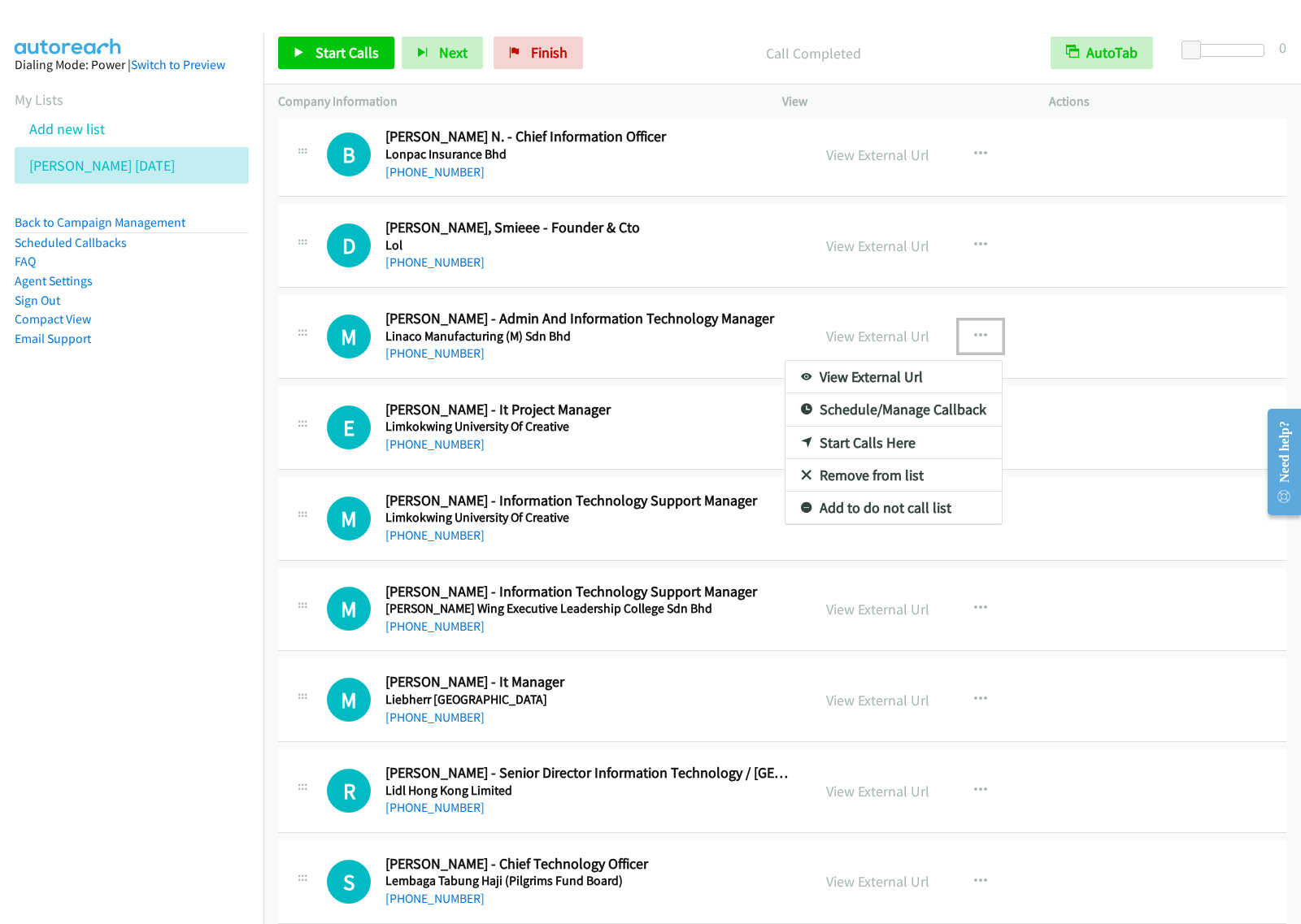
click at [872, 456] on link "Start Calls Here" at bounding box center [893, 443] width 216 height 33
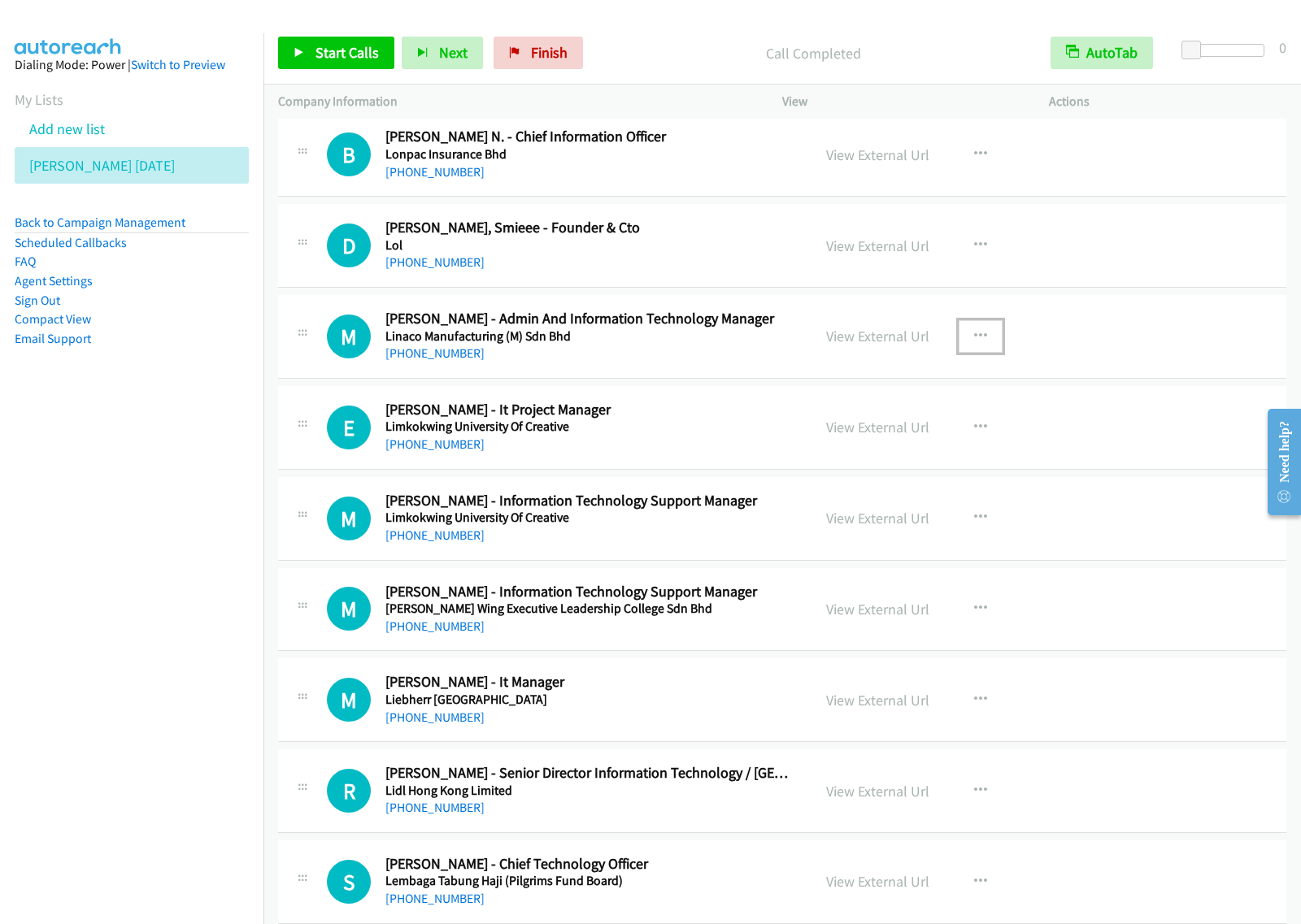
click at [965, 353] on button "button" at bounding box center [980, 336] width 44 height 33
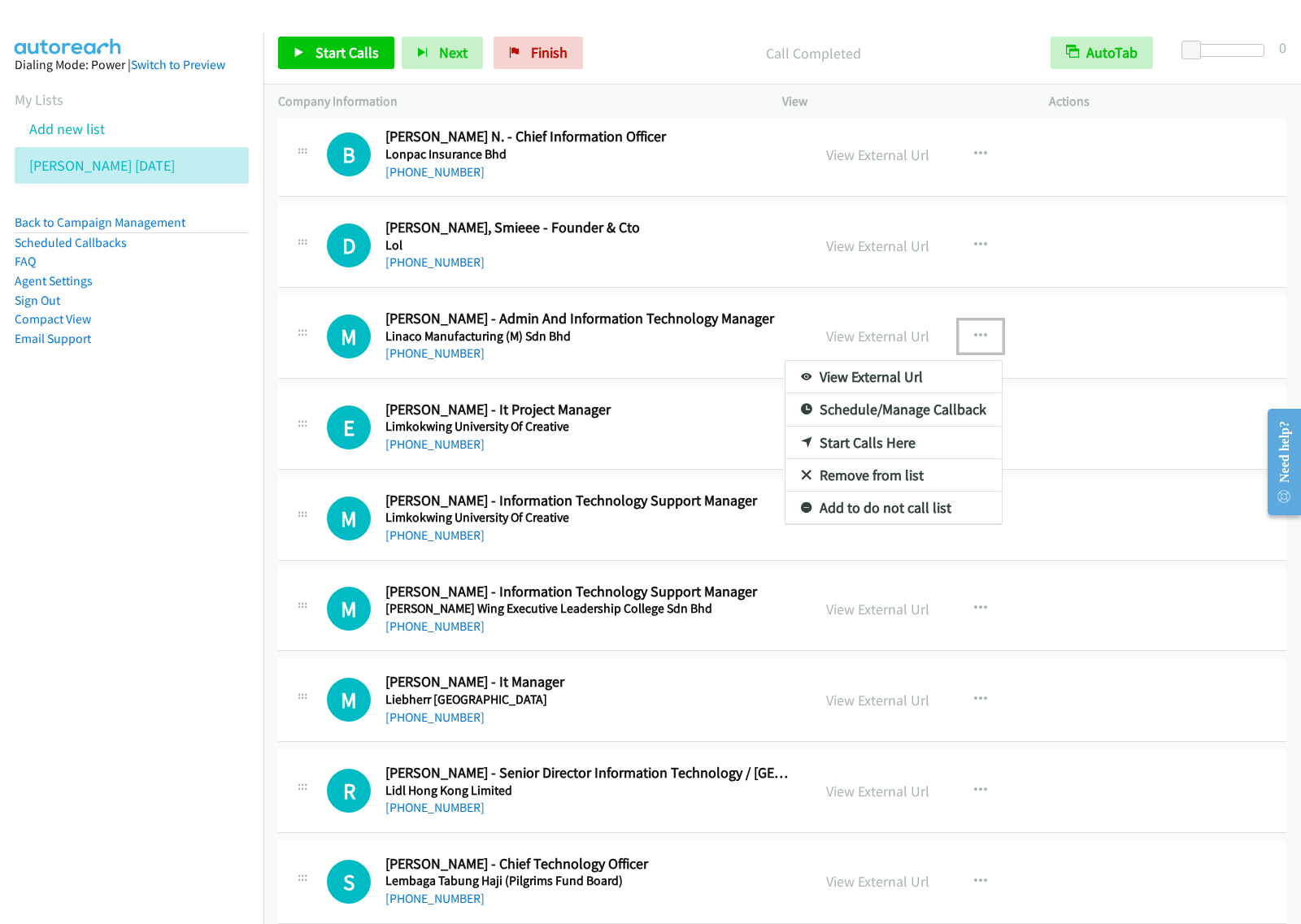
click at [911, 455] on link "Start Calls Here" at bounding box center [893, 443] width 216 height 33
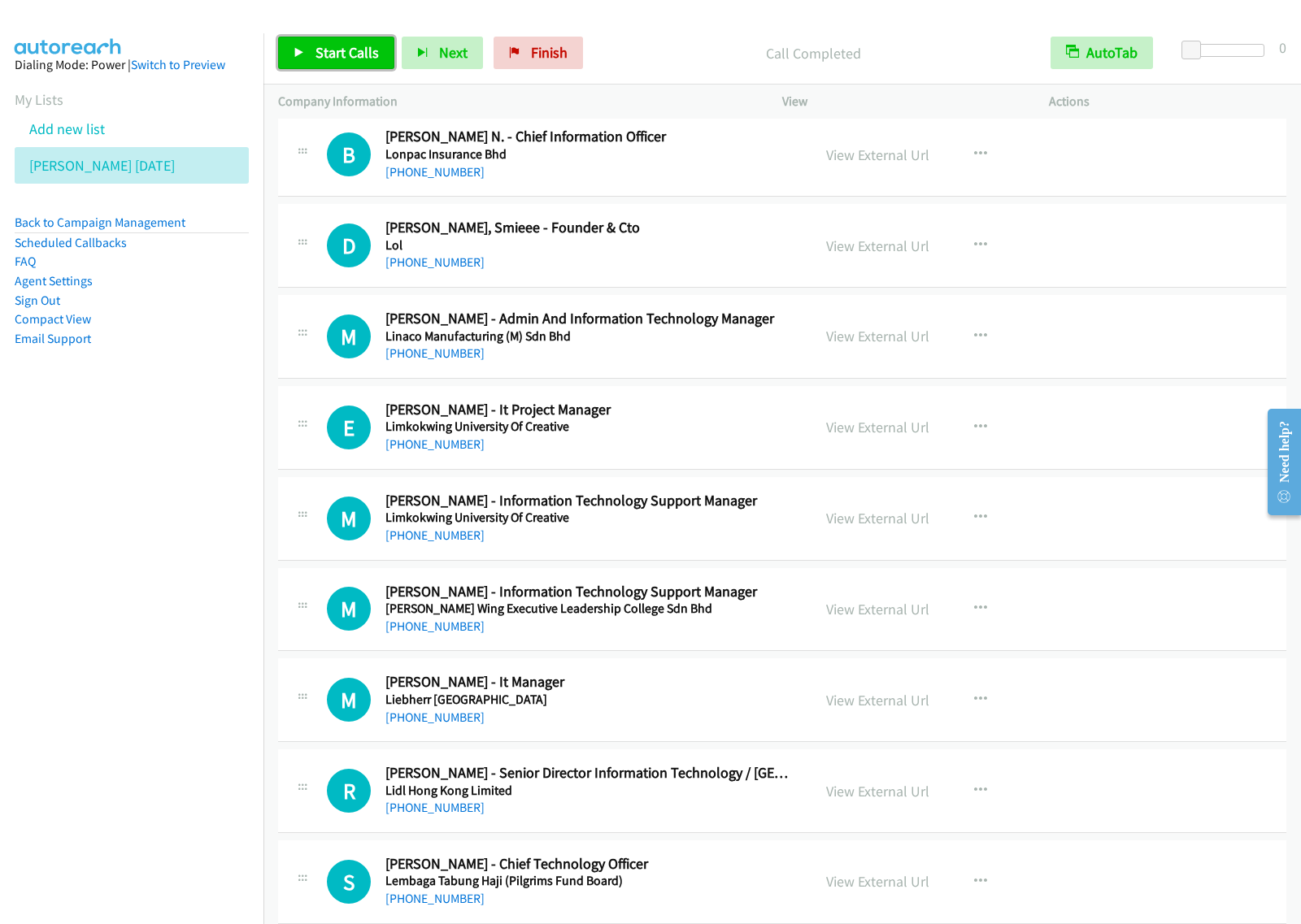
click at [337, 41] on link "Start Calls" at bounding box center [336, 53] width 116 height 33
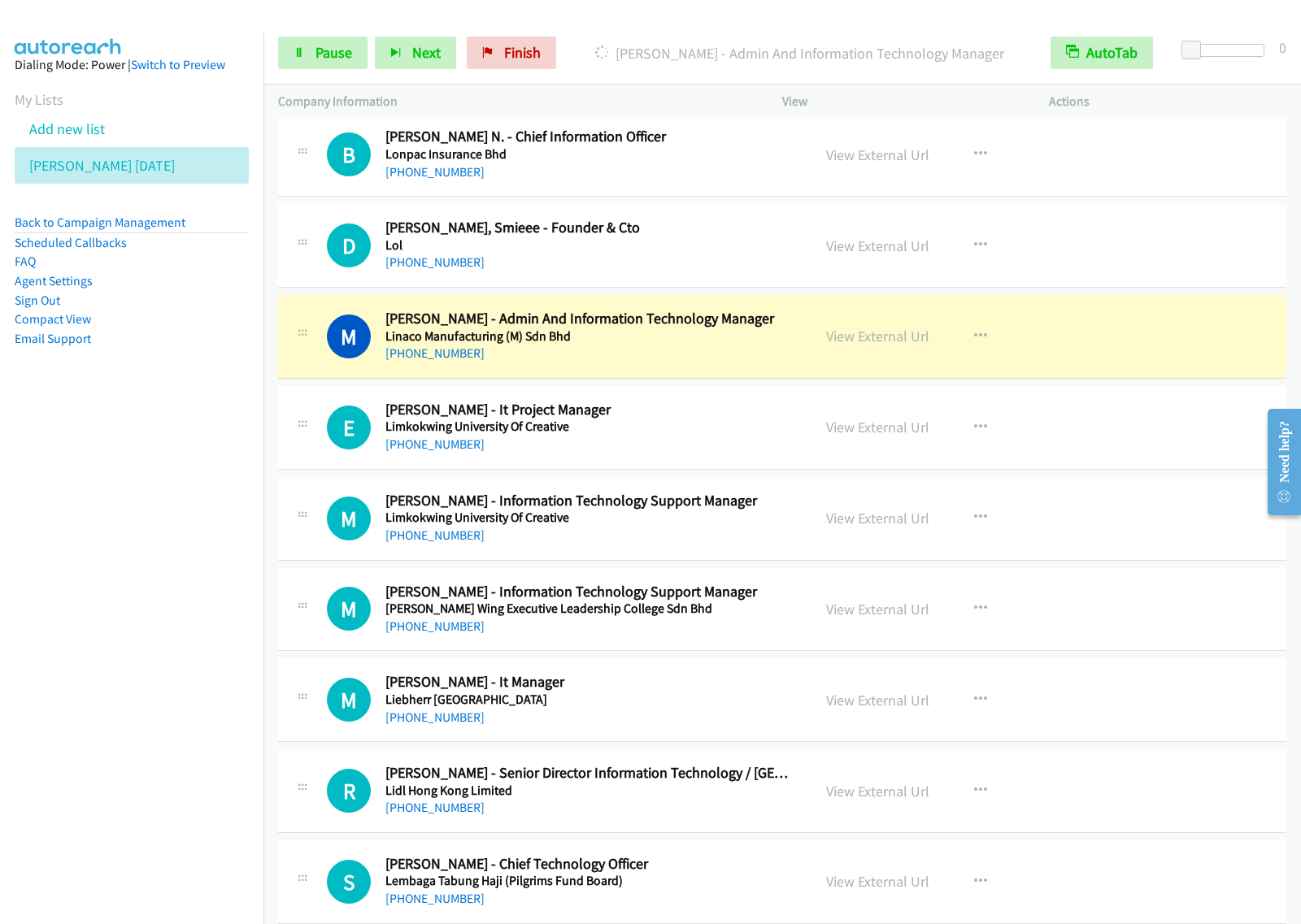
drag, startPoint x: 128, startPoint y: 669, endPoint x: 160, endPoint y: 622, distance: 56.9
click at [130, 663] on nav "Dialing Mode: Power | Switch to Preview My Lists Add new list [PERSON_NAME] [DA…" at bounding box center [132, 495] width 264 height 924
click at [338, 51] on span "Pause" at bounding box center [334, 52] width 37 height 19
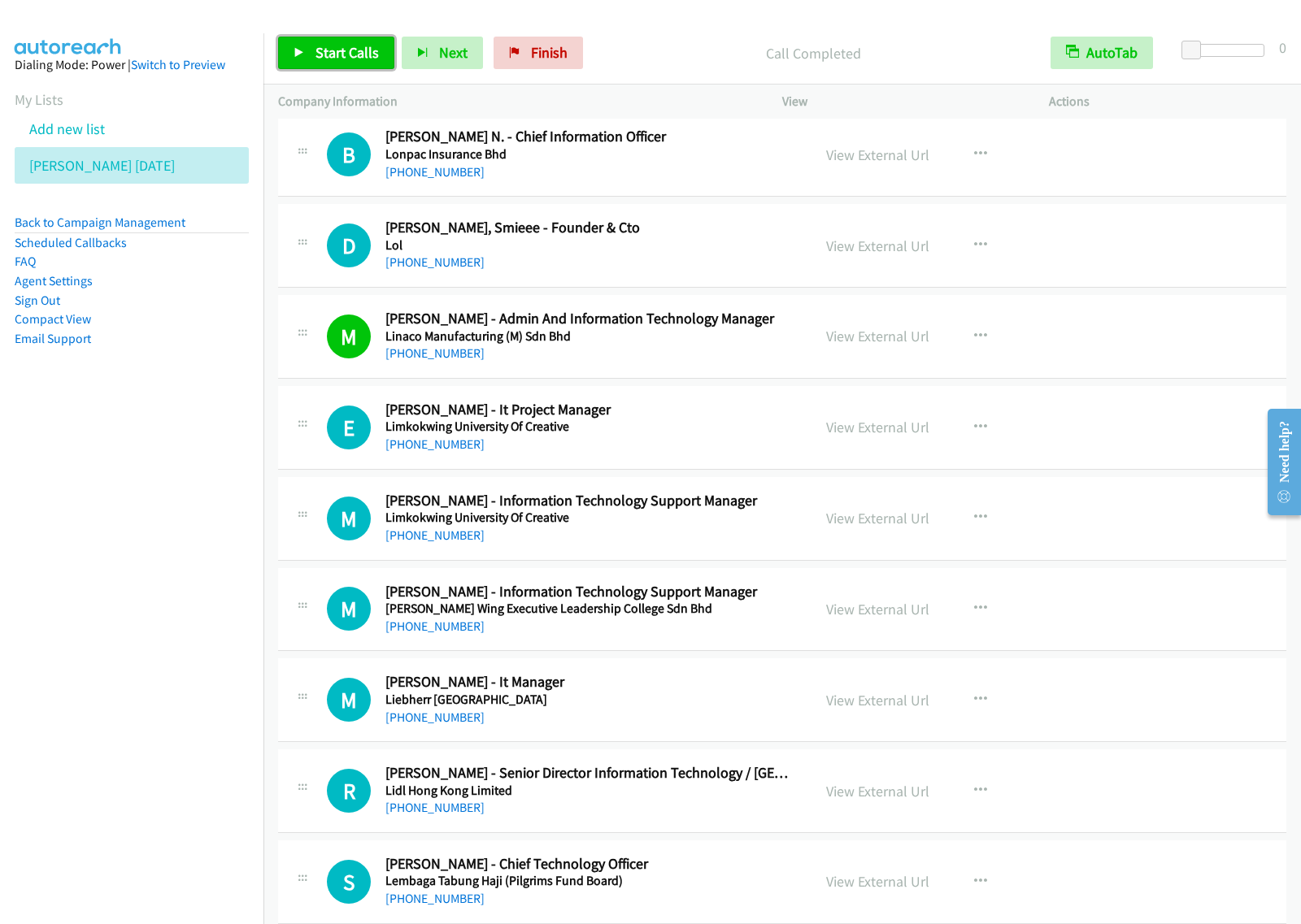
click at [316, 51] on span "Start Calls" at bounding box center [348, 52] width 64 height 19
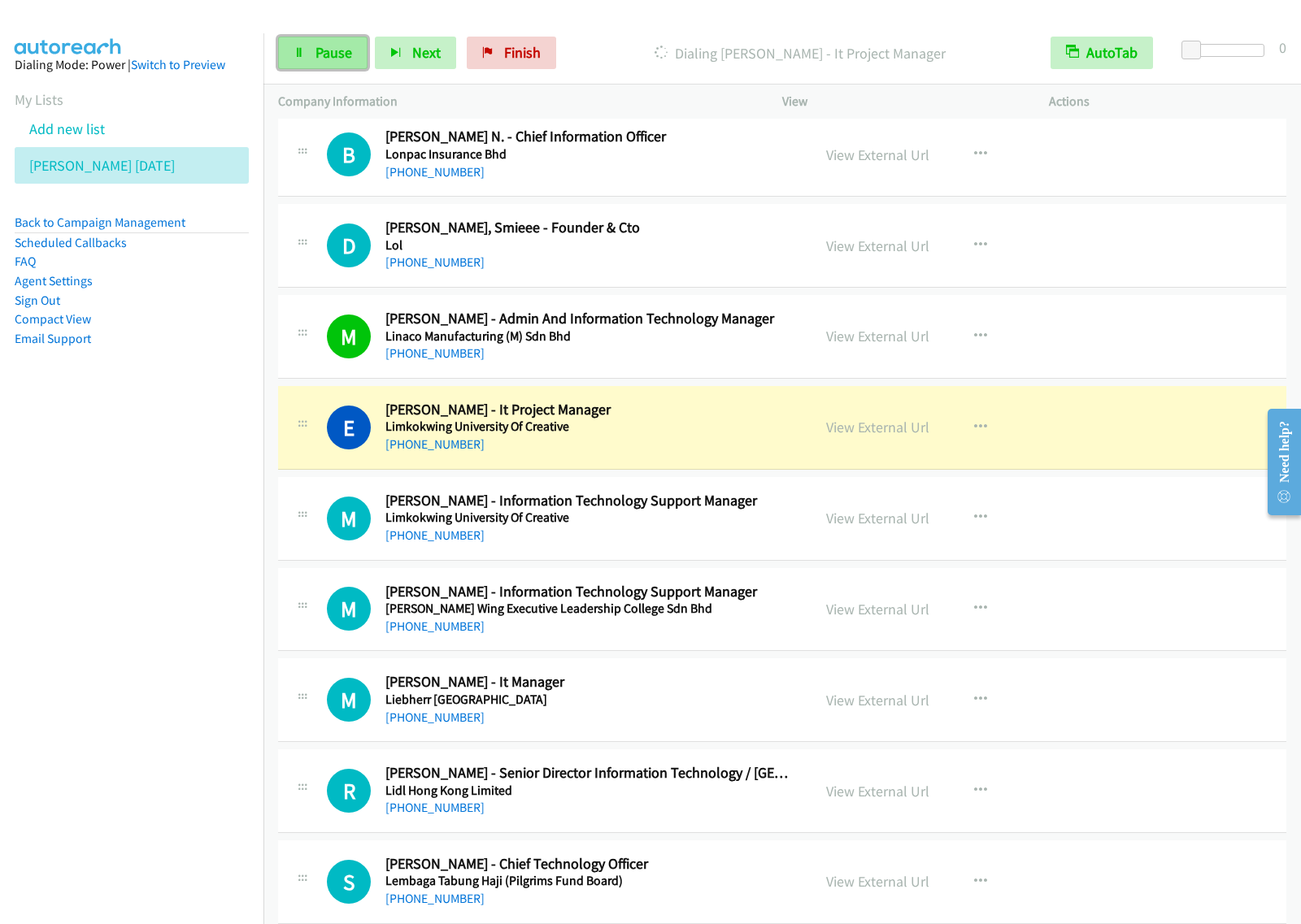
click at [323, 63] on link "Pause" at bounding box center [323, 53] width 89 height 33
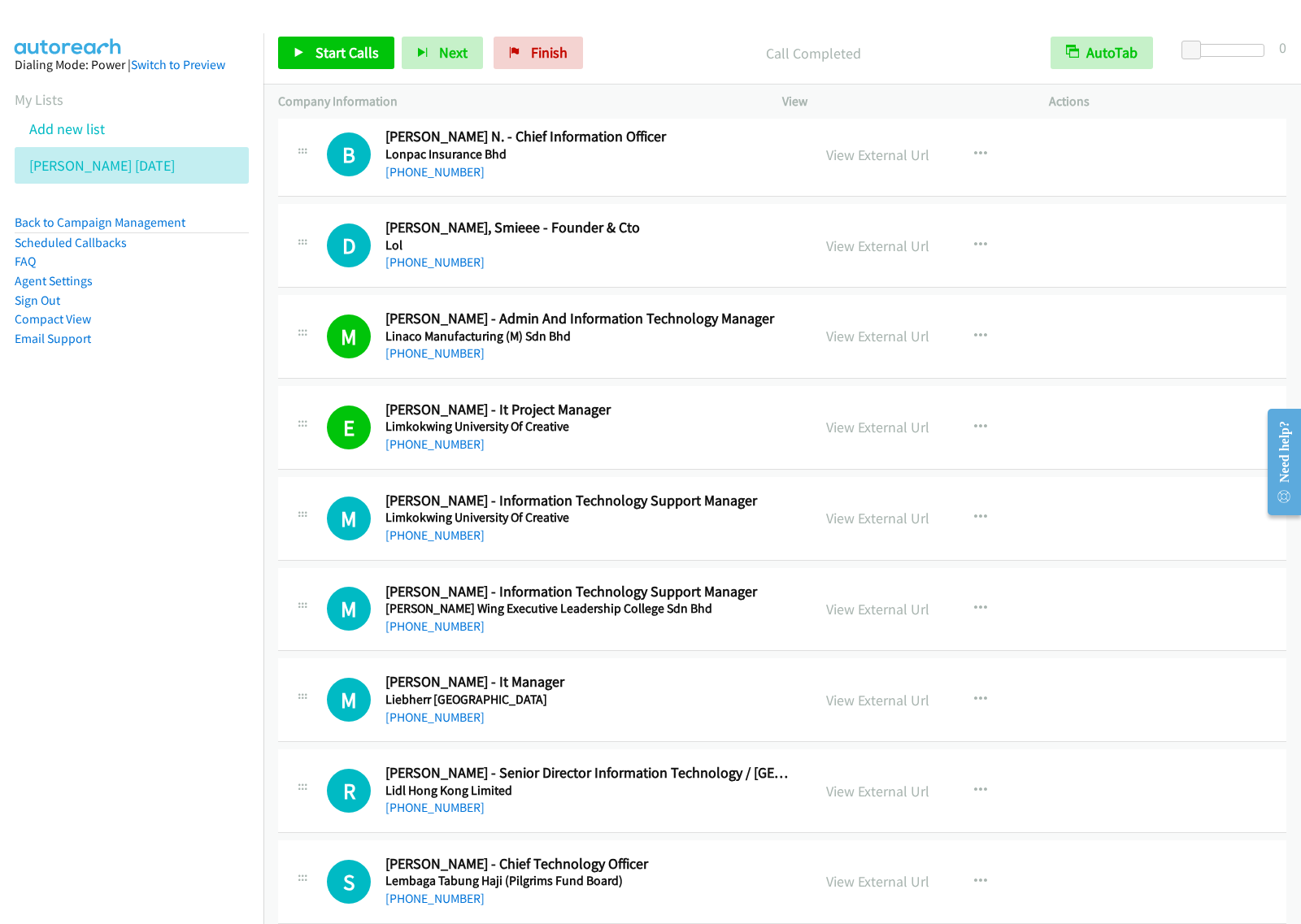
scroll to position [8534, 0]
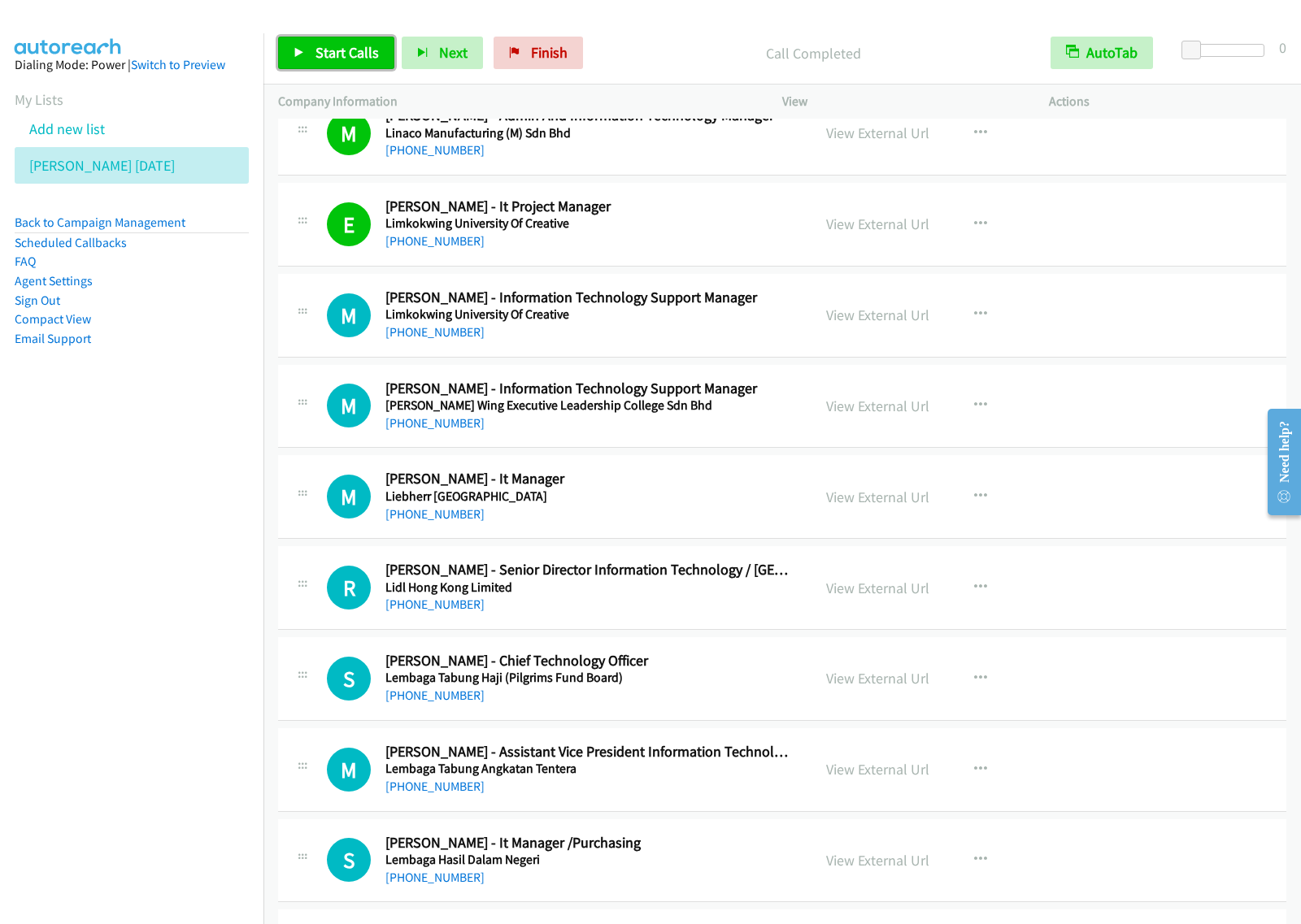
click at [319, 42] on link "Start Calls" at bounding box center [336, 53] width 116 height 33
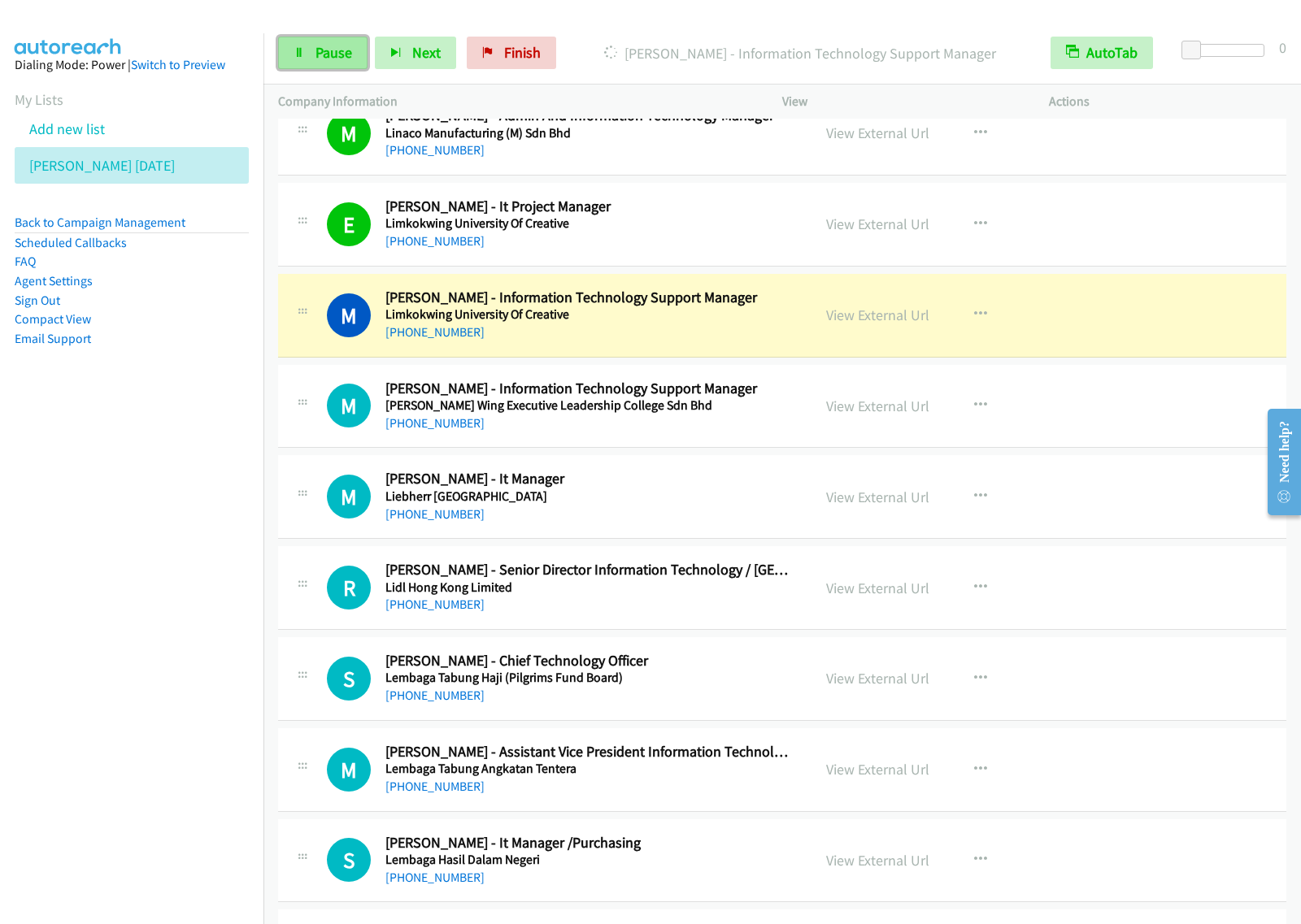
drag, startPoint x: 318, startPoint y: 47, endPoint x: 338, endPoint y: 51, distance: 20.4
click at [318, 47] on span "Pause" at bounding box center [334, 52] width 37 height 19
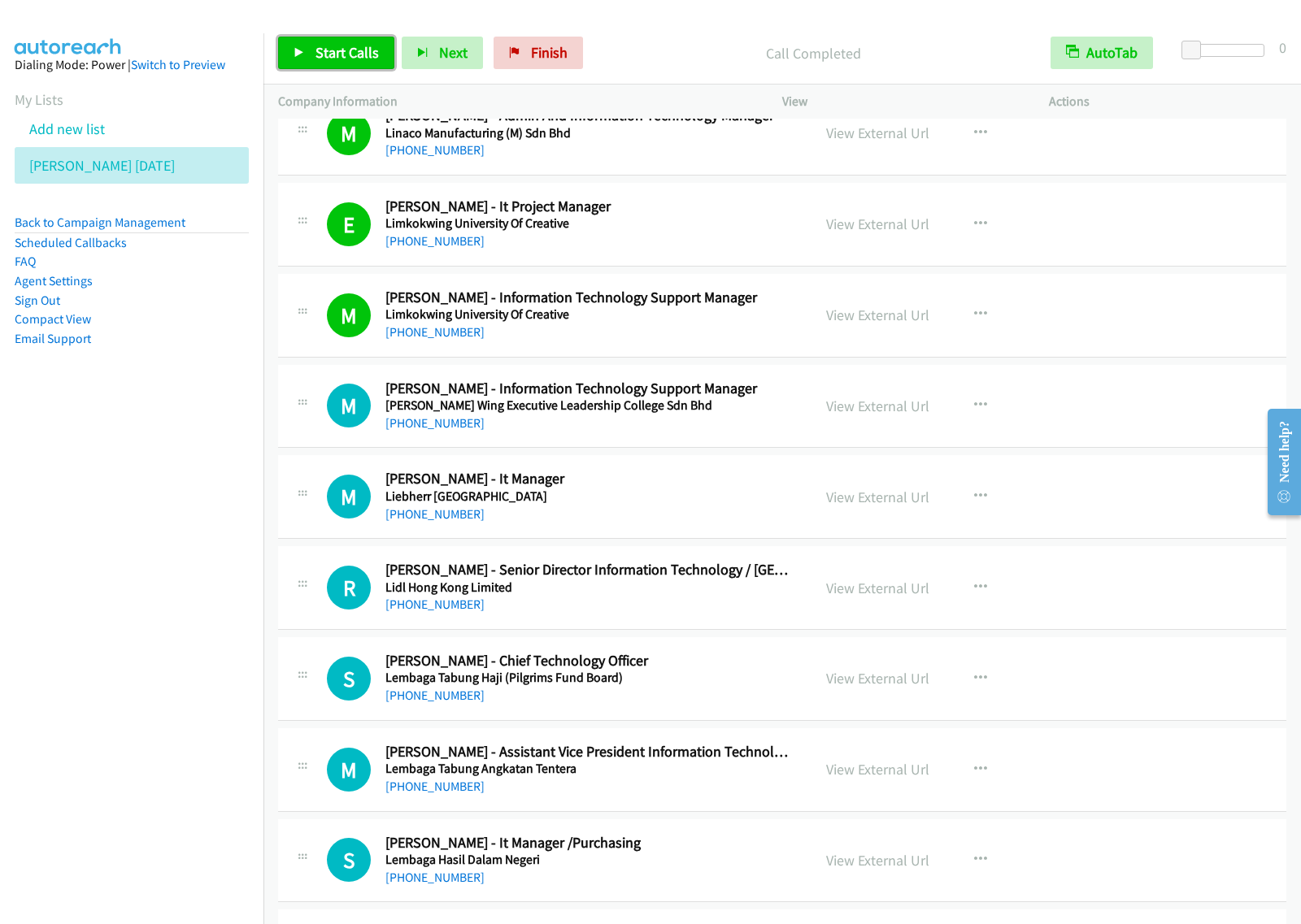
click at [366, 62] on span "Start Calls" at bounding box center [348, 52] width 64 height 19
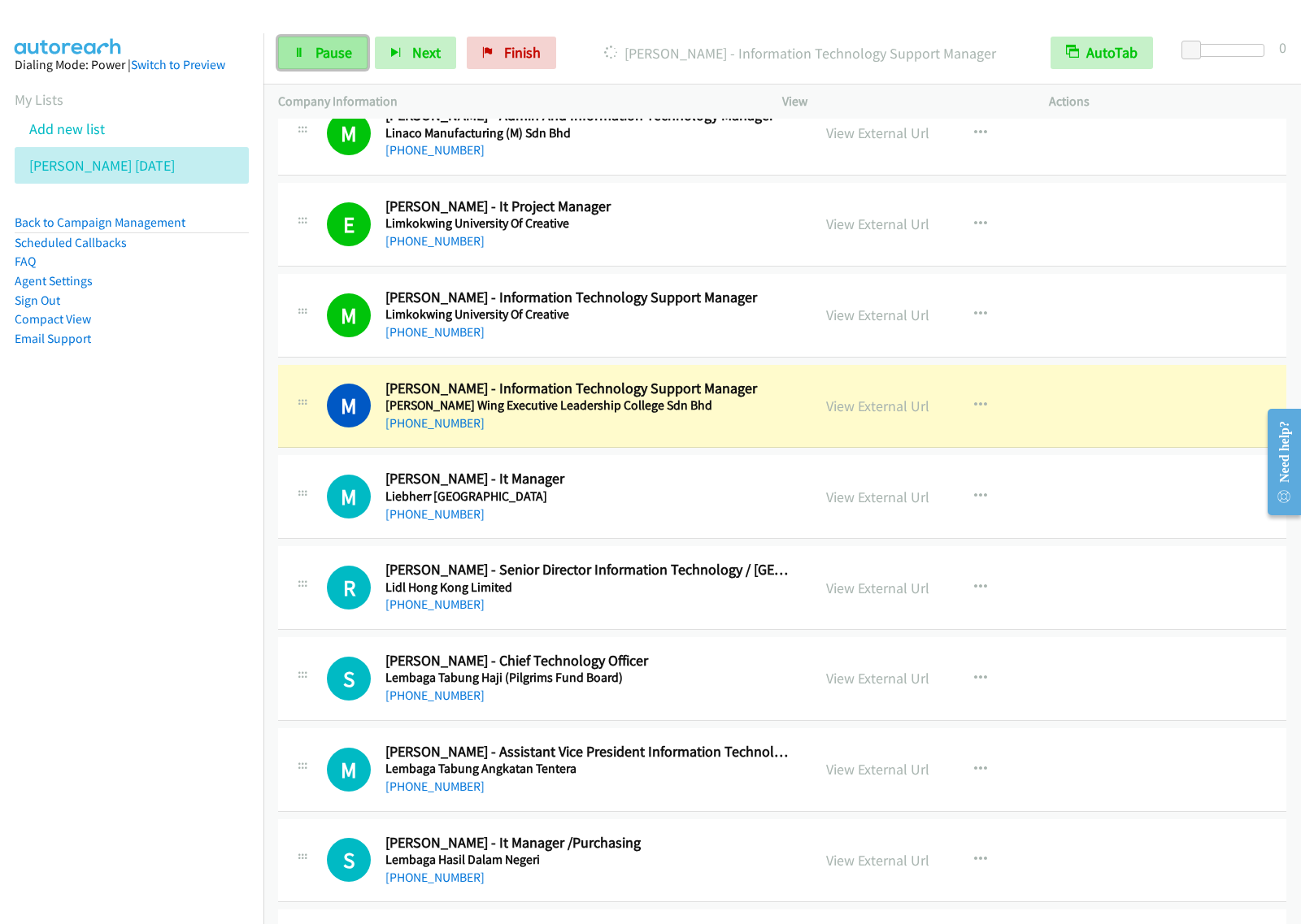
click at [333, 51] on span "Pause" at bounding box center [334, 52] width 37 height 19
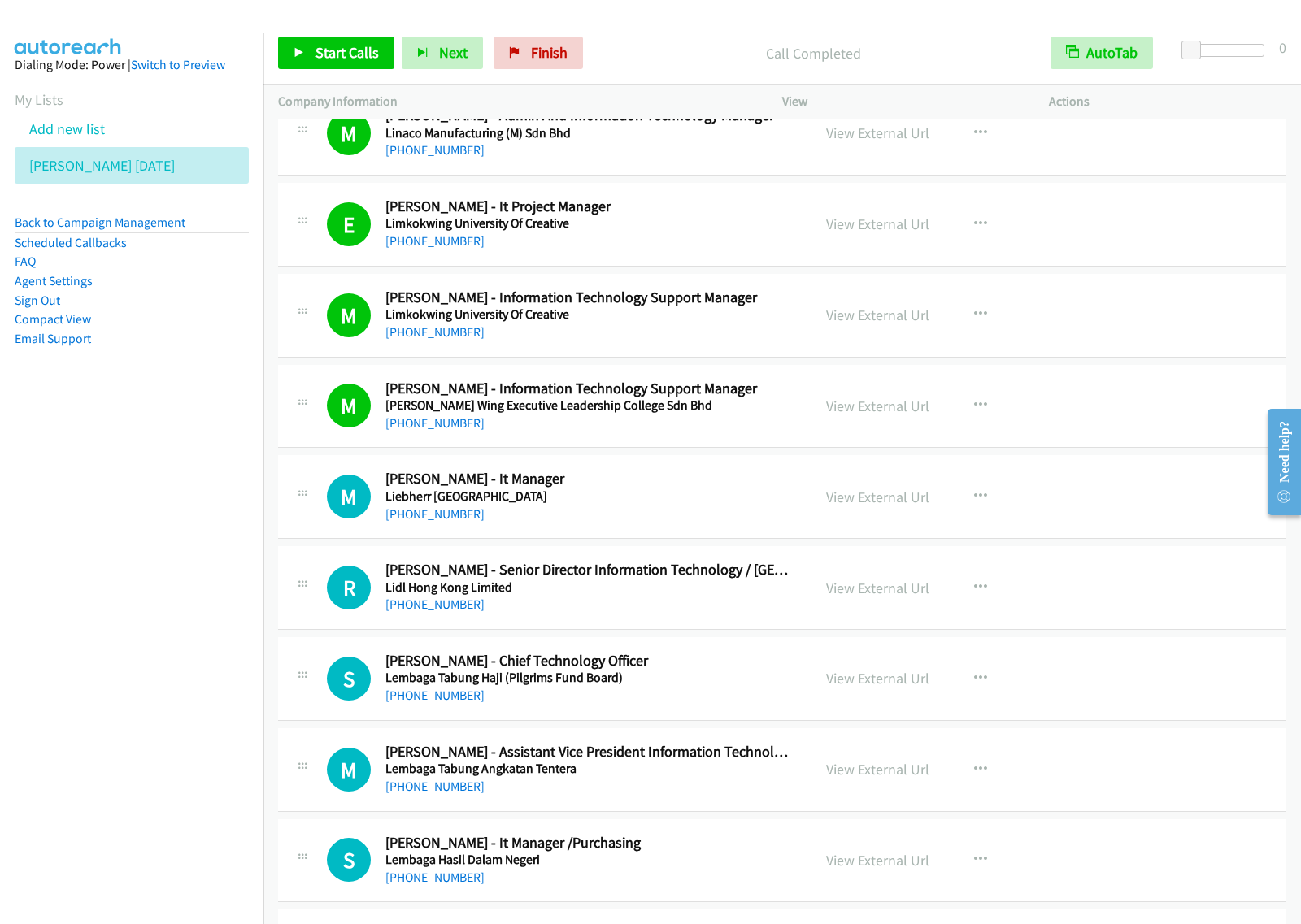
drag, startPoint x: 179, startPoint y: 522, endPoint x: 378, endPoint y: 351, distance: 262.4
click at [180, 520] on nav "Dialing Mode: Power | Switch to Preview My Lists Add new list [PERSON_NAME] [DA…" at bounding box center [132, 495] width 264 height 924
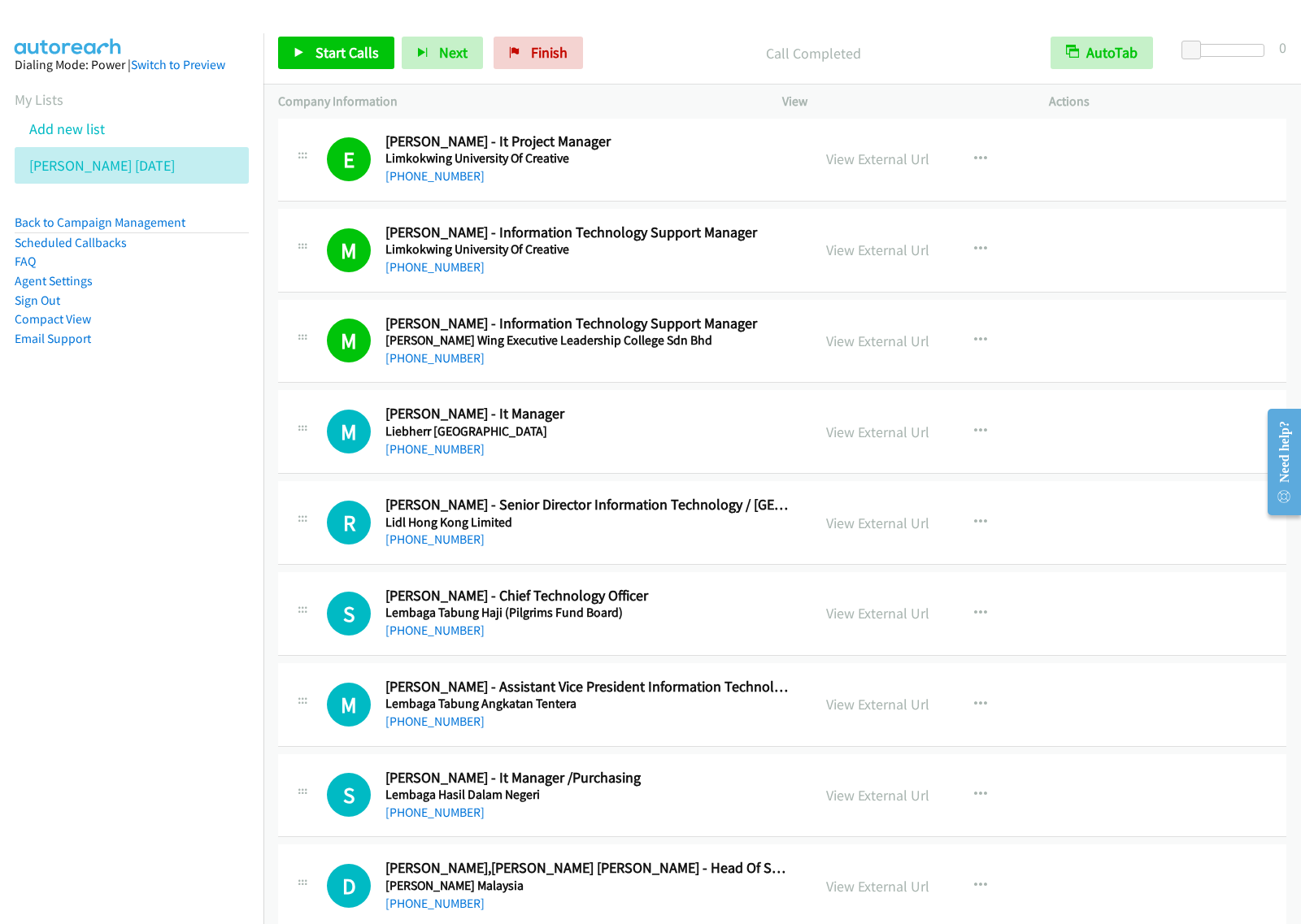
scroll to position [8635, 0]
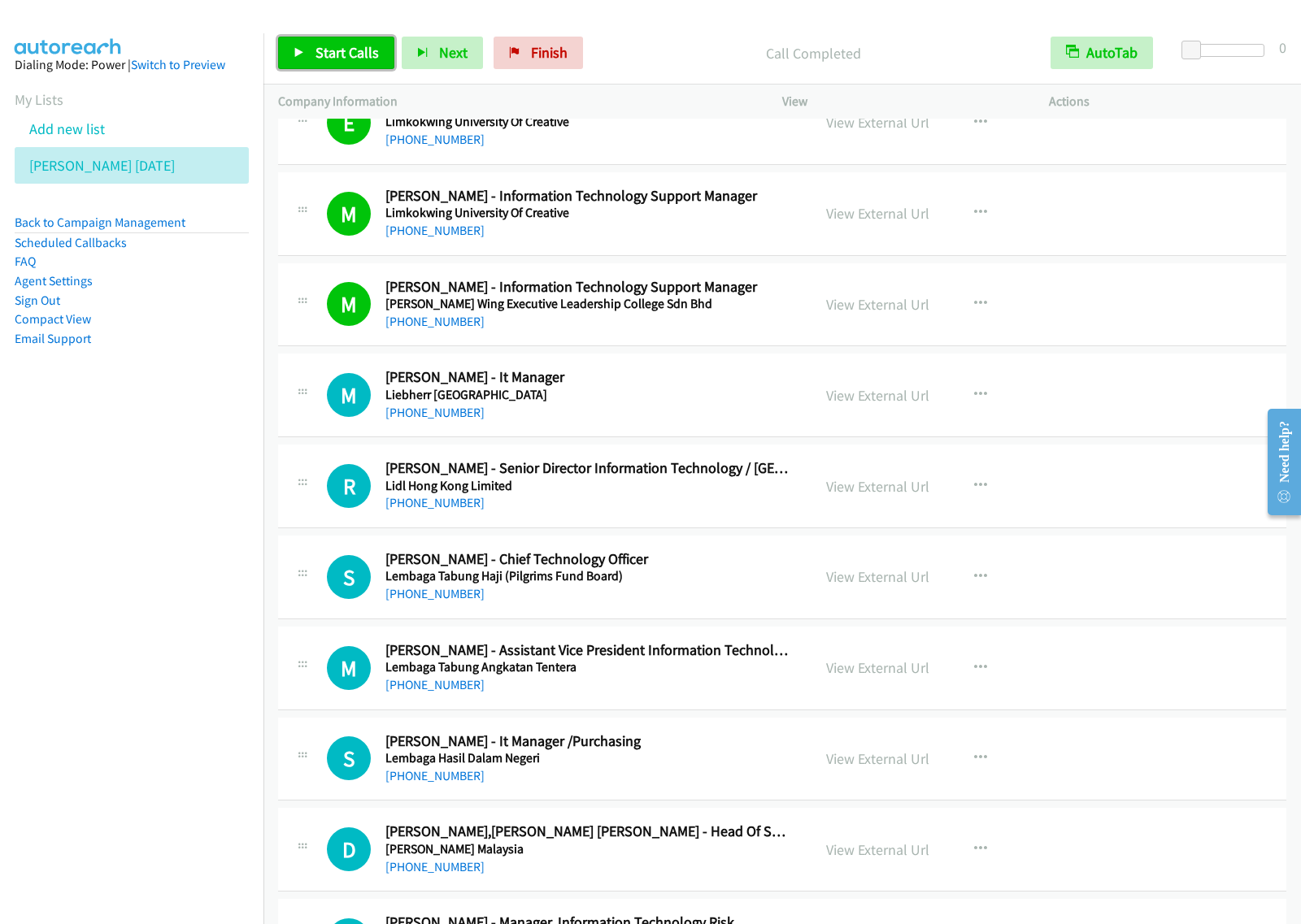
click at [354, 42] on link "Start Calls" at bounding box center [336, 53] width 116 height 33
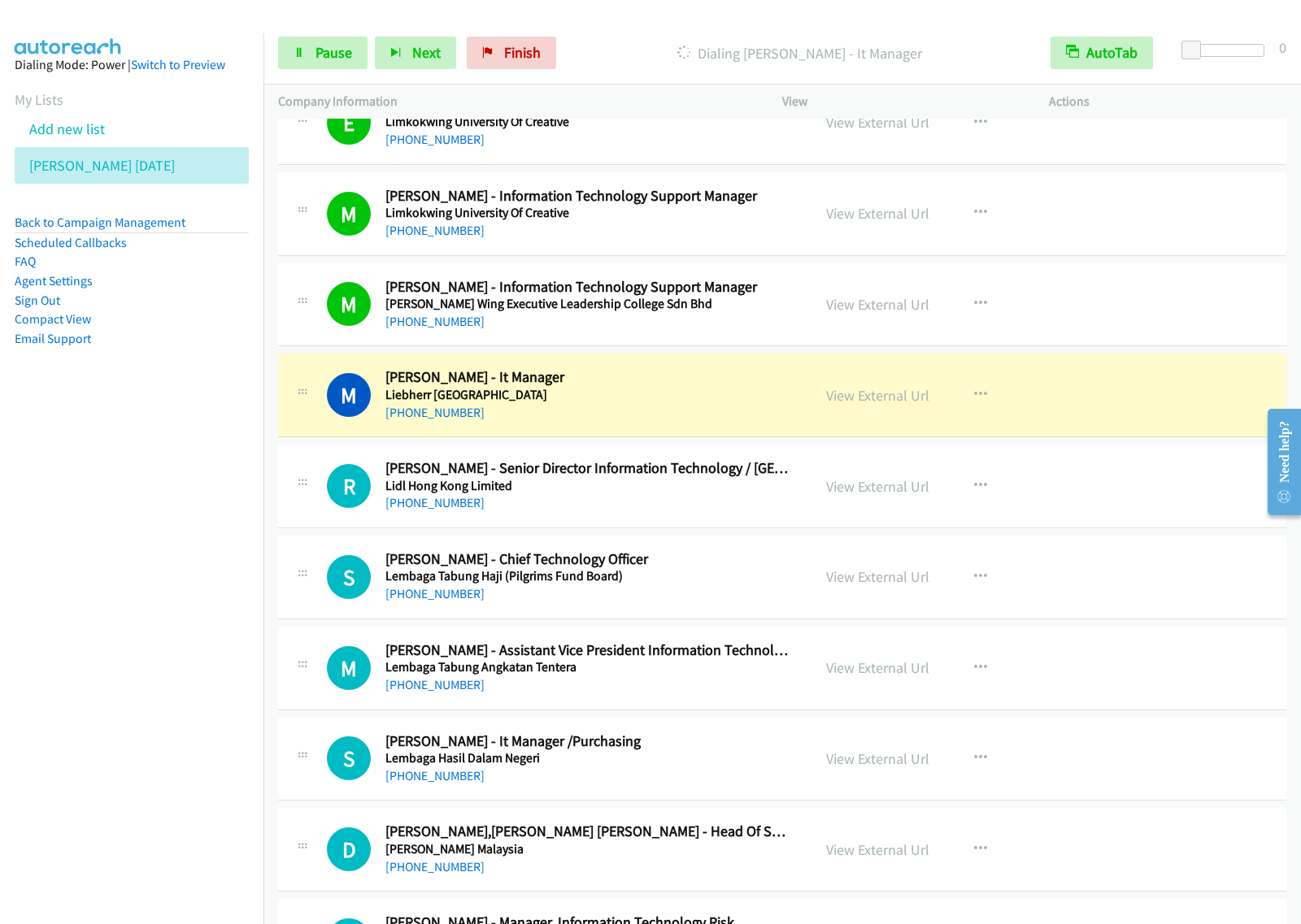
click at [214, 450] on nav "Dialing Mode: Power | Switch to Preview My Lists Add new list [PERSON_NAME] [DA…" at bounding box center [132, 495] width 264 height 924
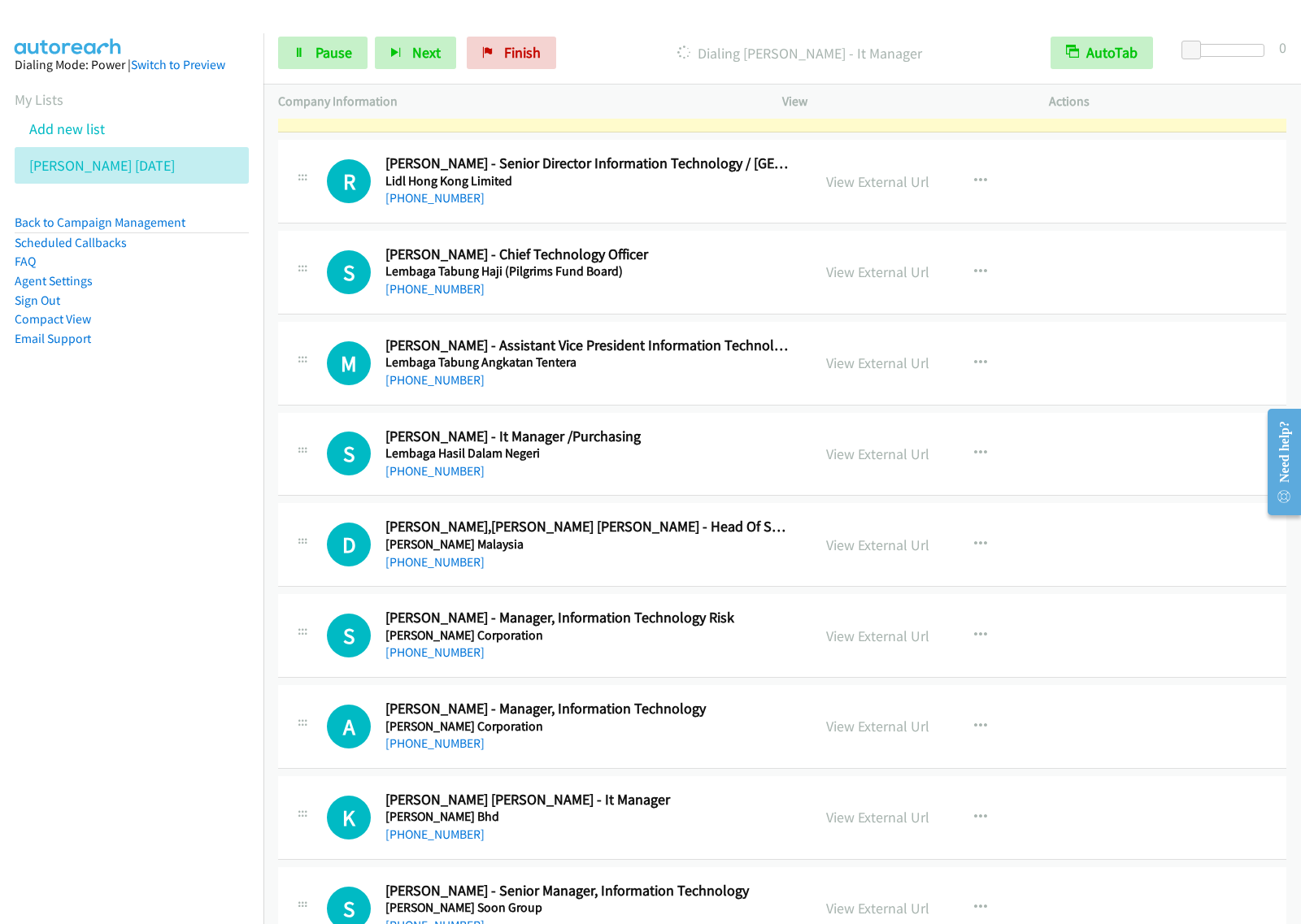
scroll to position [8838, 0]
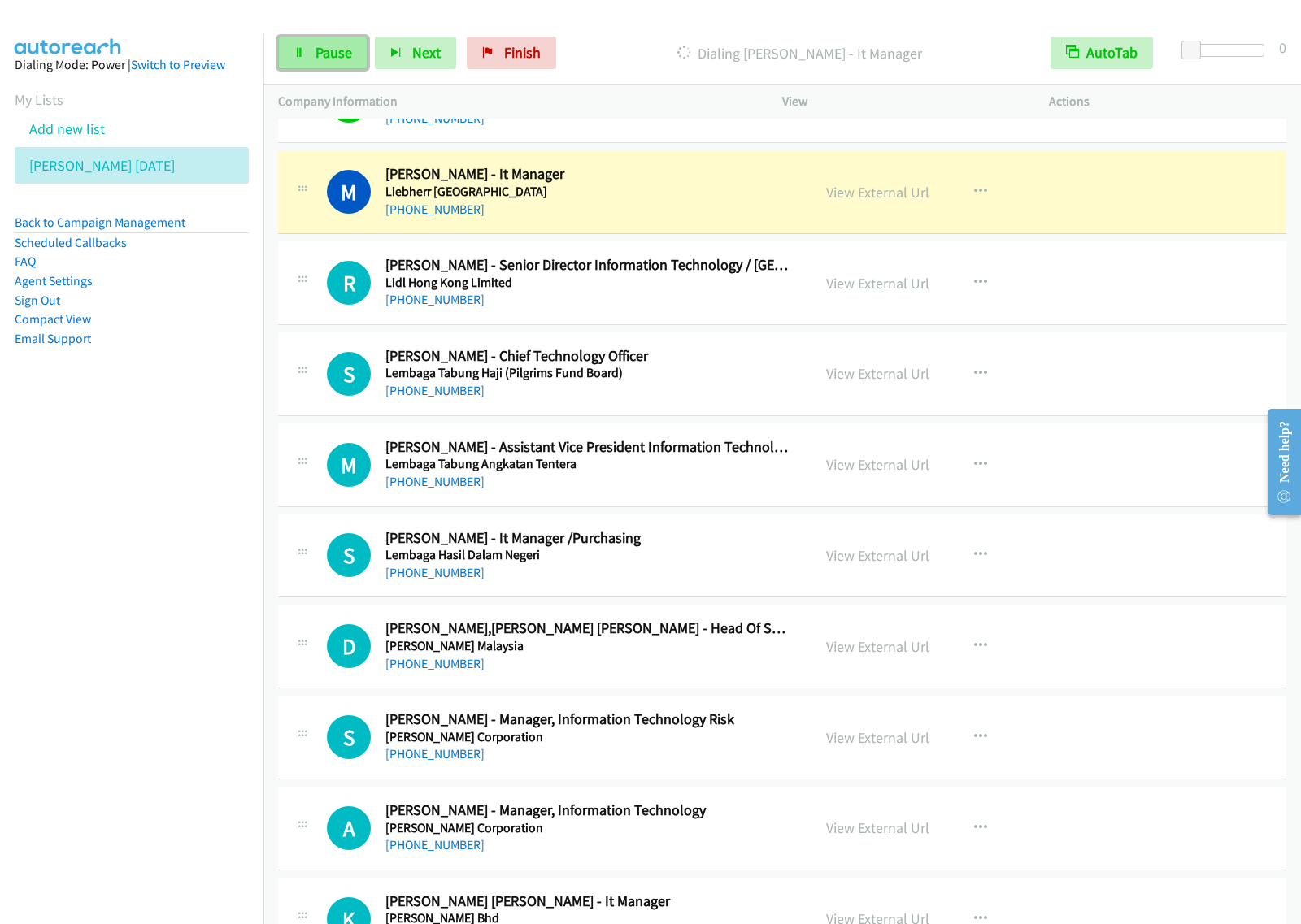
click at [336, 58] on span "Pause" at bounding box center [334, 52] width 37 height 19
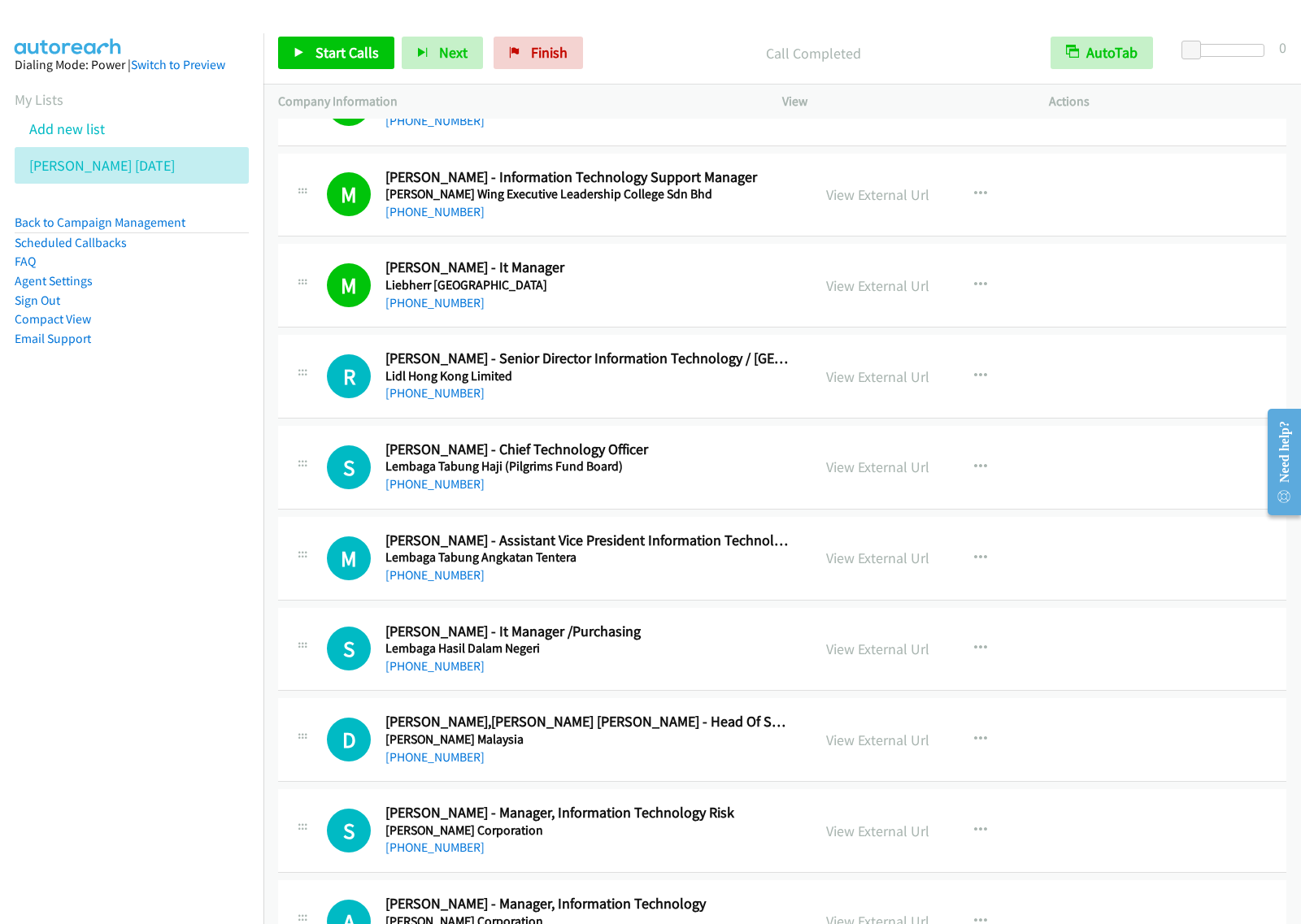
scroll to position [8737, 0]
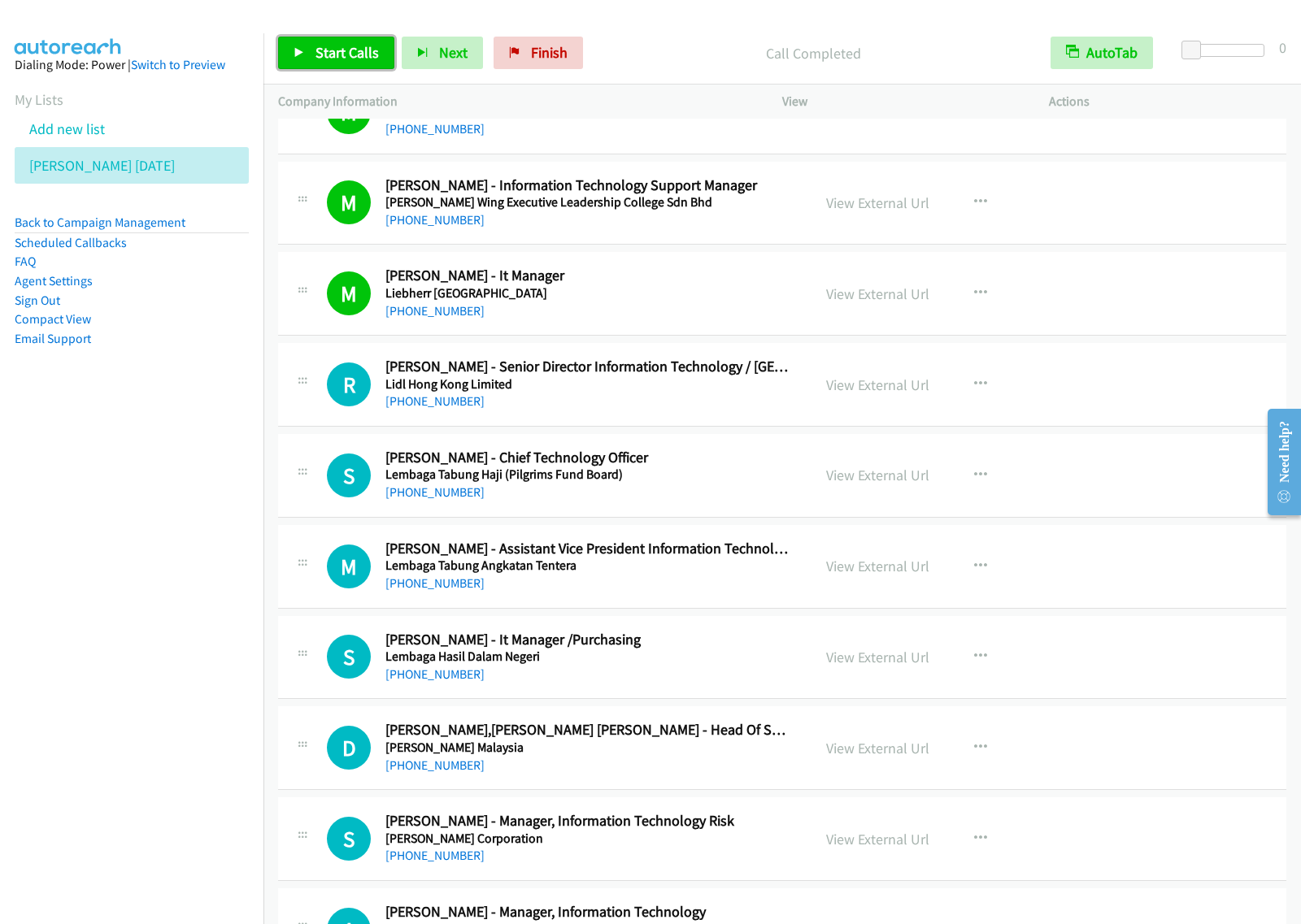
click at [335, 58] on span "Start Calls" at bounding box center [348, 52] width 64 height 19
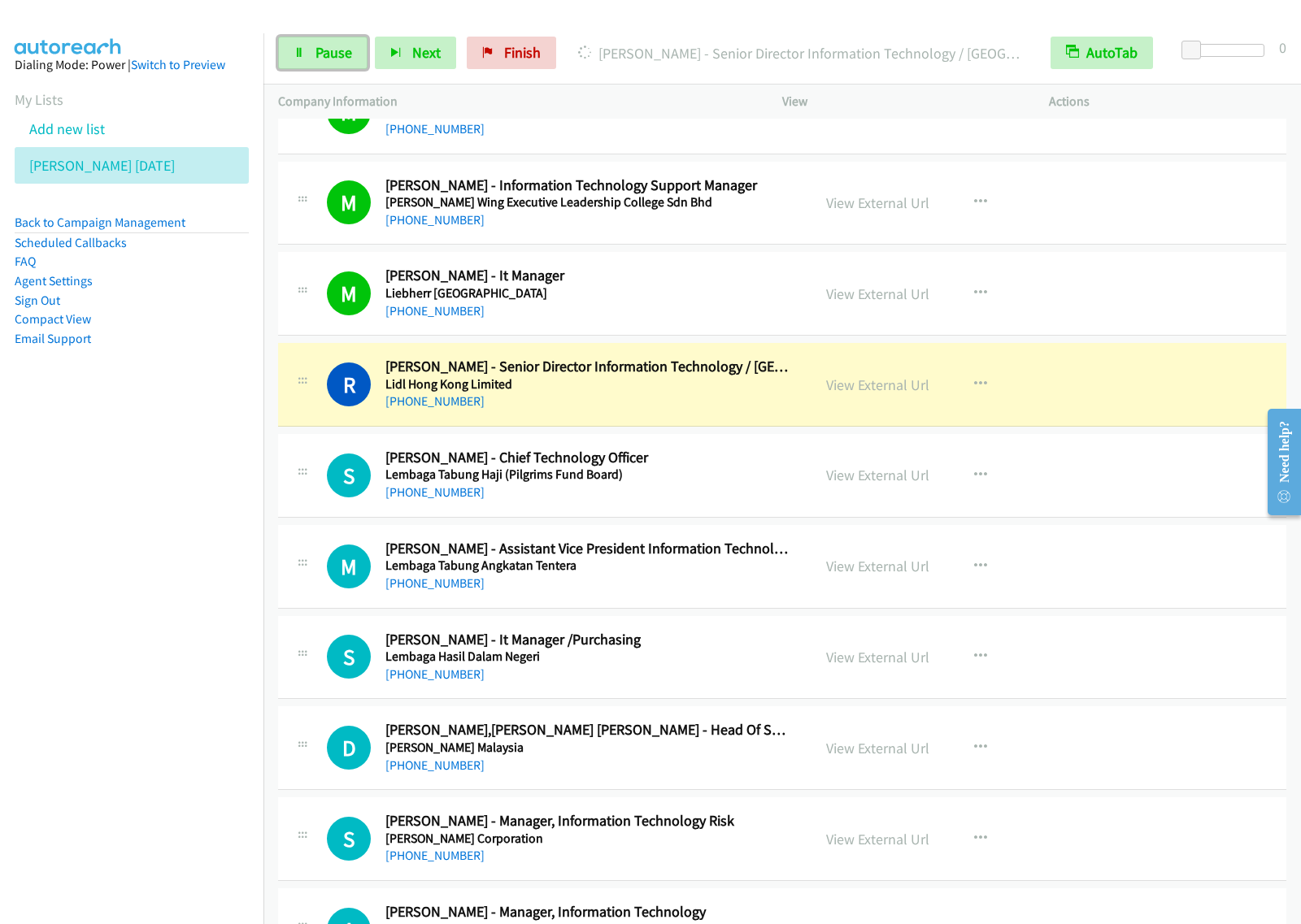
drag, startPoint x: 348, startPoint y: 53, endPoint x: 371, endPoint y: 43, distance: 25.1
click at [348, 53] on span "Pause" at bounding box center [334, 52] width 37 height 19
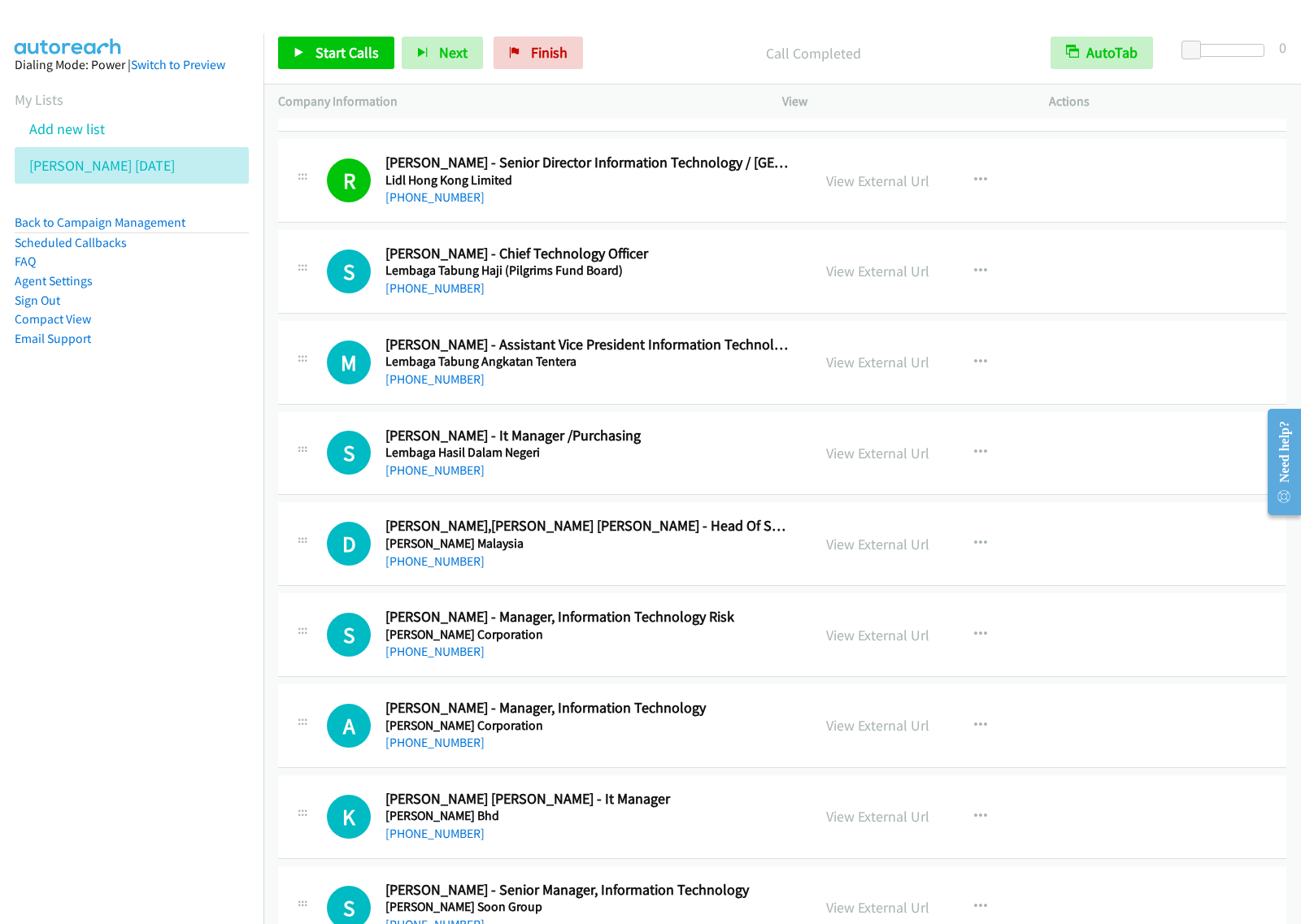
scroll to position [8940, 0]
click at [318, 43] on span "Start Calls" at bounding box center [348, 52] width 64 height 19
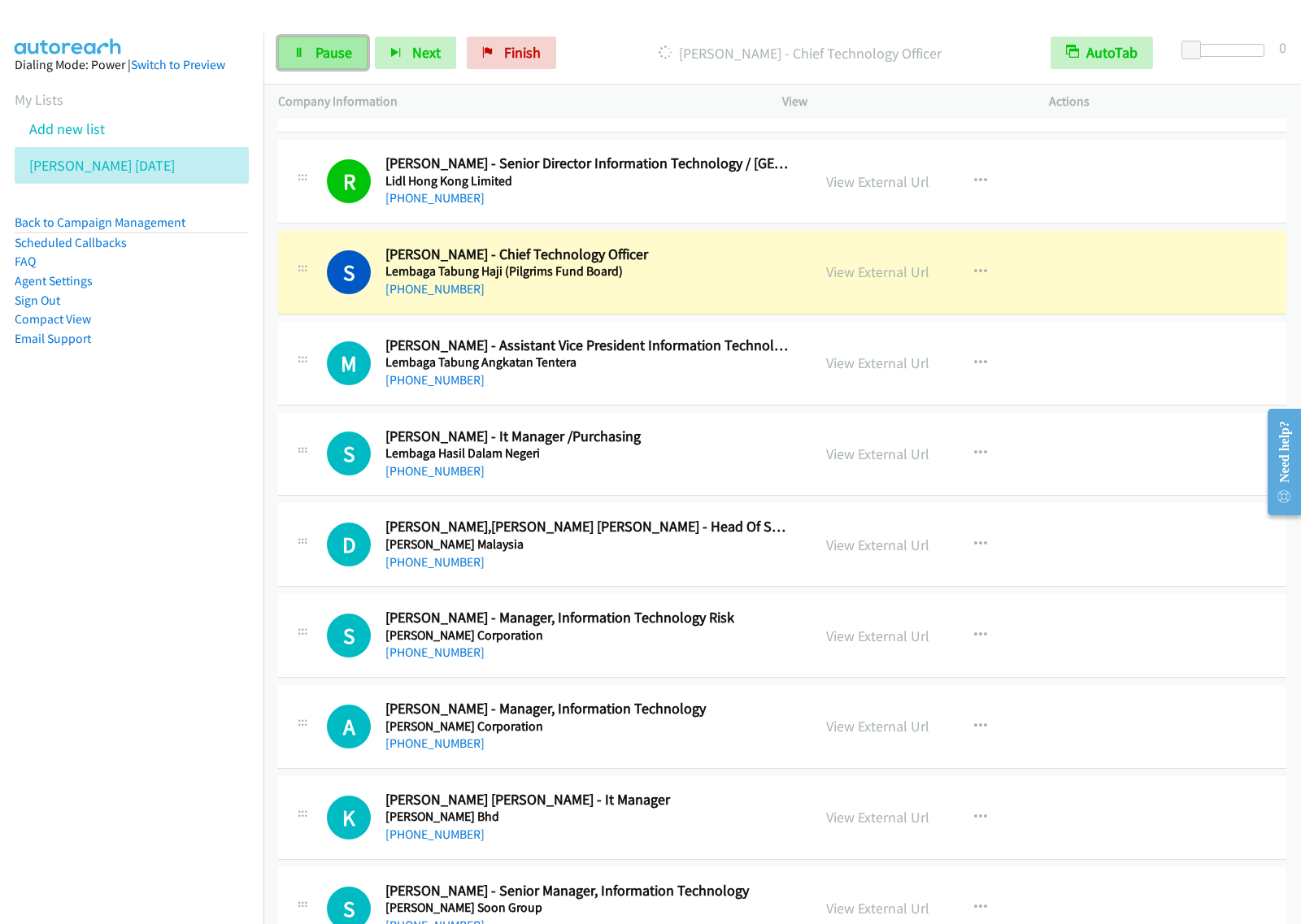
click at [325, 45] on span "Pause" at bounding box center [334, 52] width 37 height 19
click at [681, 30] on div "Start Calls Pause Next Finish Paused AutoTab AutoTab 0" at bounding box center [782, 53] width 1038 height 63
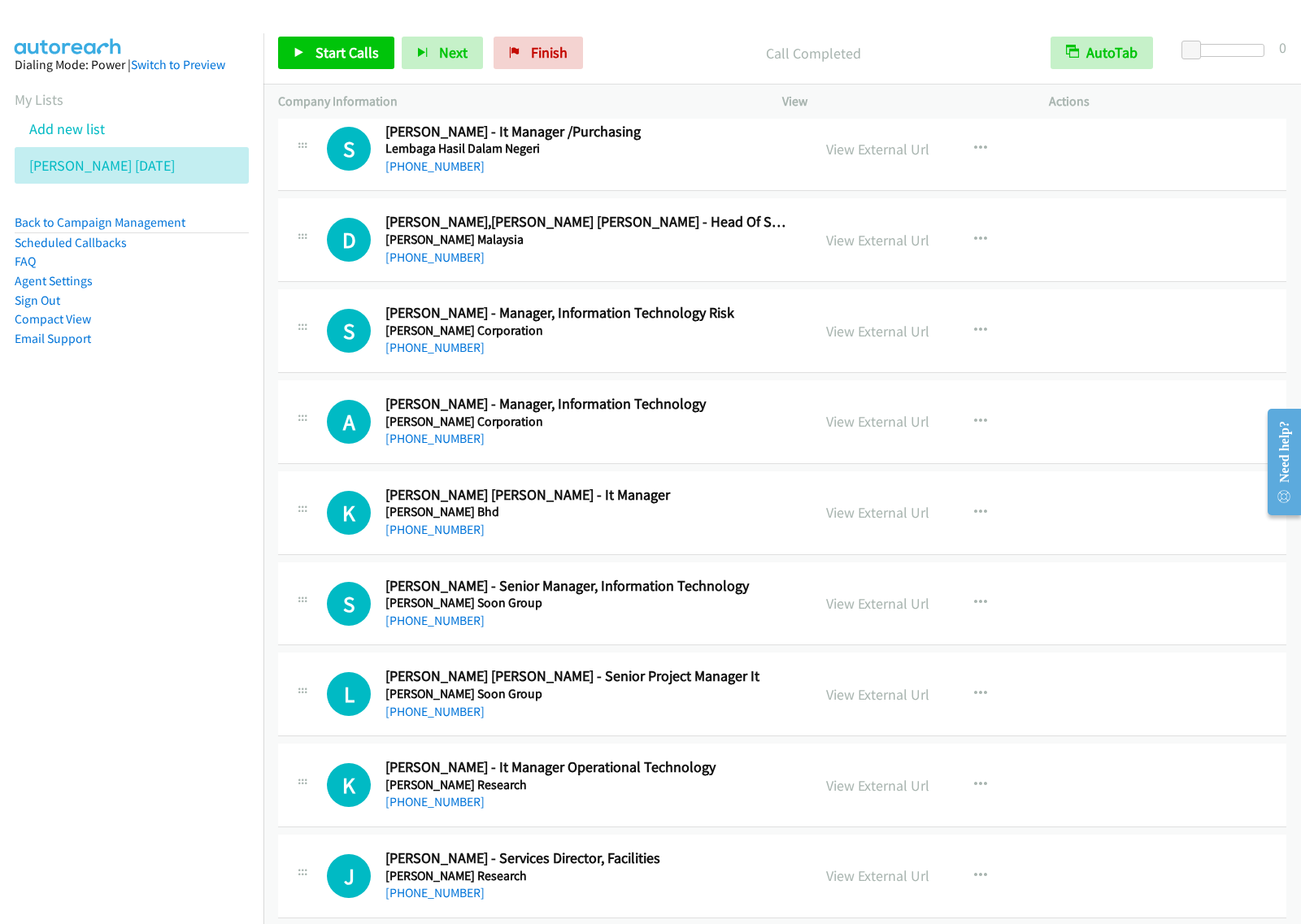
scroll to position [9143, 0]
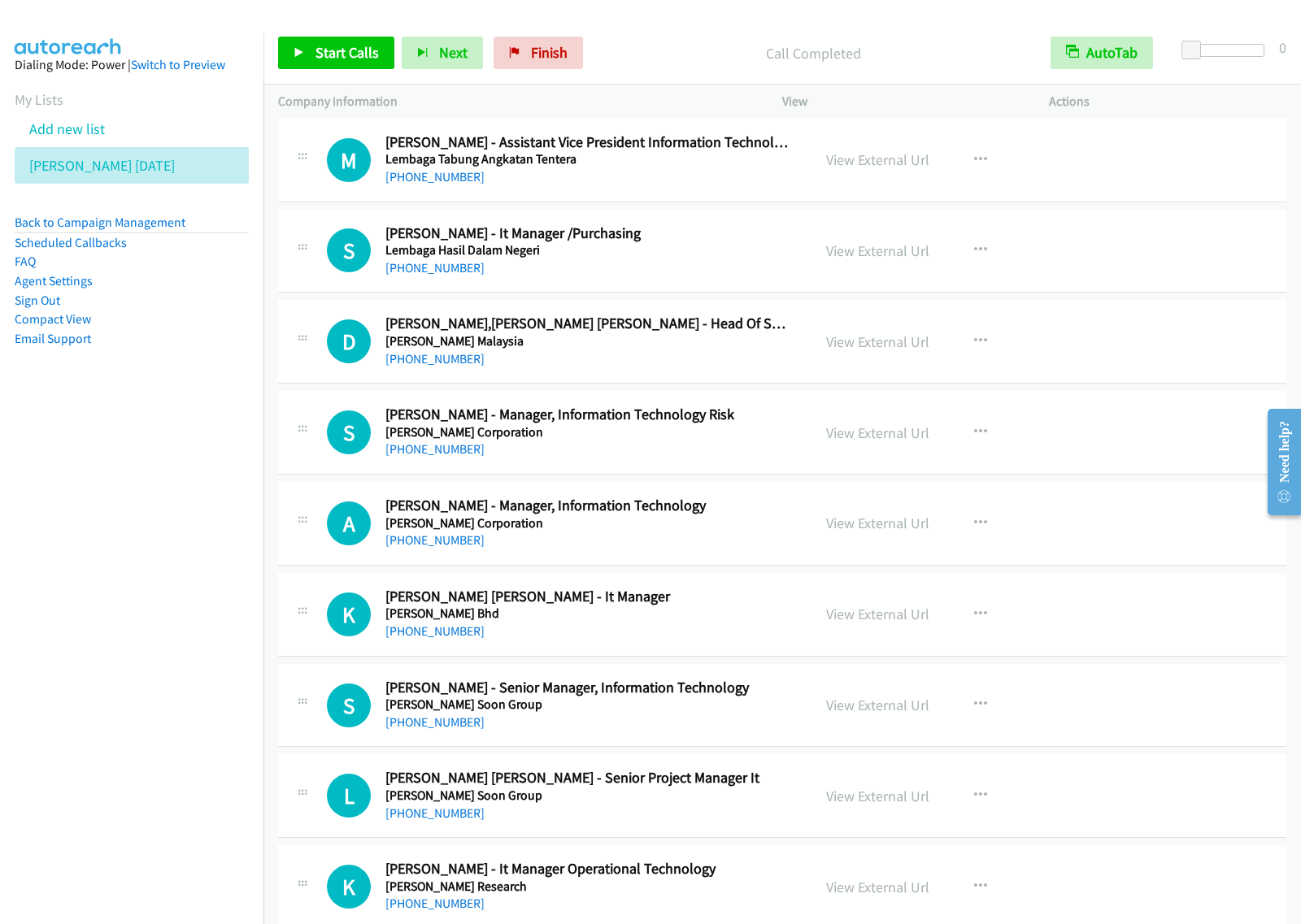
drag, startPoint x: 729, startPoint y: 258, endPoint x: 965, endPoint y: 239, distance: 236.8
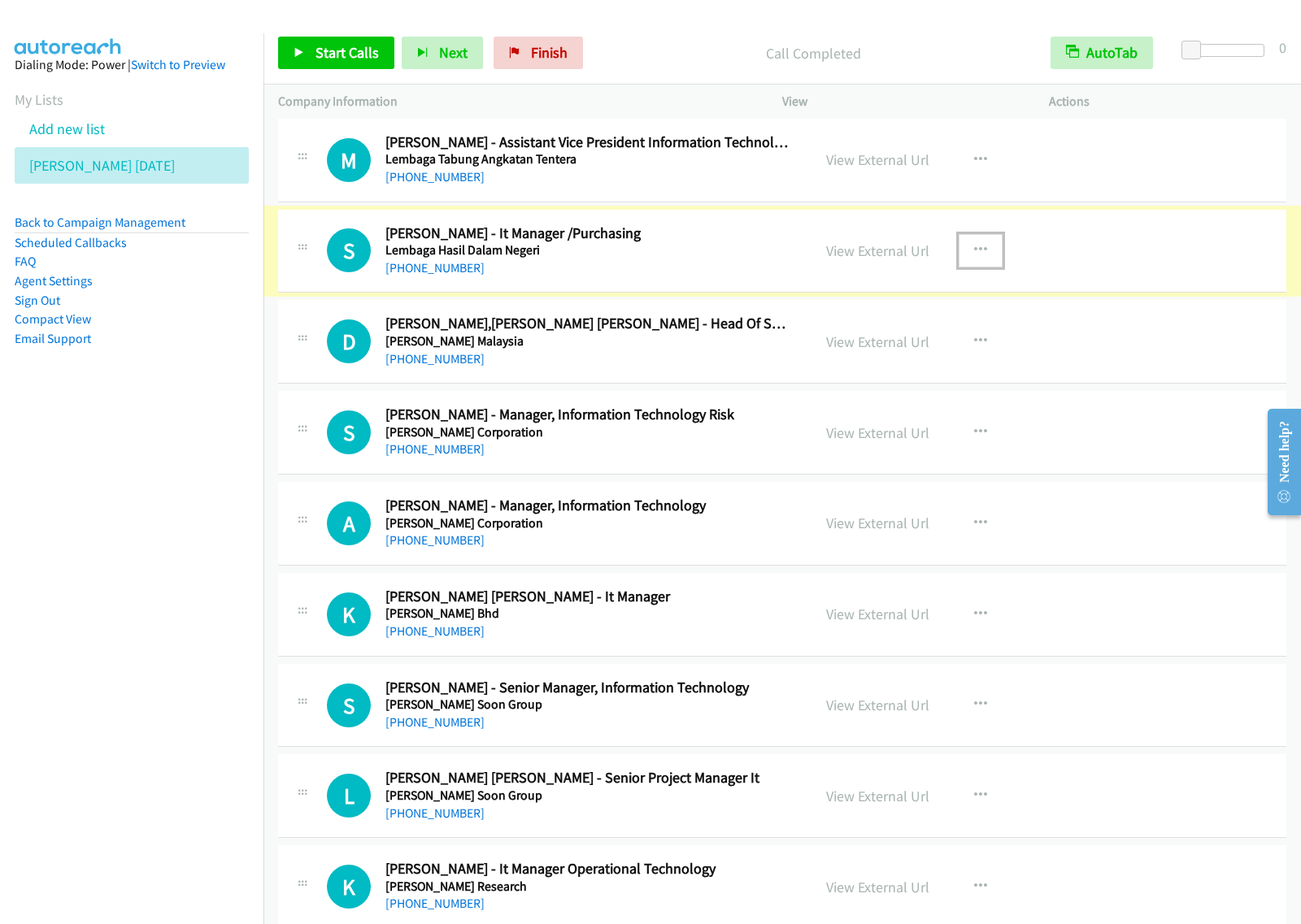
click at [974, 257] on icon "button" at bounding box center [980, 250] width 13 height 13
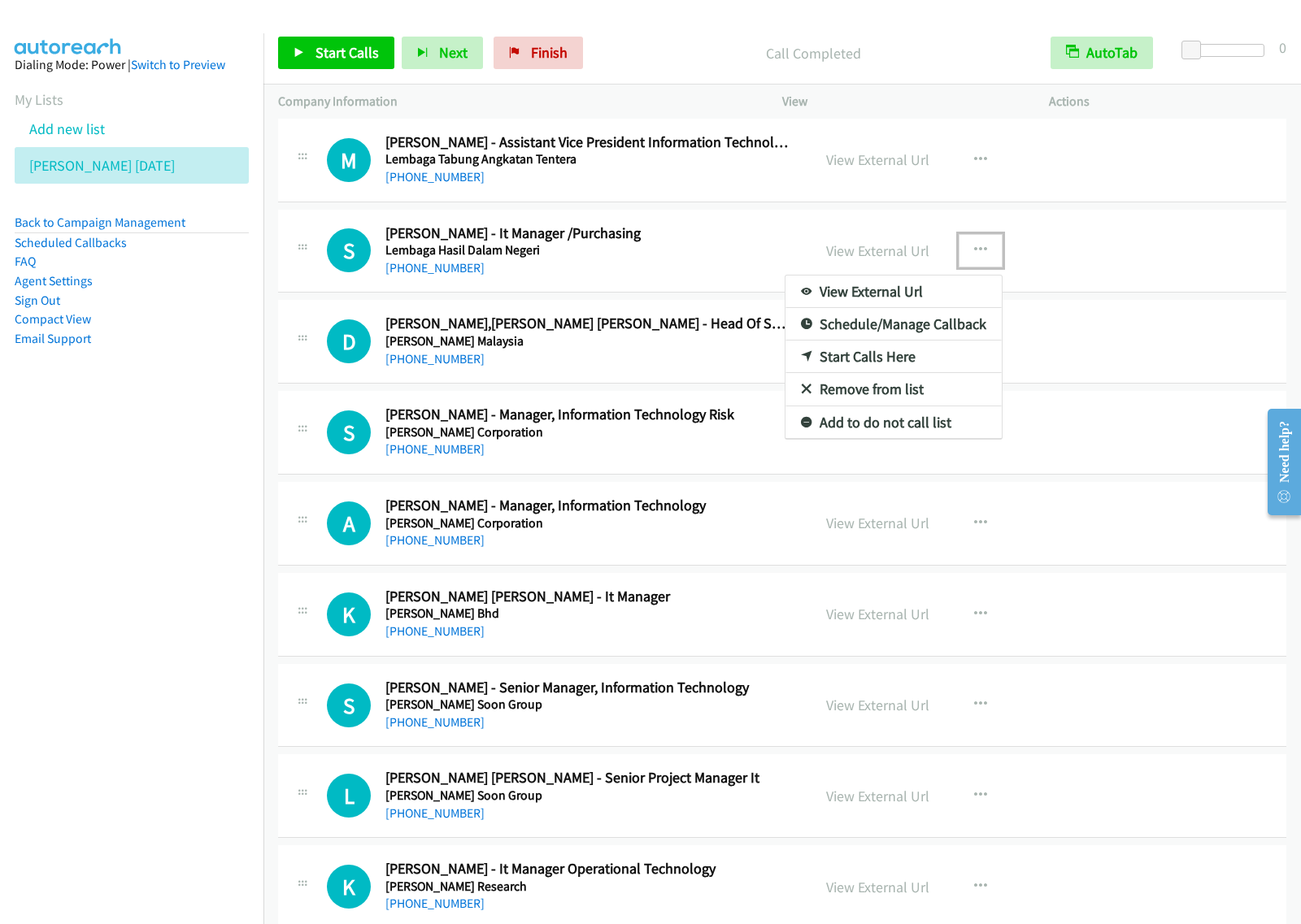
click at [897, 373] on link "Start Calls Here" at bounding box center [893, 357] width 216 height 33
click at [974, 257] on icon "button" at bounding box center [980, 250] width 13 height 13
click at [932, 373] on link "Start Calls Here" at bounding box center [893, 357] width 216 height 33
click at [974, 257] on icon "button" at bounding box center [980, 250] width 13 height 13
click at [897, 371] on link "Start Calls Here" at bounding box center [893, 357] width 216 height 33
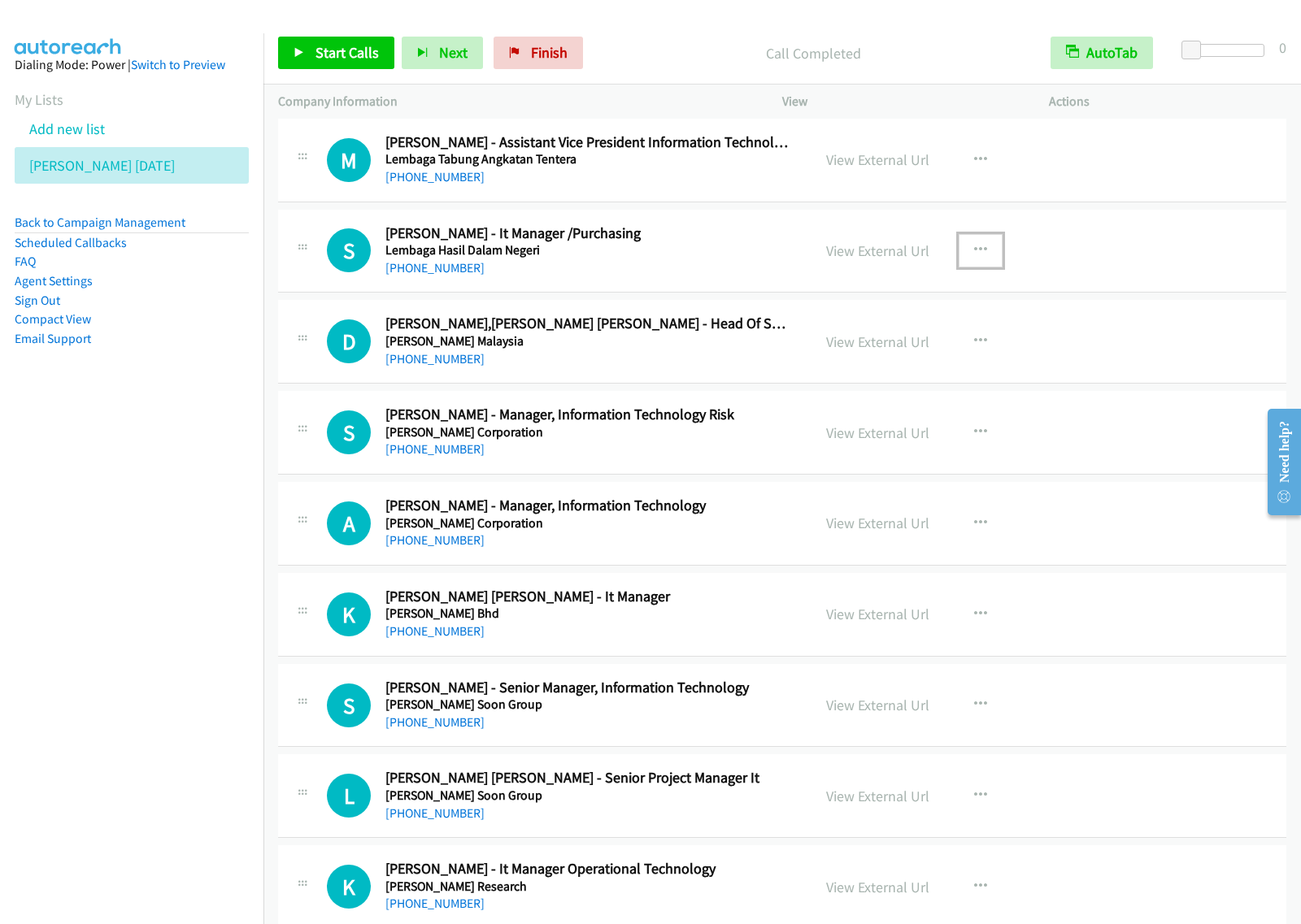
click at [959, 266] on button "button" at bounding box center [980, 251] width 44 height 33
click at [943, 373] on link "Start Calls Here" at bounding box center [893, 357] width 216 height 33
click at [331, 58] on span "Start Calls" at bounding box center [348, 52] width 64 height 19
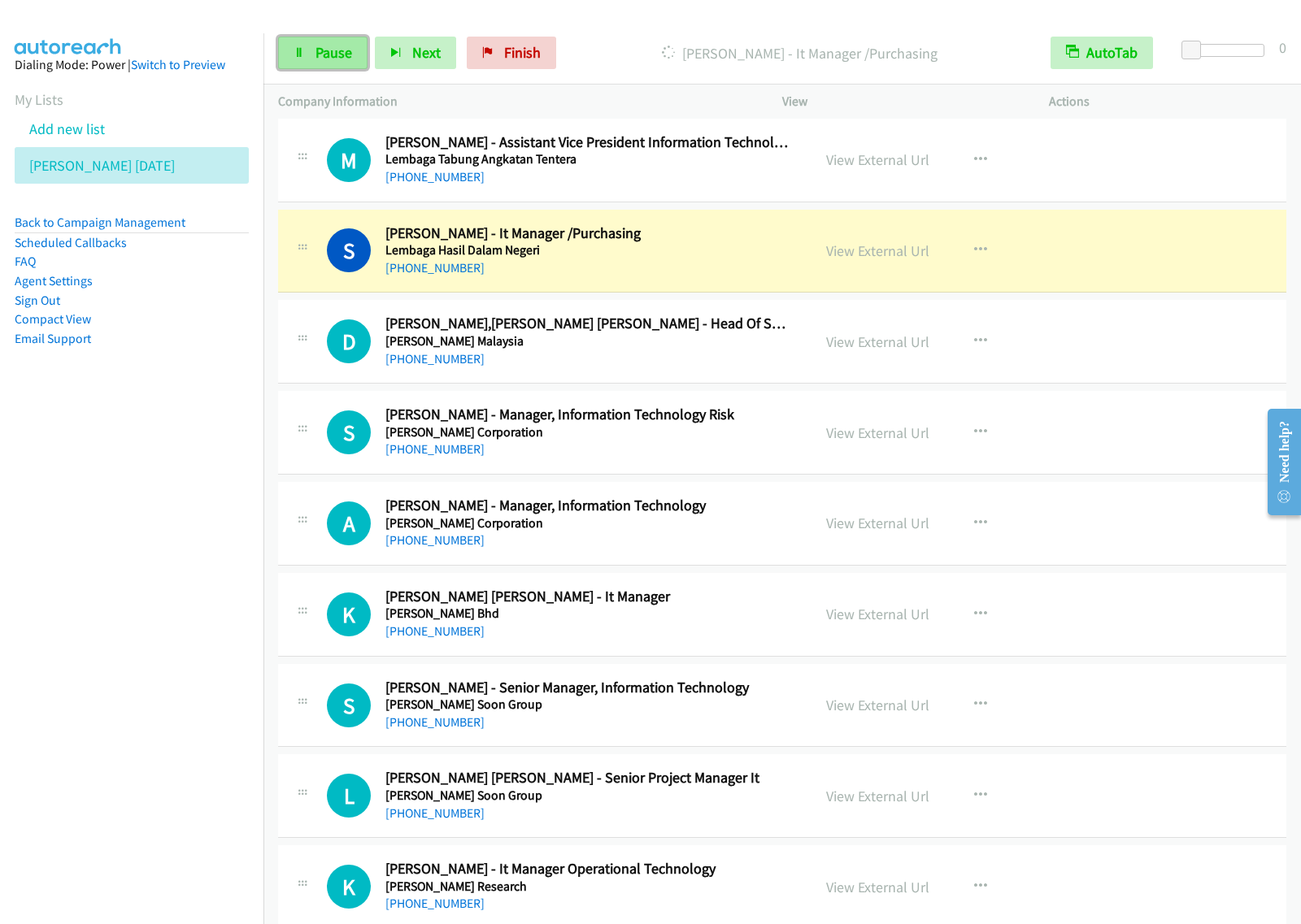
click at [330, 53] on span "Pause" at bounding box center [334, 52] width 37 height 19
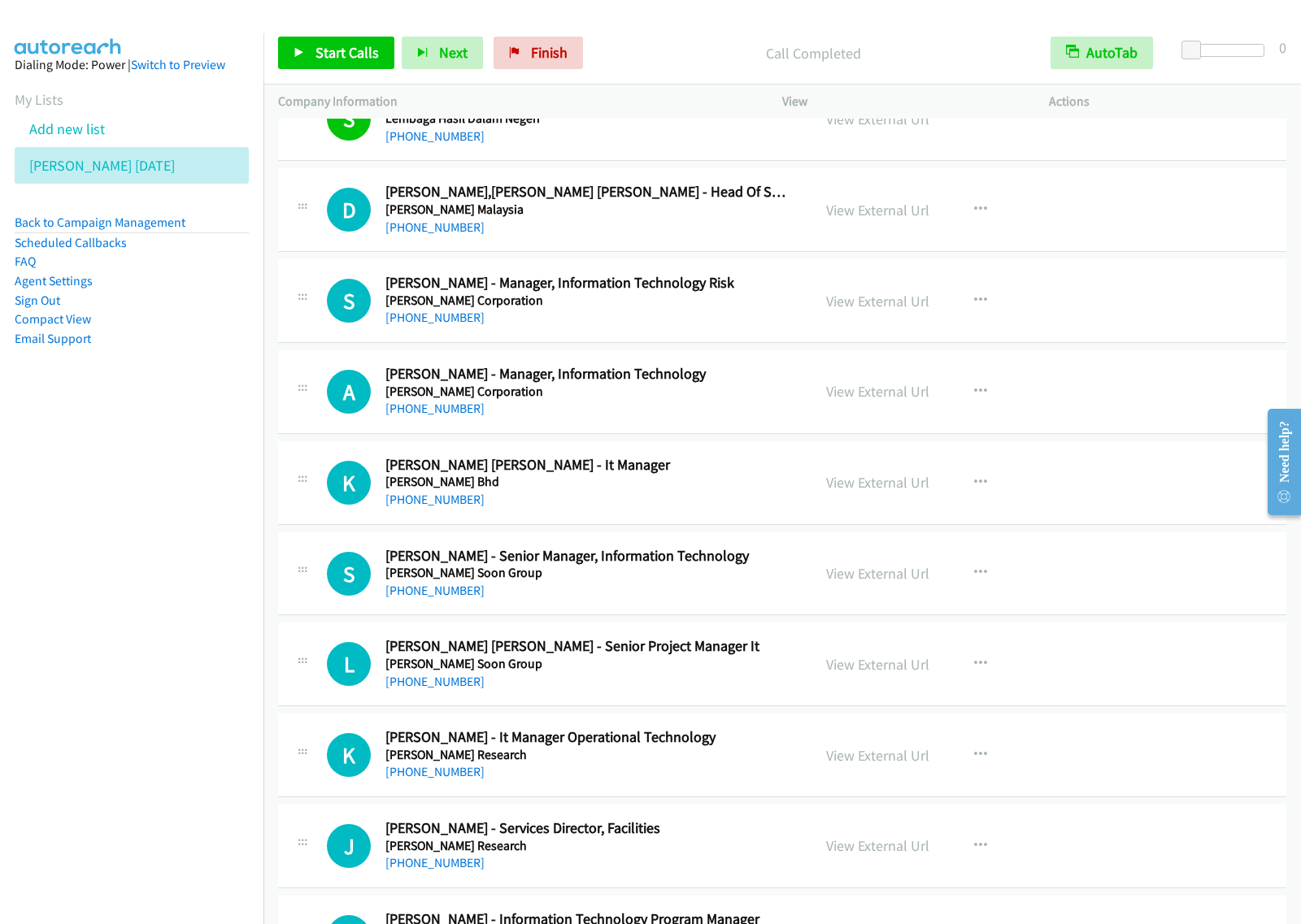
scroll to position [9245, 0]
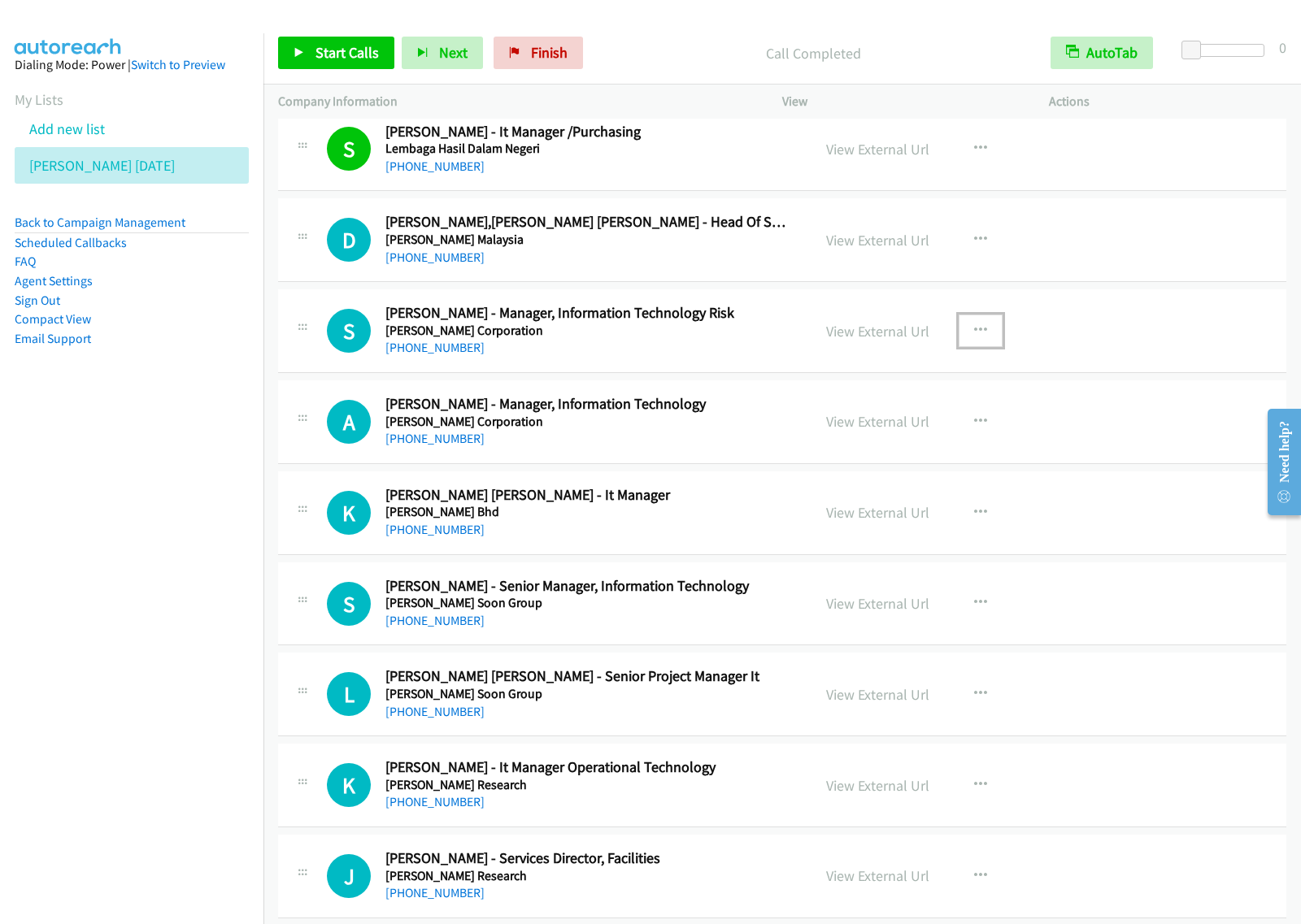
click at [984, 340] on button "button" at bounding box center [980, 331] width 44 height 33
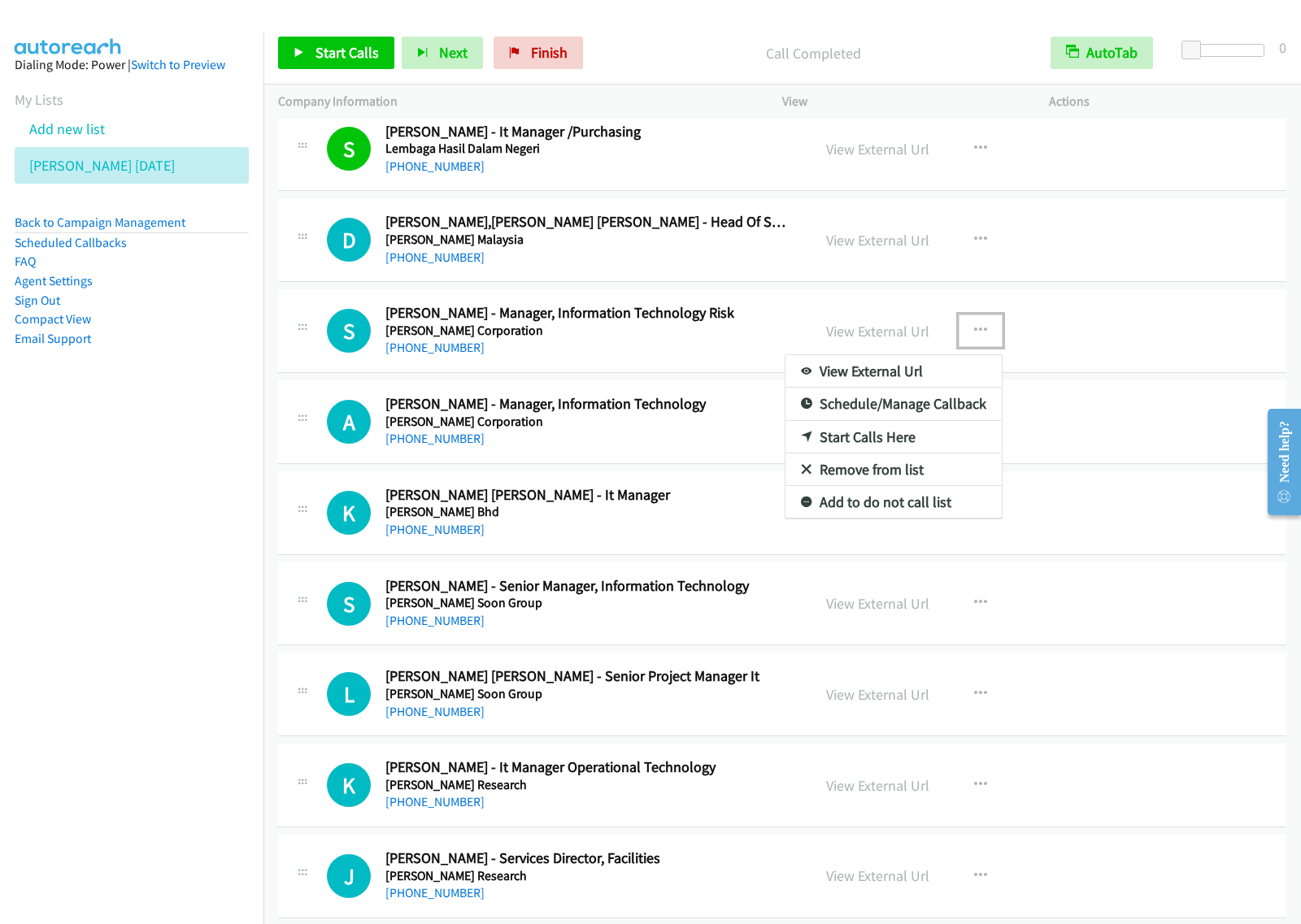
click at [911, 452] on link "Start Calls Here" at bounding box center [893, 438] width 216 height 33
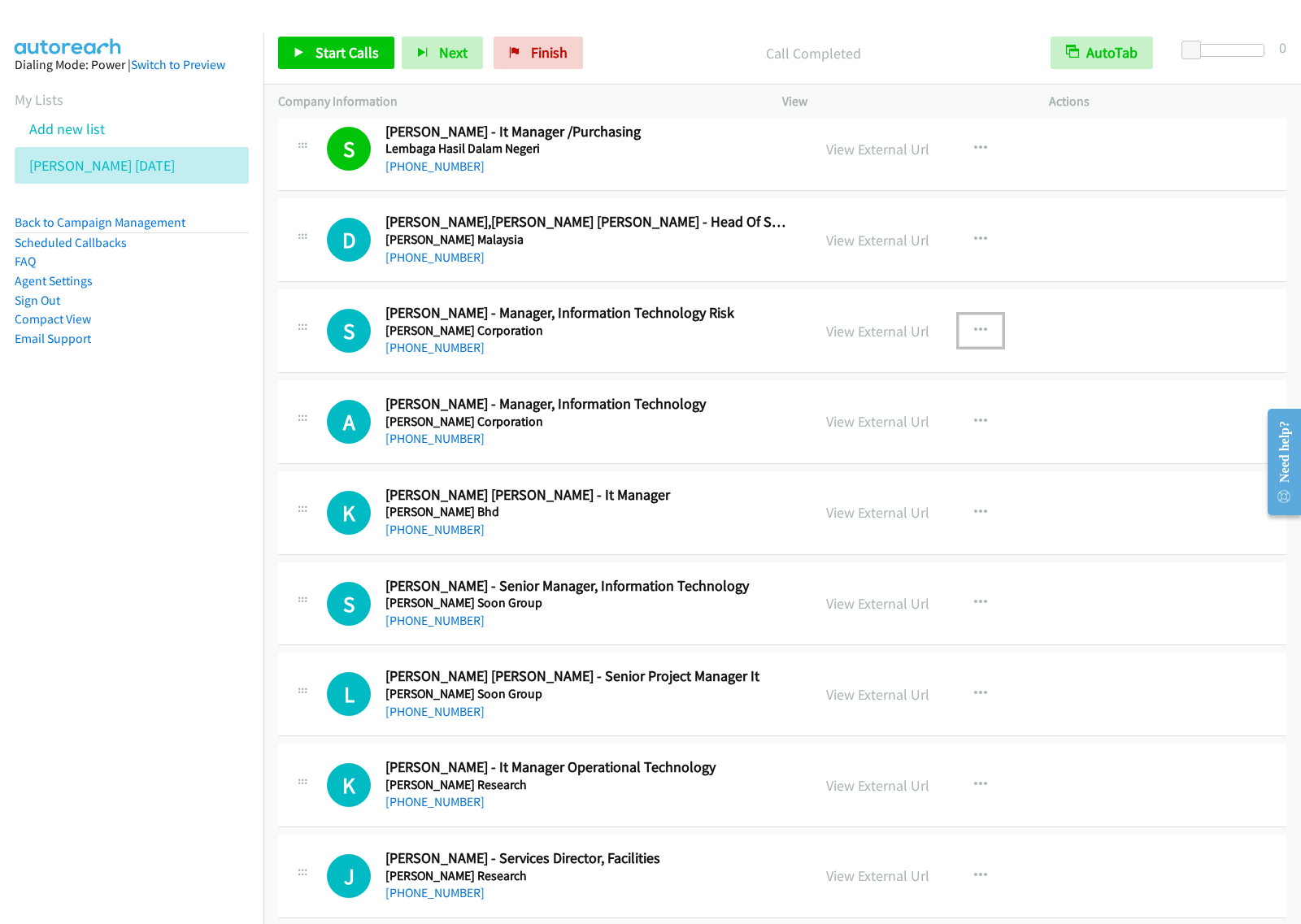
click at [977, 333] on button "button" at bounding box center [980, 331] width 44 height 33
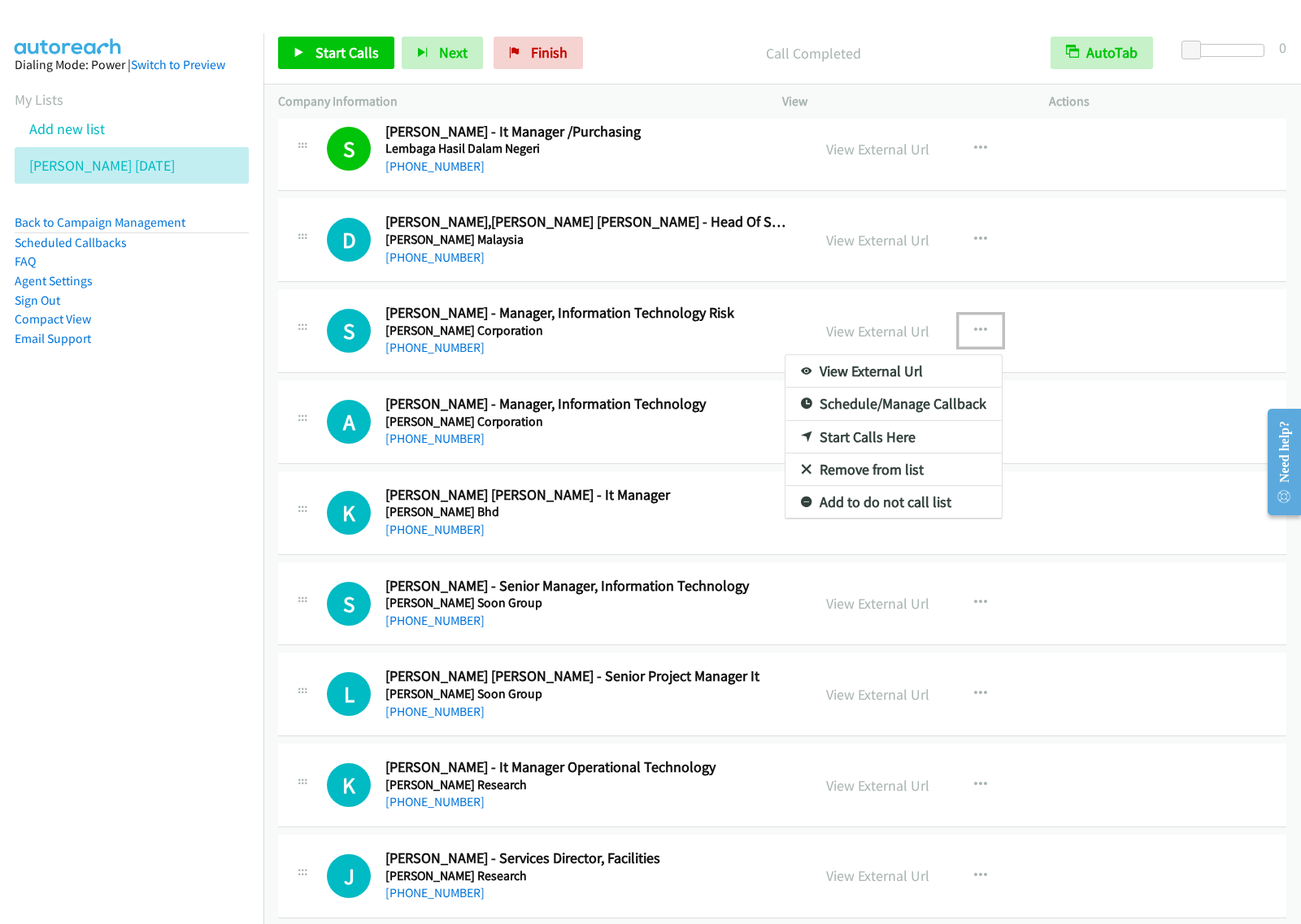
click at [921, 440] on link "Start Calls Here" at bounding box center [893, 438] width 216 height 33
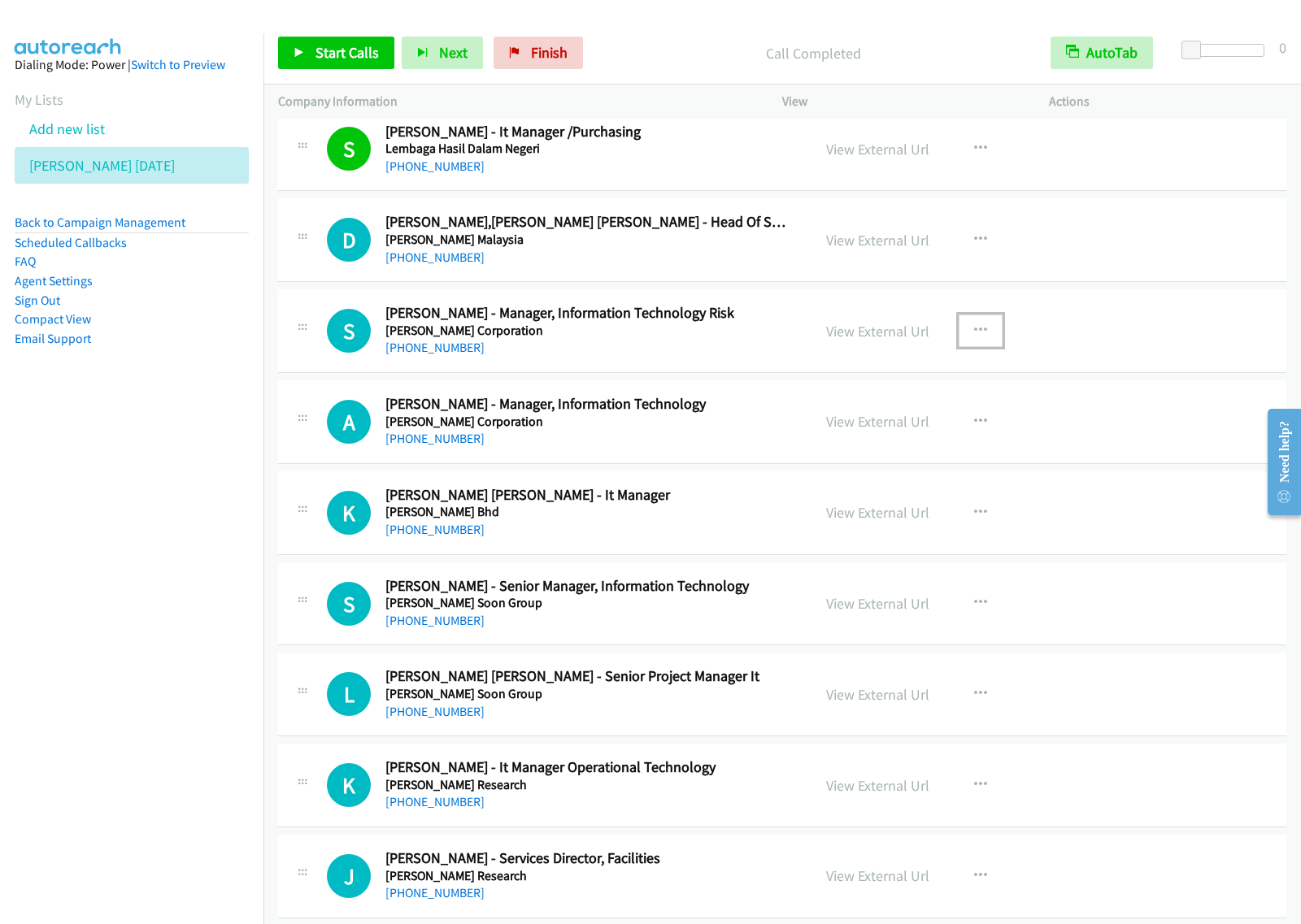
click at [977, 334] on button "button" at bounding box center [980, 331] width 44 height 33
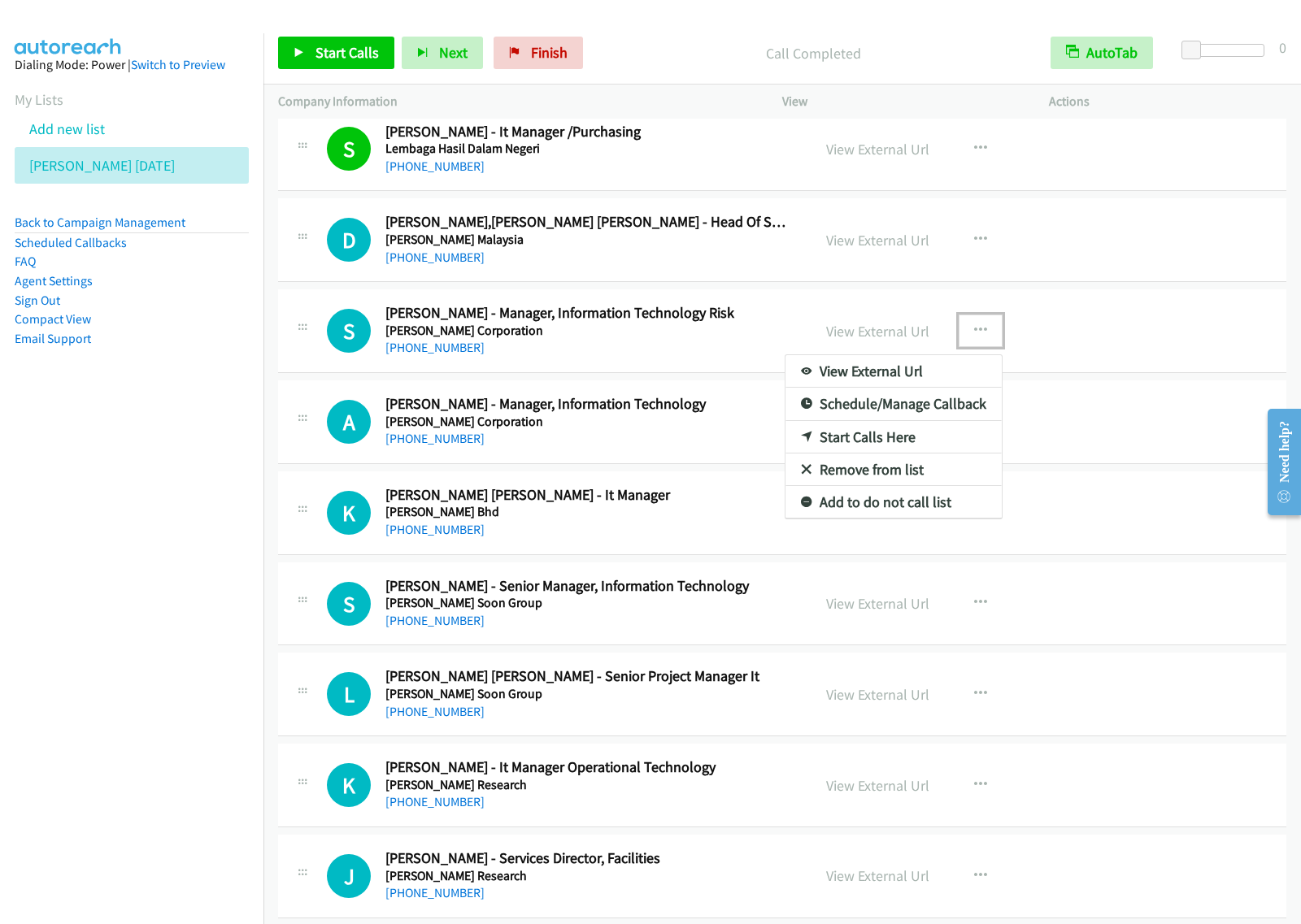
click at [934, 447] on link "Start Calls Here" at bounding box center [893, 438] width 216 height 33
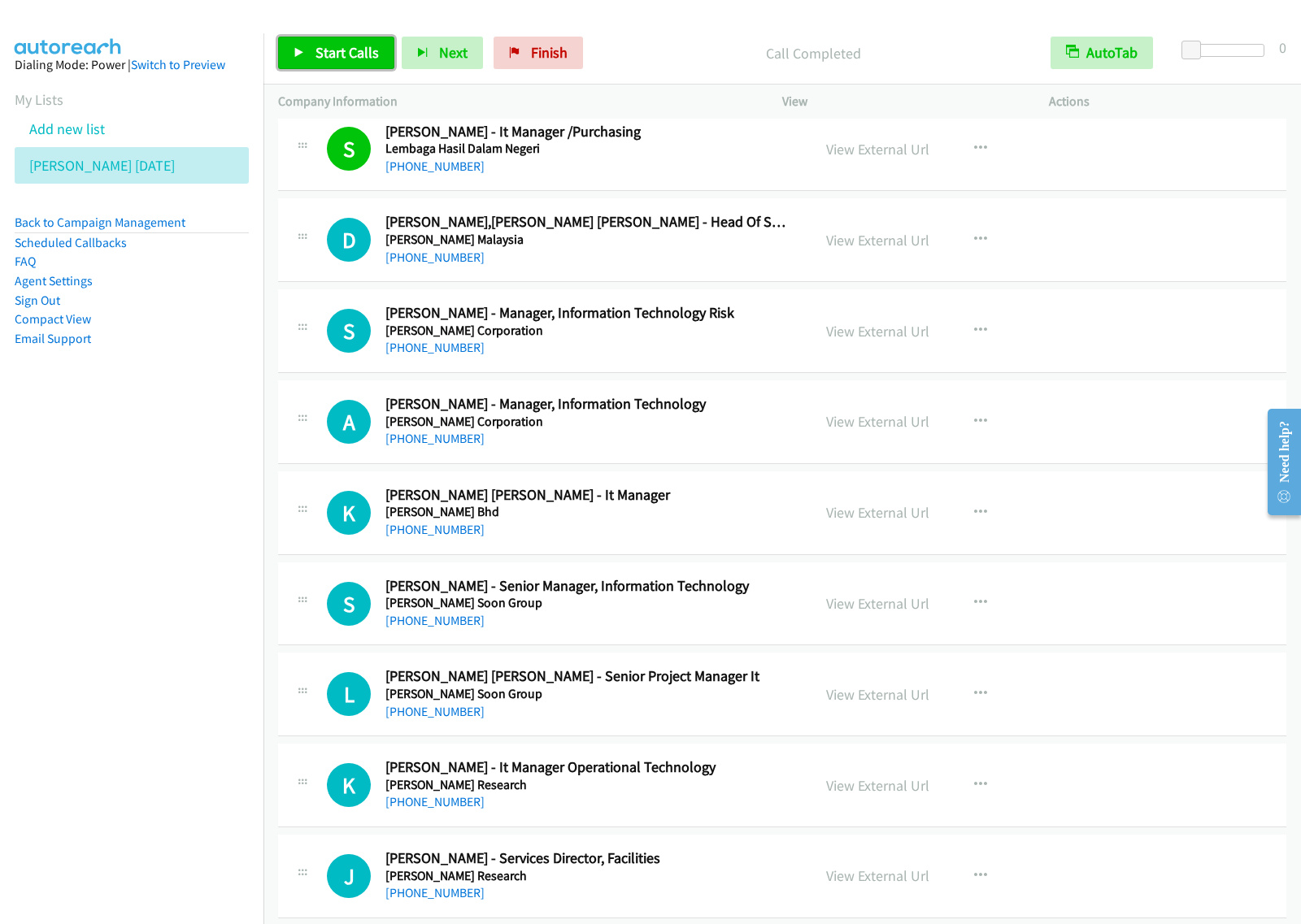
click at [339, 55] on span "Start Calls" at bounding box center [348, 52] width 64 height 19
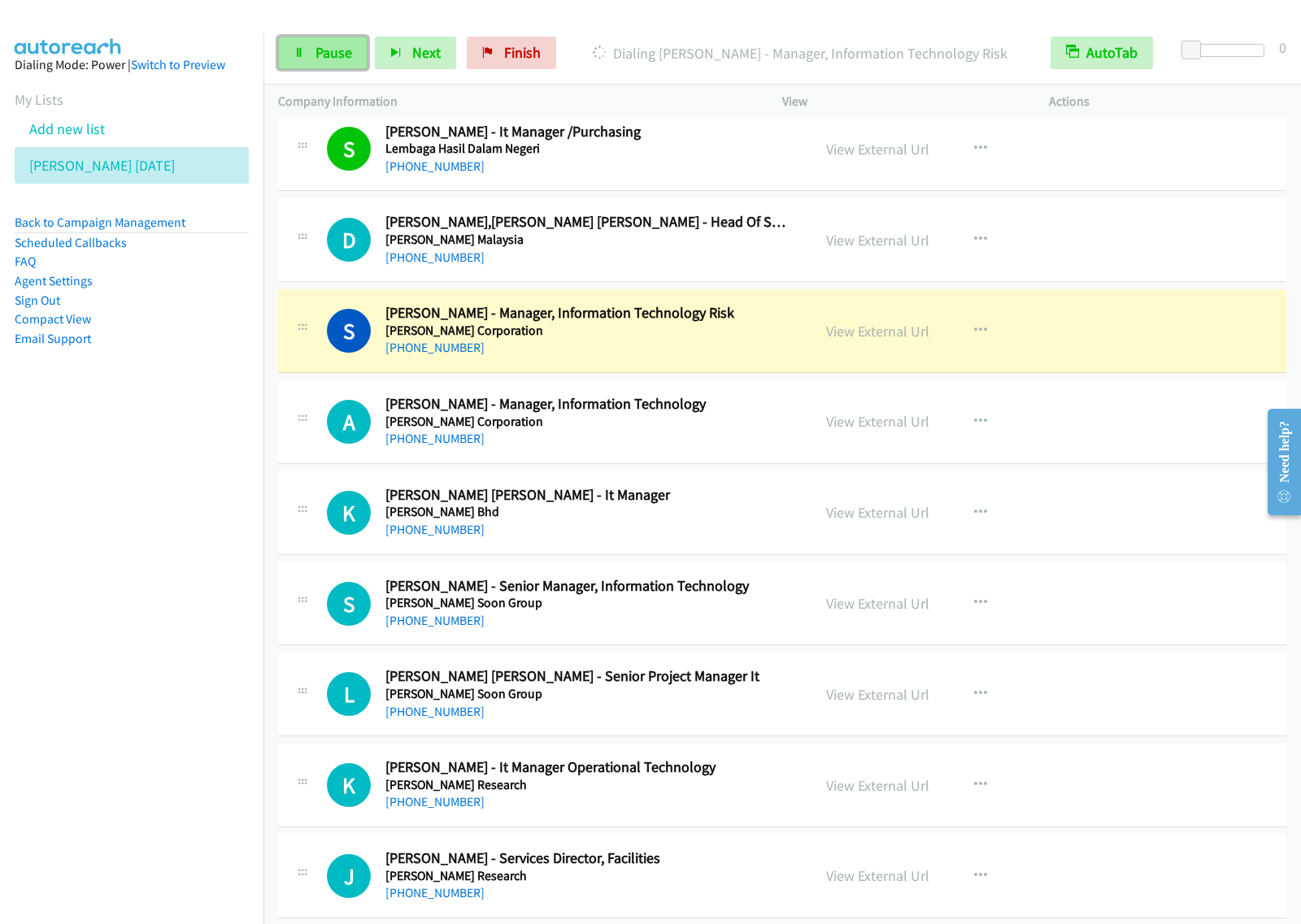
click at [335, 42] on link "Pause" at bounding box center [323, 53] width 89 height 33
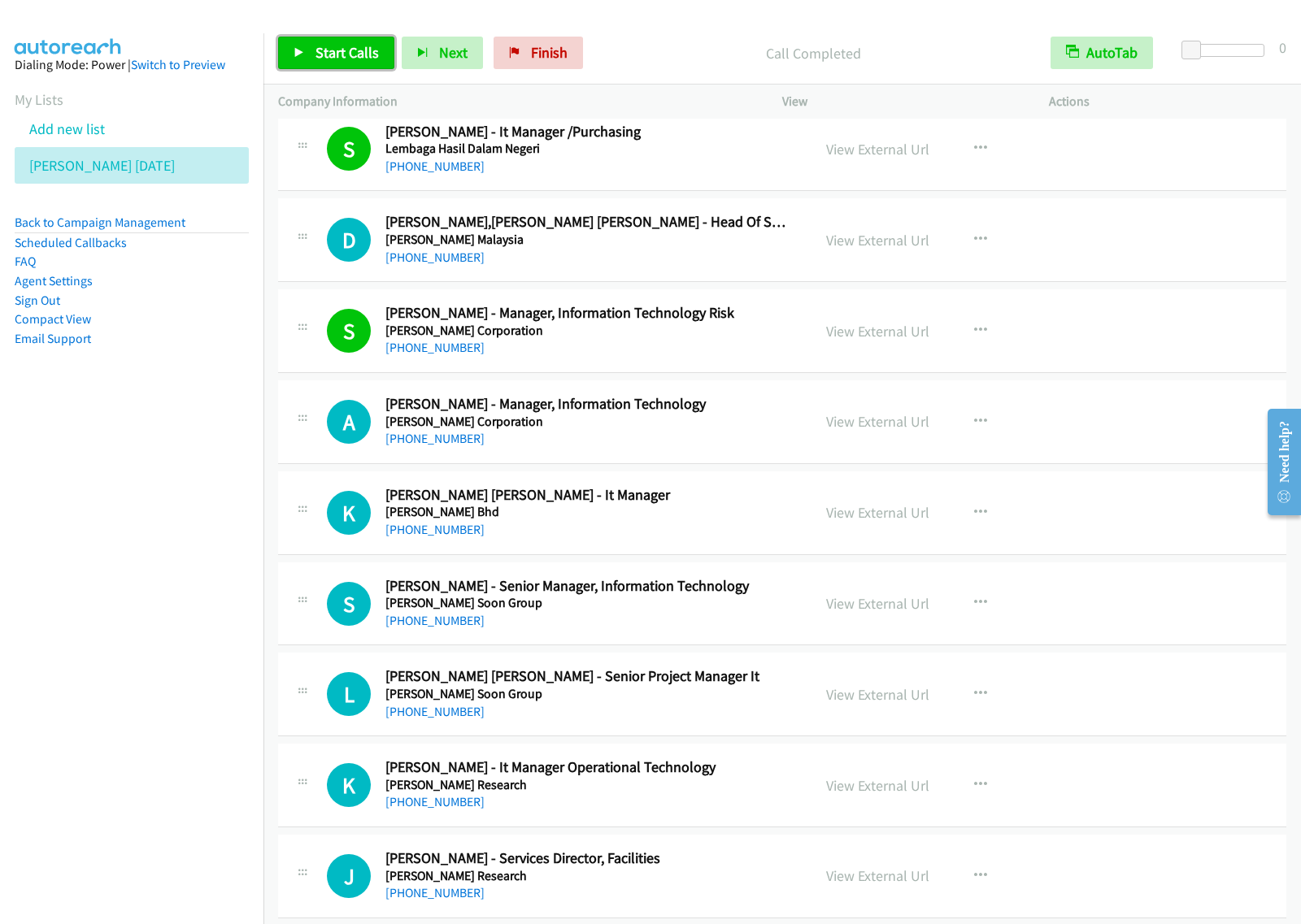
click at [351, 51] on span "Start Calls" at bounding box center [348, 52] width 64 height 19
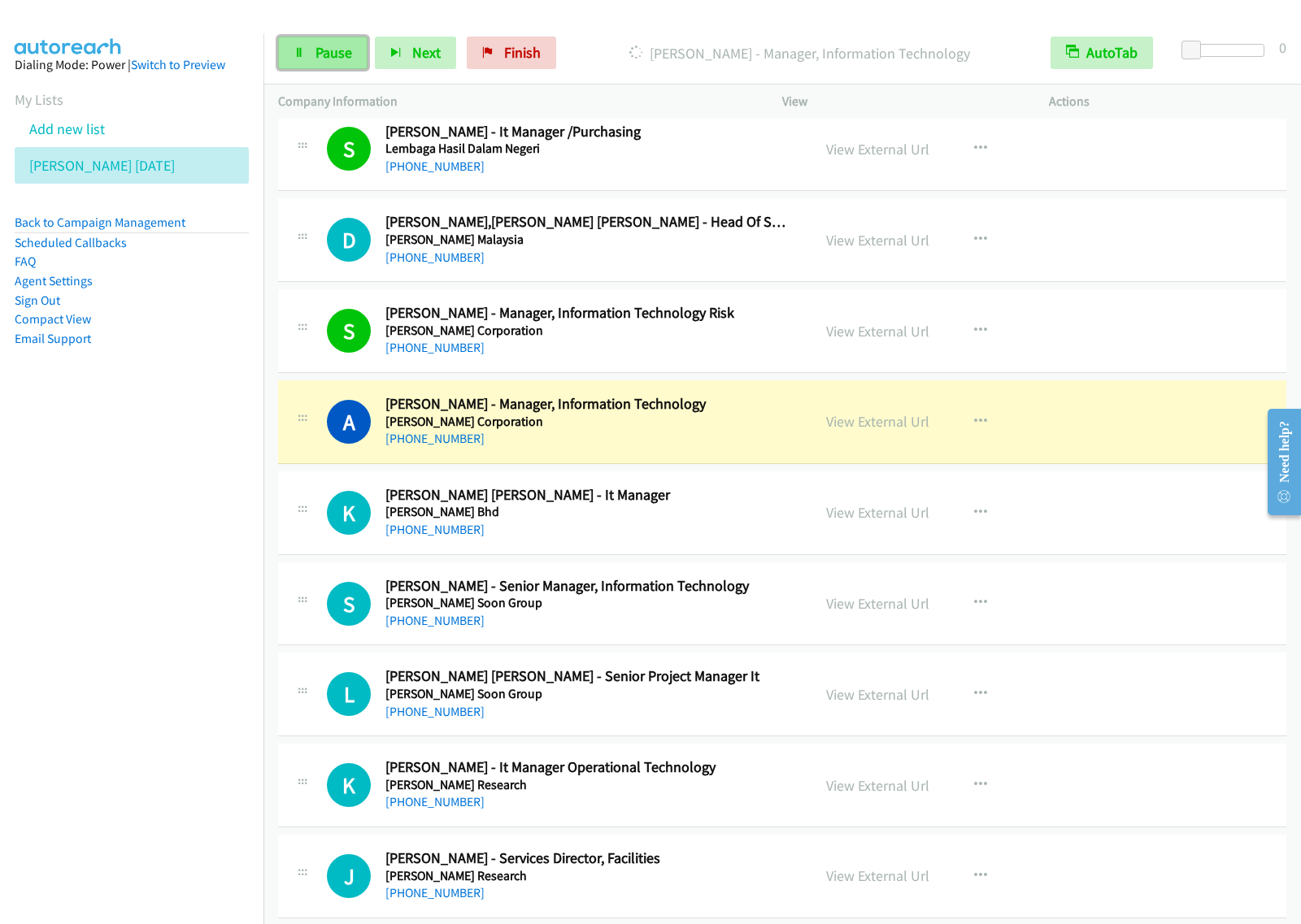
click at [340, 67] on link "Pause" at bounding box center [323, 53] width 89 height 33
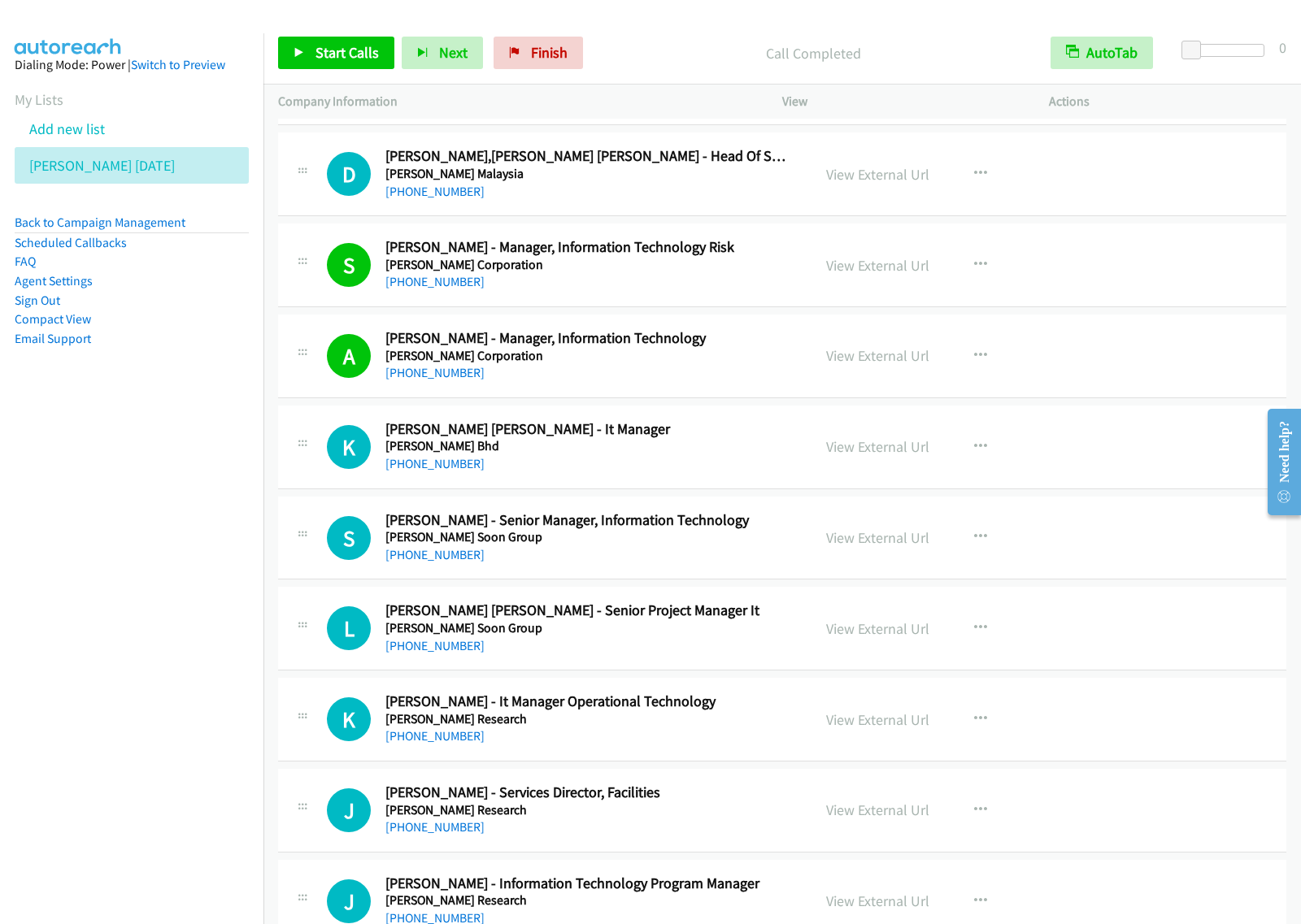
scroll to position [9346, 0]
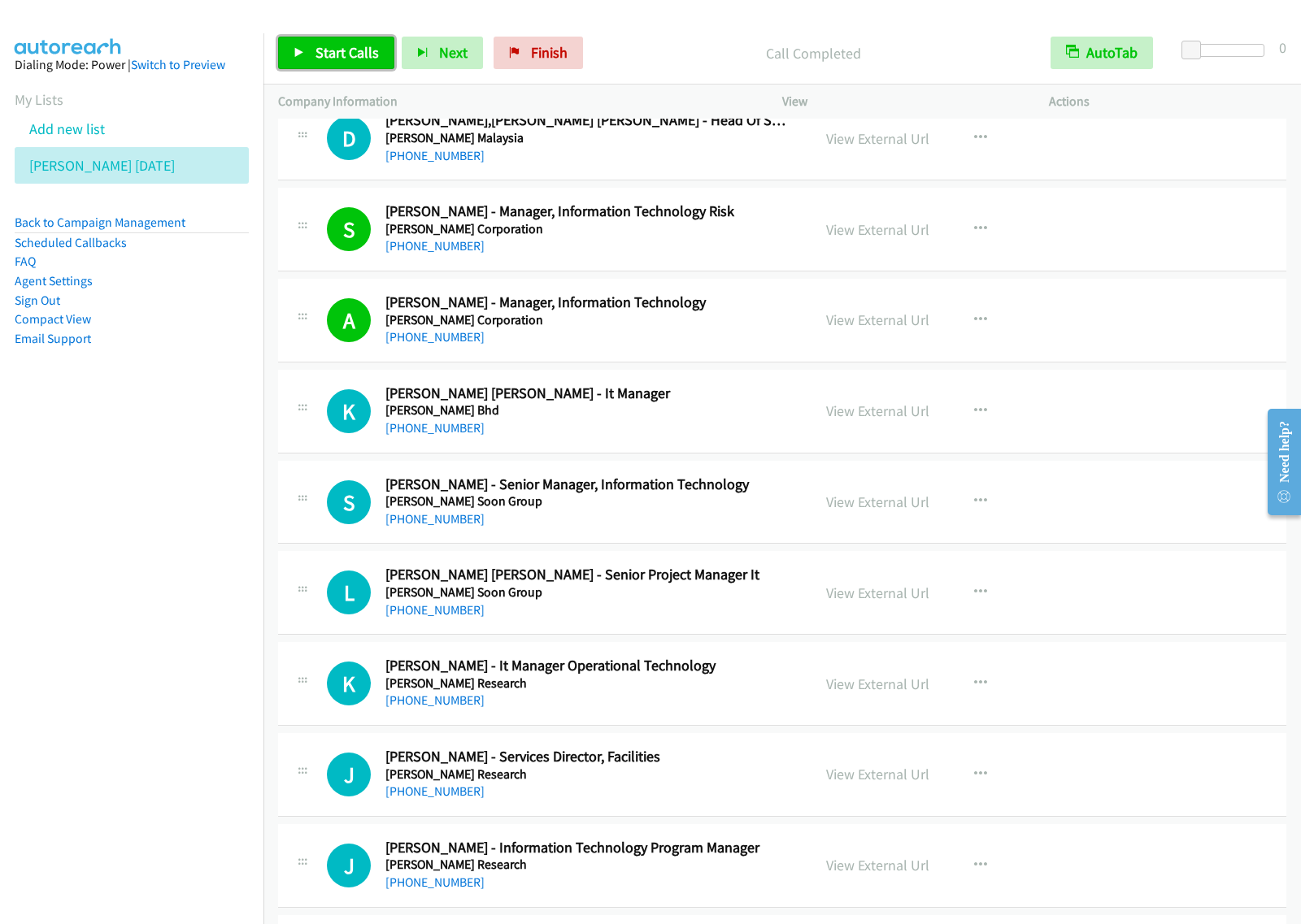
click at [360, 63] on link "Start Calls" at bounding box center [336, 53] width 116 height 33
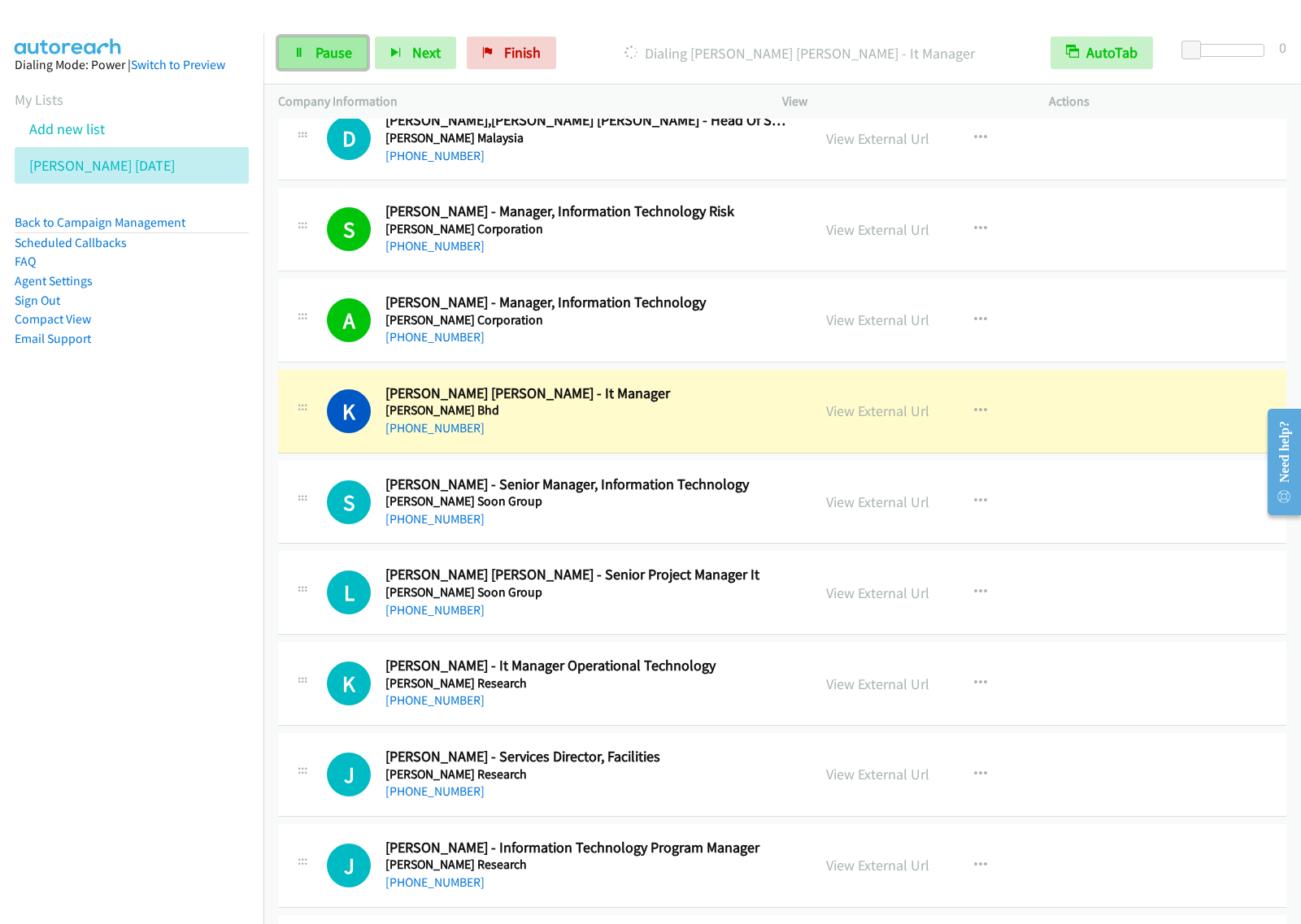
click at [351, 45] on link "Pause" at bounding box center [323, 53] width 89 height 33
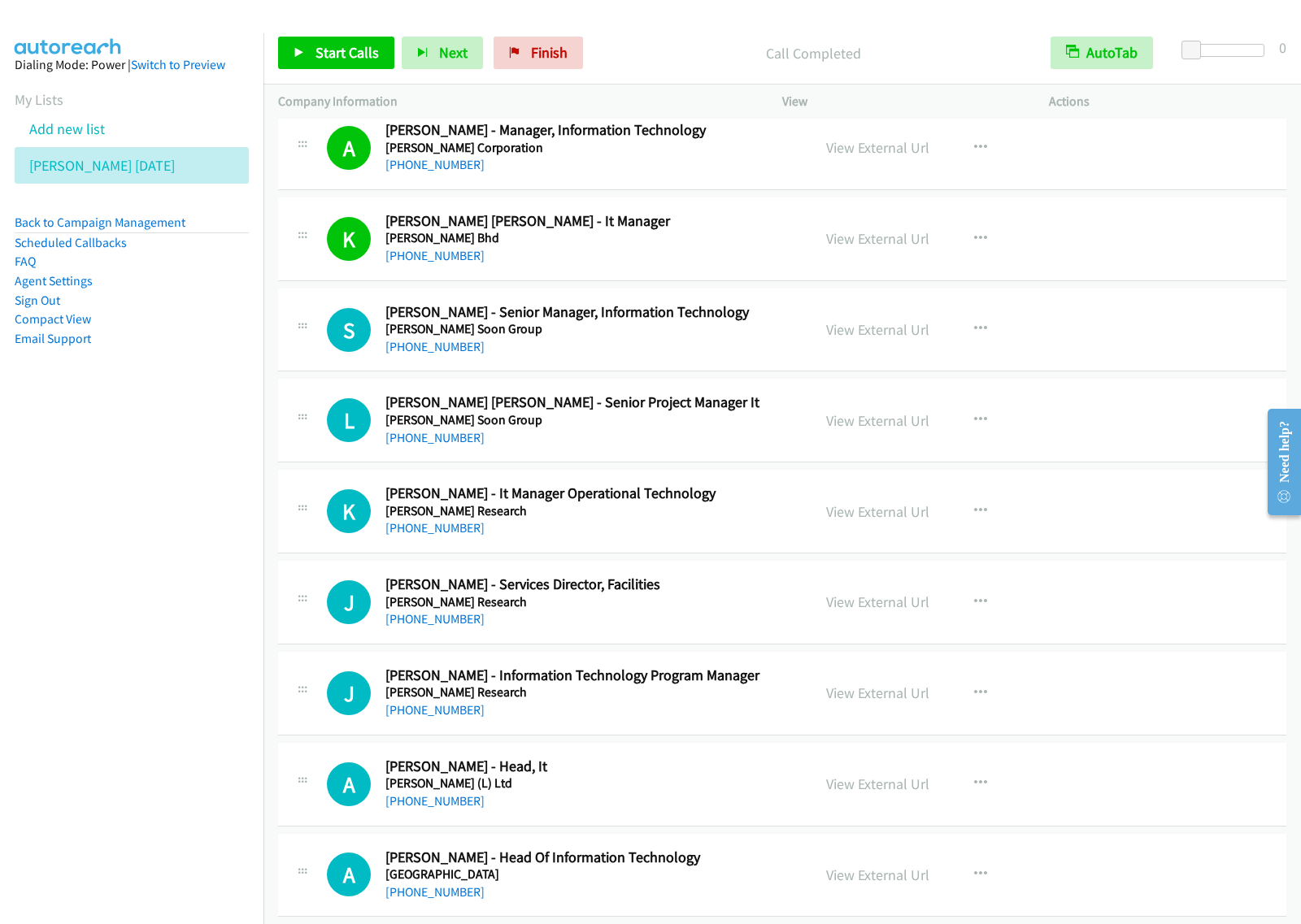
scroll to position [9550, 0]
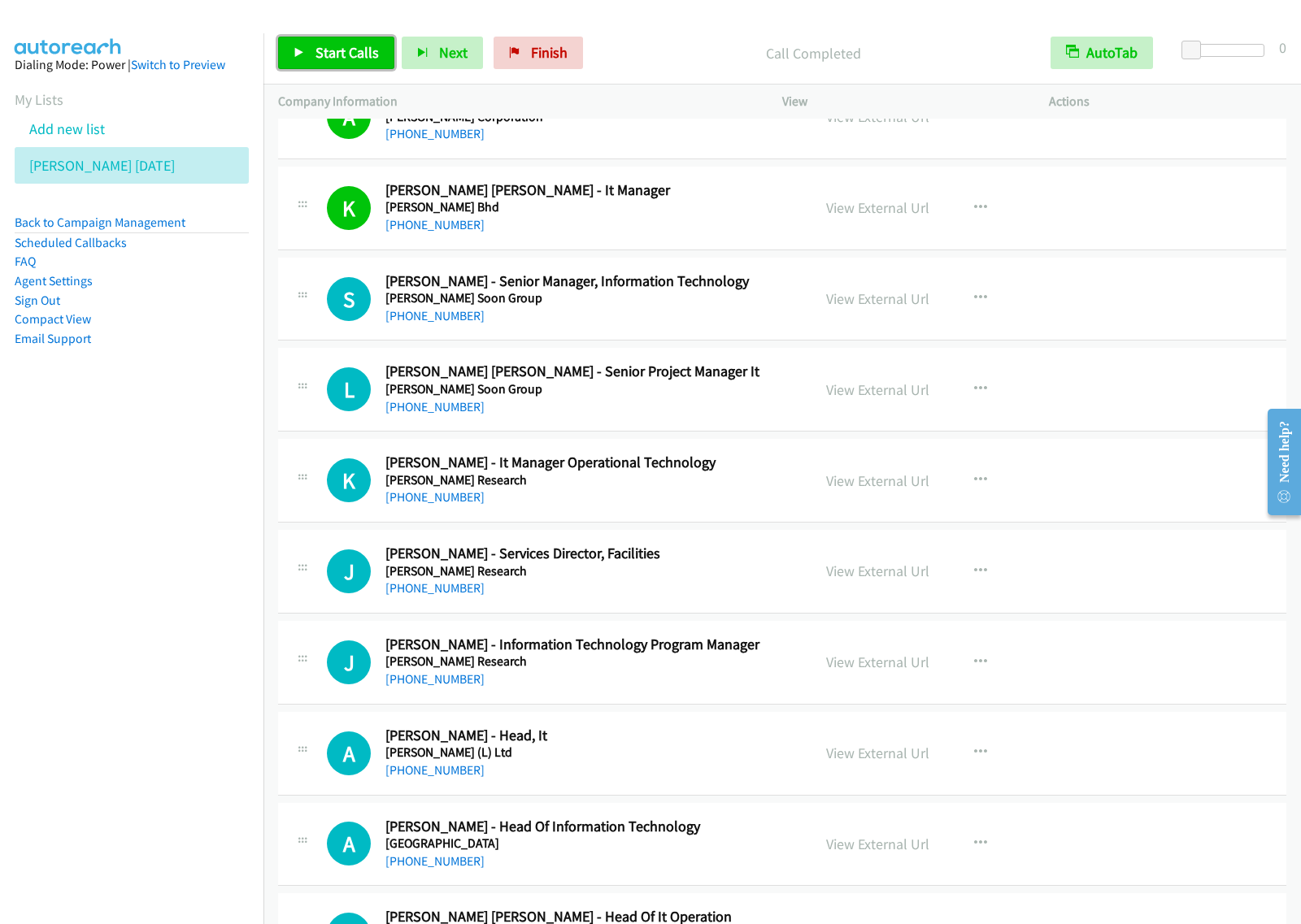
click at [366, 58] on span "Start Calls" at bounding box center [348, 52] width 64 height 19
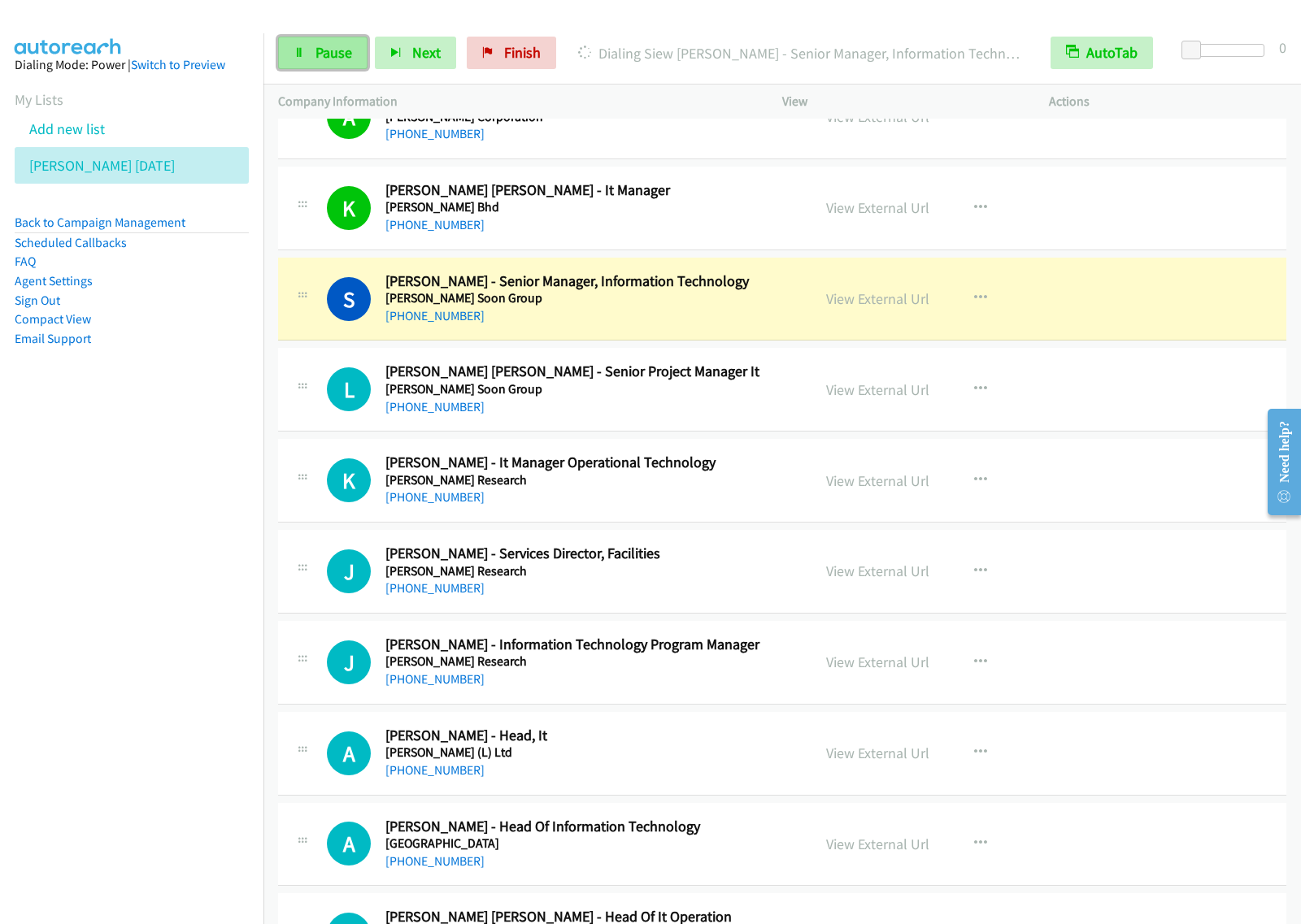
click at [326, 45] on span "Pause" at bounding box center [334, 52] width 37 height 19
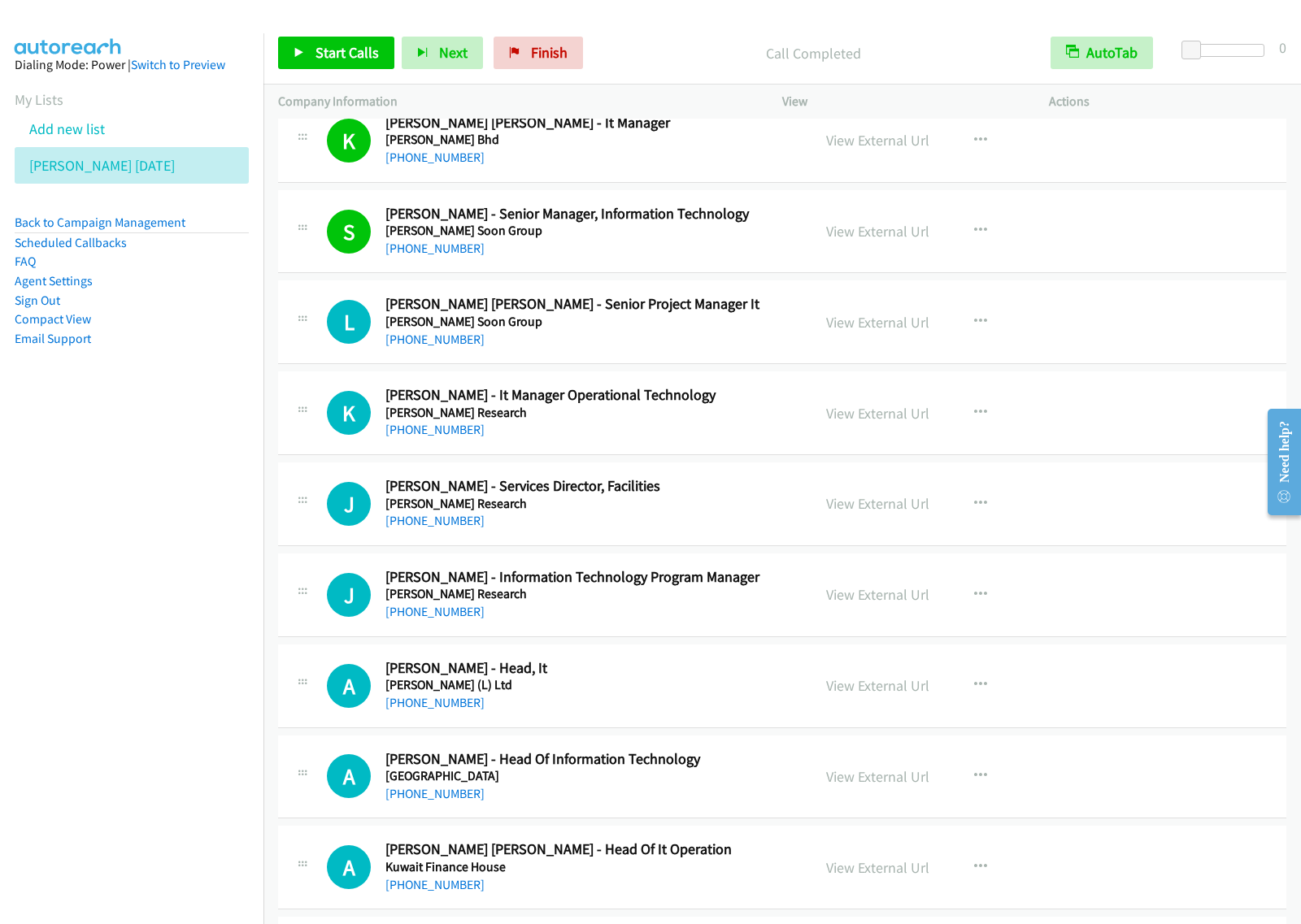
scroll to position [9651, 0]
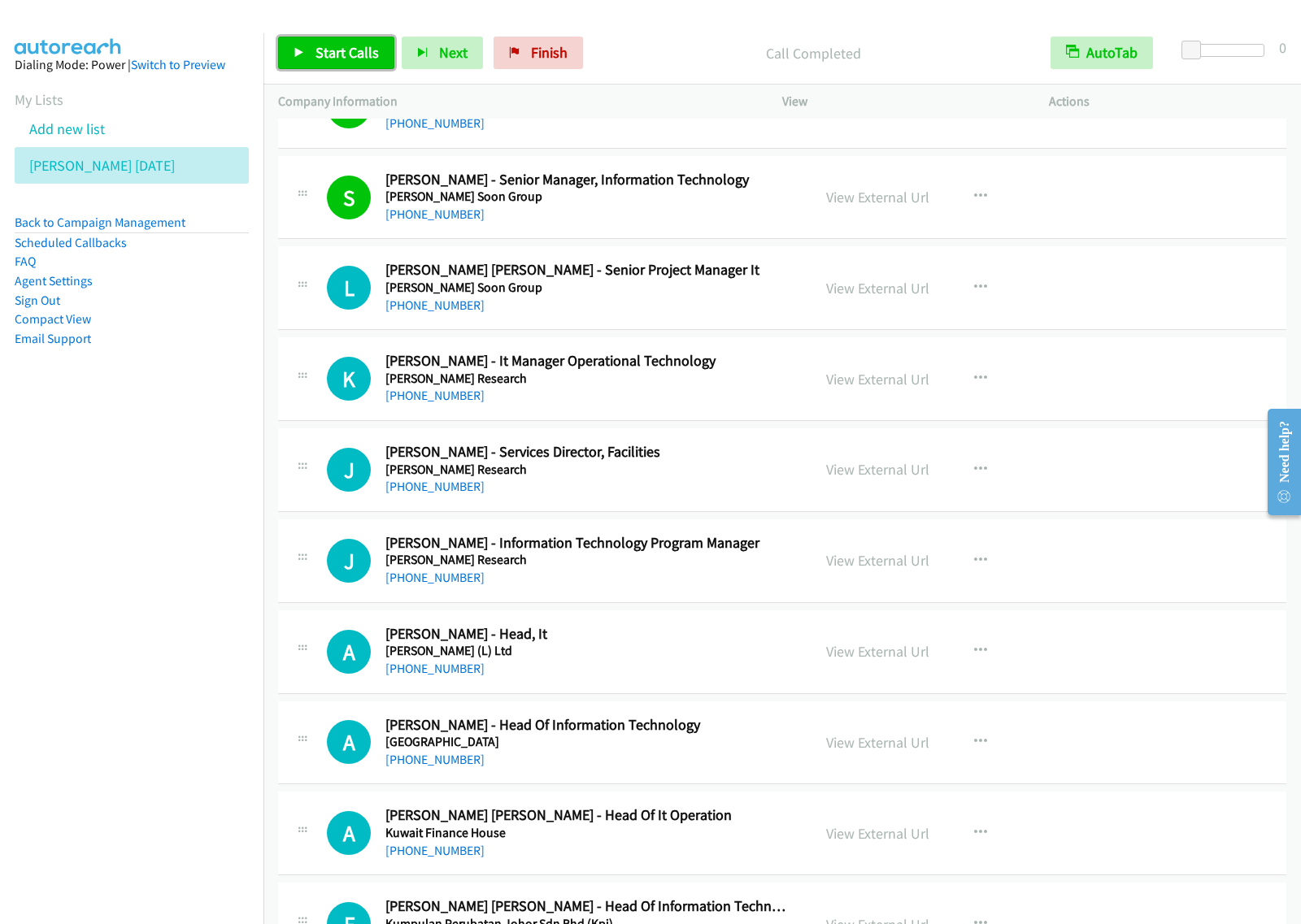
click at [350, 51] on span "Start Calls" at bounding box center [348, 52] width 64 height 19
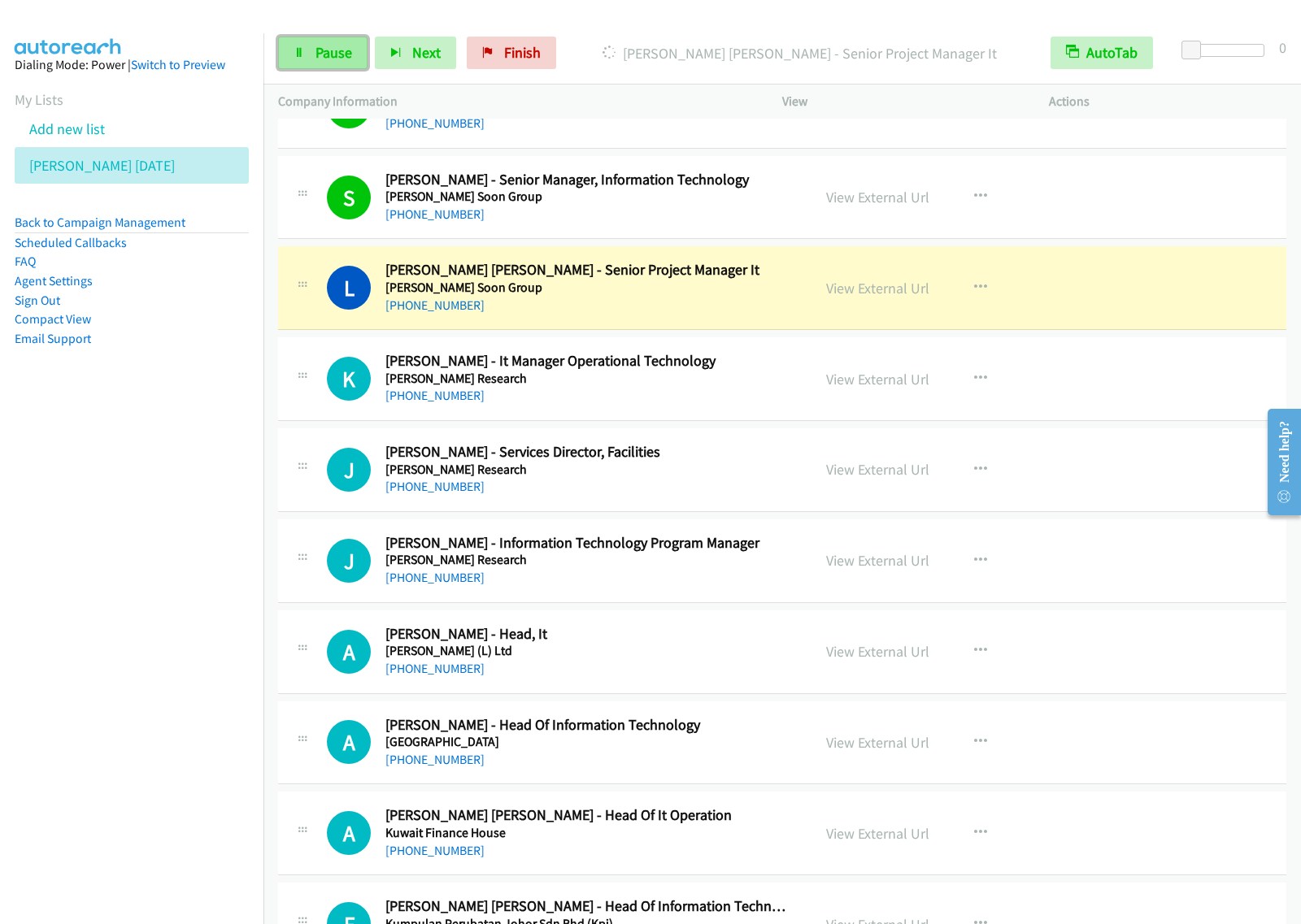
click at [324, 49] on span "Pause" at bounding box center [334, 52] width 37 height 19
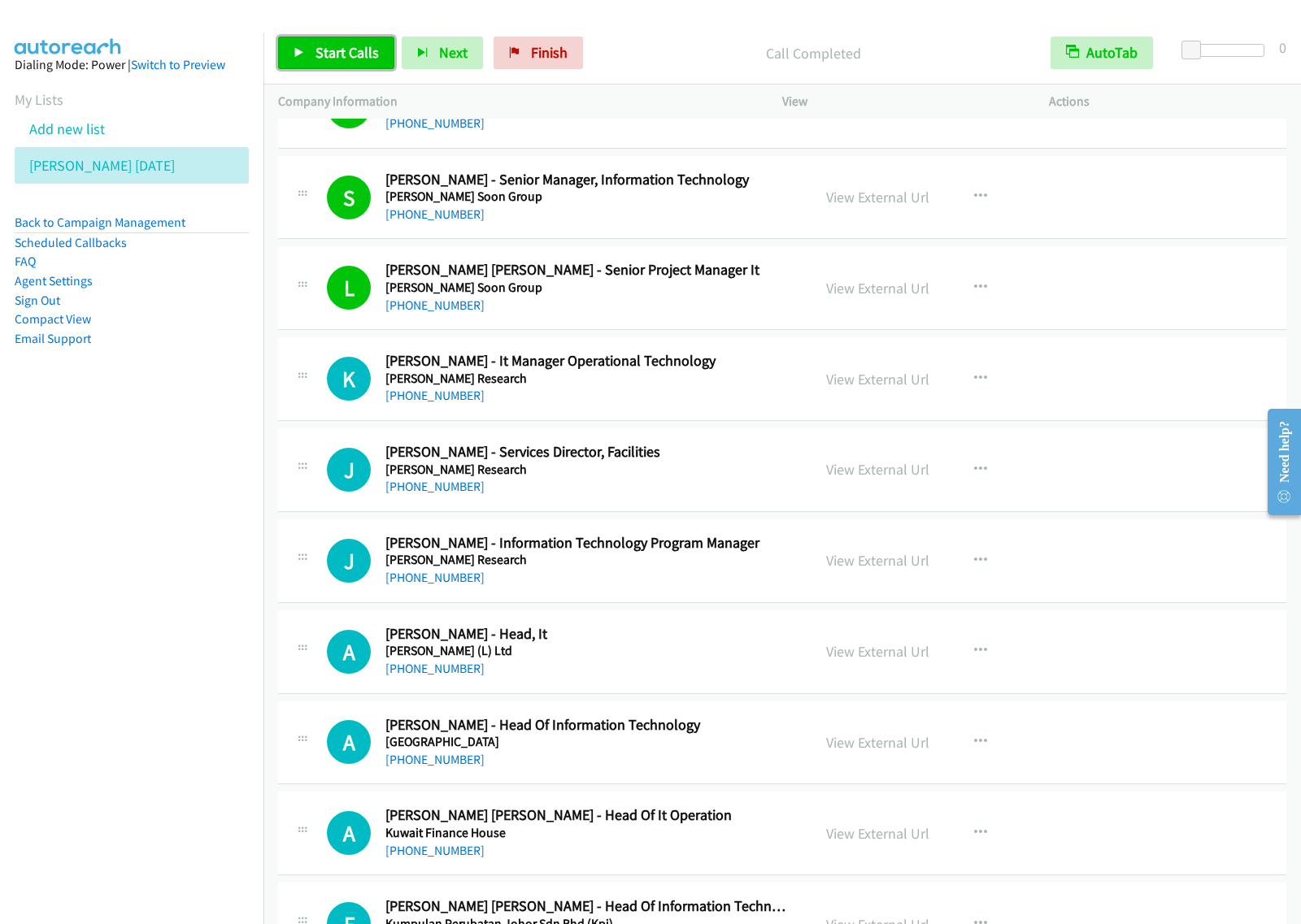
click at [354, 47] on span "Start Calls" at bounding box center [348, 52] width 64 height 19
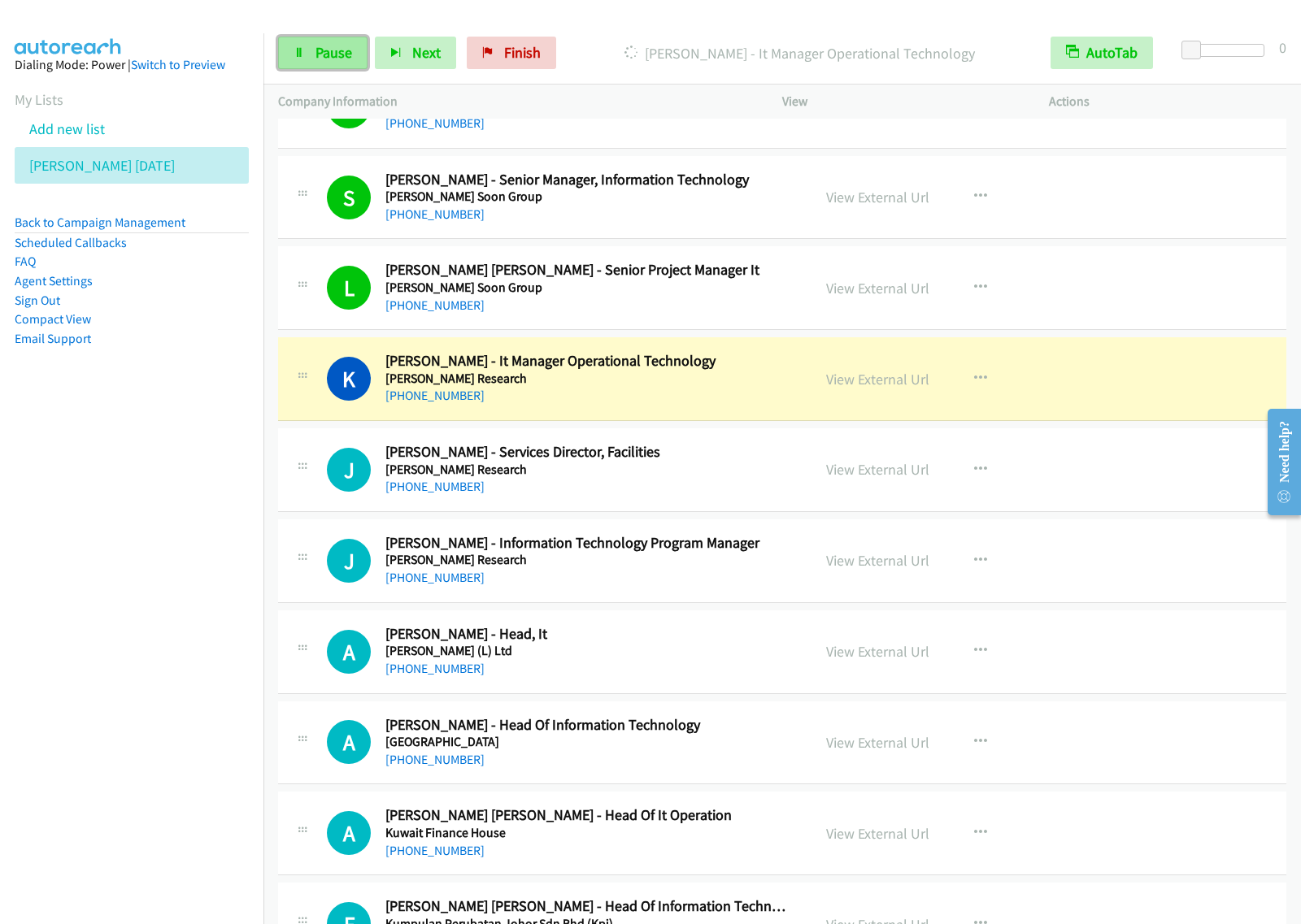
click at [319, 57] on span "Pause" at bounding box center [334, 52] width 37 height 19
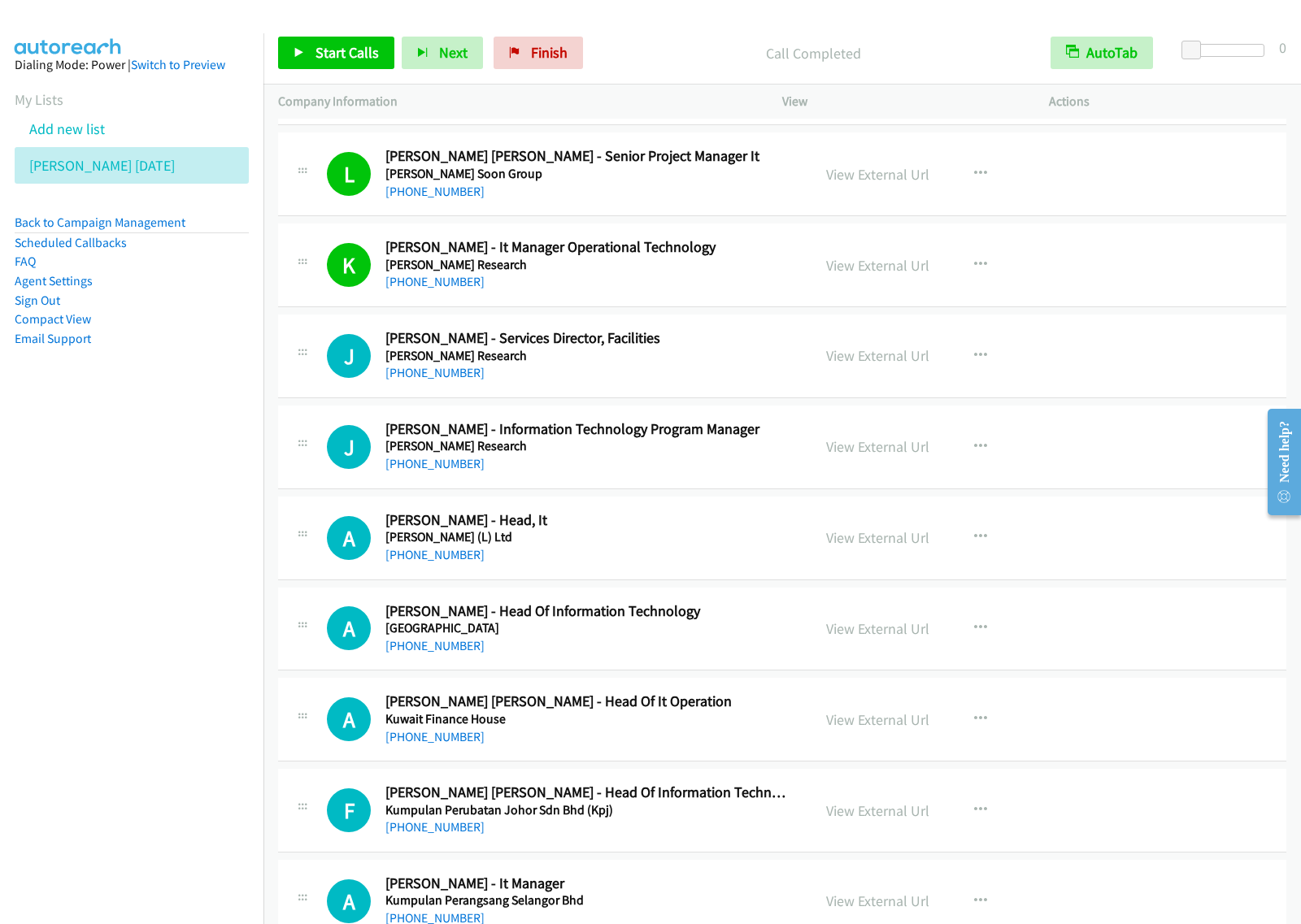
scroll to position [9854, 0]
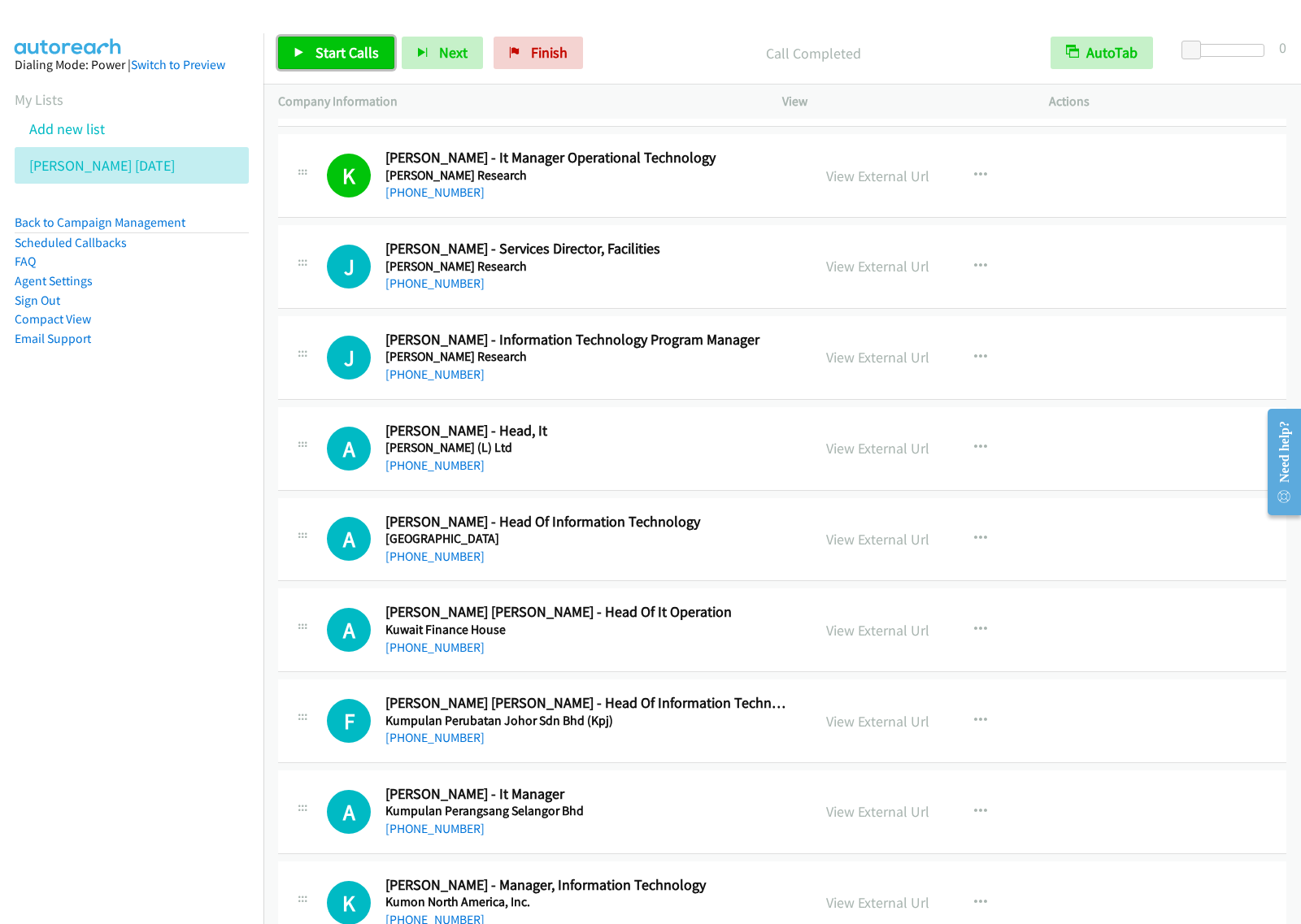
click at [323, 54] on span "Start Calls" at bounding box center [348, 52] width 64 height 19
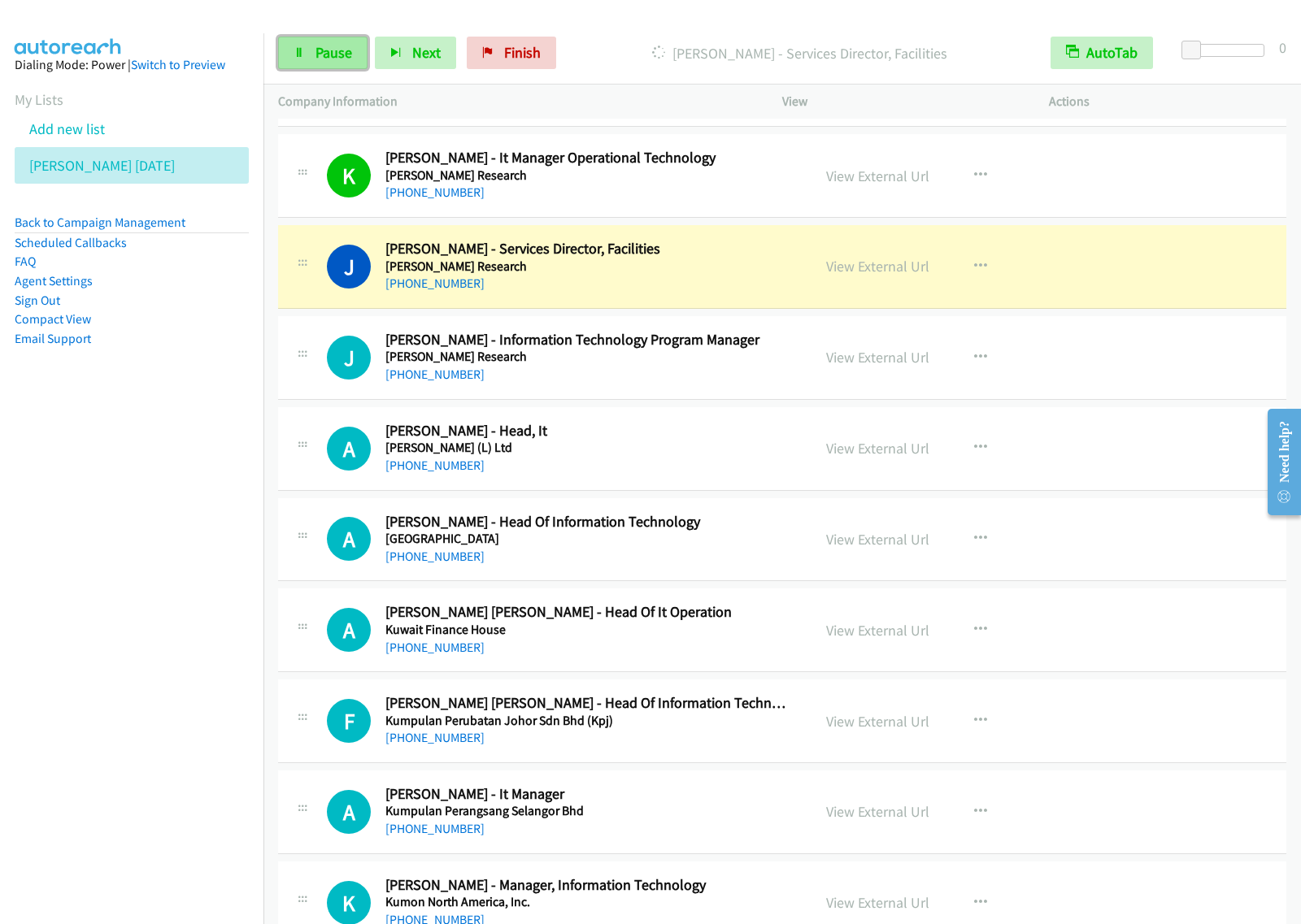
click at [325, 65] on link "Pause" at bounding box center [323, 53] width 89 height 33
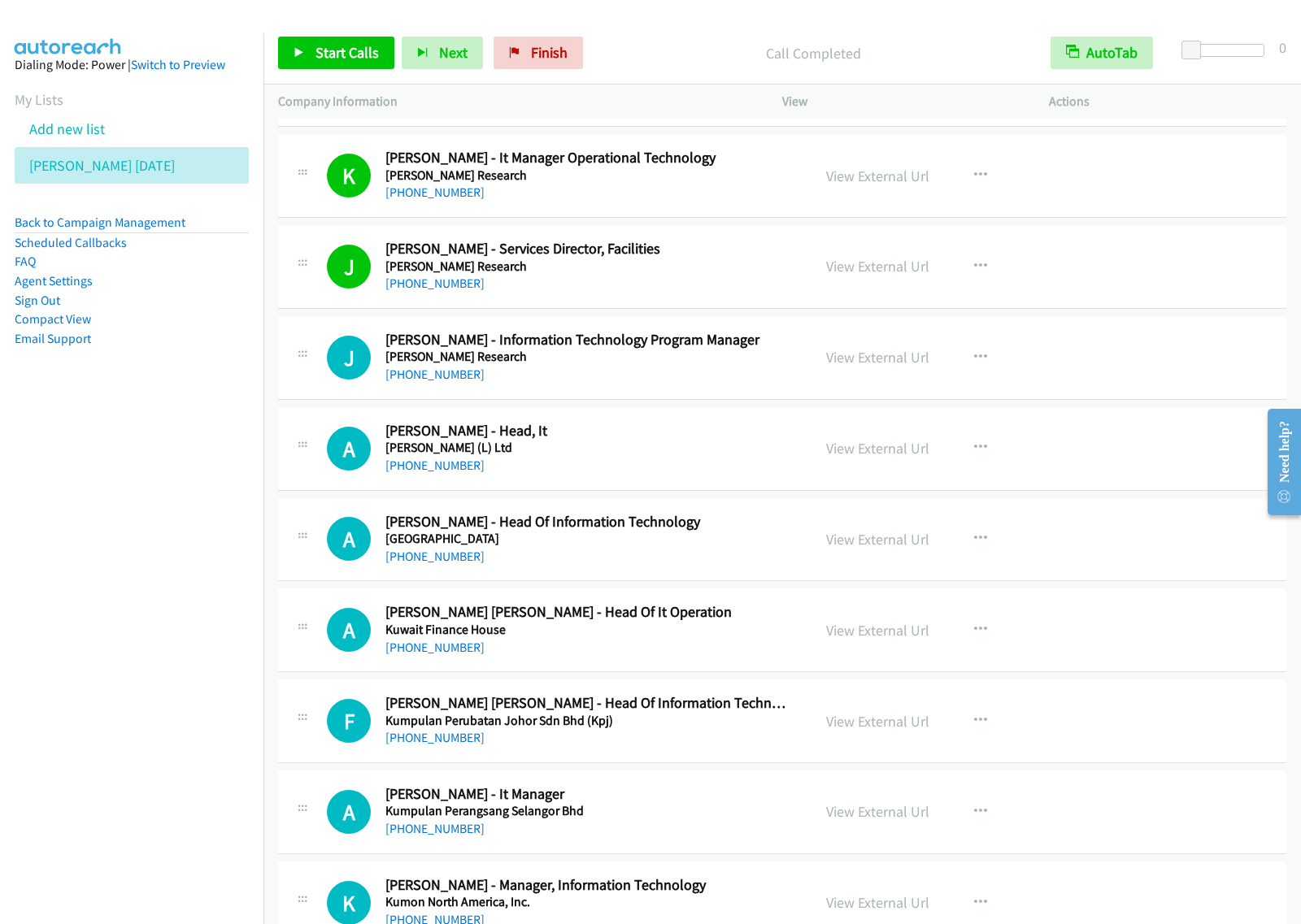
click at [348, 74] on div "Start Calls Pause Next Finish Call Completed AutoTab AutoTab 0" at bounding box center [782, 53] width 1038 height 63
click at [354, 63] on link "Start Calls" at bounding box center [336, 53] width 116 height 33
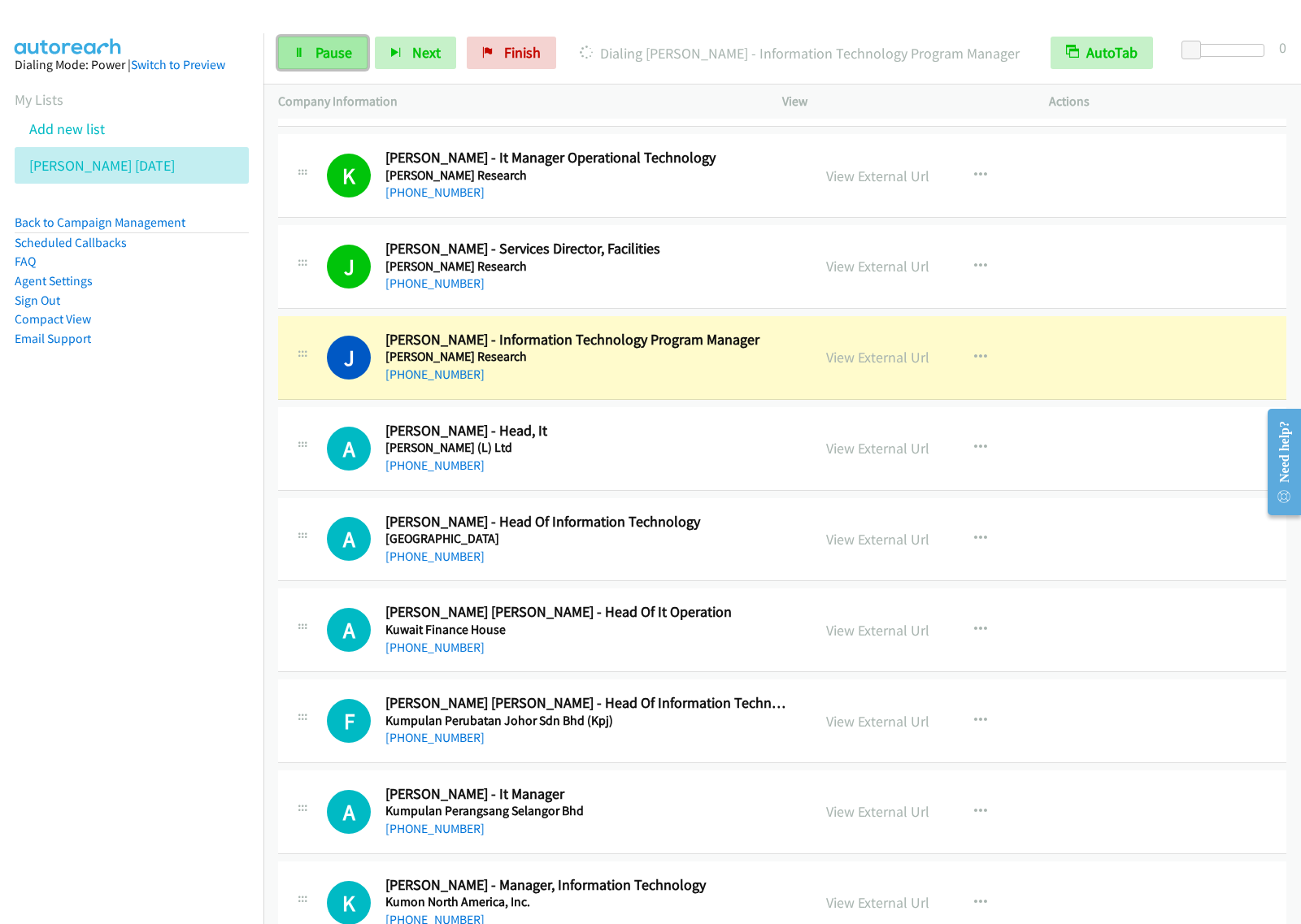
click at [330, 66] on link "Pause" at bounding box center [323, 53] width 89 height 33
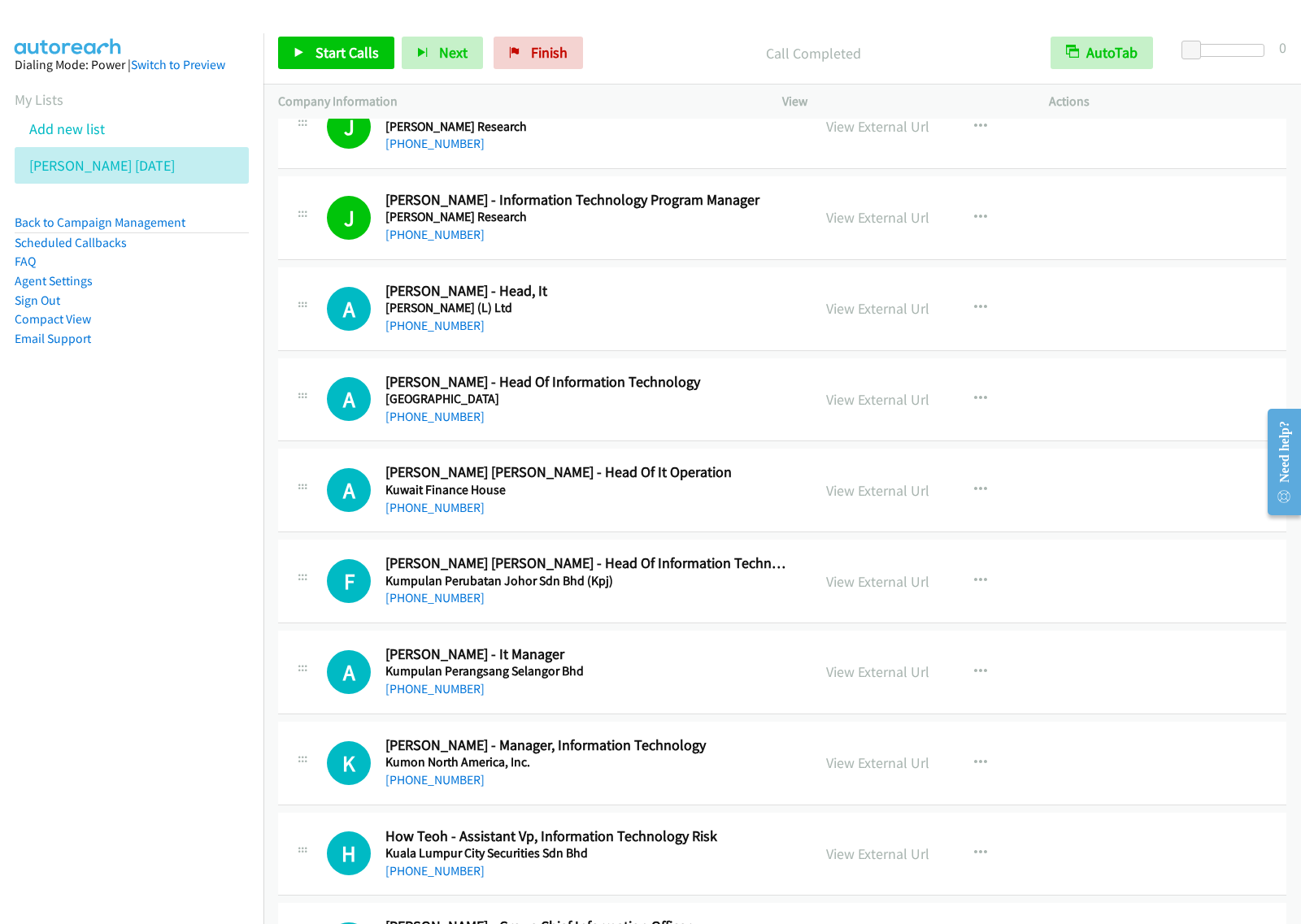
scroll to position [10058, 0]
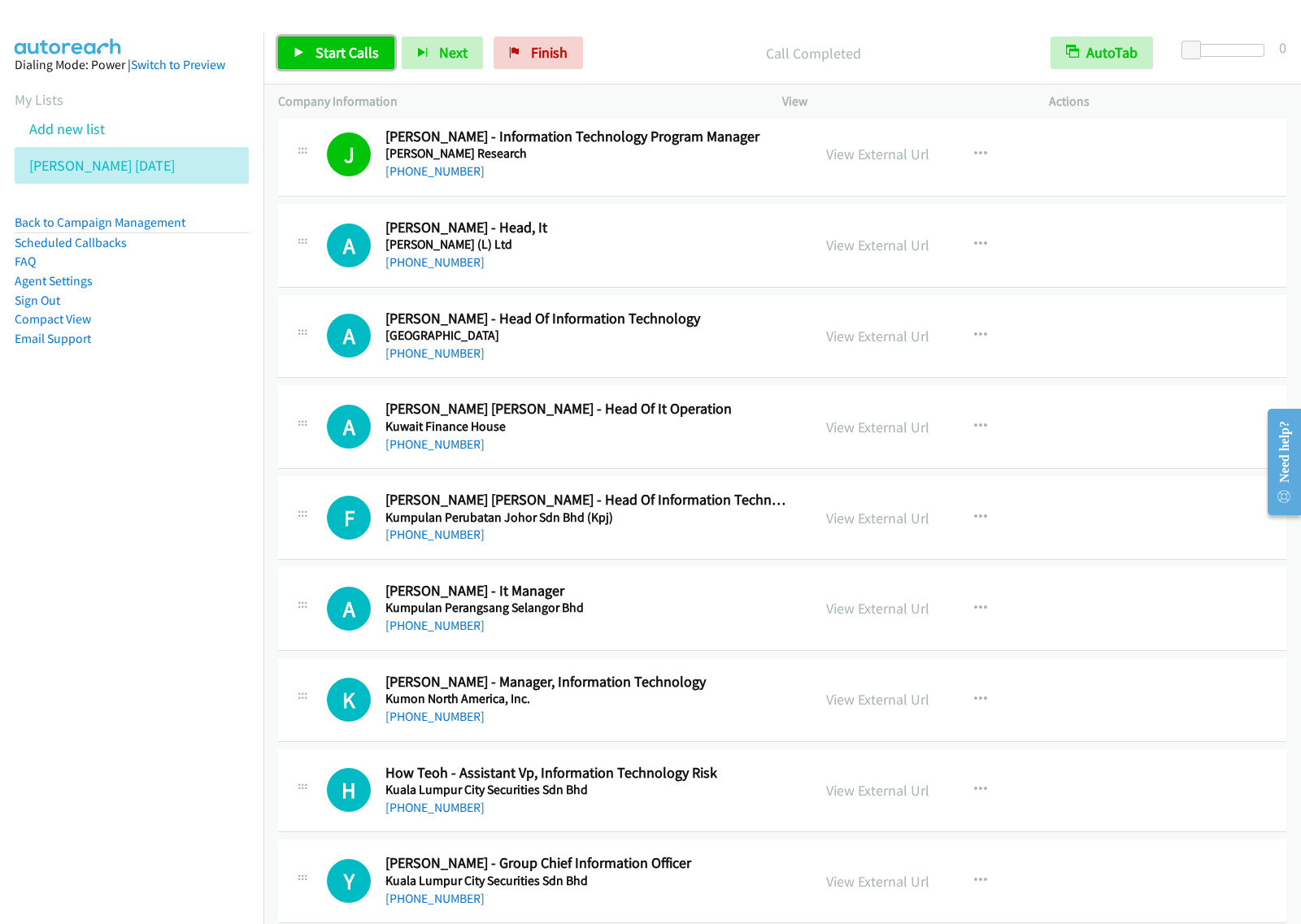
click at [354, 57] on span "Start Calls" at bounding box center [348, 52] width 64 height 19
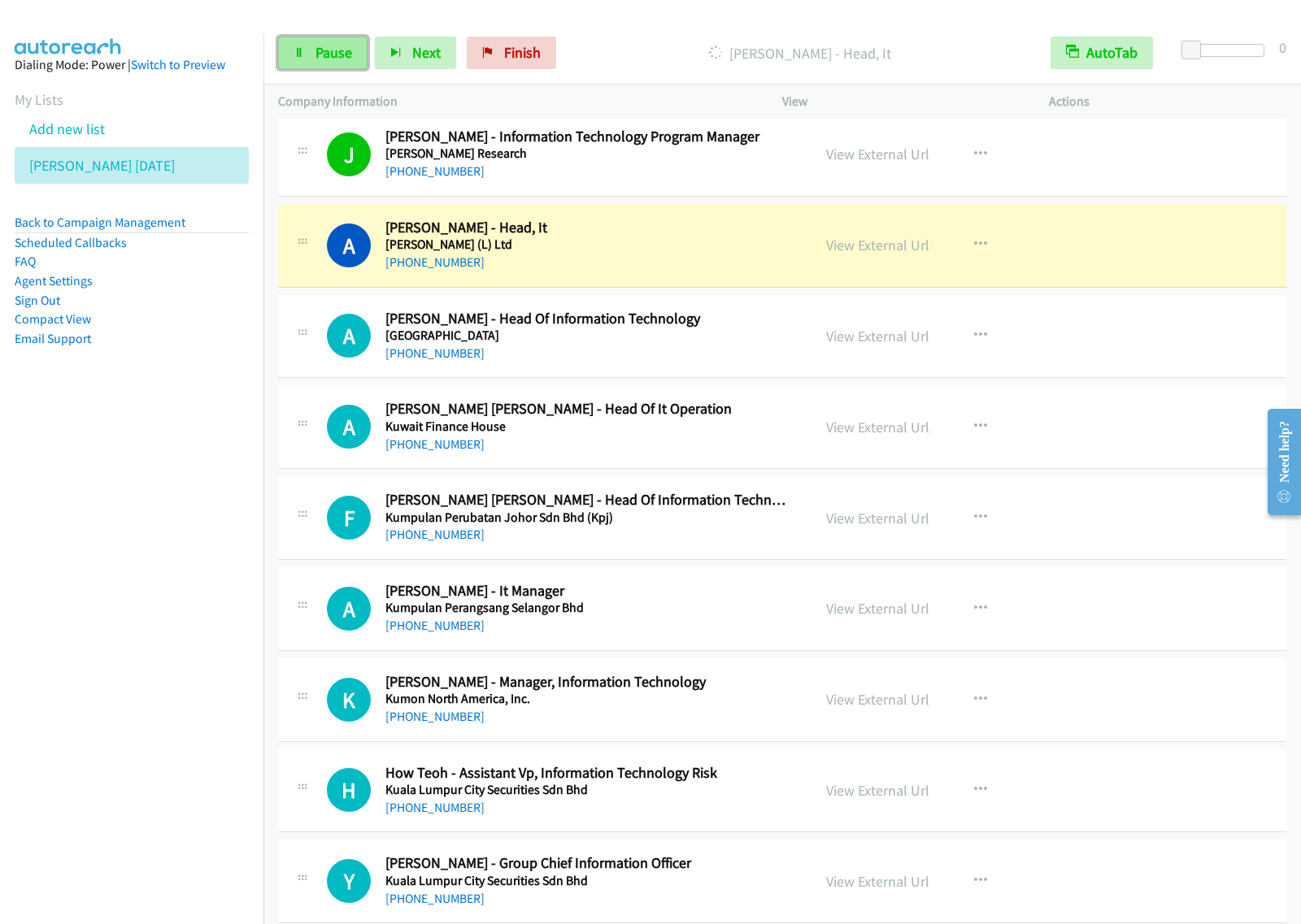
click at [348, 63] on link "Pause" at bounding box center [323, 53] width 89 height 33
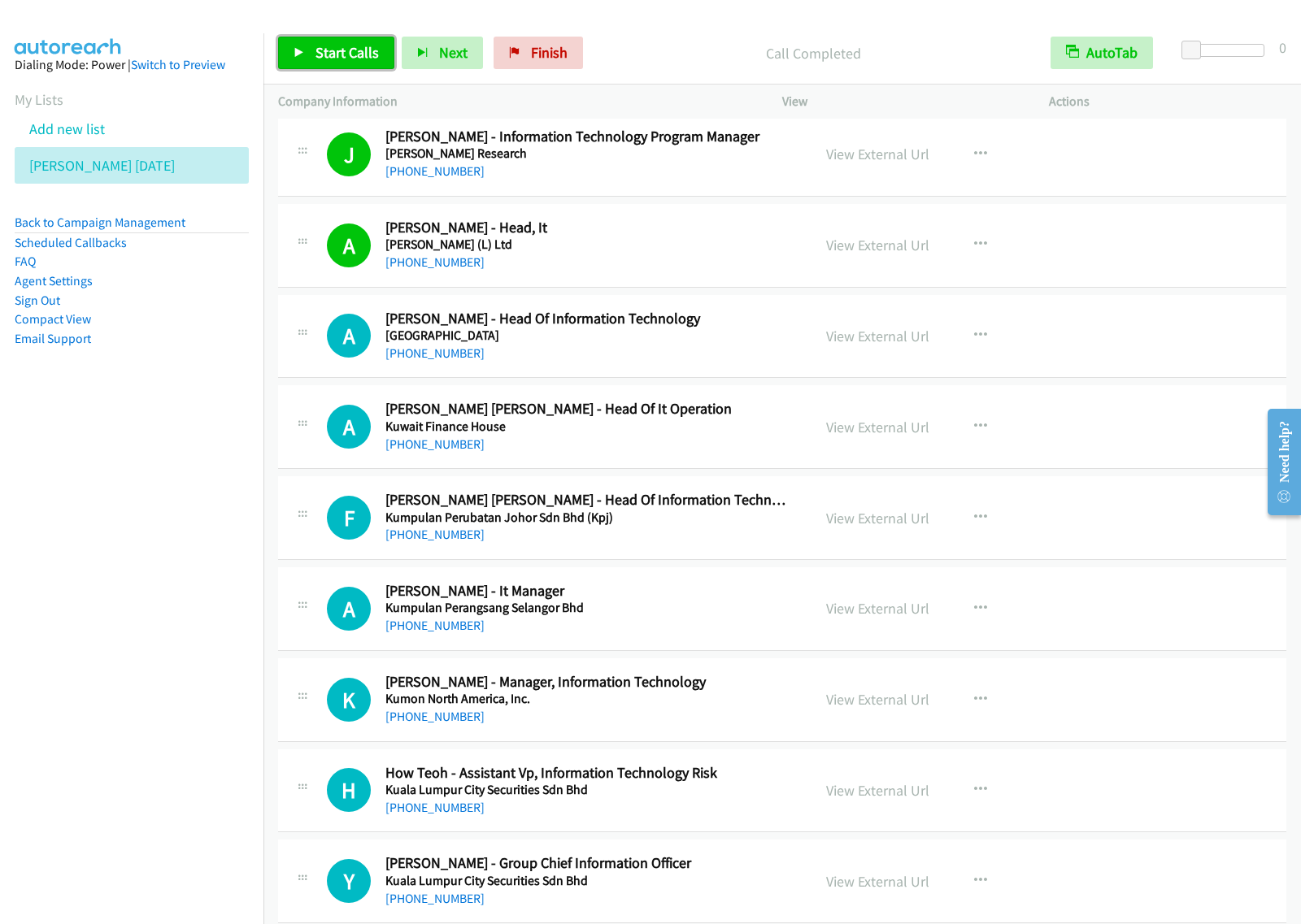
click at [354, 54] on span "Start Calls" at bounding box center [348, 52] width 64 height 19
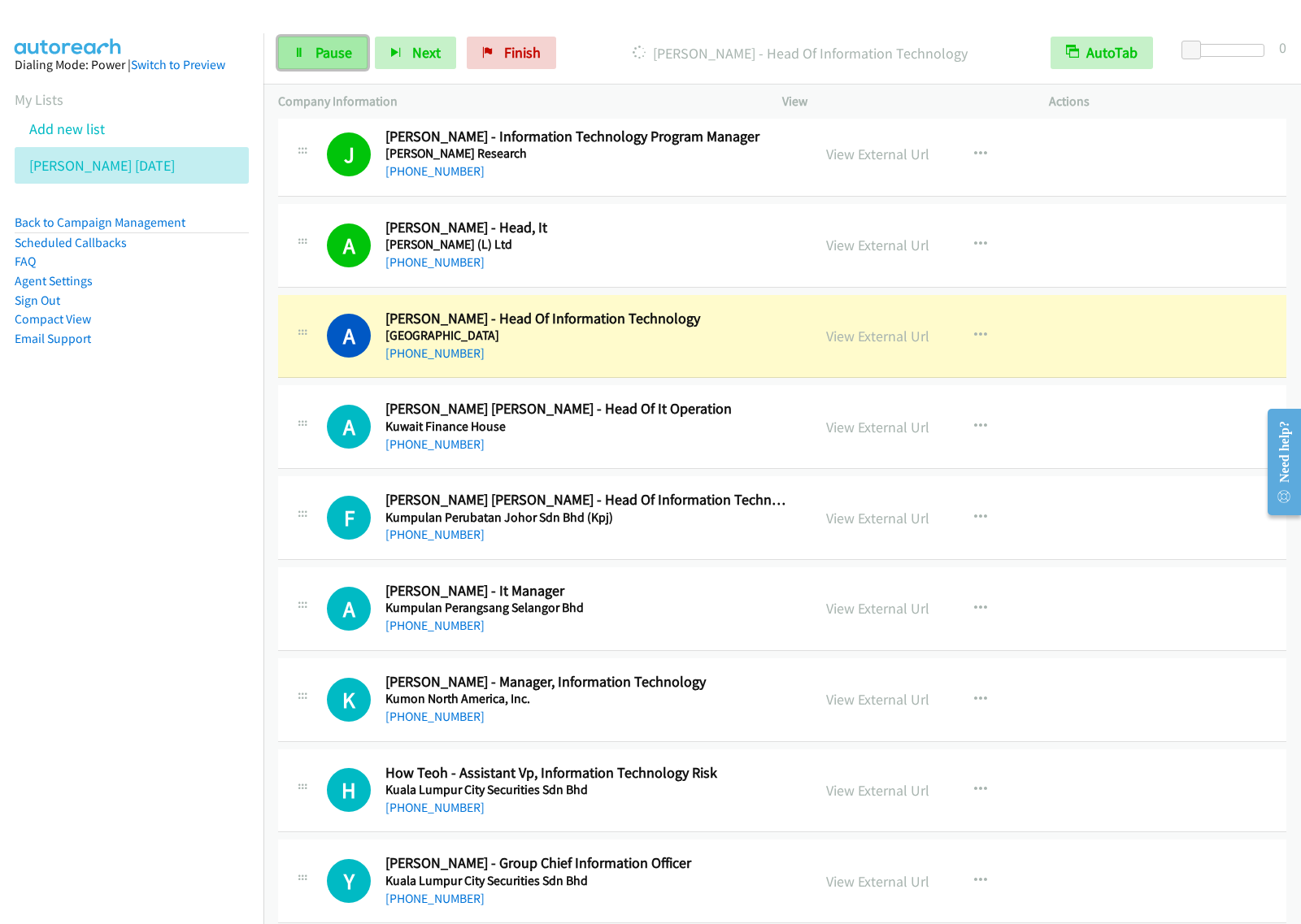
click at [343, 58] on span "Pause" at bounding box center [334, 52] width 37 height 19
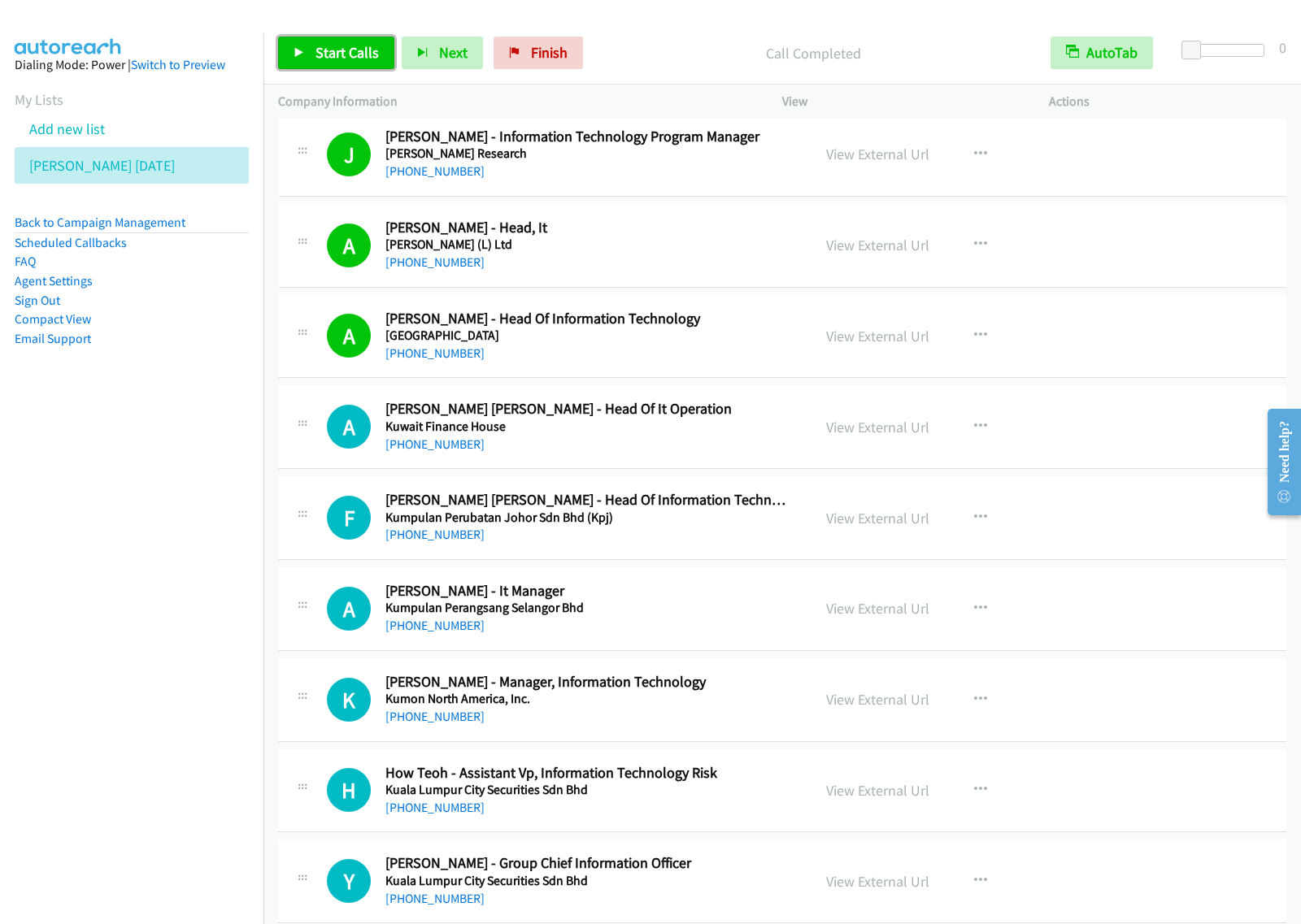
click at [351, 46] on span "Start Calls" at bounding box center [348, 52] width 64 height 19
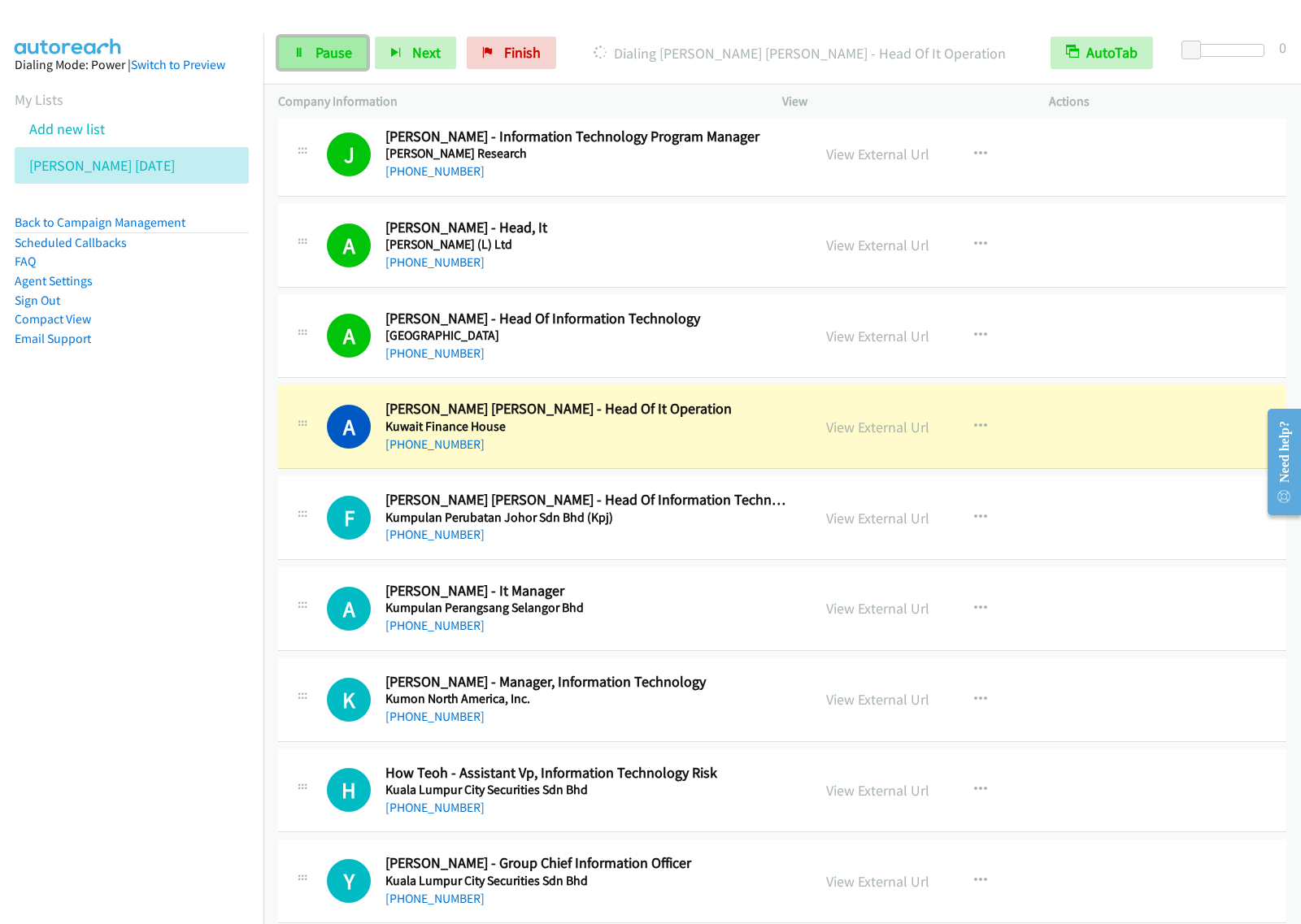
click at [326, 59] on span "Pause" at bounding box center [334, 52] width 37 height 19
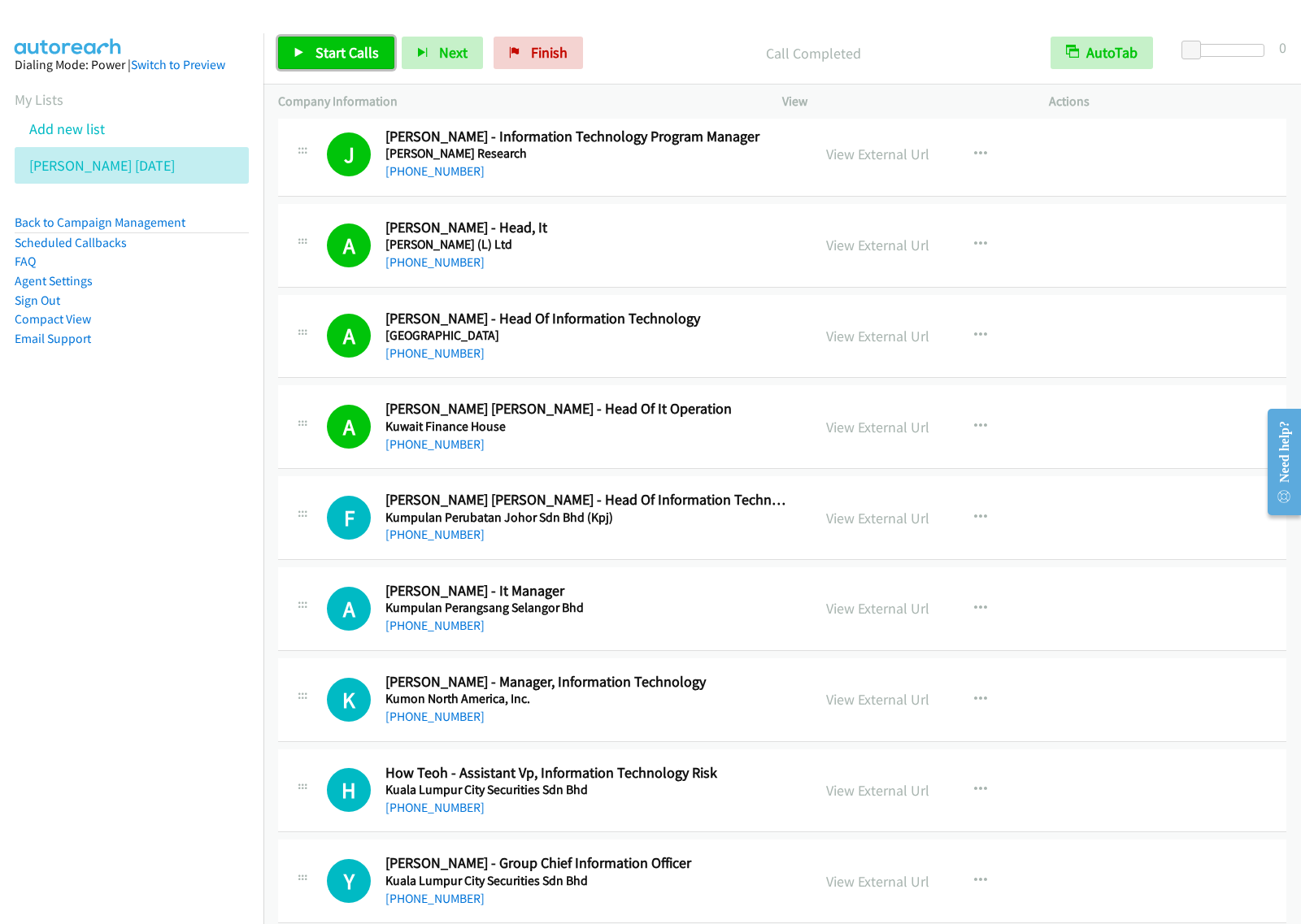
click at [340, 50] on span "Start Calls" at bounding box center [348, 52] width 64 height 19
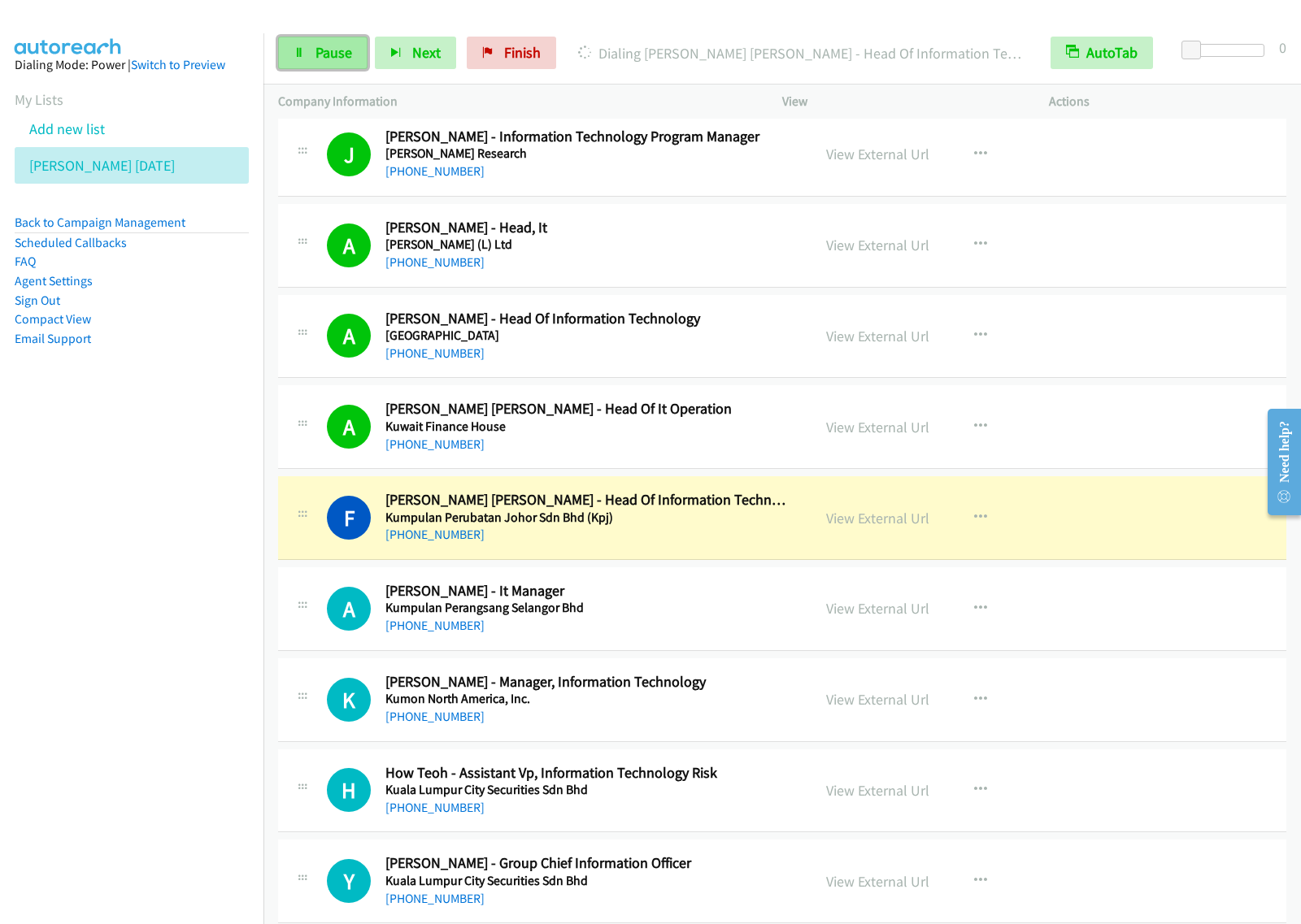
click at [323, 62] on span "Pause" at bounding box center [334, 52] width 37 height 19
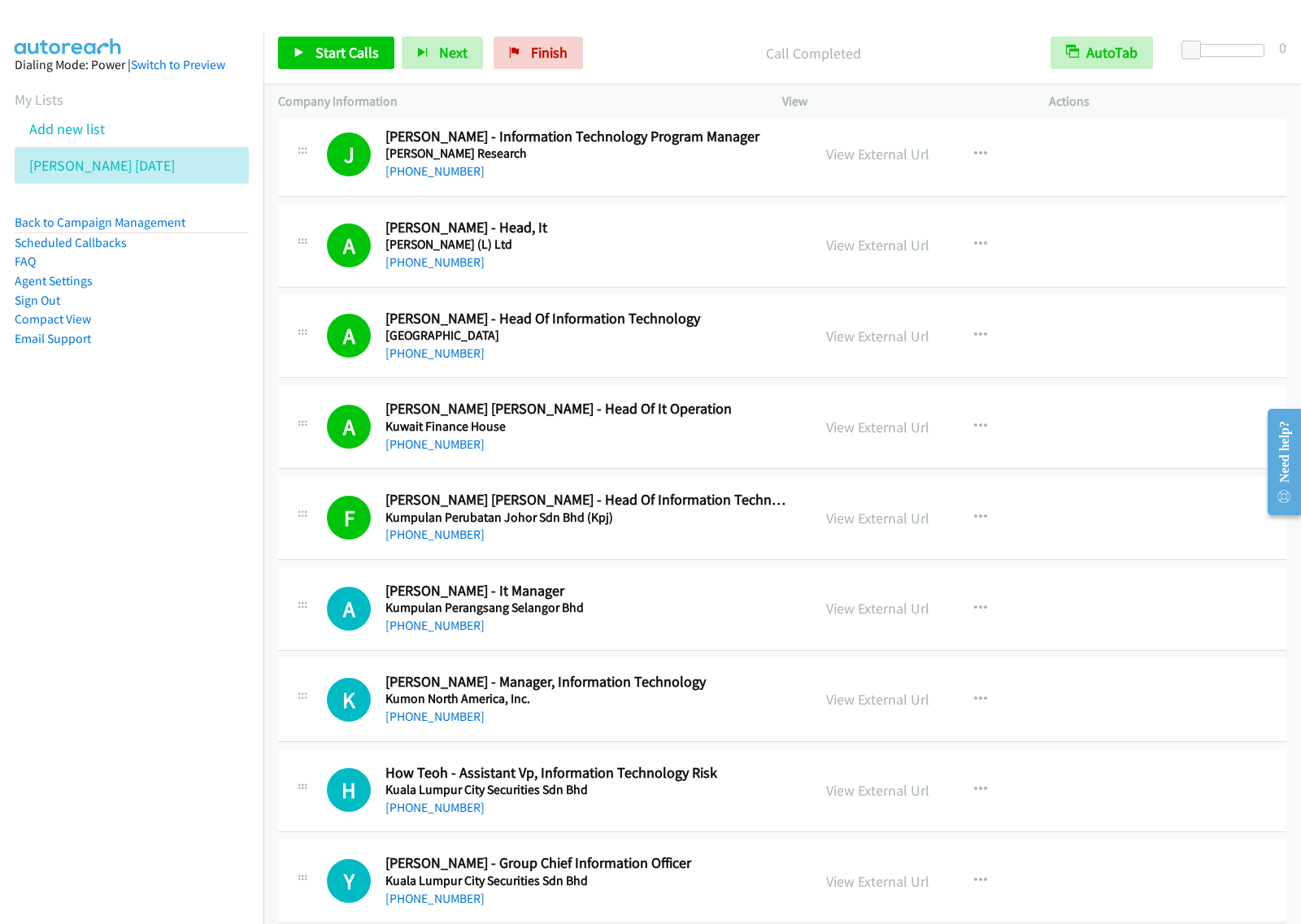
scroll to position [10159, 0]
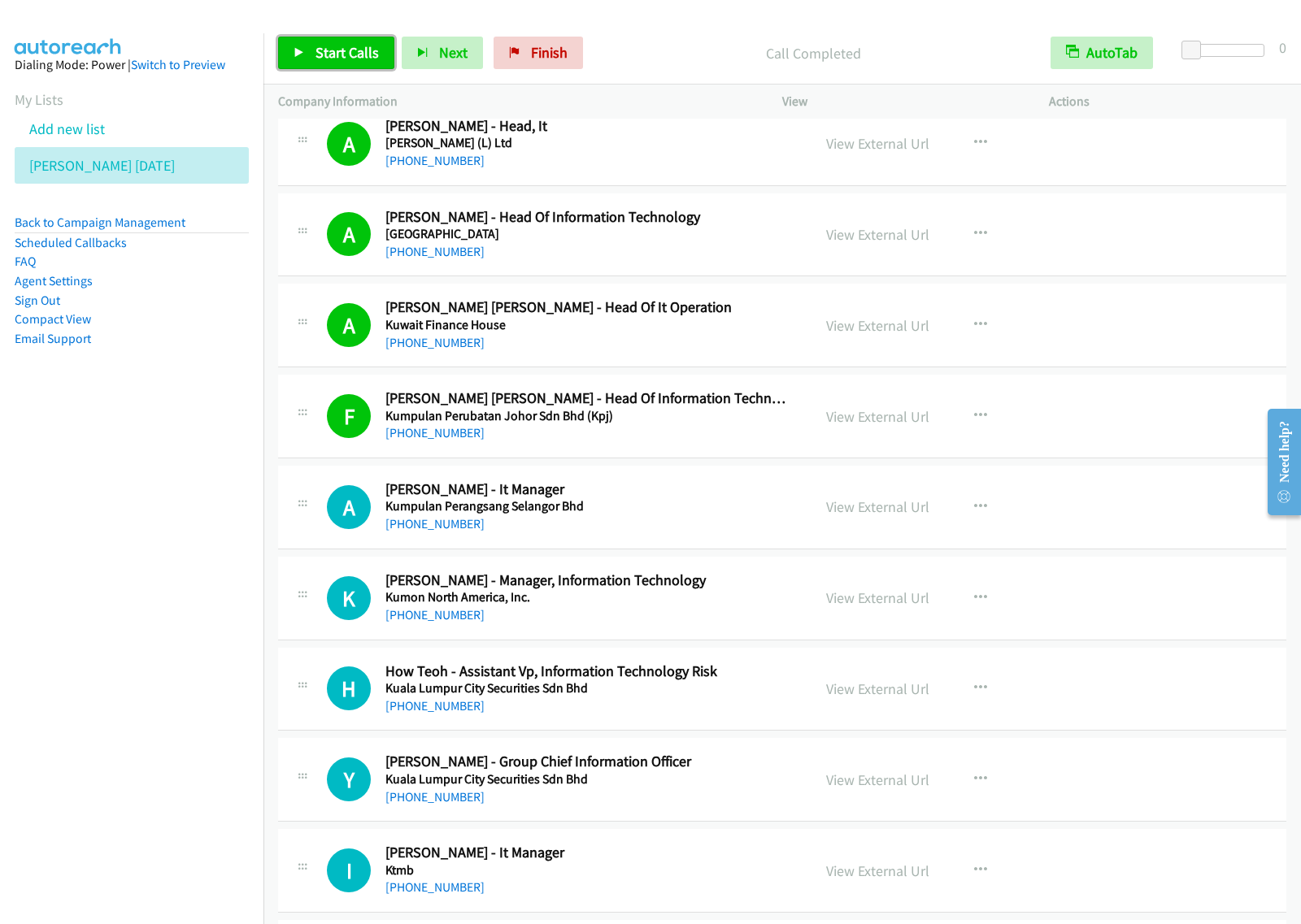
click at [360, 57] on span "Start Calls" at bounding box center [348, 52] width 64 height 19
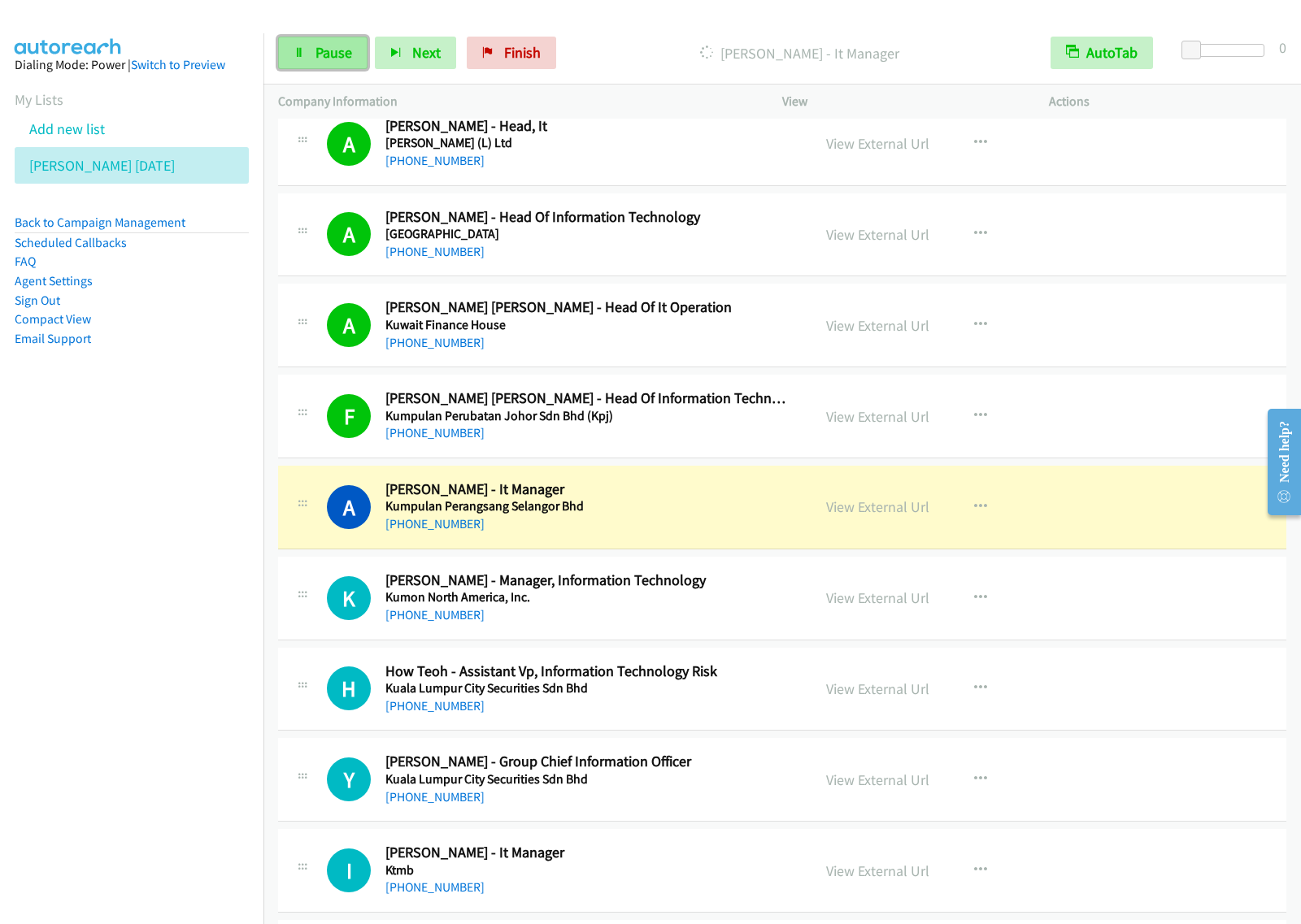
drag, startPoint x: 324, startPoint y: 47, endPoint x: 336, endPoint y: 41, distance: 13.4
click at [324, 47] on span "Pause" at bounding box center [334, 52] width 37 height 19
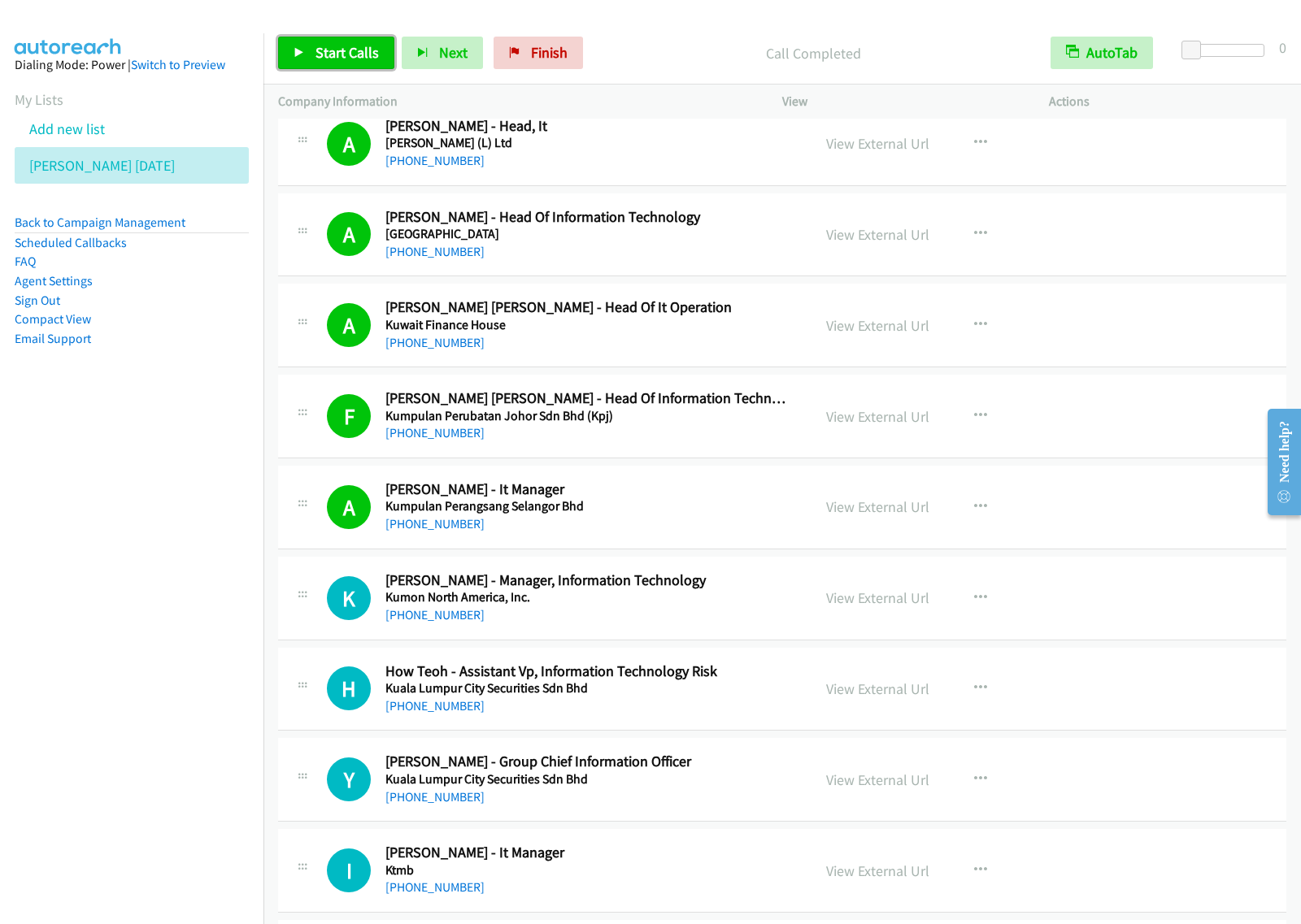
click at [349, 37] on link "Start Calls" at bounding box center [336, 53] width 116 height 33
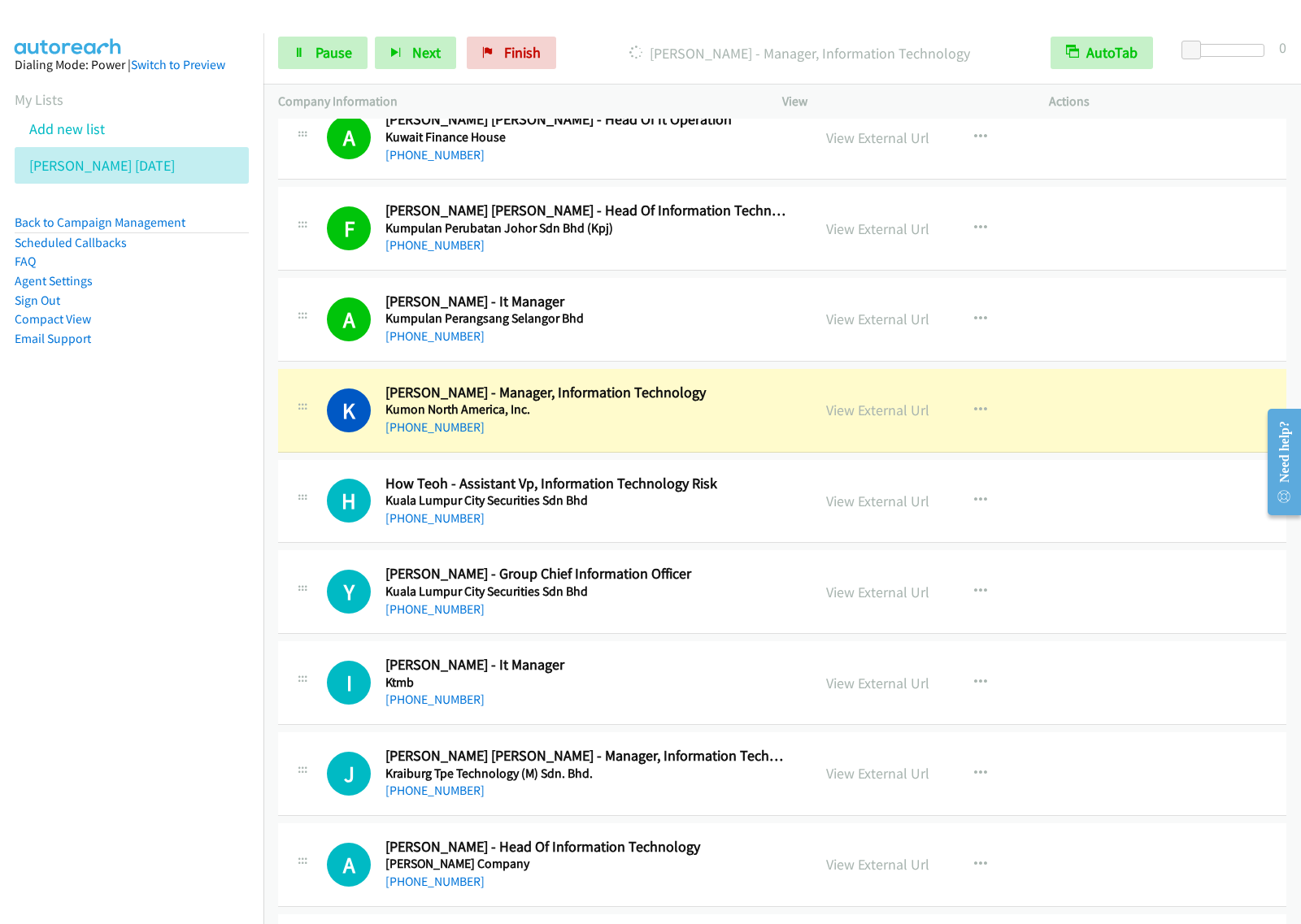
scroll to position [10362, 0]
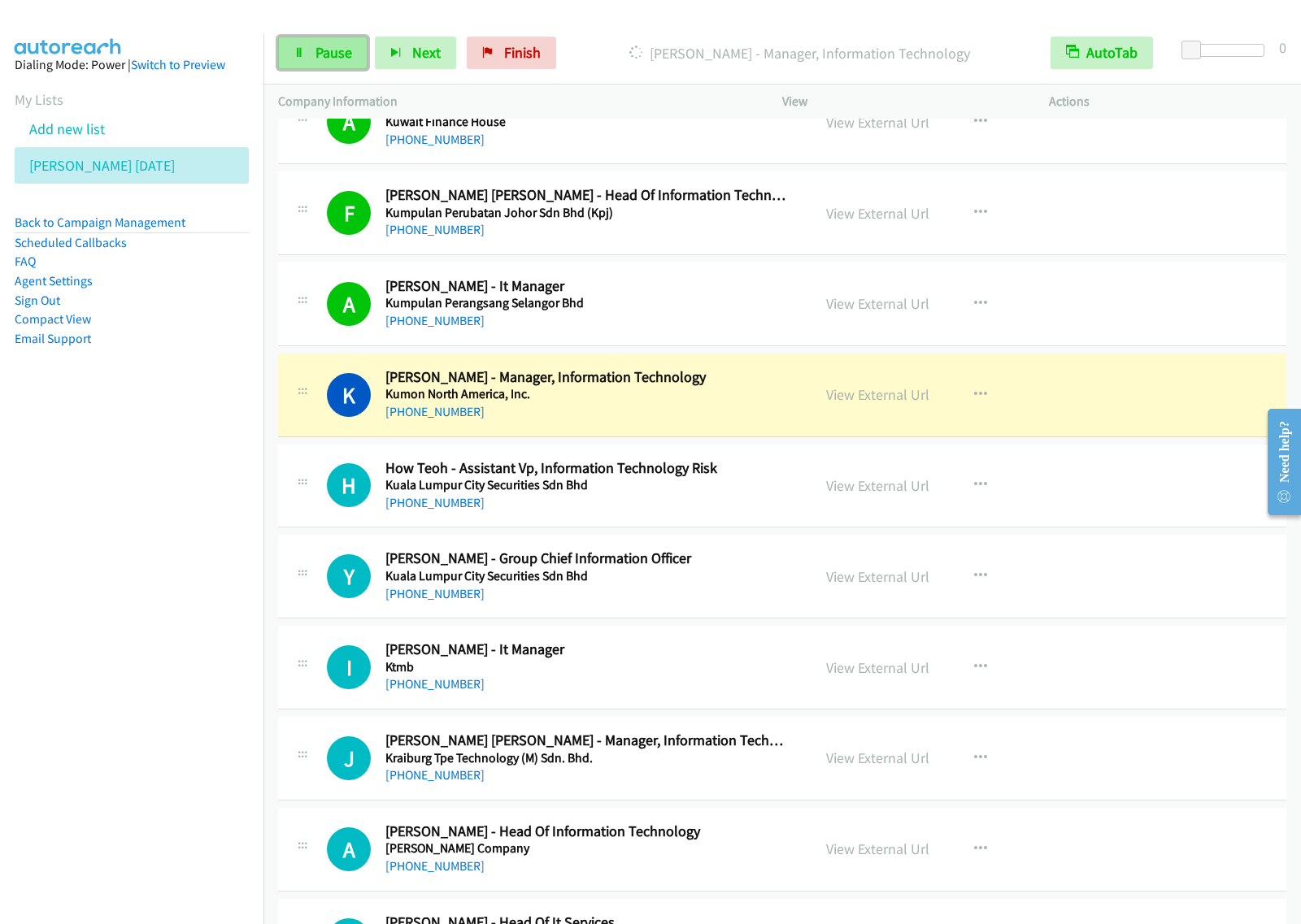
click at [355, 53] on link "Pause" at bounding box center [323, 53] width 89 height 33
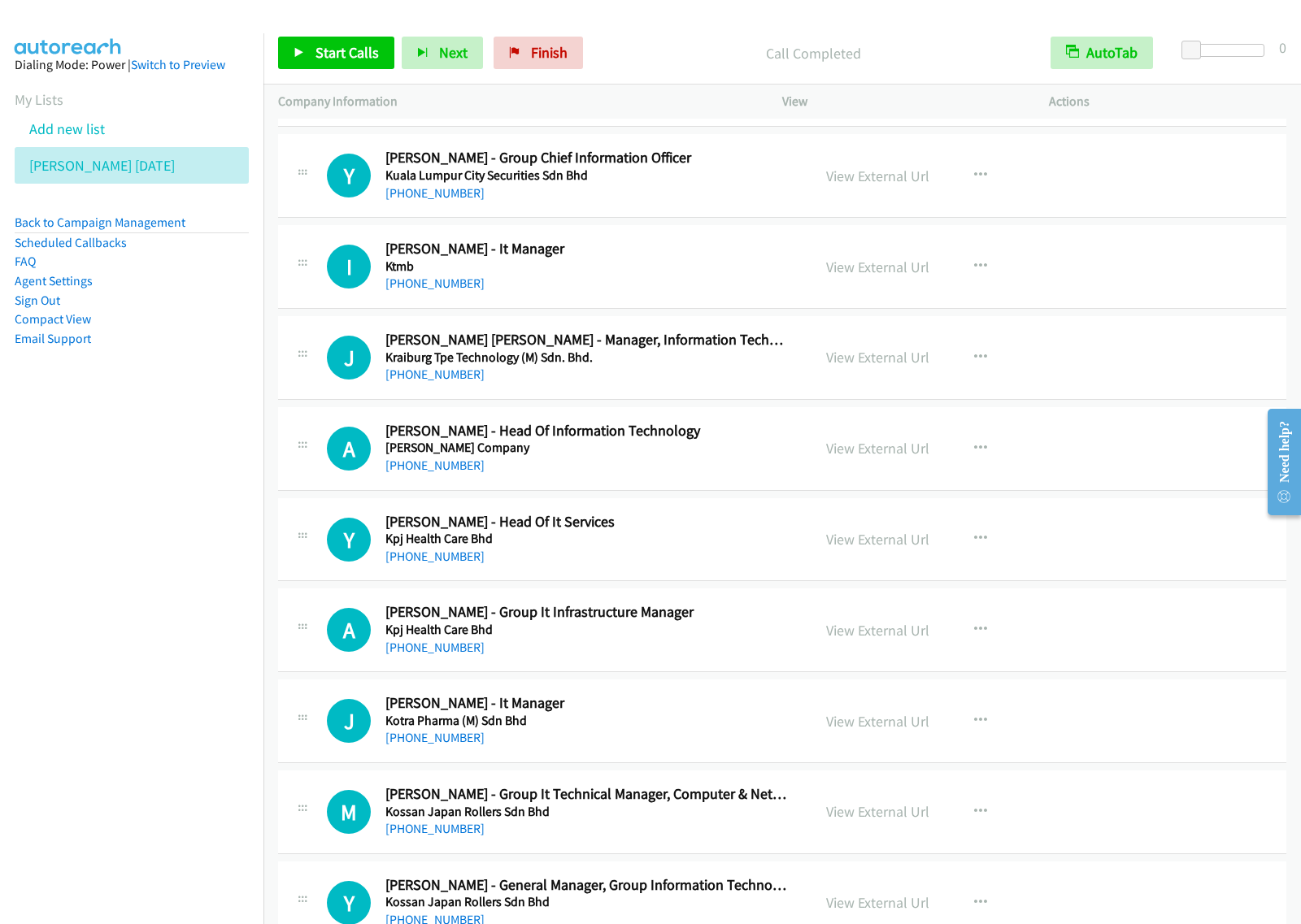
scroll to position [10769, 0]
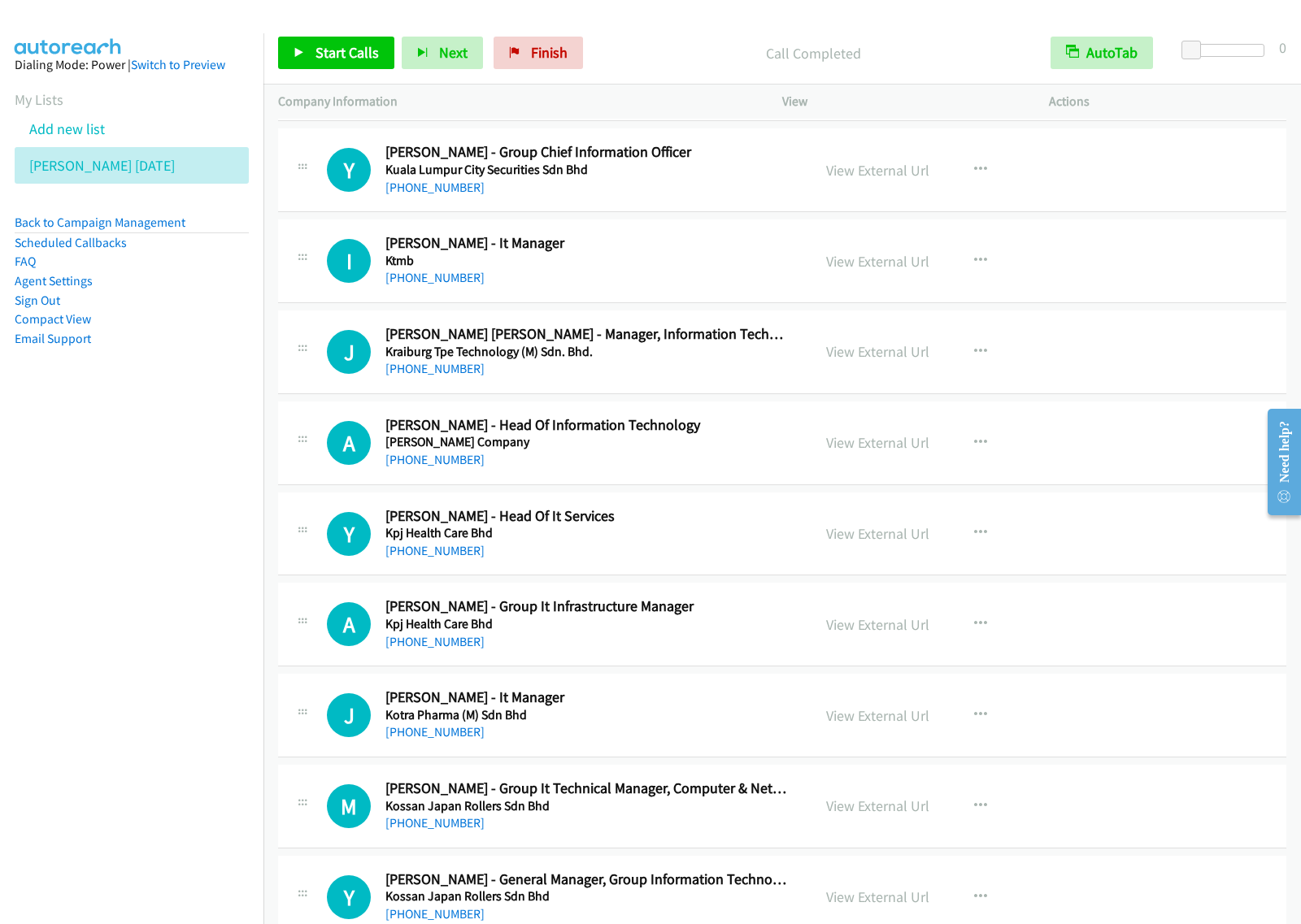
click at [698, 269] on h5 "Ktmb" at bounding box center [587, 261] width 404 height 16
click at [974, 268] on icon "button" at bounding box center [980, 261] width 13 height 13
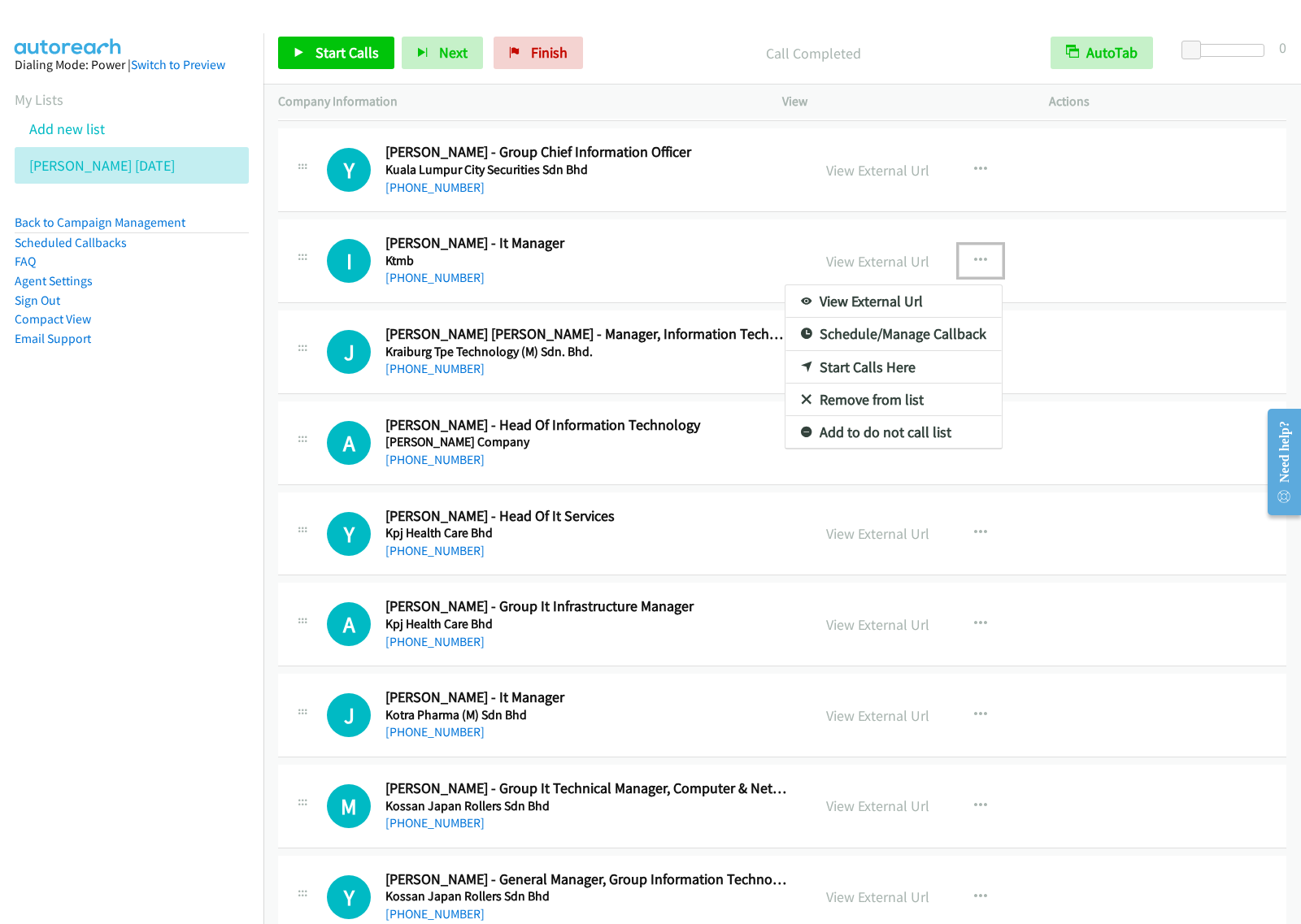
click at [886, 383] on link "Start Calls Here" at bounding box center [893, 367] width 216 height 33
click at [974, 268] on icon "button" at bounding box center [980, 261] width 13 height 13
click at [909, 383] on link "Start Calls Here" at bounding box center [893, 367] width 216 height 33
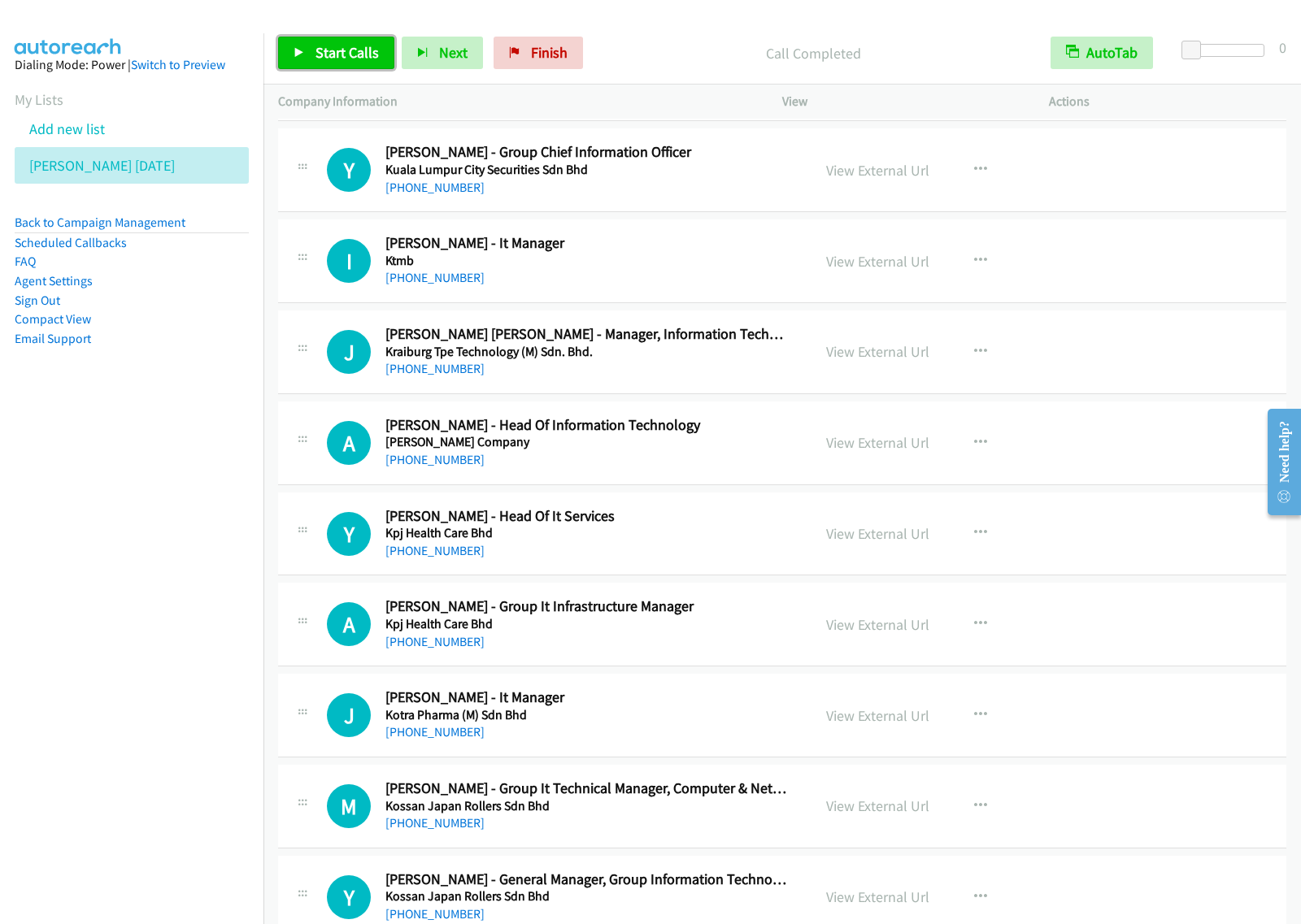
click at [351, 57] on span "Start Calls" at bounding box center [348, 52] width 64 height 19
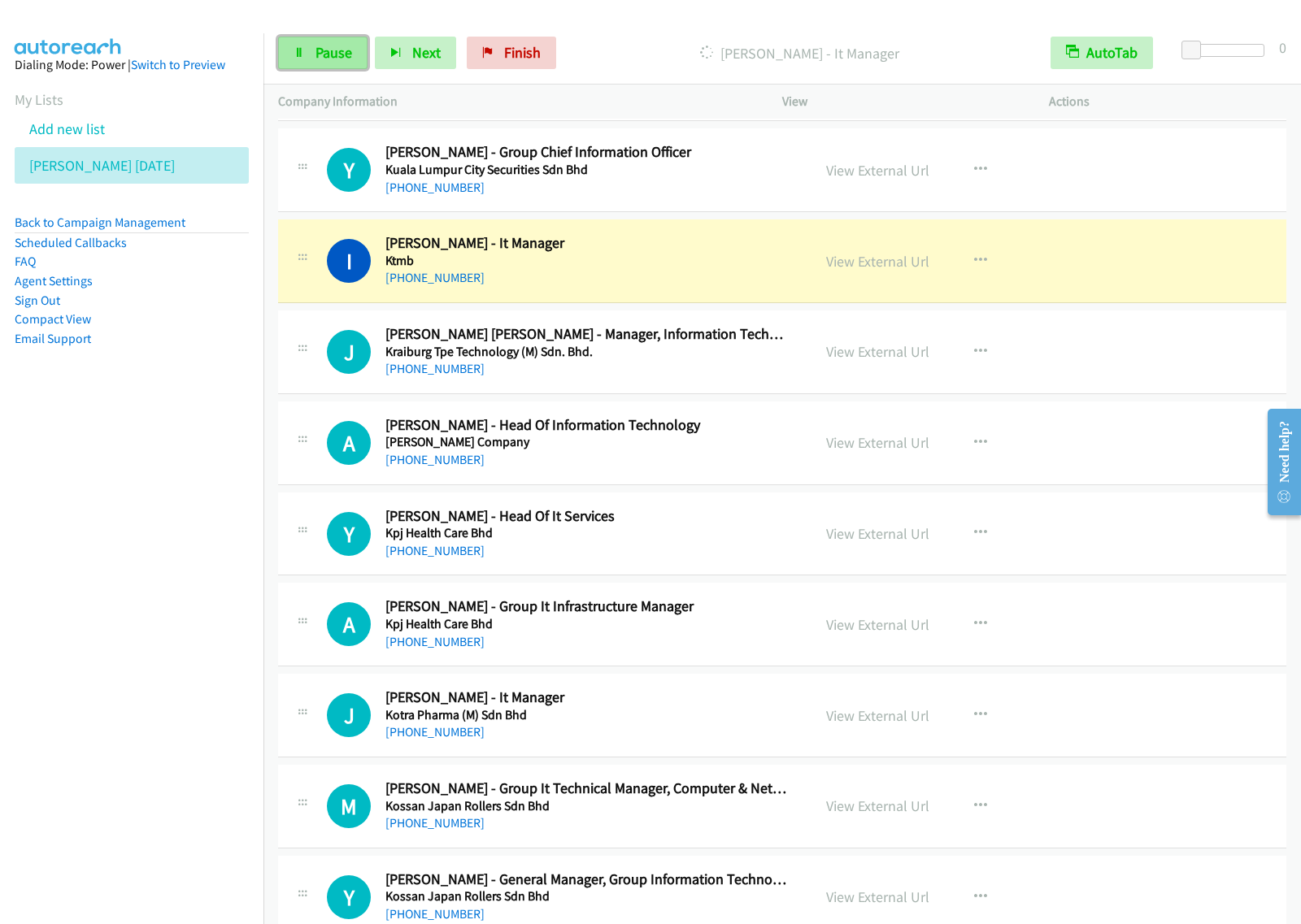
click at [316, 54] on span "Pause" at bounding box center [334, 52] width 37 height 19
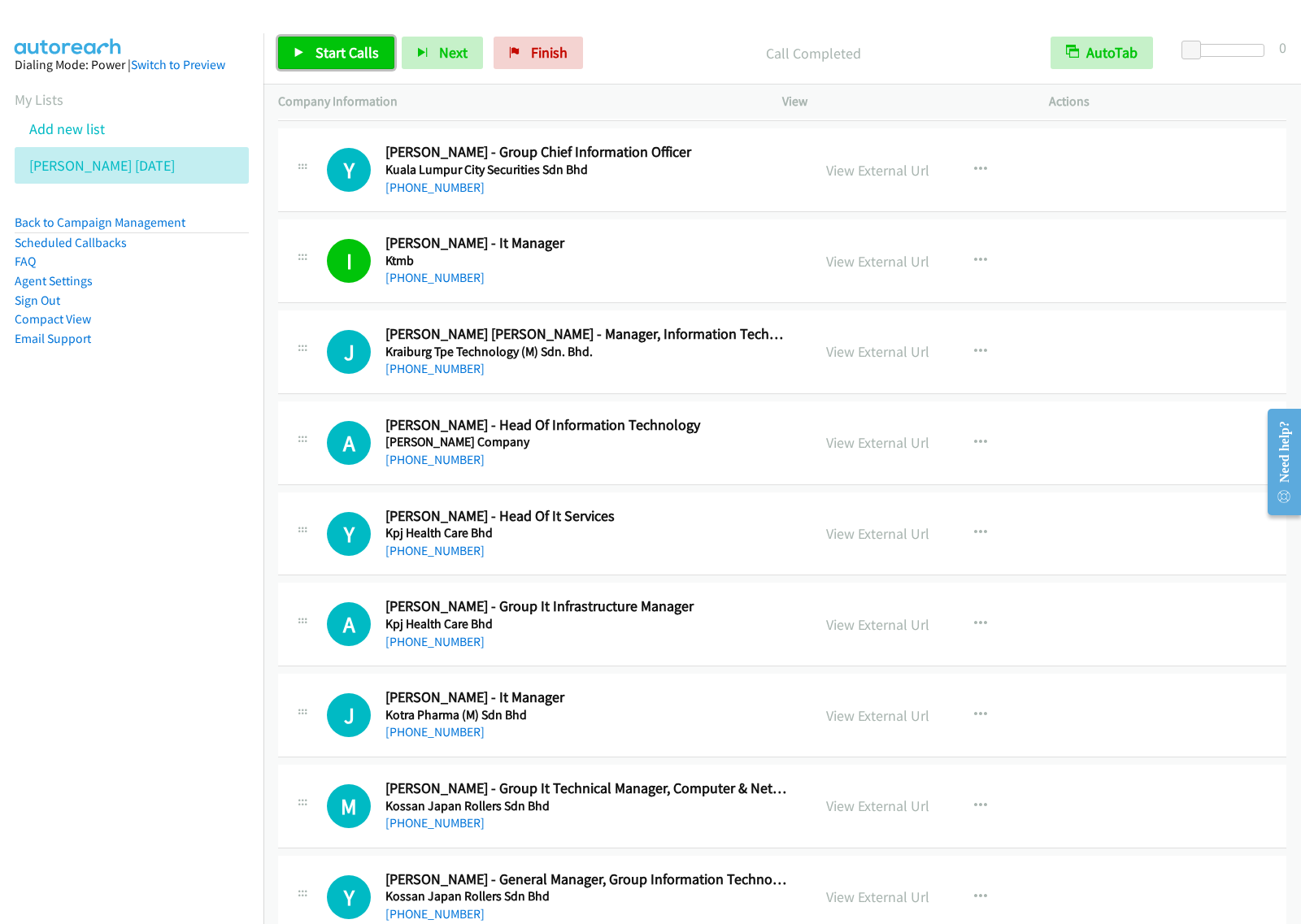
click at [364, 57] on span "Start Calls" at bounding box center [348, 52] width 64 height 19
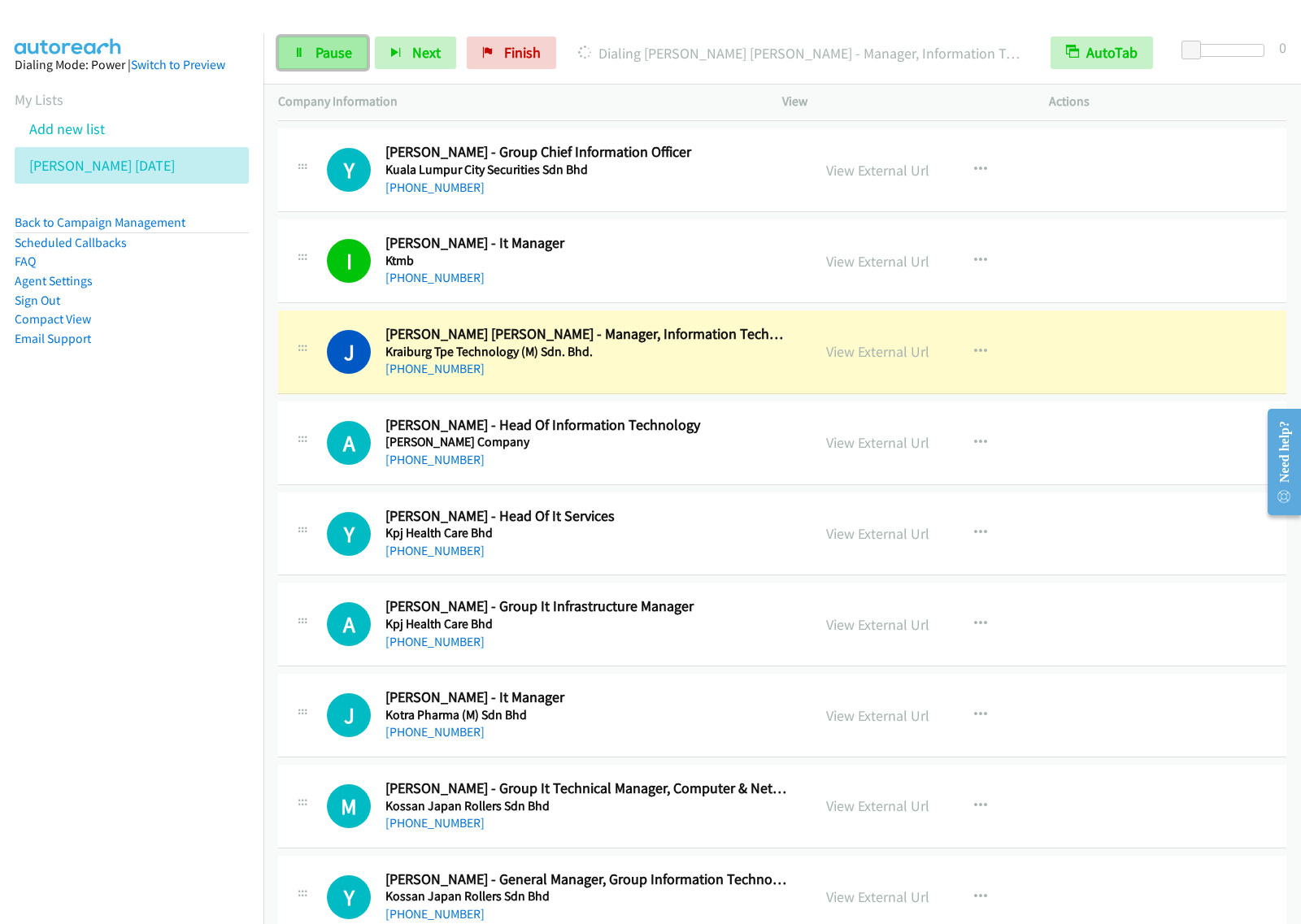
click at [344, 51] on span "Pause" at bounding box center [334, 52] width 37 height 19
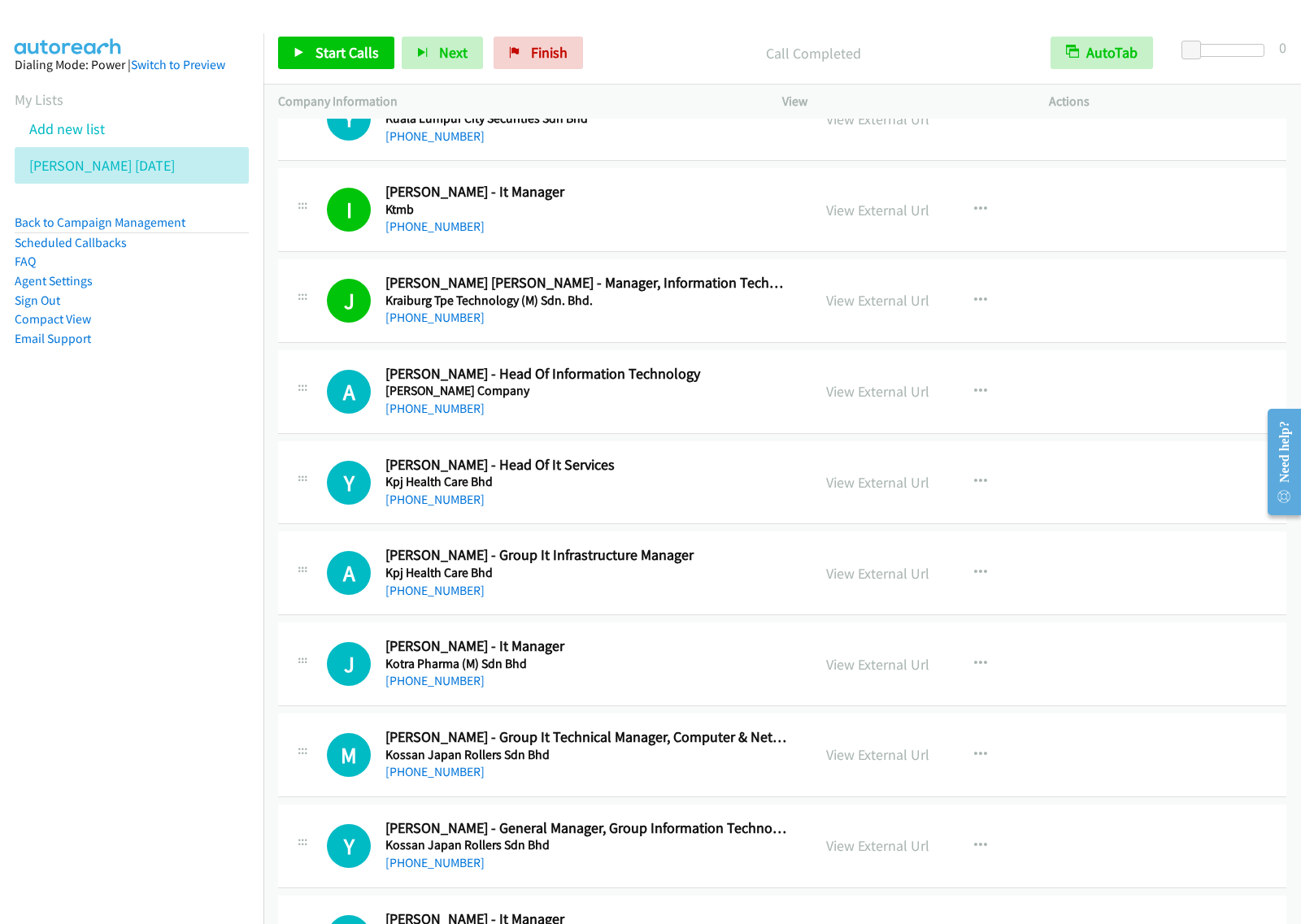
scroll to position [10870, 0]
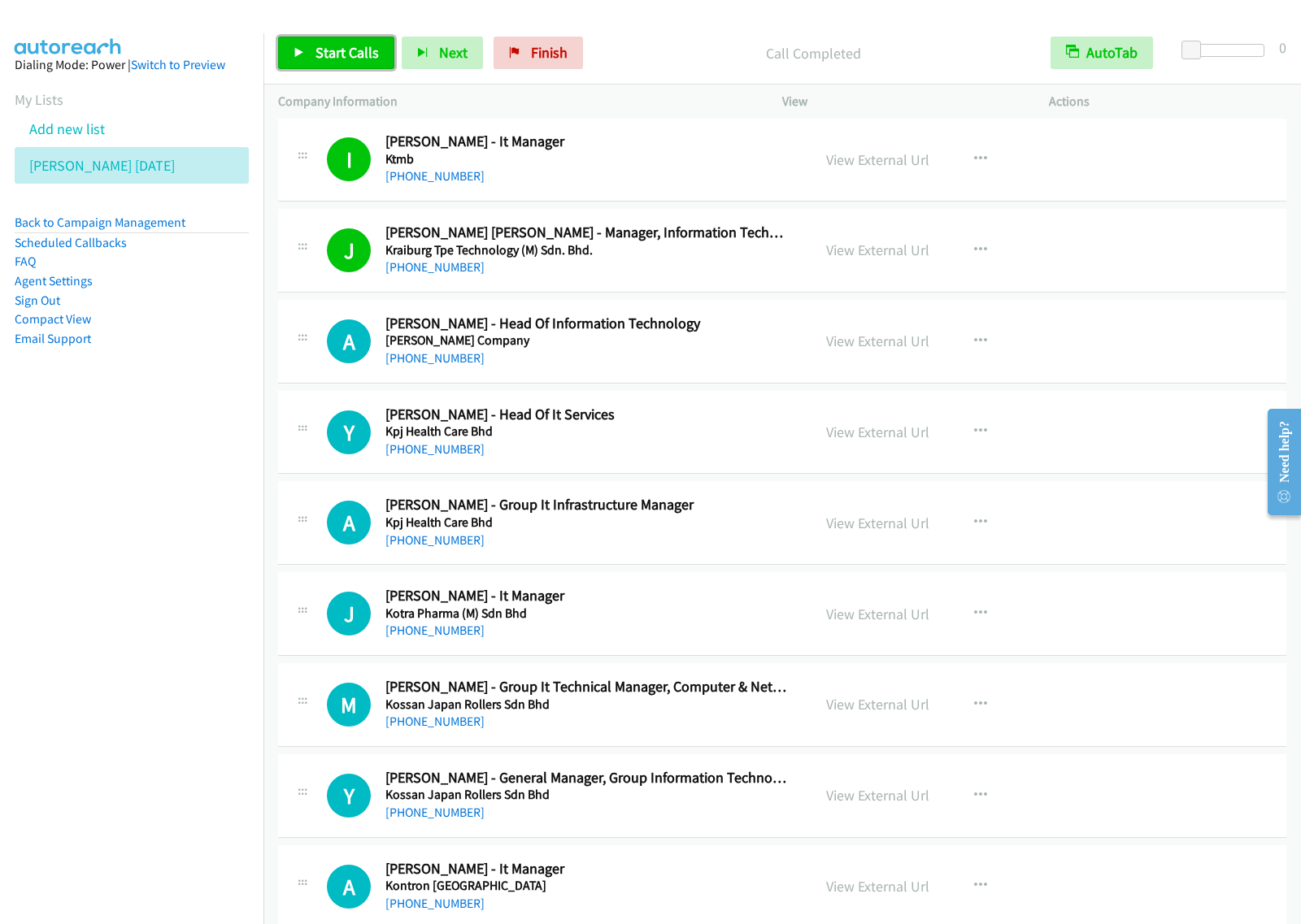
click at [316, 49] on span "Start Calls" at bounding box center [348, 52] width 64 height 19
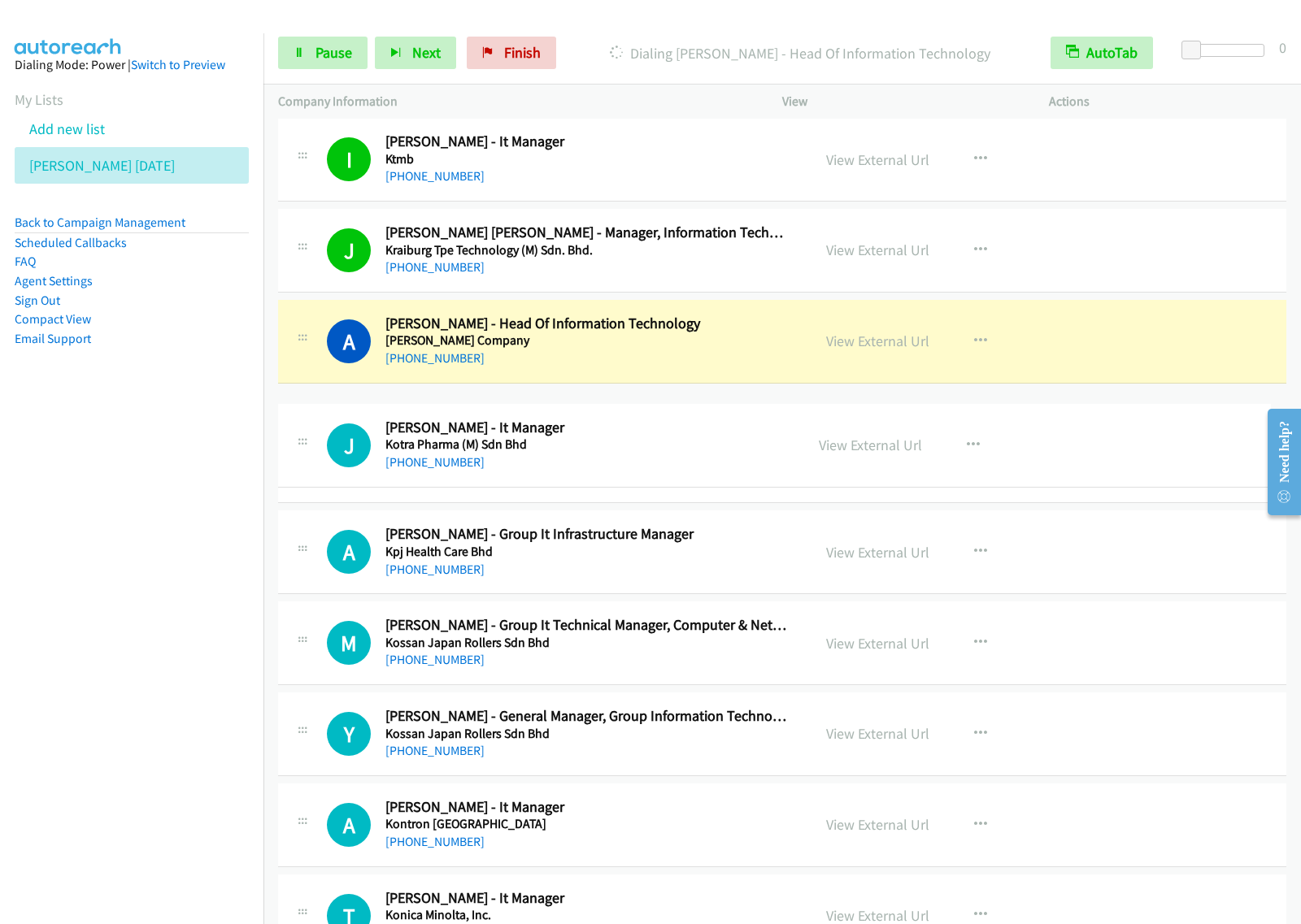
drag, startPoint x: 689, startPoint y: 563, endPoint x: 708, endPoint y: 437, distance: 127.4
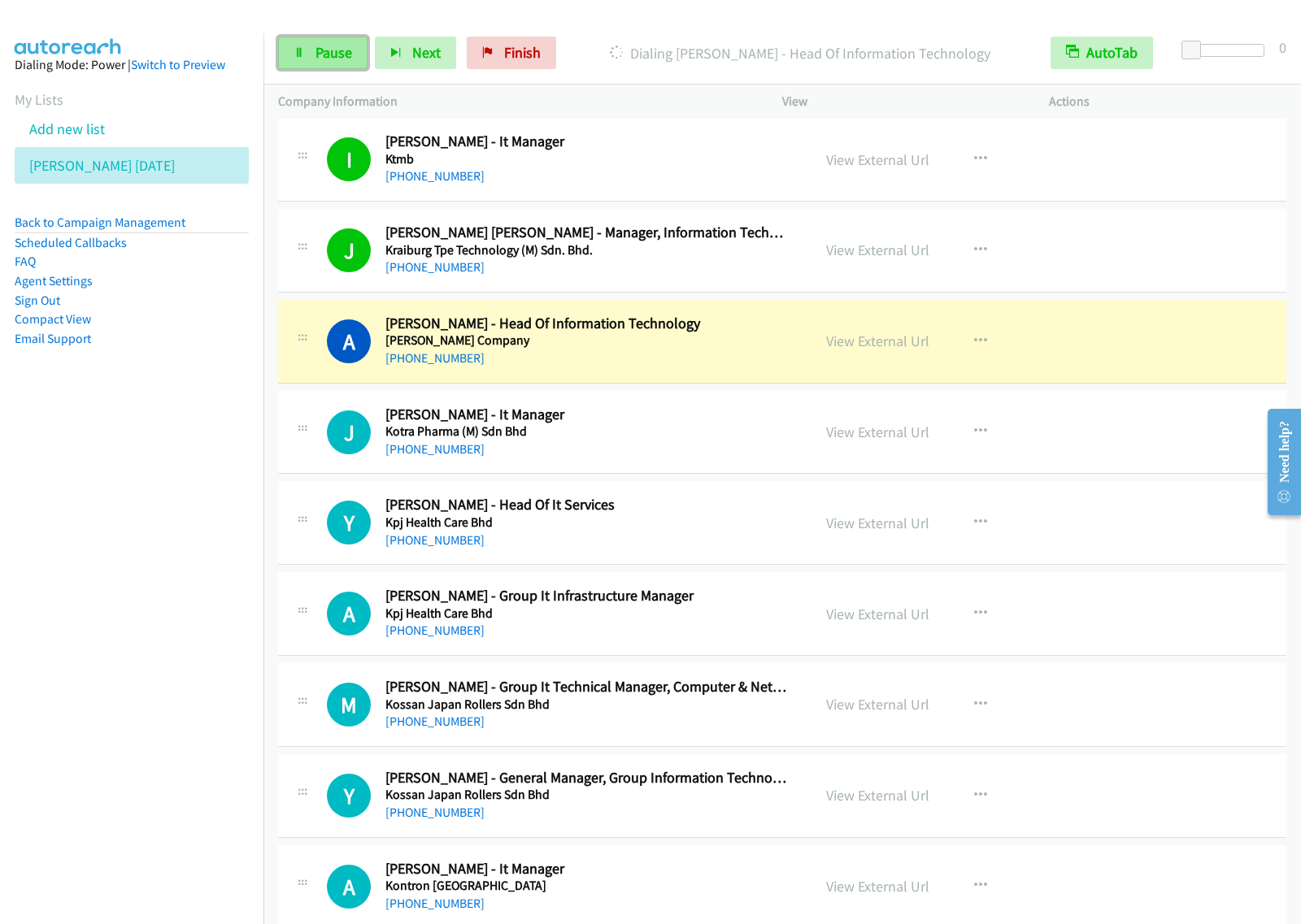
drag, startPoint x: 321, startPoint y: 57, endPoint x: 346, endPoint y: 47, distance: 26.9
click at [321, 61] on span "Pause" at bounding box center [334, 52] width 37 height 19
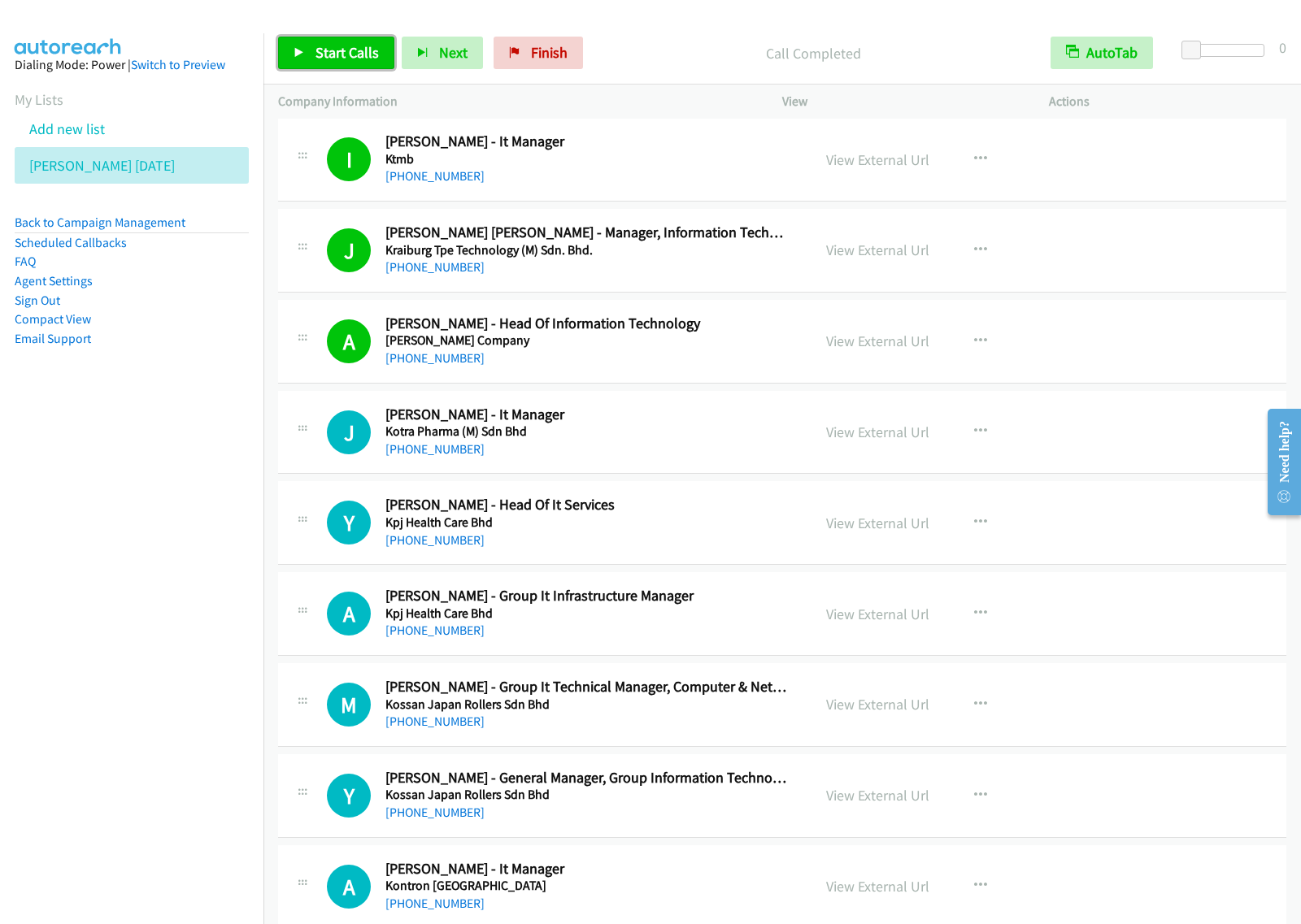
click at [313, 45] on link "Start Calls" at bounding box center [336, 53] width 116 height 33
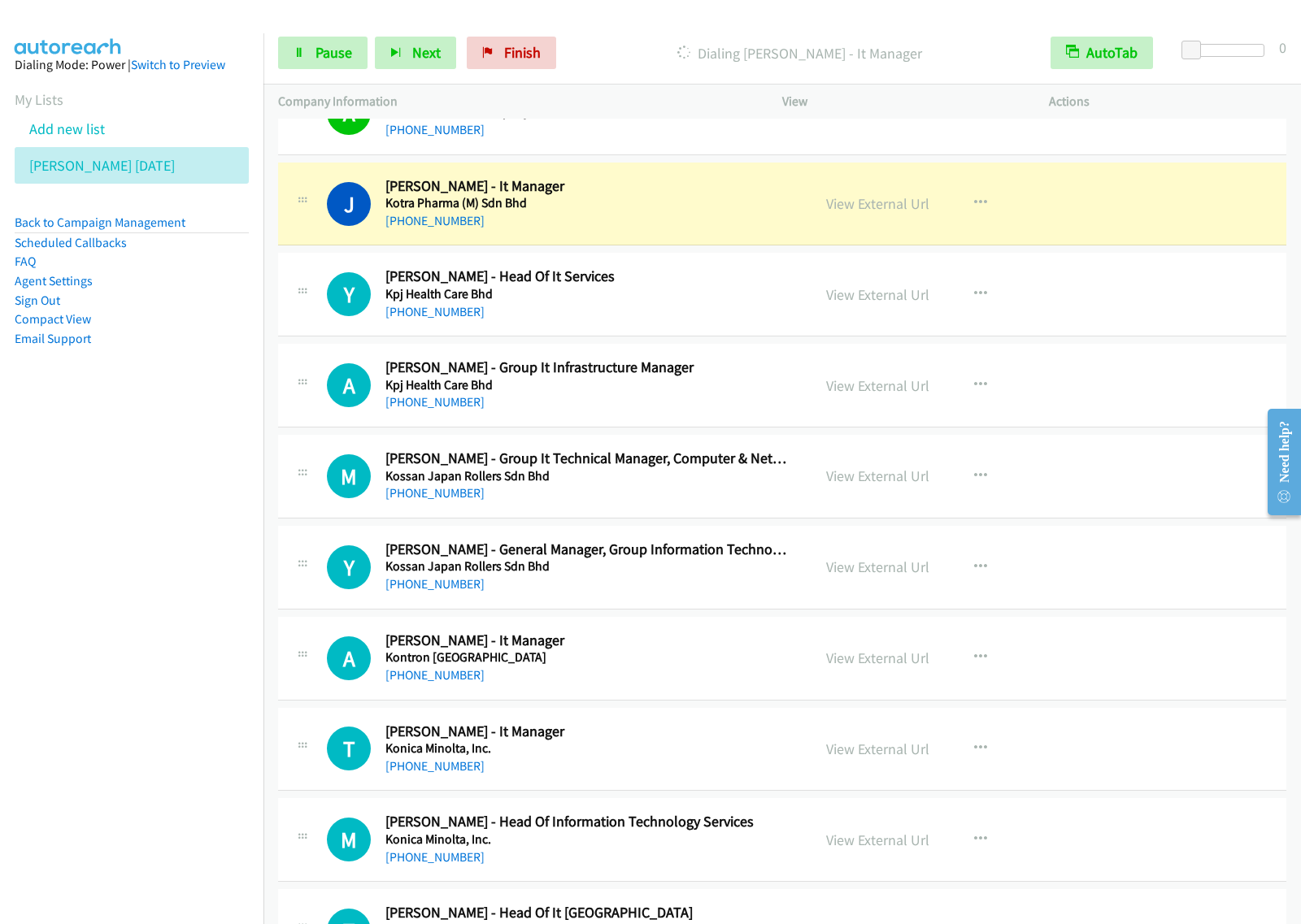
scroll to position [11176, 0]
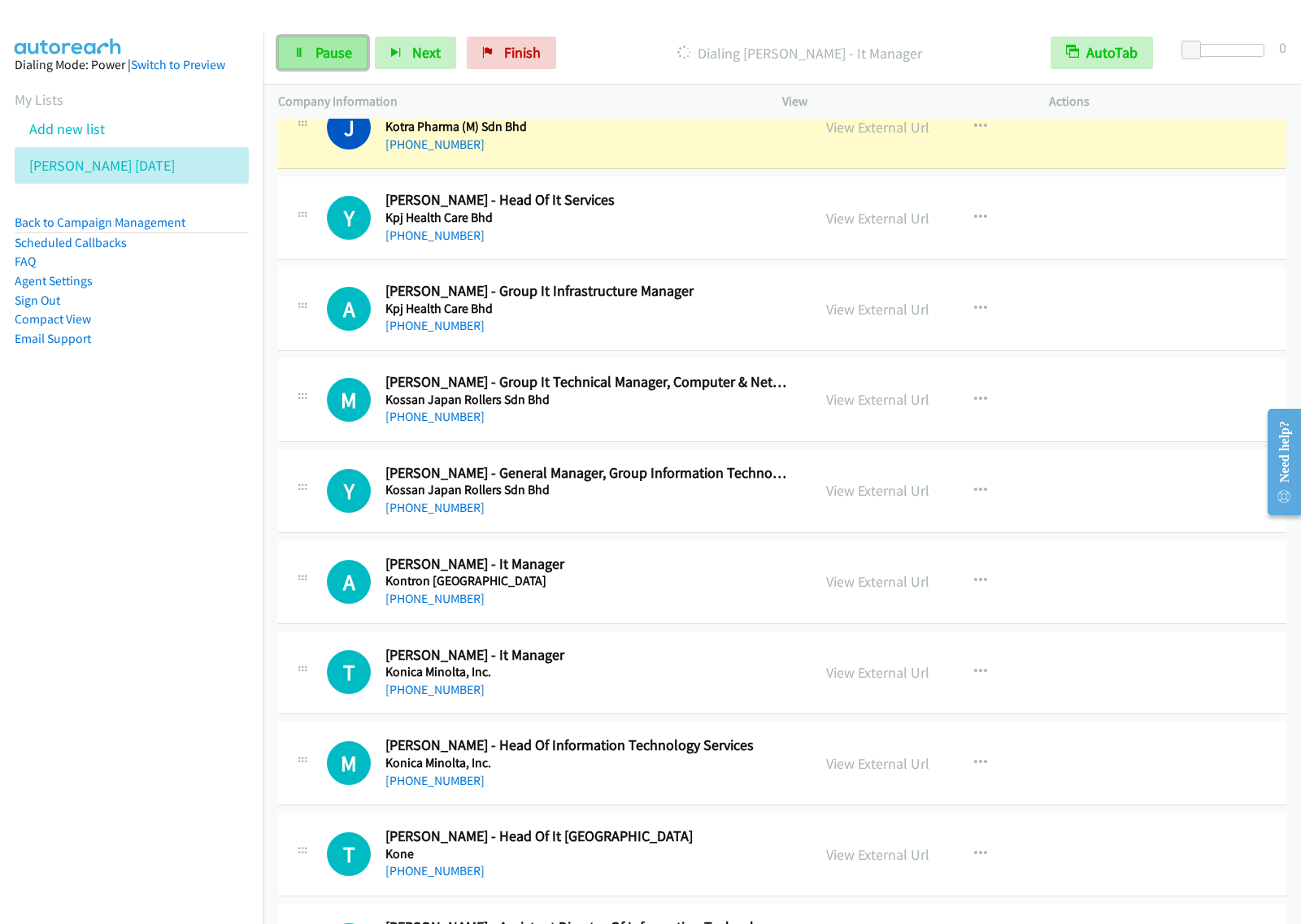
click at [344, 58] on span "Pause" at bounding box center [334, 52] width 37 height 19
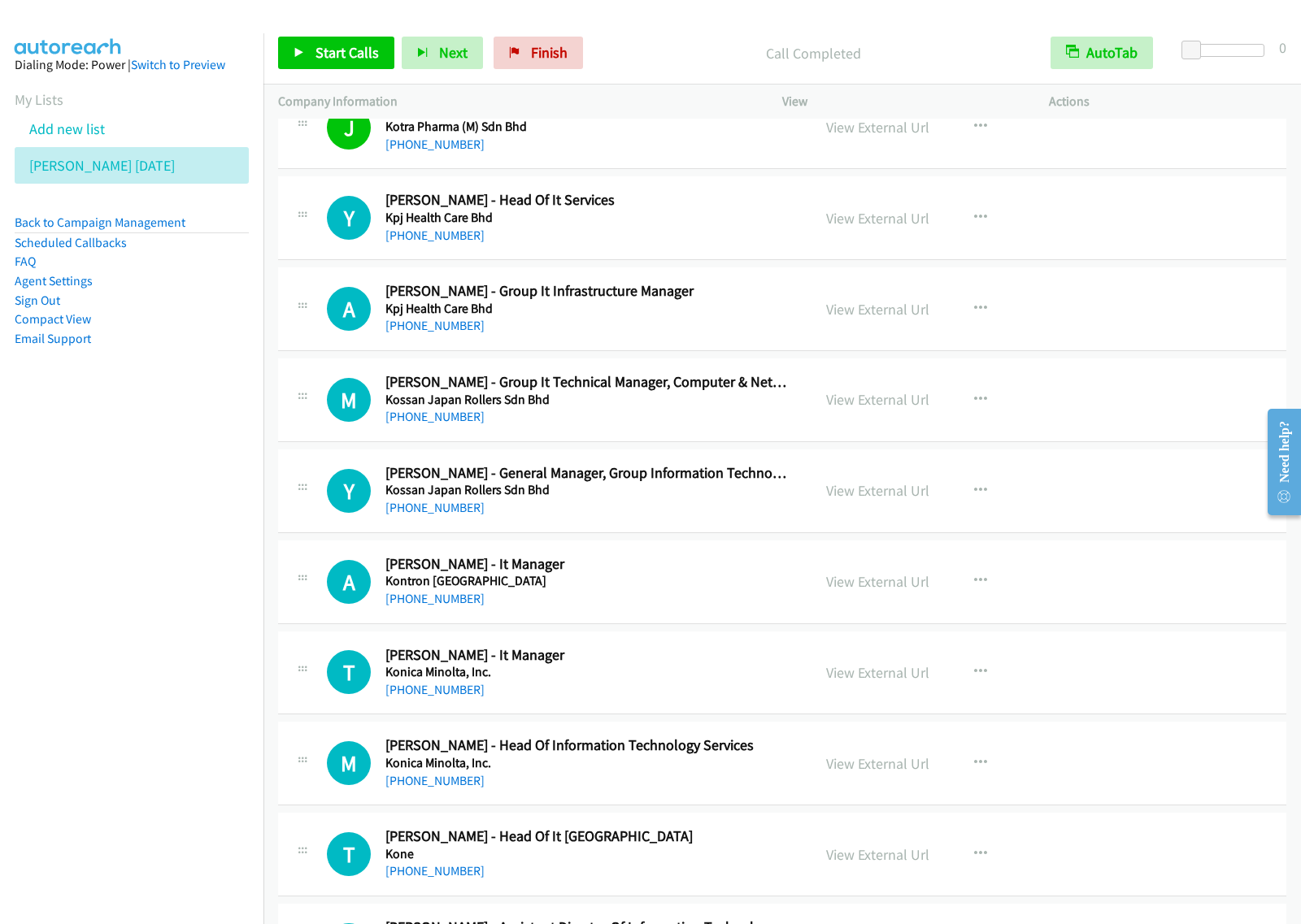
scroll to position [11073, 0]
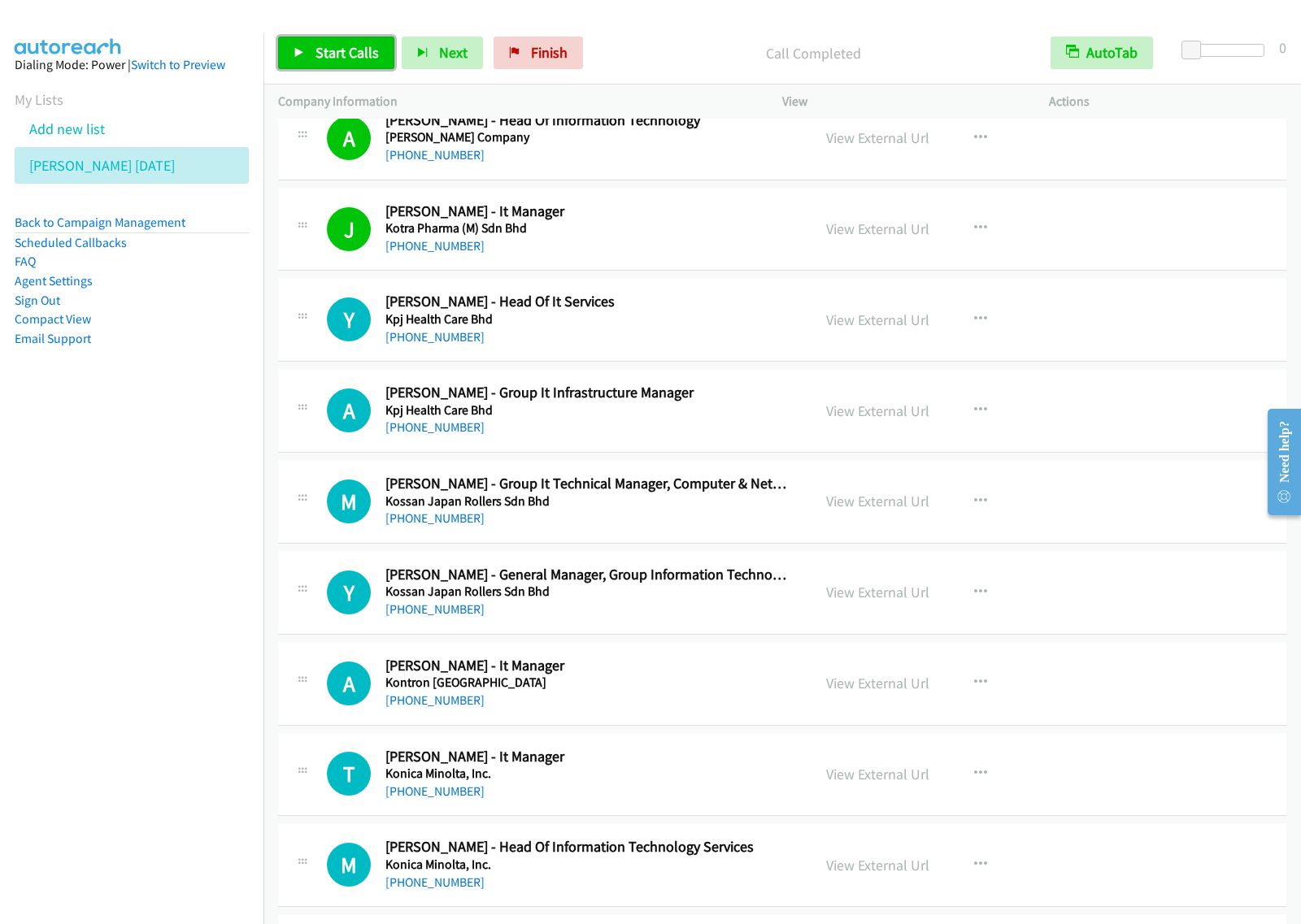
click at [323, 47] on span "Start Calls" at bounding box center [348, 52] width 64 height 19
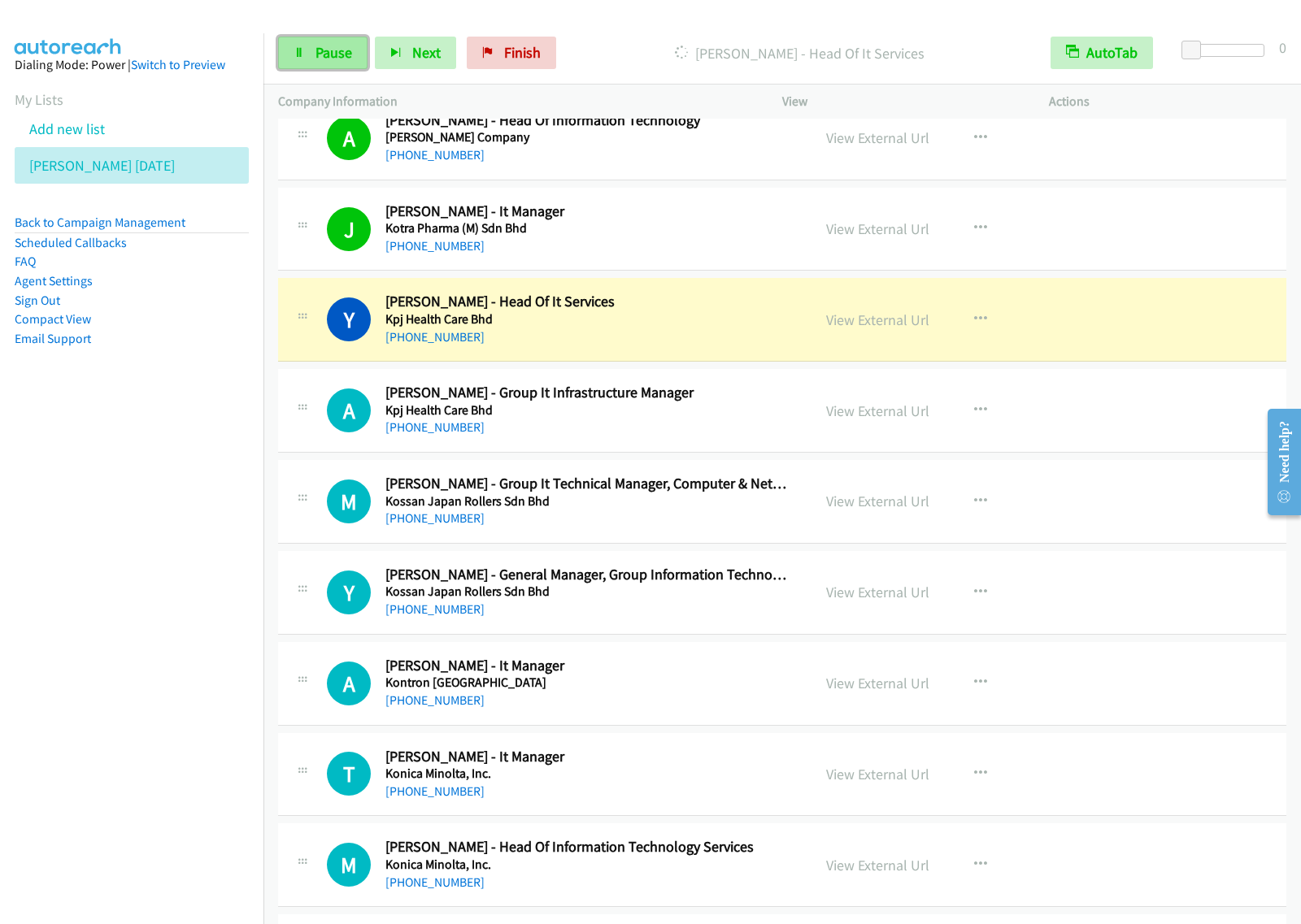
click at [337, 51] on span "Pause" at bounding box center [334, 52] width 37 height 19
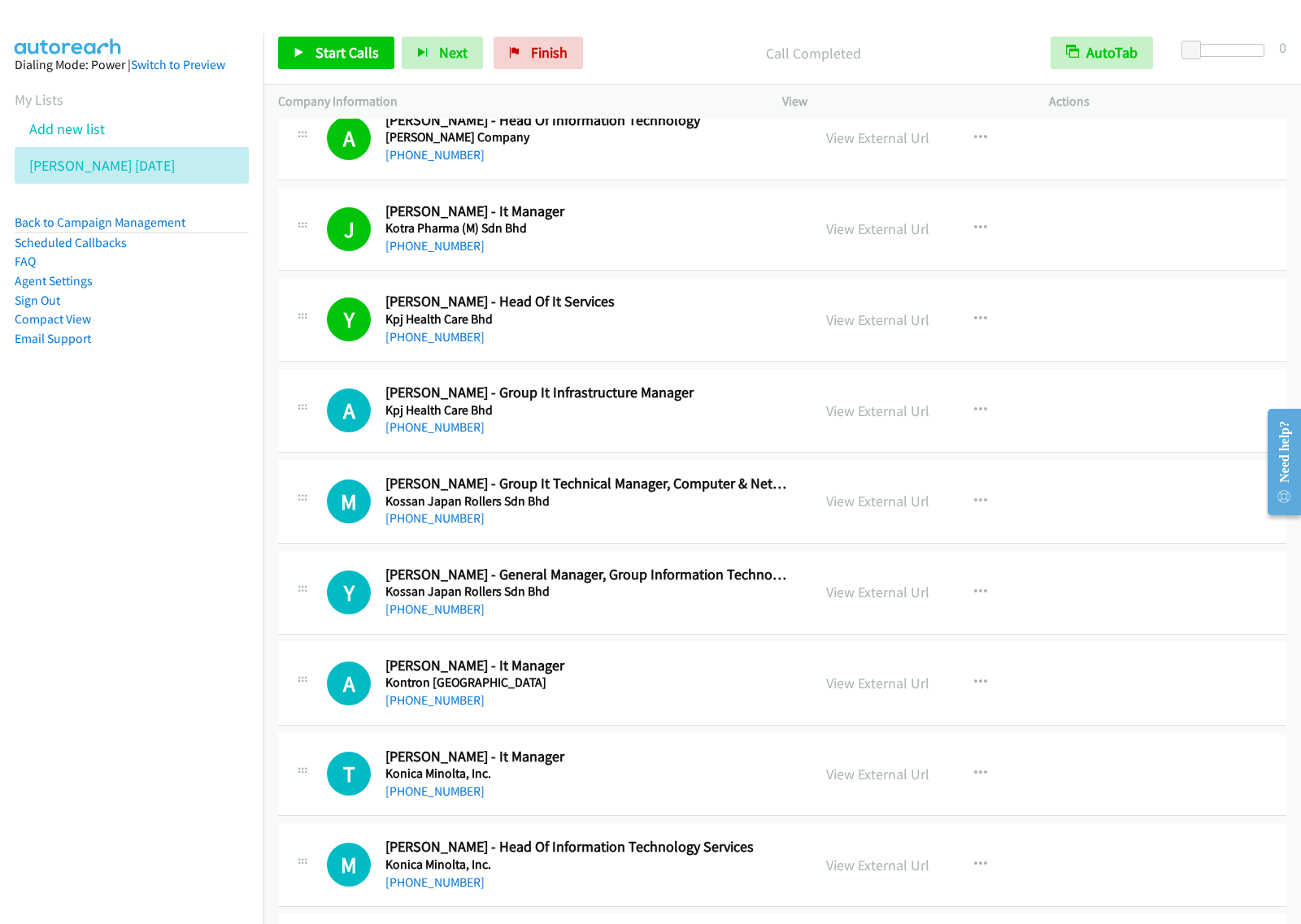
scroll to position [11176, 0]
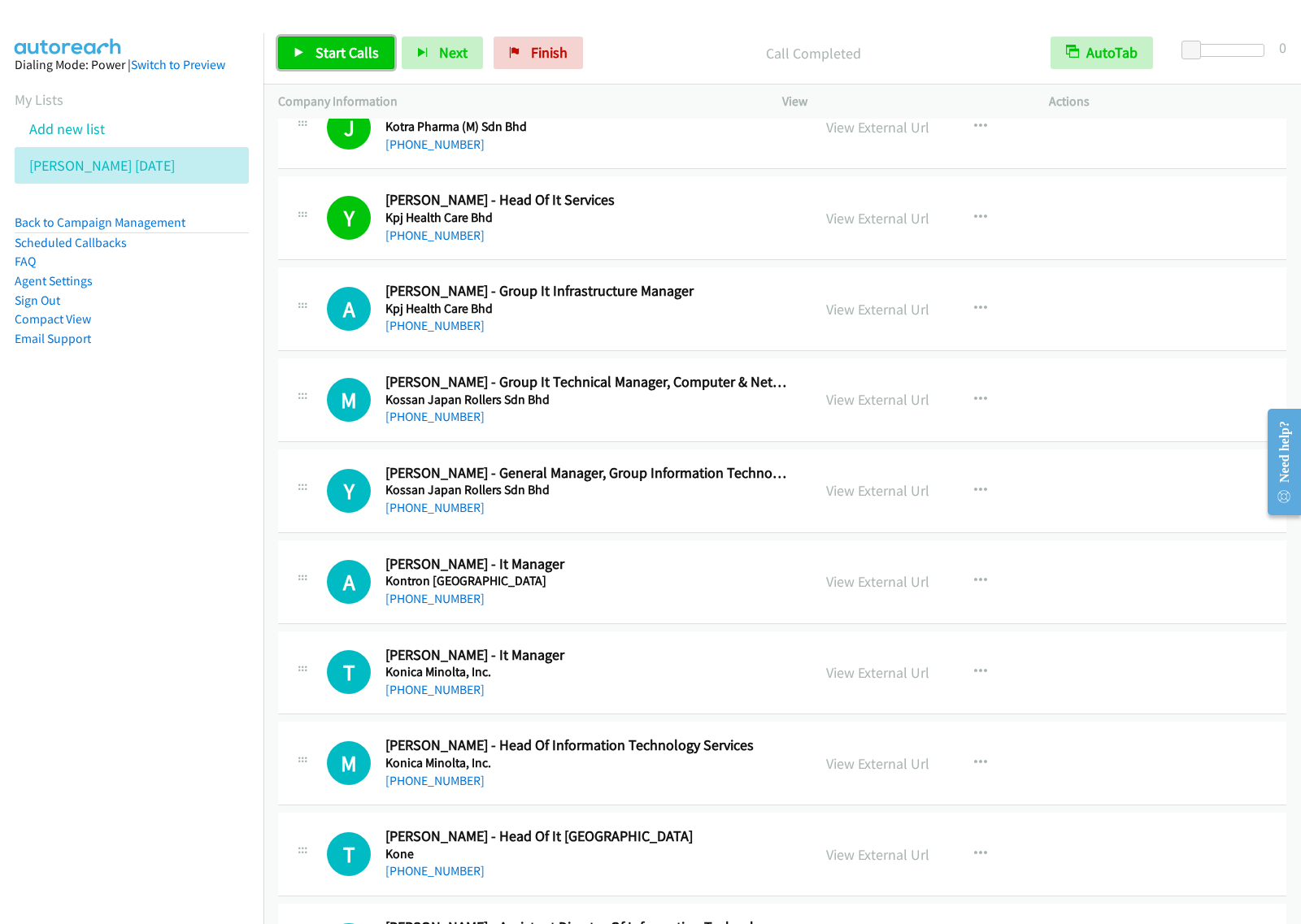
click at [364, 46] on span "Start Calls" at bounding box center [348, 52] width 64 height 19
click at [106, 541] on nav "Dialing Mode: Power | Switch to Preview My Lists Add new list [PERSON_NAME] [DA…" at bounding box center [132, 495] width 264 height 924
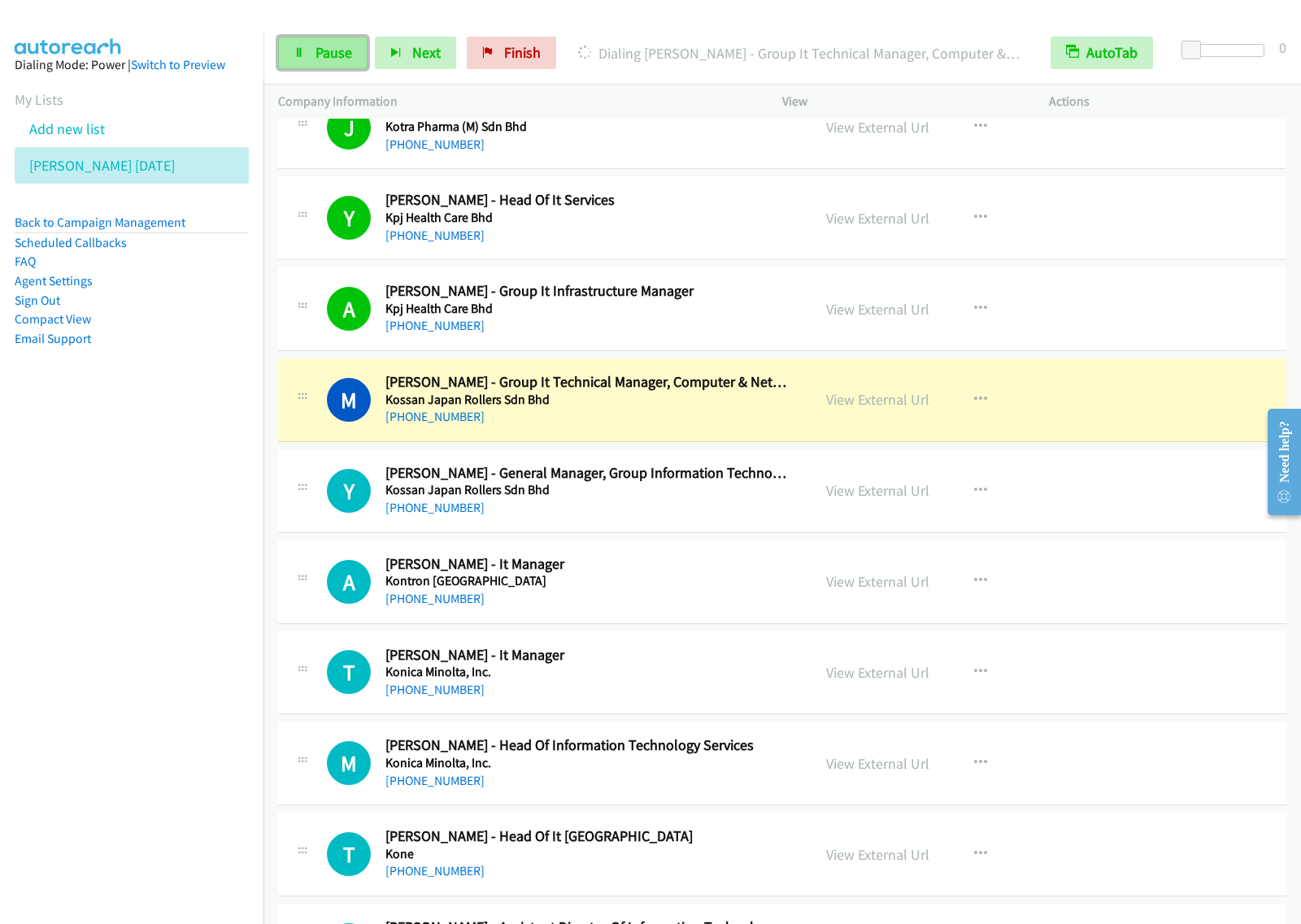
click at [328, 61] on span "Pause" at bounding box center [334, 52] width 37 height 19
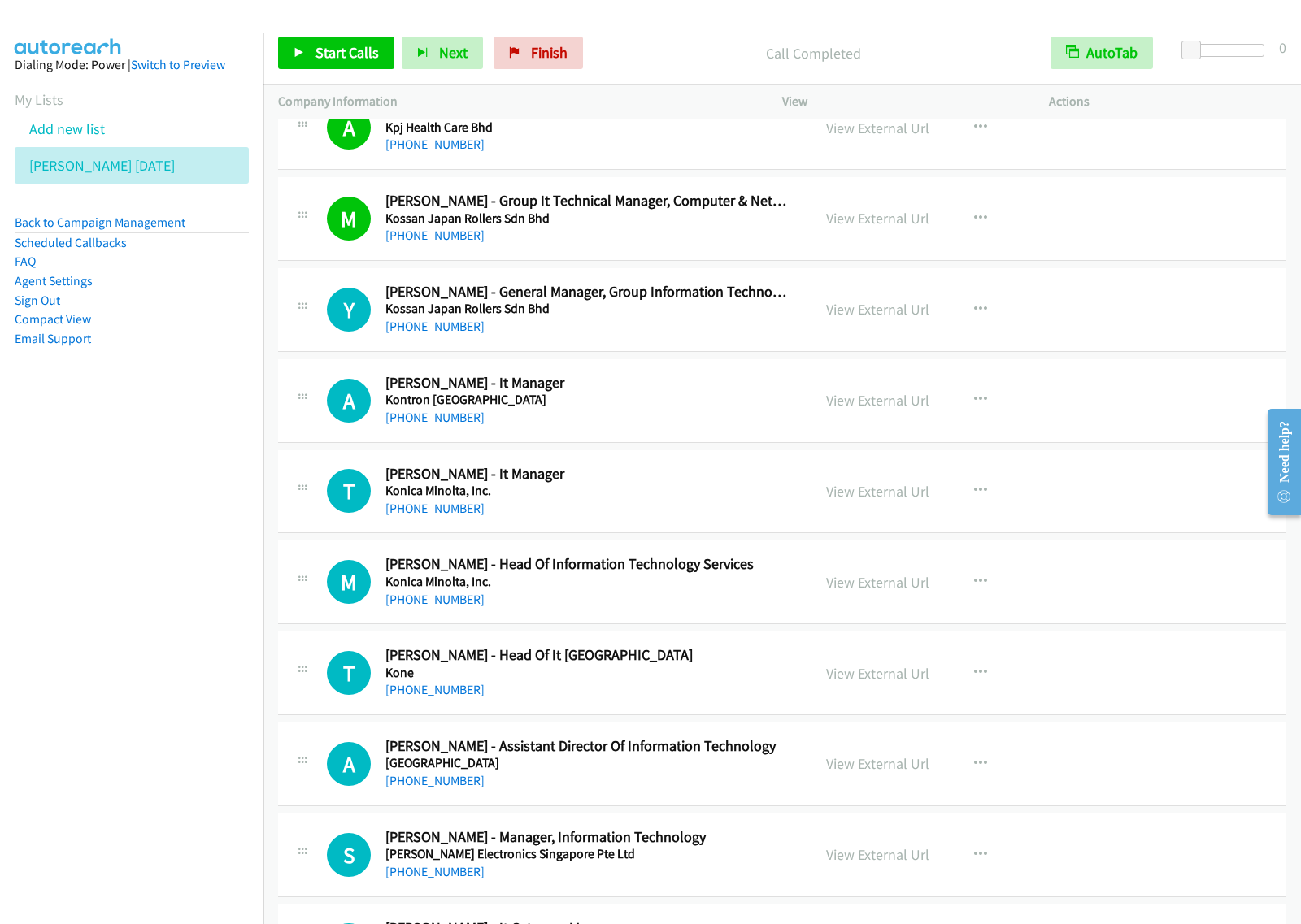
scroll to position [11378, 0]
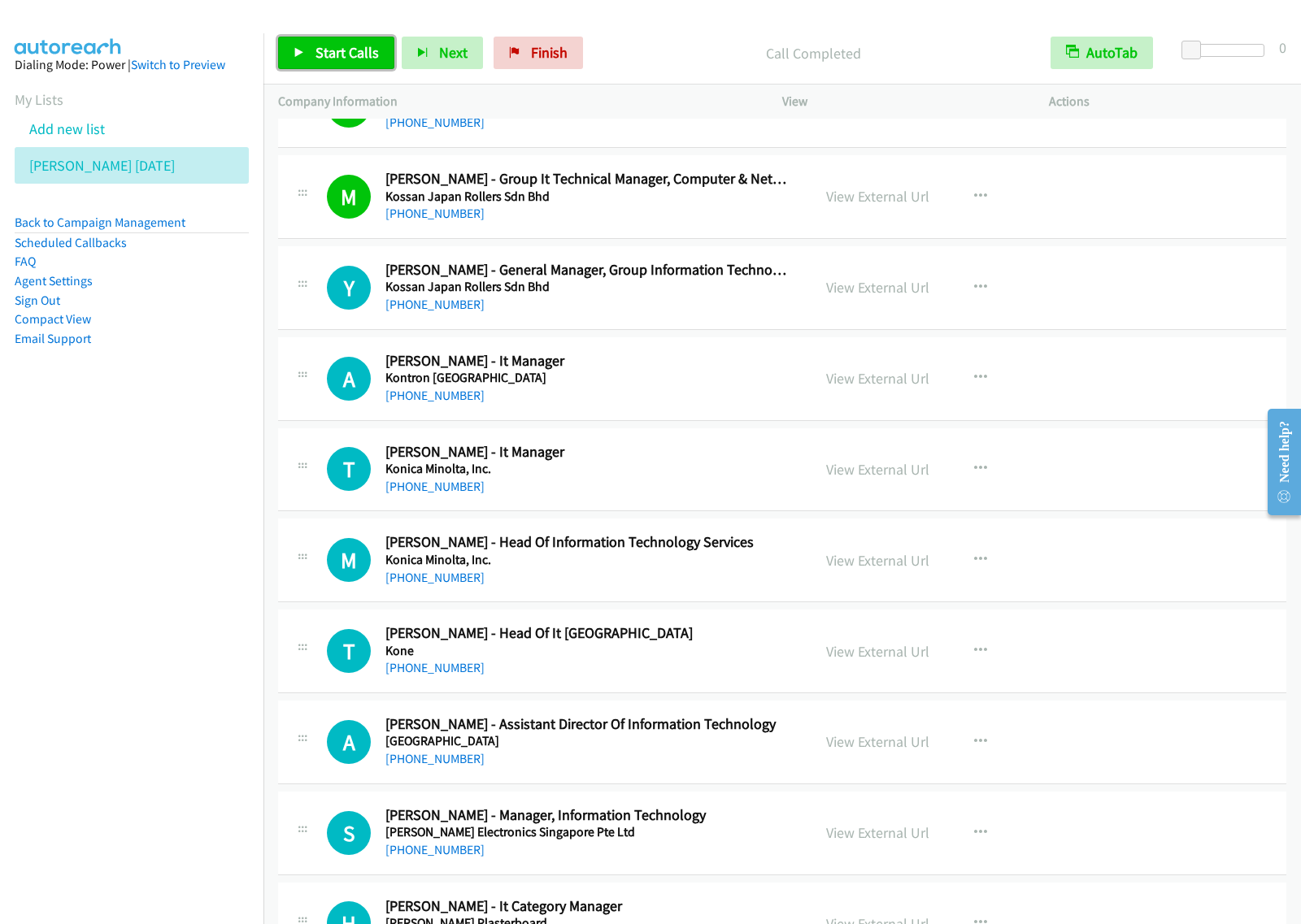
click at [362, 57] on span "Start Calls" at bounding box center [348, 52] width 64 height 19
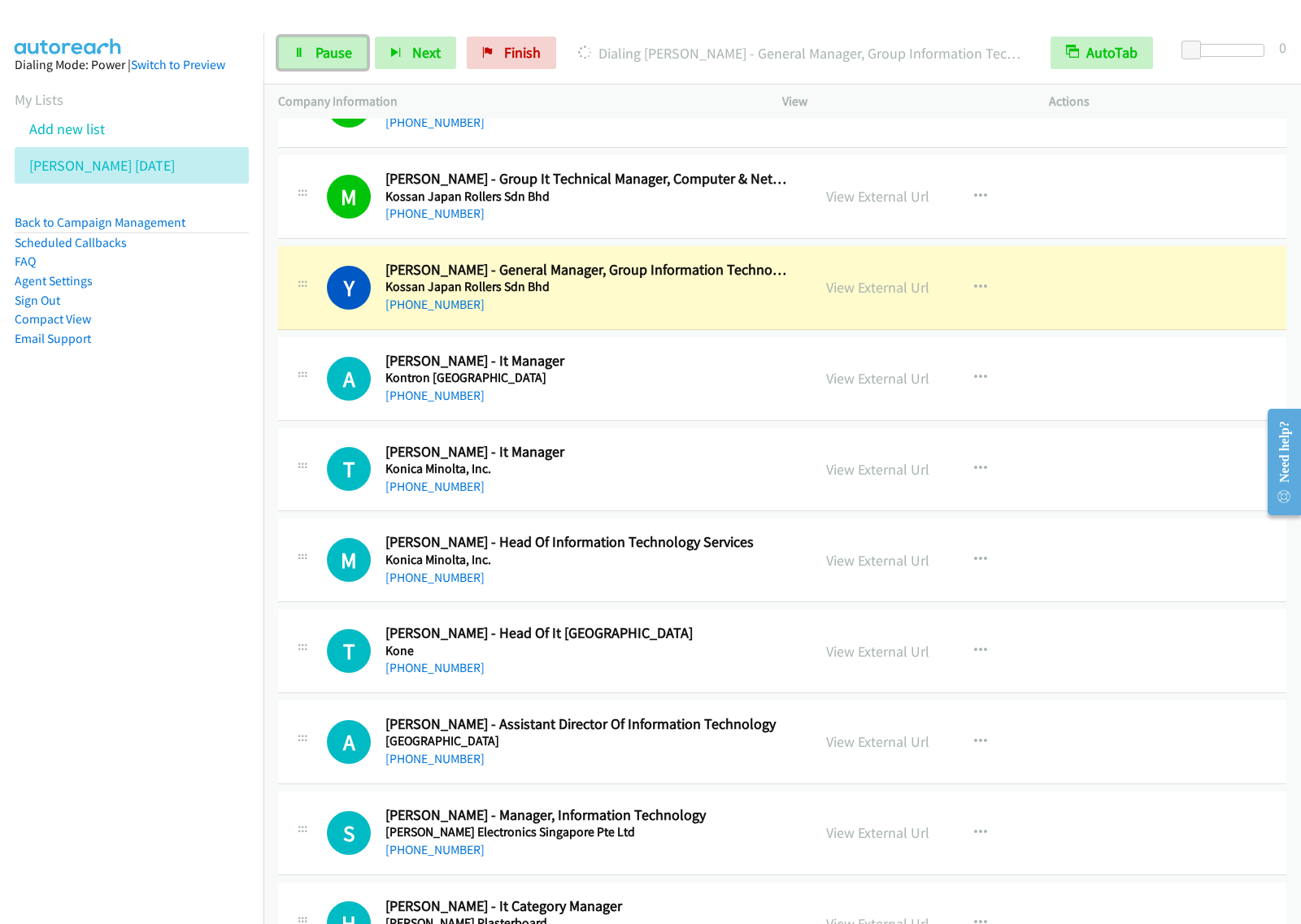
drag, startPoint x: 325, startPoint y: 57, endPoint x: 352, endPoint y: 31, distance: 37.5
click at [325, 57] on span "Pause" at bounding box center [334, 52] width 37 height 19
